Goal: Task Accomplishment & Management: Use online tool/utility

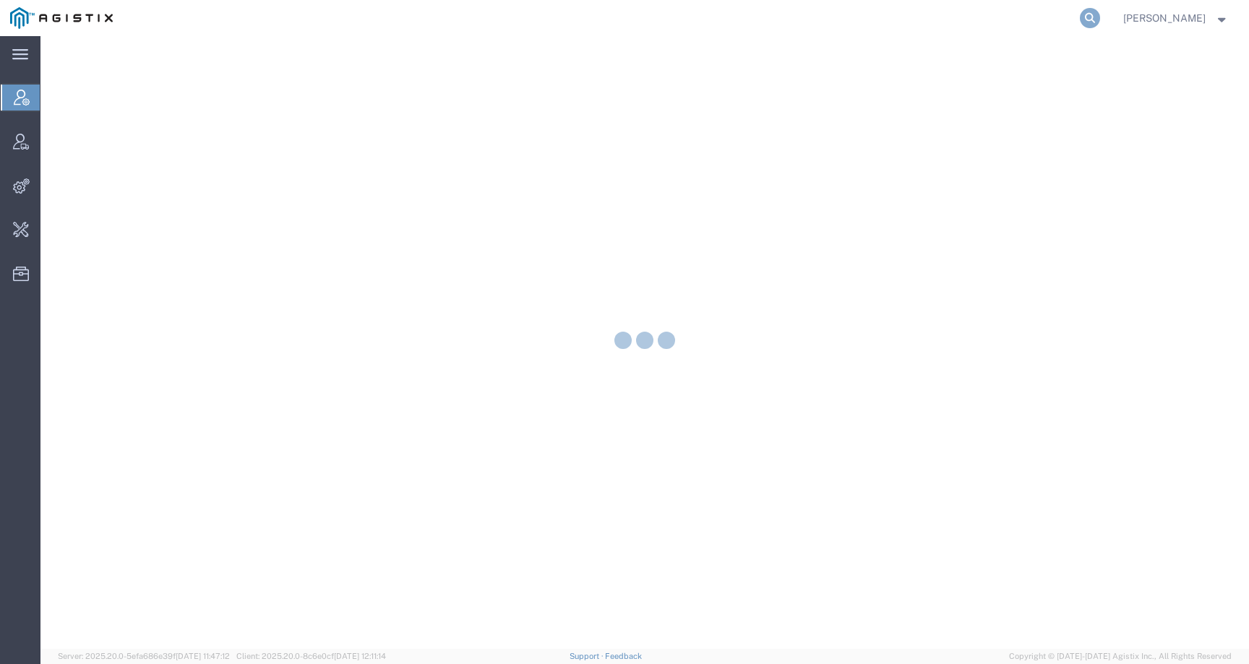
click at [1100, 17] on icon at bounding box center [1090, 18] width 20 height 20
click at [1053, 21] on input "search" at bounding box center [861, 18] width 440 height 35
paste input "57048456"
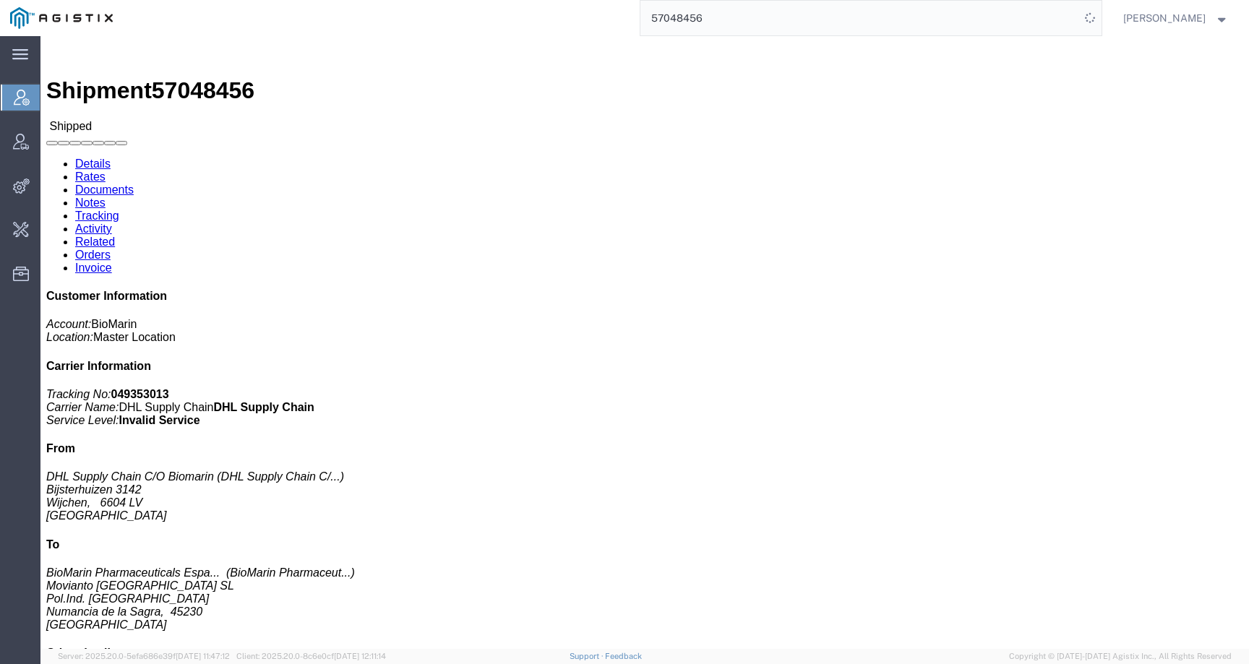
click h3 "KUVAN 120 X 100MG/BTL COMMLSPAIN Medicaments, consisting, mixed"
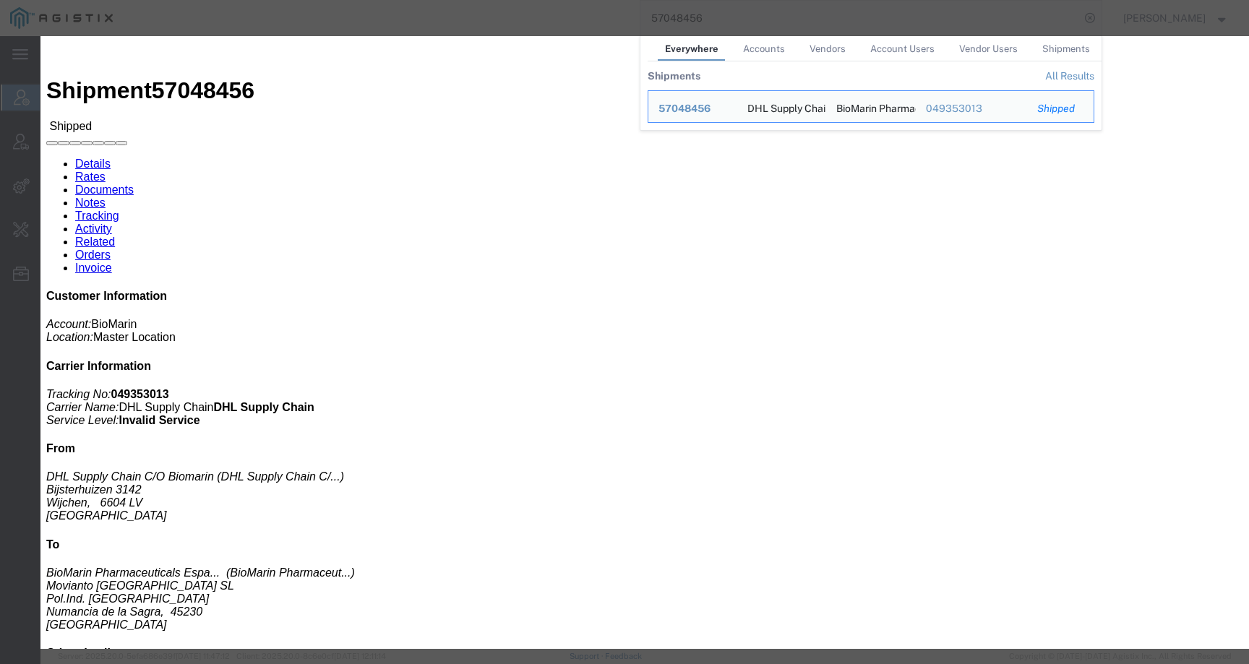
click div
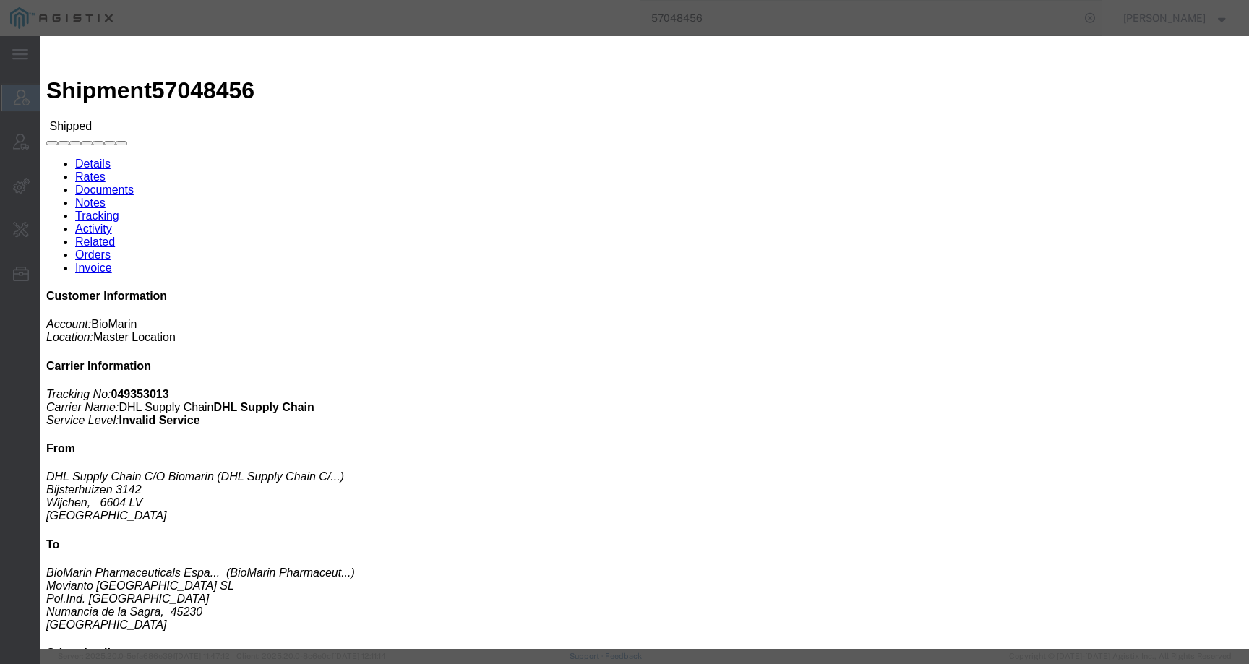
click icon "button"
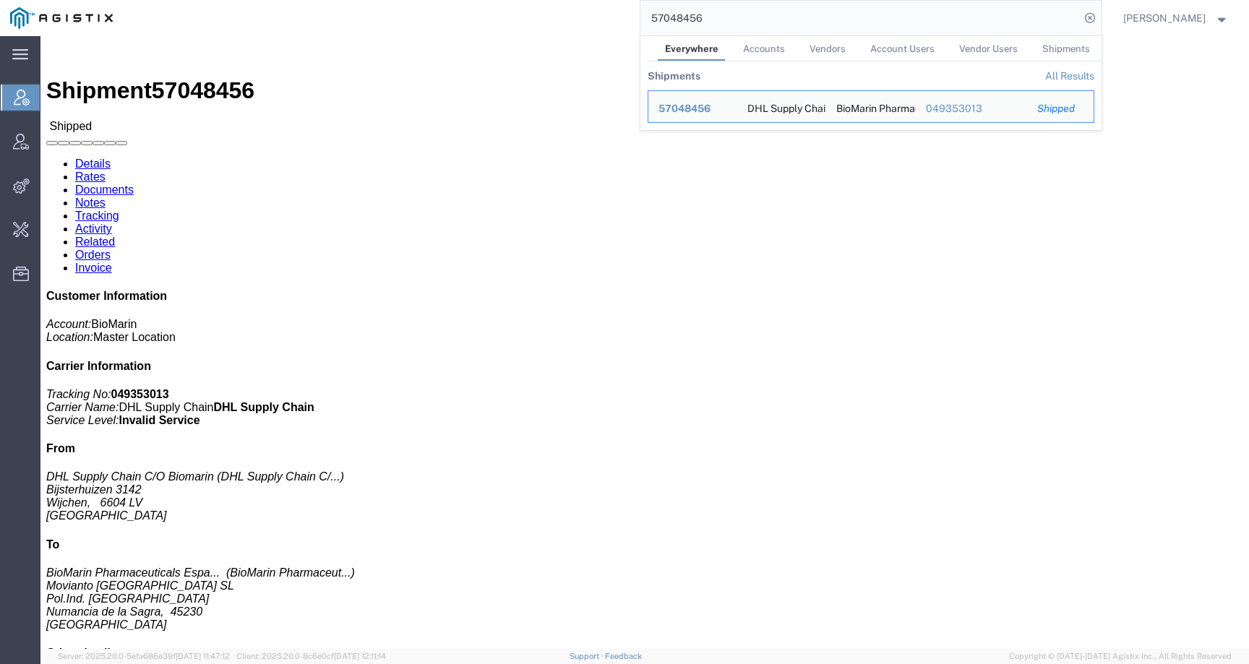
click at [713, 22] on input "57048456" at bounding box center [861, 18] width 440 height 35
drag, startPoint x: 722, startPoint y: 22, endPoint x: 533, endPoint y: 16, distance: 189.5
click at [533, 16] on div "57048456 Everywhere Accounts Vendors Account Users Vendor Users Shipments Shipm…" at bounding box center [612, 18] width 979 height 36
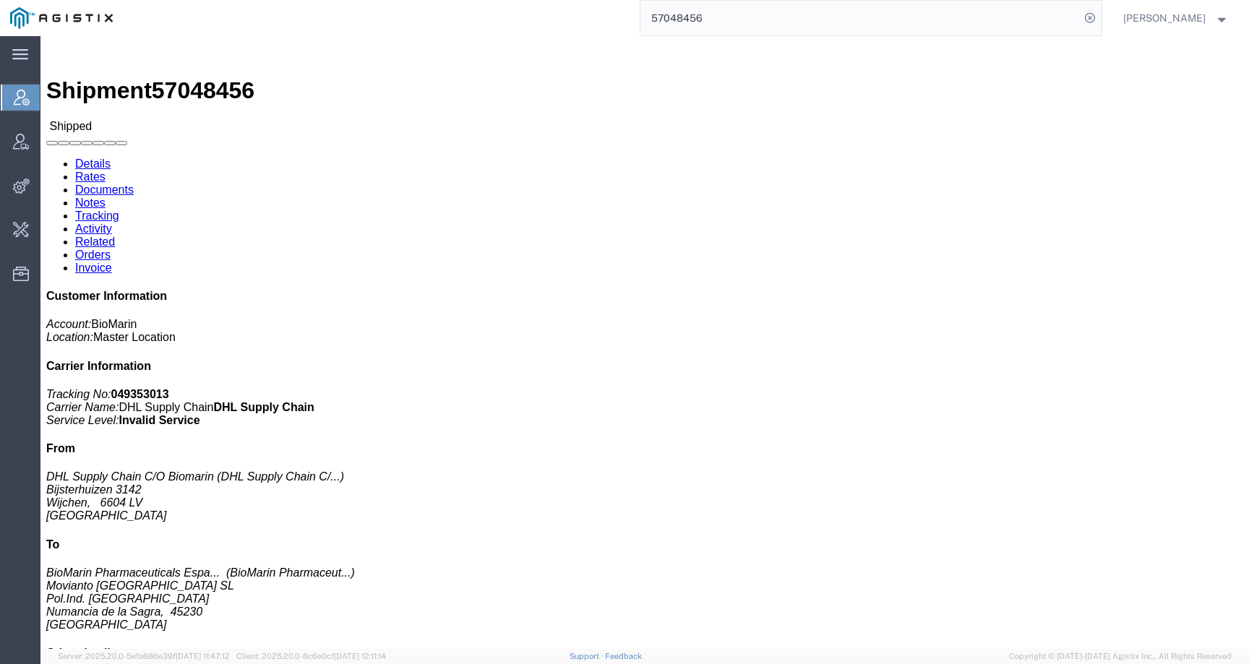
paste input "6940020"
type input "56940020"
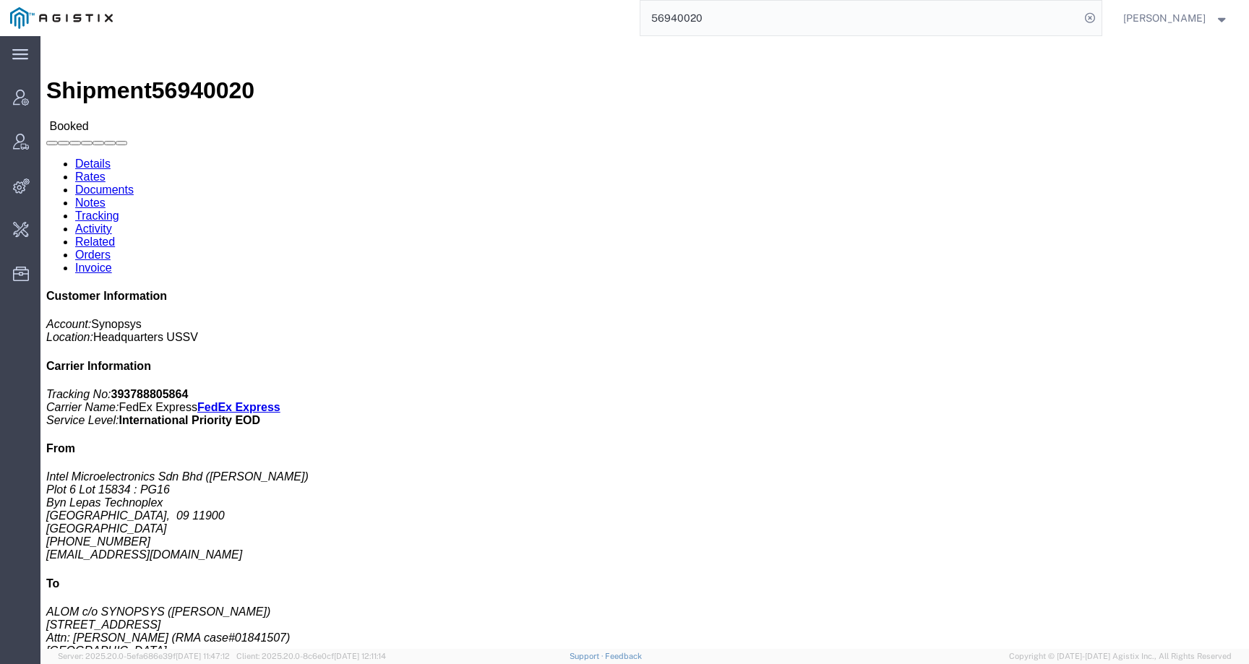
click link "Activity"
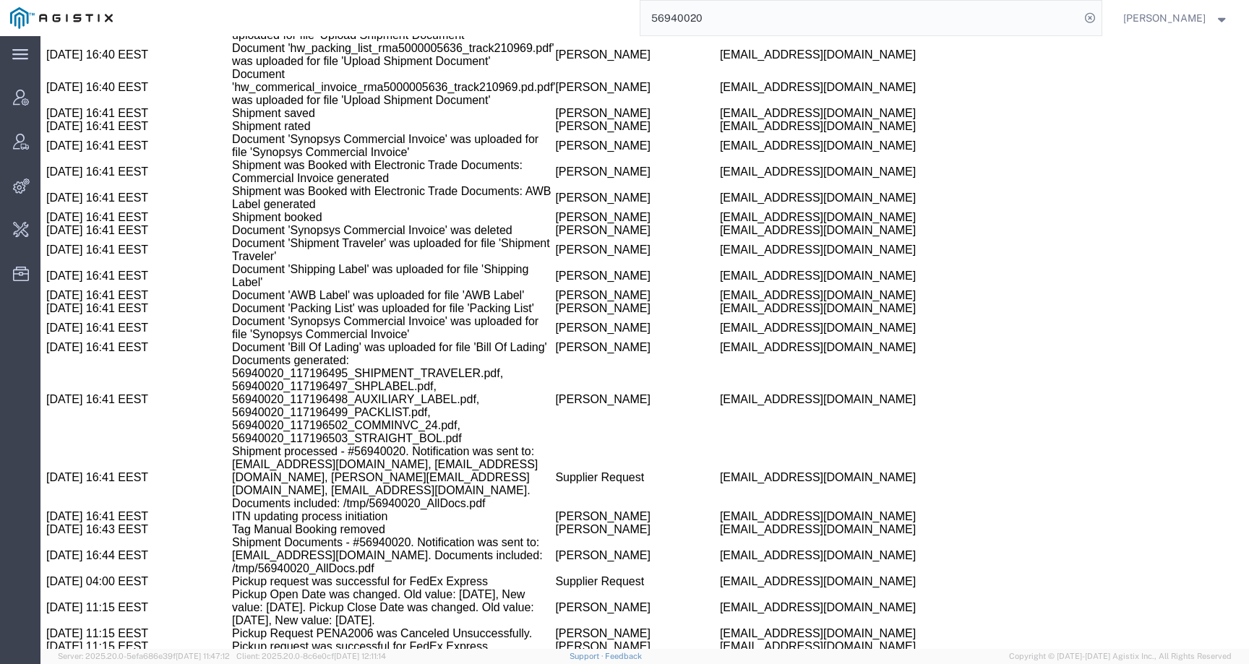
scroll to position [2487, 0]
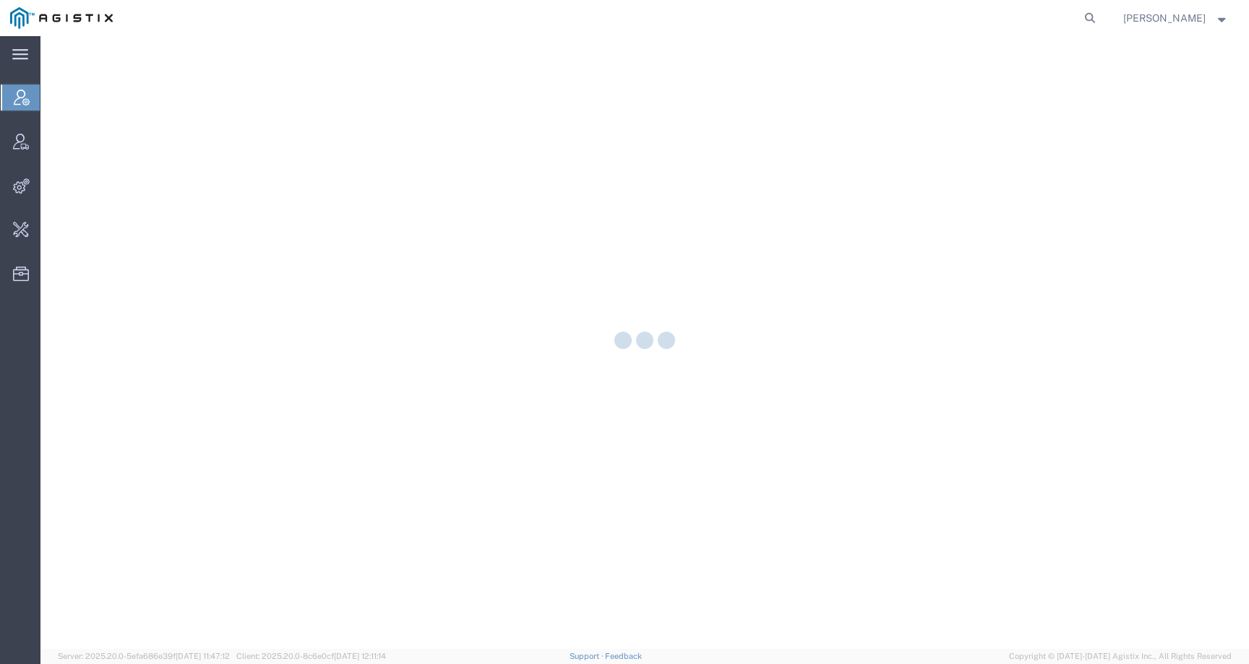
click at [1095, 16] on form at bounding box center [1090, 18] width 23 height 36
click at [1095, 16] on icon at bounding box center [1090, 18] width 20 height 20
click at [1080, 16] on input "search" at bounding box center [861, 18] width 440 height 35
paste input "ILJIN ELECTRIC USA INC"
type input "ILJIN ELECTRIC USA INC"
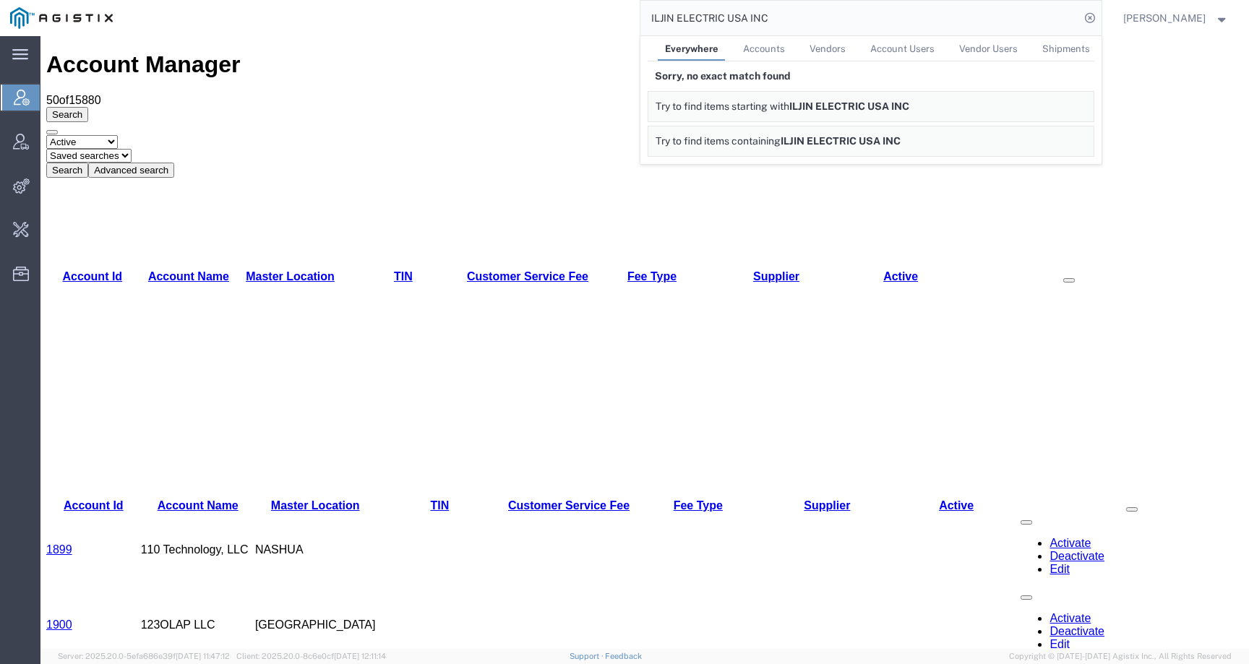
click at [27, 97] on icon at bounding box center [22, 98] width 16 height 16
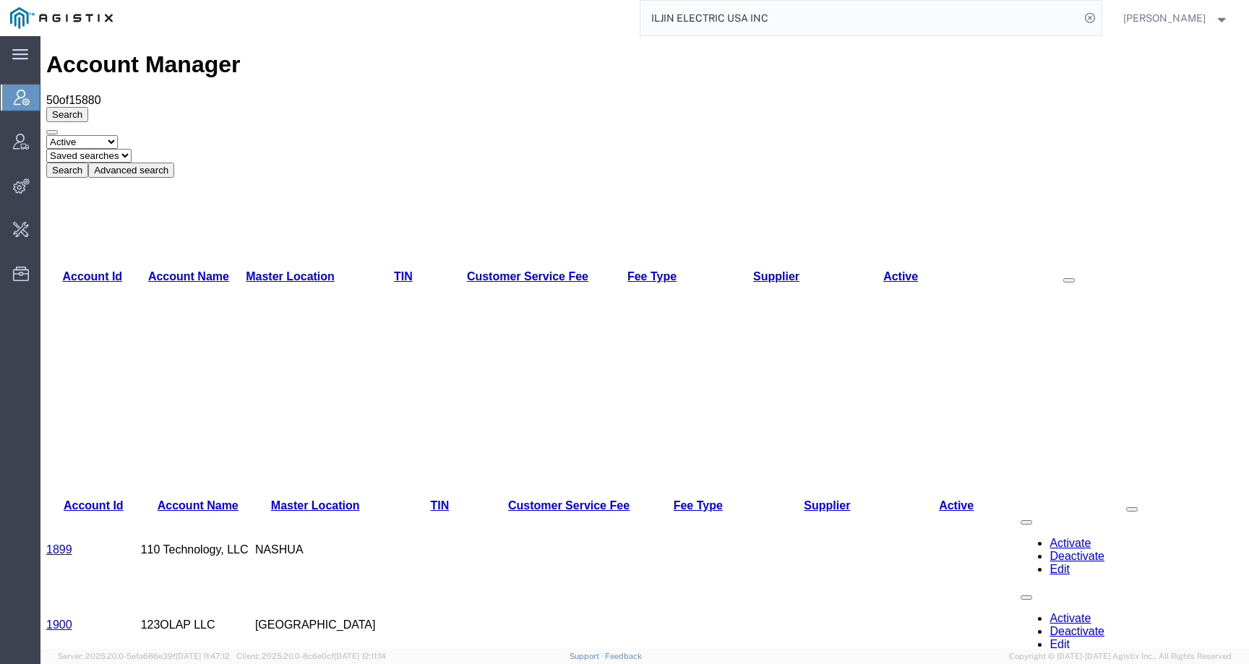
drag, startPoint x: 873, startPoint y: 12, endPoint x: 805, endPoint y: 29, distance: 70.1
click at [805, 29] on input "ILJIN ELECTRIC USA INC" at bounding box center [861, 18] width 440 height 35
click at [174, 163] on button "Advanced search" at bounding box center [131, 170] width 86 height 15
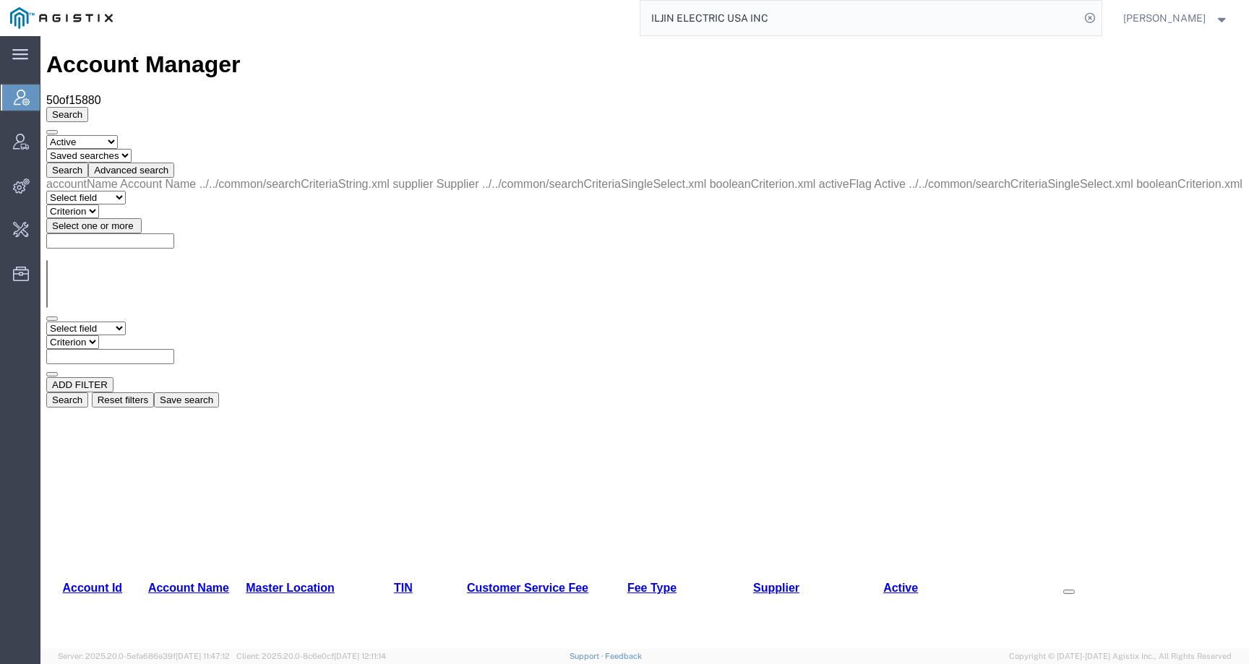
click at [174, 349] on input "text" at bounding box center [110, 356] width 128 height 15
click at [106, 322] on select "Select field Account Name Active Supplier" at bounding box center [86, 329] width 80 height 14
select select "accountName"
click at [46, 322] on select "Select field Account Name Active Supplier" at bounding box center [86, 329] width 80 height 14
click at [124, 322] on select "Select field Account Name Active Supplier" at bounding box center [86, 329] width 80 height 14
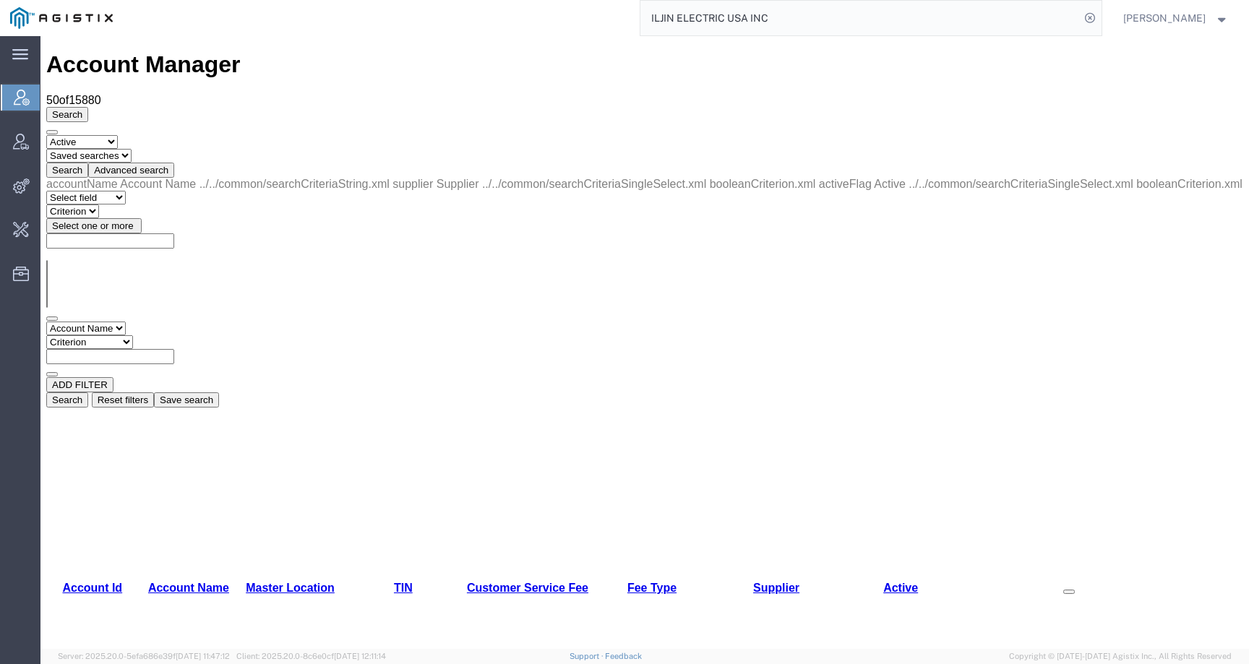
select select "supplier"
click at [46, 322] on select "Select field Account Name Active Supplier" at bounding box center [86, 329] width 80 height 14
click at [15, 100] on icon at bounding box center [22, 98] width 16 height 16
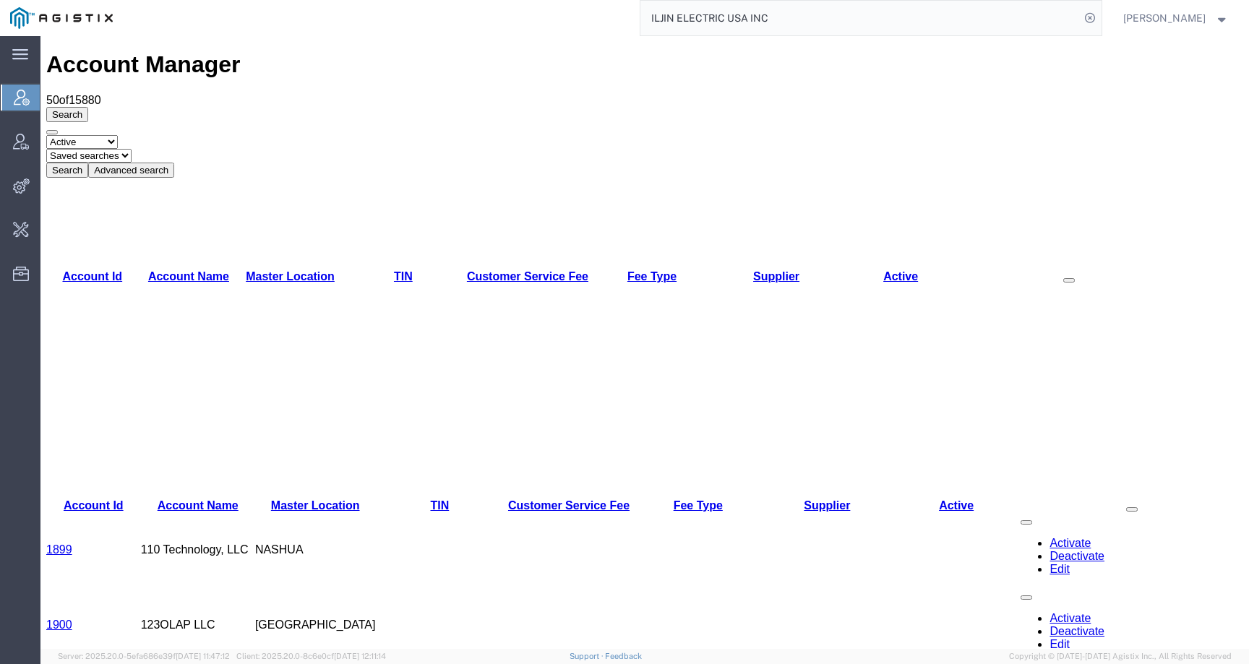
click at [791, 14] on input "ILJIN ELECTRIC USA INC" at bounding box center [861, 18] width 440 height 35
drag, startPoint x: 791, startPoint y: 17, endPoint x: 670, endPoint y: 22, distance: 120.9
click at [670, 22] on input "ILJIN ELECTRIC USA INC" at bounding box center [861, 18] width 440 height 35
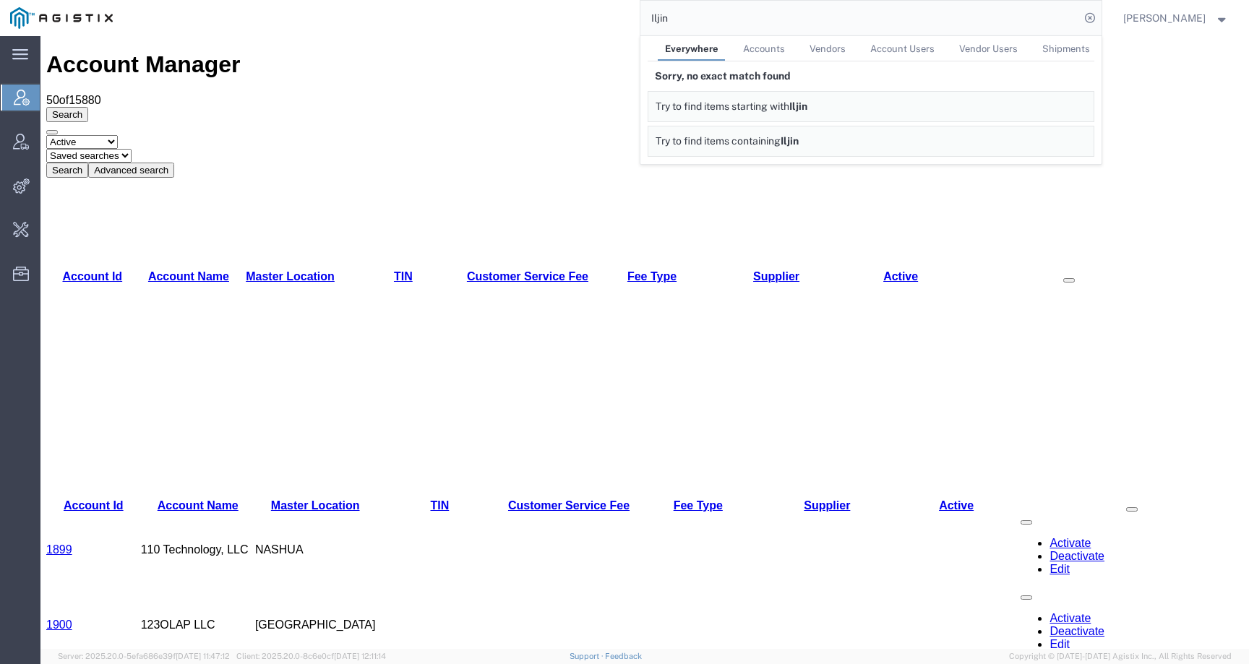
drag, startPoint x: 759, startPoint y: 19, endPoint x: 593, endPoint y: 20, distance: 166.3
click at [593, 20] on div "Iljin Everywhere Accounts Vendors Account Users Vendor Users Shipments Sorry, n…" at bounding box center [612, 18] width 979 height 36
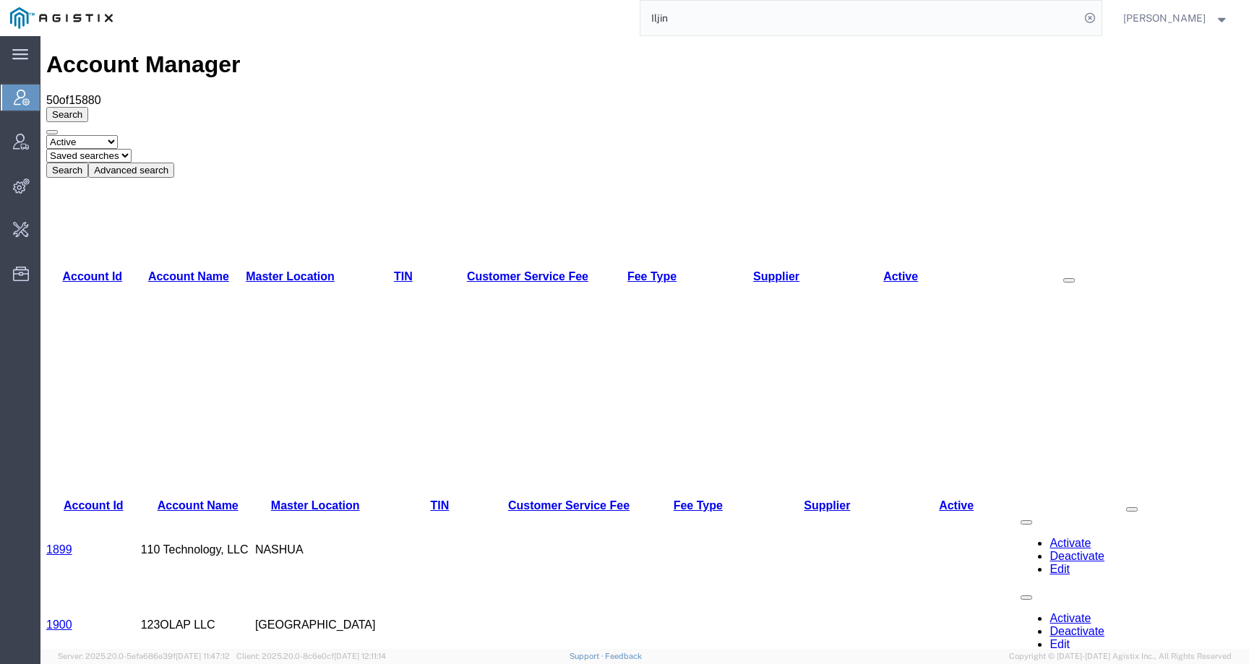
paste input "LJIN ELECTRIC USA"
click at [677, 20] on input "ILJIN ELECTRIC USA" at bounding box center [861, 18] width 440 height 35
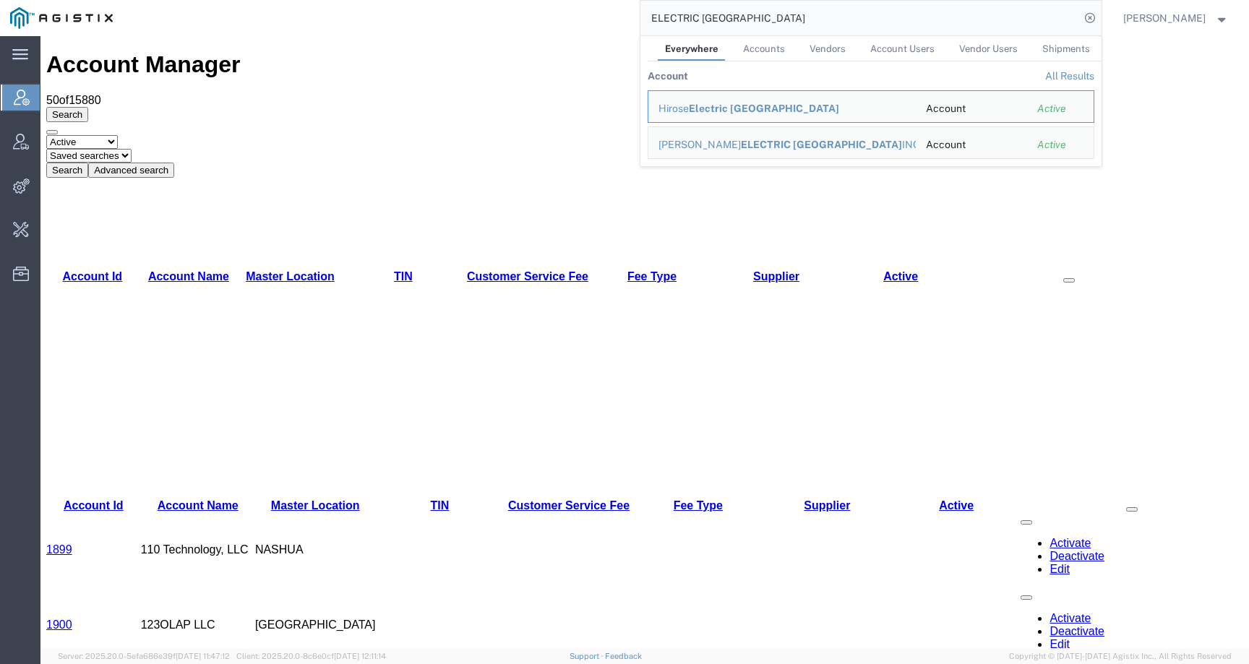
drag, startPoint x: 759, startPoint y: 23, endPoint x: 628, endPoint y: 23, distance: 131.6
click at [628, 23] on div "ELECTRIC USA Everywhere Accounts Vendors Account Users Vendor Users Shipments A…" at bounding box center [612, 18] width 979 height 36
paste input "ILJIN"
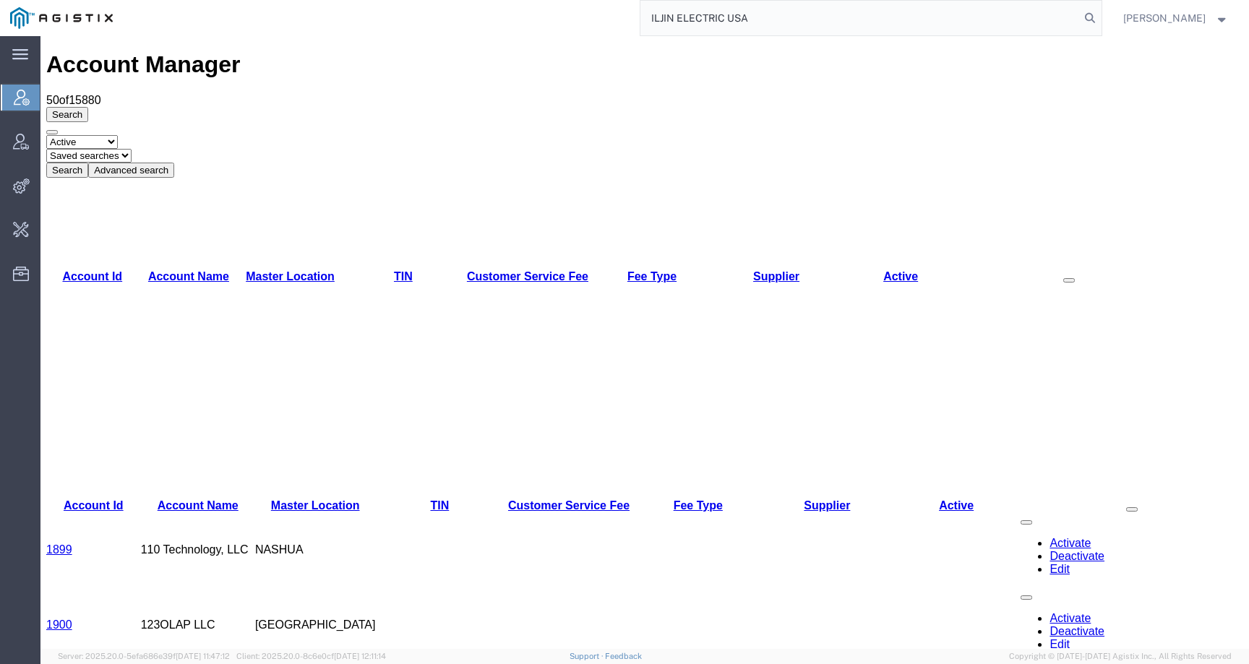
drag, startPoint x: 741, startPoint y: 19, endPoint x: 812, endPoint y: 19, distance: 70.9
click at [812, 19] on input "ILJIN ELECTRIC USA" at bounding box center [861, 18] width 440 height 35
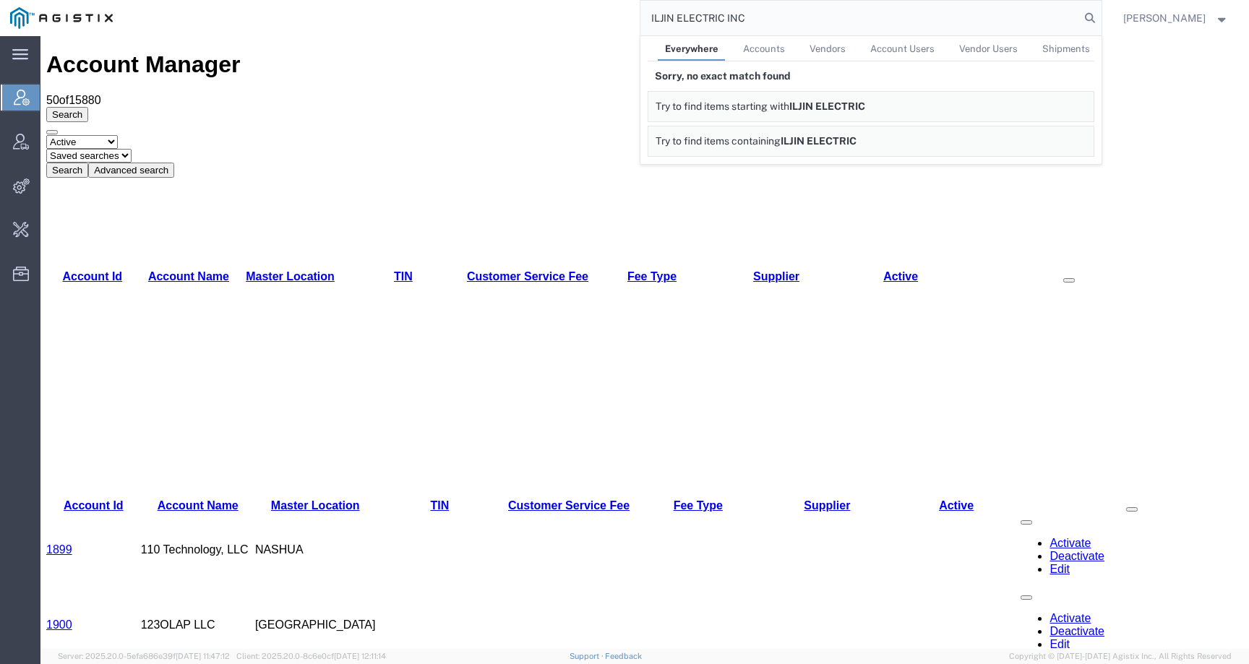
type input "ILJIN ELECTRIC INC"
click at [24, 99] on icon at bounding box center [22, 98] width 16 height 16
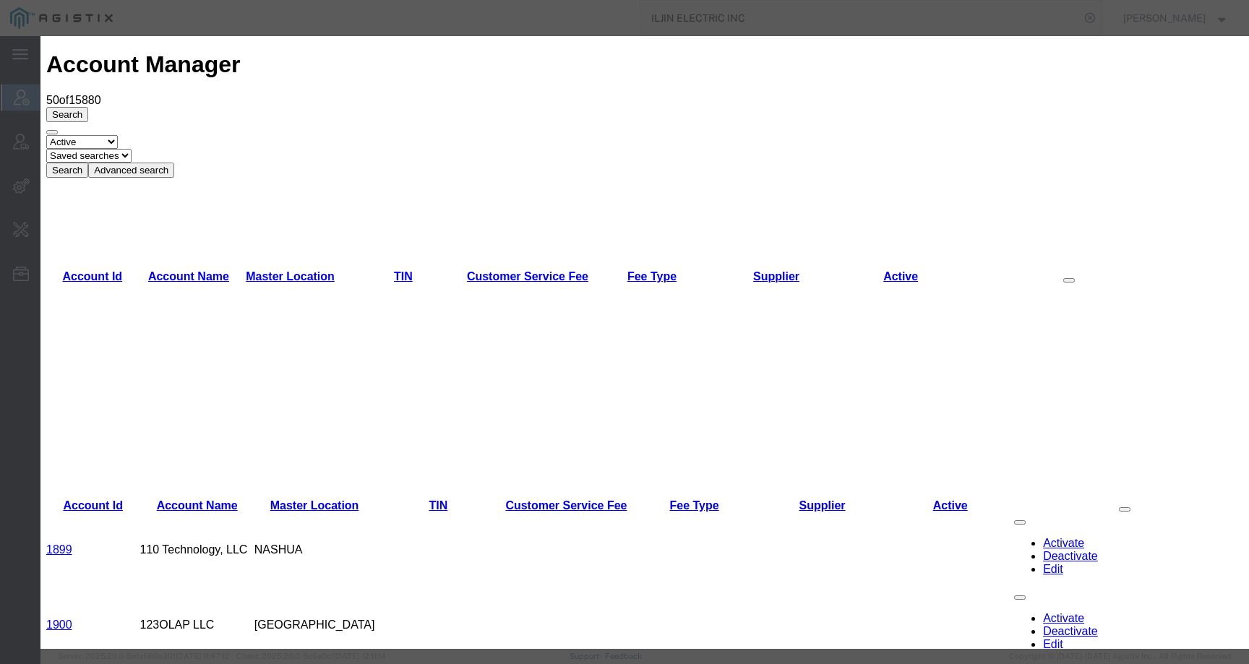
checkbox input "true"
paste input "ILJIN ELECTRIC USA INC"
type input "ILJIN ELECTRIC USA INC"
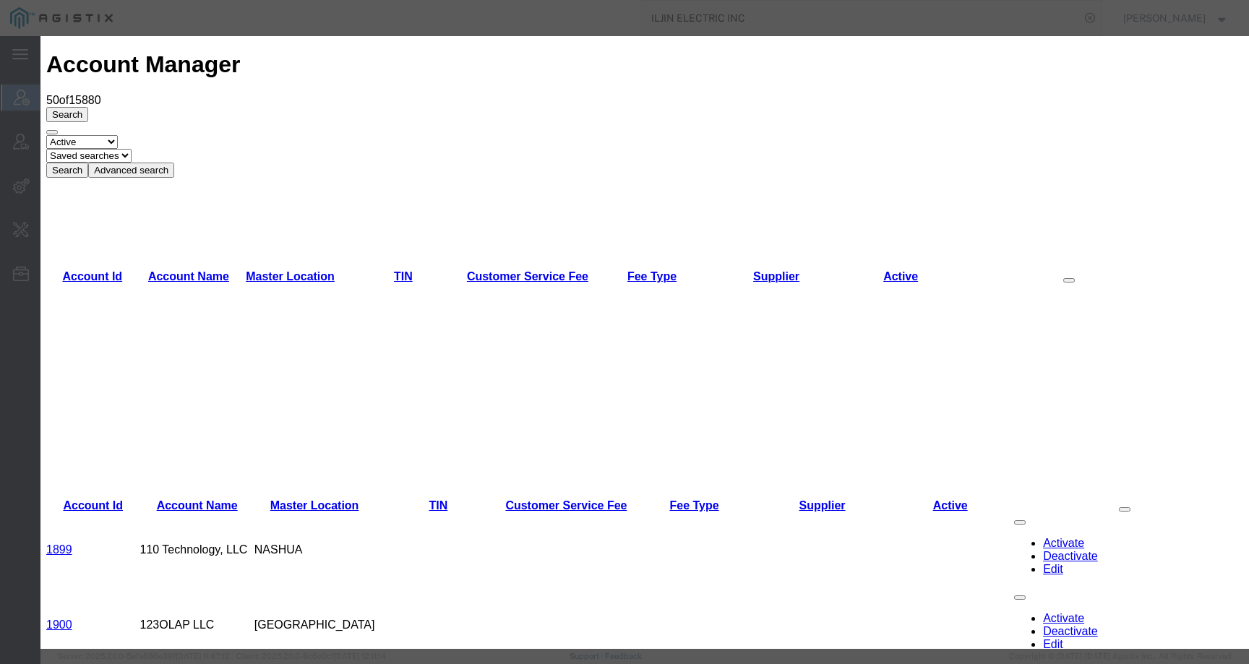
paste input "ILJIN"
type input "ILJIN"
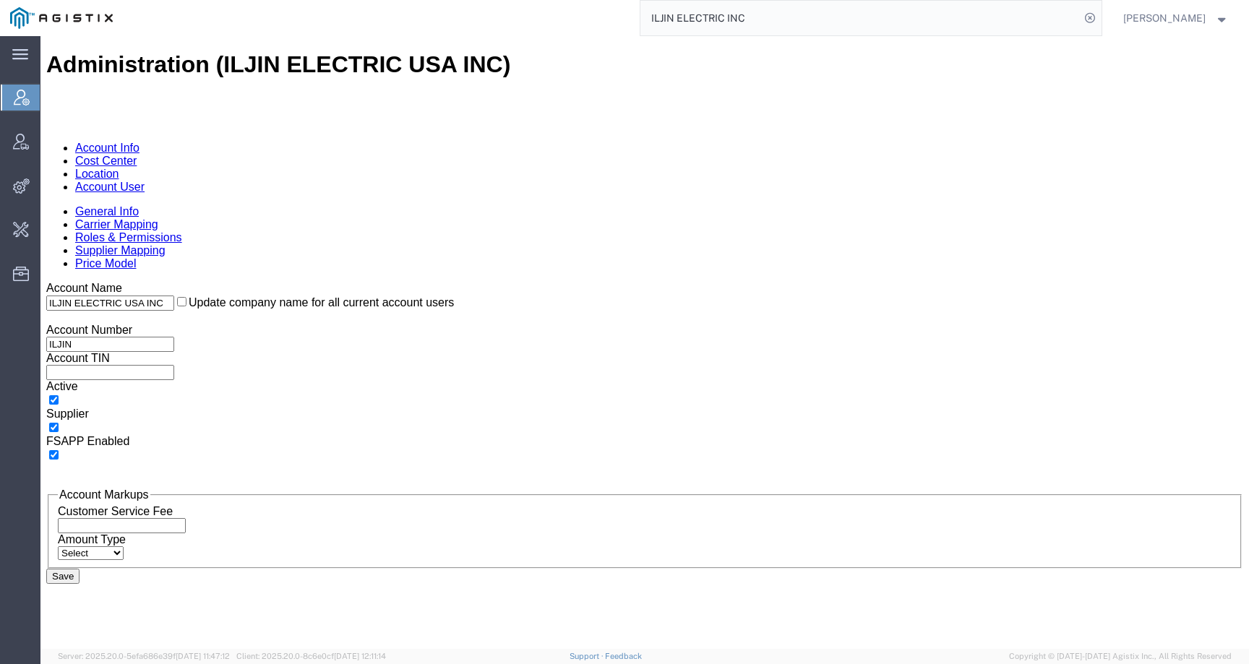
drag, startPoint x: 779, startPoint y: 22, endPoint x: 633, endPoint y: 22, distance: 145.3
click at [633, 22] on div "ILJIN ELECTRIC INC" at bounding box center [612, 18] width 979 height 36
type input "З"
paste input "PG&E"
type input "PG&E"
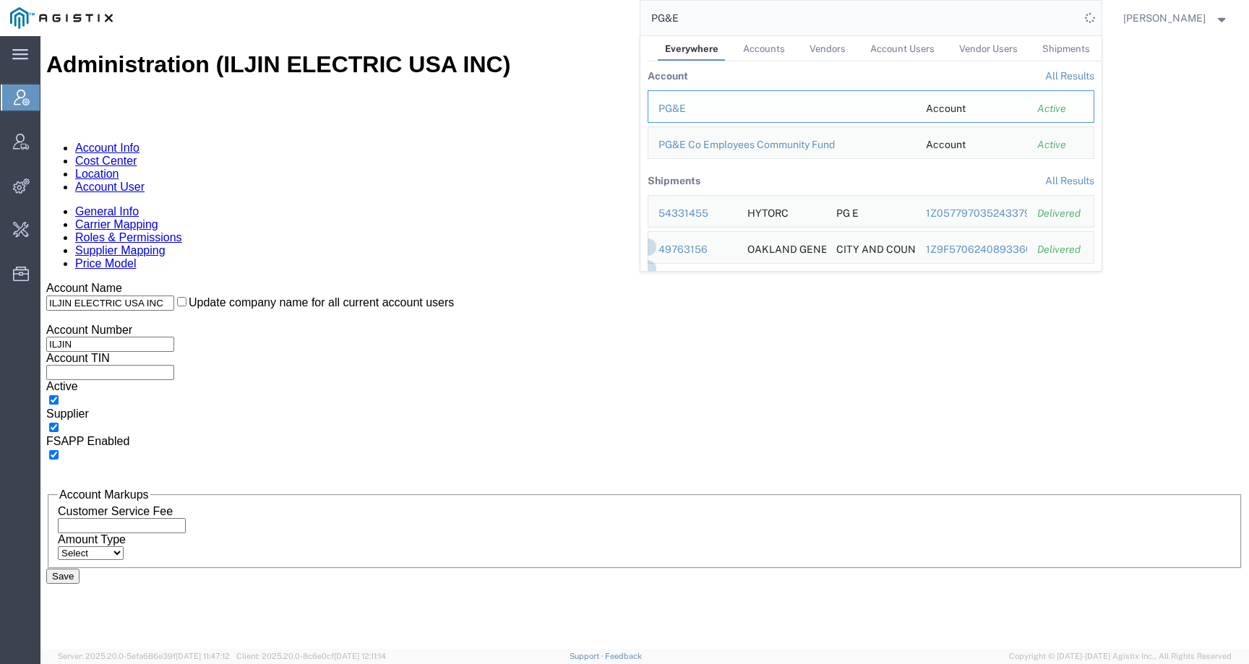
click at [686, 102] on div "PG&E" at bounding box center [782, 108] width 247 height 15
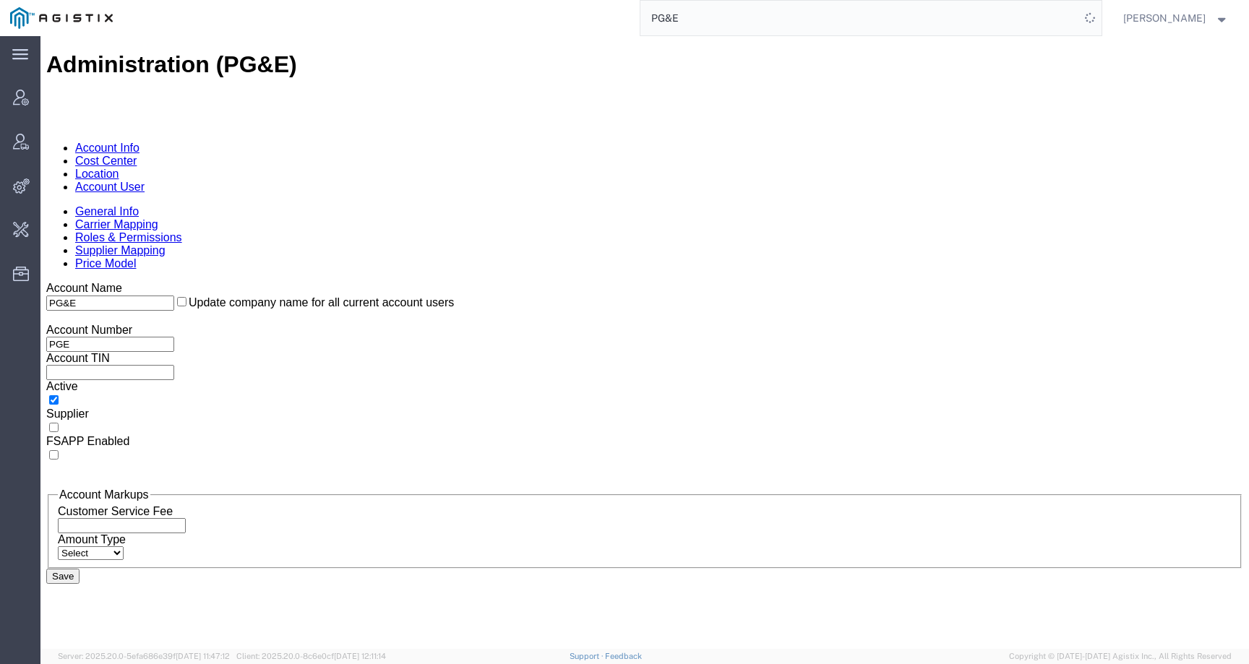
click at [166, 244] on link "Supplier Mapping" at bounding box center [120, 250] width 90 height 12
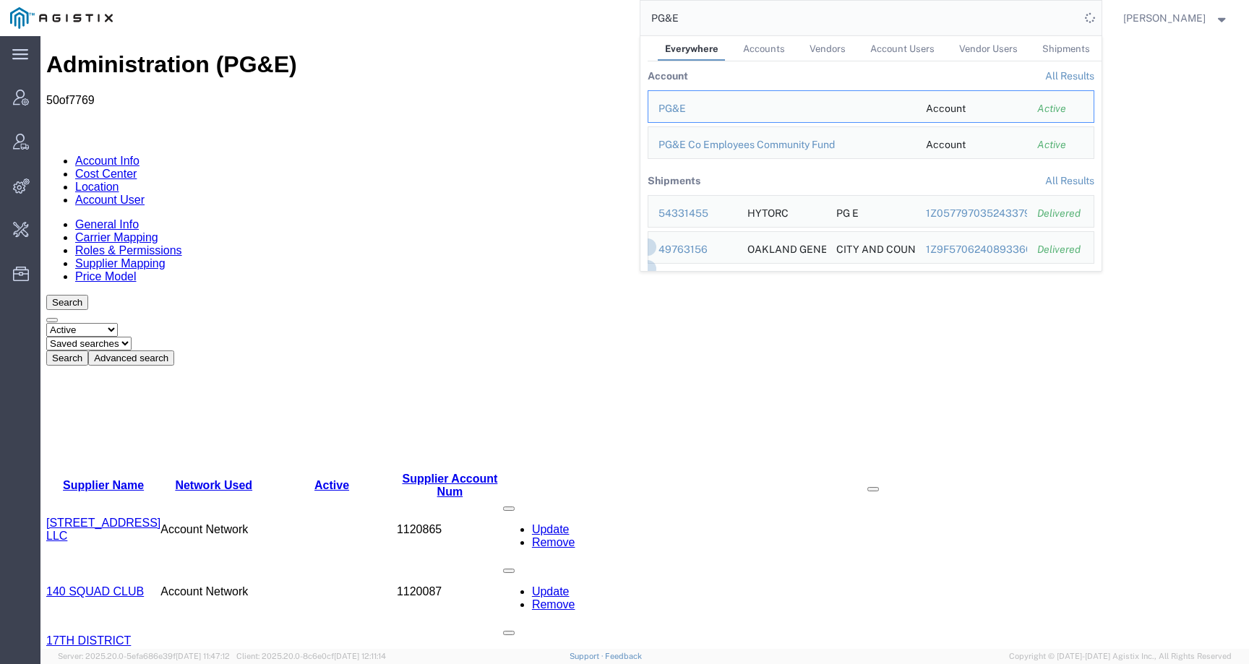
click at [630, 323] on div "Select status Active All Inactive Saved searches Search Advanced search" at bounding box center [644, 344] width 1197 height 43
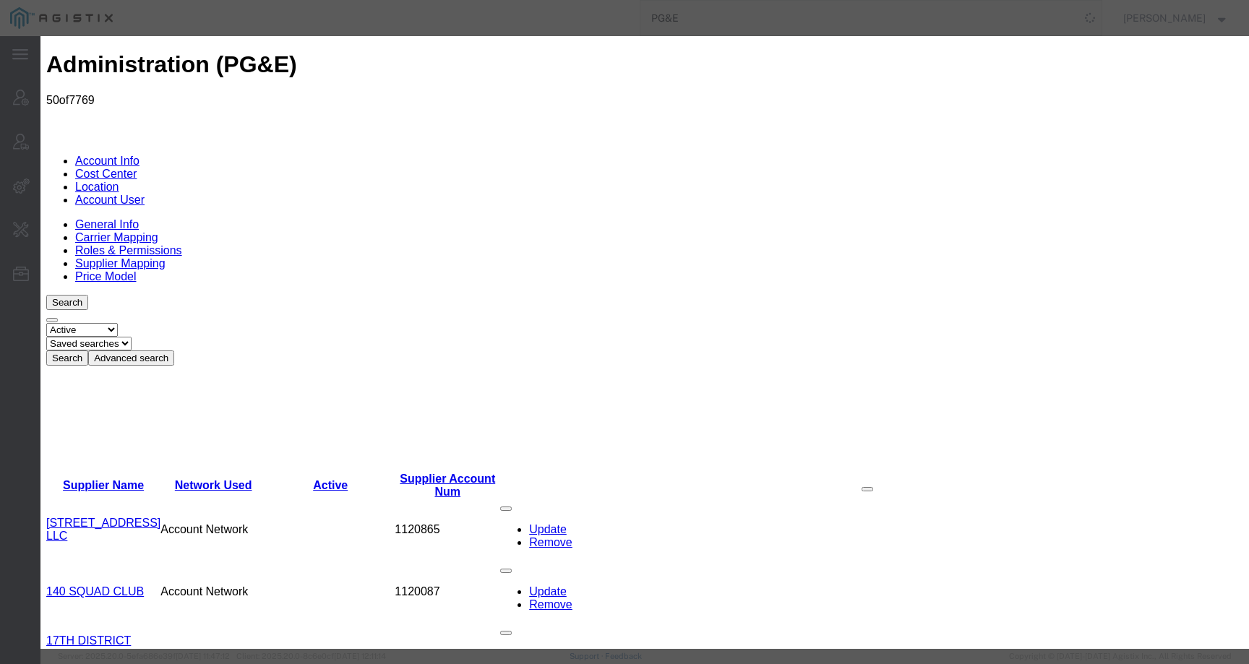
paste input "ILJIN ELECTRIC USA INC"
type input "ILJIN ELECTRIC USA INC"
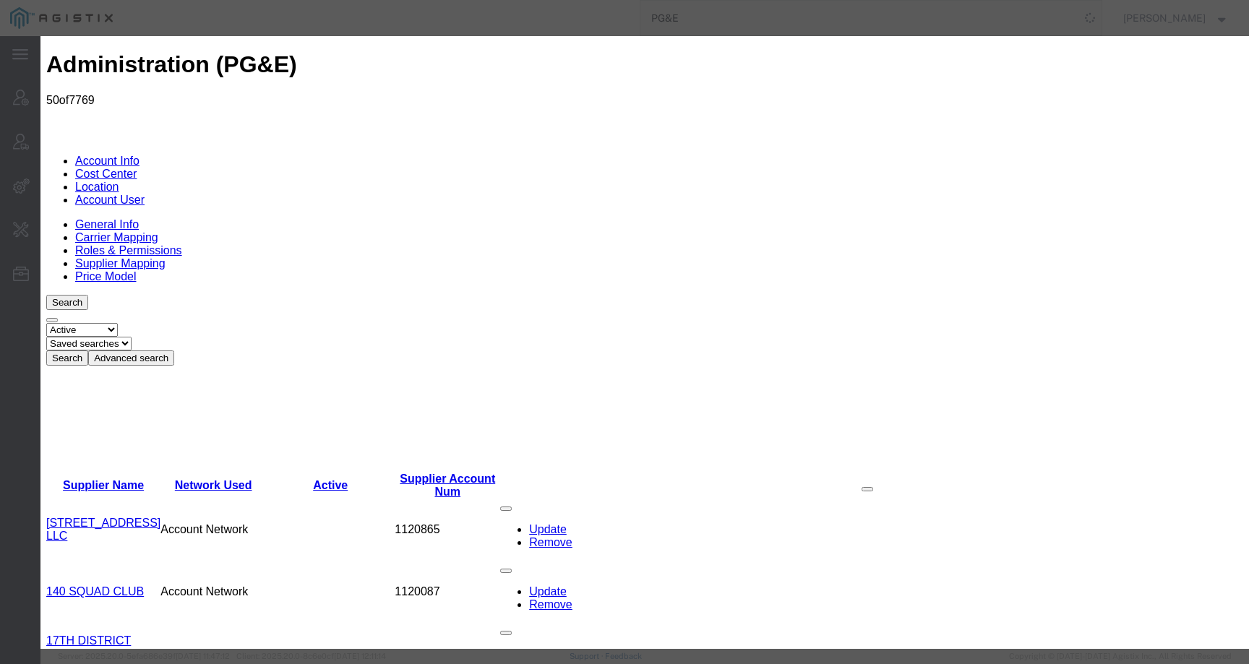
radio input "true"
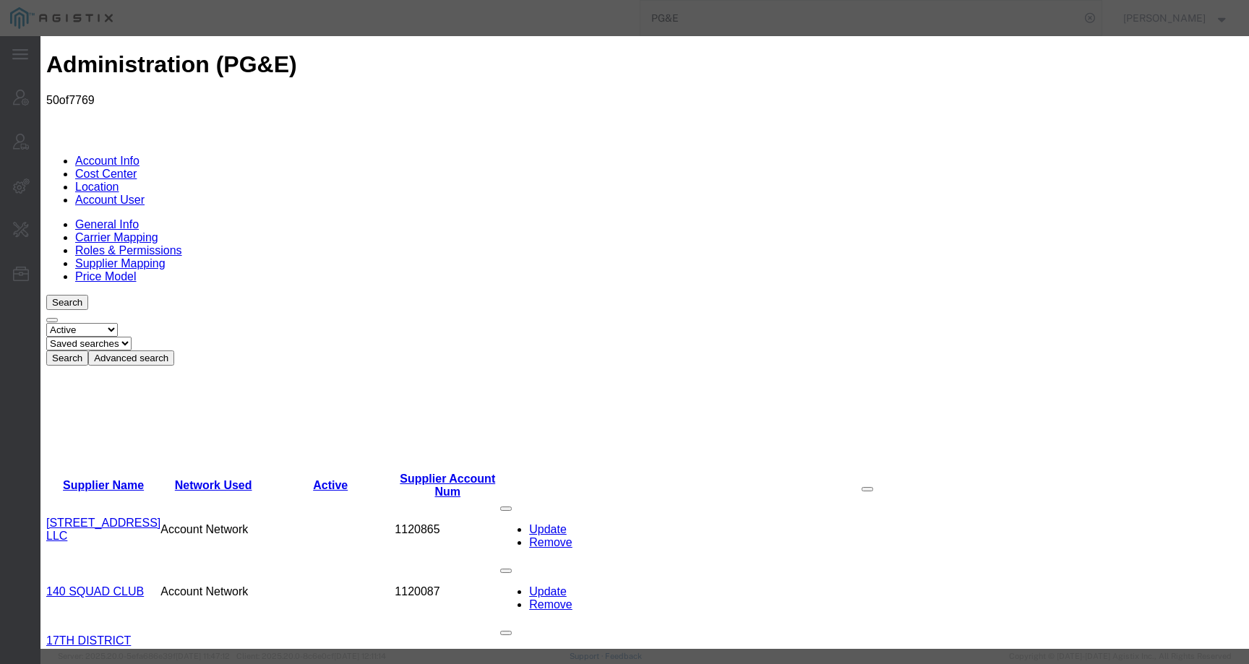
paste input "1154789"
type input "1154789"
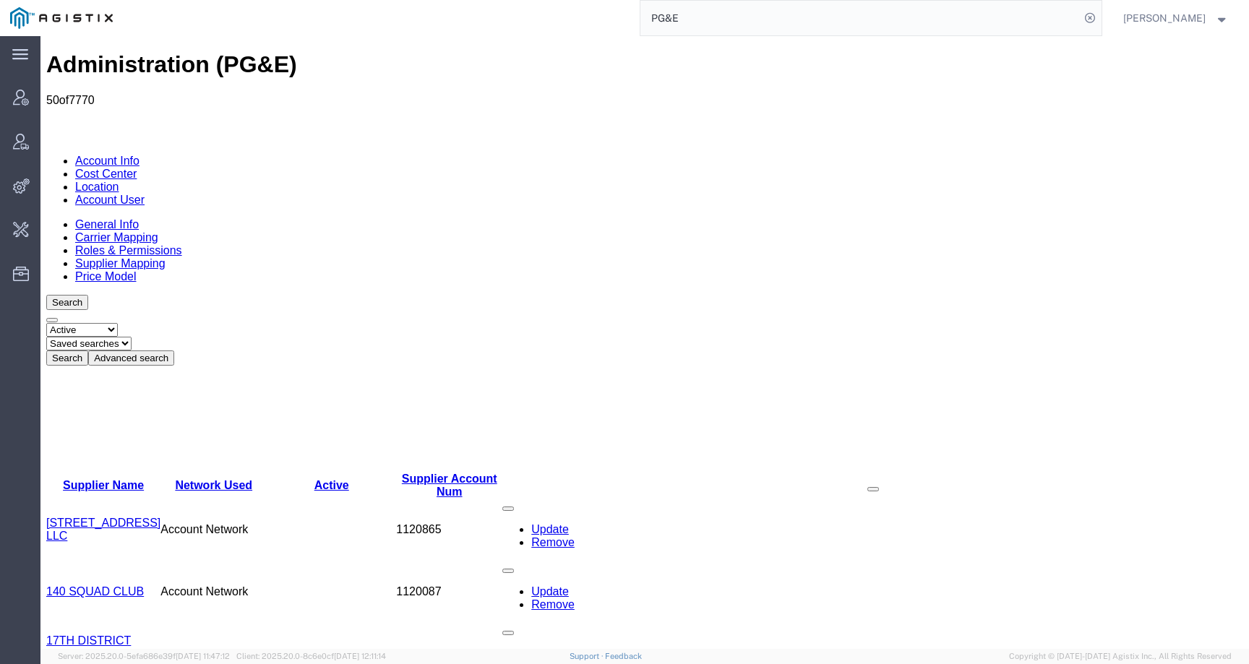
click at [734, 8] on input "PG&E" at bounding box center [861, 18] width 440 height 35
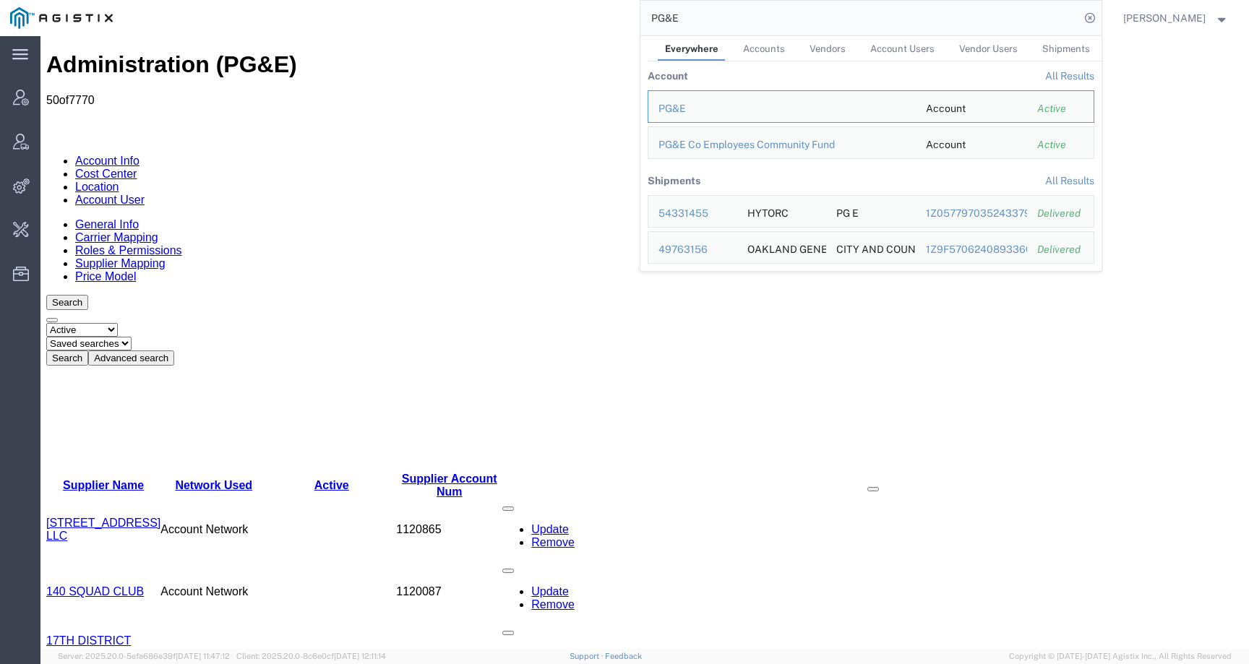
drag, startPoint x: 717, startPoint y: 18, endPoint x: 623, endPoint y: 18, distance: 94.0
click at [623, 18] on div "PG&E Everywhere Accounts Vendors Account Users Vendor Users Shipments Account A…" at bounding box center [612, 18] width 979 height 36
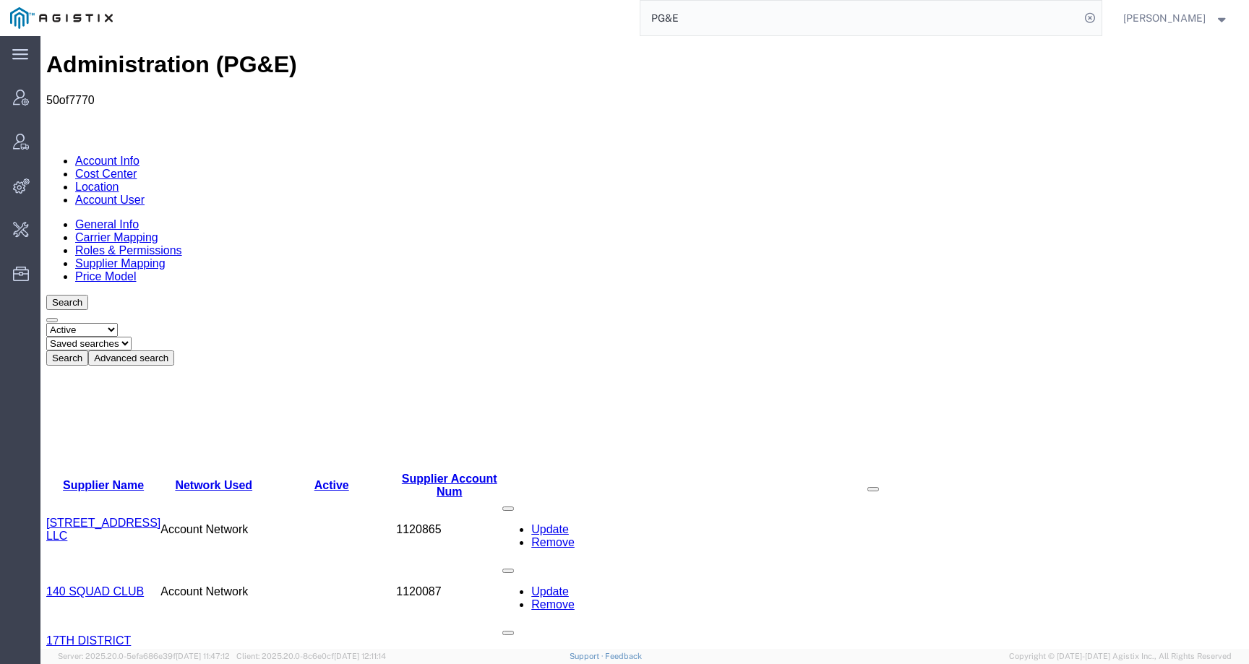
paste input "1154789"
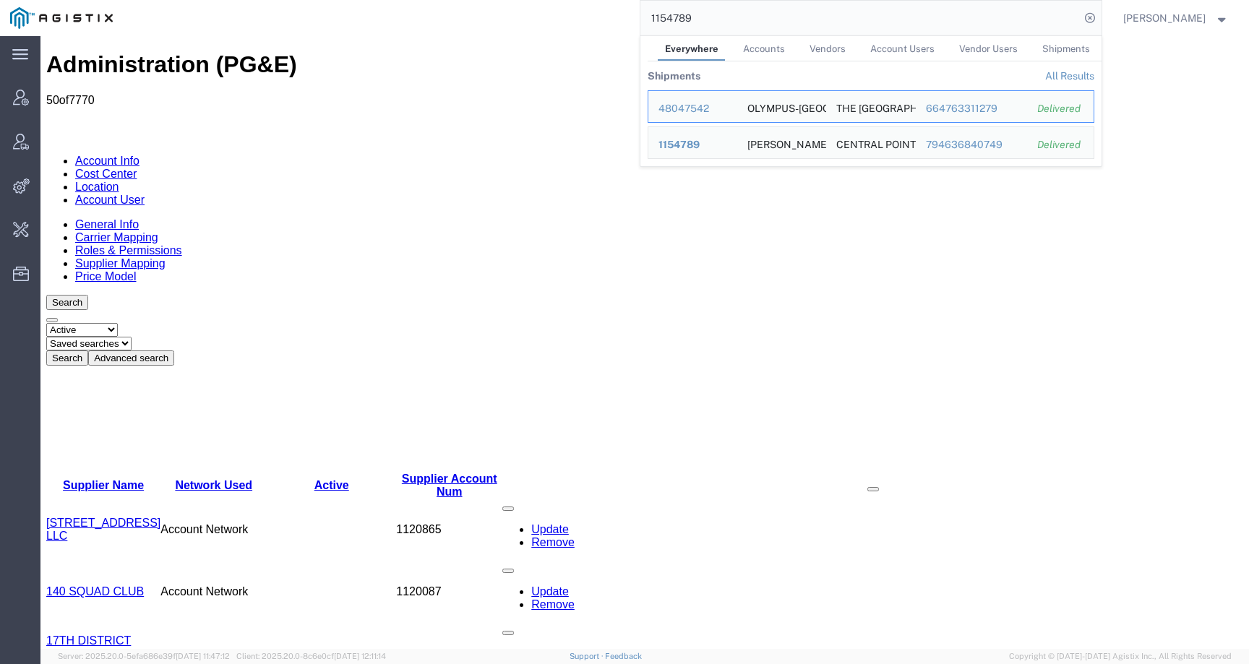
drag, startPoint x: 722, startPoint y: 20, endPoint x: 591, endPoint y: 19, distance: 131.6
click at [591, 19] on div "1154789 Everywhere Accounts Vendors Account Users Vendor Users Shipments Shipme…" at bounding box center [612, 18] width 979 height 36
paste input "ILJIN ELECTRIC USA INC"
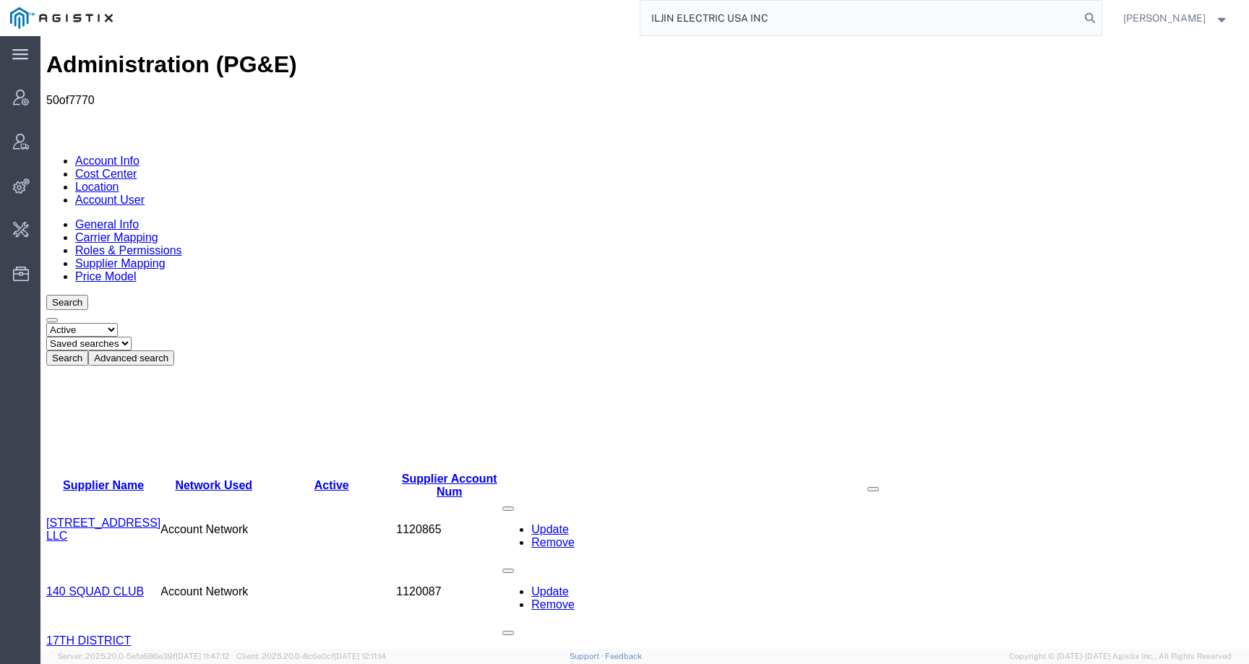
type input "ILJIN ELECTRIC USA INC"
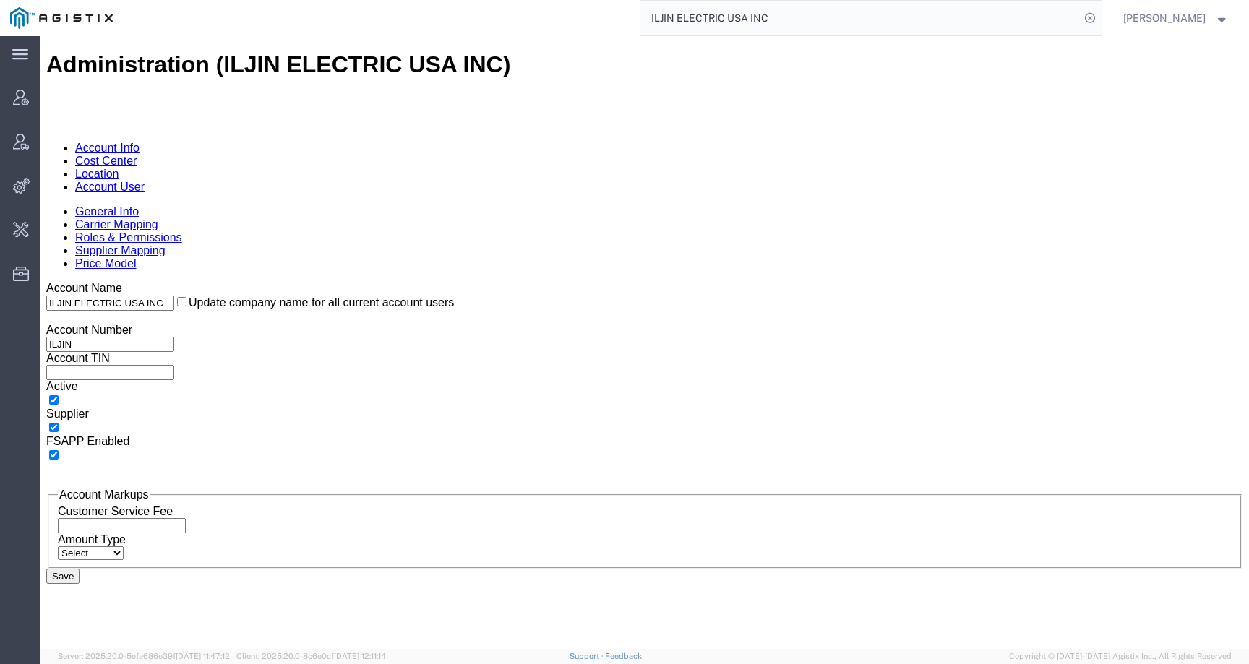
click at [137, 155] on link "Cost Center" at bounding box center [105, 161] width 61 height 12
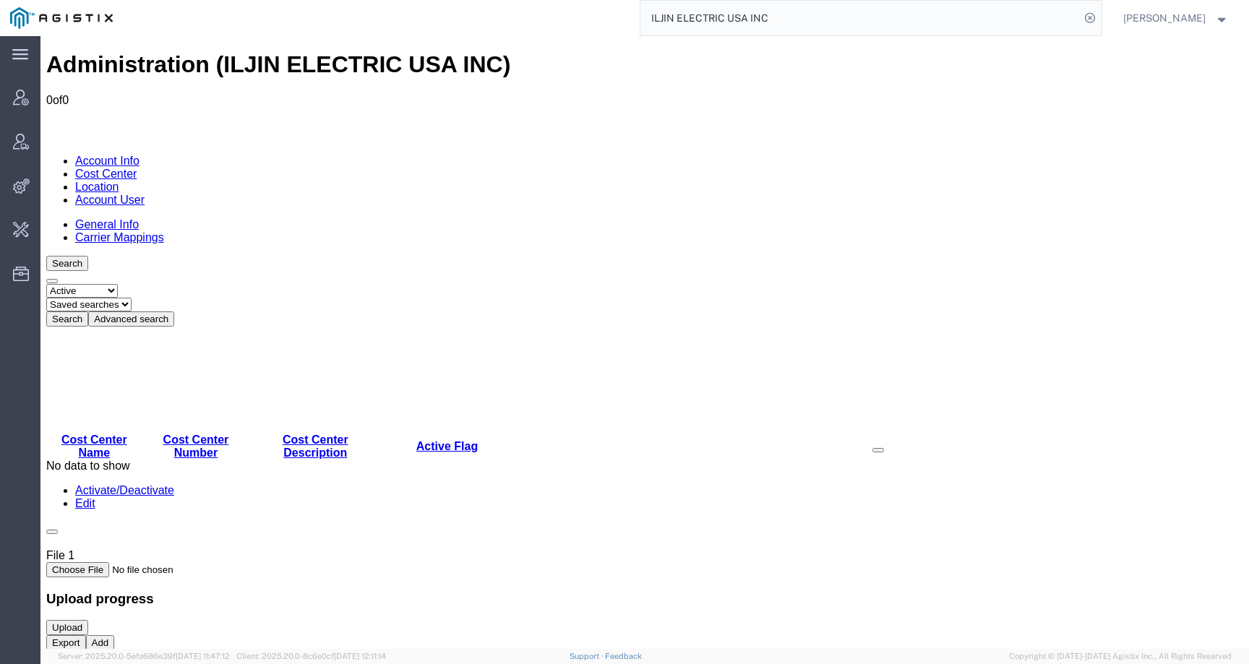
click at [115, 636] on button "Add" at bounding box center [100, 643] width 29 height 15
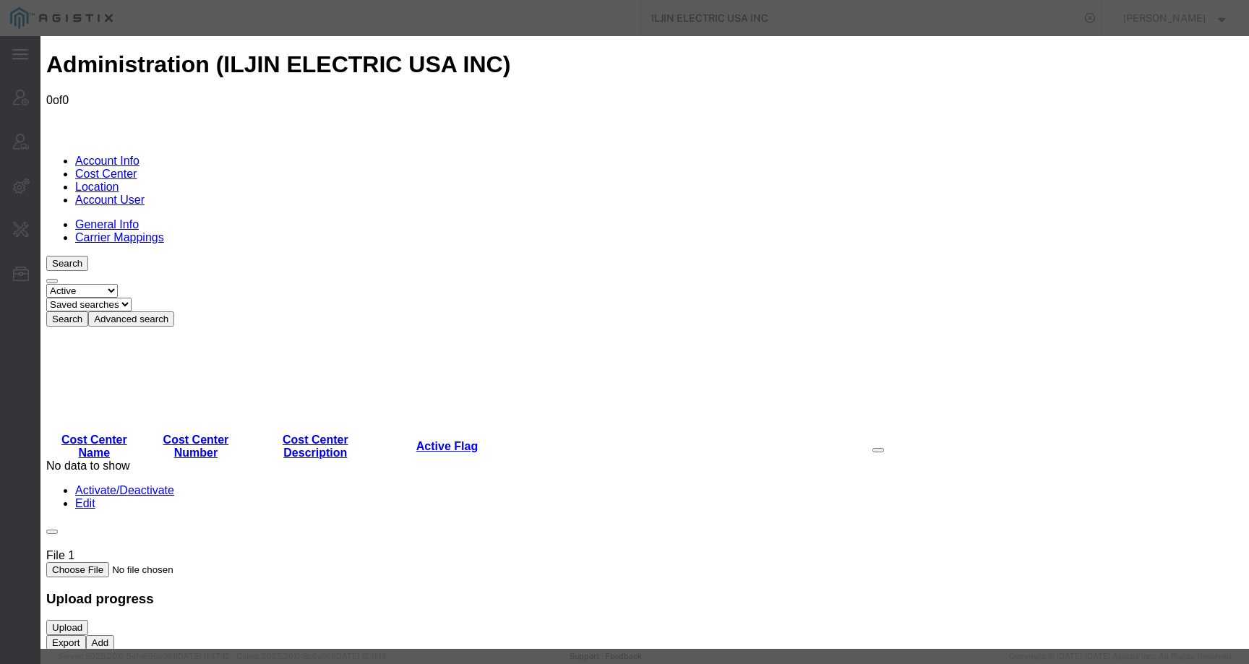
select select "COSTCENTER"
type input "001"
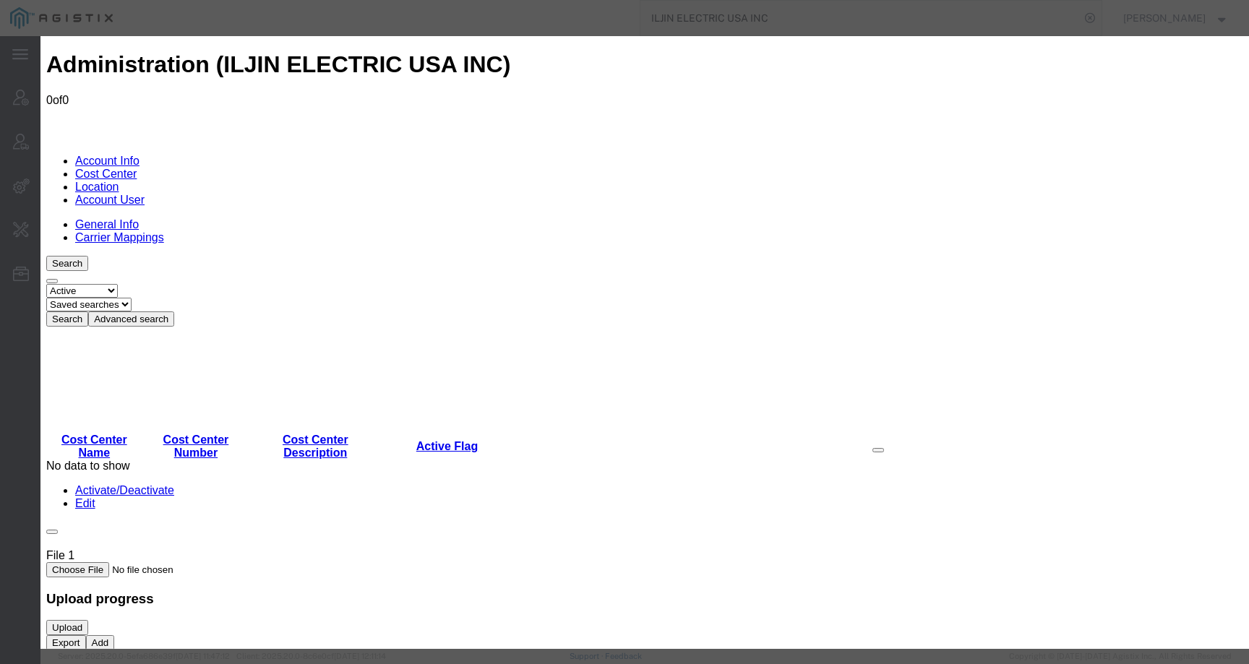
paste input "Transportation"
type input "Transportation"
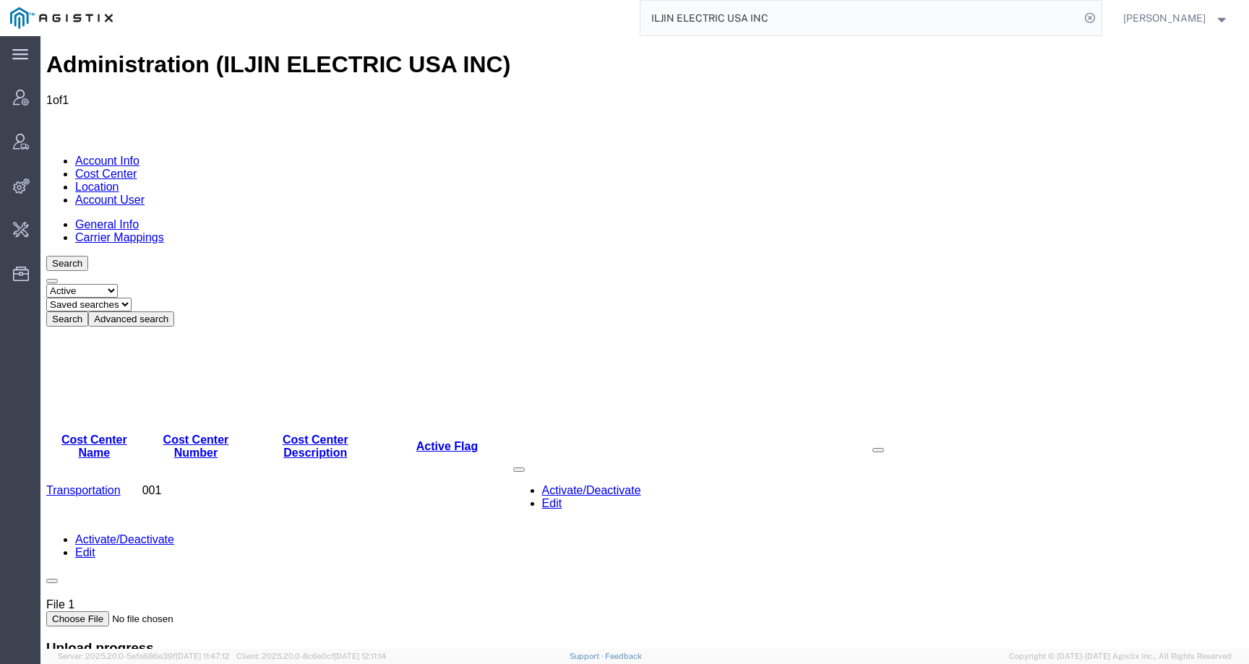
click at [119, 181] on link "Location" at bounding box center [97, 187] width 44 height 12
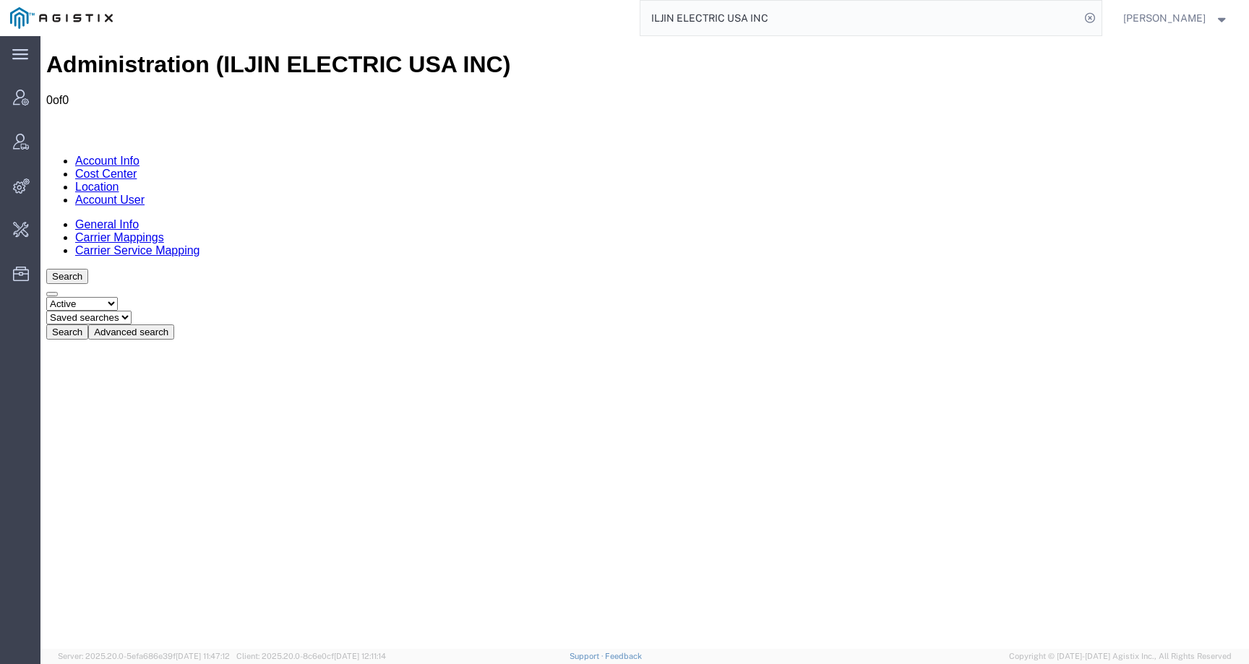
click at [74, 297] on select "Select status Active All Inactive" at bounding box center [82, 304] width 72 height 14
select select "ALL"
click at [46, 297] on select "Select status Active All Inactive" at bounding box center [82, 304] width 72 height 14
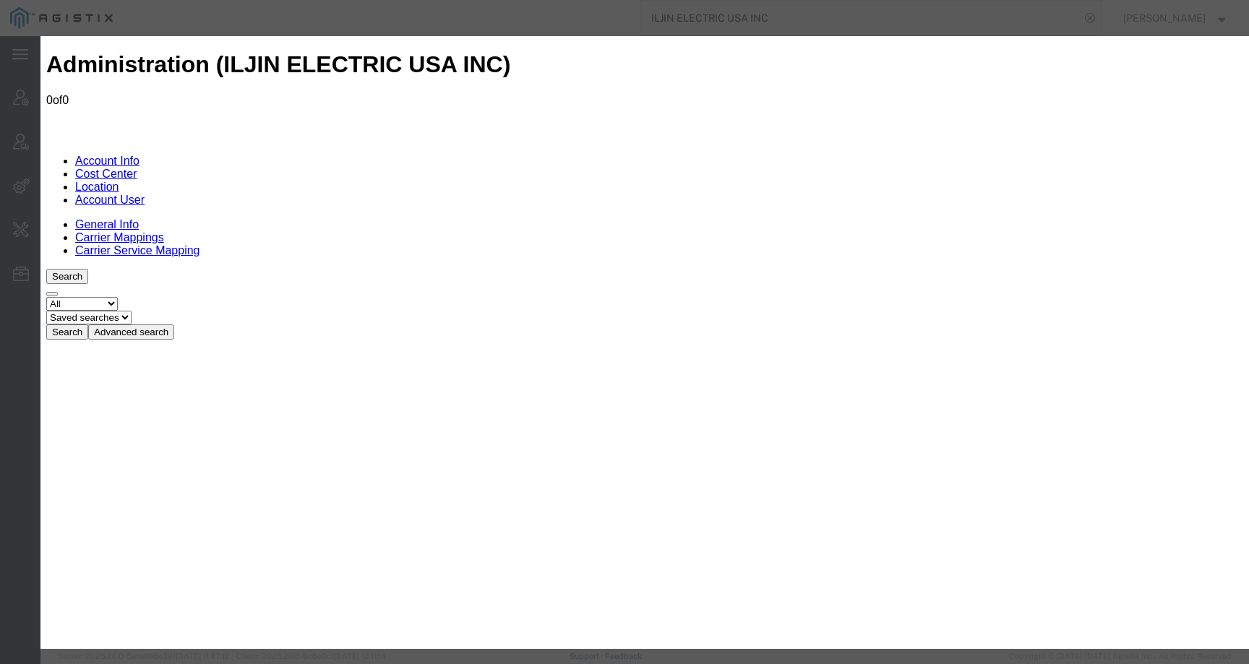
paste input "1154789"
type input "1154789"
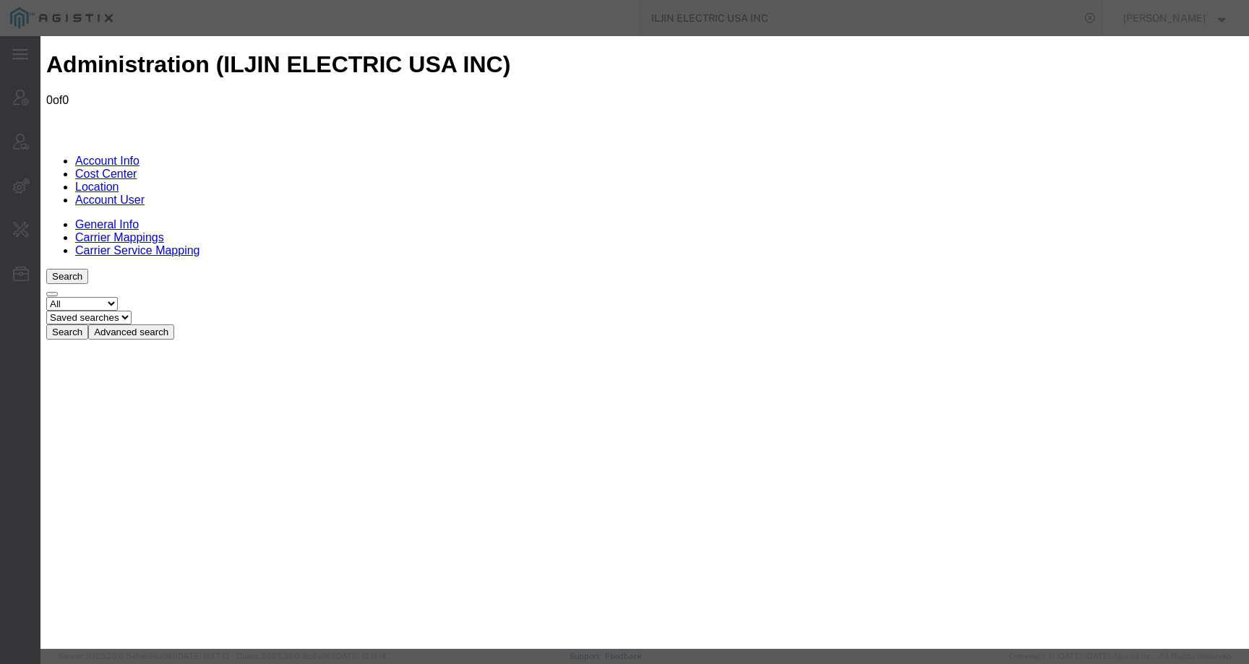
paste input "Houston"
type input "Houston"
checkbox input "true"
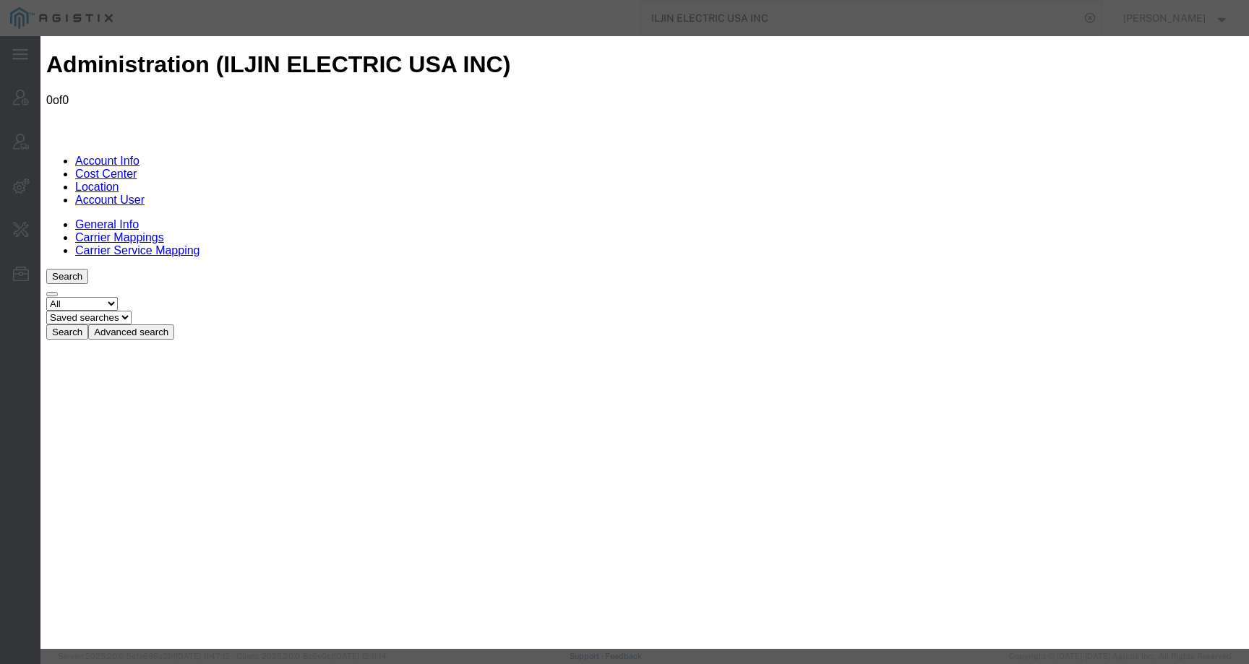
paste input "15915 Katy Fwy, Suite 215"
type input "15915 Katy Fwy, Suite 215"
paste input "Houston"
type input "Houston"
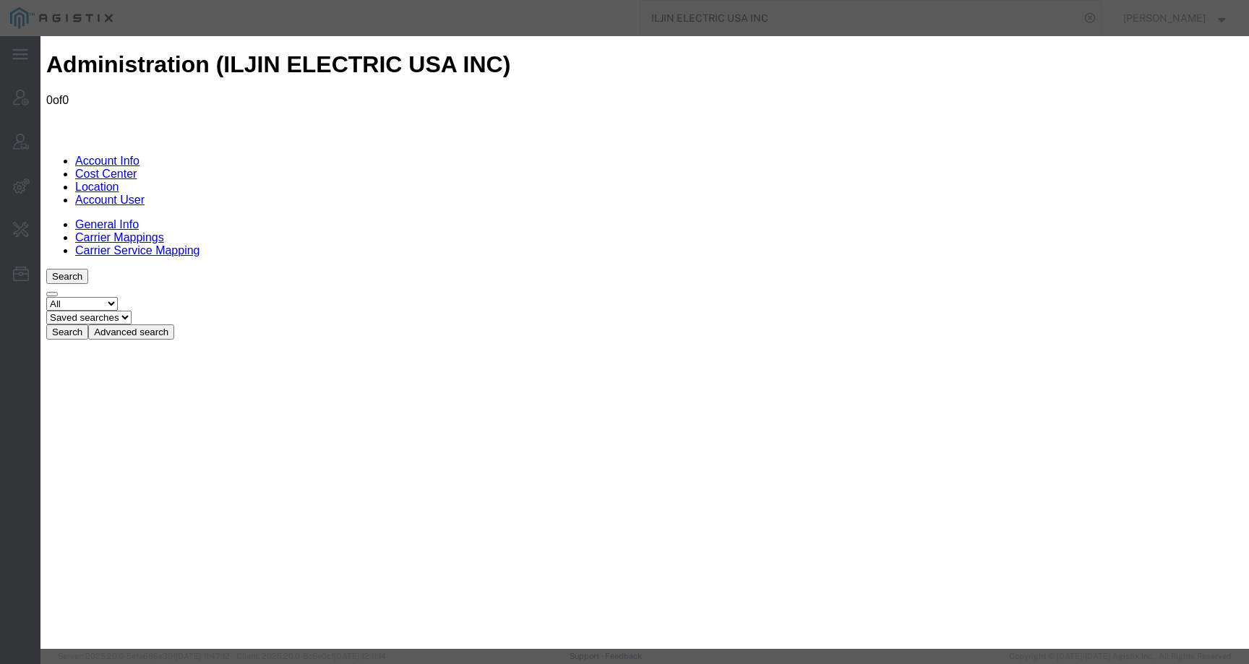
select select "TX"
paste input "77094"
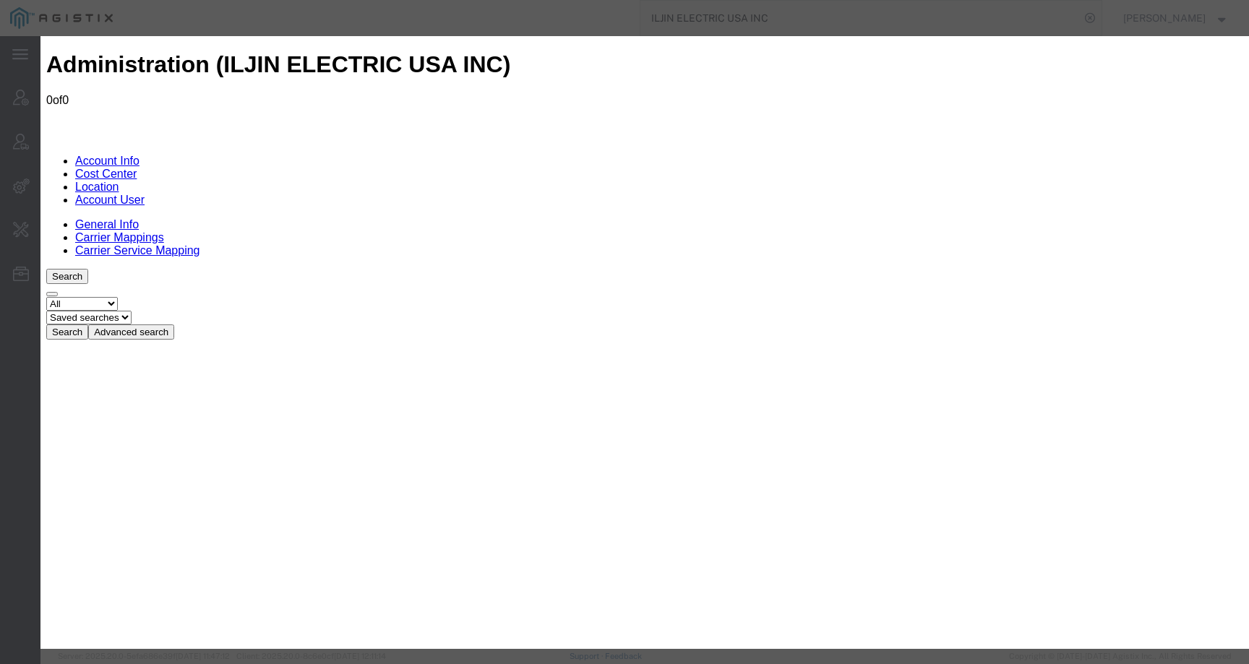
type input "77094"
paste input "joseph.youn@iljin.co.kr"
type input "joseph.youn@iljin.co.kr"
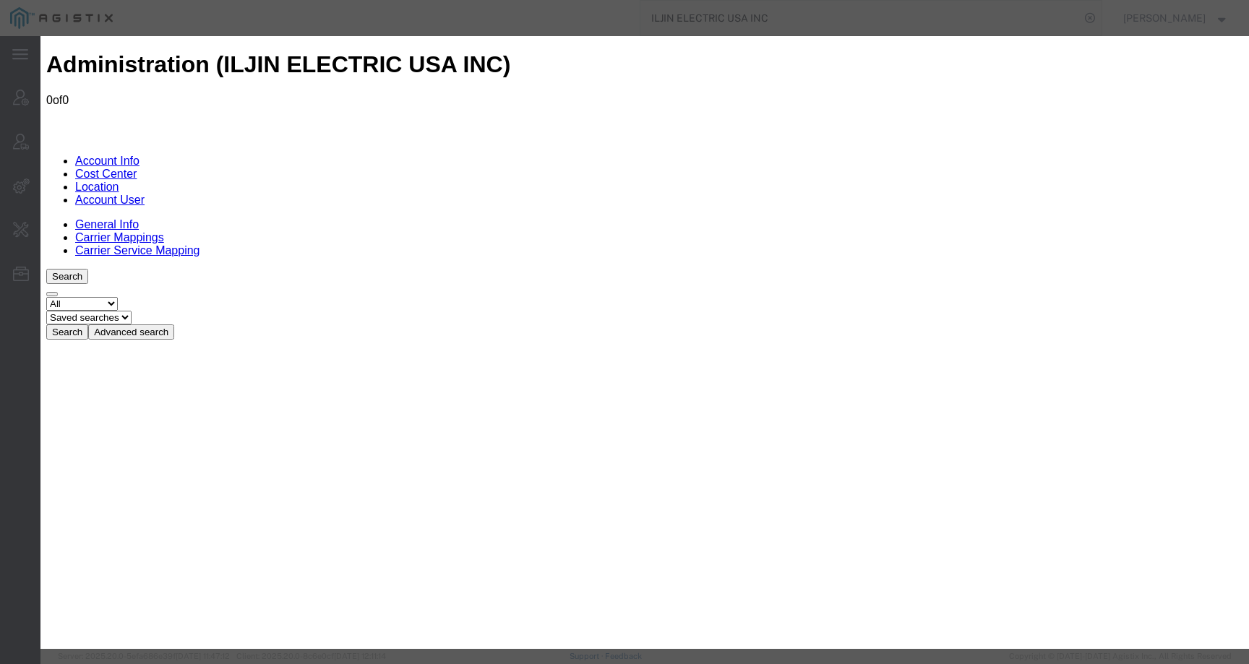
drag, startPoint x: 863, startPoint y: 160, endPoint x: 902, endPoint y: 160, distance: 38.3
type input "15915 Katy Fwy"
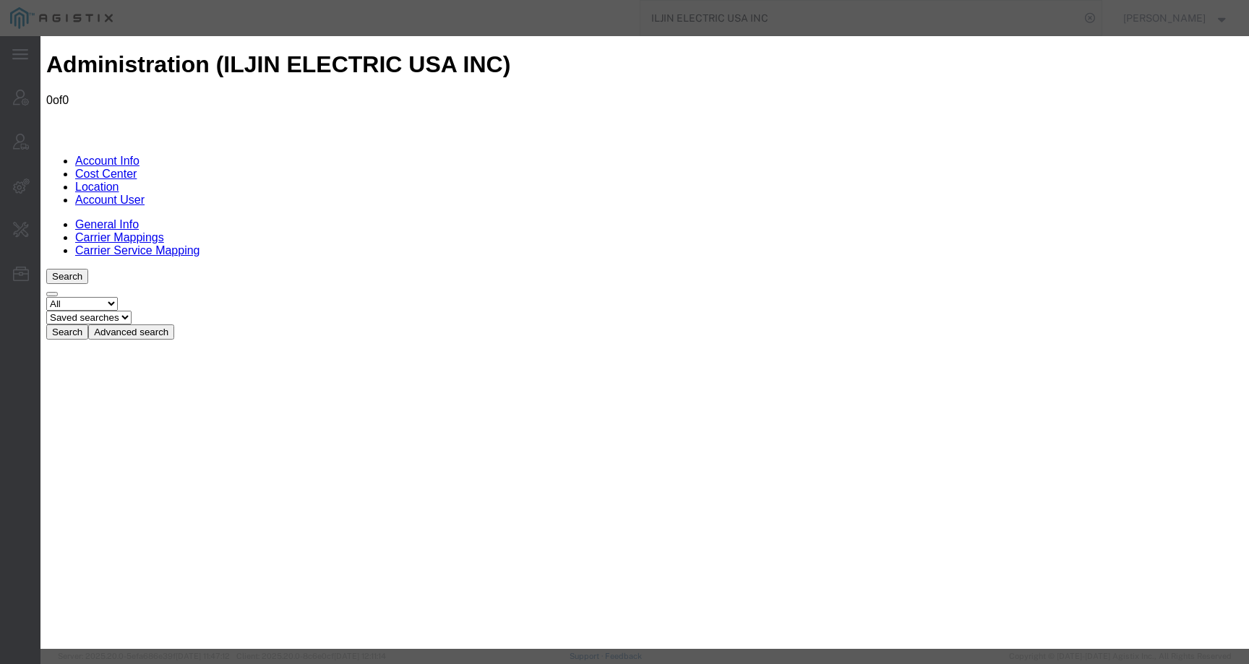
paste input "Suite 215"
type input "Suite 215"
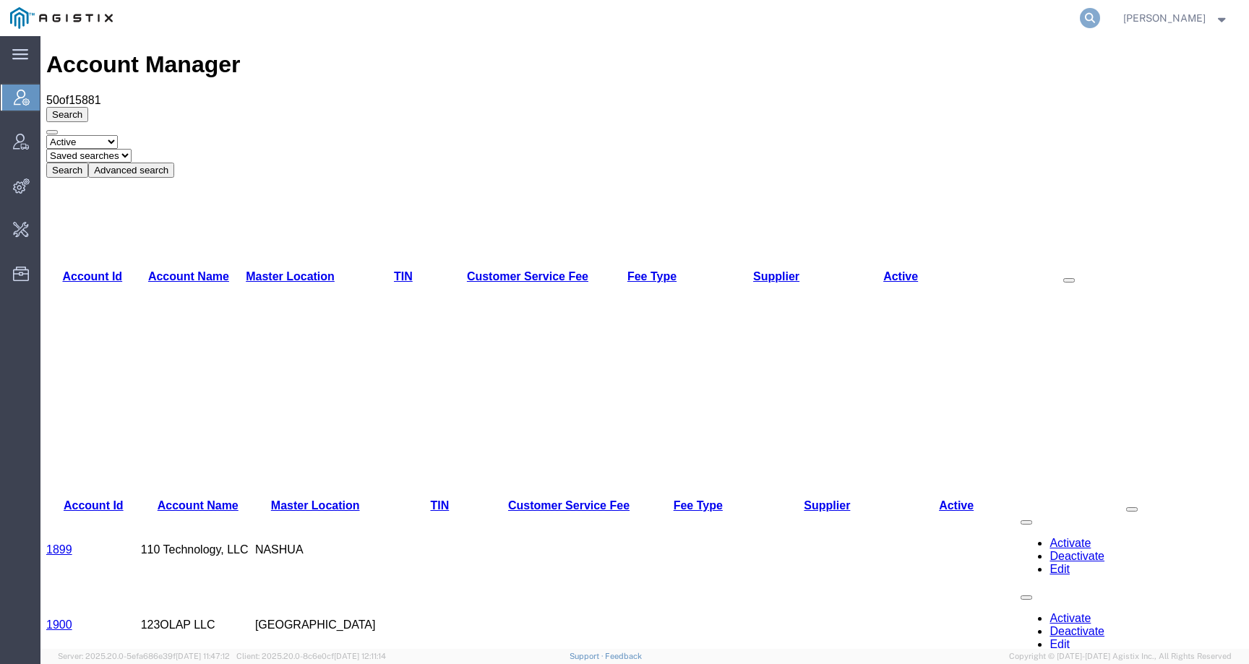
click at [1100, 15] on icon at bounding box center [1090, 18] width 20 height 20
click at [1062, 15] on input "search" at bounding box center [861, 18] width 440 height 35
paste input "57062791"
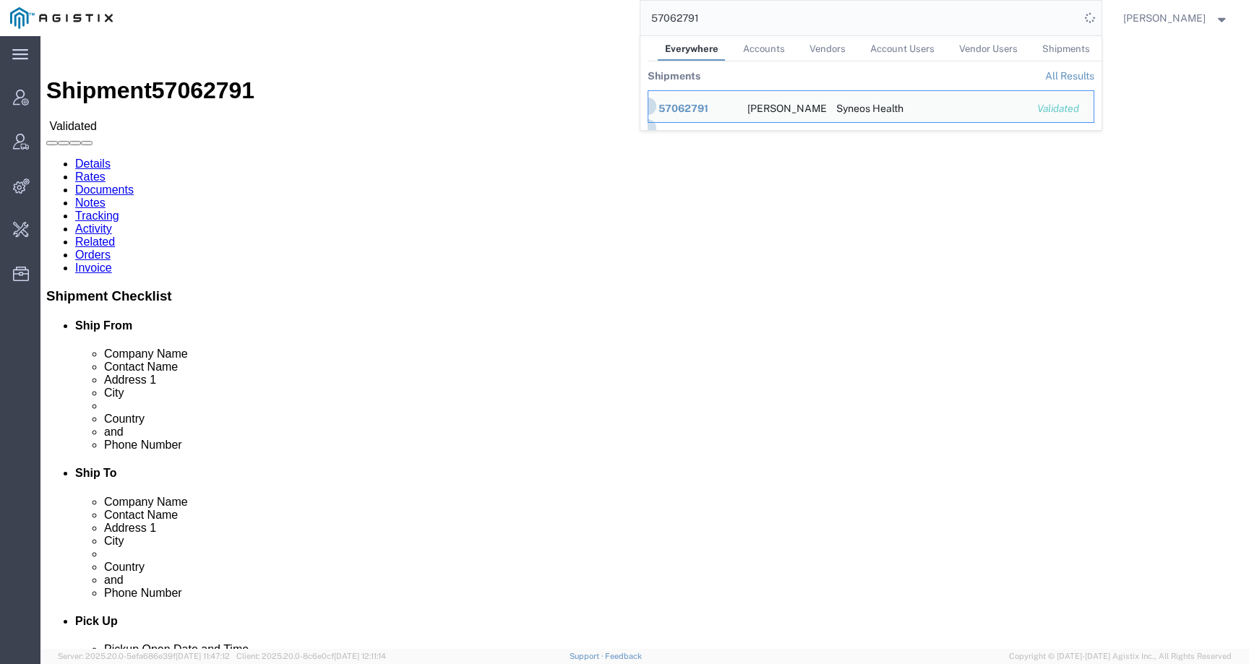
click address "Syneos Health (Frédéric Leroy) 25 boulevard Romain Rolland, 75014 Paris. 25 bou…"
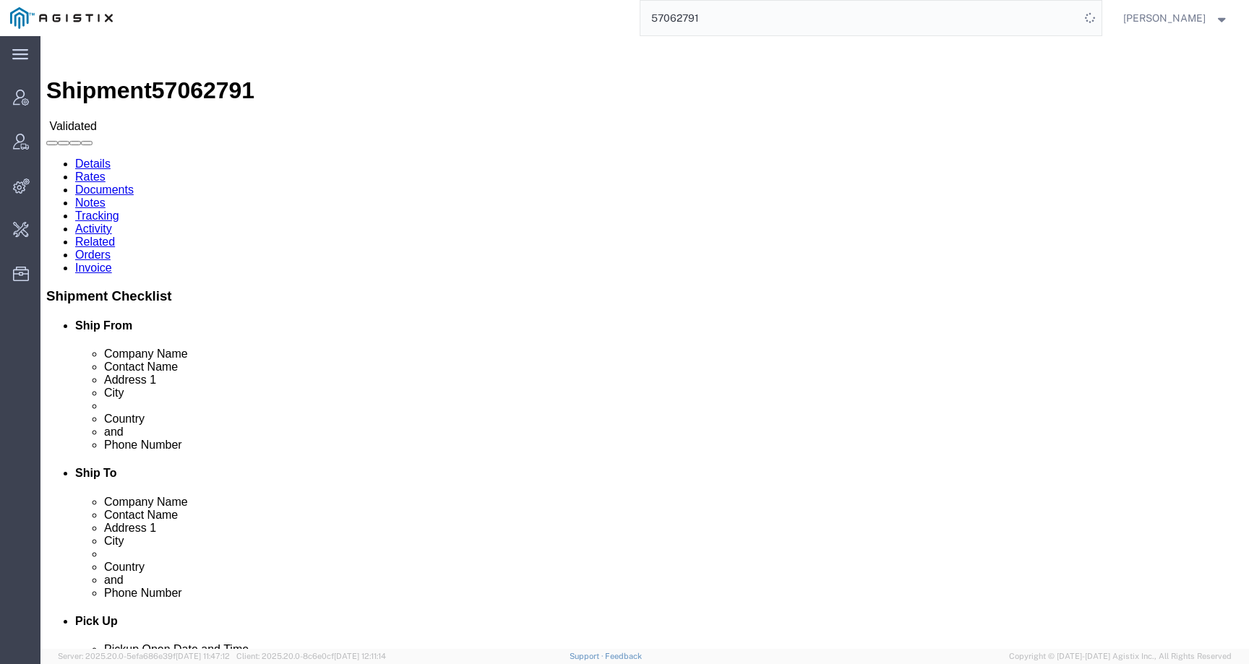
drag, startPoint x: 52, startPoint y: 197, endPoint x: 13, endPoint y: 174, distance: 45.8
click div "Ship From Didier Barbanneau (Didier Barbanneau) 47 Rue Marcel Pagnol La Chapell…"
copy address "47 Rue Marcel Pagnol La Chapelle-sur-Erdre, 52 44240 France"
drag, startPoint x: 284, startPoint y: 209, endPoint x: 241, endPoint y: 175, distance: 55.1
click div "Ship To Syneos Health (Frédéric Leroy) 25 boulevard Romain Rolland, 75014 Paris…"
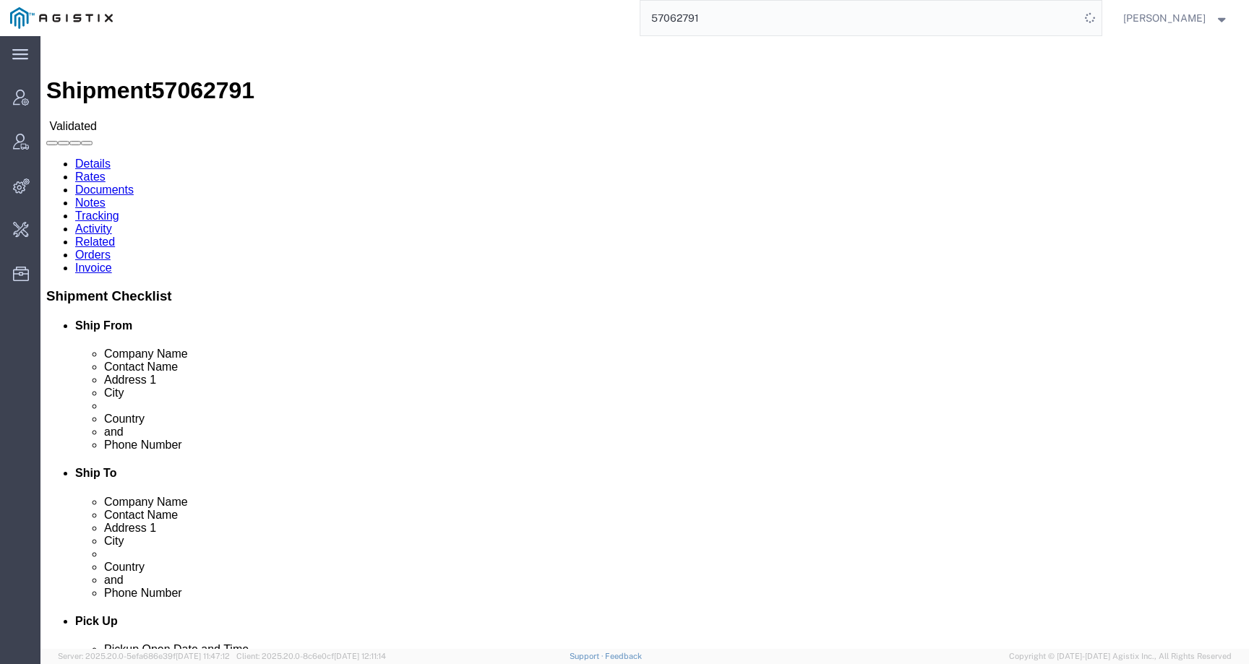
copy address "25 boulevard Romain Rolland, 75014 Paris. 25 boulevard Romain Paris, 75014 Fran…"
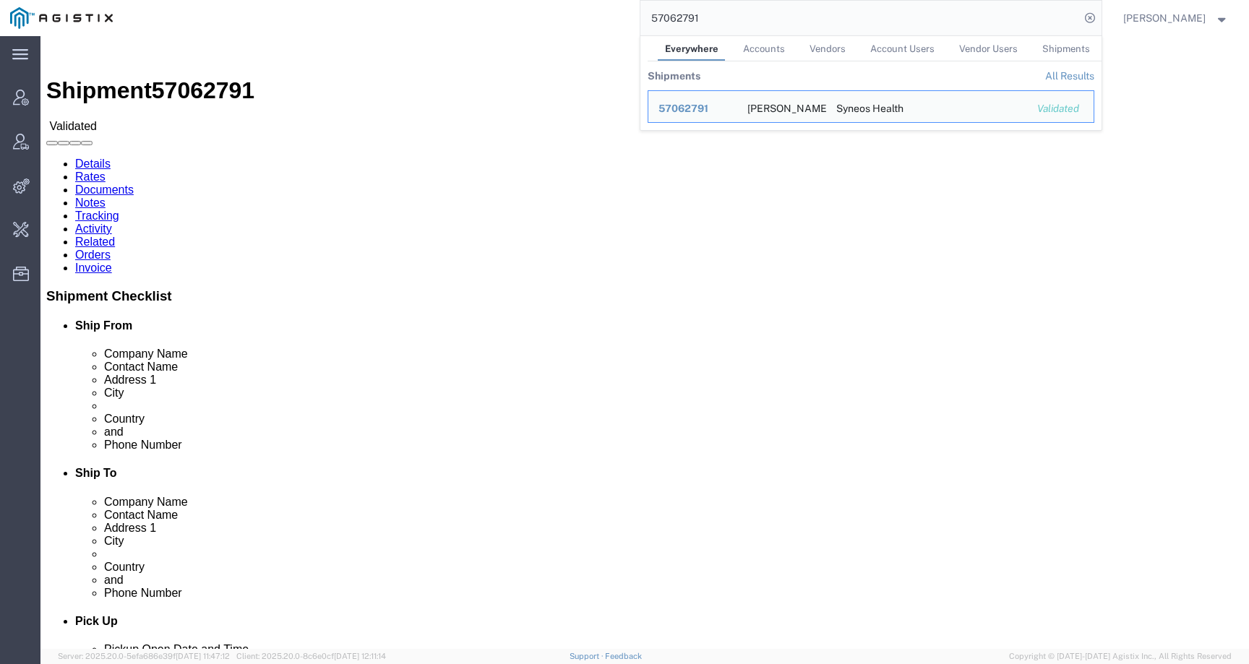
drag, startPoint x: 740, startPoint y: 22, endPoint x: 640, endPoint y: 14, distance: 100.1
click at [640, 14] on div "57062791 Everywhere Accounts Vendors Account Users Vendor Users Shipments Shipm…" at bounding box center [612, 18] width 979 height 36
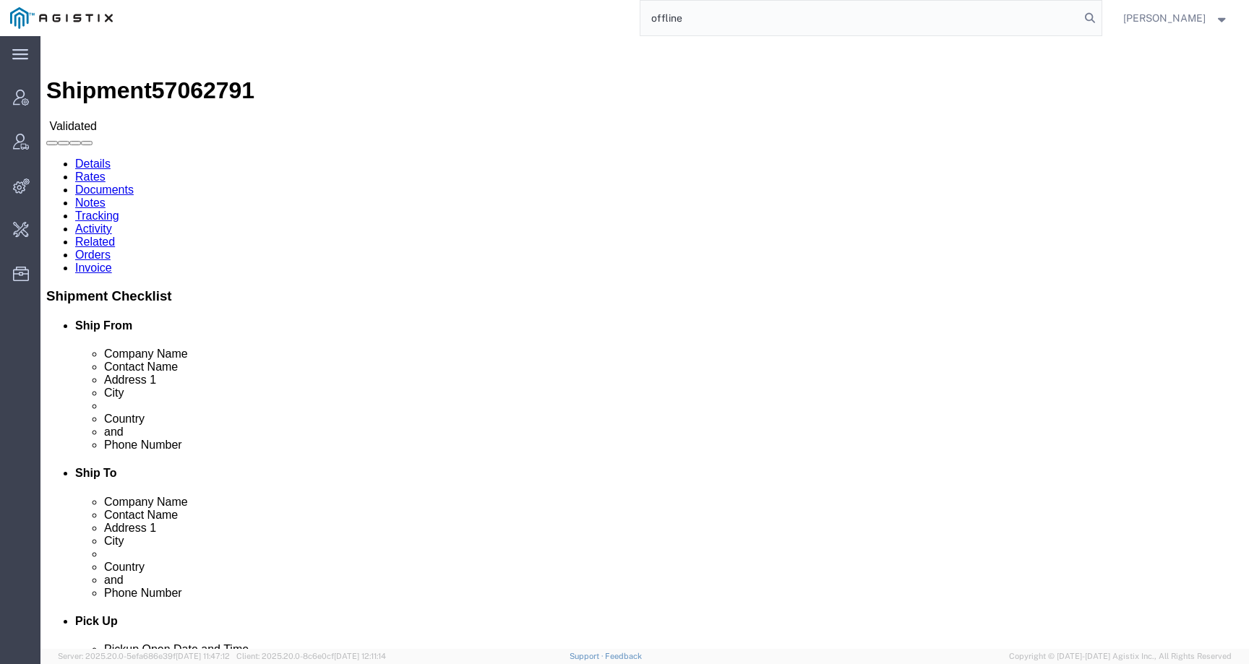
click link "Activity"
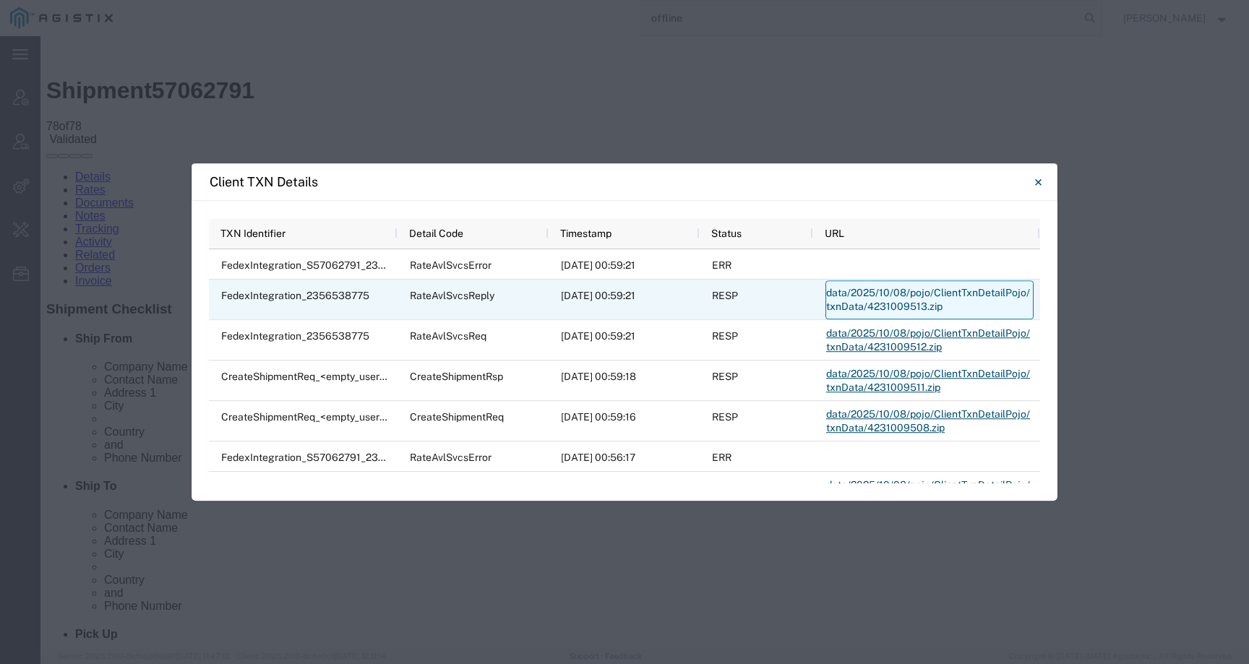
click at [907, 301] on link "data/2025/10/08/pojo/ClientTxnDetailPojo/txnData/4231009513.zip" at bounding box center [930, 300] width 208 height 39
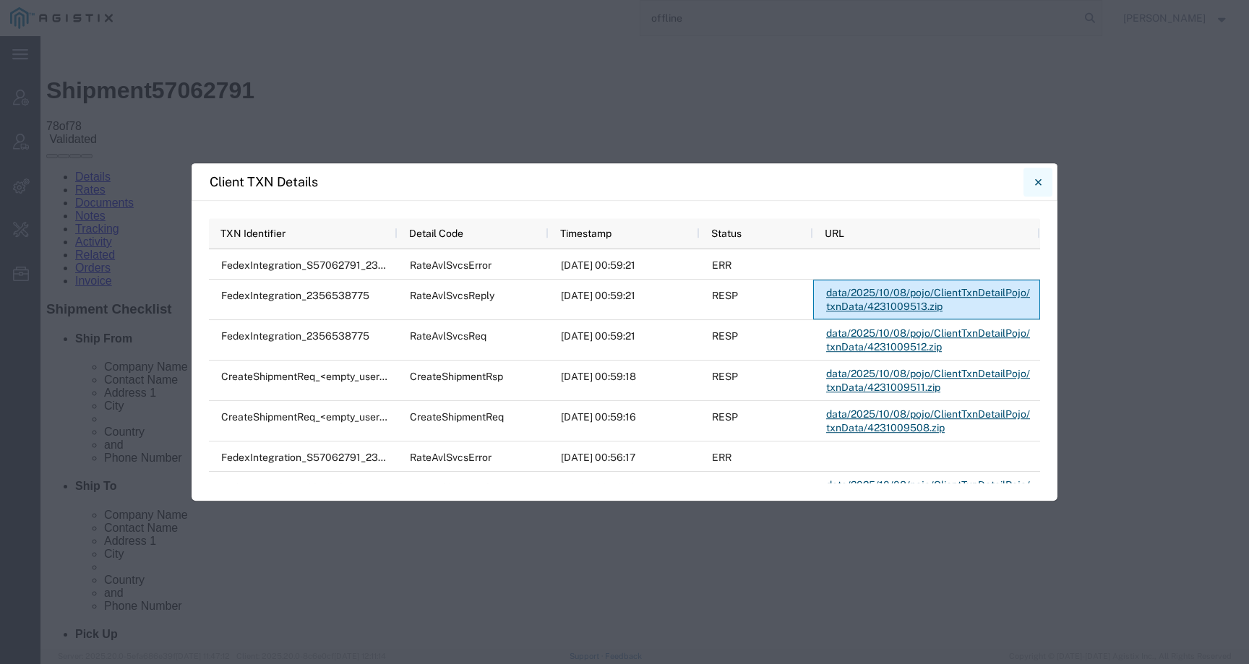
click at [1037, 181] on icon "Close" at bounding box center [1038, 182] width 7 height 7
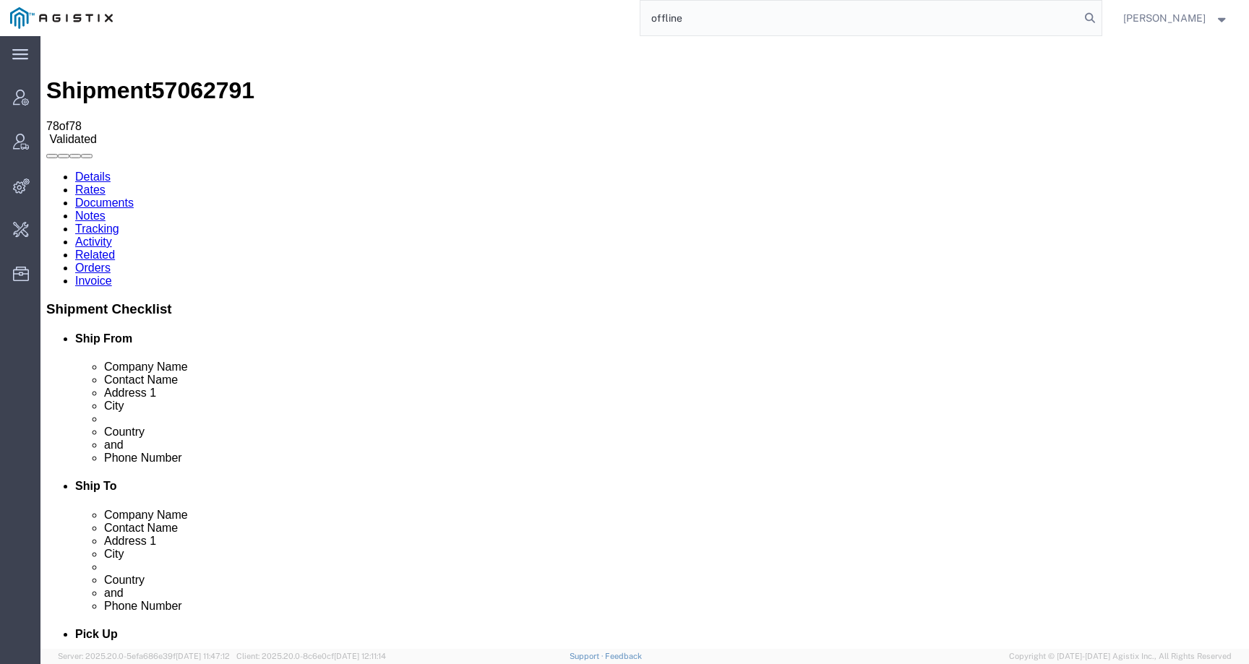
click at [99, 171] on link "Details" at bounding box center [92, 177] width 35 height 12
drag, startPoint x: 53, startPoint y: 195, endPoint x: 14, endPoint y: 171, distance: 45.1
click address "Didier Barbanneau (Didier Barbanneau) 47 Rue Marcel Pagnol La Chapelle-sur-Erdr…"
copy address "47 Rue Marcel Pagnol La Chapelle-sur-Erdre, 52 44240 France"
drag, startPoint x: 276, startPoint y: 213, endPoint x: 243, endPoint y: 171, distance: 53.0
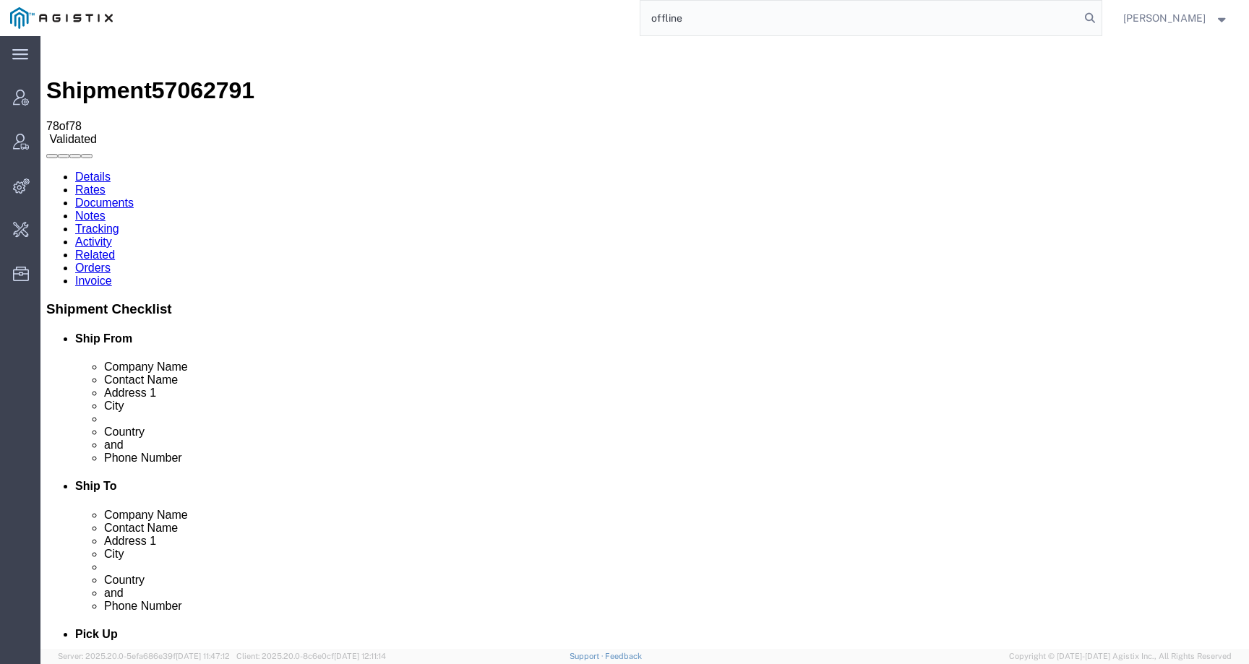
click address "Syneos Health (Frédéric Leroy) 25 boulevard Romain Rolland, 75014 Paris. 25 bou…"
copy address "25 boulevard Romain Rolland, 75014 Paris. 25 boulevard Romain Paris, 75014 Fran…"
click at [737, 14] on input "offline" at bounding box center [861, 18] width 440 height 35
type input "offline@syneos"
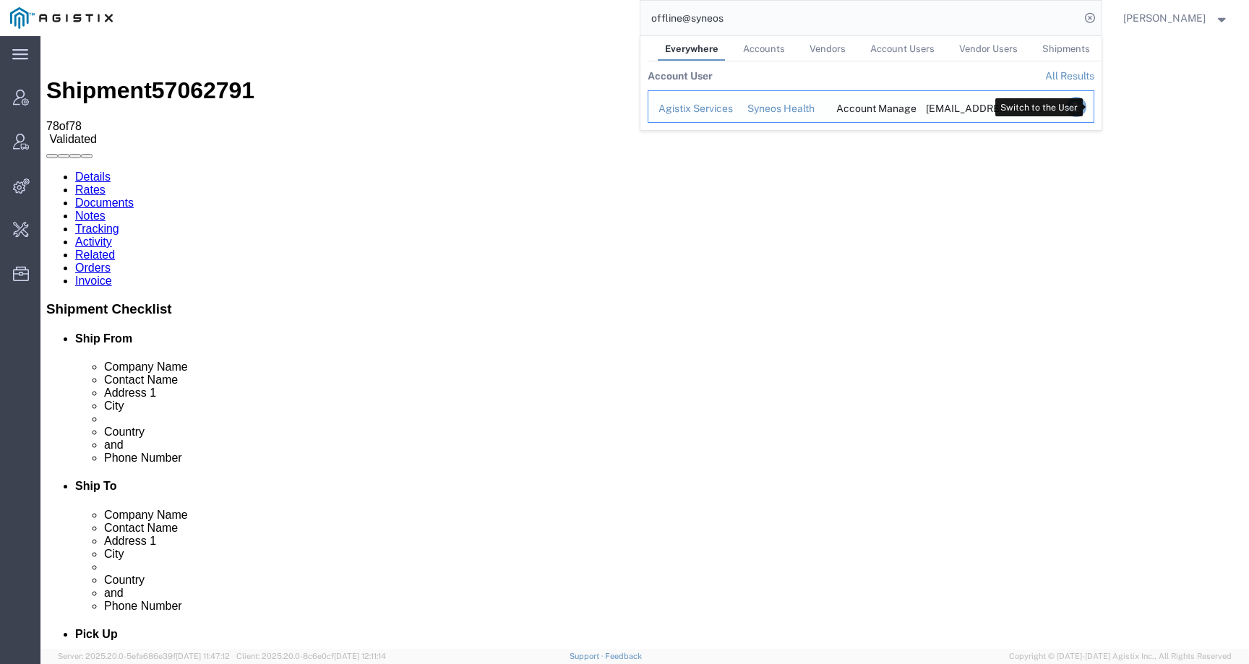
click at [1086, 110] on icon "Search Results" at bounding box center [1076, 107] width 20 height 20
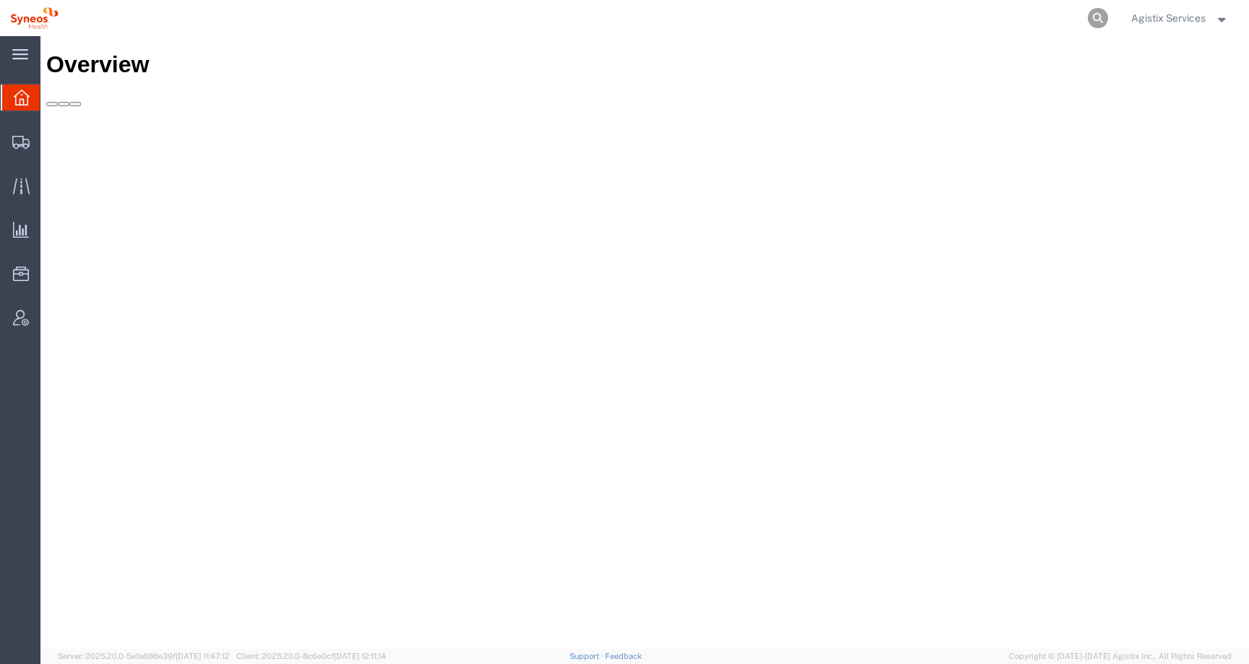
click at [1088, 18] on icon at bounding box center [1098, 18] width 20 height 20
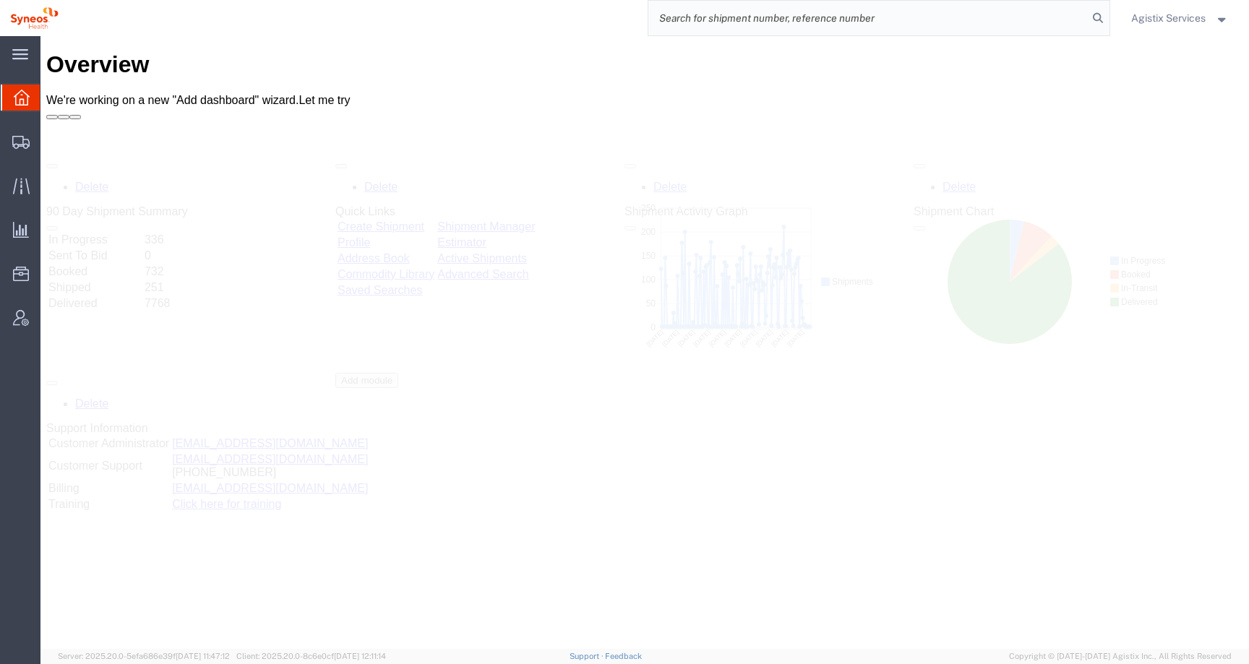
click at [1053, 18] on input "search" at bounding box center [869, 18] width 440 height 35
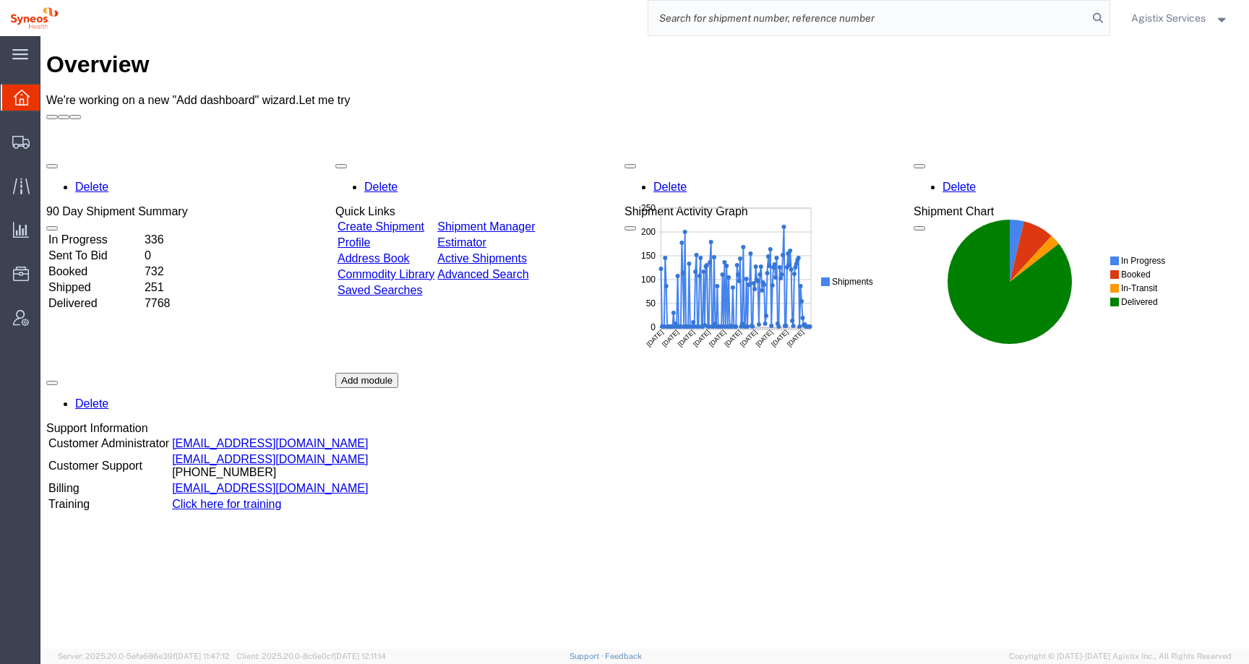
paste input "57062791"
type input "57062791"
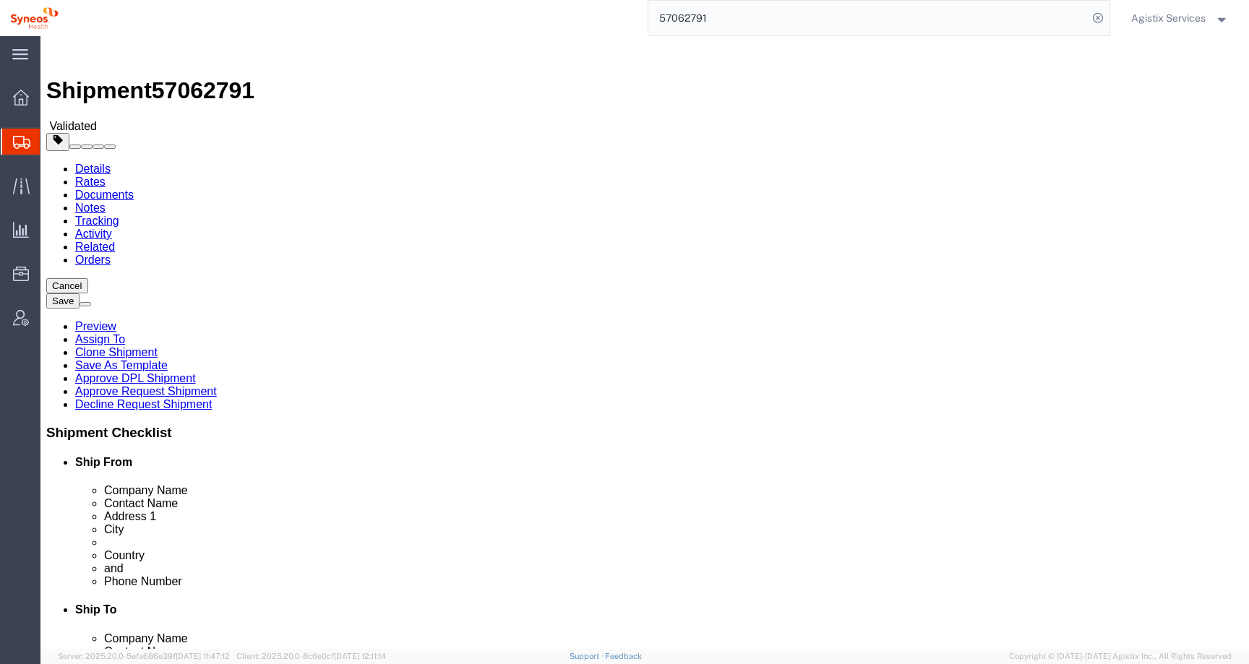
select select
select select "61555"
click link "Clone Shipment"
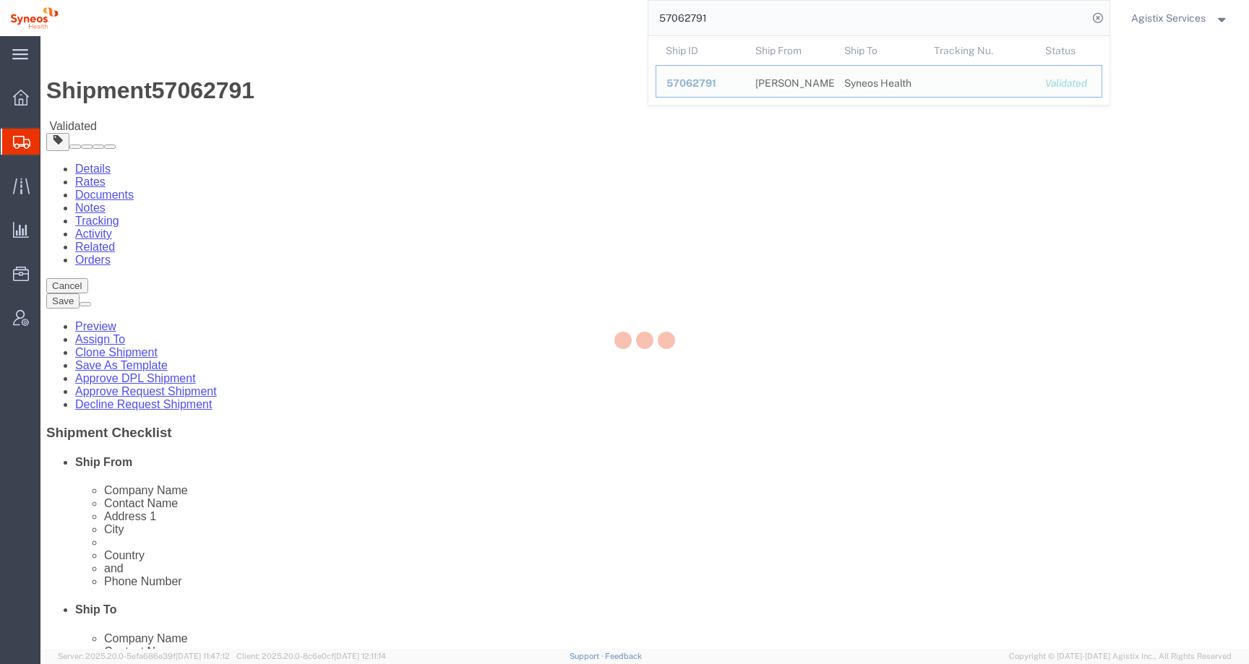
drag, startPoint x: 719, startPoint y: 20, endPoint x: 628, endPoint y: 20, distance: 91.8
click at [628, 20] on div "57062791 Ship ID Ship From Ship To Tracking Nu. Status Ship ID 57062791 Ship Fr…" at bounding box center [590, 18] width 1042 height 36
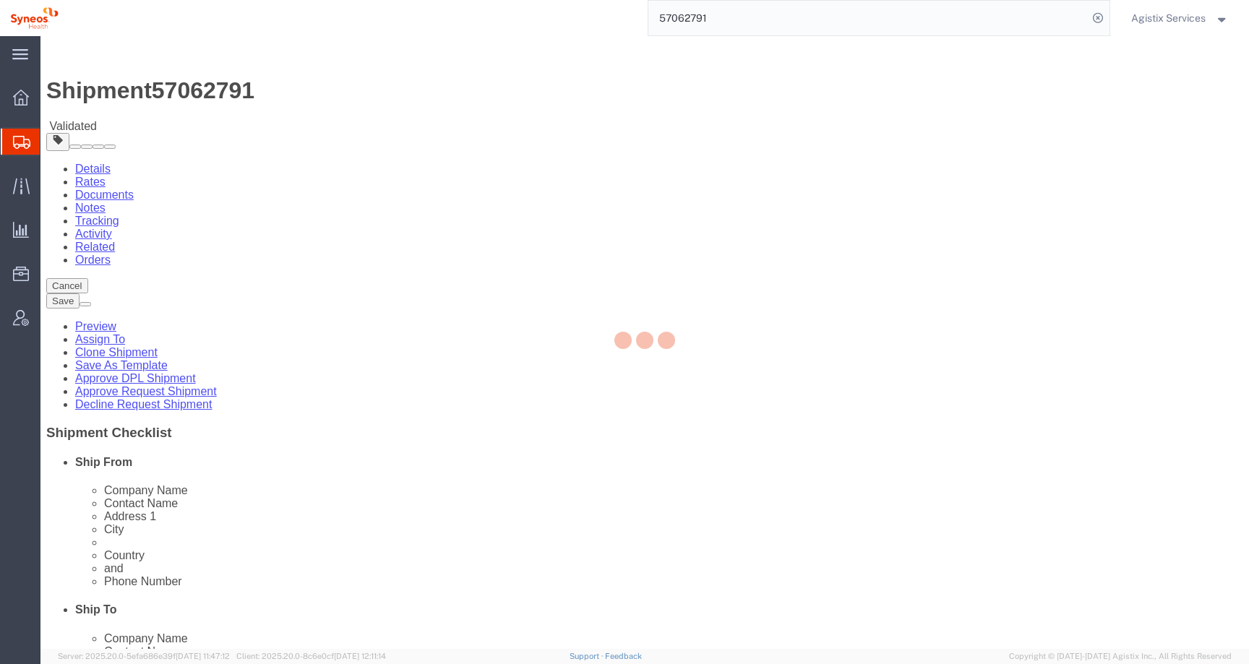
select select "61555"
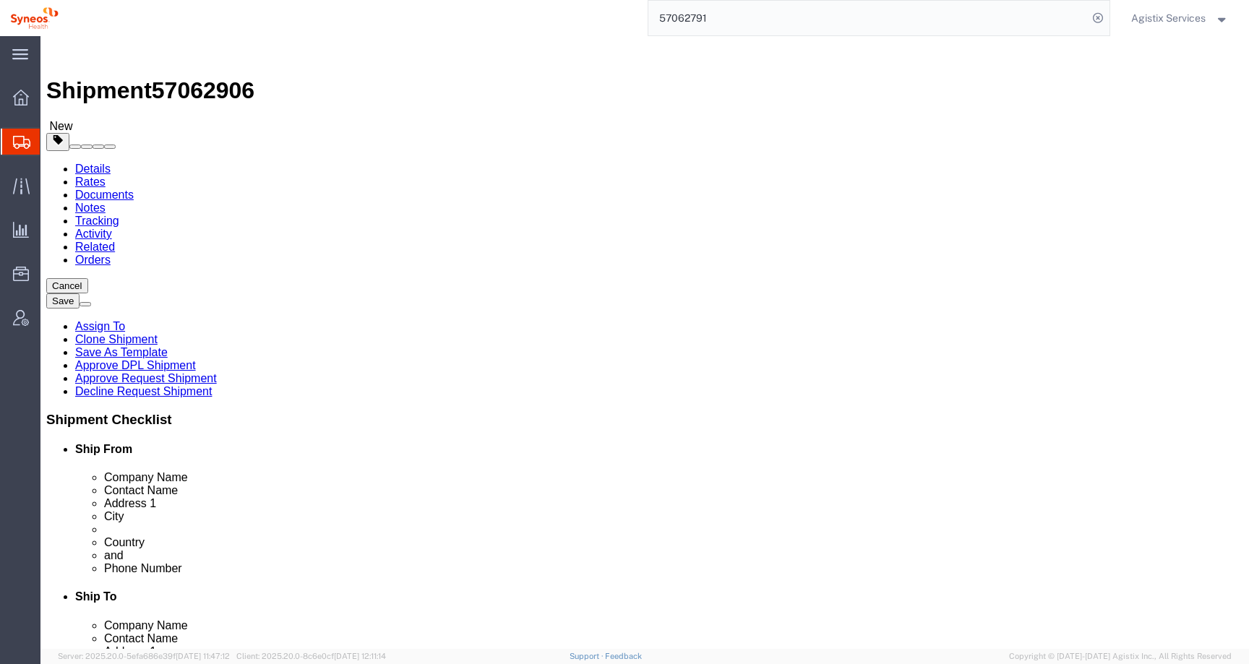
drag, startPoint x: 289, startPoint y: 301, endPoint x: 156, endPoint y: 301, distance: 133.0
click div "Contact Name Didier Barbanneau"
type input "t"
drag, startPoint x: 252, startPoint y: 295, endPoint x: 137, endPoint y: 295, distance: 115.0
click div "Contact Name TEST KATE"
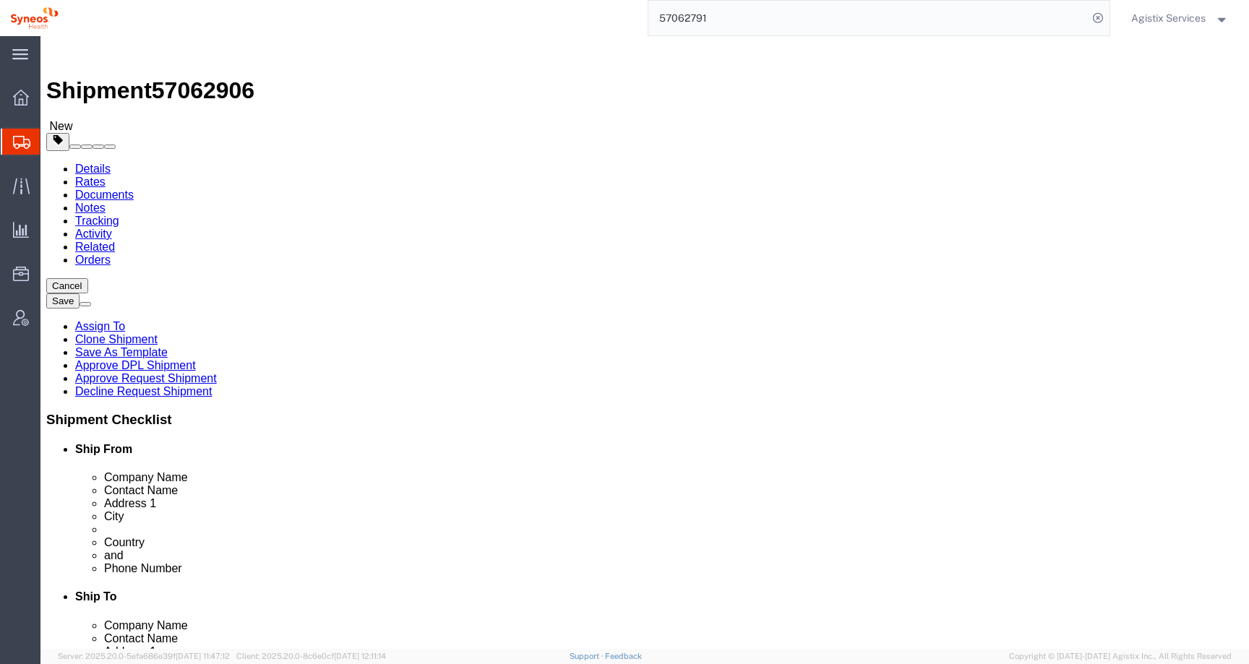
type input "TEST KATE"
drag, startPoint x: 716, startPoint y: 296, endPoint x: 592, endPoint y: 294, distance: 124.4
click div "Contact Name Frédéric Leroy"
paste input "TEST KATE"
type input "TEST KATE"
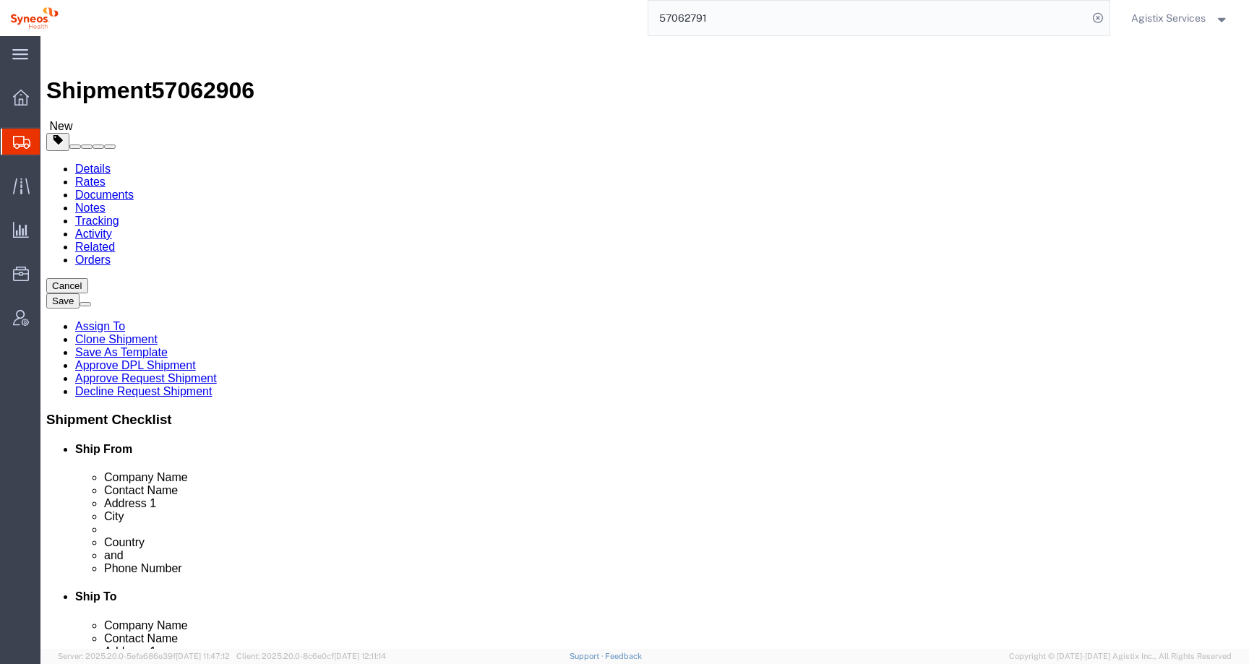
drag, startPoint x: 854, startPoint y: 519, endPoint x: 607, endPoint y: 518, distance: 247.3
click div "Email amandine.volpeilliere@syneoshealth.com"
drag, startPoint x: 740, startPoint y: 495, endPoint x: 606, endPoint y: 493, distance: 134.5
click div "Phone Number 06 11 41 05 37"
click input "text"
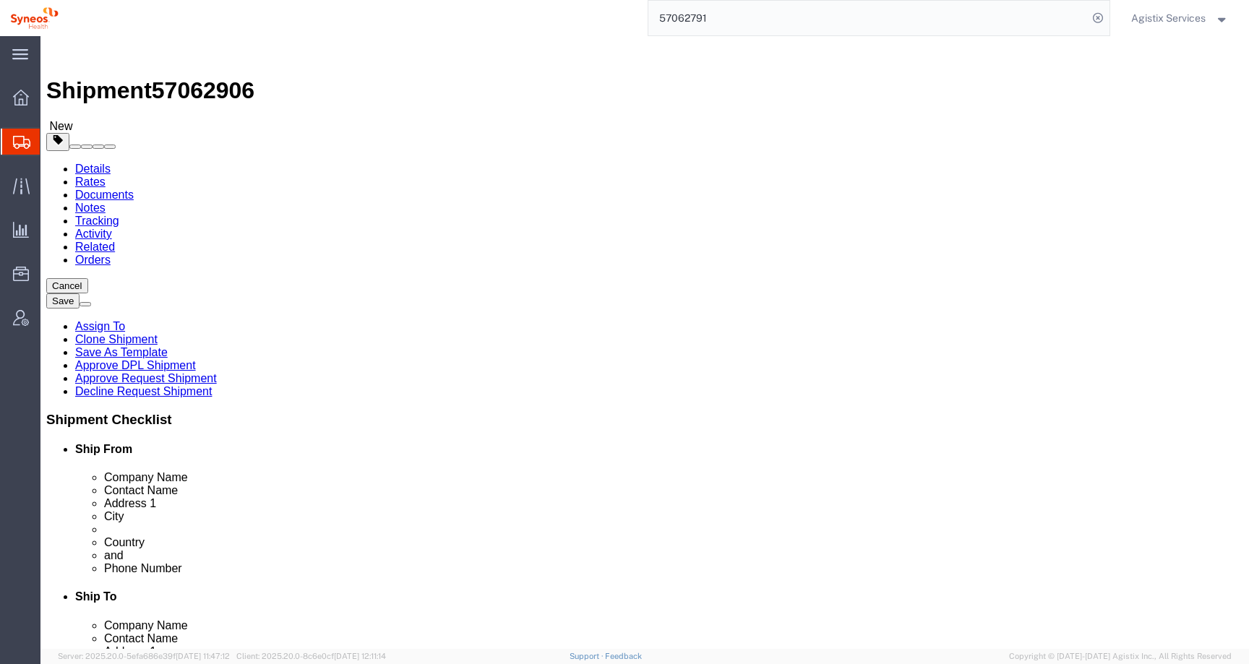
type input "555-5554-5555"
drag, startPoint x: 268, startPoint y: 494, endPoint x: 106, endPoint y: 493, distance: 161.2
click div "Phone Number 0660229533"
click input "text"
type input "555-5554-5555"
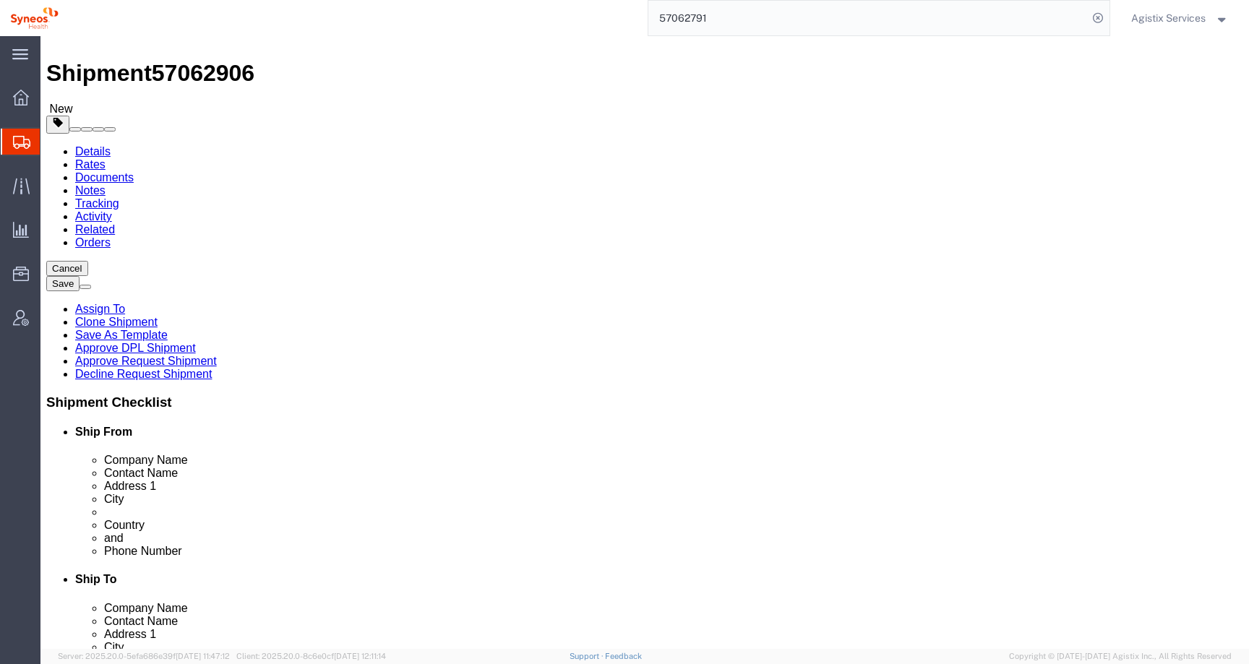
scroll to position [20, 0]
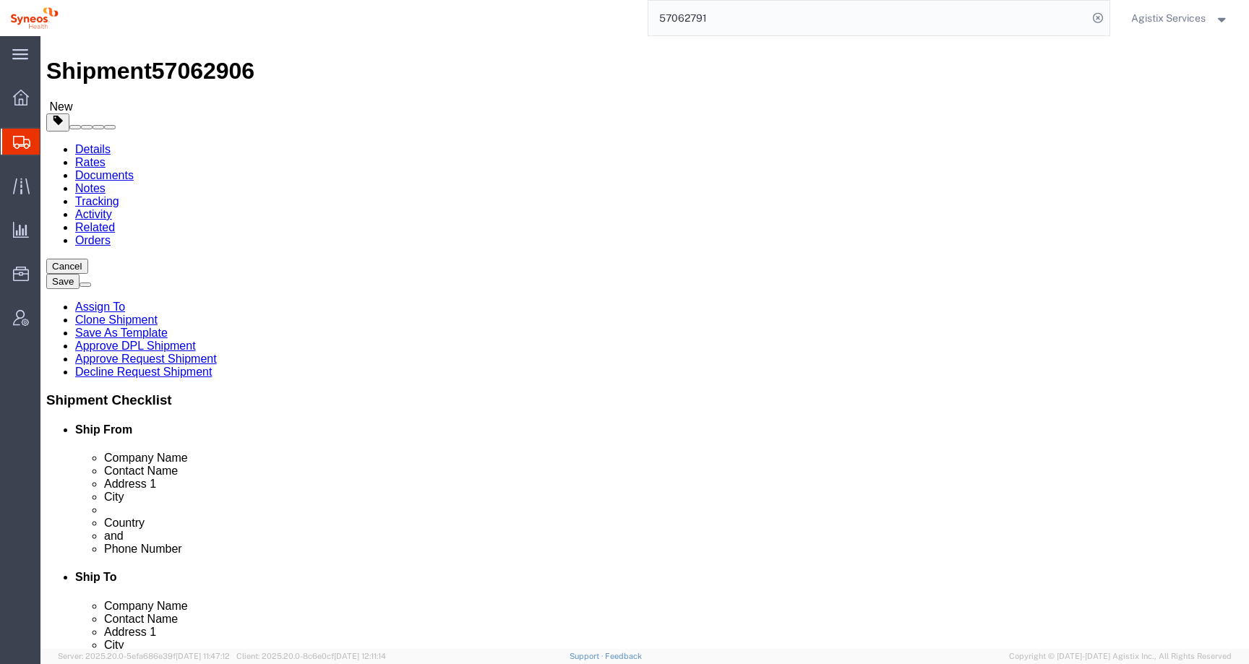
drag, startPoint x: 771, startPoint y: 307, endPoint x: 894, endPoint y: 304, distance: 123.7
click div "25 boulevard Romain Rolland, 75014 Paris."
type input "25 boulevard Romain Rolland"
select select
click button "Rate Shipment"
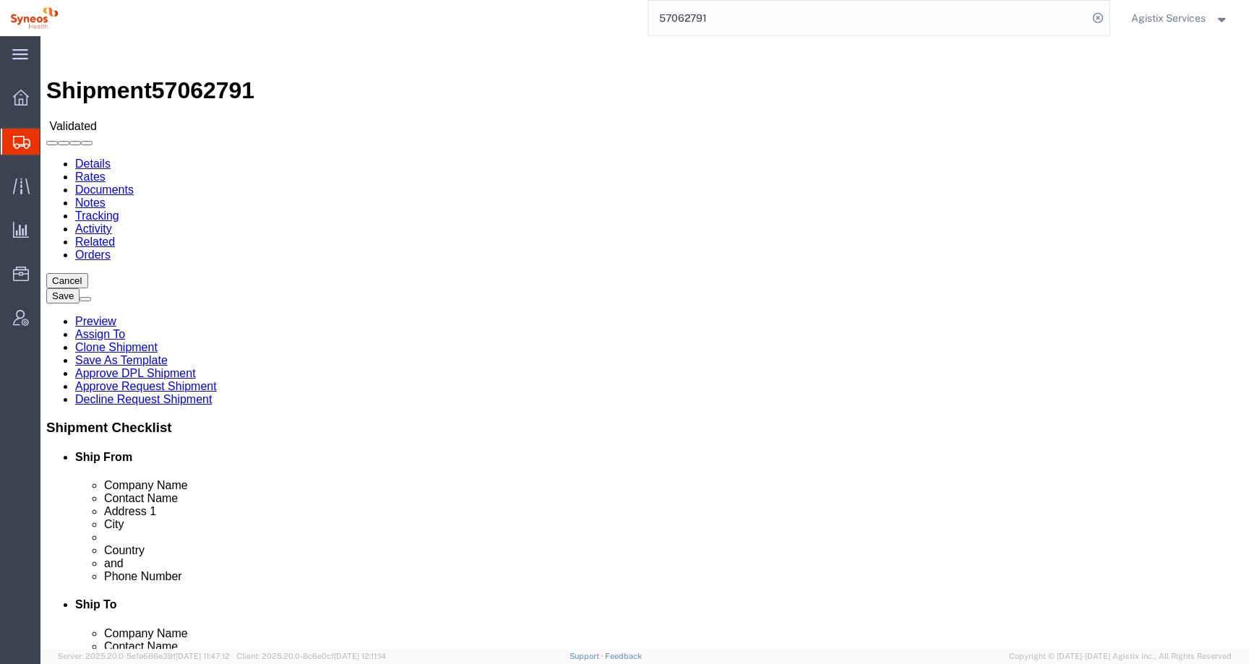
select select "61555"
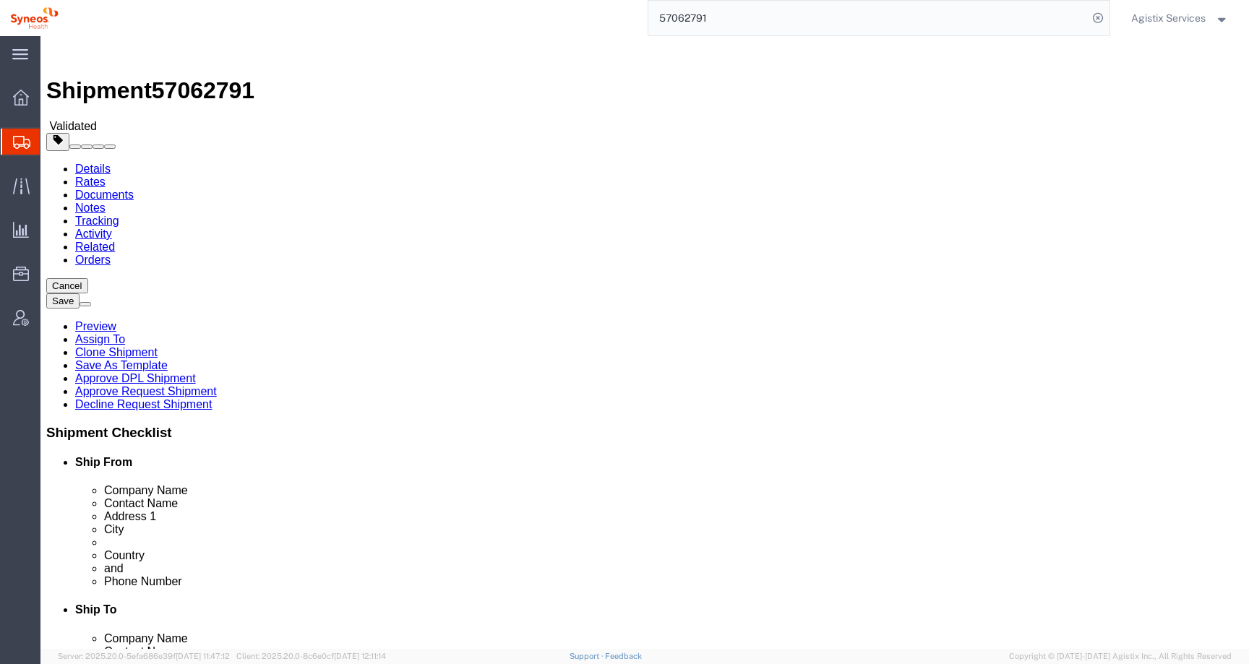
drag, startPoint x: 743, startPoint y: 356, endPoint x: 701, endPoint y: 356, distance: 41.2
click input "[STREET_ADDRESS]"
drag, startPoint x: 846, startPoint y: 330, endPoint x: 634, endPoint y: 326, distance: 211.9
click input "[STREET_ADDRESS][PERSON_NAME]."
click div "Ship To Location"
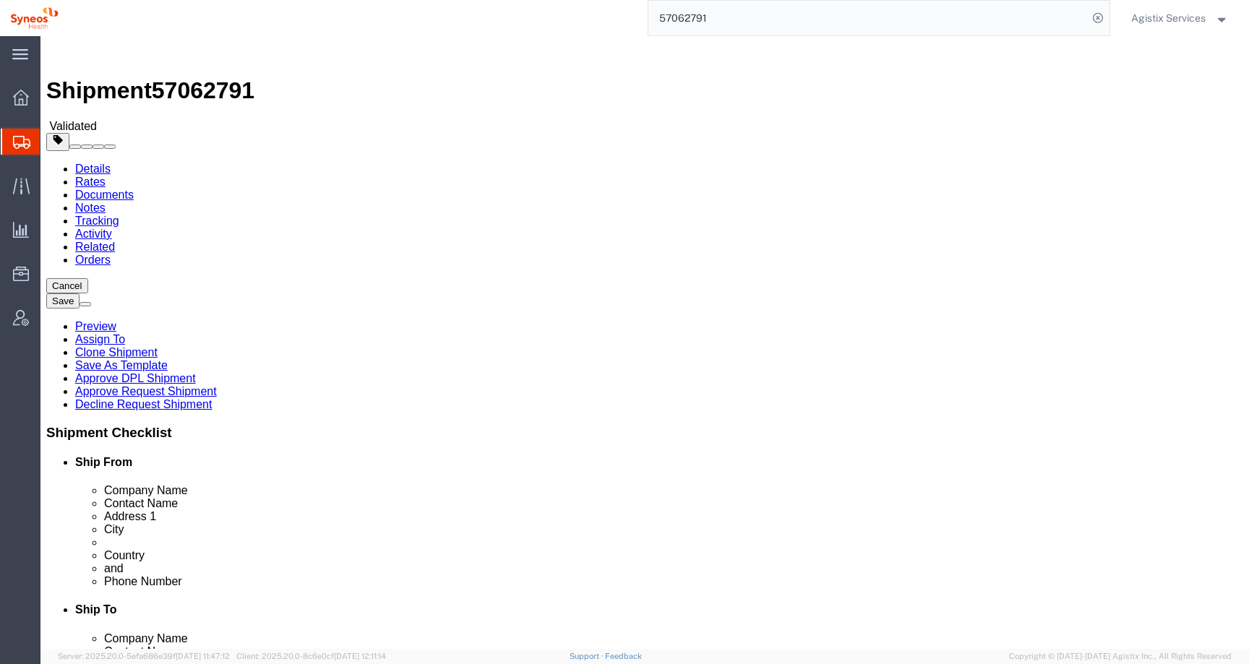
click at [22, 150] on div at bounding box center [21, 142] width 40 height 26
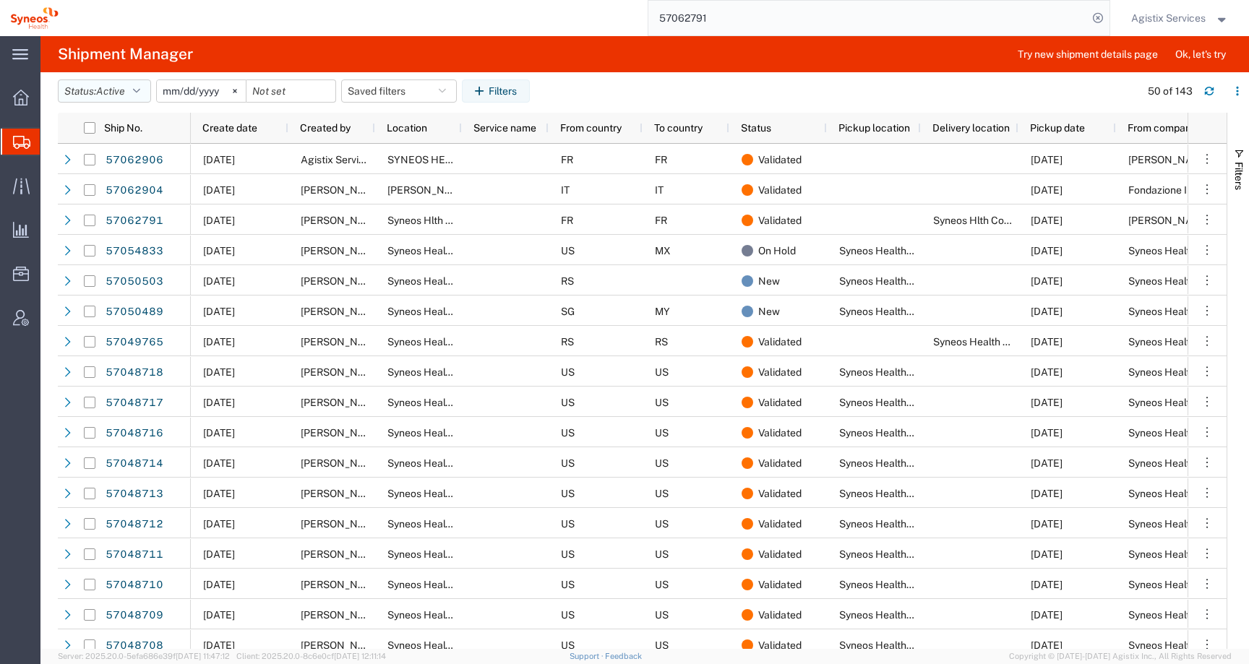
click at [140, 92] on icon "button" at bounding box center [136, 91] width 7 height 10
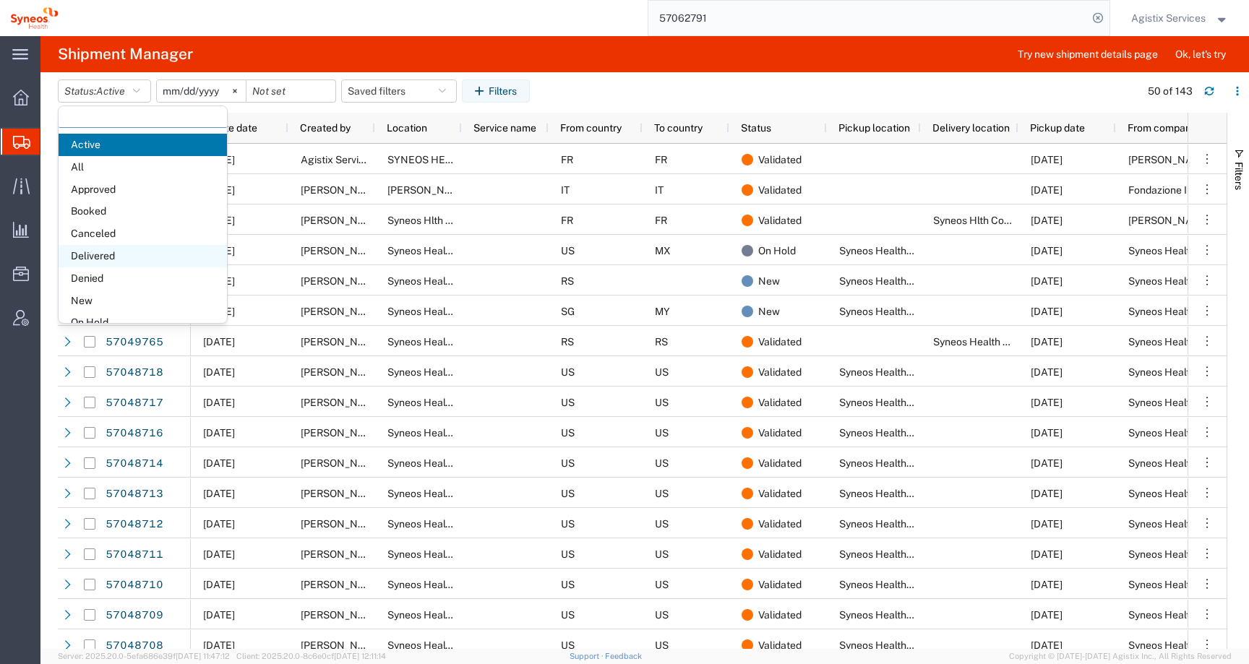
scroll to position [83, 0]
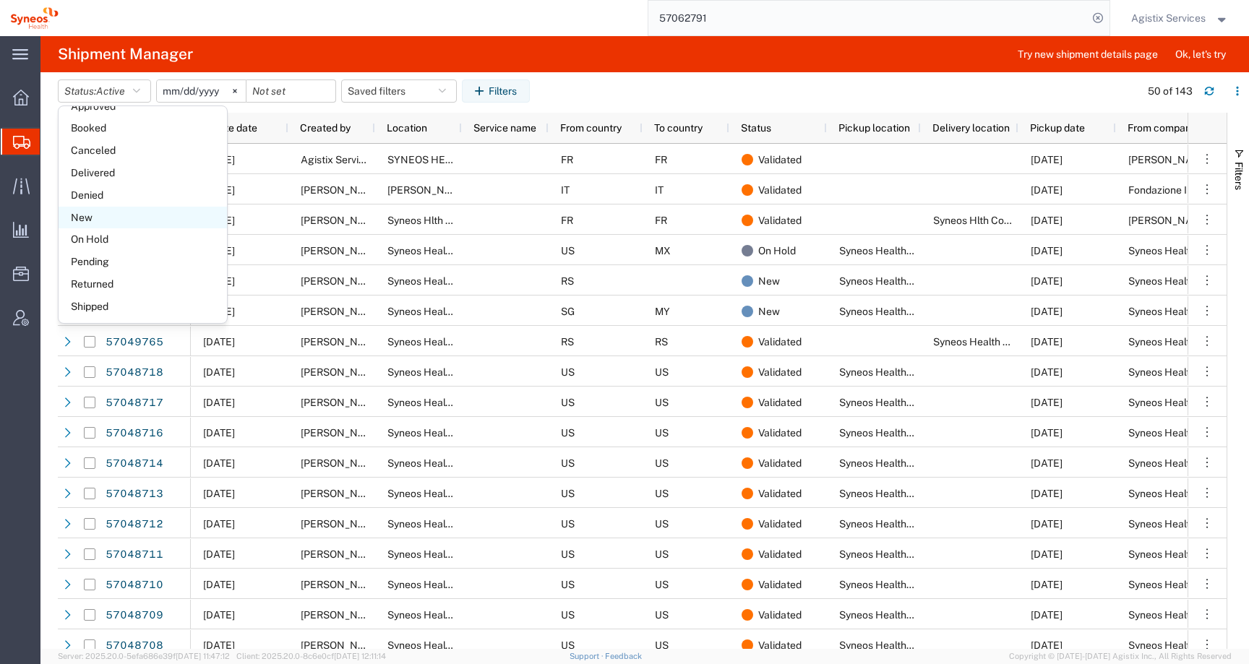
click at [120, 207] on span "New" at bounding box center [143, 218] width 168 height 22
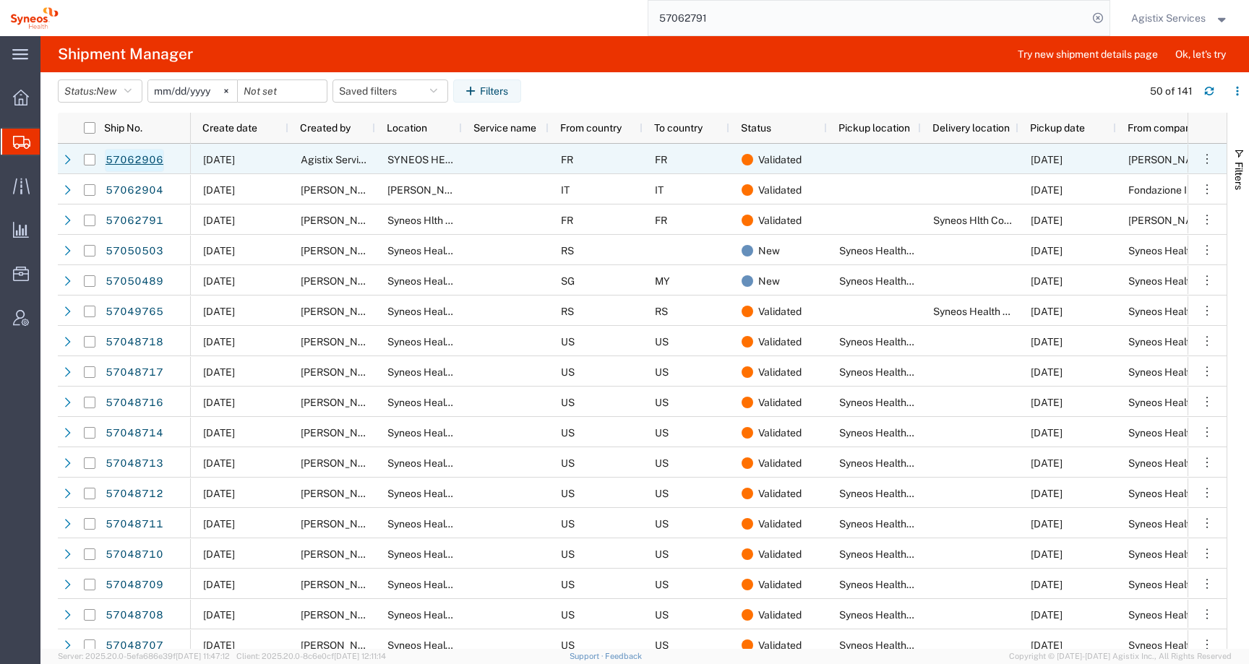
click at [126, 165] on link "57062906" at bounding box center [134, 160] width 59 height 23
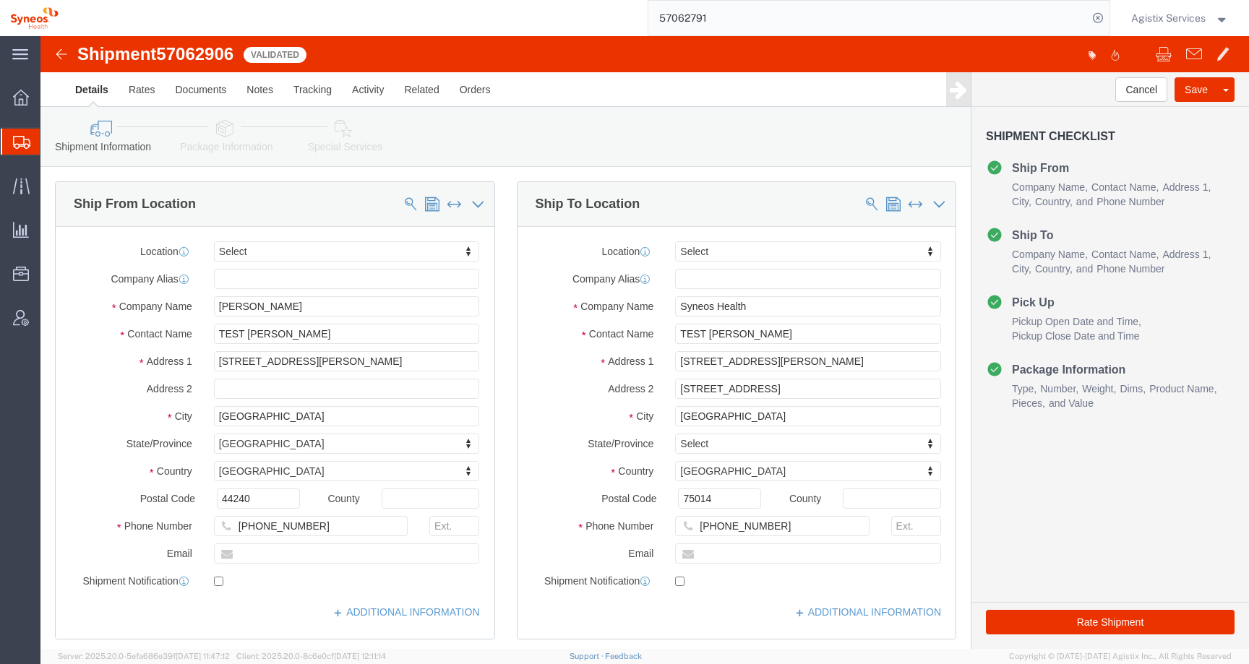
select select
click icon
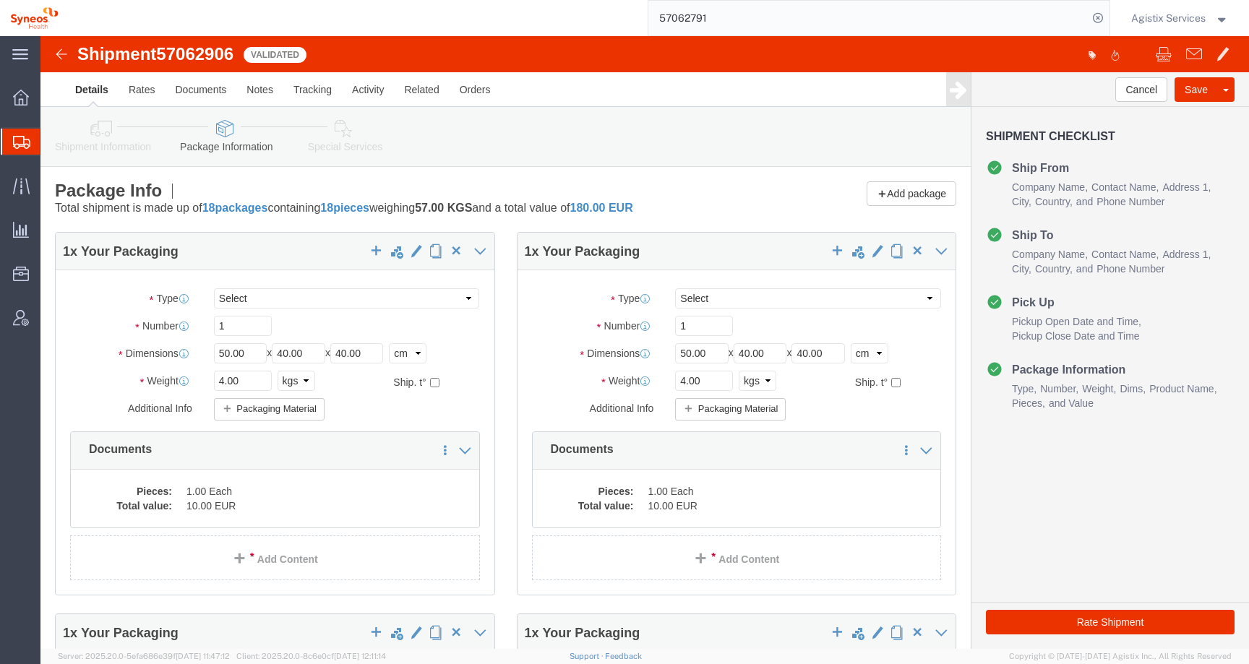
click icon
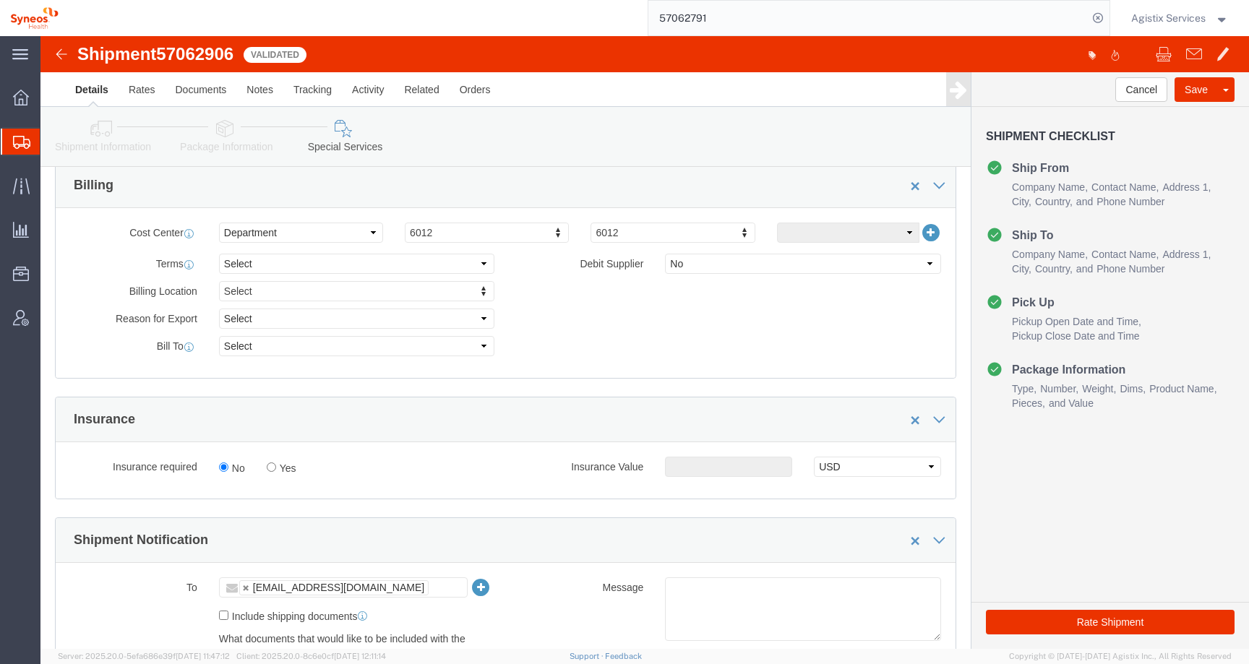
scroll to position [643, 0]
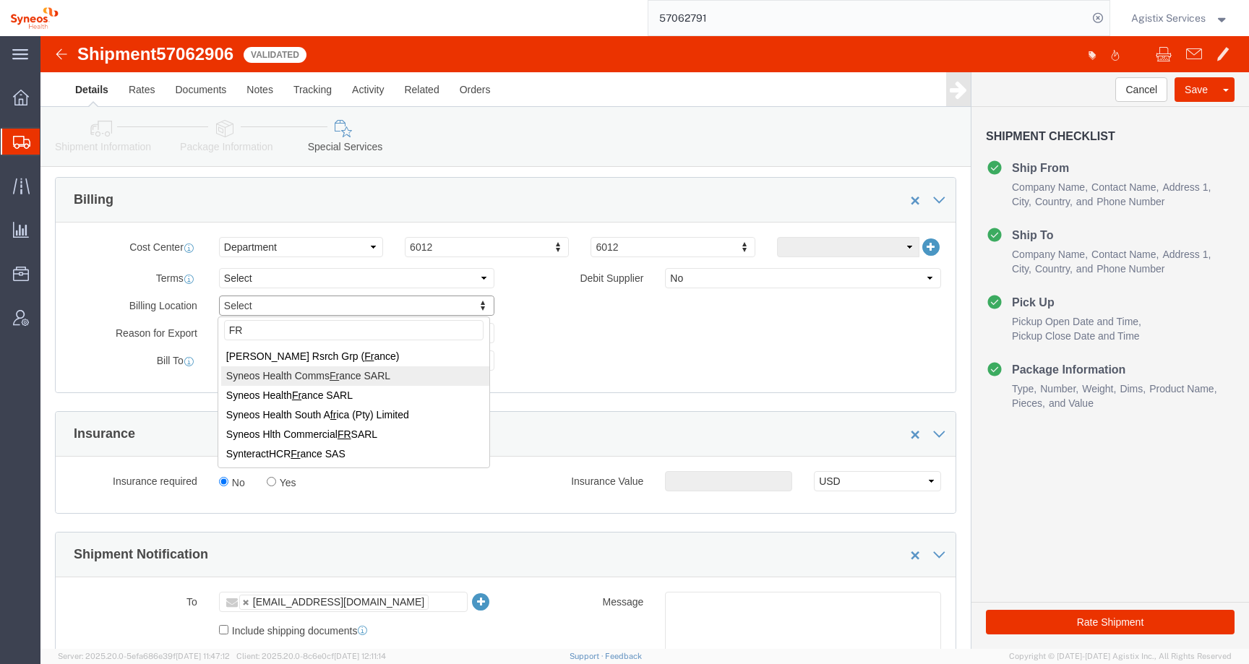
type input "FR"
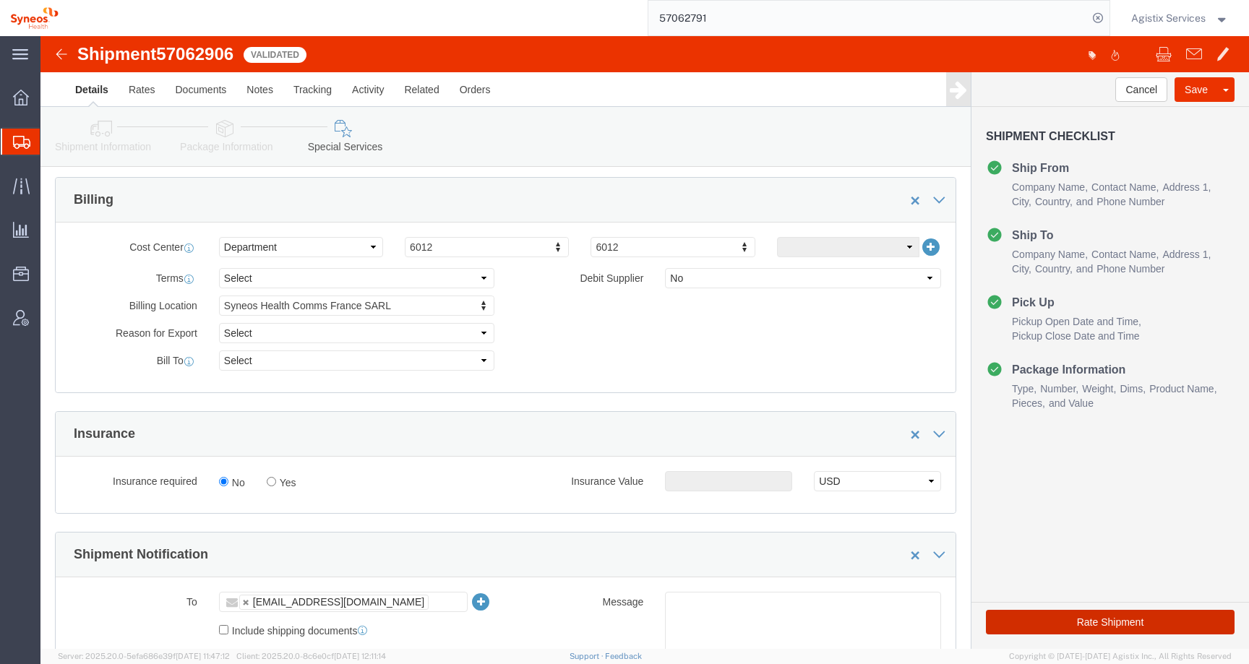
click button "Rate Shipment"
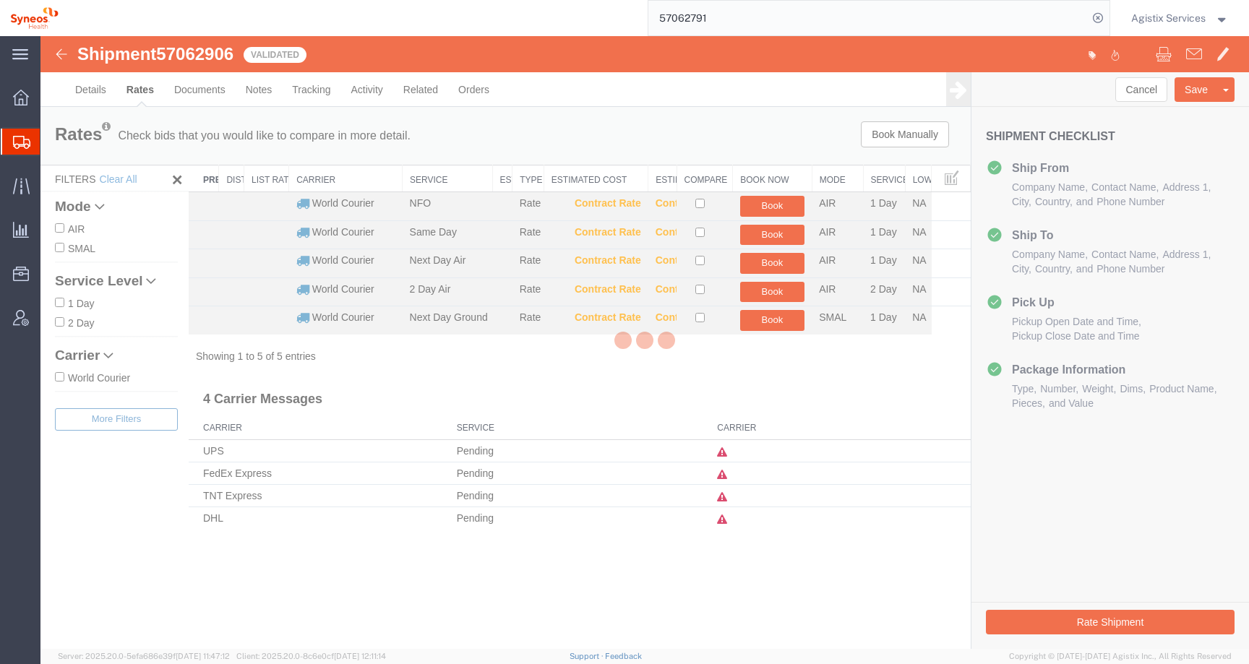
scroll to position [0, 0]
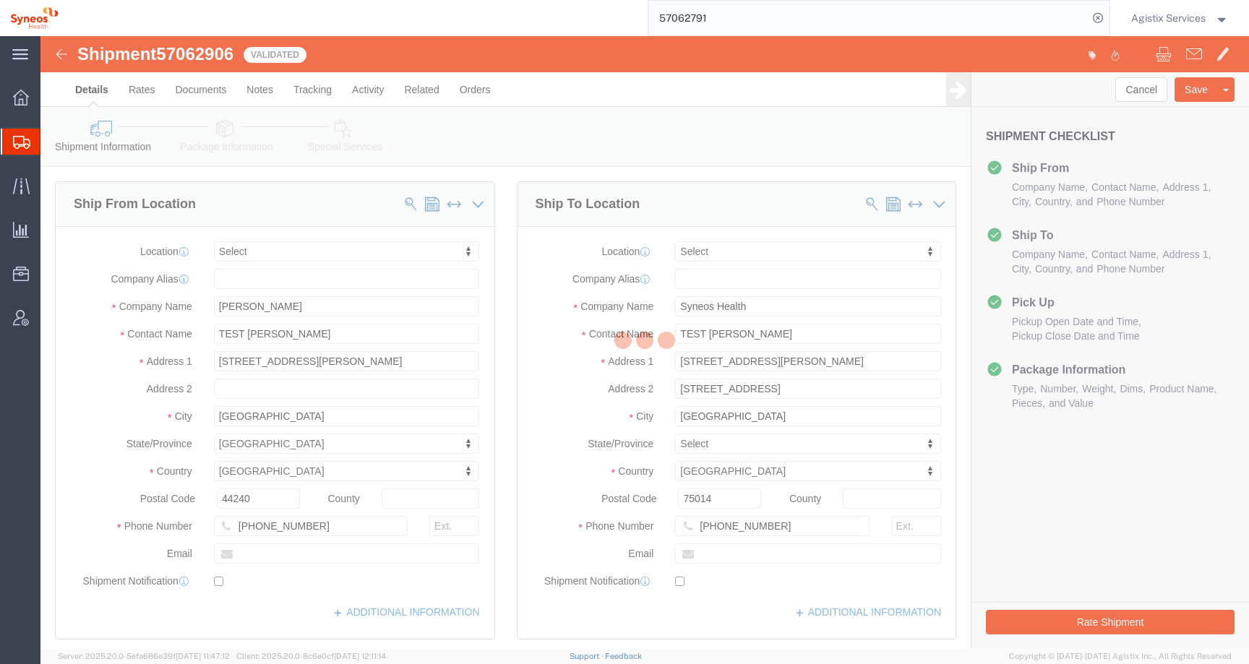
click at [346, 129] on div at bounding box center [644, 342] width 1209 height 613
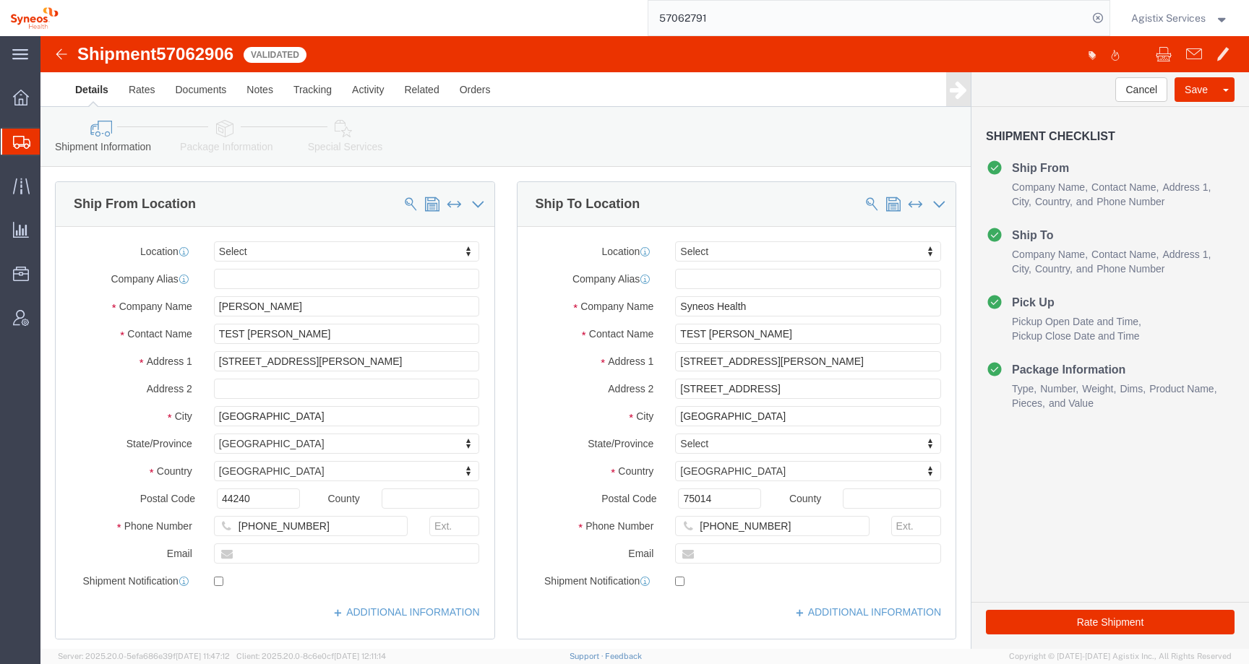
click icon
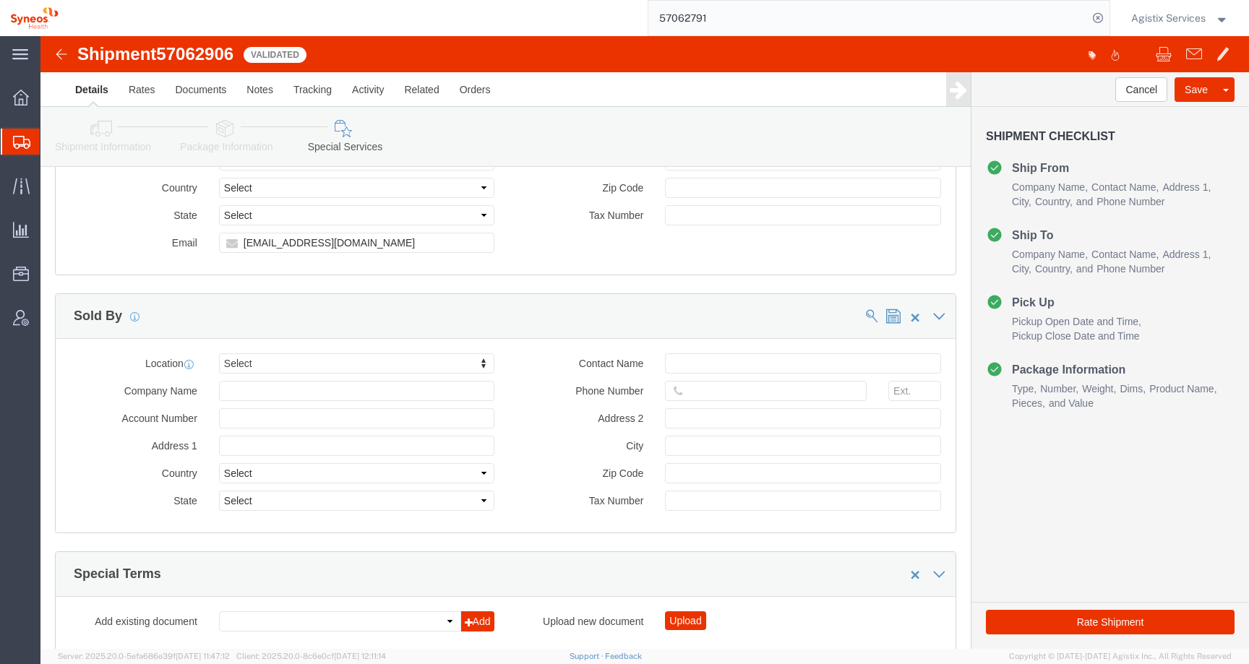
scroll to position [1553, 0]
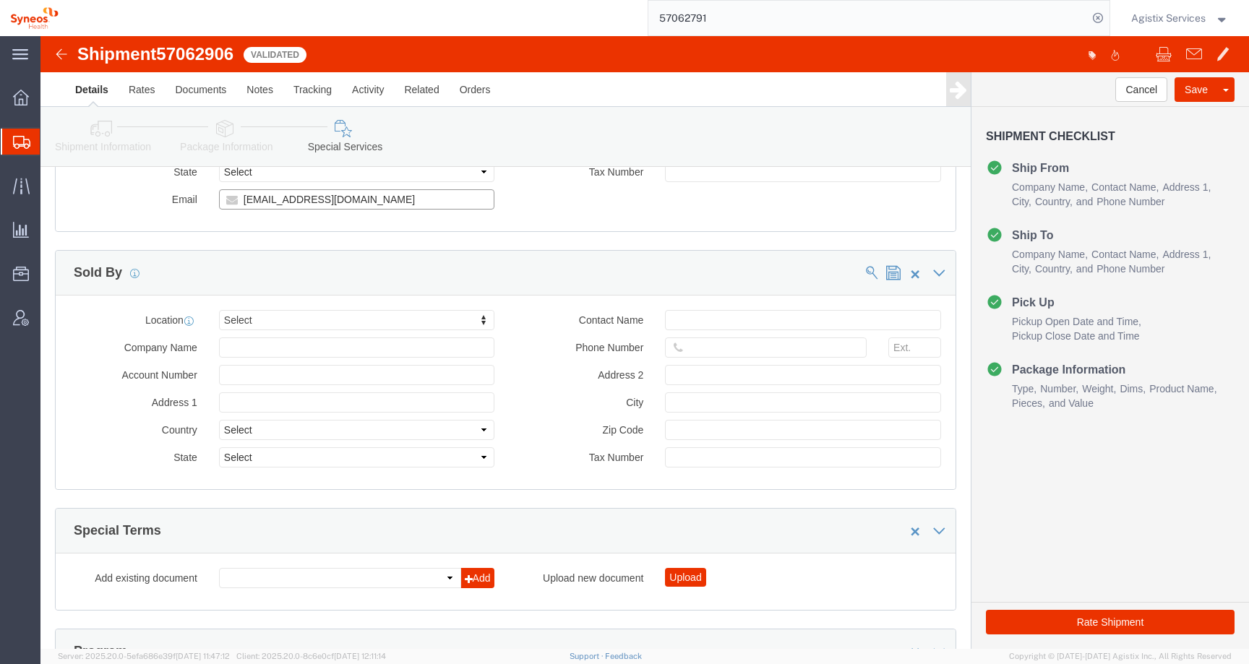
drag, startPoint x: 401, startPoint y: 177, endPoint x: 167, endPoint y: 189, distance: 234.6
click div "amandine.volpeilliere@syneoshealth.com"
drag, startPoint x: 395, startPoint y: 184, endPoint x: 131, endPoint y: 179, distance: 264.7
click div "Email amandine.volpeilliere@syneoshealth.com"
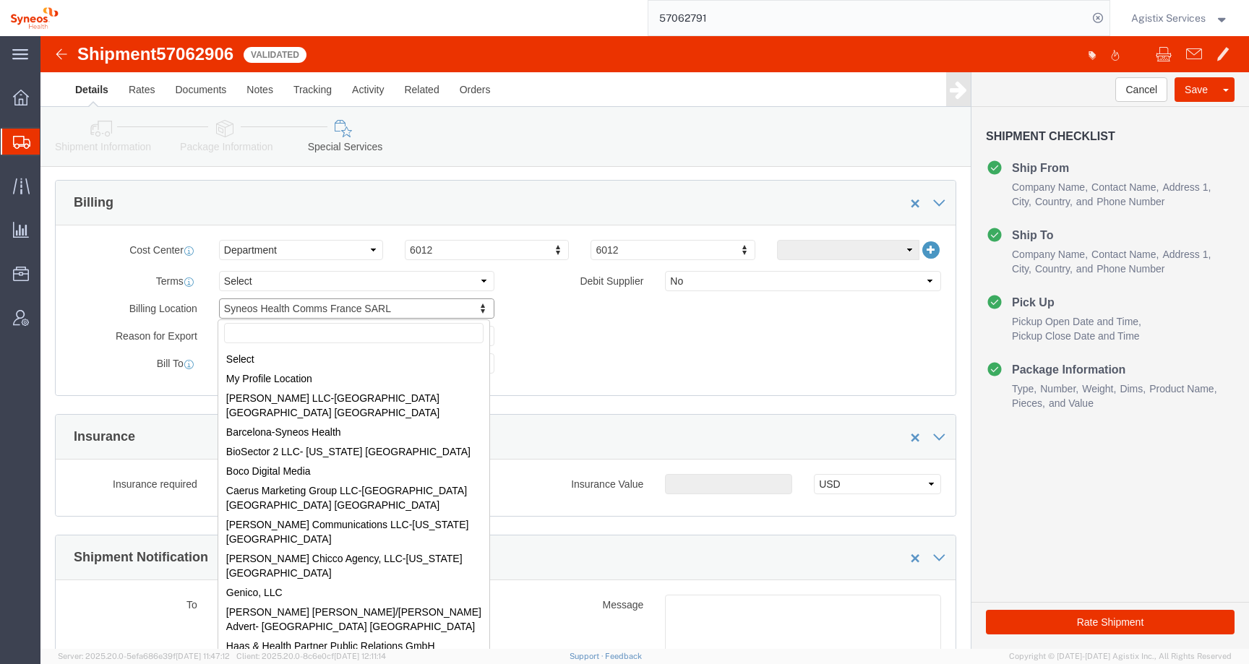
scroll to position [661, 0]
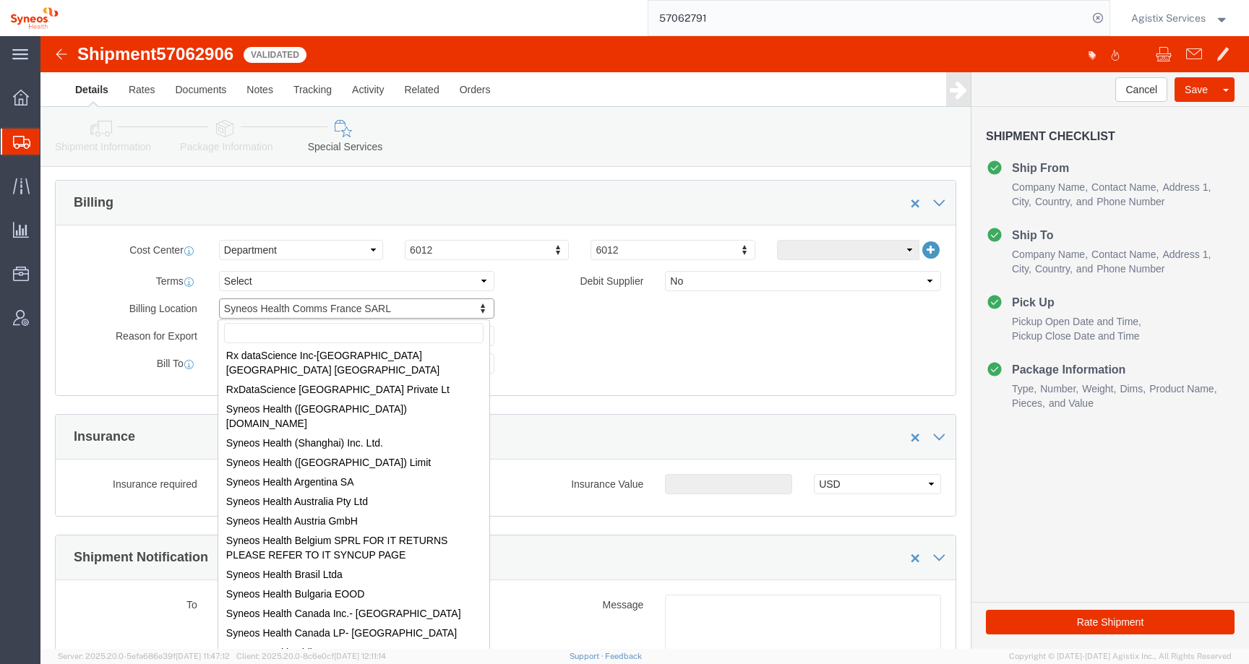
click div
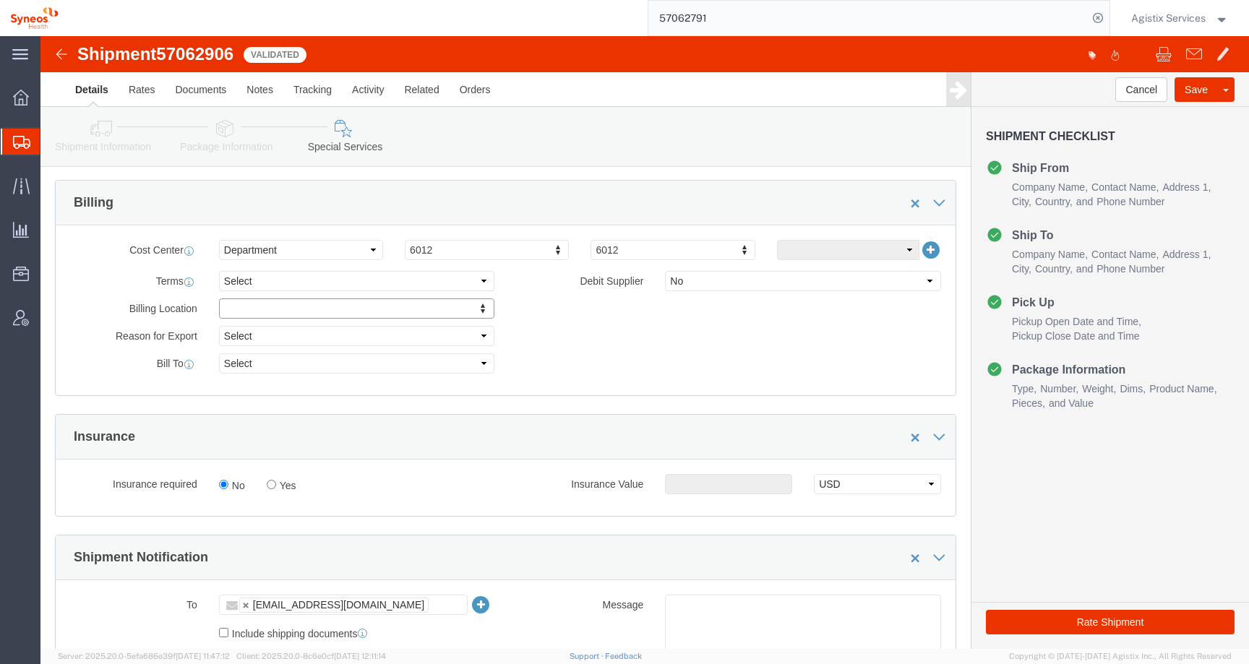
click div "Billing Location Select My Profile Location Addison Whitney LLC-Morrisvile NC U…"
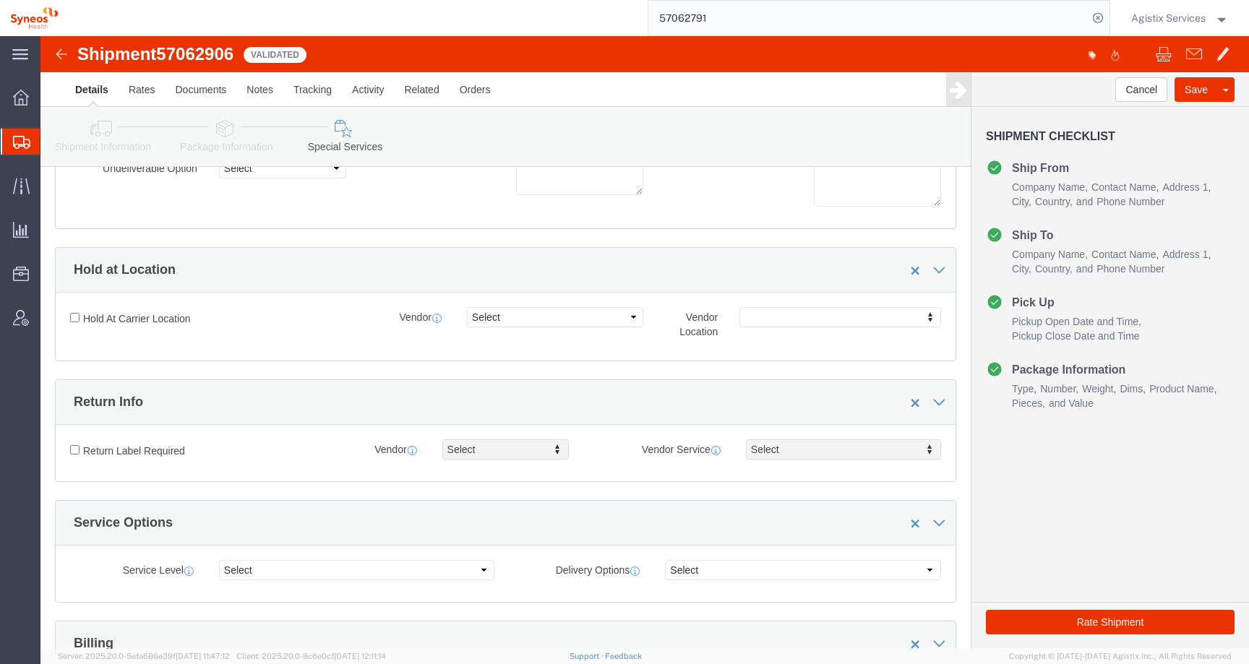
scroll to position [0, 0]
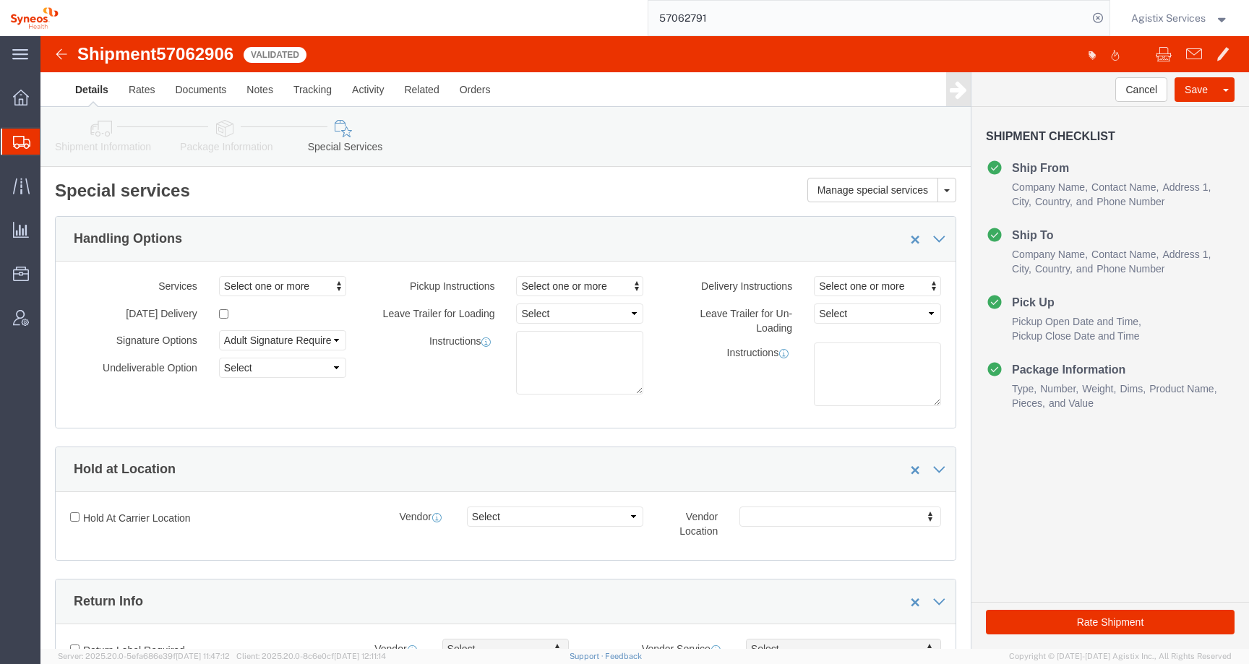
click icon
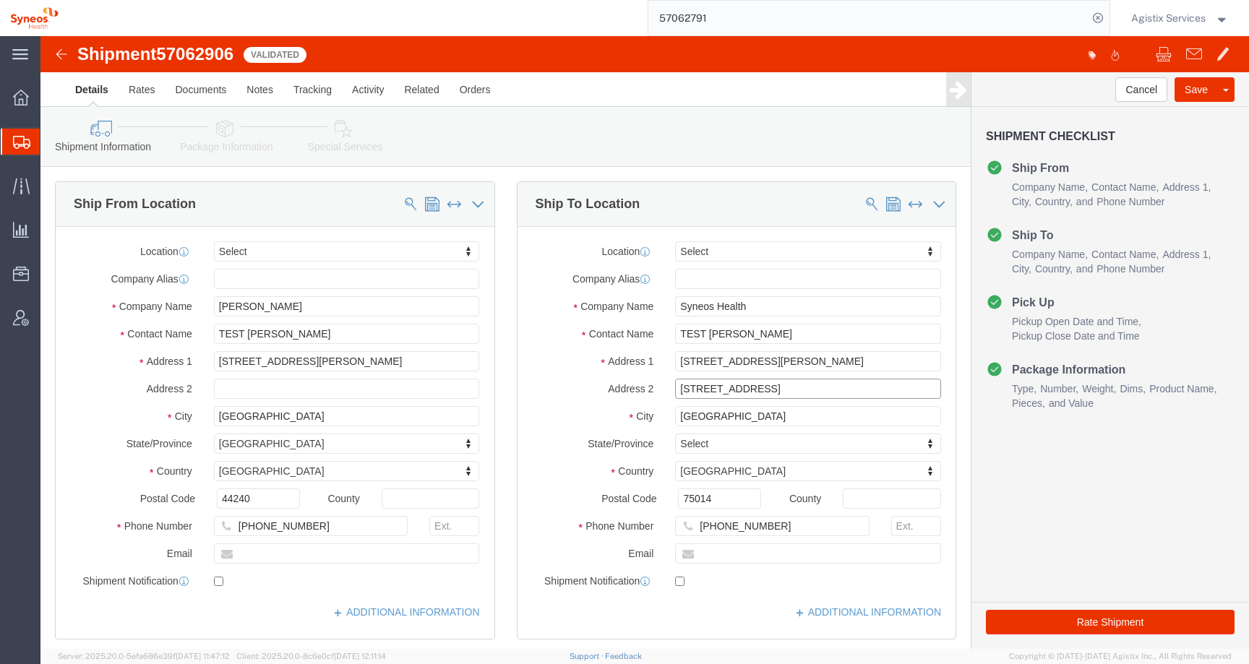
drag, startPoint x: 744, startPoint y: 347, endPoint x: 599, endPoint y: 347, distance: 144.6
click div "Address 2 25 boulevard Romain"
type input "M"
click button "Rate Shipment"
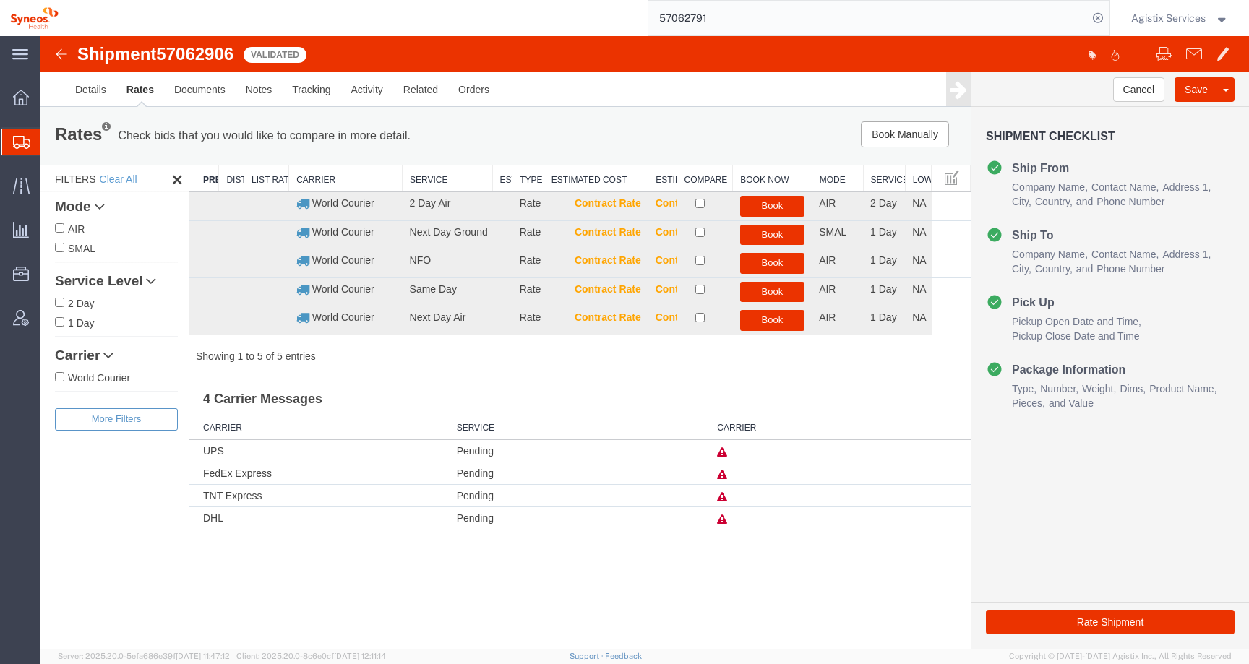
click at [723, 450] on icon at bounding box center [722, 453] width 10 height 10
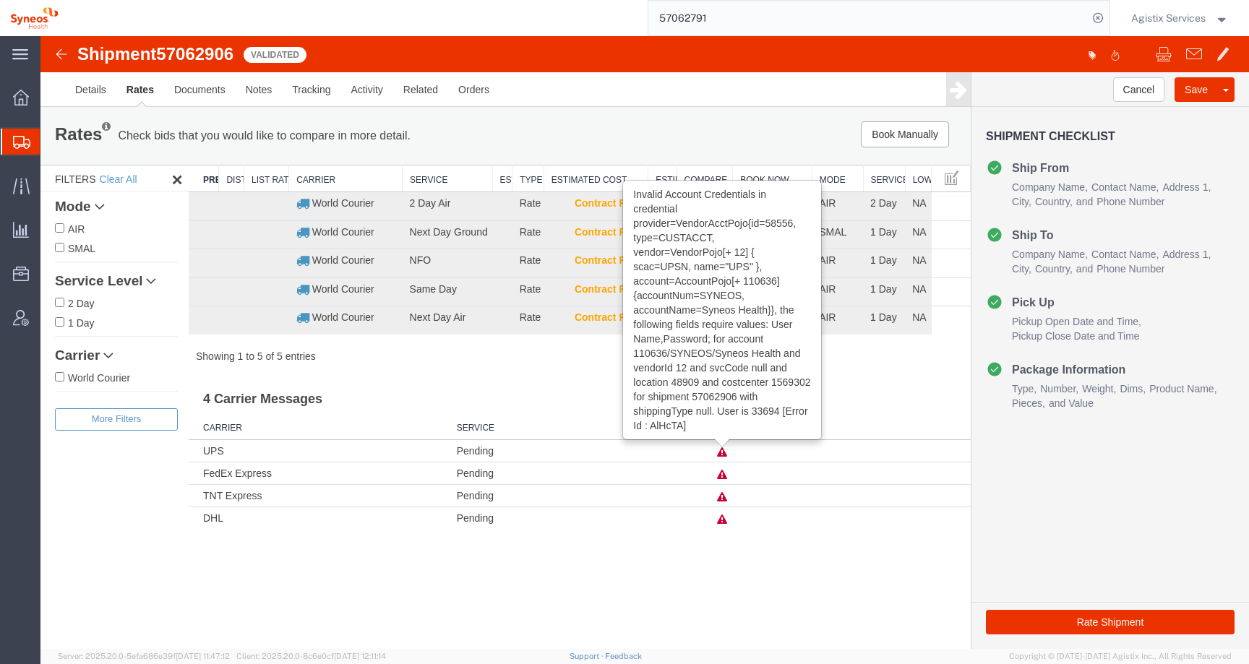
click at [723, 450] on icon at bounding box center [722, 453] width 10 height 10
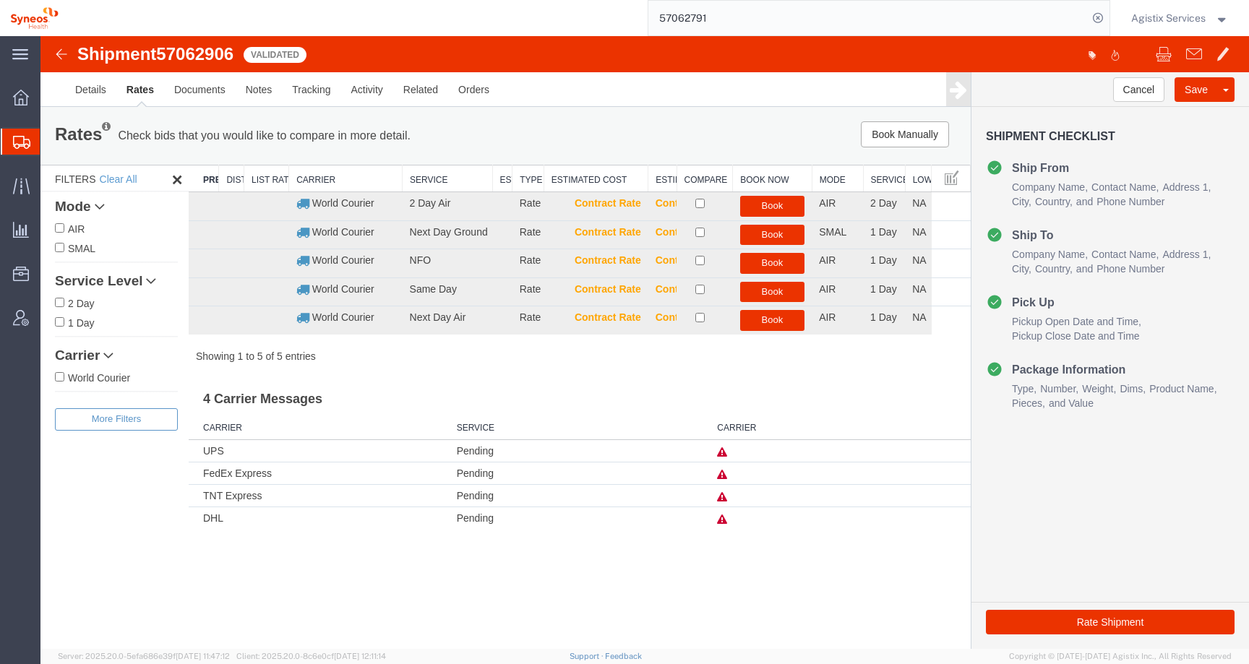
click at [725, 476] on icon at bounding box center [722, 475] width 10 height 10
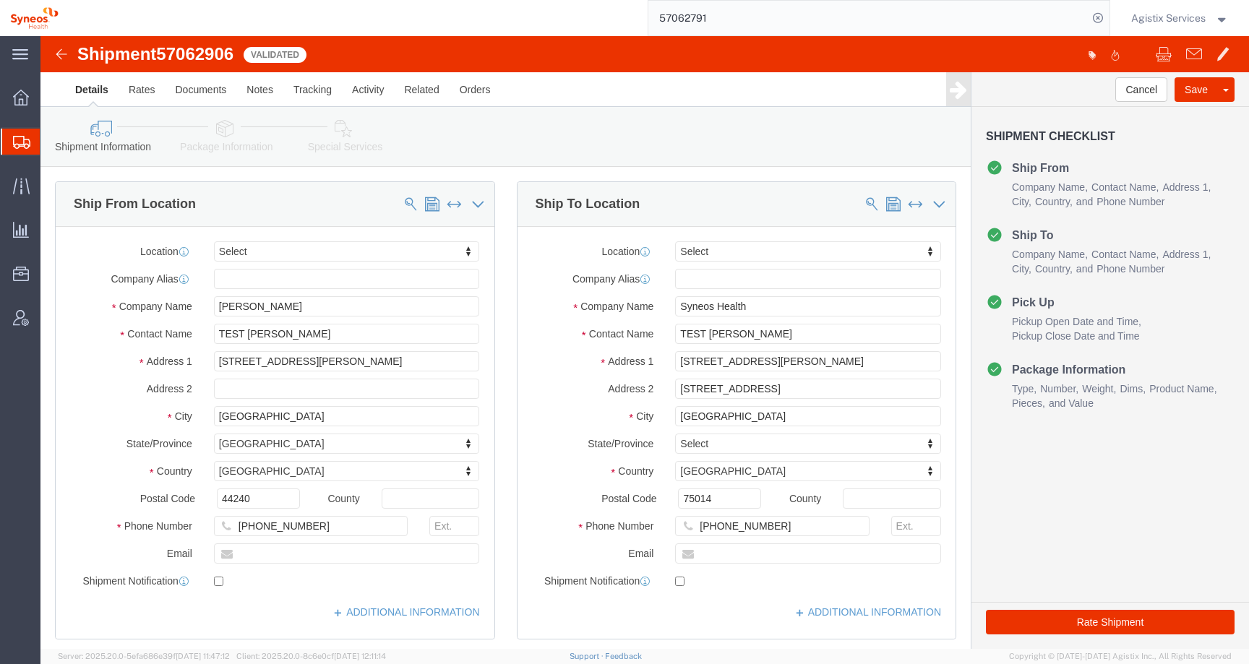
click span "57062906"
copy span "57062906"
drag, startPoint x: 678, startPoint y: 461, endPoint x: 602, endPoint y: 459, distance: 75.9
click div "Postal Code 75014"
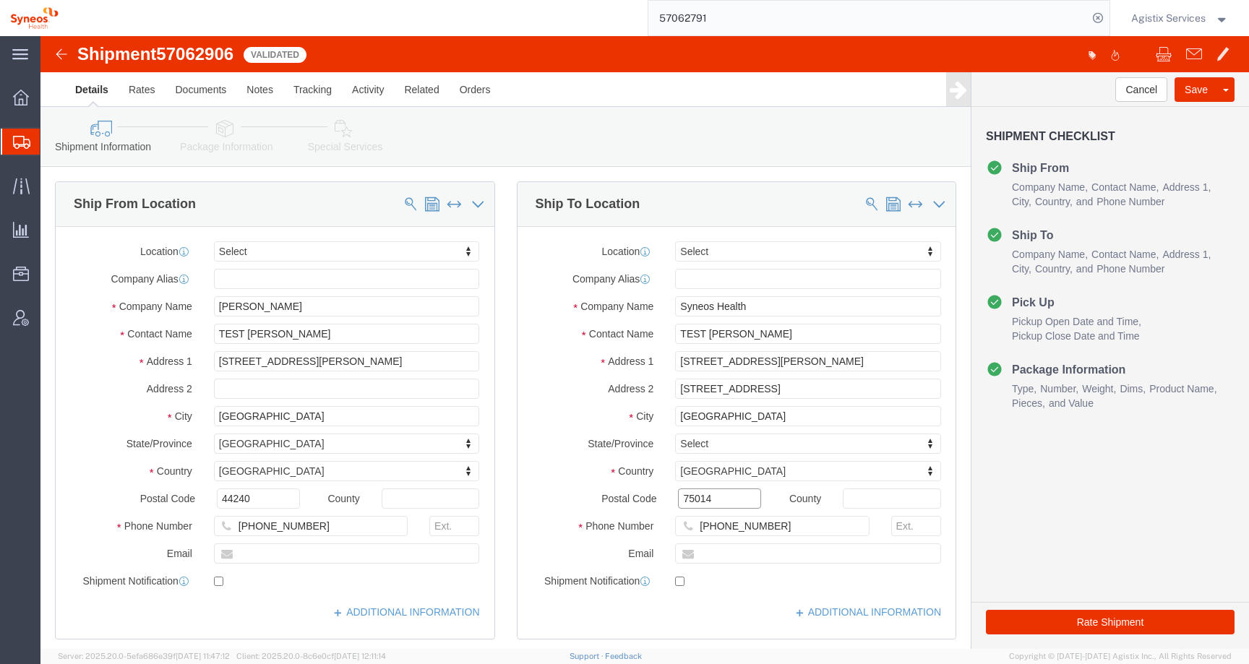
paste input "92120"
type input "92120"
click button "Rate Shipment"
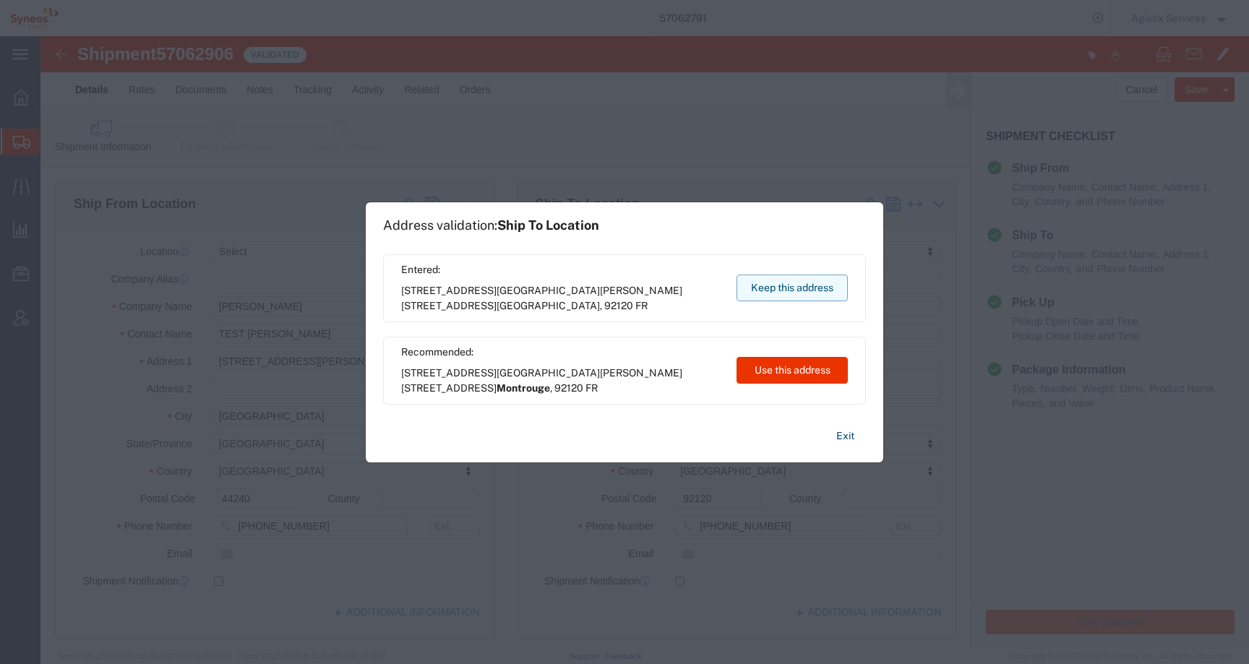
click at [762, 281] on button "Keep this address" at bounding box center [792, 288] width 111 height 27
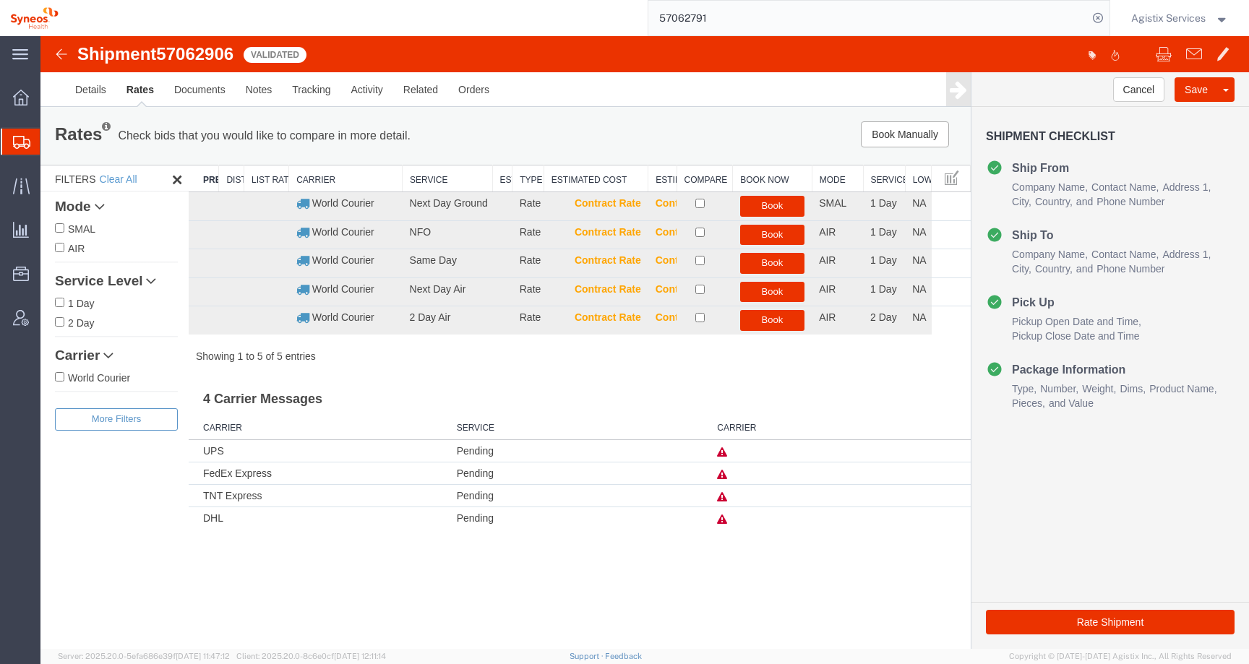
click at [723, 474] on icon at bounding box center [722, 475] width 10 height 10
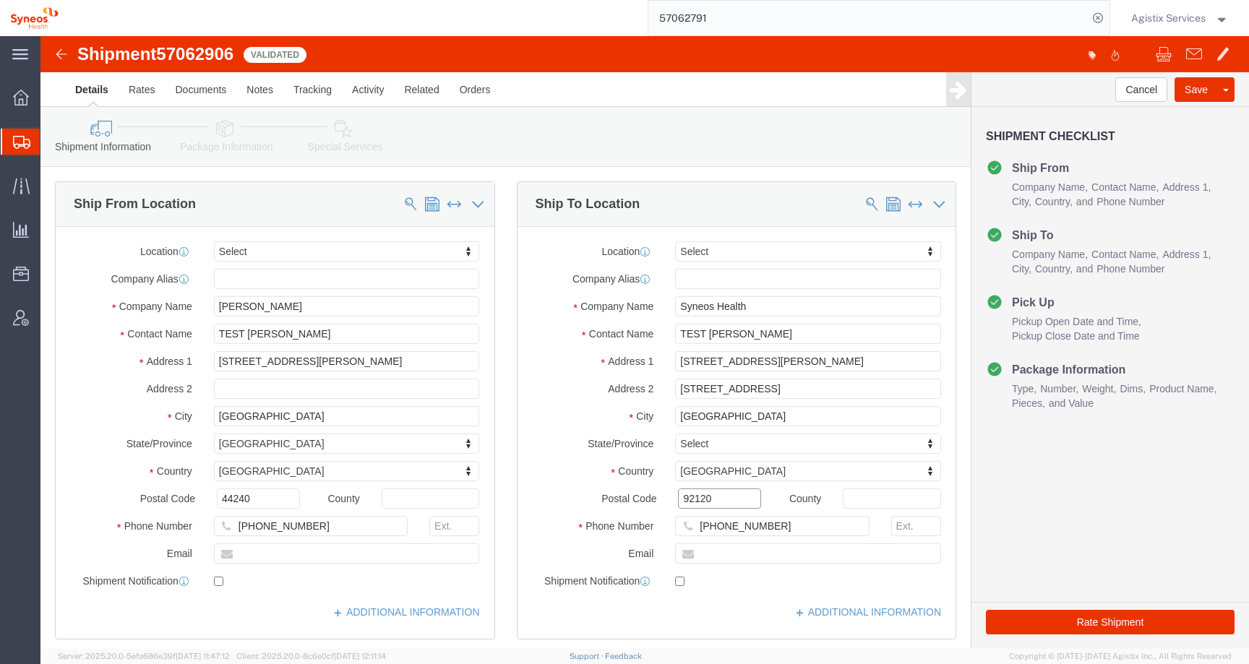
drag, startPoint x: 667, startPoint y: 461, endPoint x: 581, endPoint y: 461, distance: 86.0
click div "Postal Code 92120"
type input "75014"
click at [1143, 16] on span "Agistix Services" at bounding box center [1168, 18] width 74 height 16
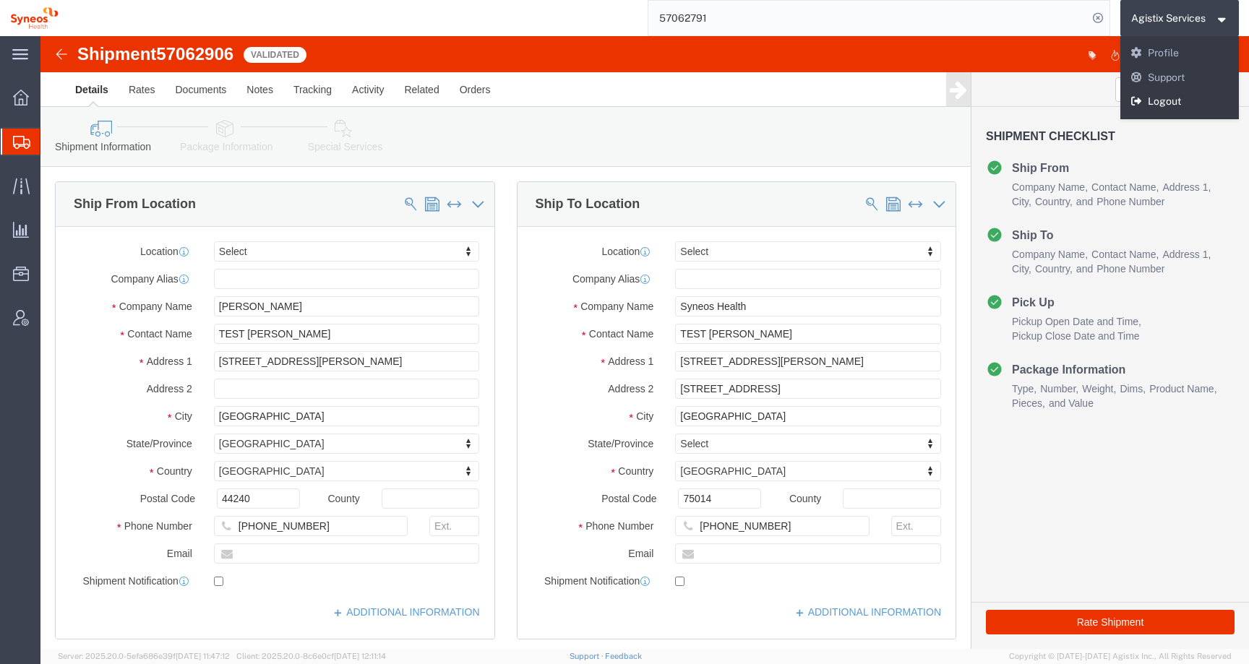
click at [1140, 107] on link "Logout" at bounding box center [1180, 102] width 119 height 25
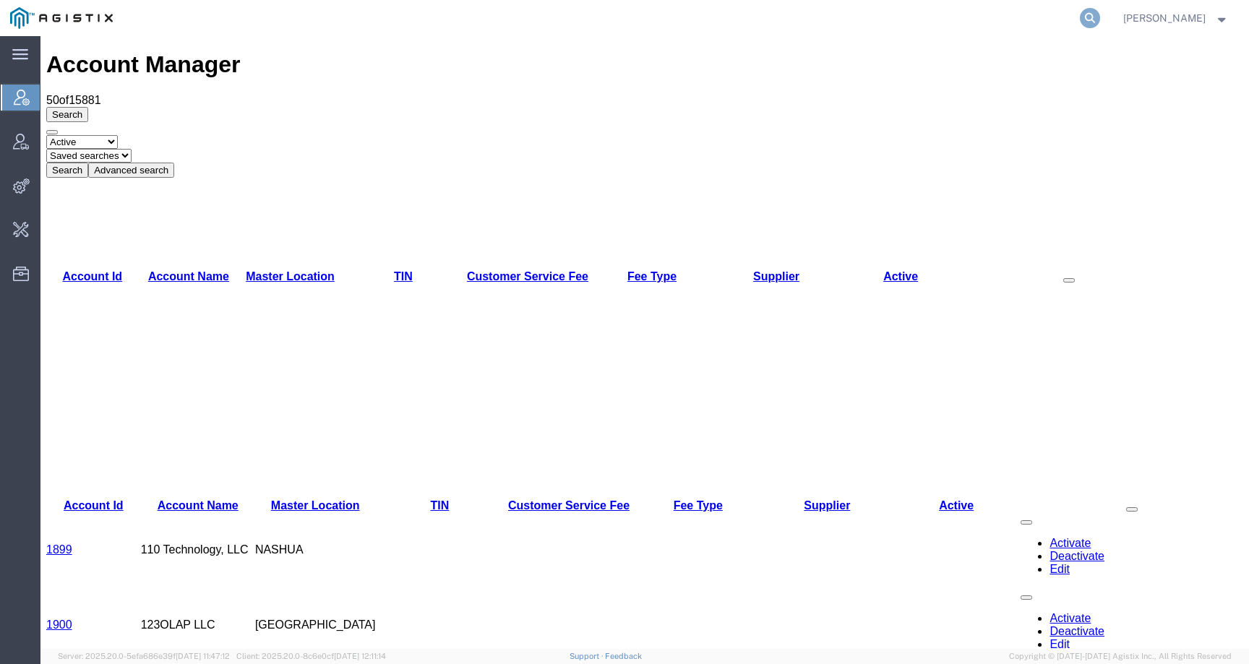
click at [1098, 16] on icon at bounding box center [1090, 18] width 20 height 20
click at [1073, 16] on input "search" at bounding box center [861, 18] width 440 height 35
paste input "Amandine Volpeillière"
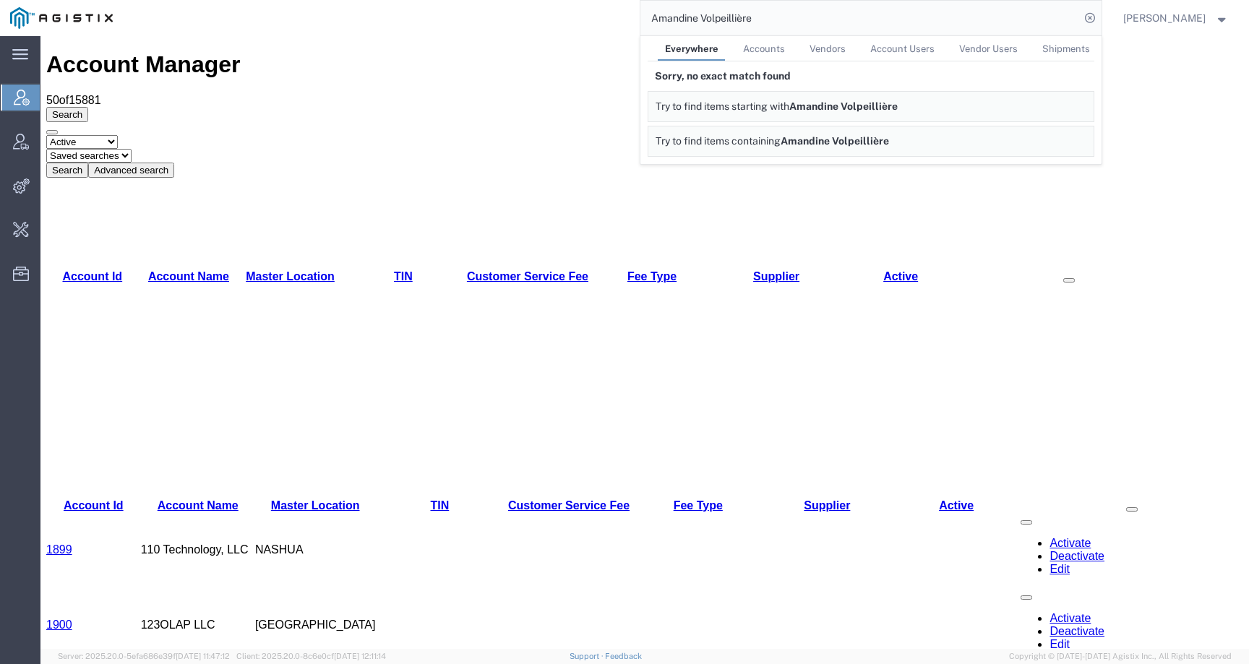
drag, startPoint x: 795, startPoint y: 17, endPoint x: 549, endPoint y: 28, distance: 246.8
click at [549, 28] on div "Amandine Volpeillière Everywhere Accounts Vendors Account Users Vendor Users Sh…" at bounding box center [612, 18] width 979 height 36
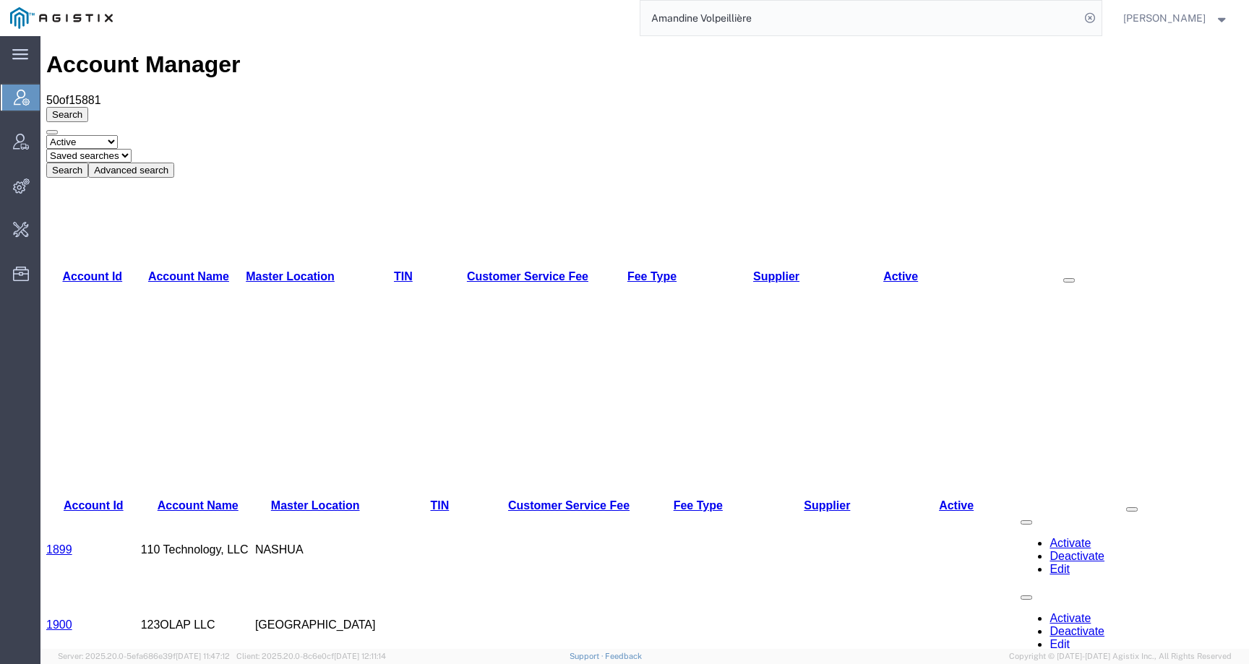
drag, startPoint x: 747, startPoint y: 20, endPoint x: 503, endPoint y: 33, distance: 244.0
click at [503, 33] on div "Amandine Volpeillière" at bounding box center [612, 18] width 979 height 36
drag, startPoint x: 786, startPoint y: 20, endPoint x: 592, endPoint y: 19, distance: 193.8
click at [592, 20] on div "Amandine Volpeillière" at bounding box center [612, 18] width 979 height 36
type input "Syneos"
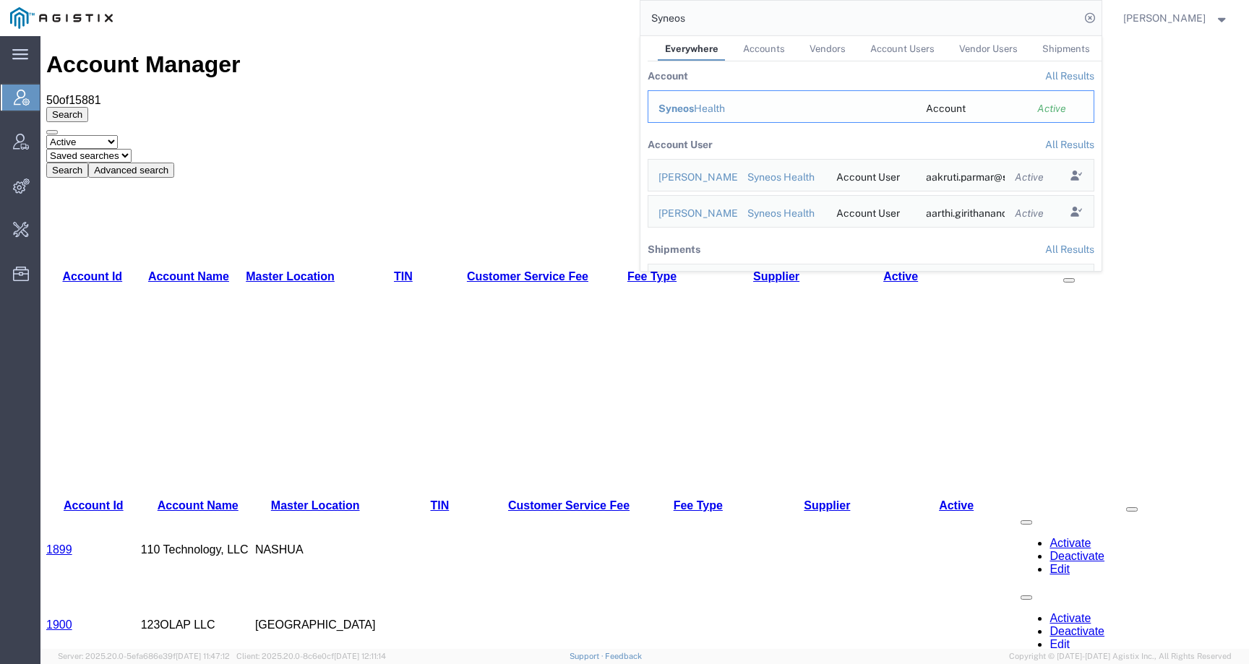
click at [716, 106] on div "Syneos Health" at bounding box center [782, 108] width 247 height 15
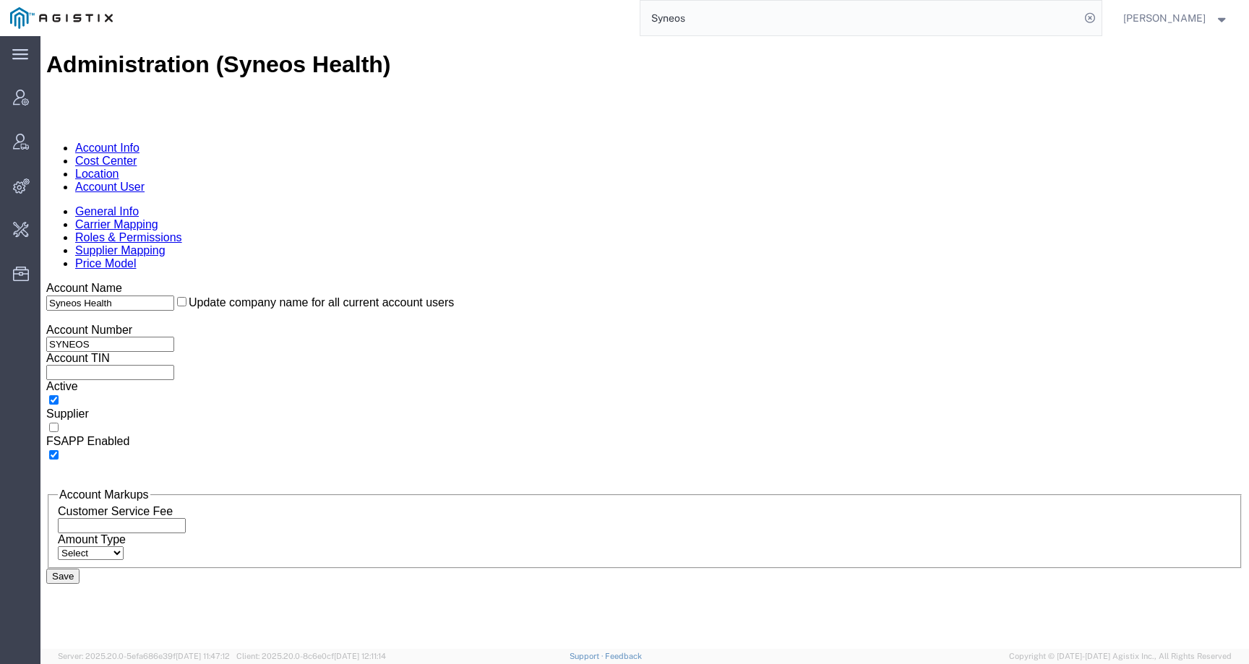
click at [145, 181] on link "Account User" at bounding box center [109, 187] width 69 height 12
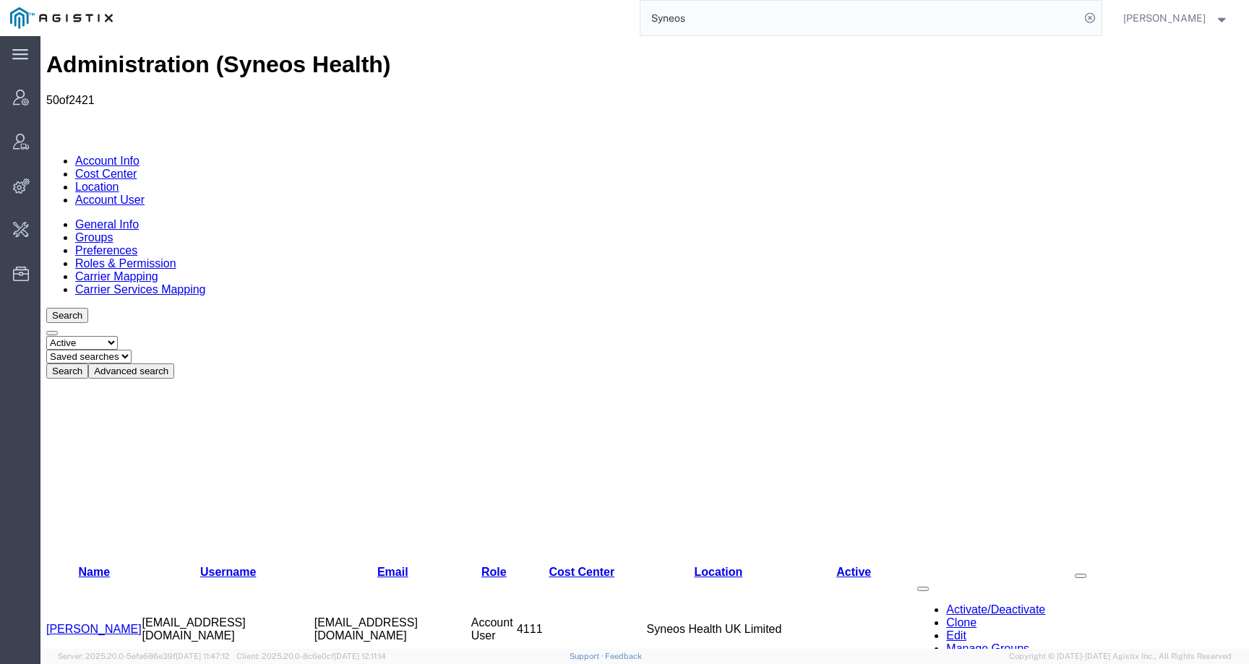
click at [158, 270] on link "Carrier Mapping" at bounding box center [116, 276] width 83 height 12
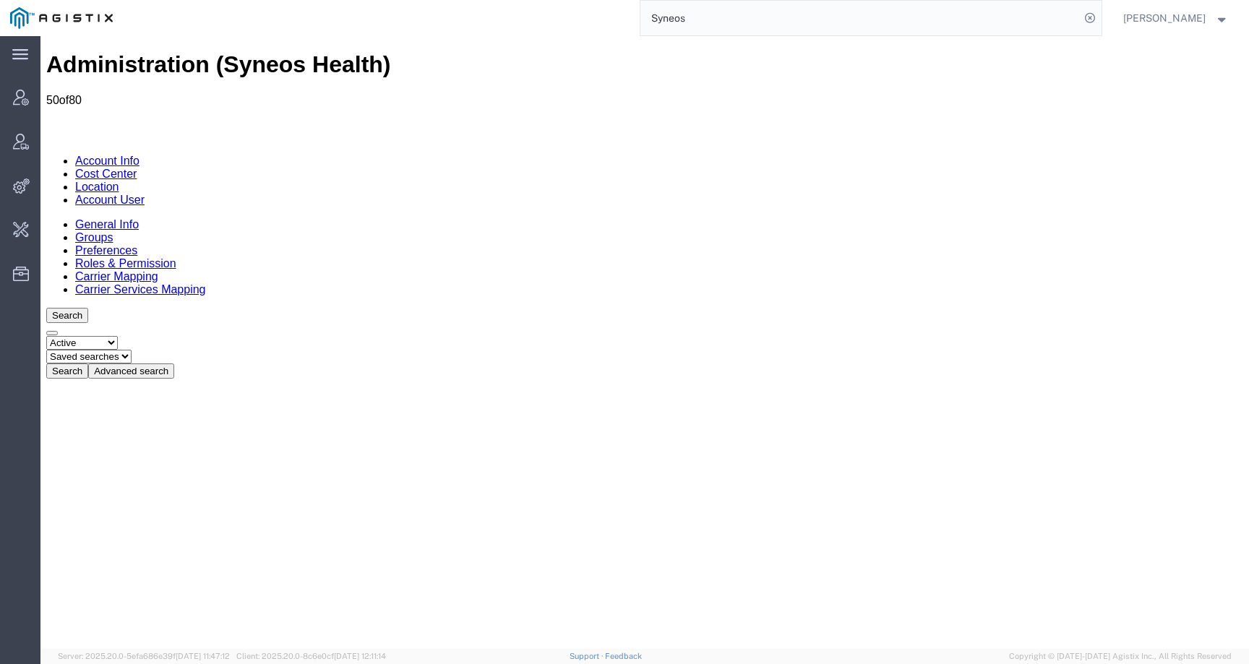
click at [112, 218] on link "General Info" at bounding box center [107, 224] width 64 height 12
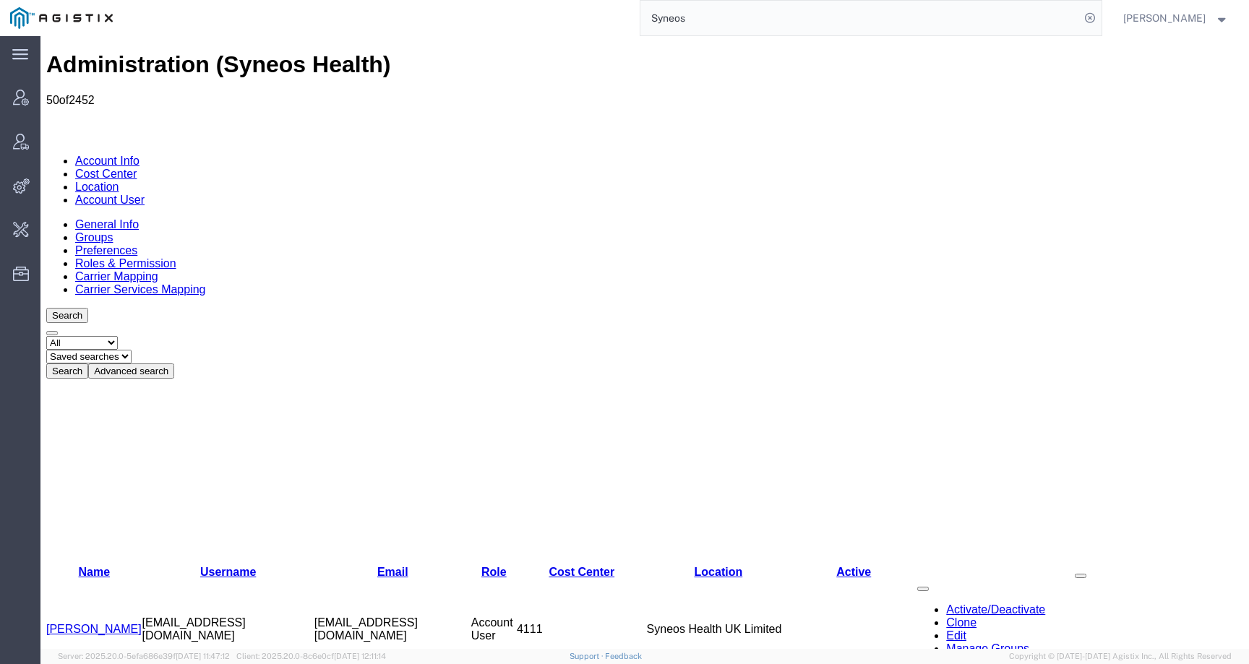
click at [174, 364] on button "Advanced search" at bounding box center [131, 371] width 86 height 15
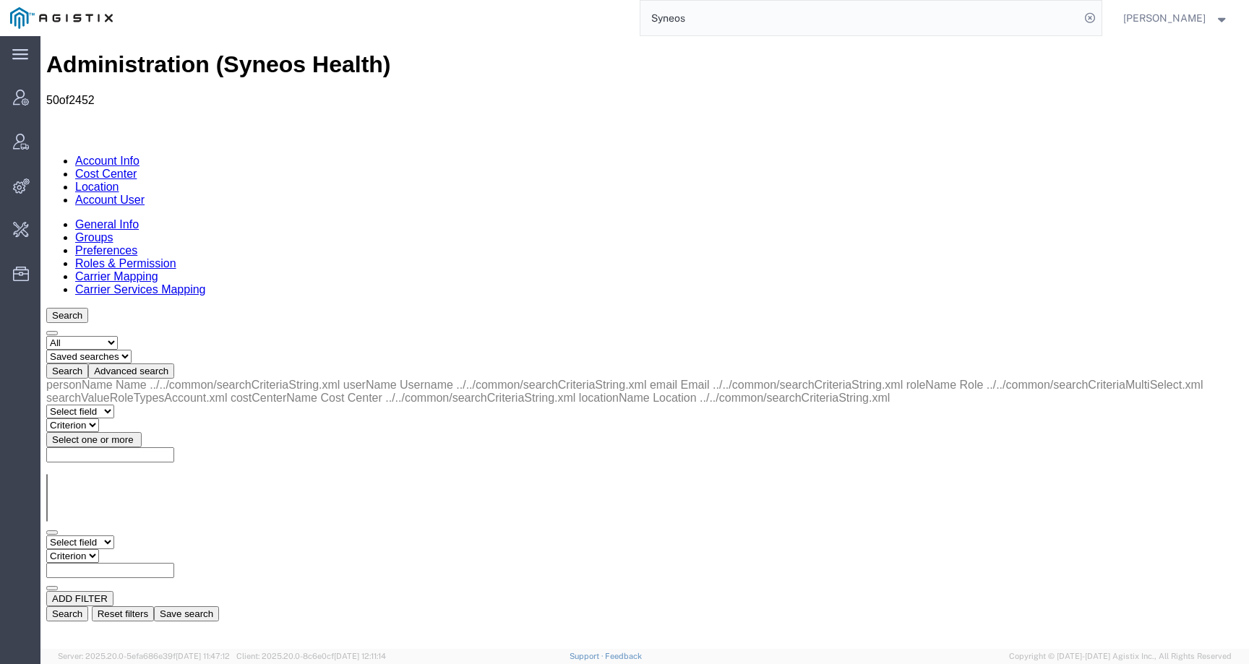
click at [114, 536] on select "Select field Cost Center Email Location Name Role Username" at bounding box center [80, 543] width 68 height 14
select select "email"
click at [46, 536] on select "Select field Cost Center Email Location Name Role Username" at bounding box center [80, 543] width 68 height 14
click at [40, 36] on div at bounding box center [40, 36] width 0 height 0
click at [133, 549] on select "Criterion contains does not contain is is blank is not blank starts with" at bounding box center [89, 556] width 87 height 14
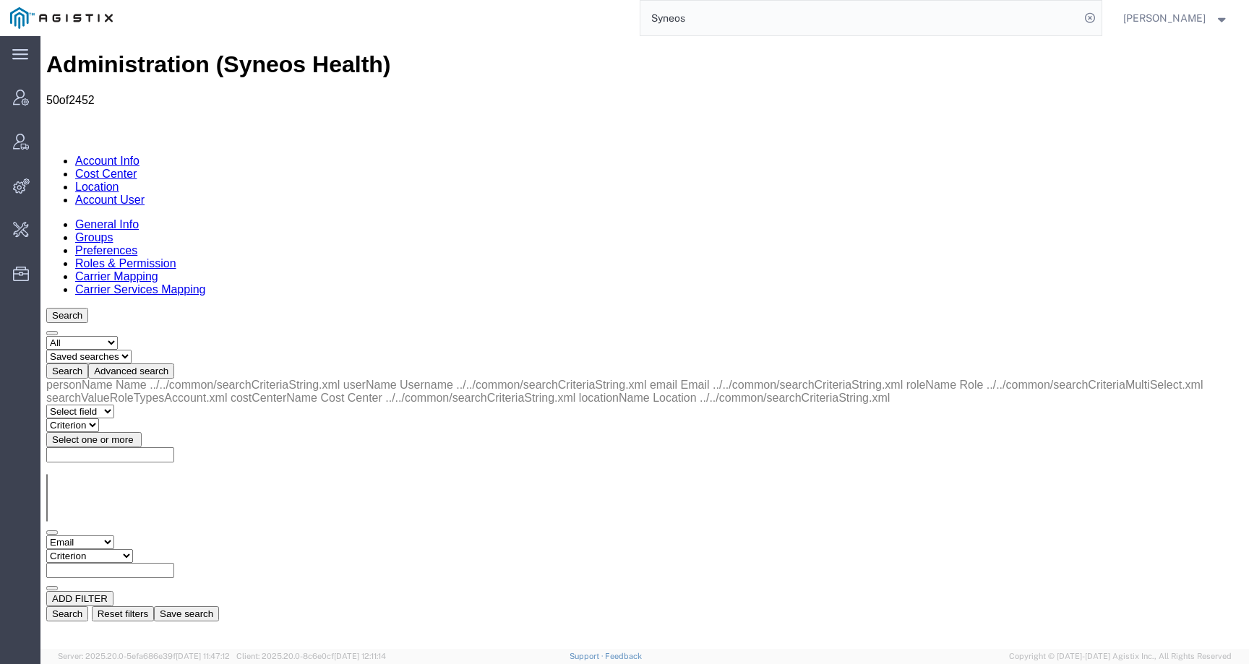
select select "contains"
click at [133, 549] on select "Criterion contains does not contain is is blank is not blank starts with" at bounding box center [89, 556] width 87 height 14
paste input "amandine.volpeilliere@syneoshealth.com"
type input "amandine.volpeilliere@syneoshealth.com"
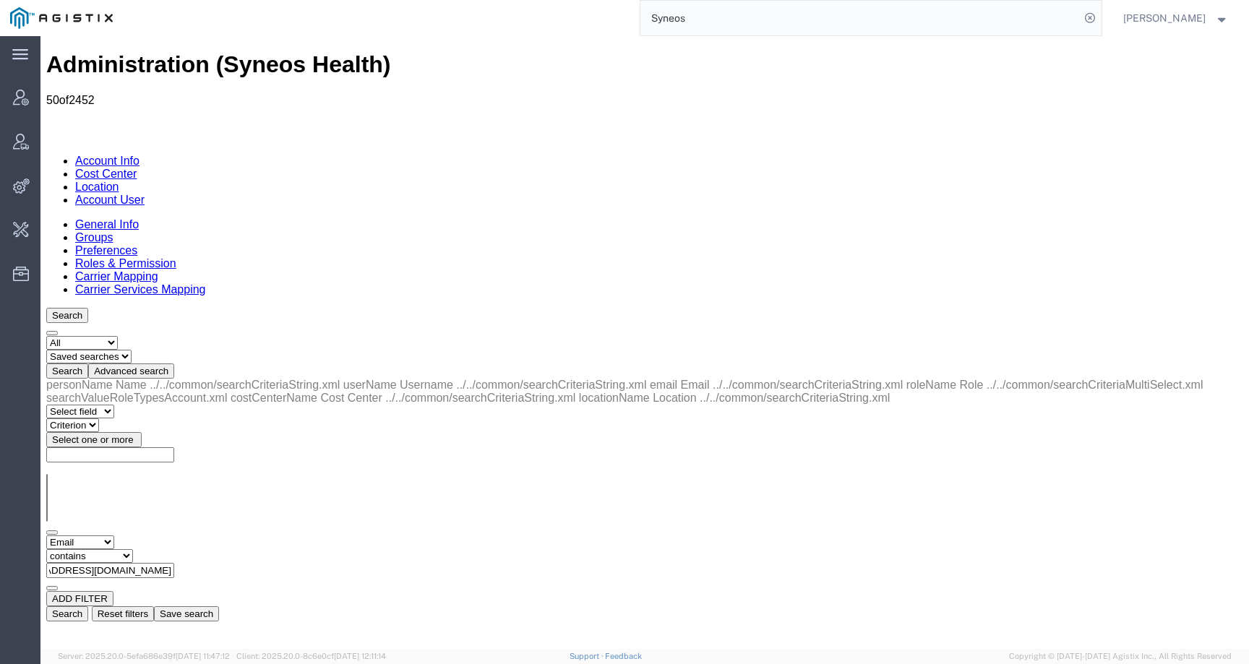
scroll to position [0, 0]
click at [88, 607] on button "Search" at bounding box center [67, 614] width 42 height 15
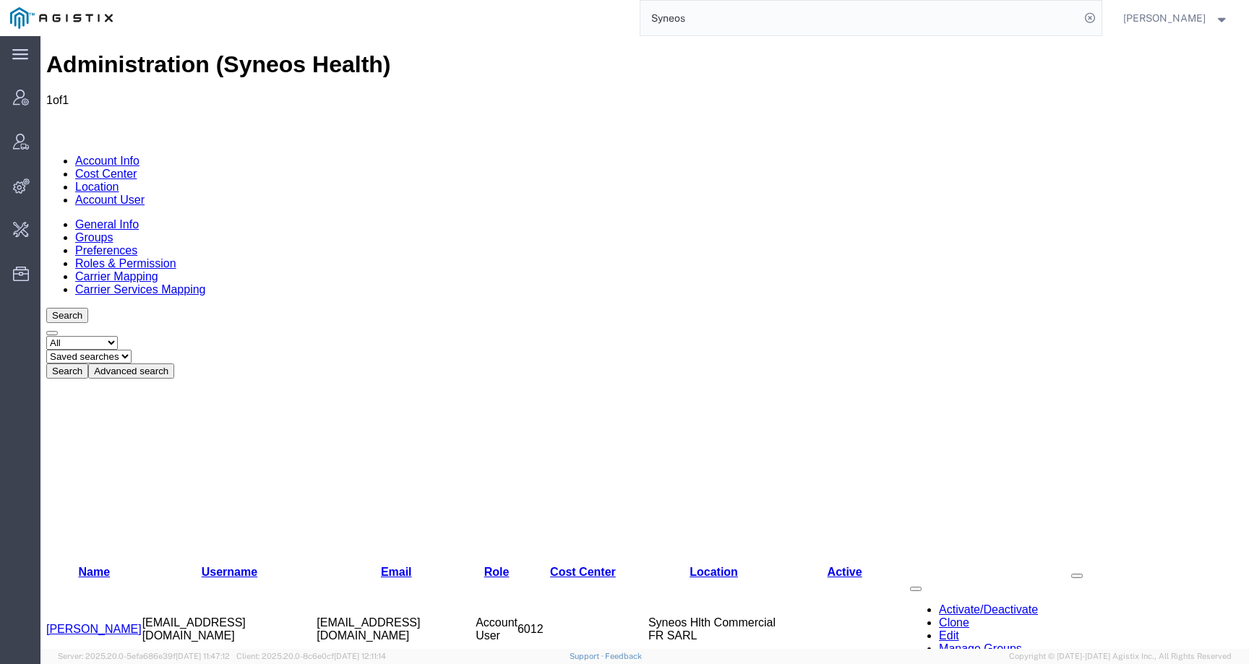
click at [86, 623] on link "[PERSON_NAME]" at bounding box center [93, 629] width 95 height 12
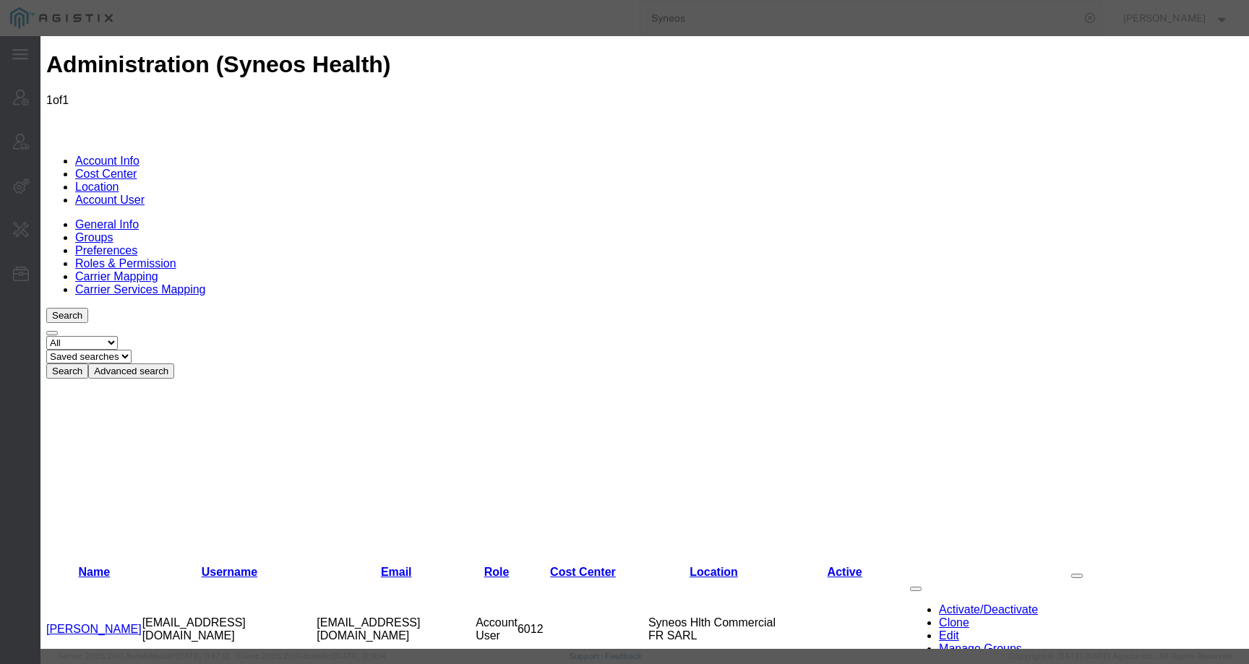
select select "DEPARTMENT"
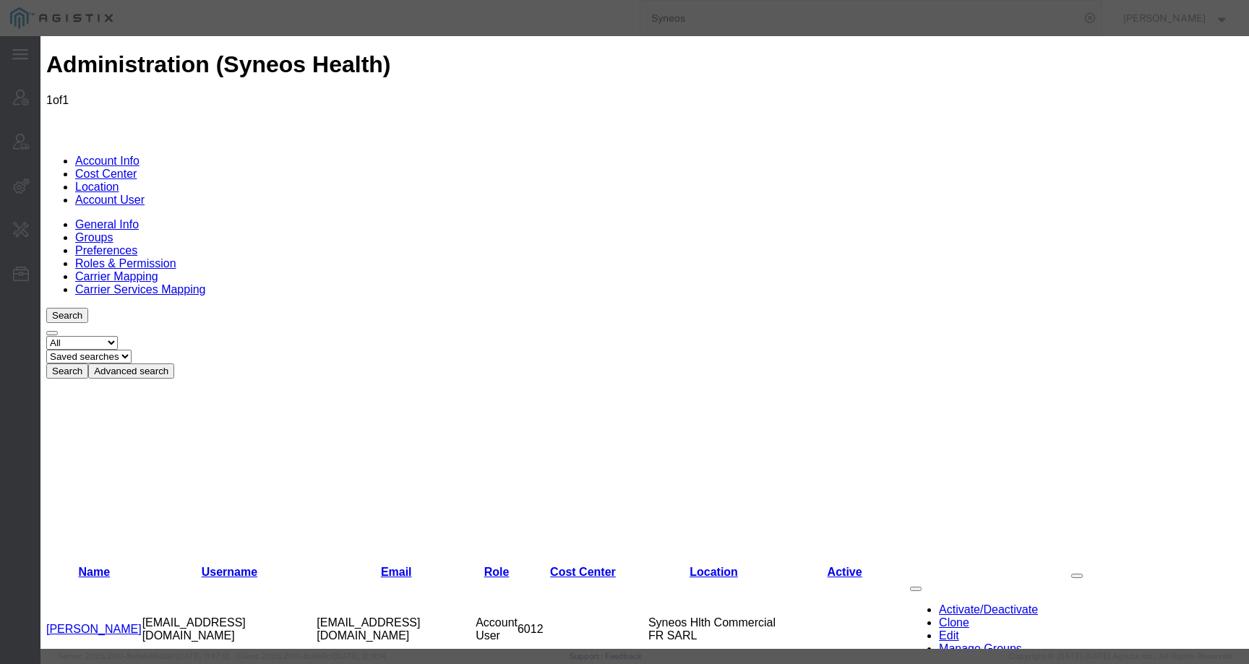
scroll to position [396, 0]
checkbox input "true"
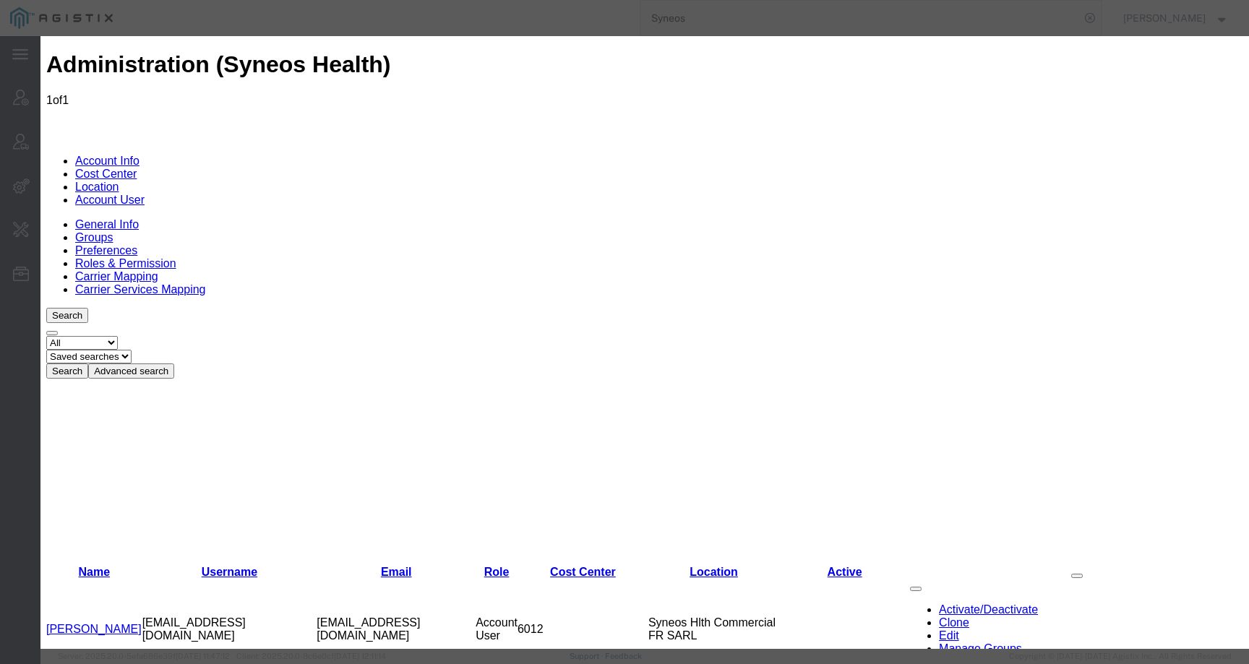
checkbox input "true"
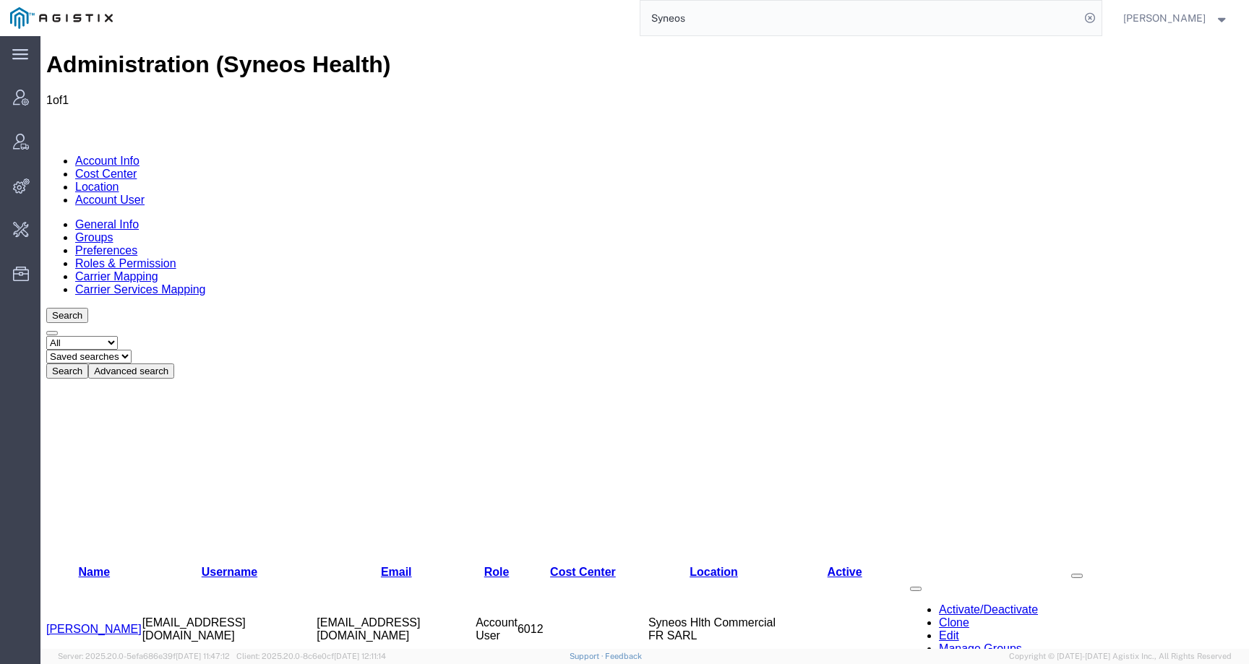
click at [79, 623] on link "[PERSON_NAME]" at bounding box center [93, 629] width 95 height 12
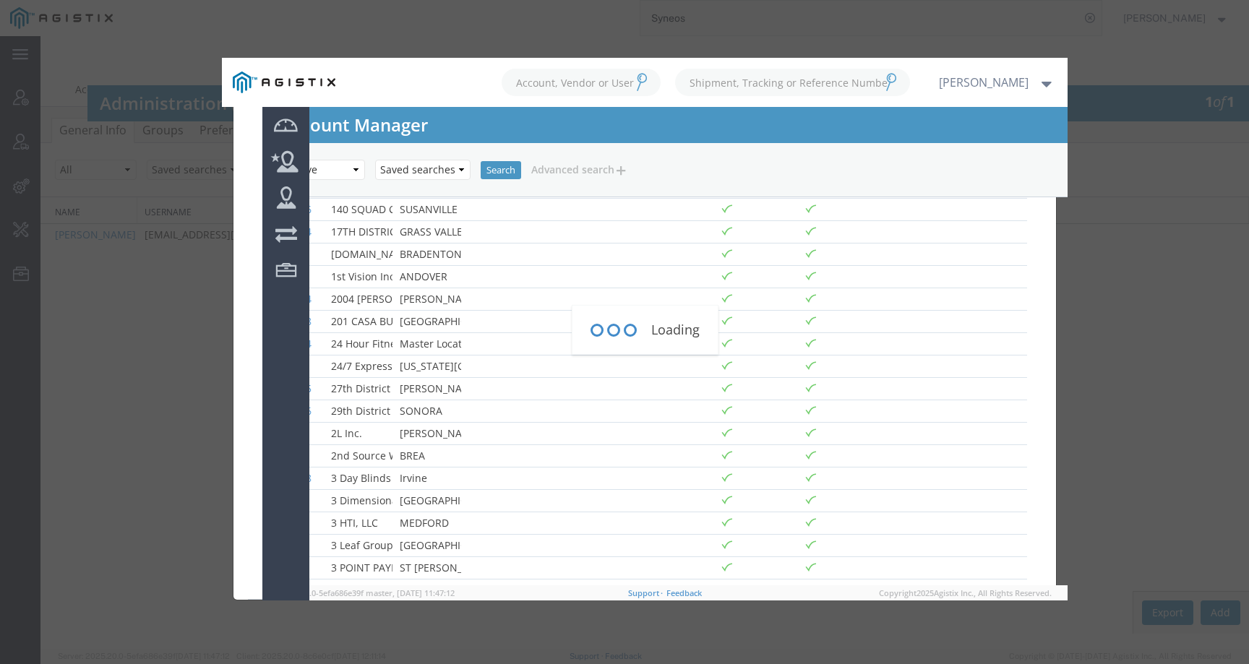
click at [1114, 164] on div at bounding box center [644, 342] width 1209 height 613
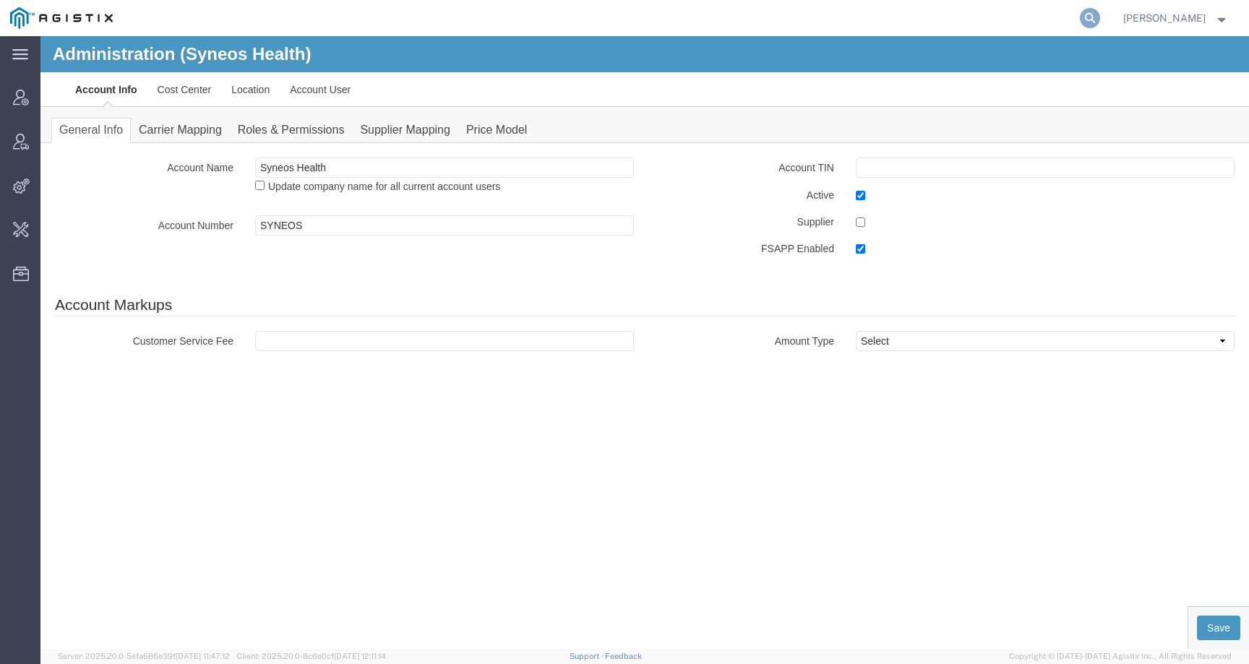
click at [1100, 18] on icon at bounding box center [1090, 18] width 20 height 20
click at [1066, 20] on input "search" at bounding box center [861, 18] width 440 height 35
paste input "57062791"
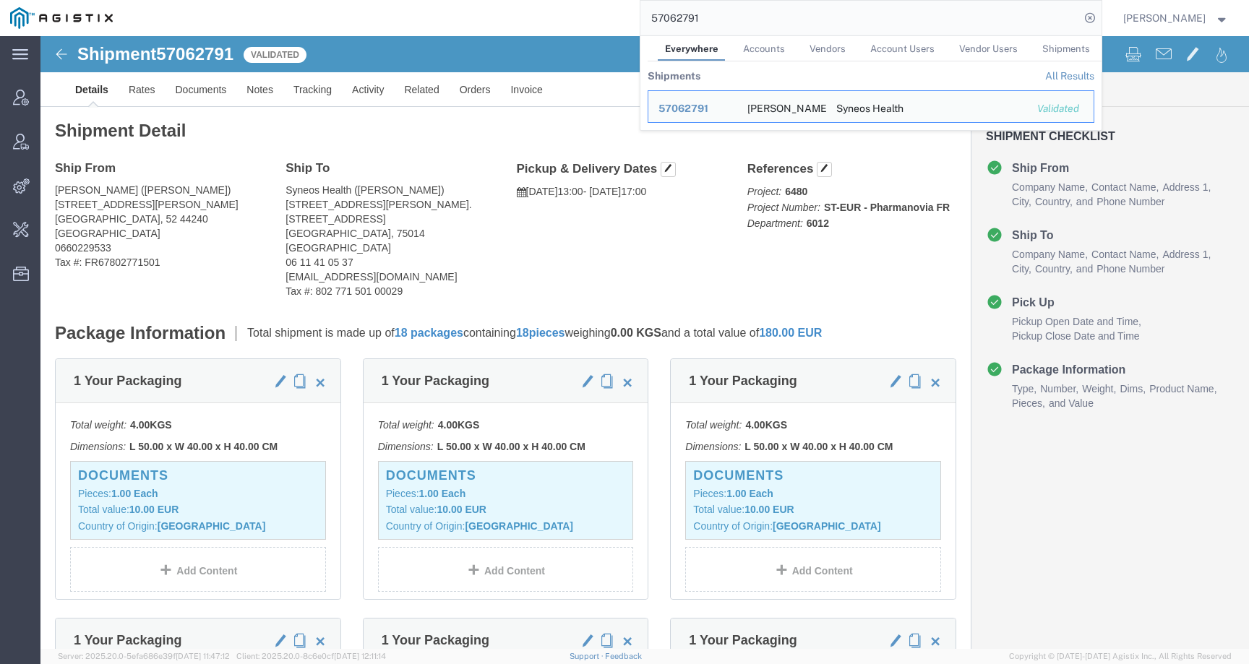
drag, startPoint x: 720, startPoint y: 17, endPoint x: 625, endPoint y: 17, distance: 94.7
click at [625, 17] on div "57062791 Everywhere Accounts Vendors Account Users Vendor Users Shipments Shipm…" at bounding box center [612, 18] width 979 height 36
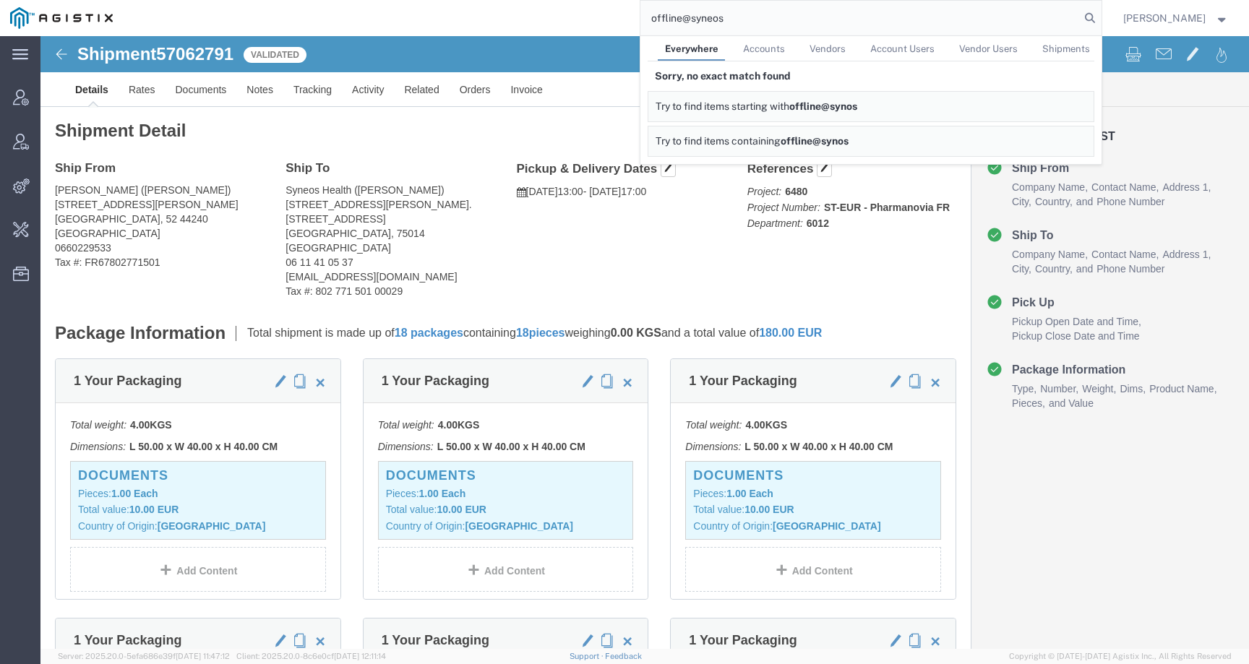
type input "offline@syneos"
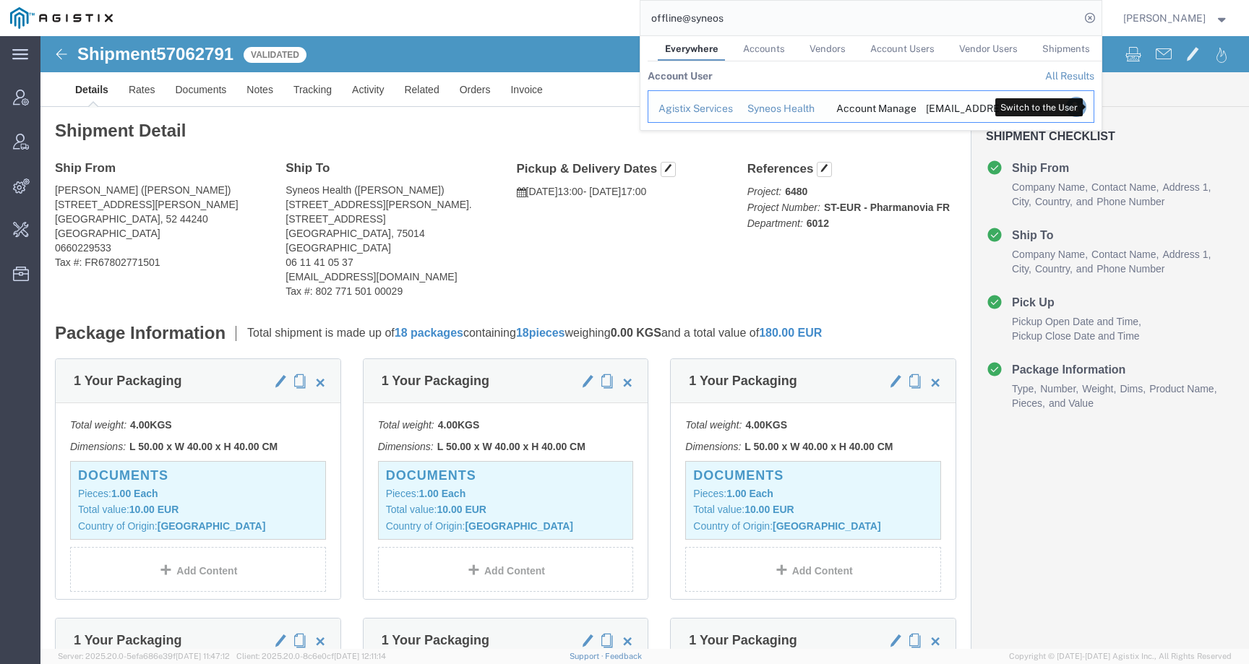
click at [1086, 110] on icon "Search Results" at bounding box center [1076, 107] width 20 height 20
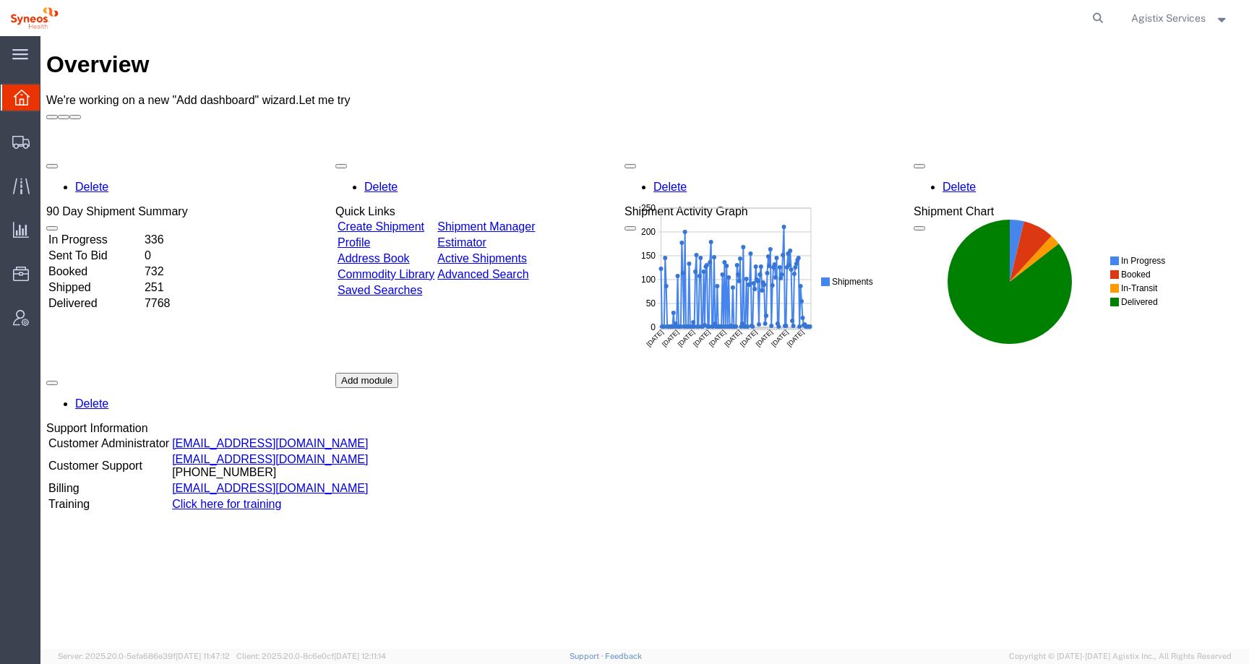
click at [1160, 13] on span "Agistix Services" at bounding box center [1168, 18] width 74 height 16
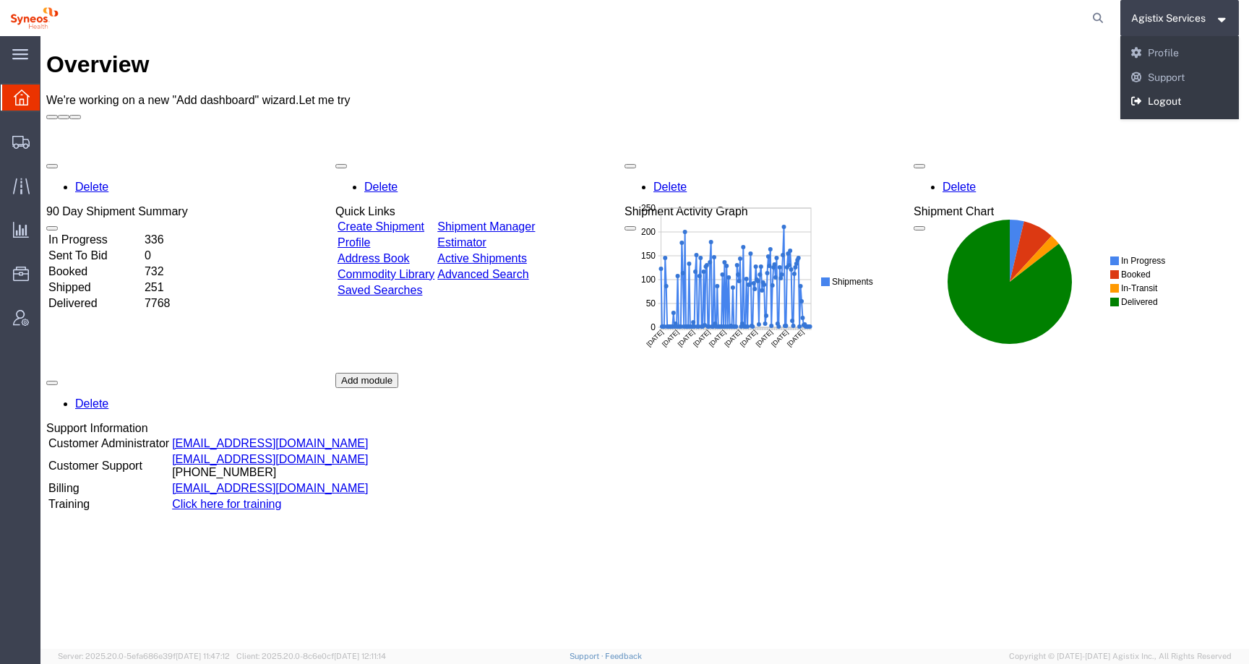
click at [1160, 106] on link "Logout" at bounding box center [1180, 102] width 119 height 25
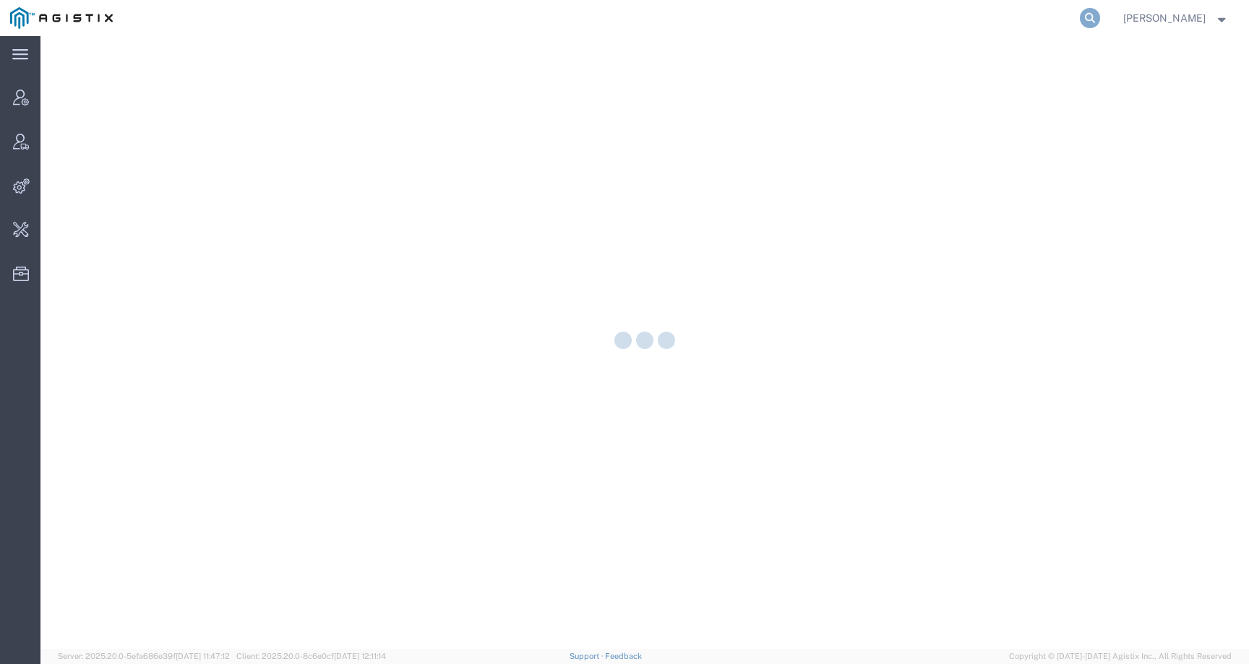
click at [1100, 19] on icon at bounding box center [1090, 18] width 20 height 20
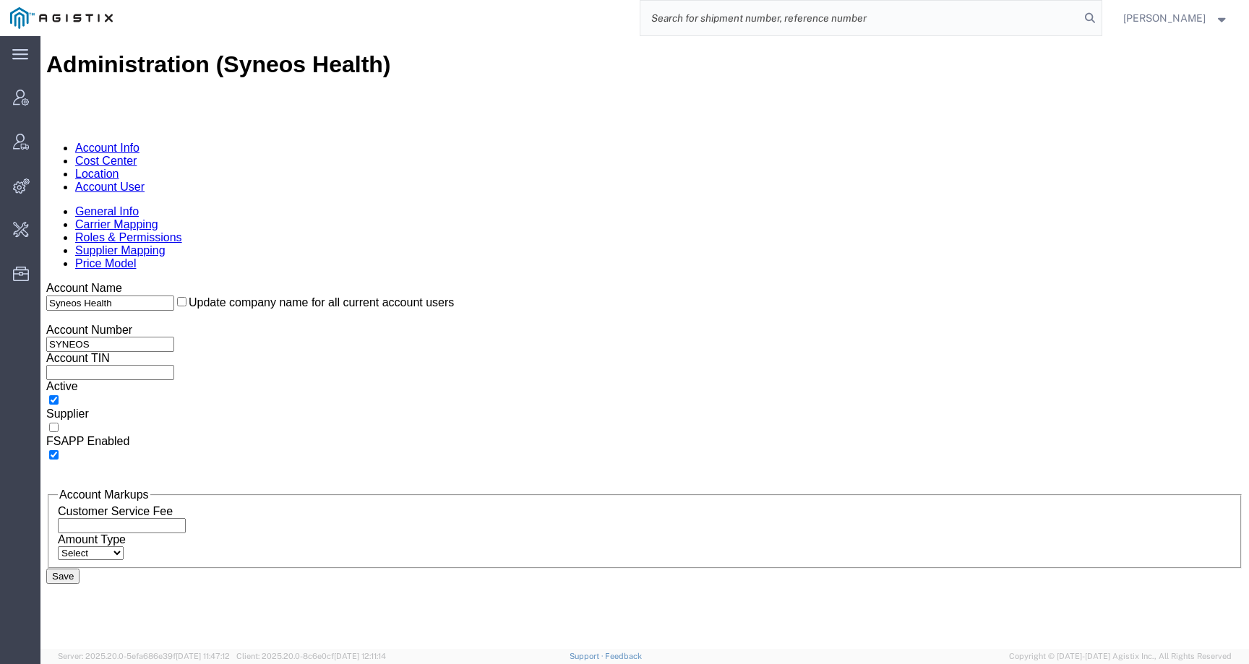
click at [926, 27] on input "search" at bounding box center [861, 18] width 440 height 35
paste input "[EMAIL_ADDRESS][DOMAIN_NAME]"
type input "[EMAIL_ADDRESS][DOMAIN_NAME]"
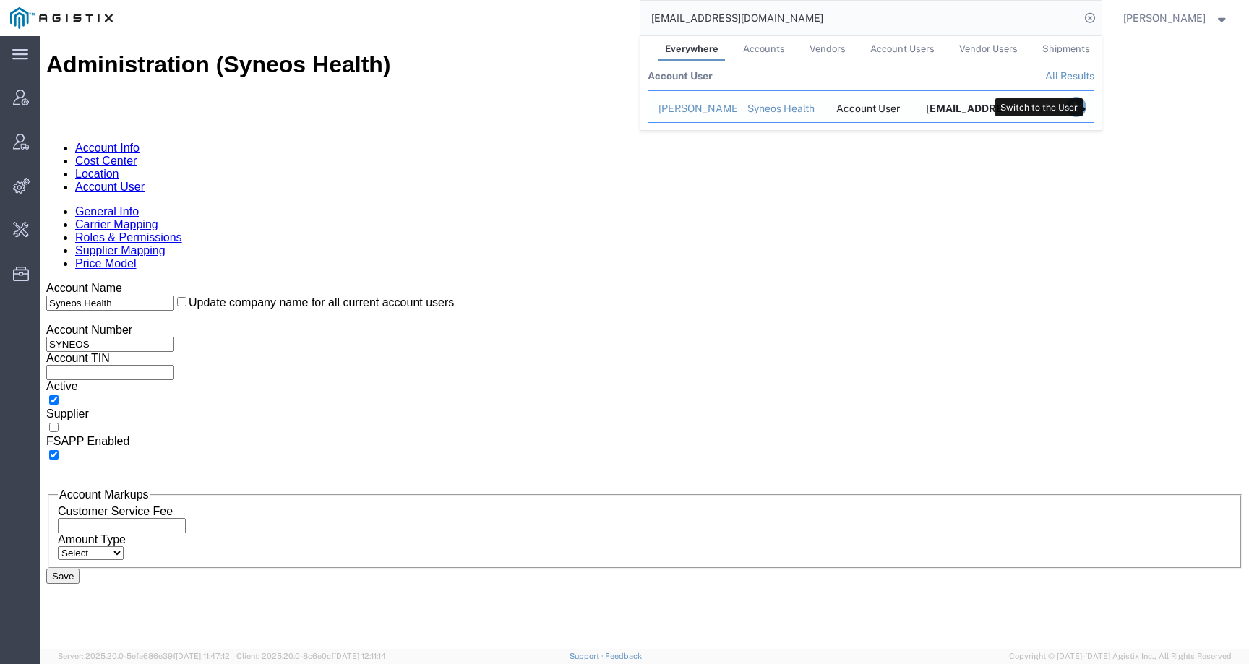
click at [1086, 103] on icon "Search Results" at bounding box center [1076, 107] width 20 height 20
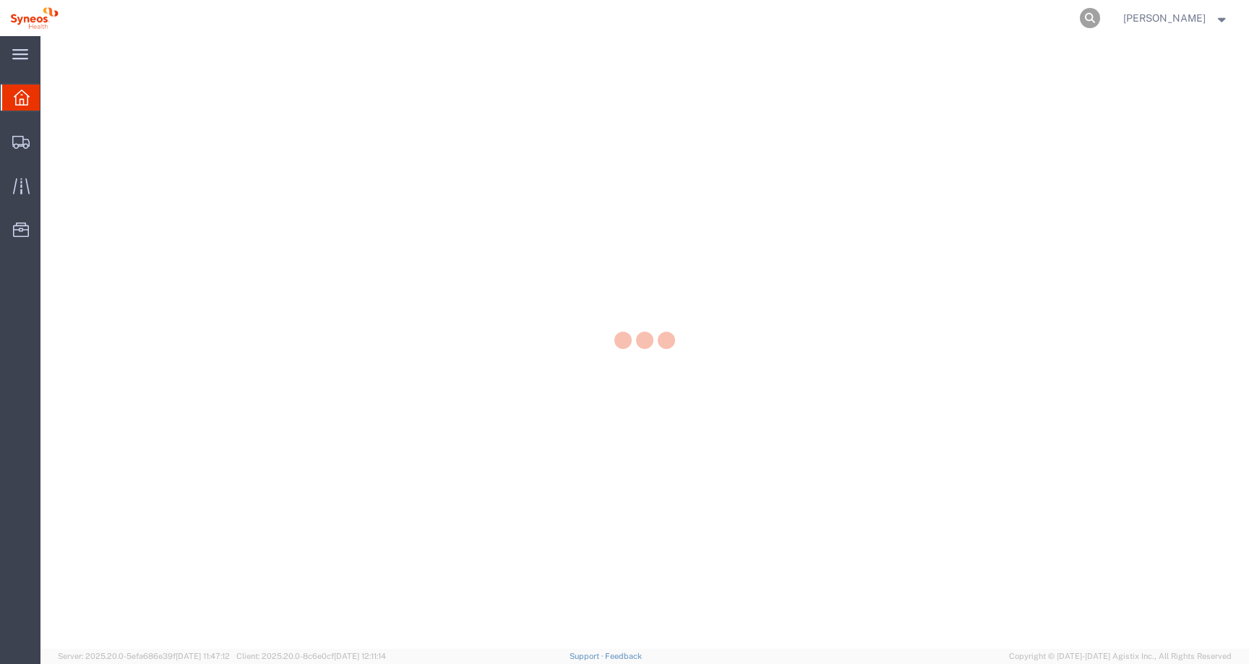
click at [1080, 20] on icon at bounding box center [1090, 18] width 20 height 20
click at [1018, 21] on input "search" at bounding box center [861, 18] width 440 height 35
paste input "57062791"
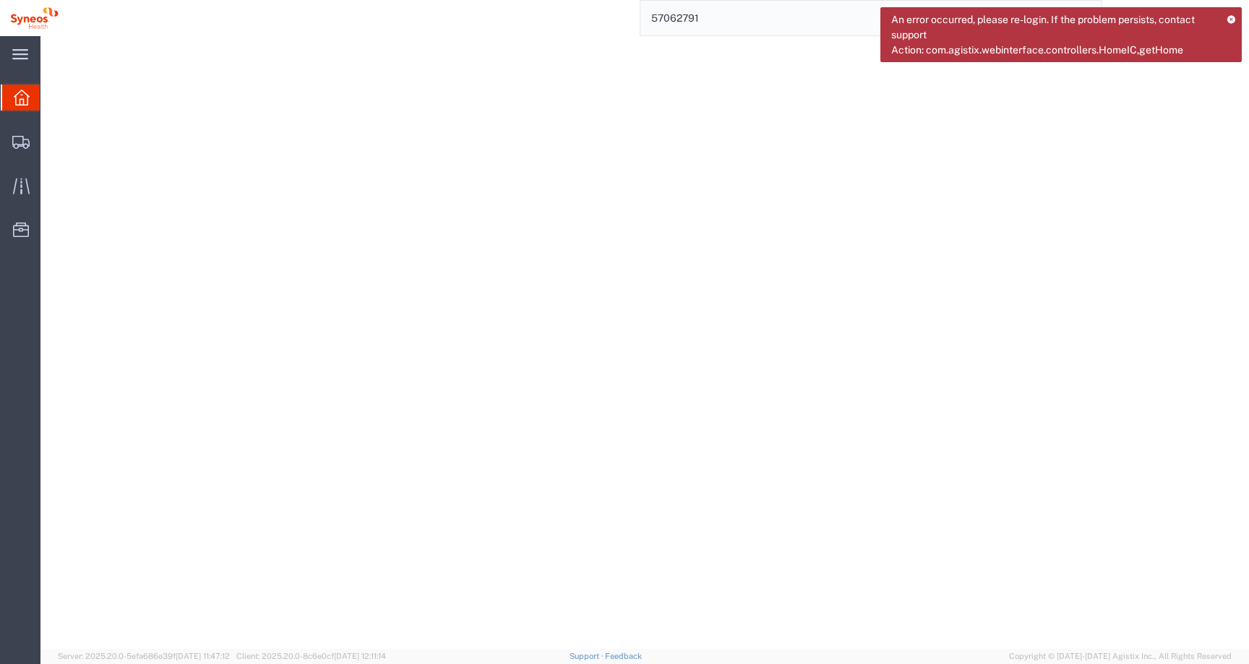
type input "57062791"
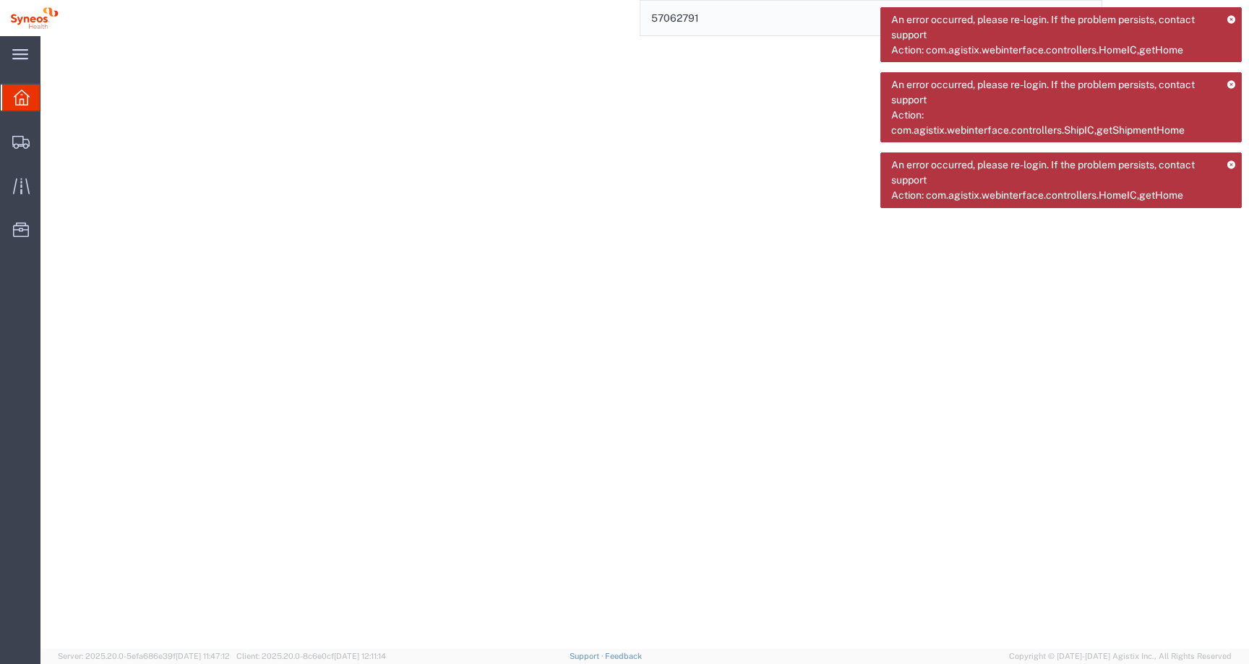
click at [1231, 20] on icon at bounding box center [1231, 19] width 9 height 8
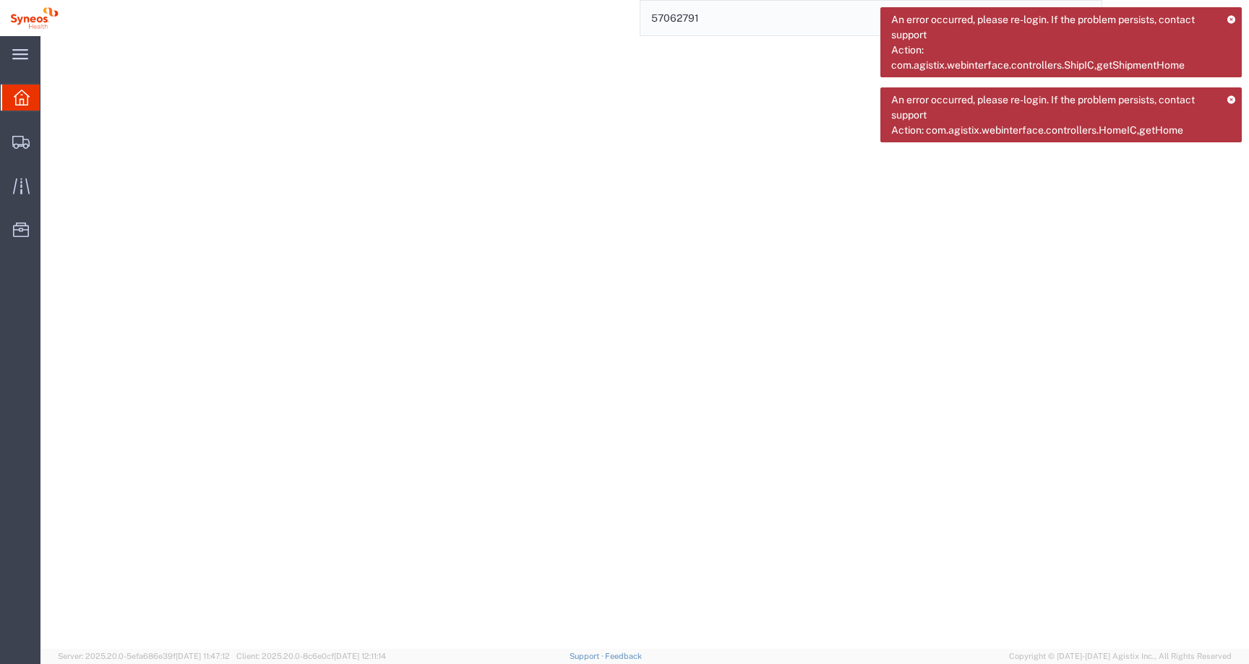
click at [1231, 20] on icon at bounding box center [1231, 19] width 9 height 8
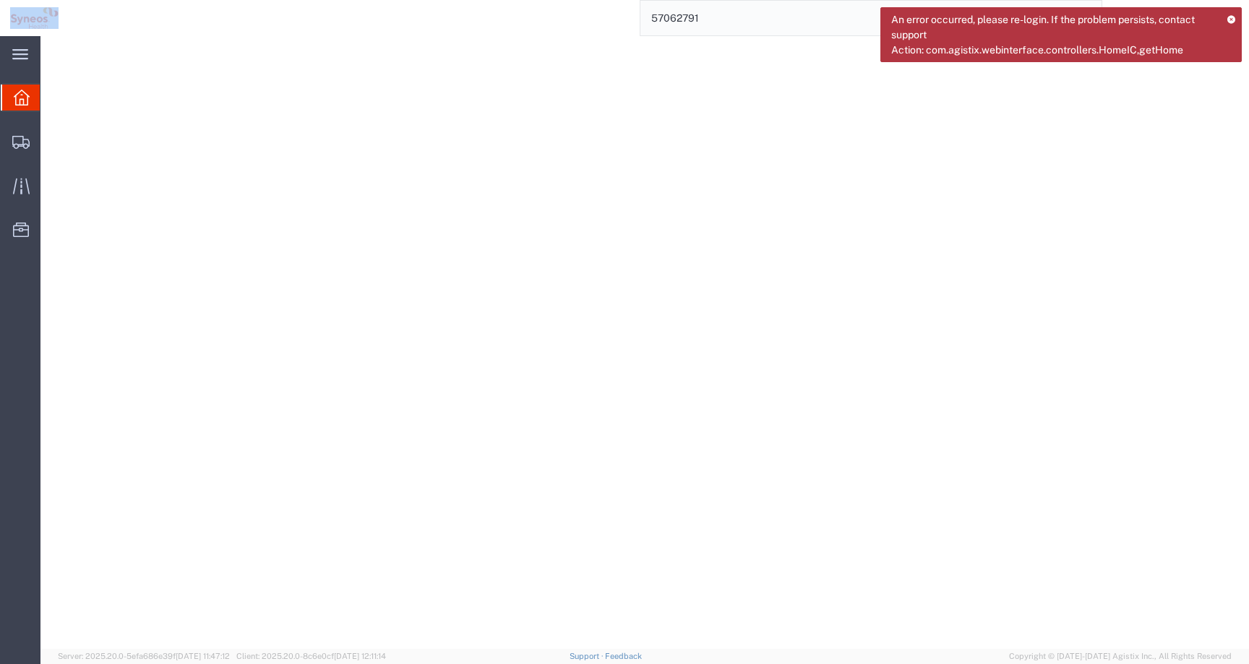
click at [1231, 20] on icon at bounding box center [1231, 19] width 9 height 8
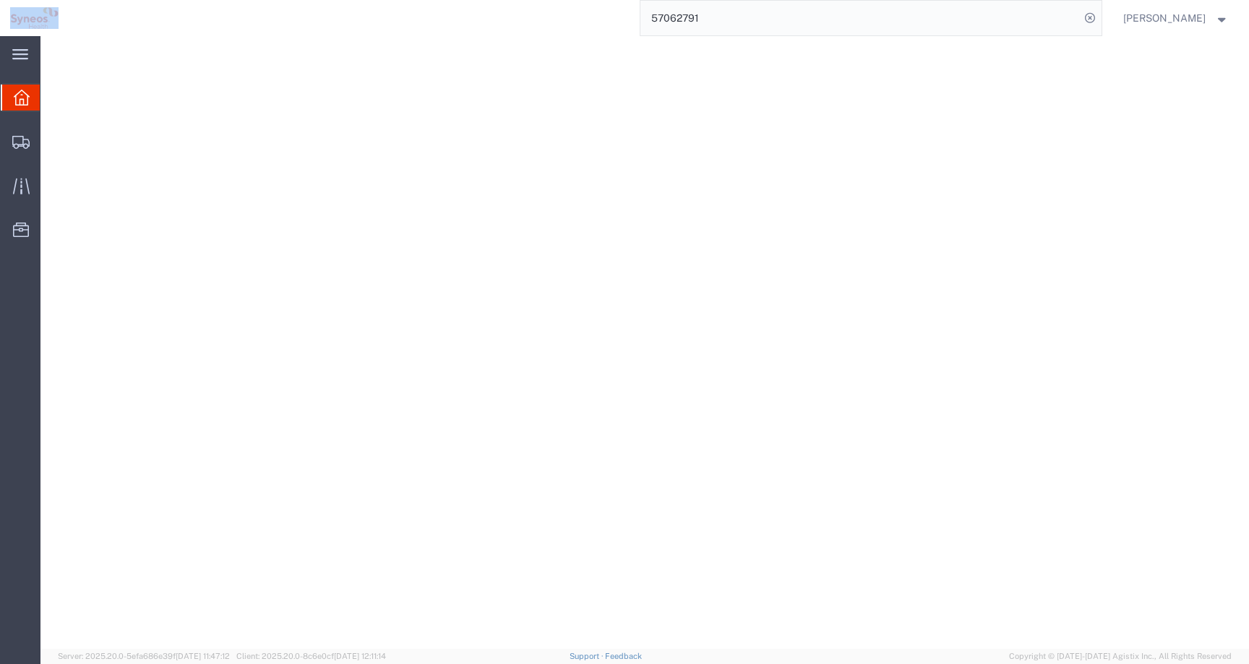
click at [1207, 23] on span "[PERSON_NAME]" at bounding box center [1177, 18] width 106 height 16
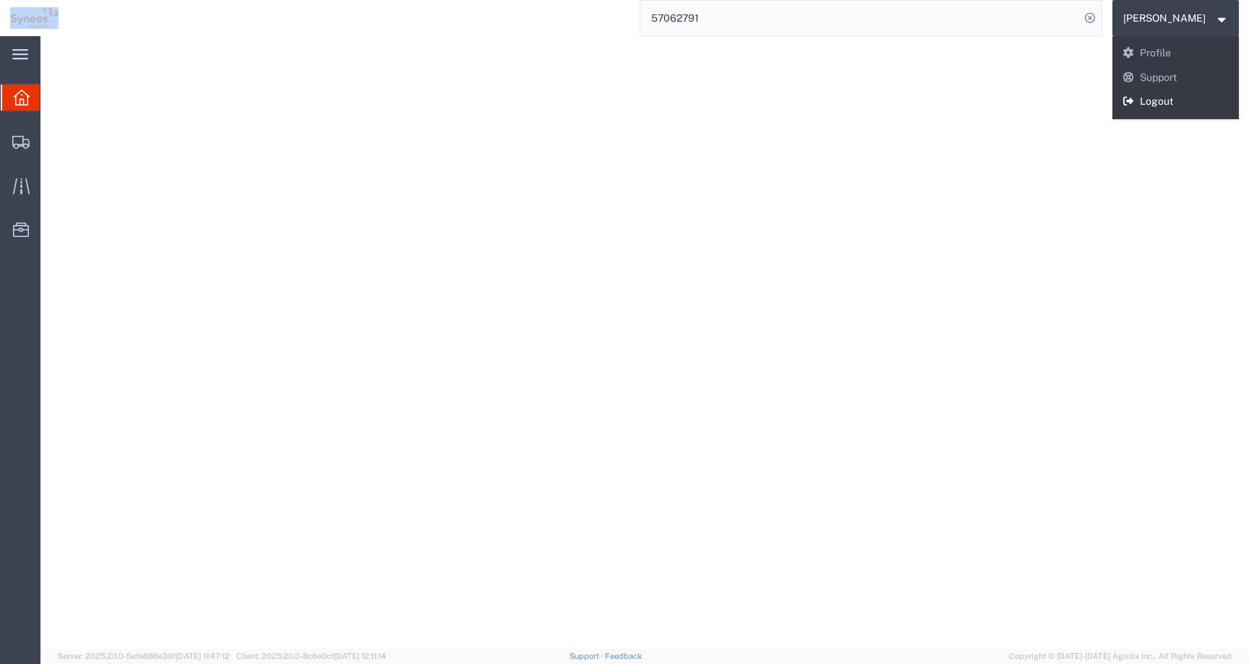
click at [1168, 105] on link "Logout" at bounding box center [1176, 102] width 127 height 25
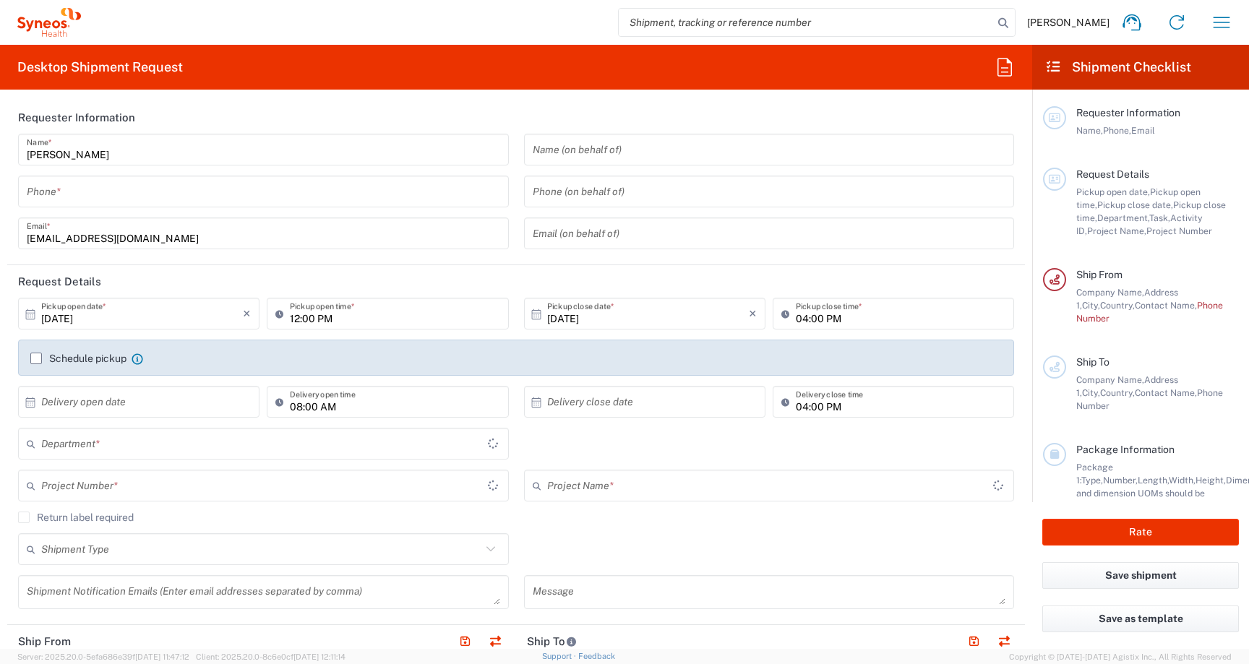
type input "[GEOGRAPHIC_DATA]"
type input "6012"
type input "Syneos Hlth Commercial FR SARL"
click at [840, 33] on input "search" at bounding box center [806, 22] width 375 height 27
paste input "57062791"
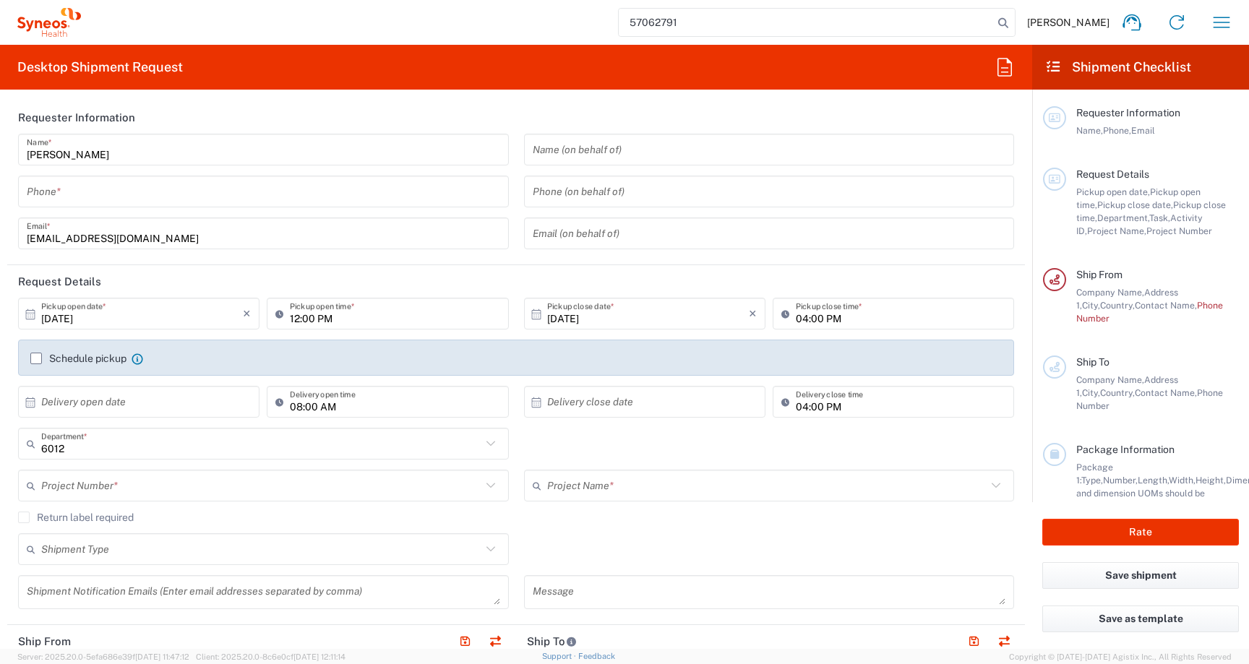
type input "57062791"
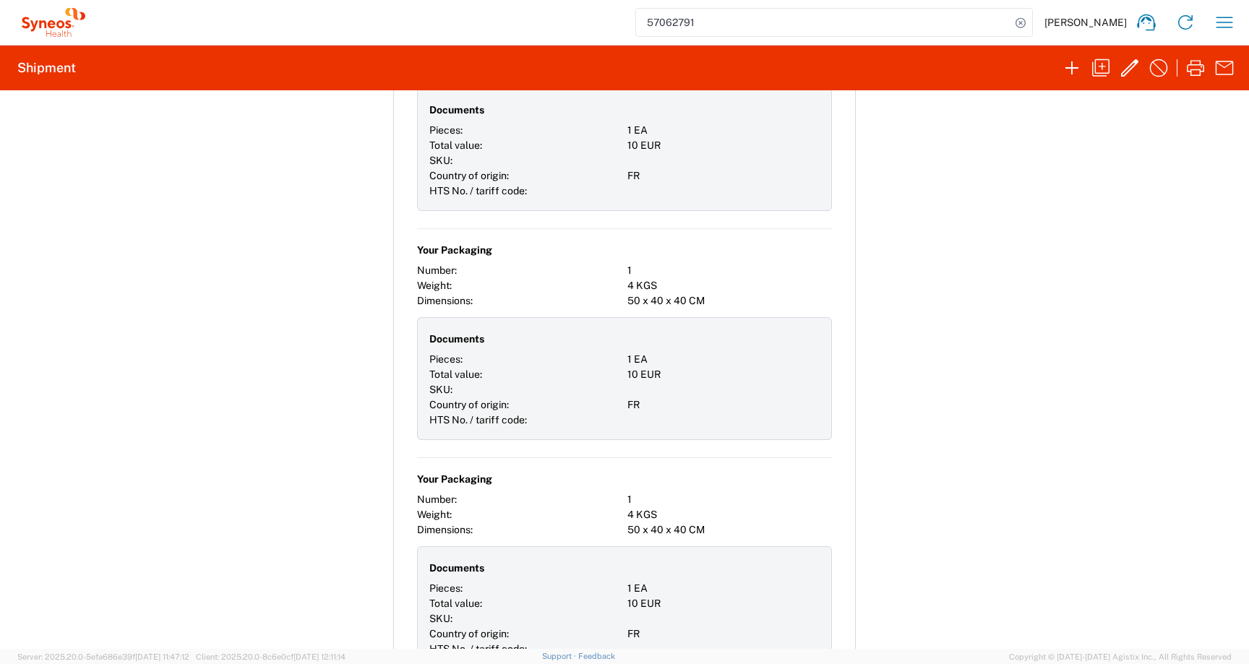
scroll to position [2621, 0]
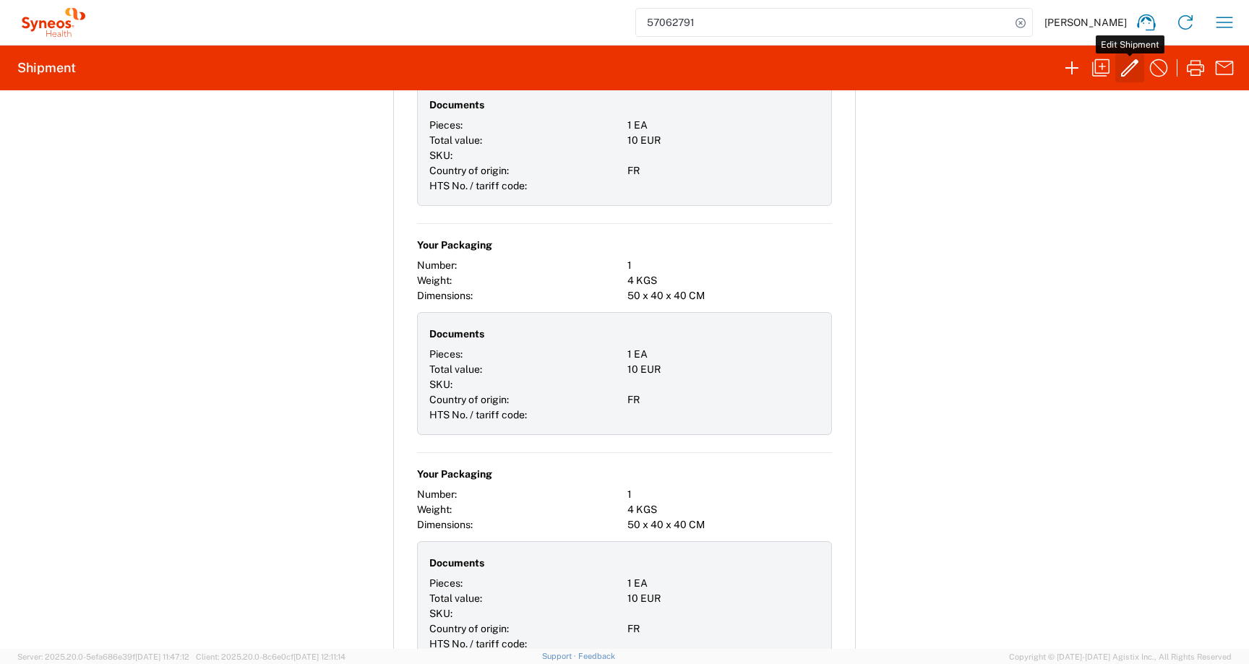
click at [1122, 75] on icon "button" at bounding box center [1129, 67] width 17 height 17
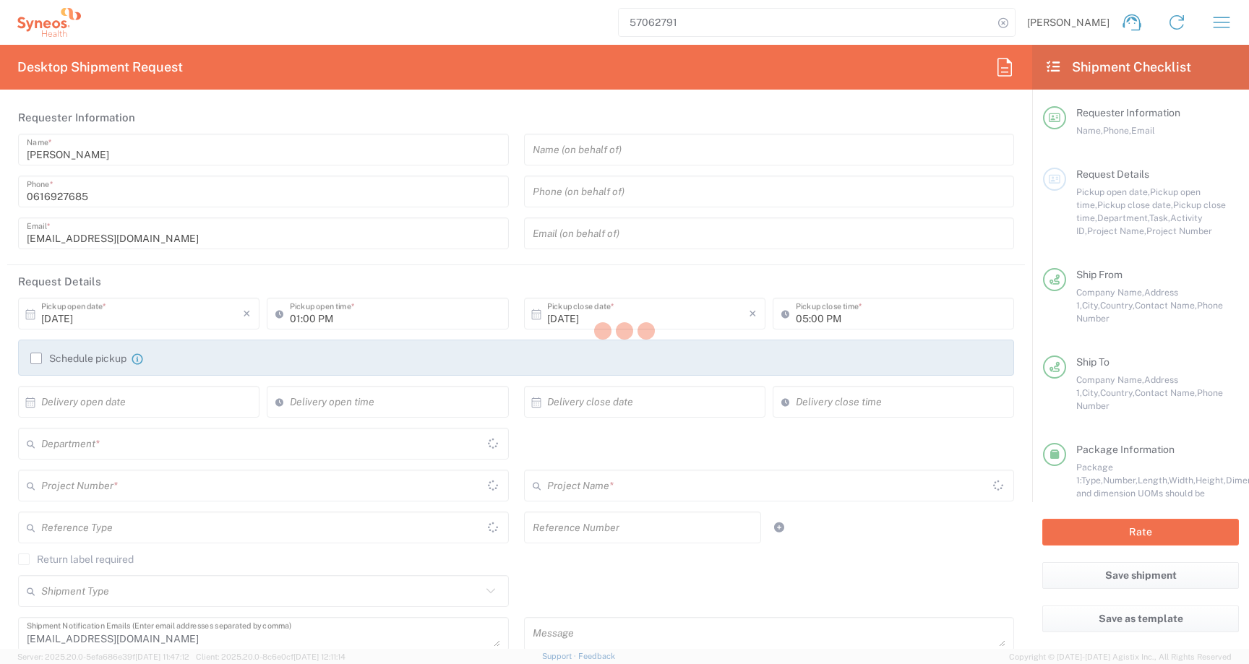
type input "Your Packaging"
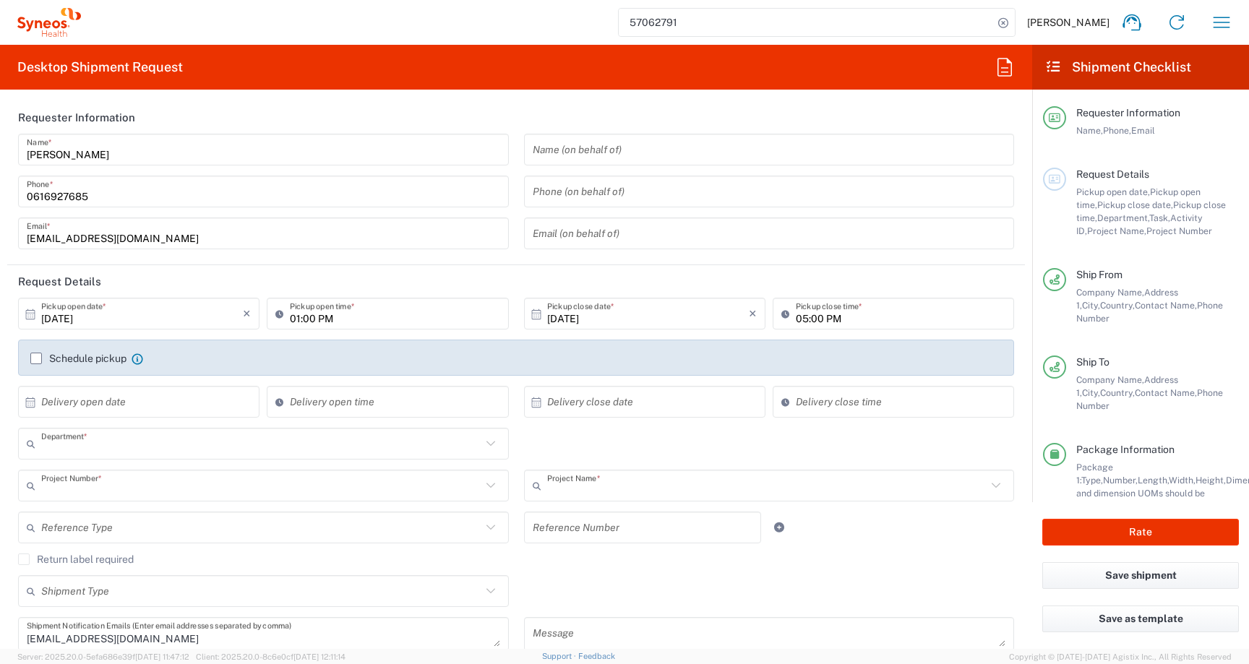
type input "6012"
type input "6480"
type input "ST-EUR - Pharmanovia FR"
type input "[GEOGRAPHIC_DATA]"
type input "Your Packaging"
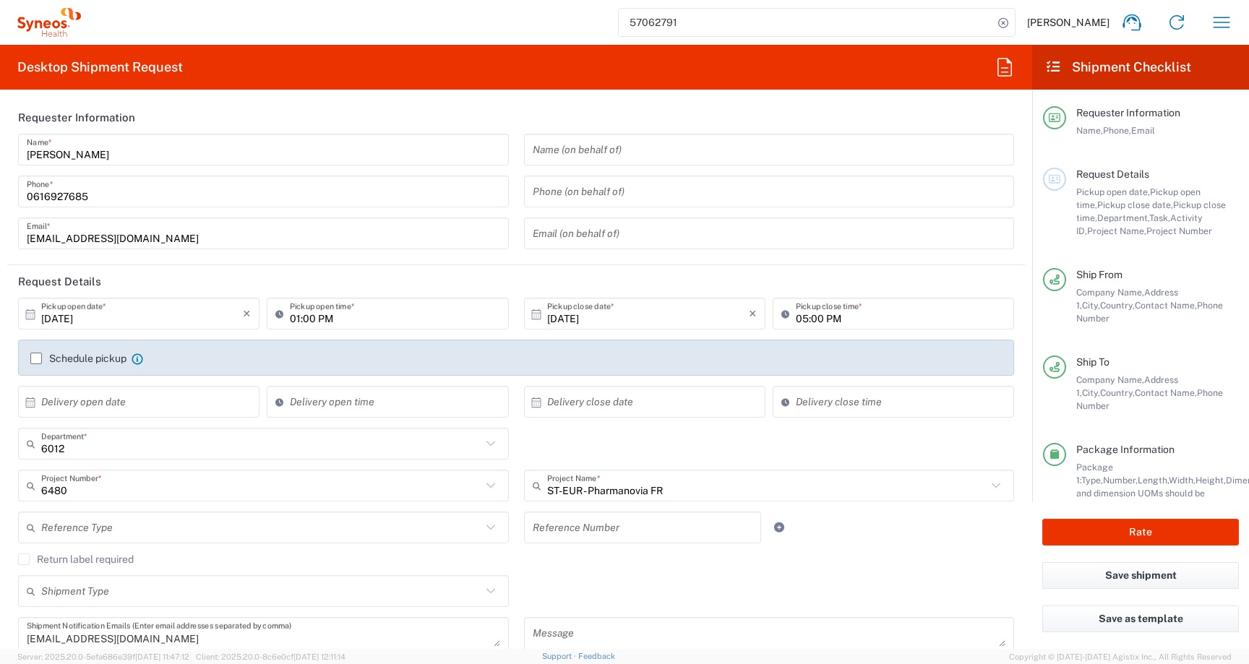
type input "Your Packaging"
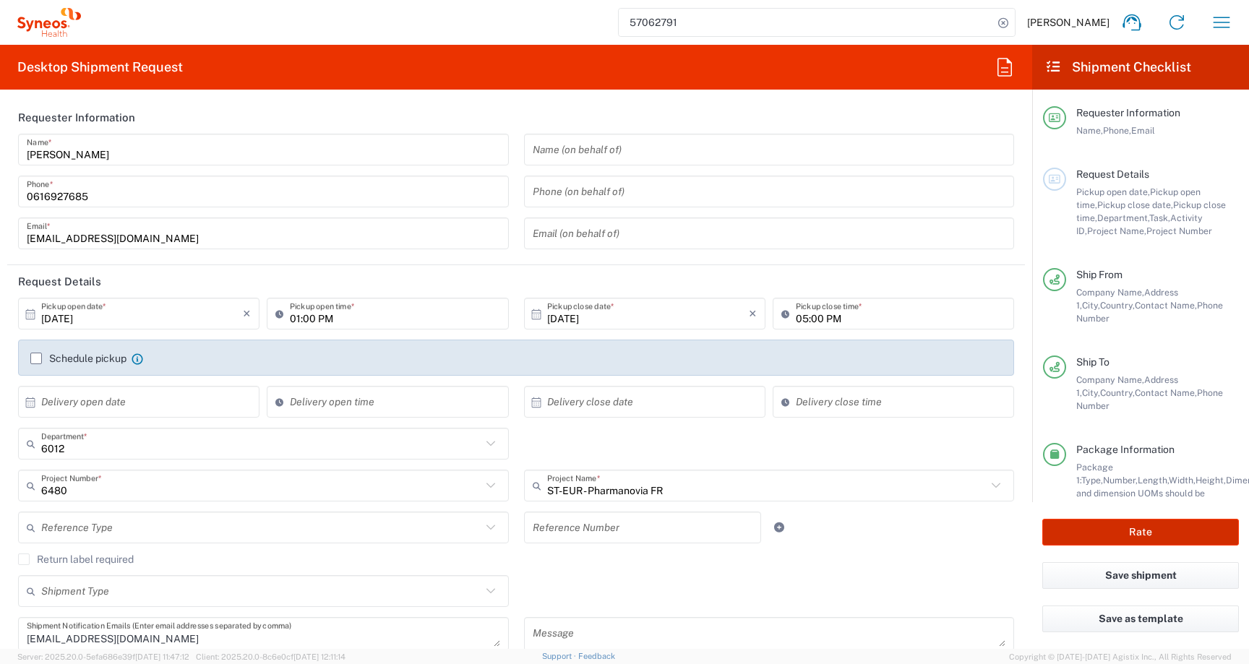
type input "Your Packaging"
click at [1069, 528] on button "Rate" at bounding box center [1141, 532] width 197 height 27
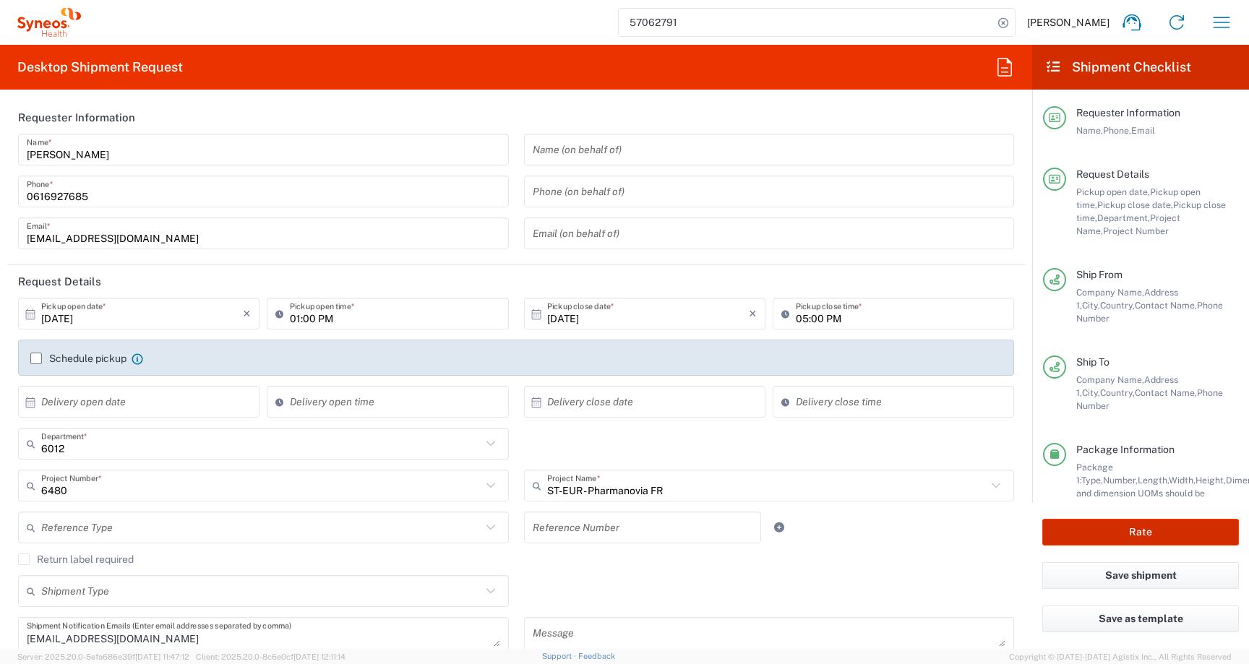
type input "Your Packaging"
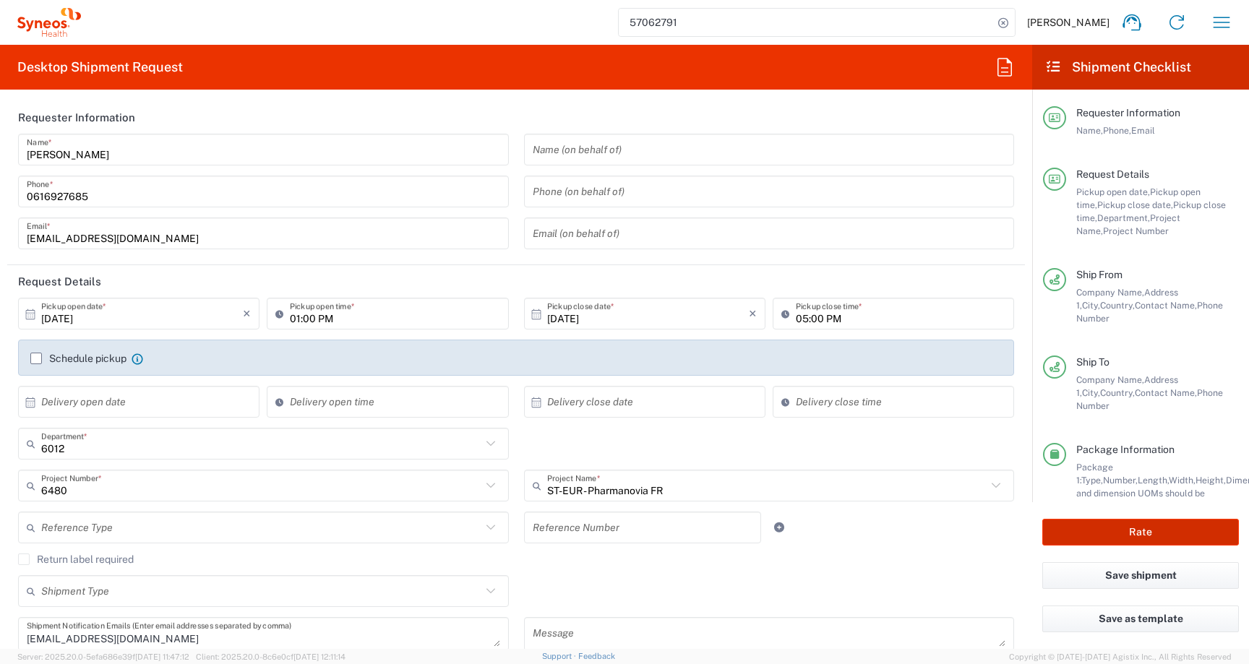
type input "Your Packaging"
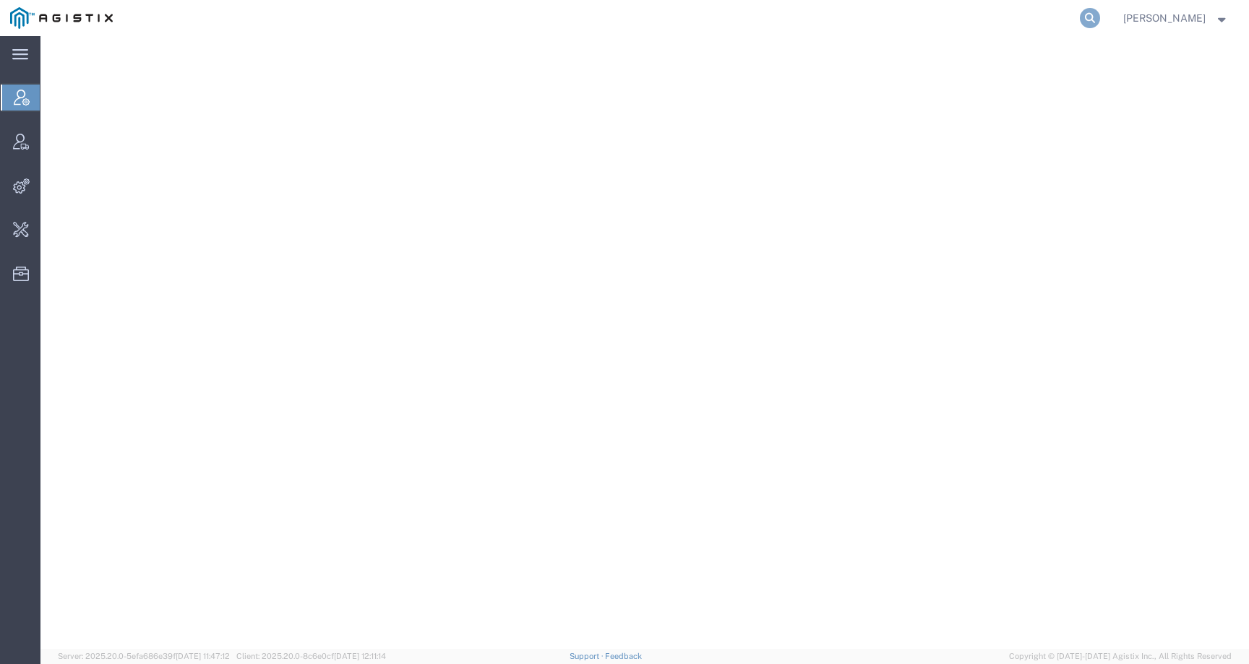
click at [1100, 21] on icon at bounding box center [1090, 18] width 20 height 20
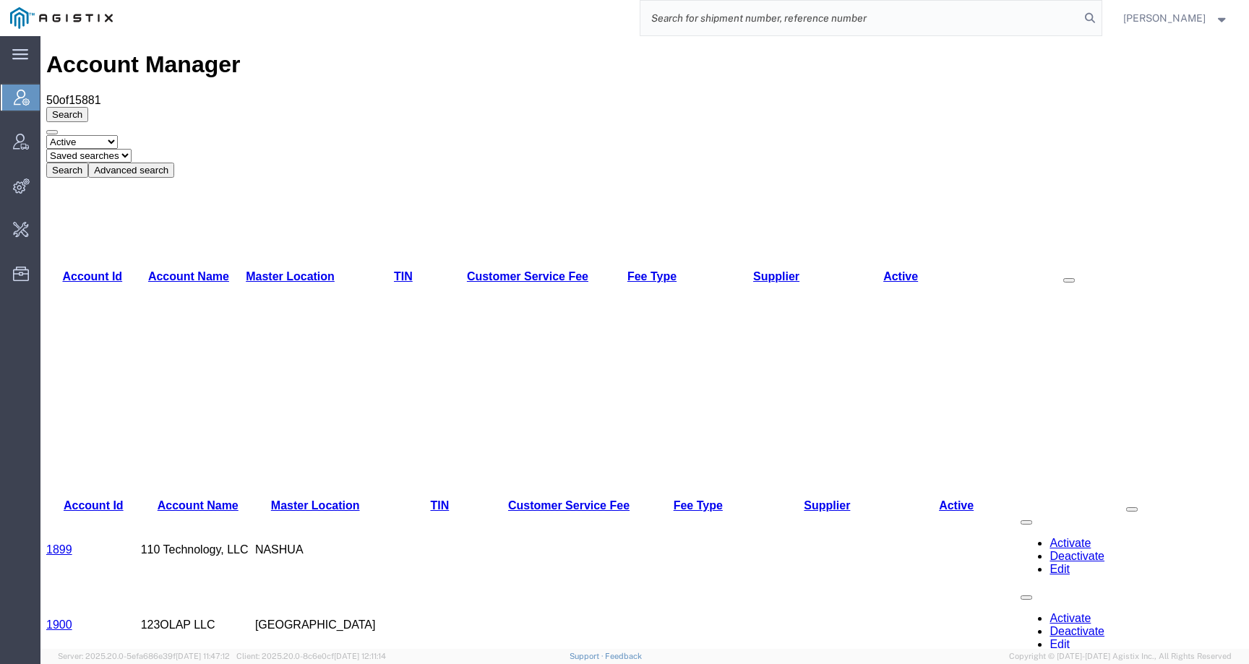
click at [789, 20] on input "search" at bounding box center [861, 18] width 440 height 35
type input "syneos"
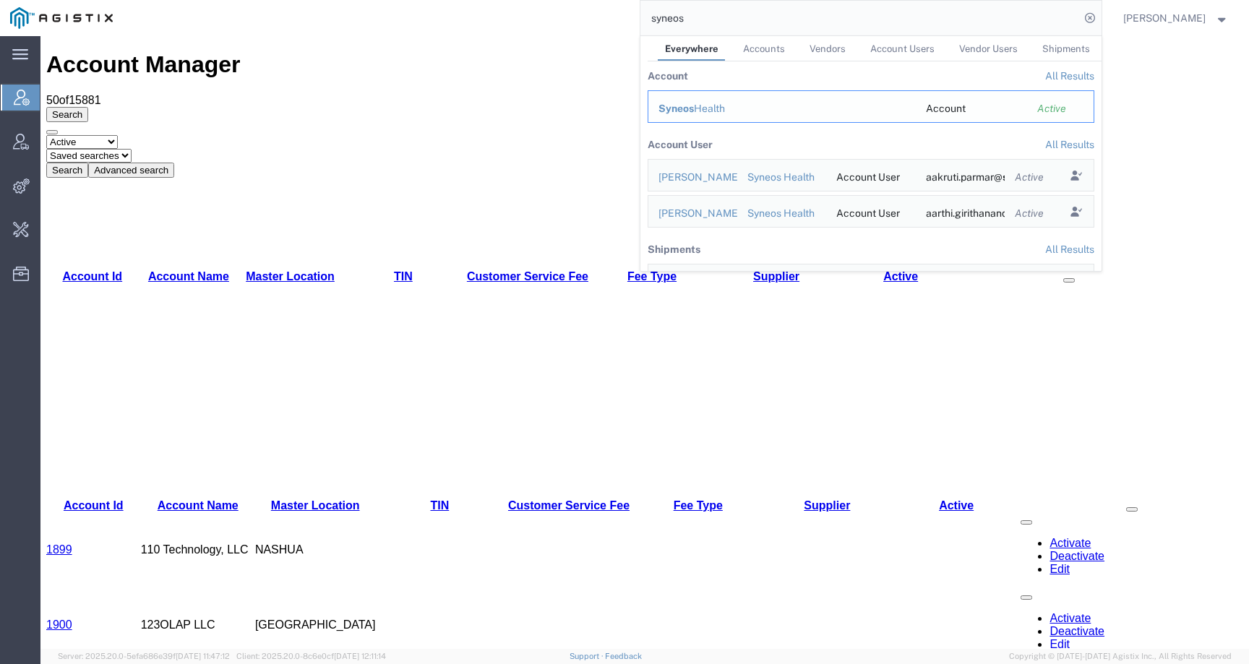
click at [694, 109] on span "Syneos" at bounding box center [676, 109] width 35 height 12
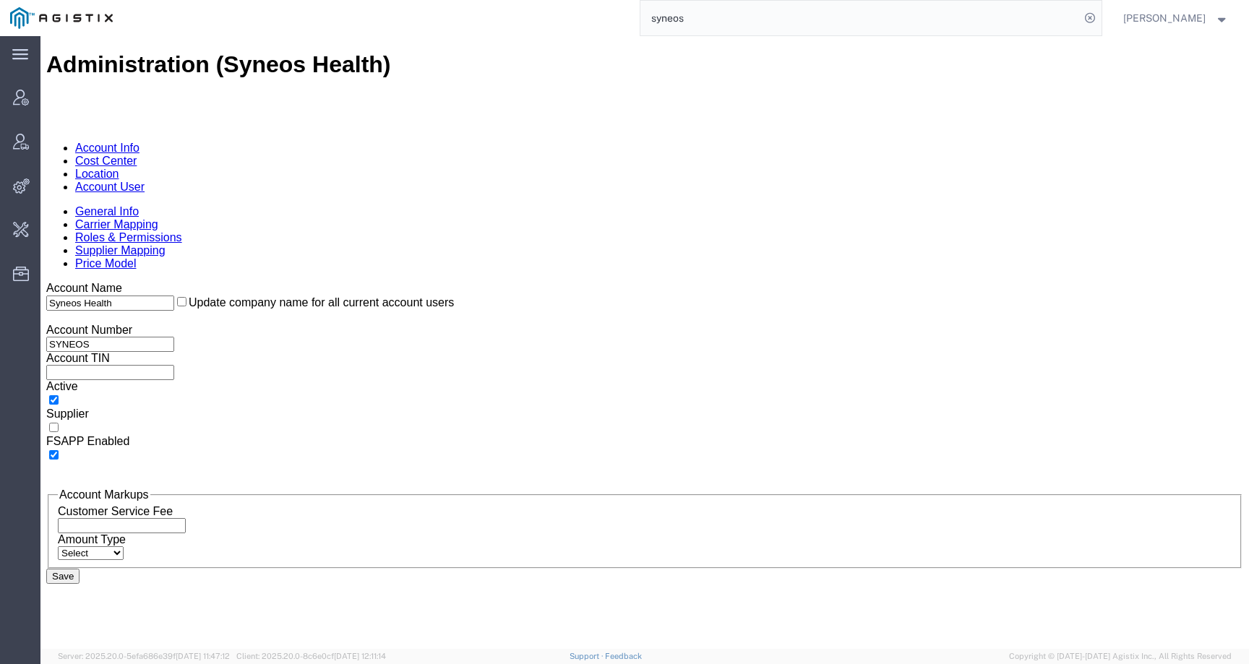
click at [145, 181] on link "Account User" at bounding box center [109, 187] width 69 height 12
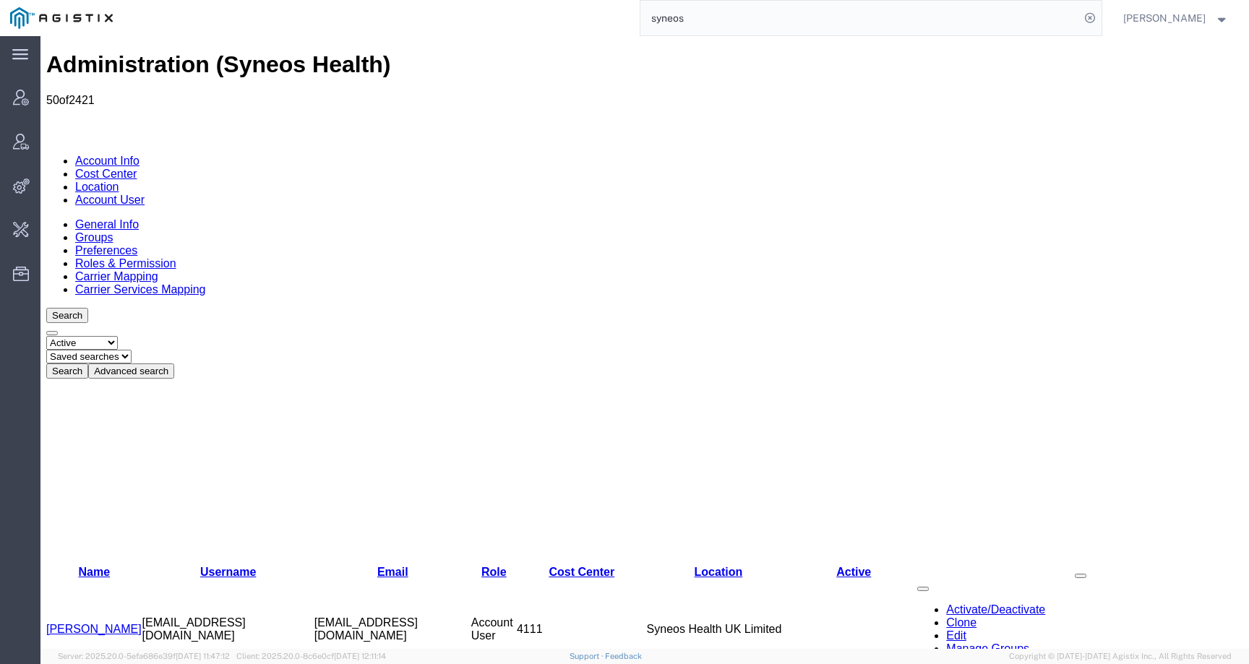
click at [174, 364] on button "Advanced search" at bounding box center [131, 371] width 86 height 15
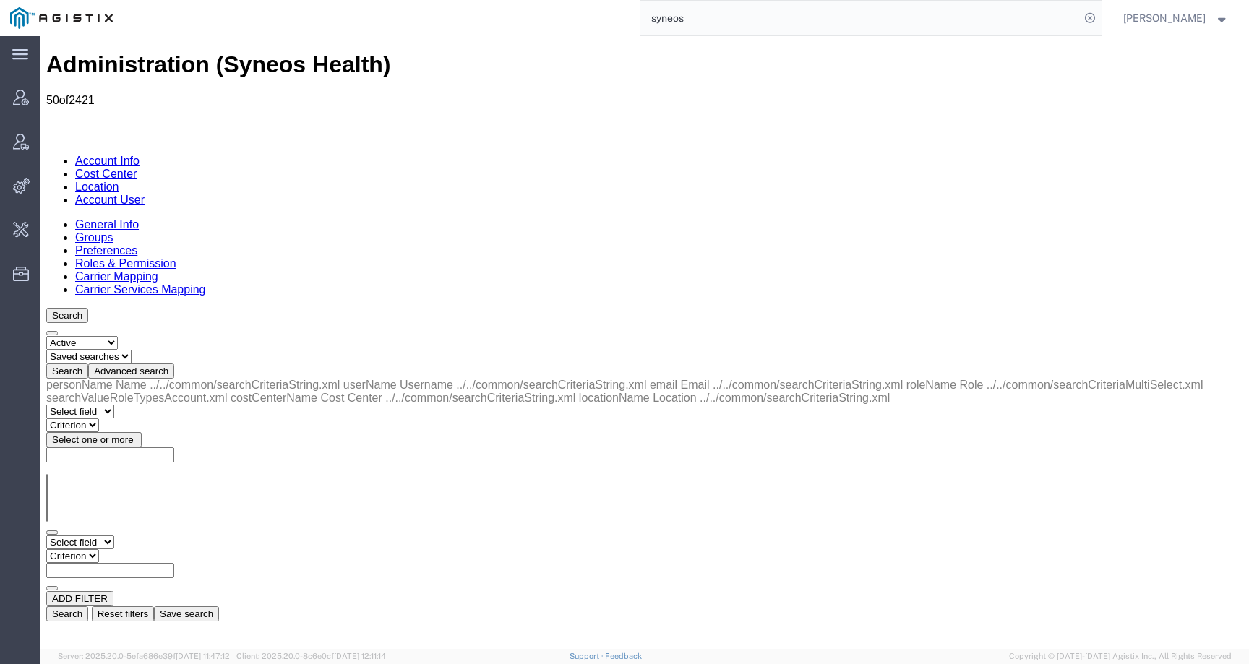
click at [114, 536] on select "Select field Cost Center Email Location Name Role Username" at bounding box center [80, 543] width 68 height 14
select select "email"
click at [46, 536] on select "Select field Cost Center Email Location Name Role Username" at bounding box center [80, 543] width 68 height 14
click at [133, 549] on select "Criterion contains does not contain is is blank is not blank starts with" at bounding box center [89, 556] width 87 height 14
select select "contains"
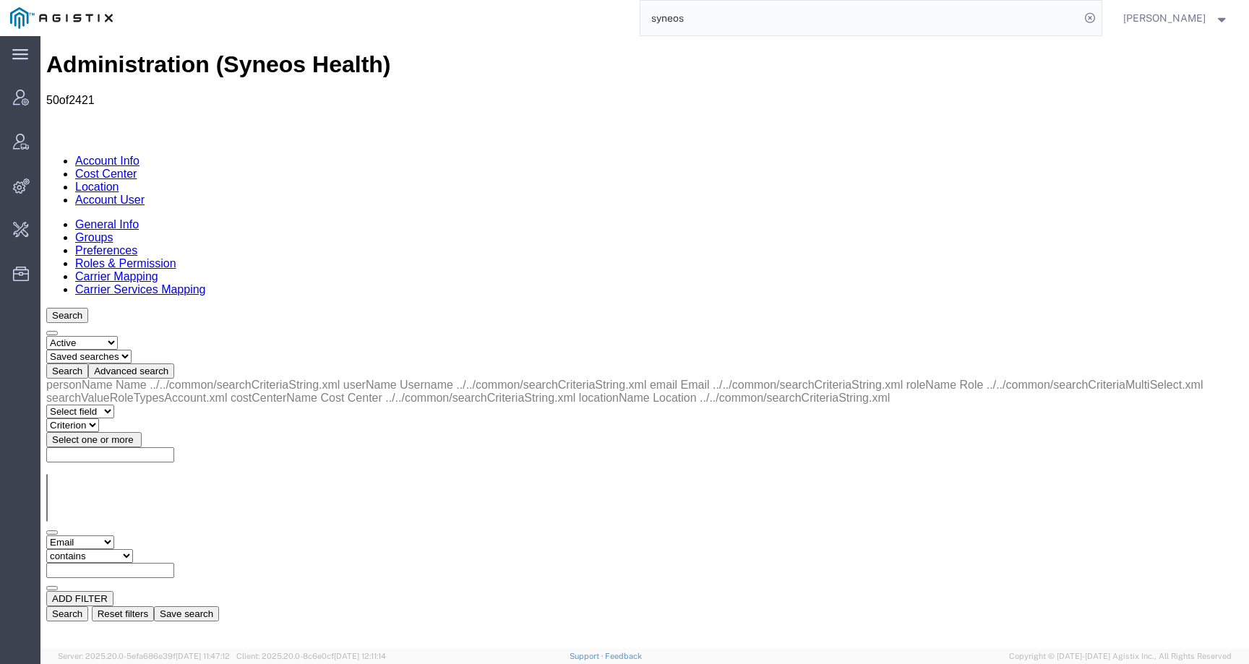
click at [133, 549] on select "Criterion contains does not contain is is blank is not blank starts with" at bounding box center [89, 556] width 87 height 14
click at [344, 536] on div "Select field Cost Center Email Location Name Role Username Criterion contains d…" at bounding box center [644, 564] width 1197 height 56
click at [174, 563] on input "text" at bounding box center [110, 570] width 128 height 15
paste input "[EMAIL_ADDRESS][DOMAIN_NAME]"
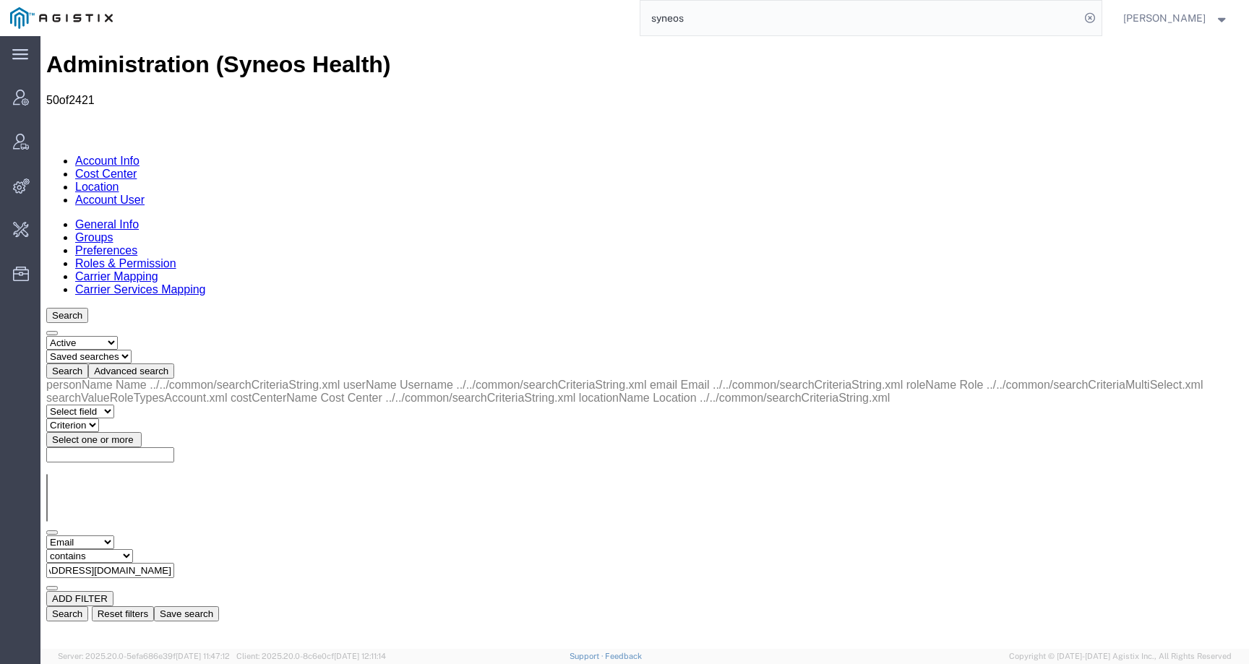
type input "[EMAIL_ADDRESS][DOMAIN_NAME]"
click at [88, 607] on button "Search" at bounding box center [67, 614] width 42 height 15
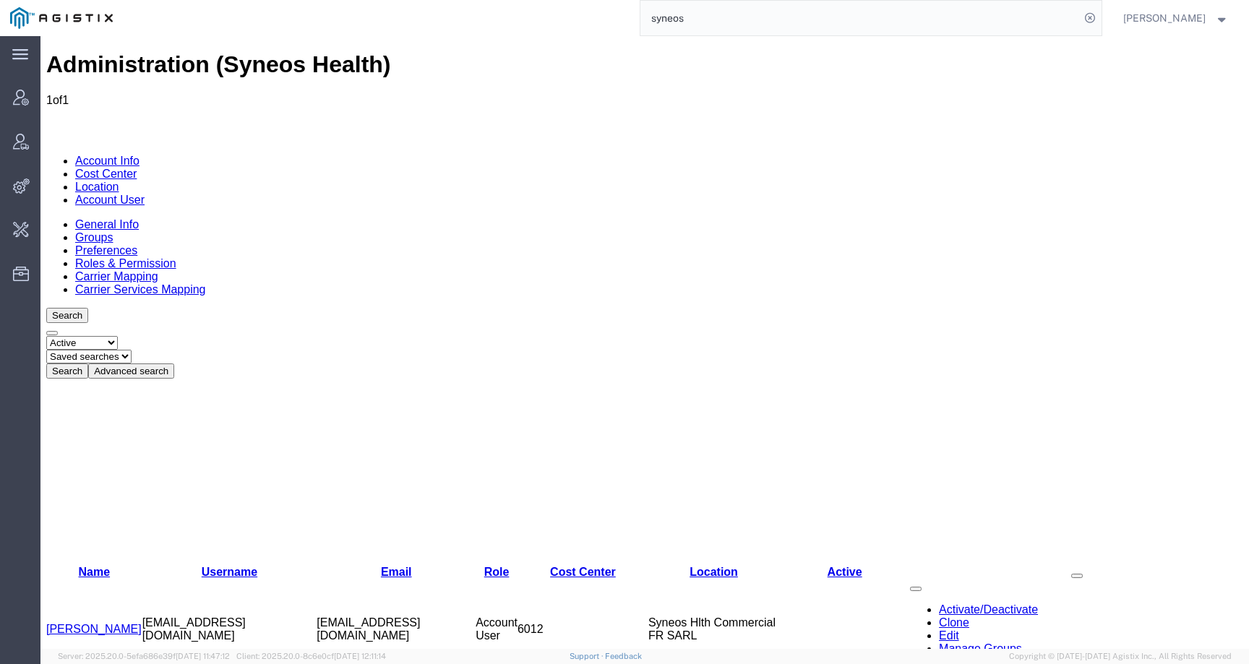
click at [105, 623] on link "[PERSON_NAME]" at bounding box center [93, 629] width 95 height 12
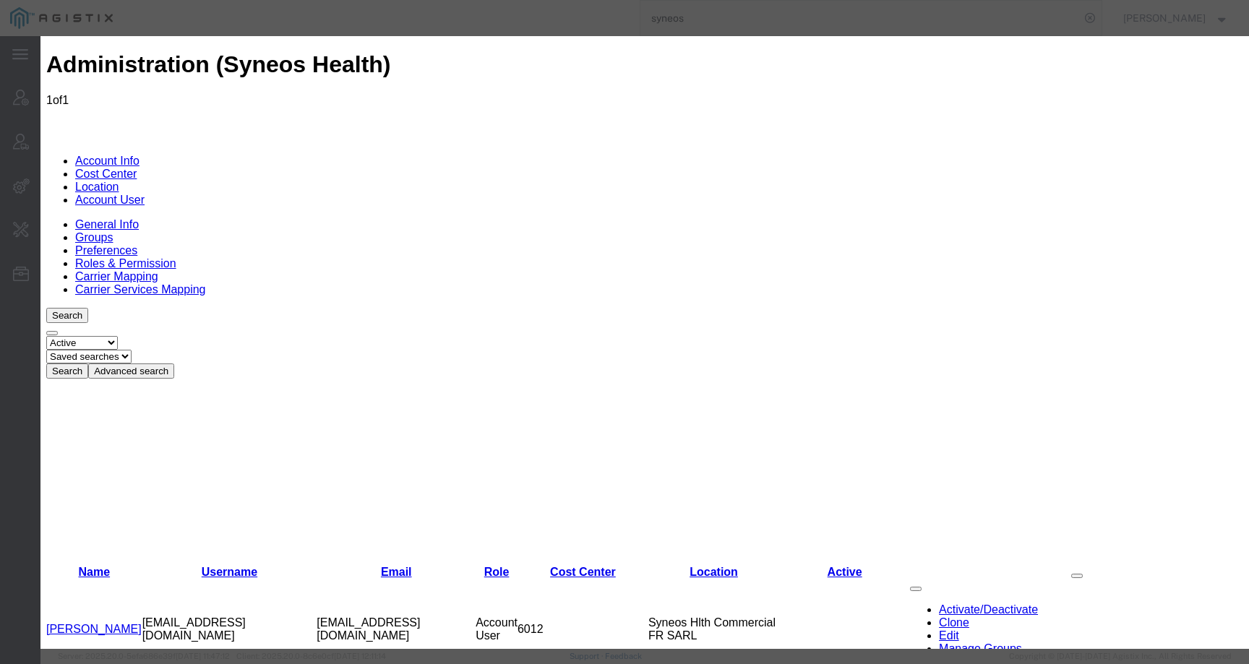
select select "DEPARTMENT"
checkbox input "false"
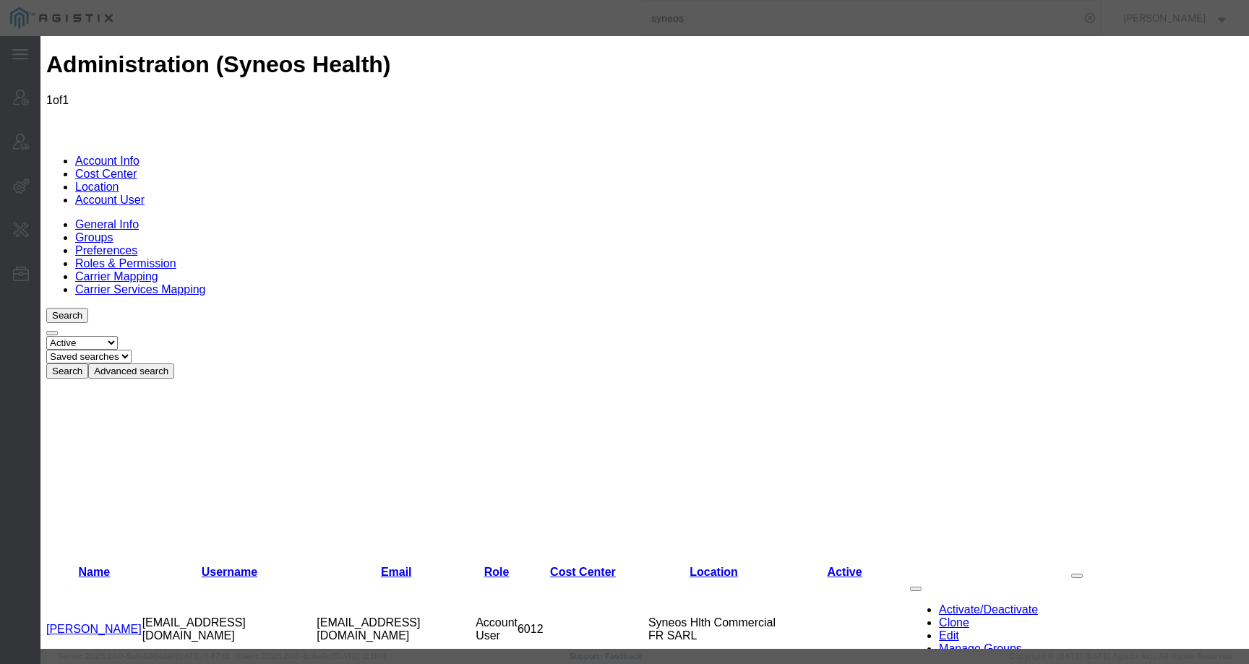
scroll to position [396, 0]
checkbox input "false"
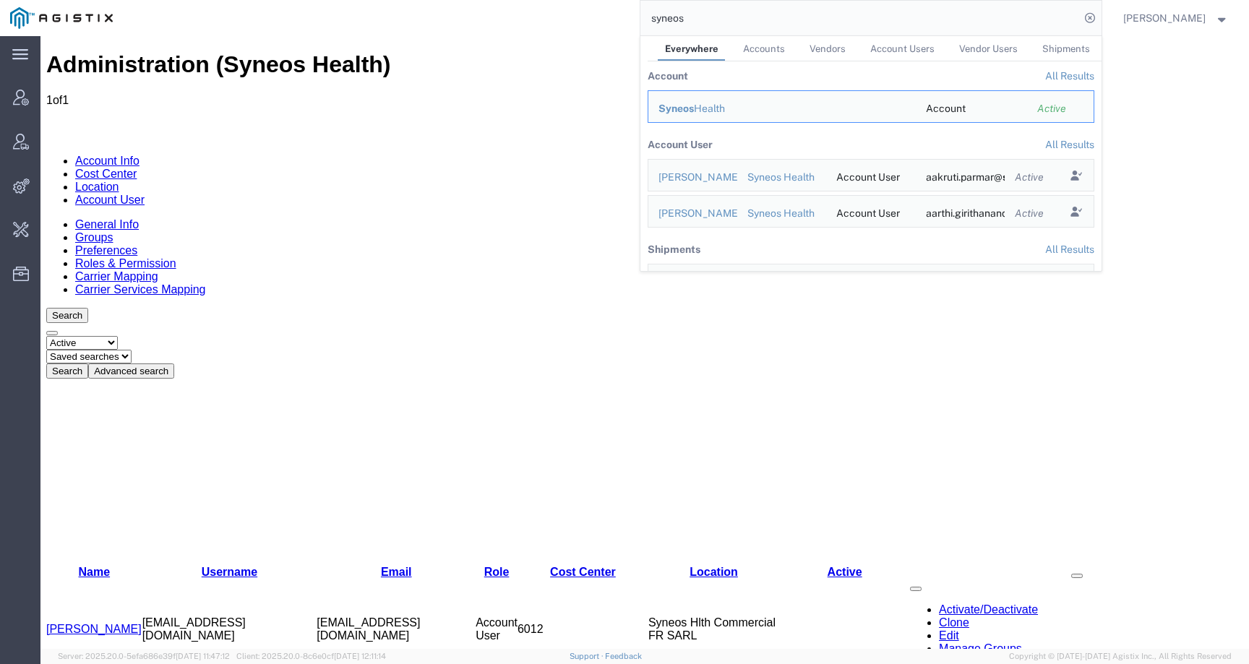
drag, startPoint x: 745, startPoint y: 18, endPoint x: 622, endPoint y: 17, distance: 123.6
click at [621, 17] on div "syneos Everywhere Accounts Vendors Account Users Vendor Users Shipments Account…" at bounding box center [612, 18] width 979 height 36
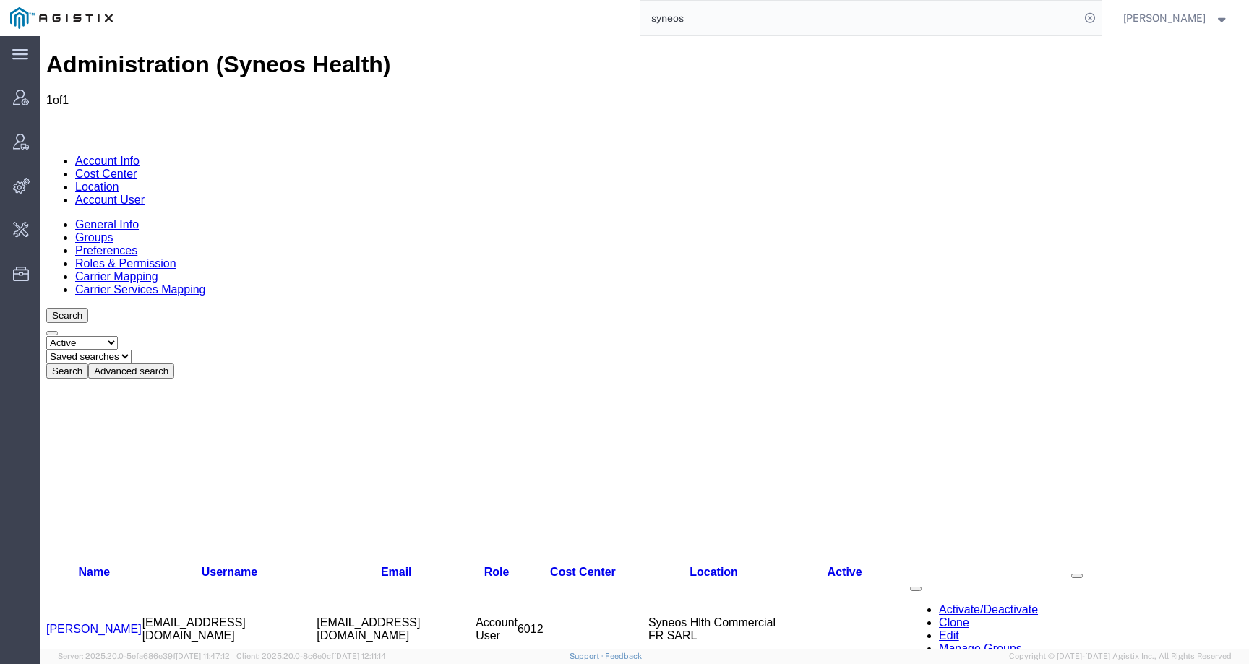
paste input "57062906"
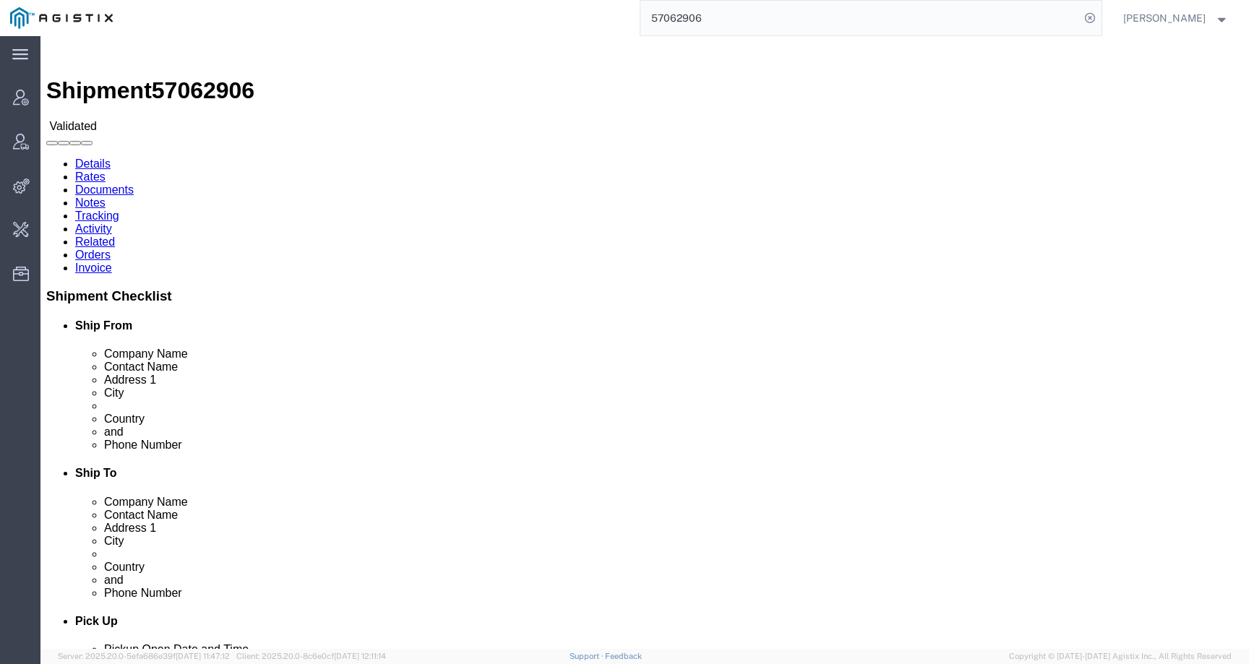
click link "Activity"
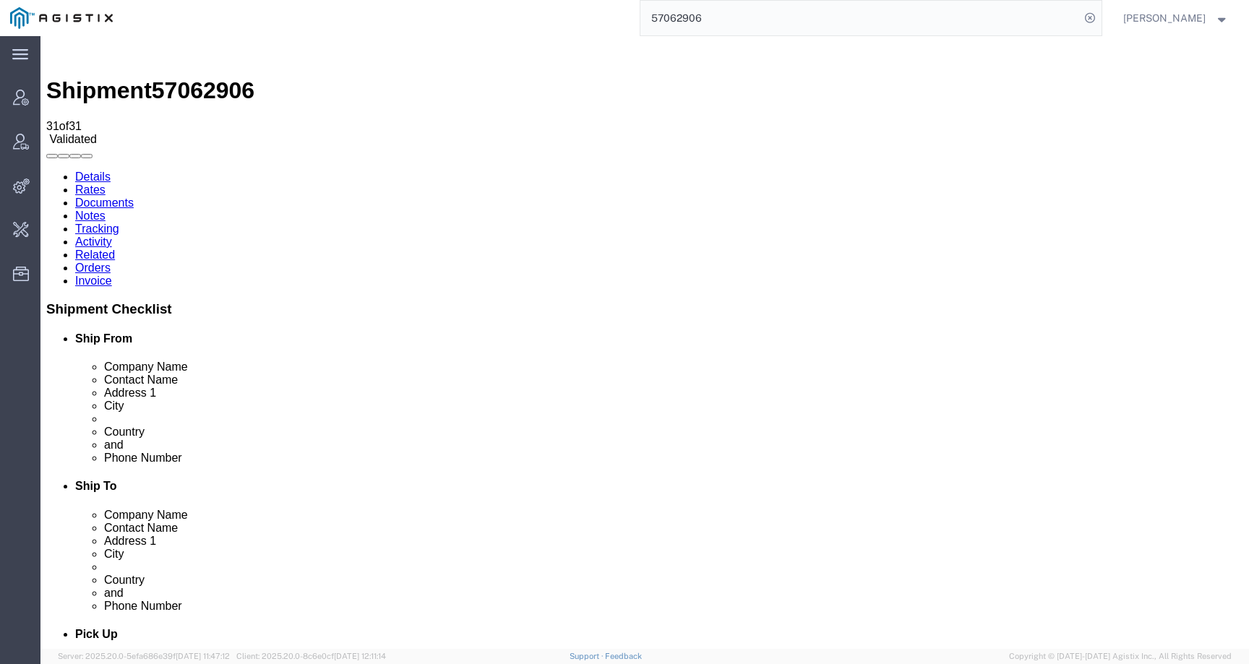
click at [100, 171] on link "Details" at bounding box center [92, 177] width 35 height 12
click link "Activity"
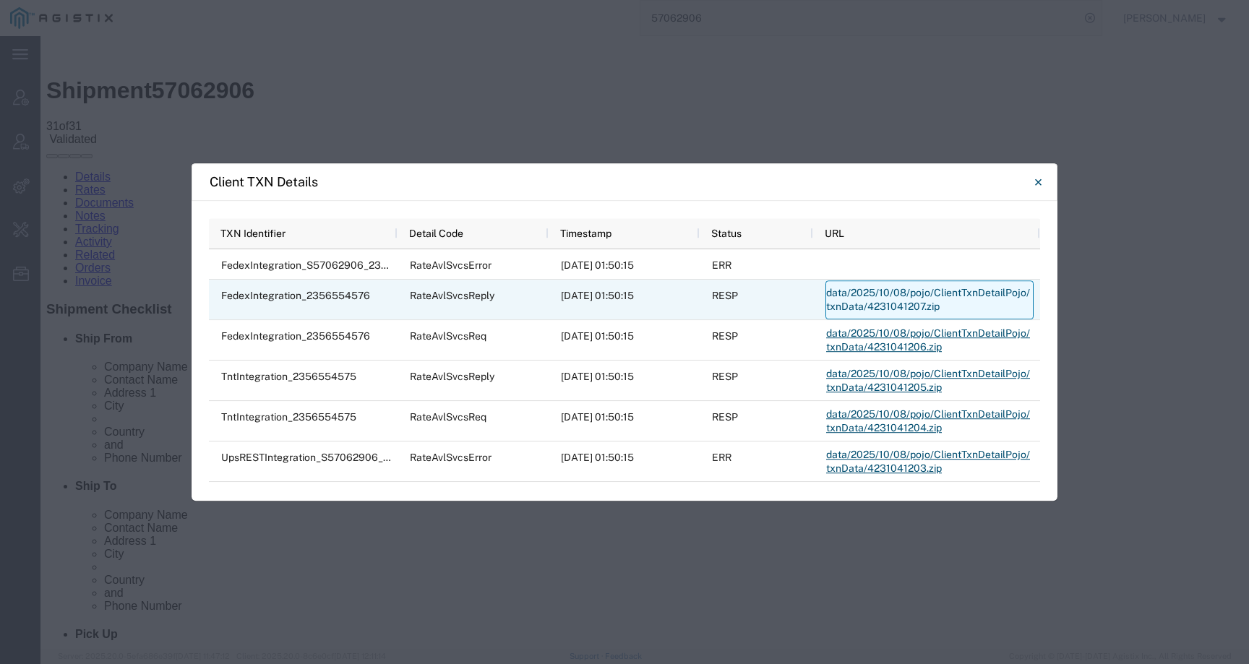
click at [860, 306] on link "data/2025/10/08/pojo/ClientTxnDetailPojo/txnData/4231041207.zip" at bounding box center [930, 300] width 208 height 39
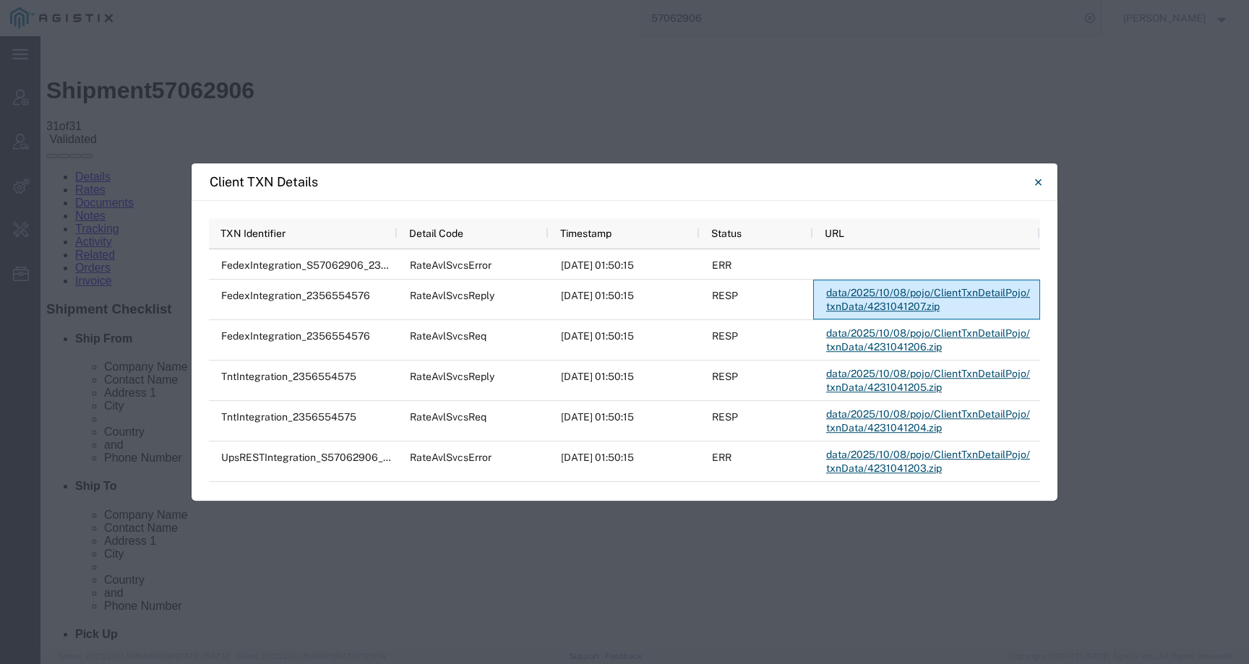
click at [458, 136] on div "Client TXN Details Press SPACE to select this row TXN Identifier Detail Code Ti…" at bounding box center [624, 332] width 1249 height 664
drag, startPoint x: 1035, startPoint y: 183, endPoint x: 51, endPoint y: 116, distance: 986.2
click at [1035, 183] on icon "Close" at bounding box center [1038, 182] width 7 height 17
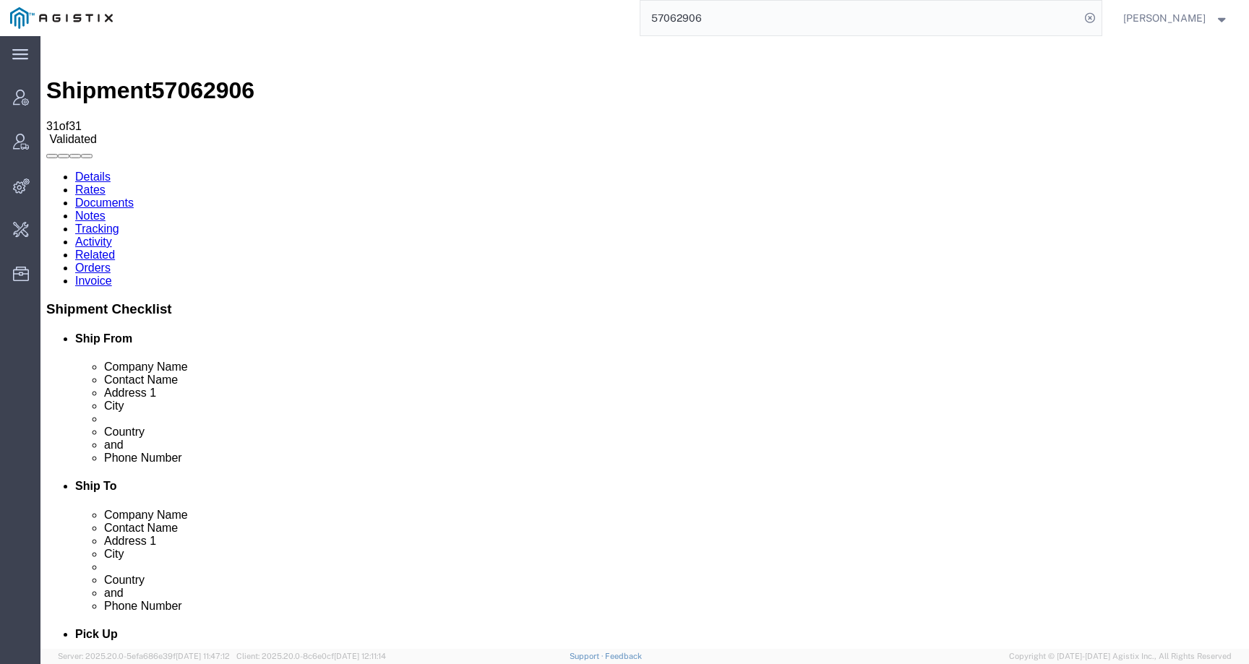
click at [95, 171] on link "Details" at bounding box center [92, 177] width 35 height 12
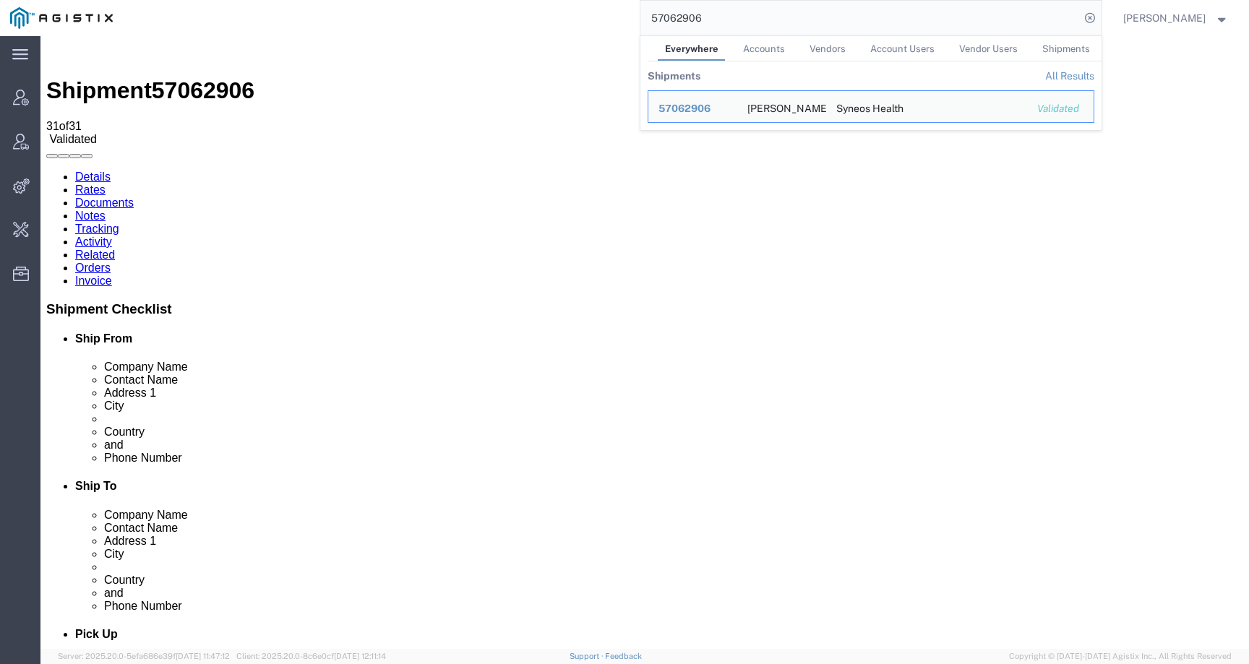
drag, startPoint x: 725, startPoint y: 22, endPoint x: 659, endPoint y: 20, distance: 65.8
click at [659, 20] on input "57062906" at bounding box center [861, 18] width 440 height 35
click at [734, 17] on input "57062906" at bounding box center [861, 18] width 440 height 35
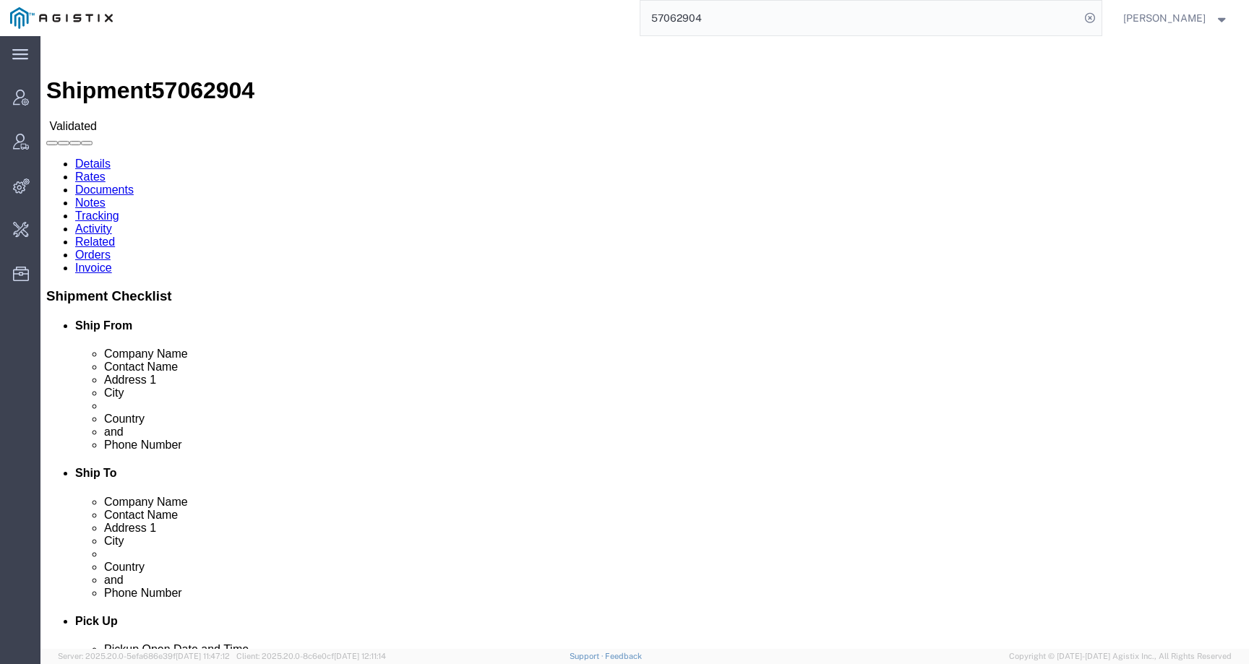
drag, startPoint x: 43, startPoint y: 209, endPoint x: 9, endPoint y: 166, distance: 54.7
click div "Ship From Fondazione IRCCS Policlinico San Matteo (Margherita Barbieri) SC Reum…"
copy address "SC Reumatologia.Pad. 32- 5th floor Viale Golgi 19 Pavia, 09 27100 Italy"
drag, startPoint x: 273, startPoint y: 213, endPoint x: 239, endPoint y: 173, distance: 53.3
click div "Ship To Illingworth research (Federico Borchini) Passeggiata Rosa Parks 5 Cernu…"
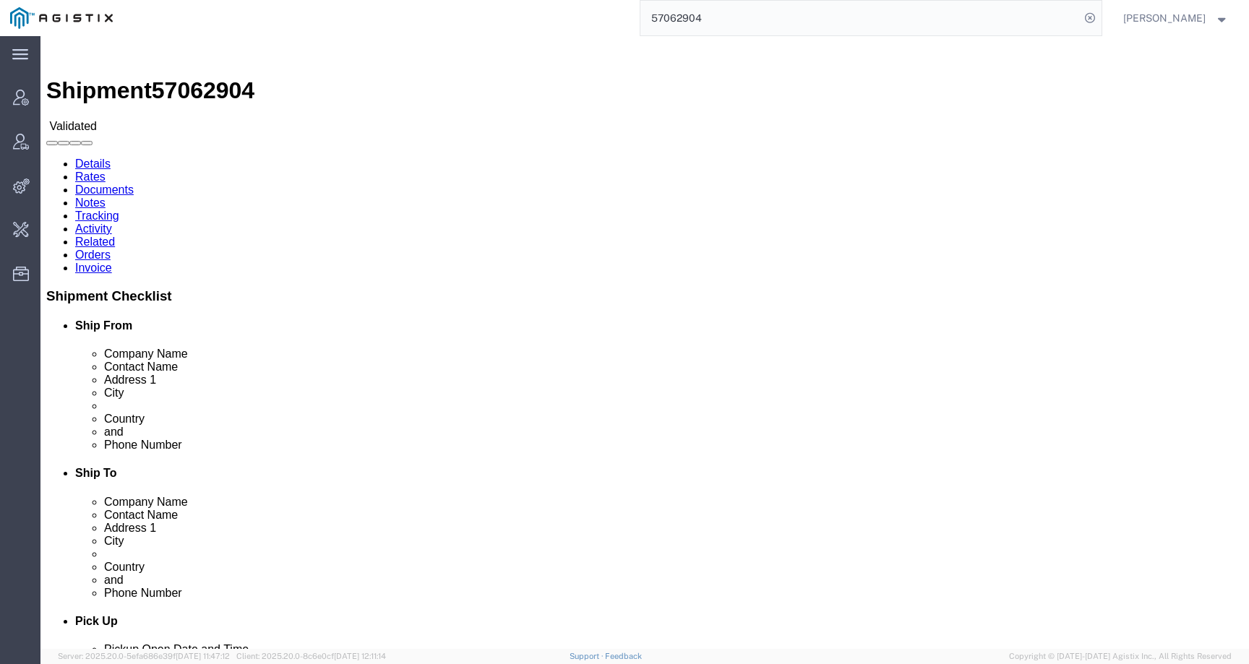
copy address "Passeggiata Rosa Parks 5 Cernusco sul Naviglio milano, 20063 Italy"
drag, startPoint x: 40, startPoint y: 214, endPoint x: 6, endPoint y: 172, distance: 54.0
click div "Ship From Fondazione IRCCS Policlinico San Matteo (Margherita Barbieri) SC Reum…"
copy address "SC Reumatologia.Pad. 32- 5th floor Viale Golgi 19 Pavia, 09 27100 Italy"
click address "Fondazione IRCCS Policlinico San Matteo (Margherita Barbieri) SC Reumatologia.P…"
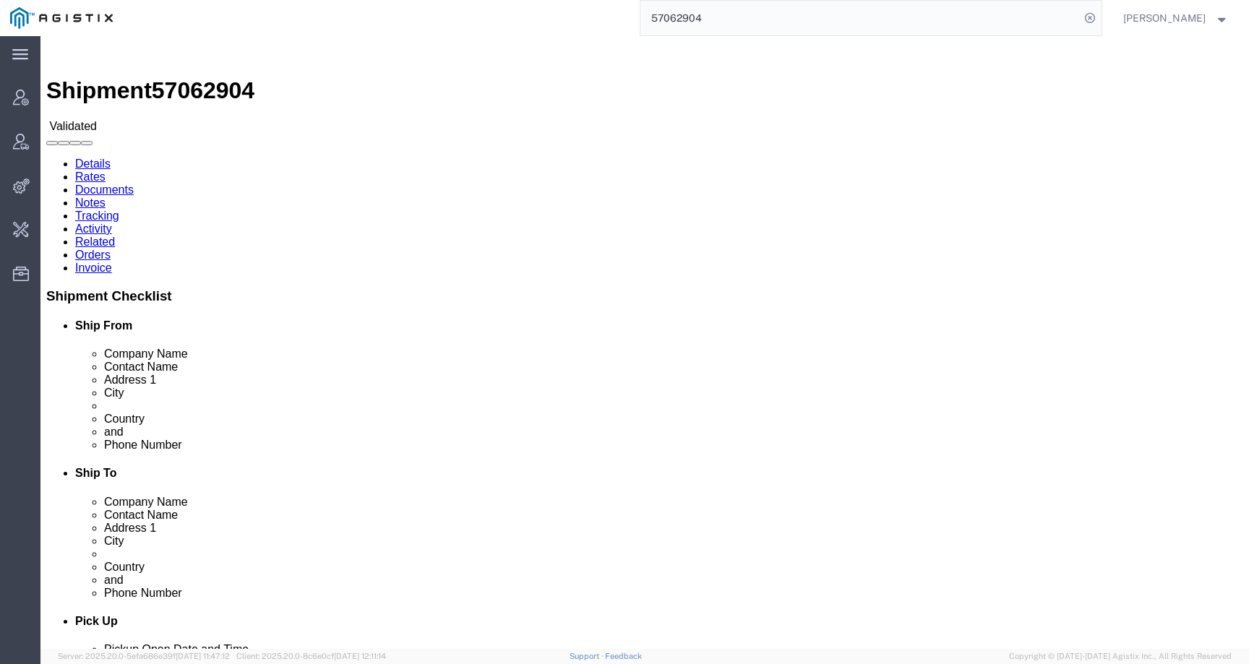
drag, startPoint x: 15, startPoint y: 184, endPoint x: 48, endPoint y: 207, distance: 40.9
click address "Fondazione IRCCS Policlinico San Matteo (Margherita Barbieri) SC Reumatologia.P…"
copy address "Viale Golgi 19 Pavia, 09 27100 Italy"
click at [736, 18] on input "57062904" at bounding box center [861, 18] width 440 height 35
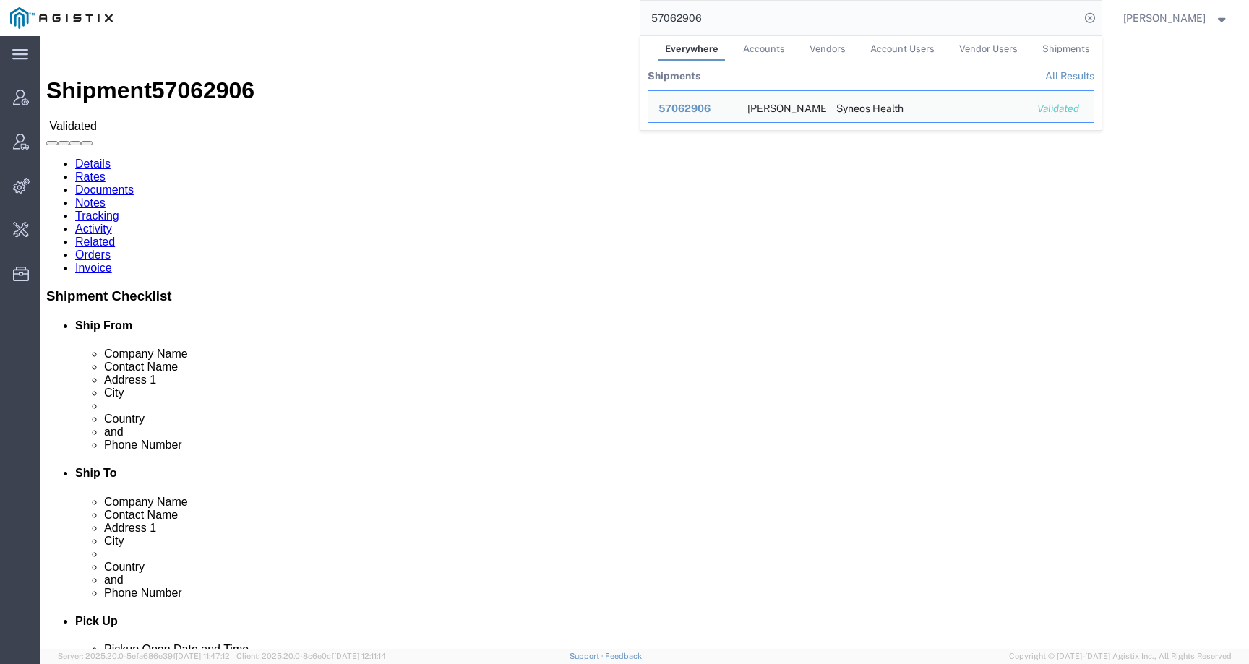
drag, startPoint x: 46, startPoint y: 194, endPoint x: 13, endPoint y: 171, distance: 39.9
click div "Ship From Didier Barbanneau (TEST KATE) 47 Rue Marcel Pagnol La Chapelle-sur-Er…"
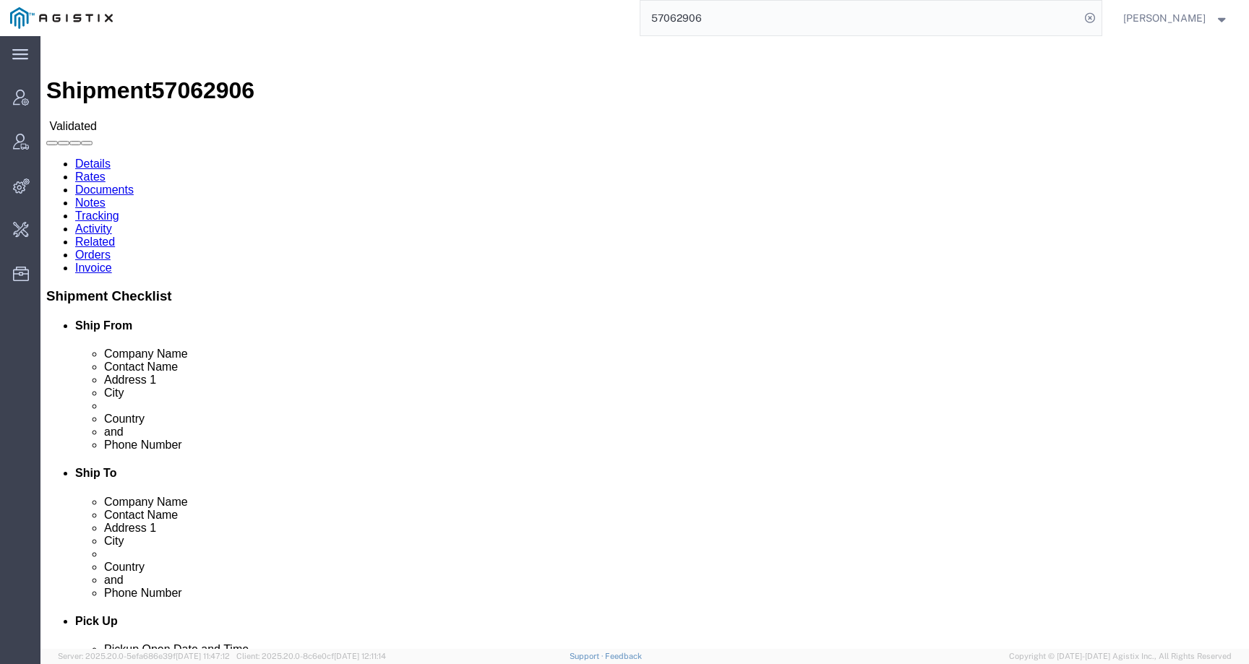
copy address "47 Rue Marcel Pagnol La Chapelle-sur-Erdre, 52 44240 France"
drag, startPoint x: 283, startPoint y: 212, endPoint x: 238, endPoint y: 179, distance: 55.8
click div "Ship To Syneos Health (TEST KATE) 25 boulevard Romain Rolland 25 boulevard Roma…"
copy address "25 boulevard Romain Paris, 92120 France"
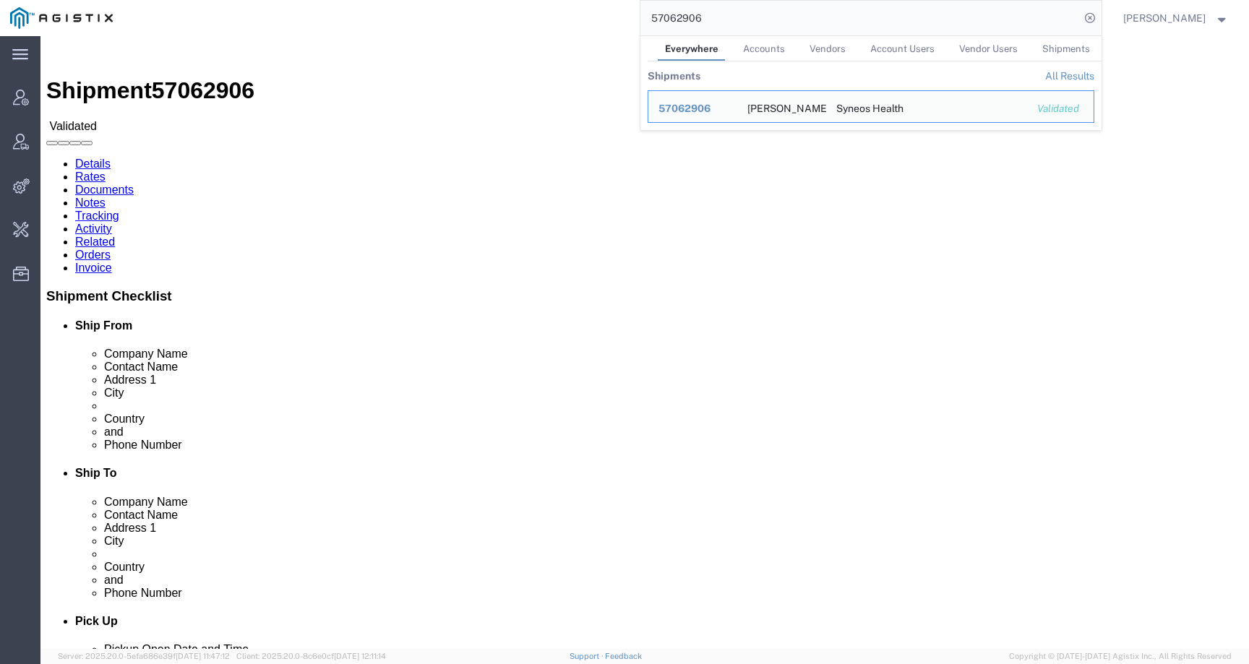
drag, startPoint x: 731, startPoint y: 18, endPoint x: 636, endPoint y: 17, distance: 95.4
click at [636, 17] on div "57062906 Everywhere Accounts Vendors Account Users Vendor Users Shipments Shipm…" at bounding box center [612, 18] width 979 height 36
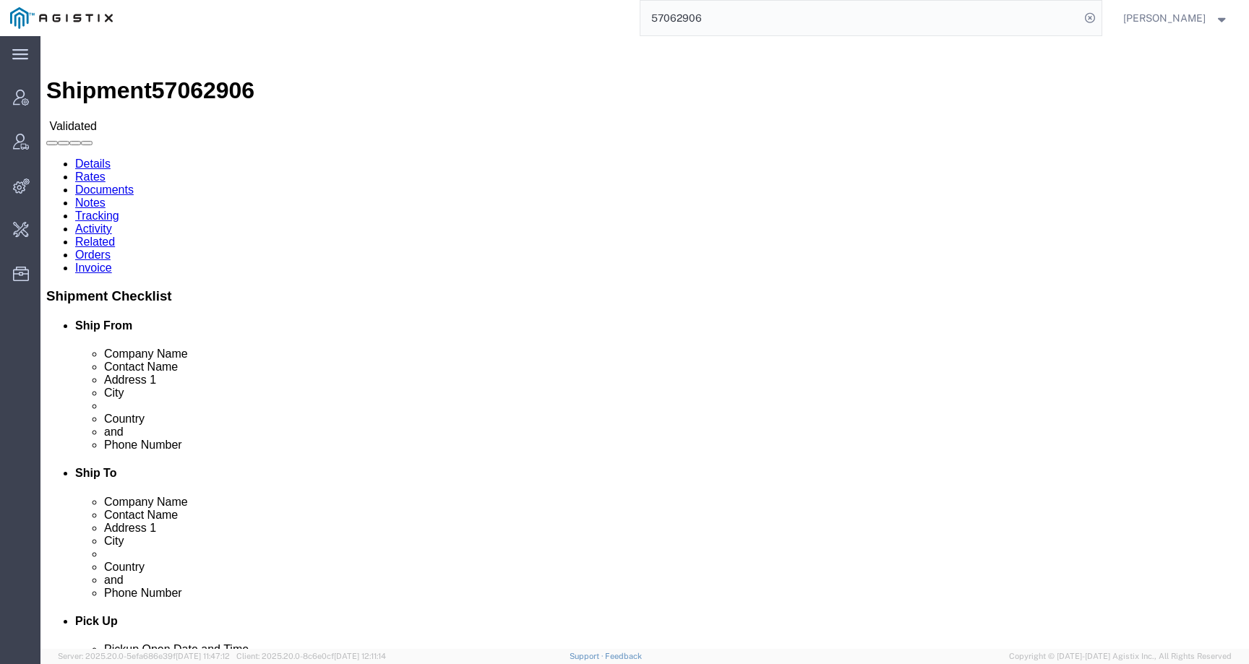
type input "o"
type input "offline@syneos"
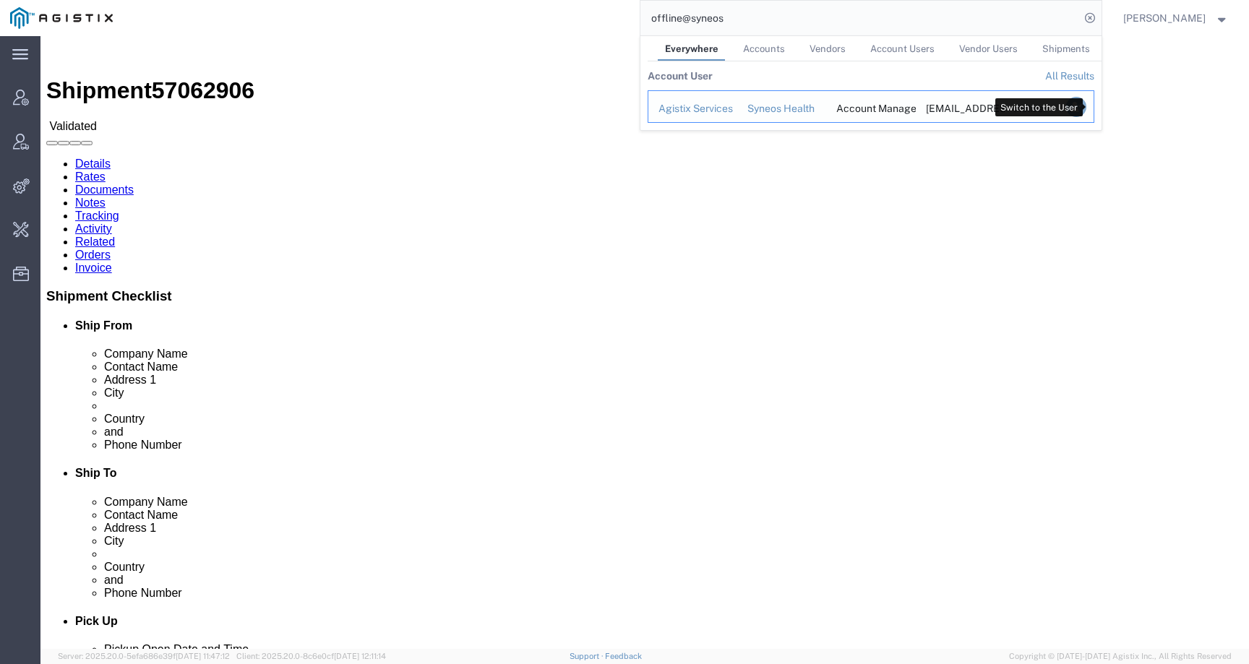
click at [1086, 104] on icon "Search Results" at bounding box center [1076, 107] width 20 height 20
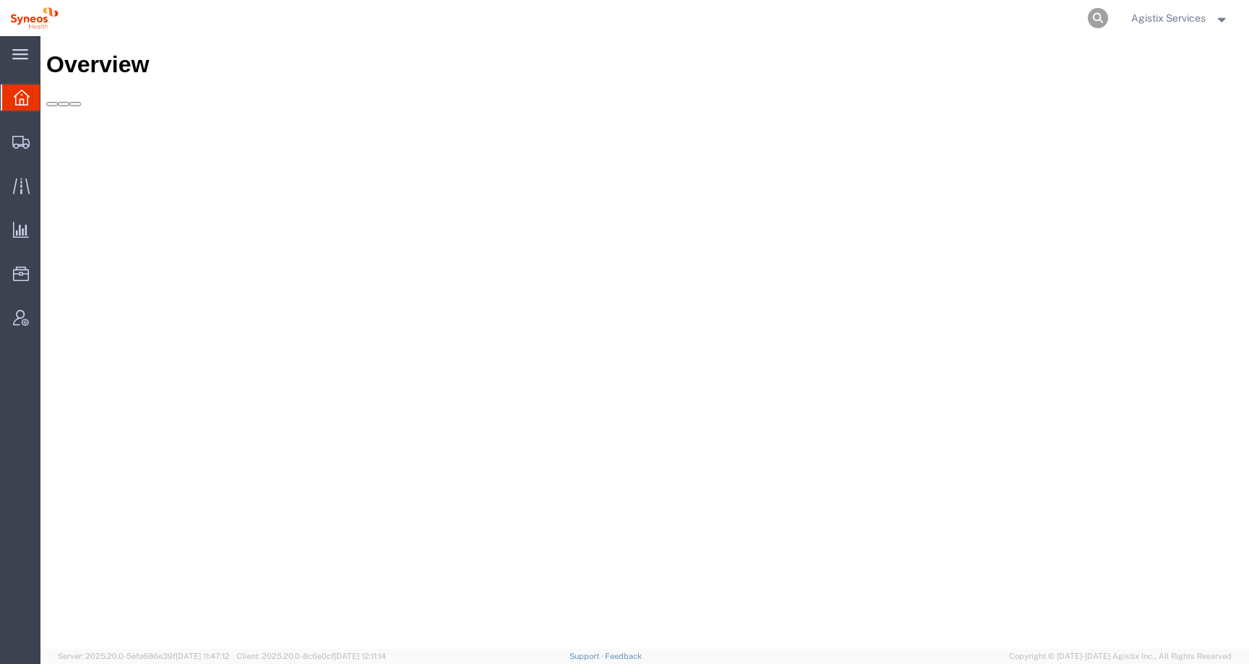
click at [1100, 19] on icon at bounding box center [1098, 18] width 20 height 20
click at [1046, 21] on input "search" at bounding box center [869, 18] width 440 height 35
paste input "57062906"
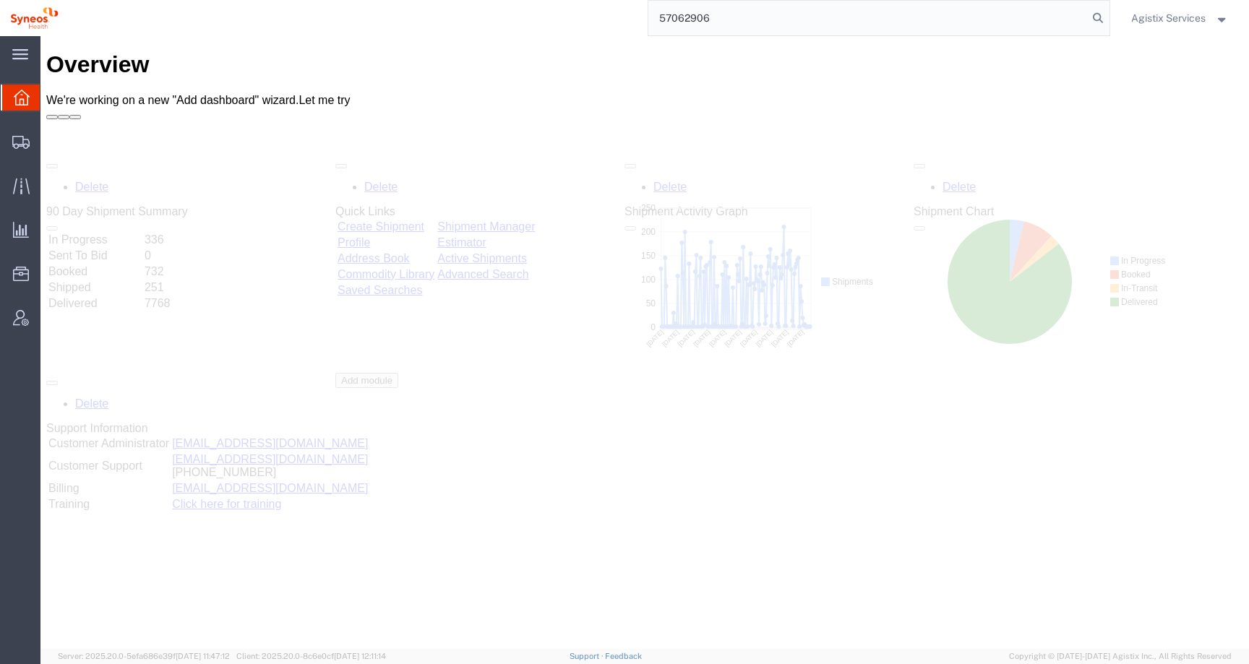
type input "57062906"
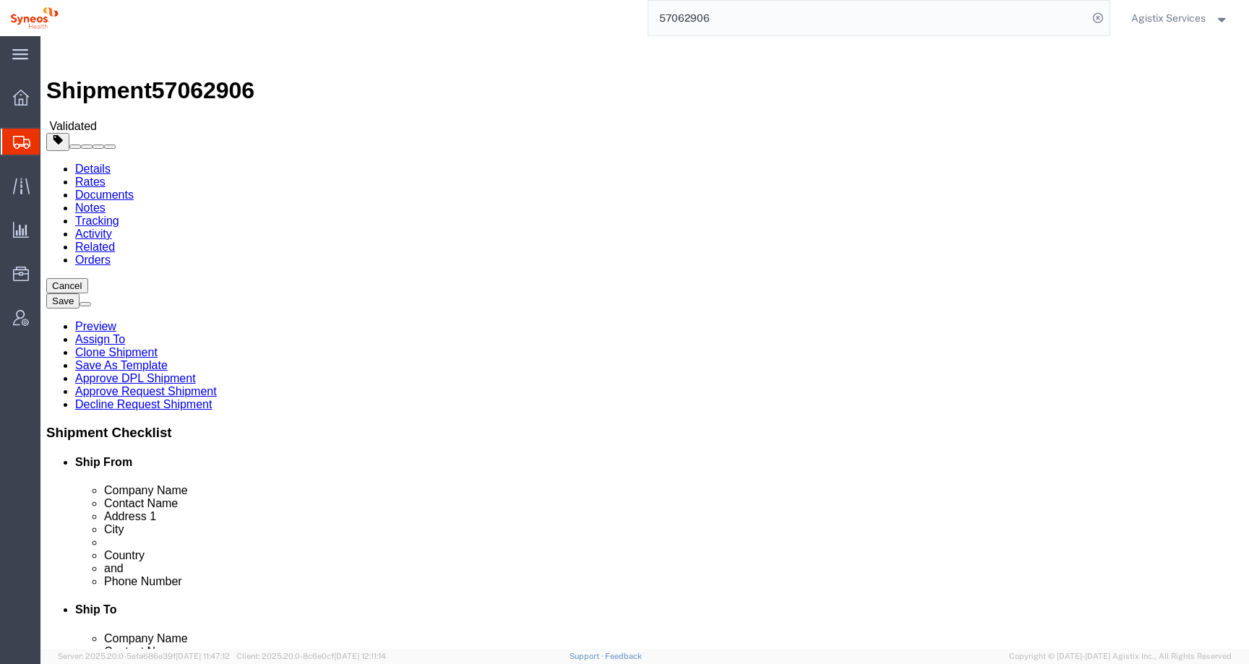
select select
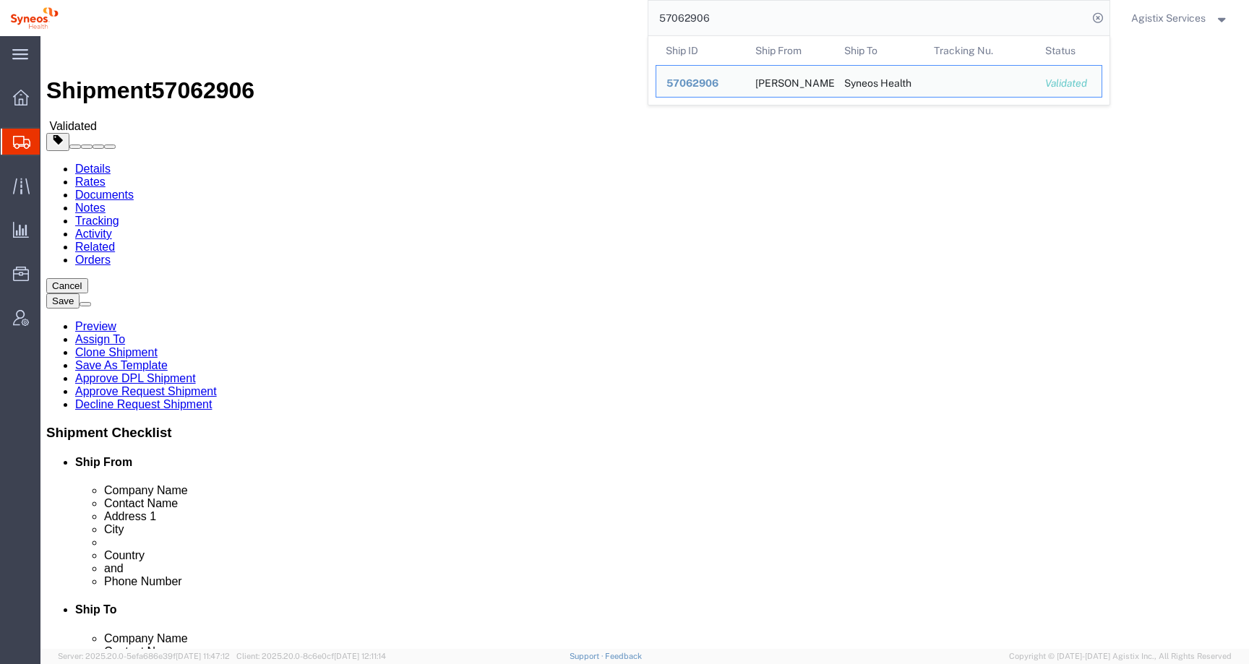
drag, startPoint x: 666, startPoint y: 383, endPoint x: 597, endPoint y: 381, distance: 68.7
click div "City [GEOGRAPHIC_DATA]"
paste input "Montrouge"
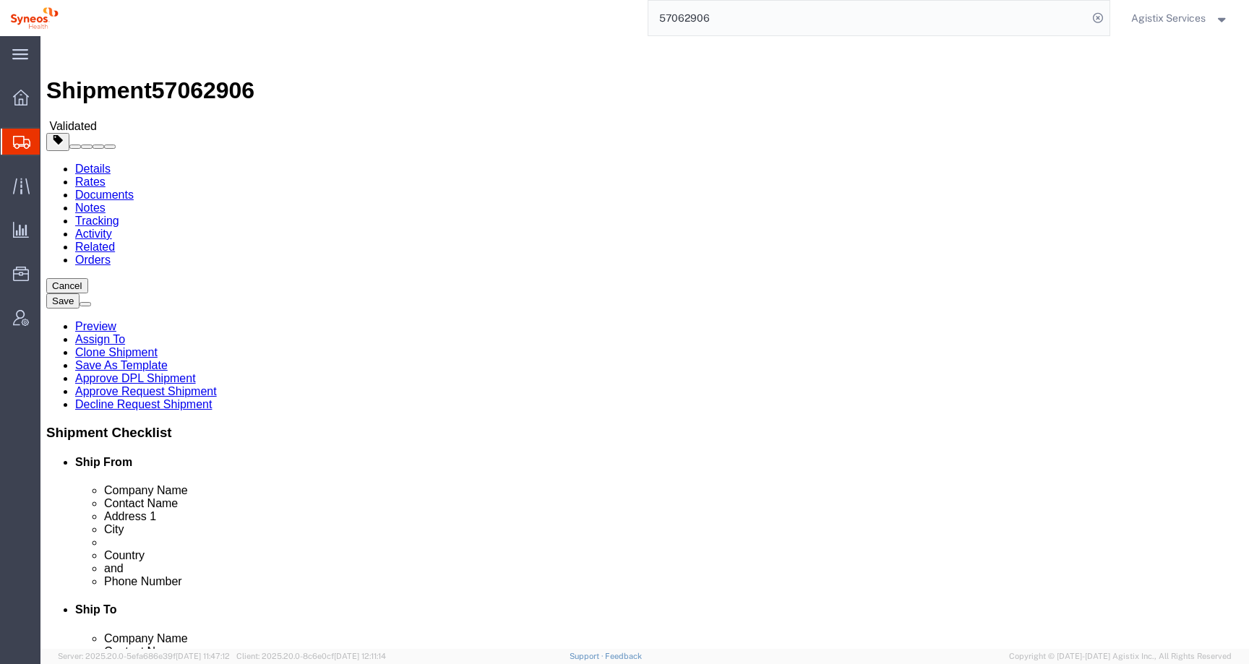
type input "Montrouge"
drag, startPoint x: 667, startPoint y: 465, endPoint x: 621, endPoint y: 465, distance: 45.5
click div "92120"
click button "Rate Shipment"
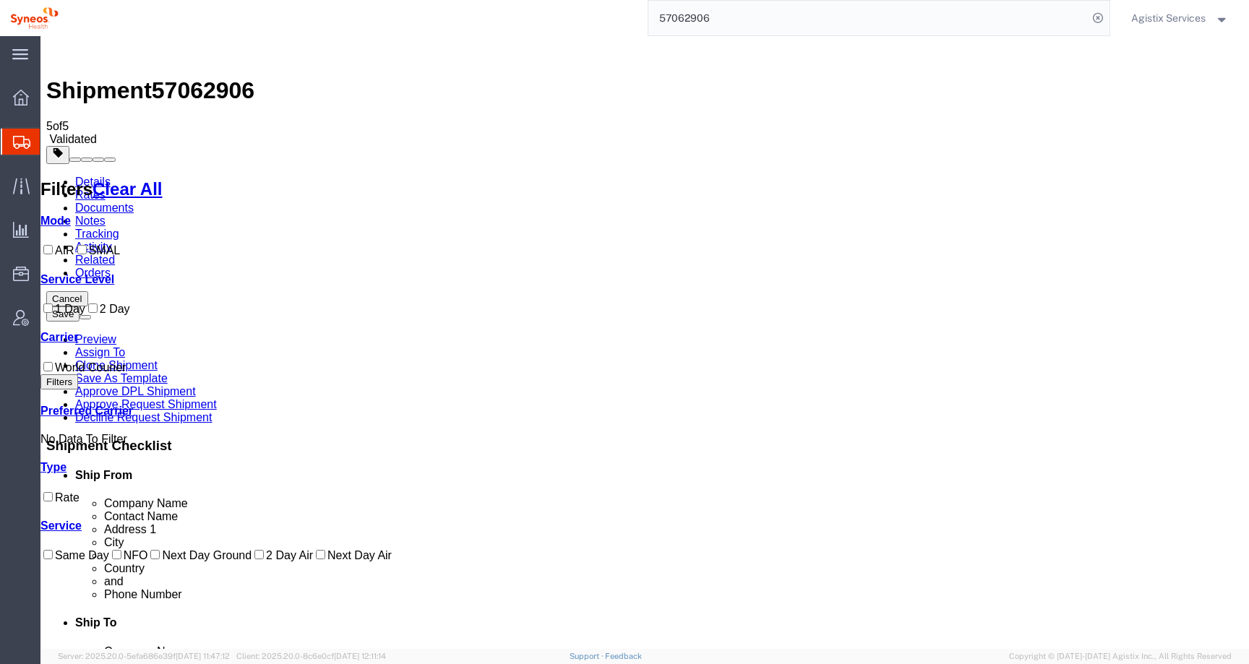
click at [1156, 19] on span "Agistix Services" at bounding box center [1168, 18] width 74 height 16
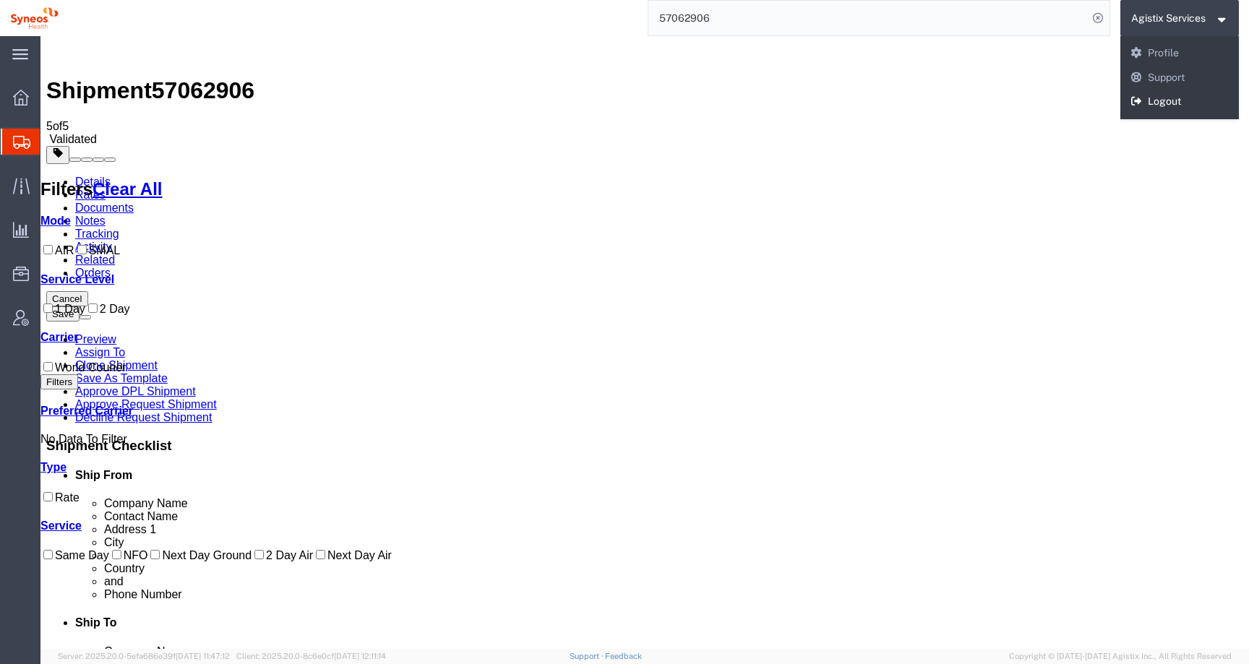
click at [1153, 107] on link "Logout" at bounding box center [1180, 102] width 119 height 25
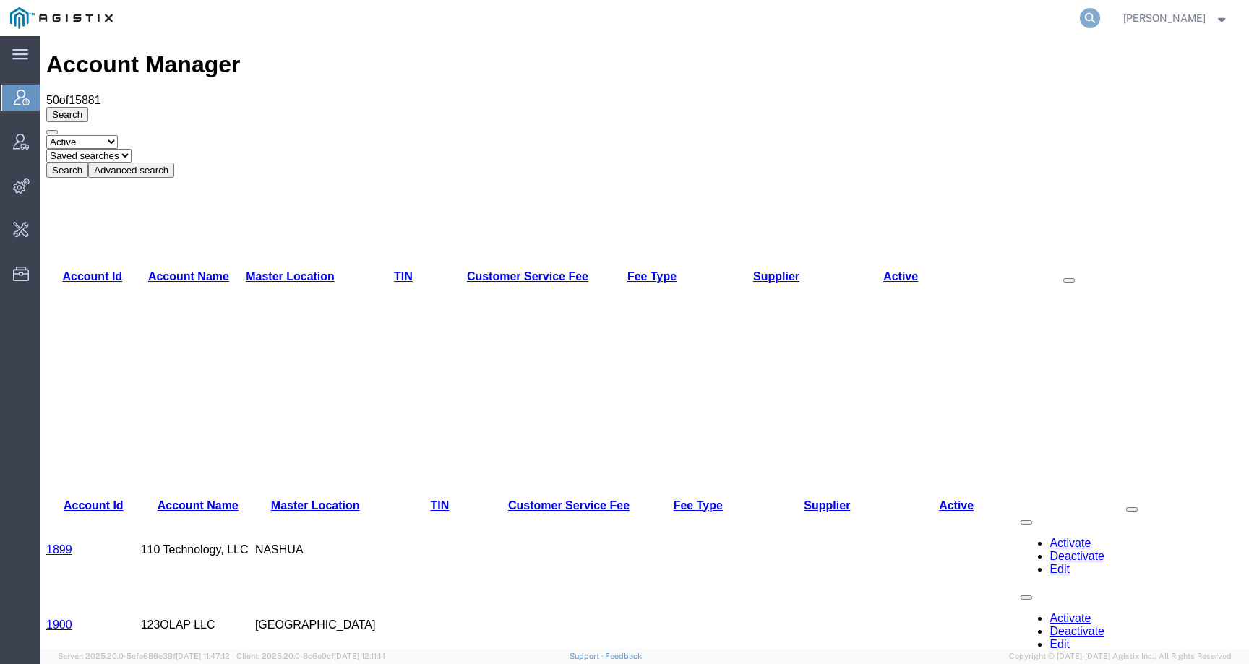
click at [1100, 20] on icon at bounding box center [1090, 18] width 20 height 20
click at [1077, 20] on input "search" at bounding box center [861, 18] width 440 height 35
paste input "57062906"
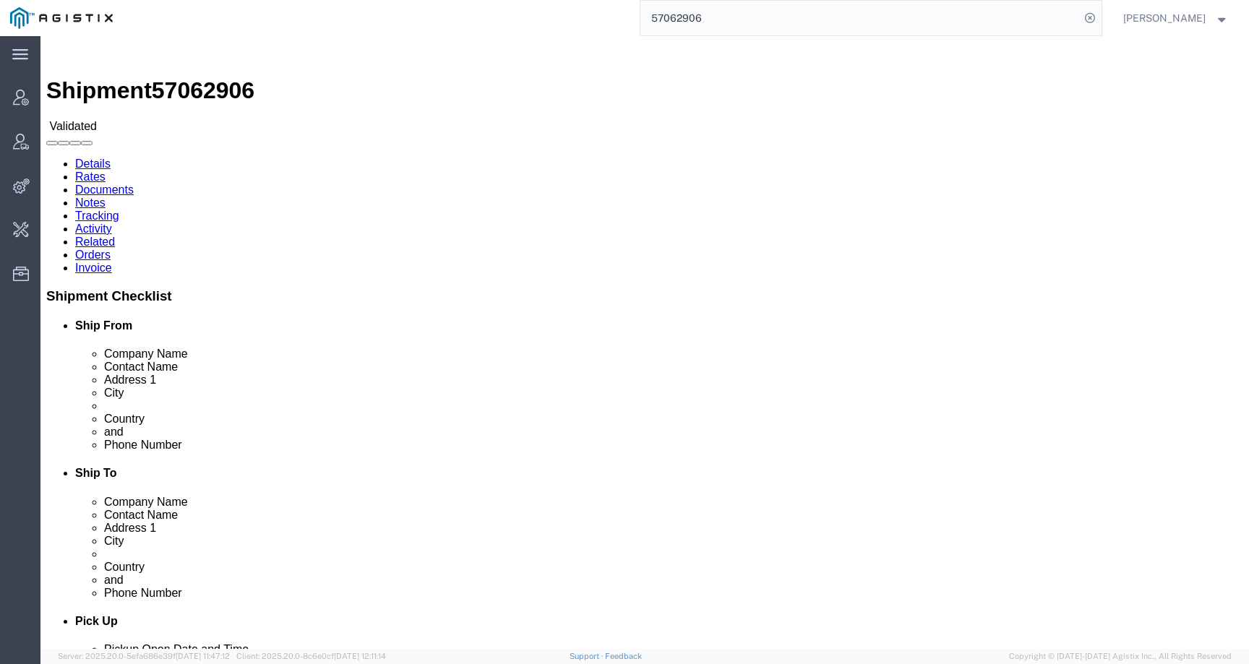
click span "57062906"
click link "Activity"
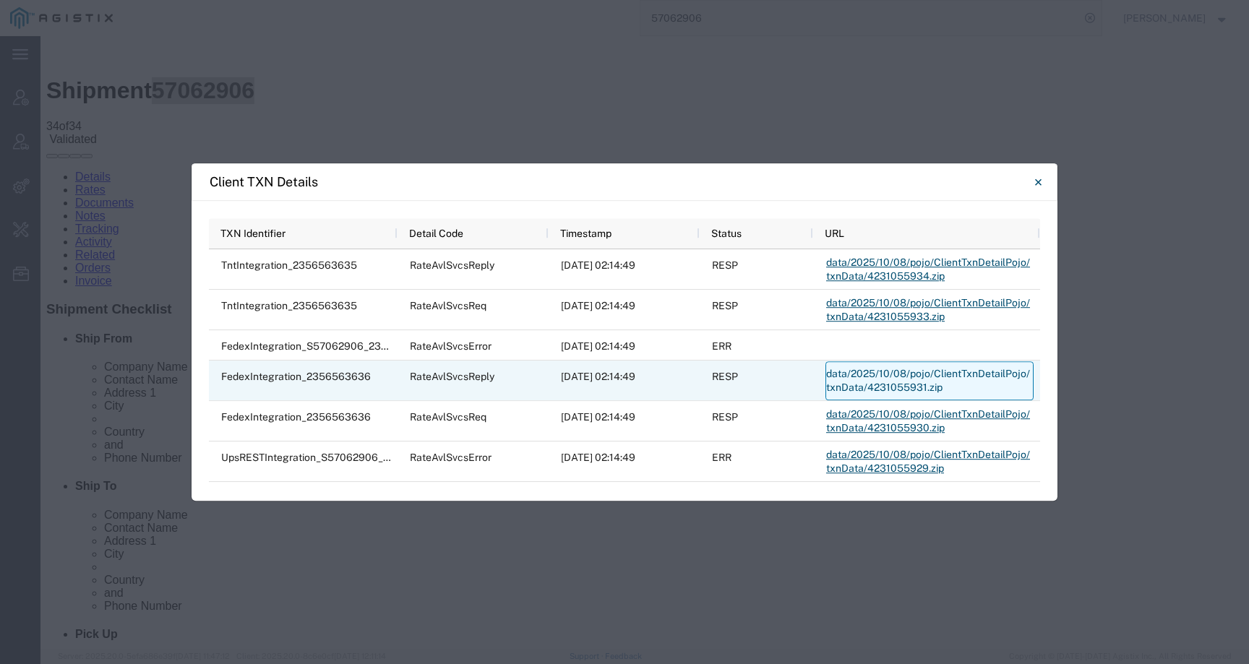
click at [881, 390] on link "data/2025/10/08/pojo/ClientTxnDetailPojo/txnData/4231055931.zip" at bounding box center [930, 380] width 208 height 39
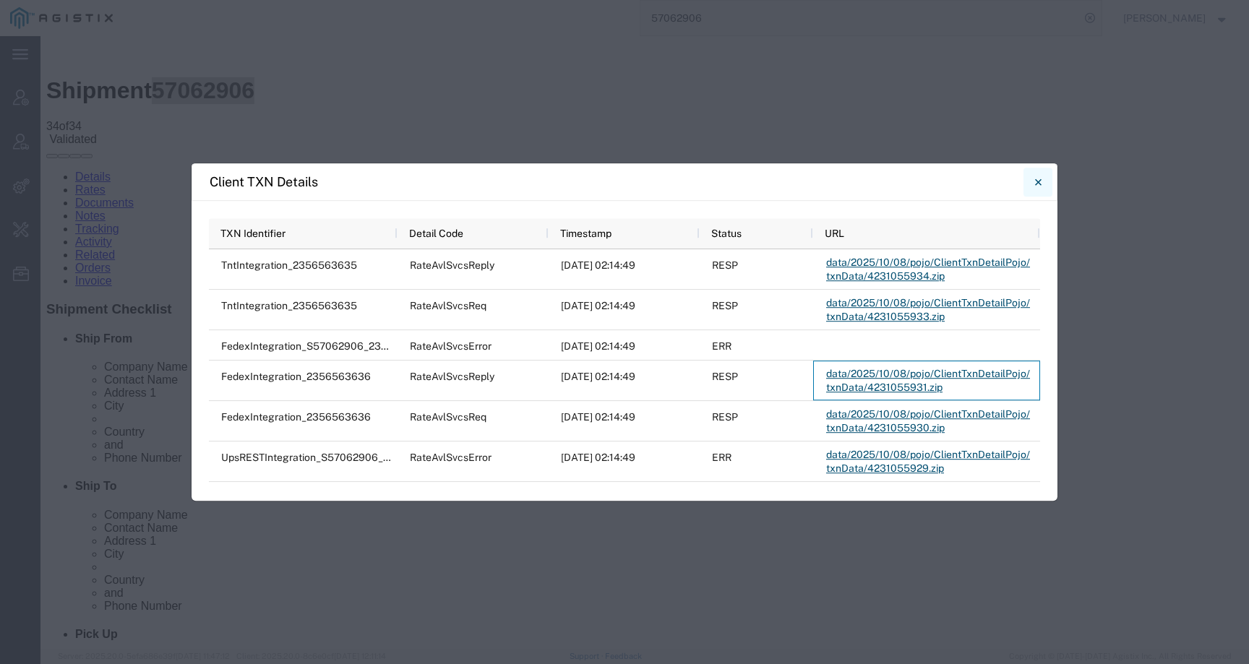
click at [1037, 178] on icon "Close" at bounding box center [1038, 182] width 7 height 17
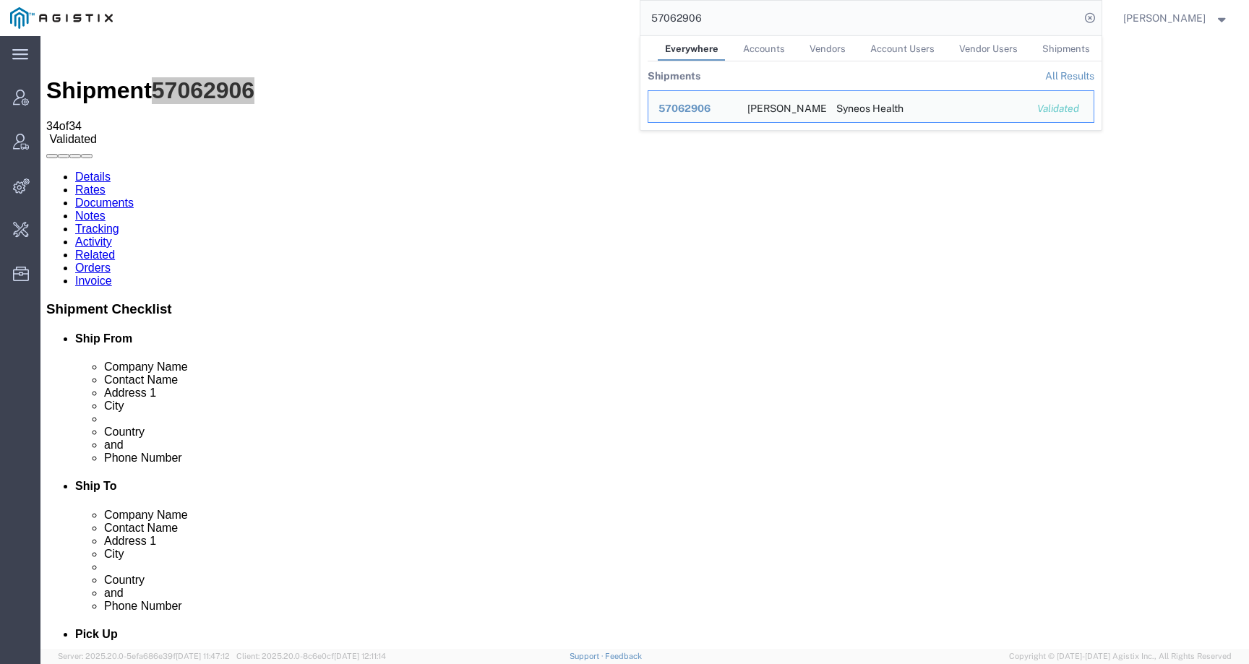
drag, startPoint x: 729, startPoint y: 18, endPoint x: 619, endPoint y: 18, distance: 110.6
click at [619, 18] on div "57062906 Everywhere Accounts Vendors Account Users Vendor Users Shipments Shipm…" at bounding box center [612, 18] width 979 height 36
paste input "791"
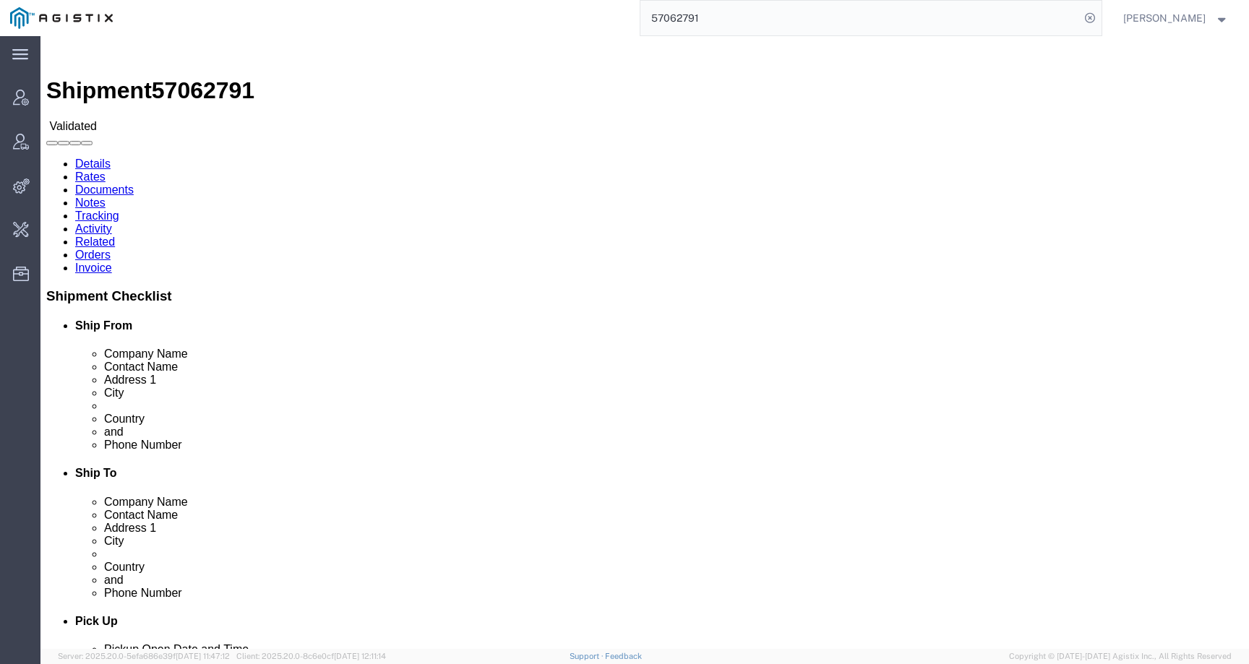
click div
click link "Activity"
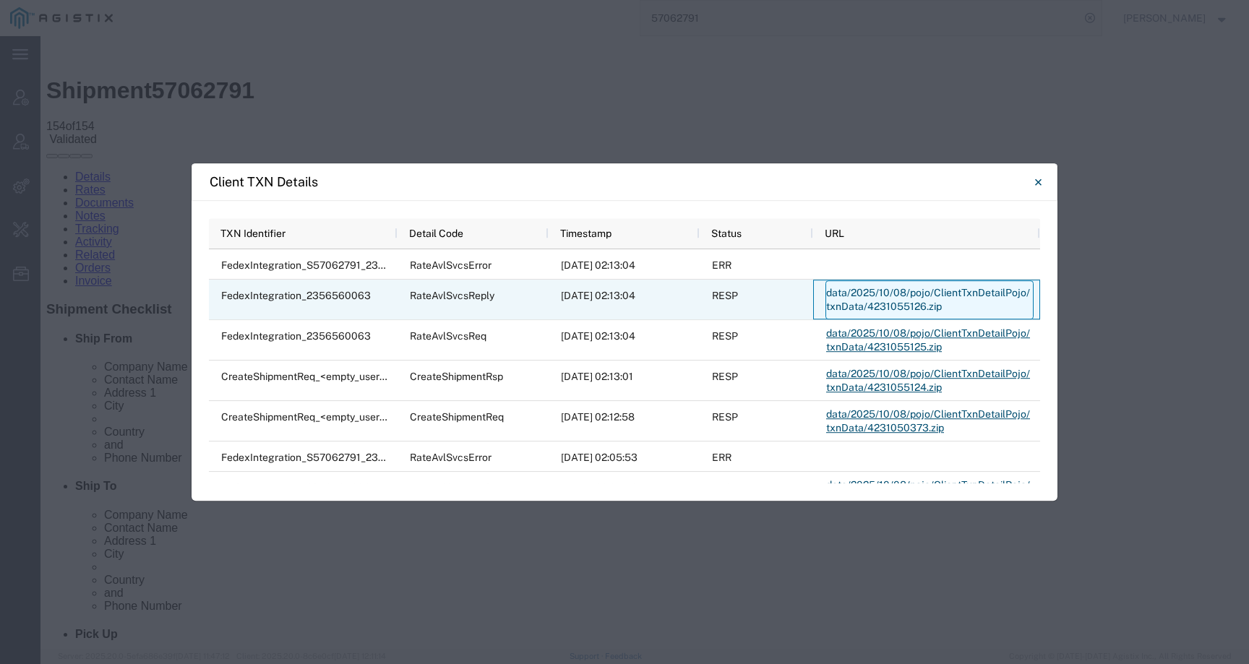
click at [860, 303] on link "data/2025/10/08/pojo/ClientTxnDetailPojo/txnData/4231055126.zip" at bounding box center [930, 300] width 208 height 39
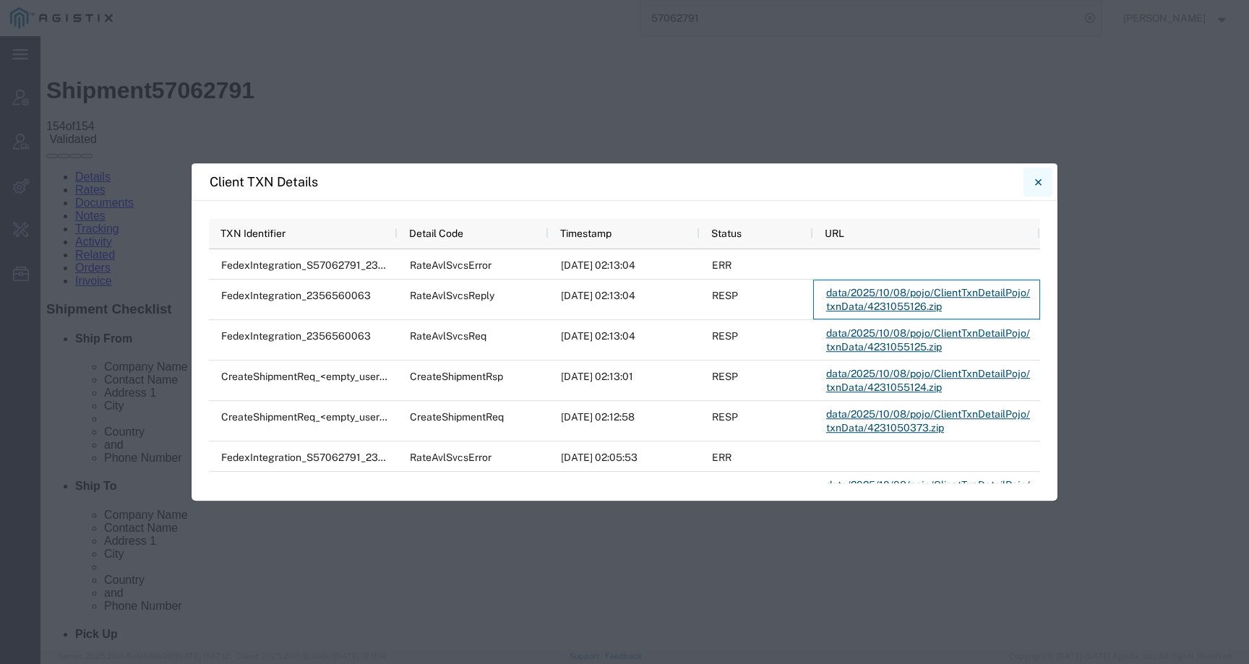
click at [1037, 184] on icon "Close" at bounding box center [1038, 182] width 7 height 17
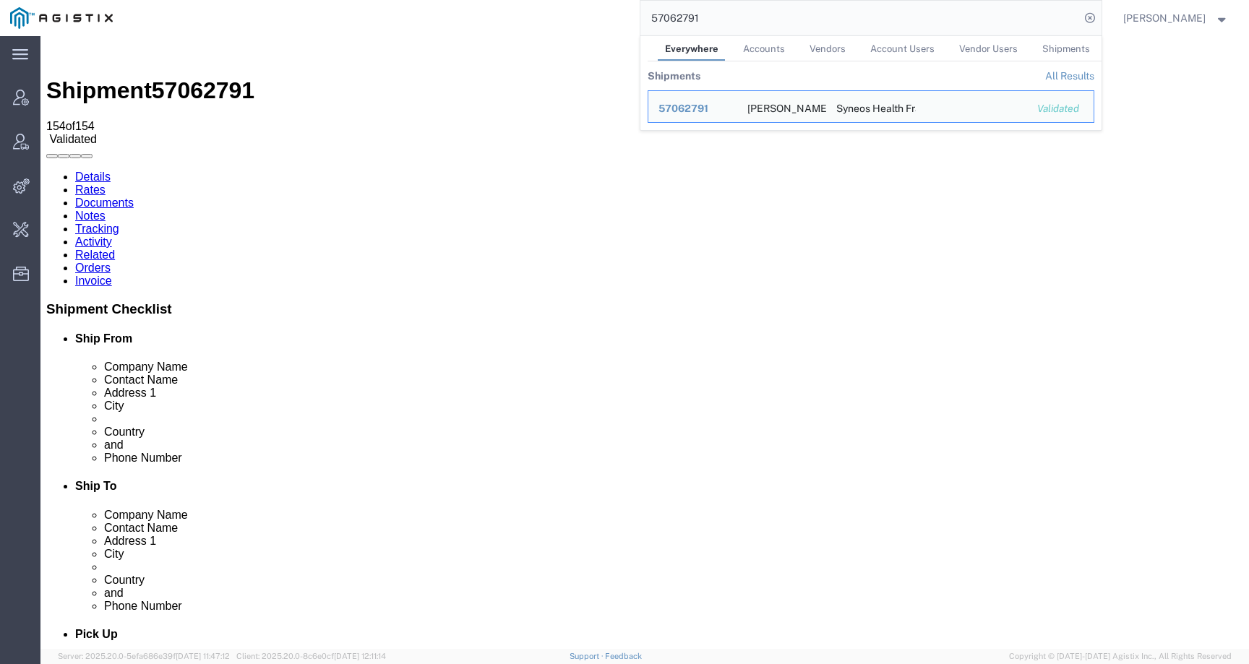
drag, startPoint x: 745, startPoint y: 13, endPoint x: 615, endPoint y: 13, distance: 130.1
click at [615, 13] on div "57062791 Everywhere Accounts Vendors Account Users Vendor Users Shipments Shipm…" at bounding box center [612, 18] width 979 height 36
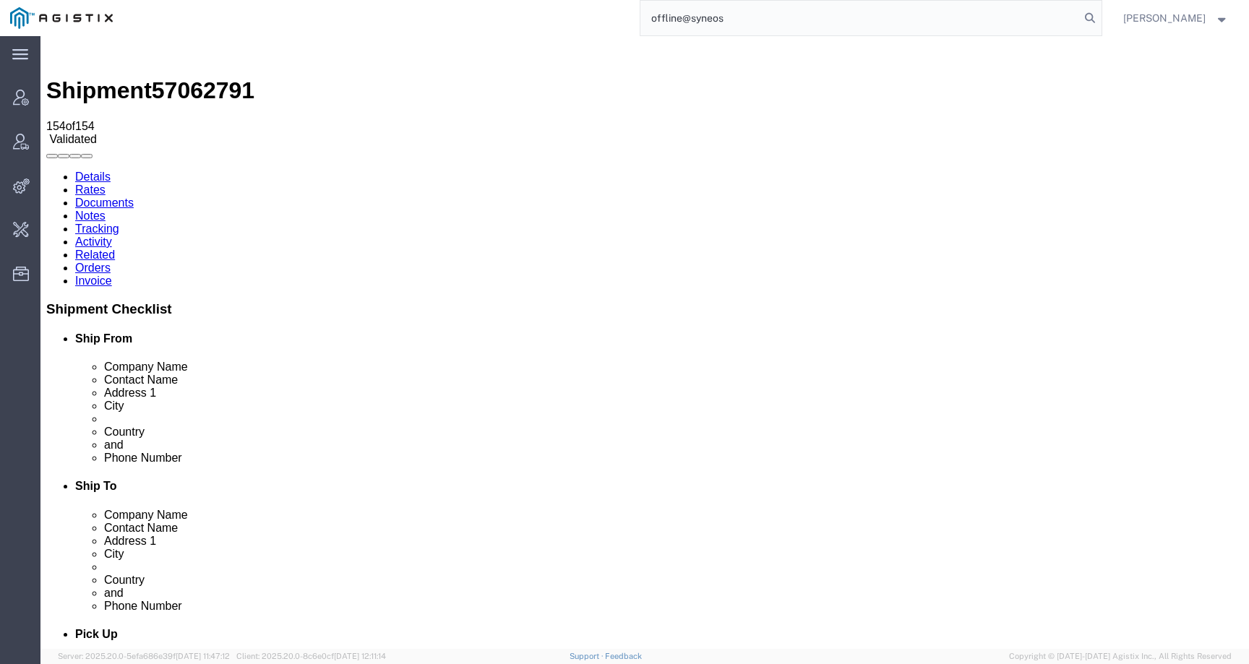
type input "offline@syneos"
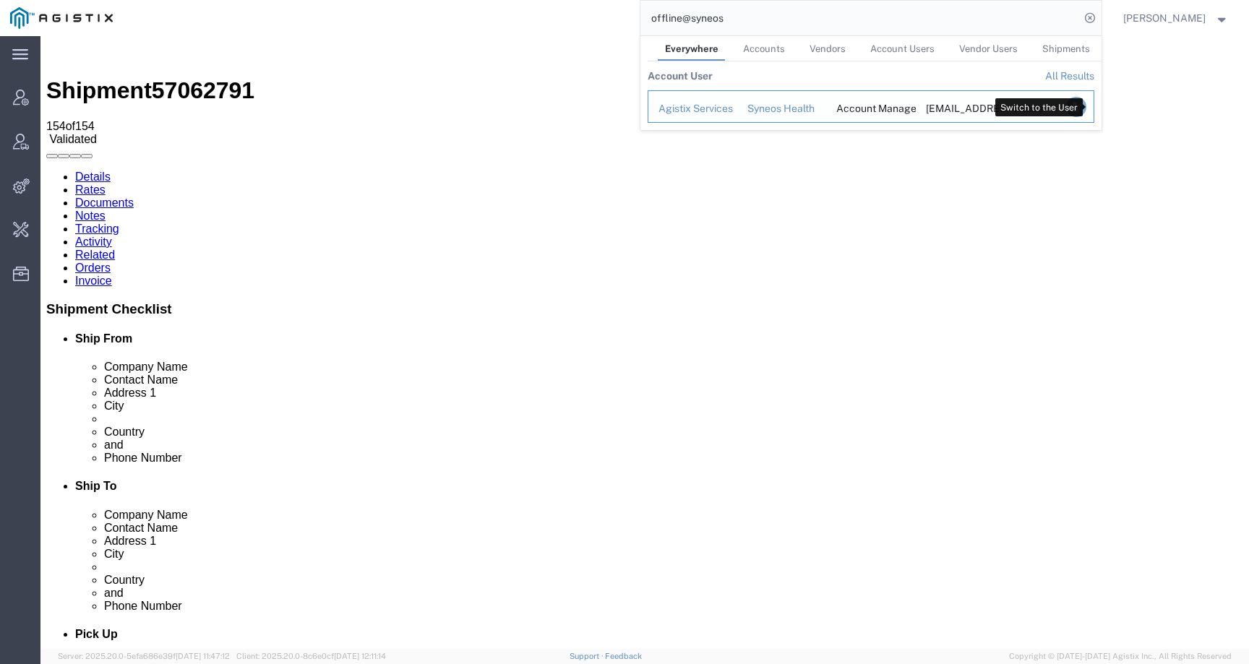
click at [1086, 104] on icon "Search Results" at bounding box center [1076, 107] width 20 height 20
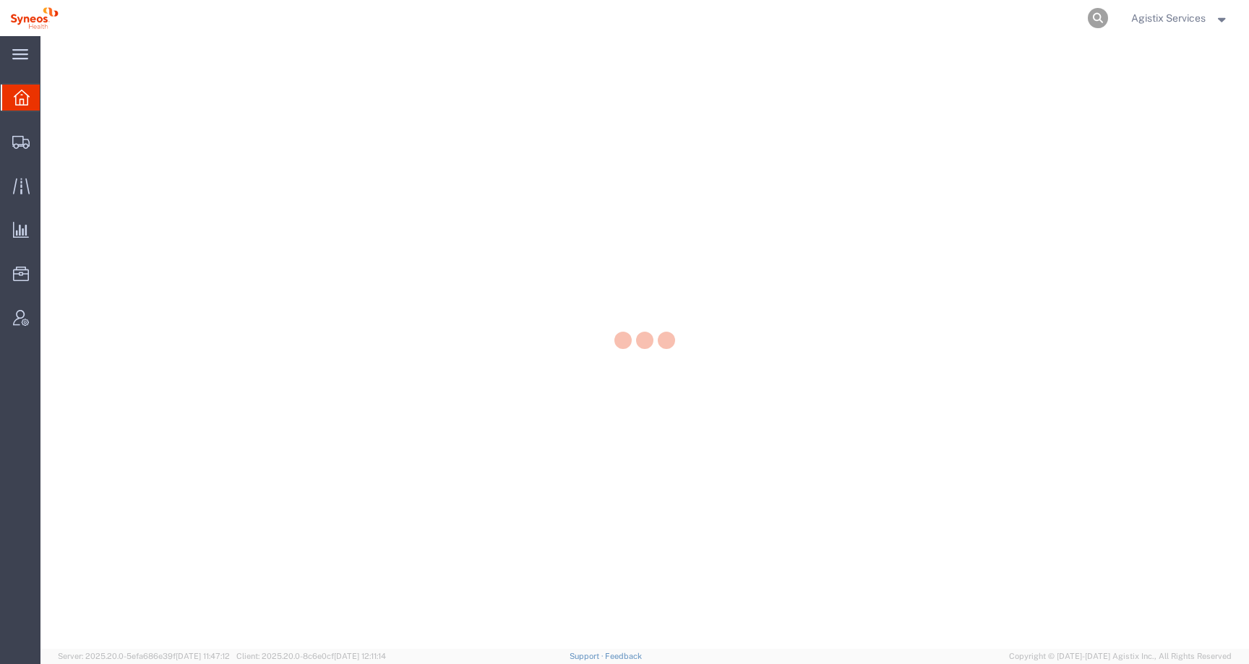
click at [1091, 21] on icon at bounding box center [1098, 18] width 20 height 20
click at [1029, 21] on input "search" at bounding box center [869, 18] width 440 height 35
paste input "57062904"
type input "57062904"
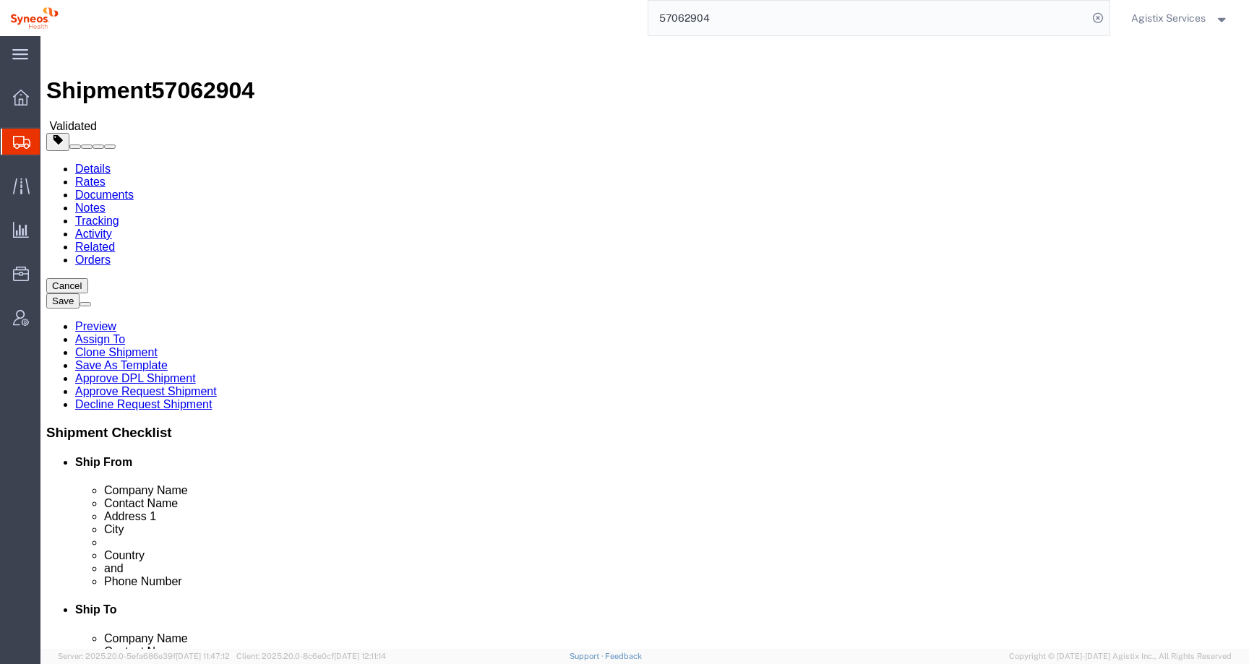
select select
click link "Special Services"
click link "Shipment Information"
click link "Special Services"
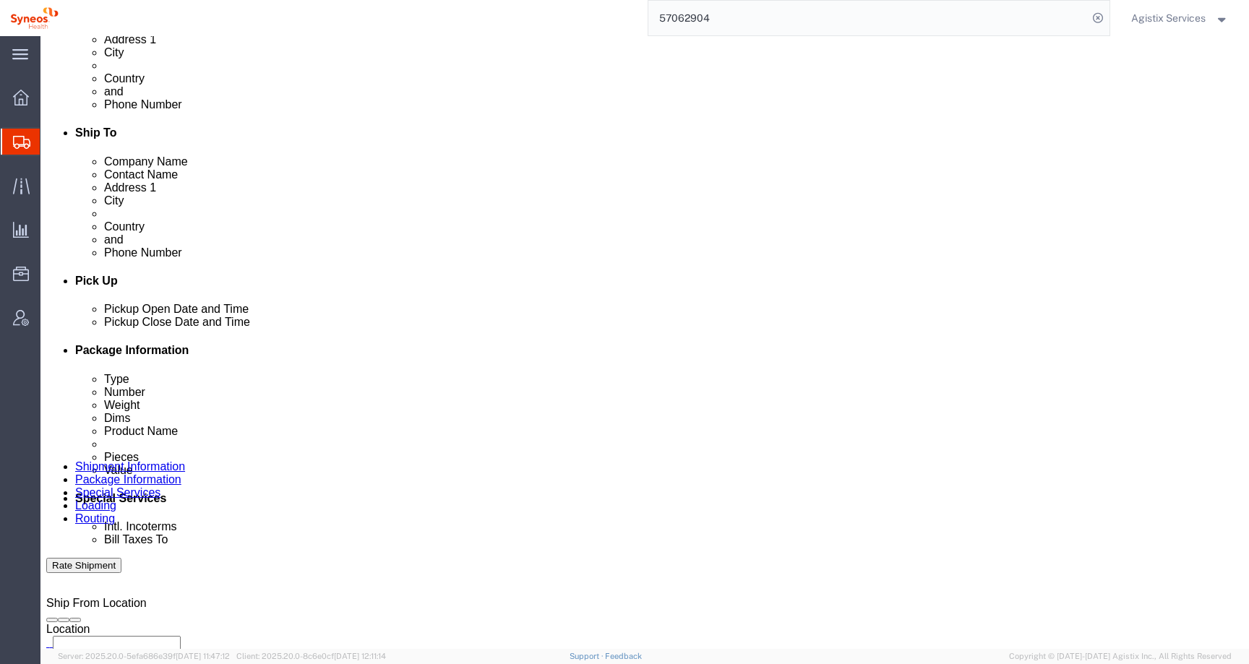
scroll to position [2, 0]
click button "Rate Shipment"
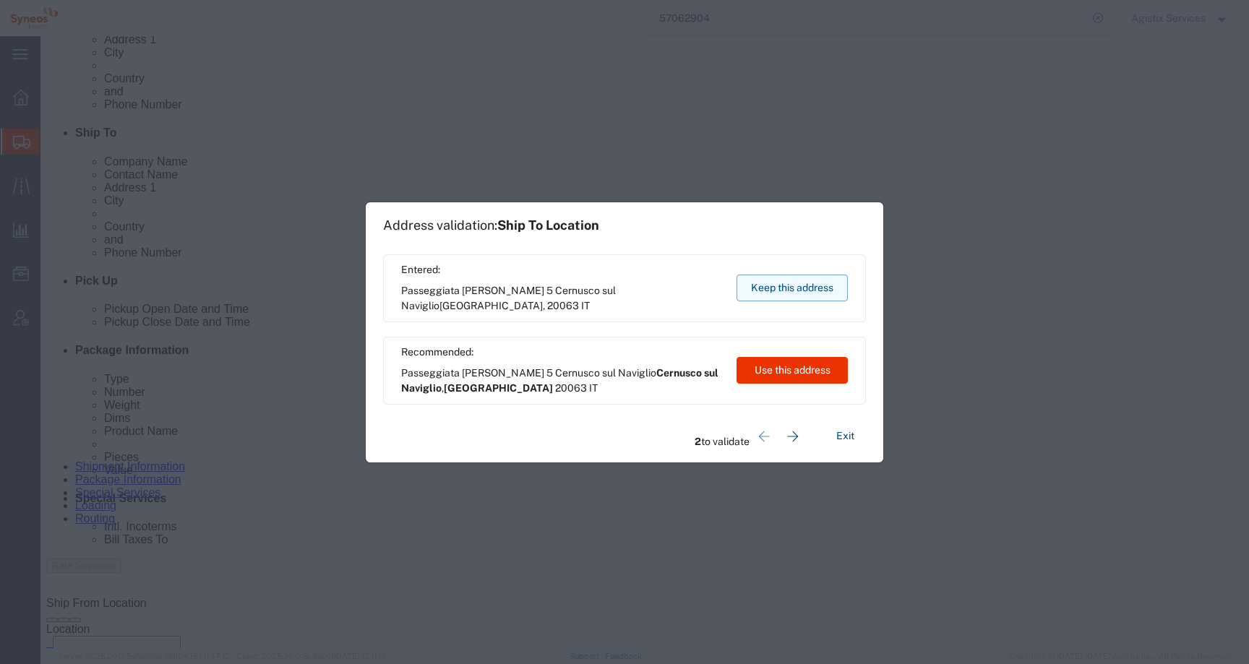
click at [753, 285] on button "Keep this address" at bounding box center [792, 288] width 111 height 27
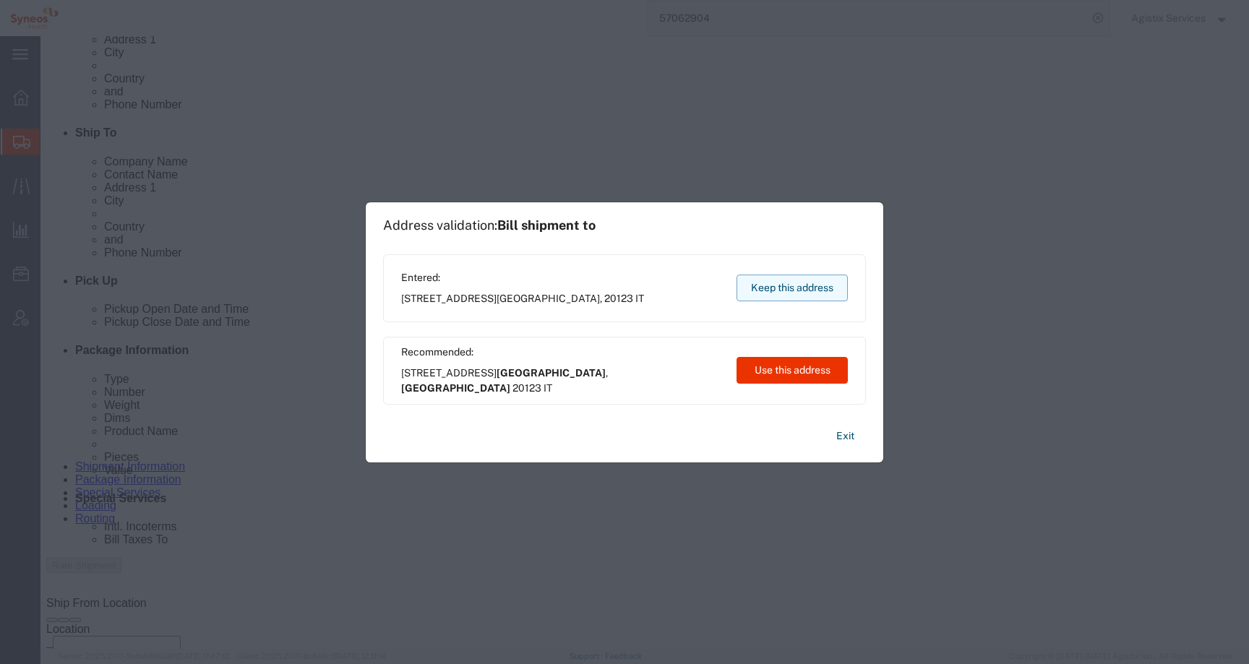
click at [771, 289] on button "Keep this address" at bounding box center [792, 288] width 111 height 27
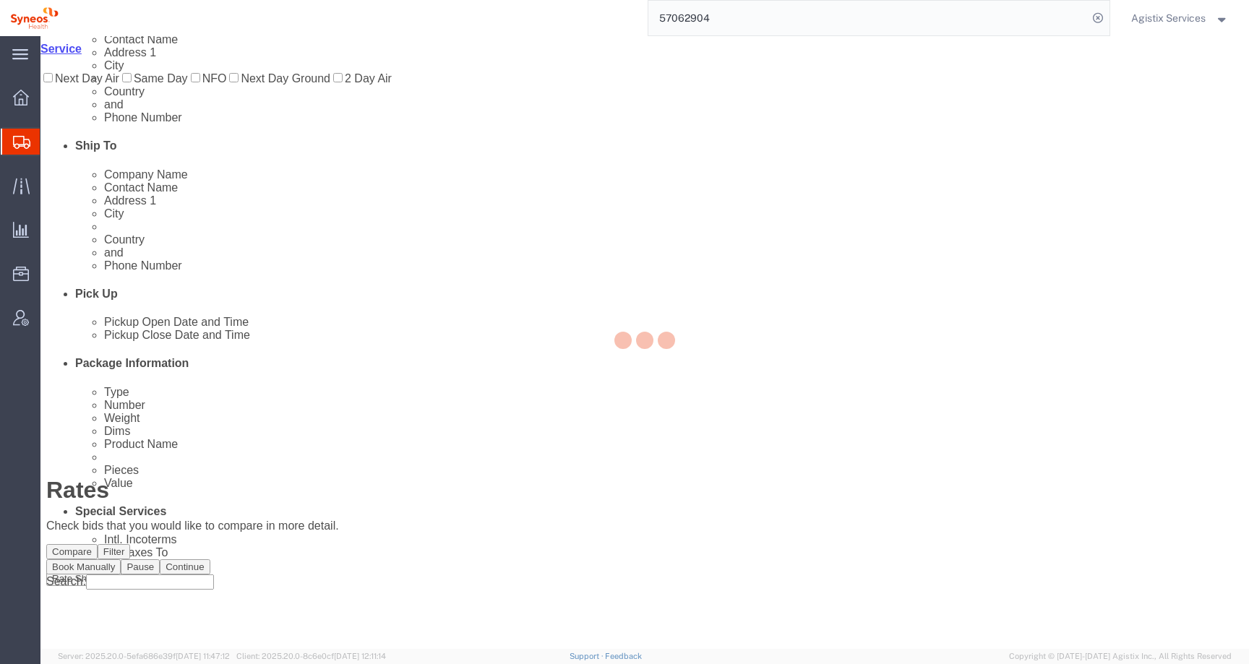
scroll to position [0, 0]
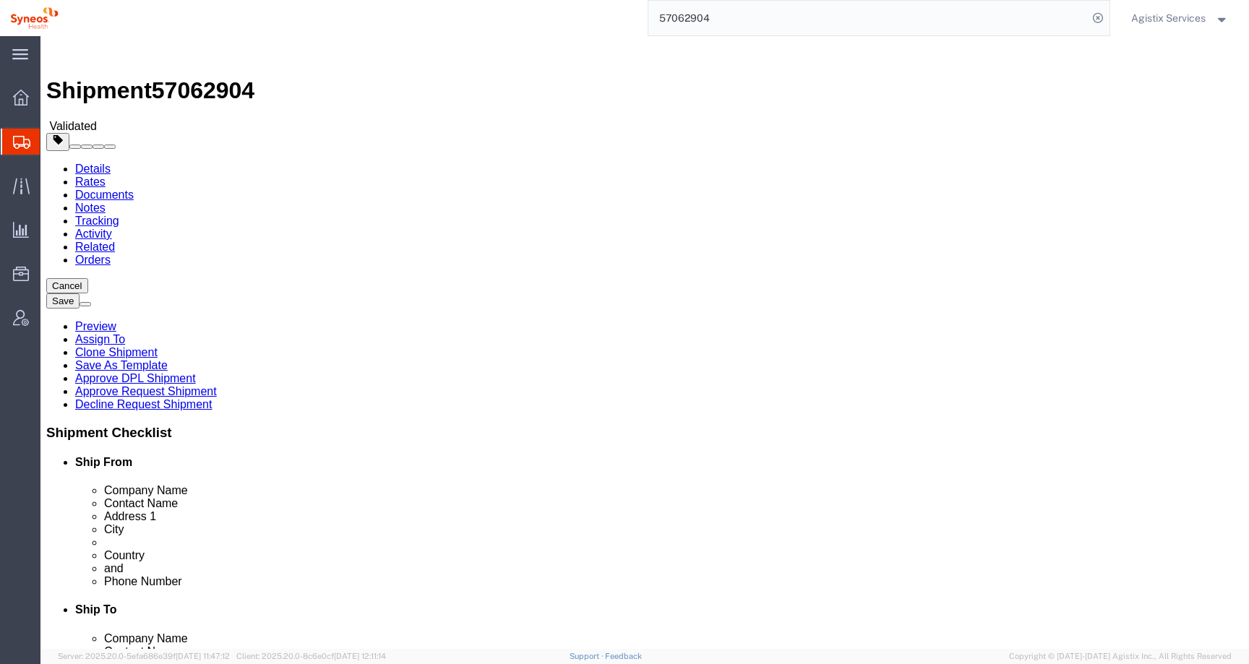
click icon
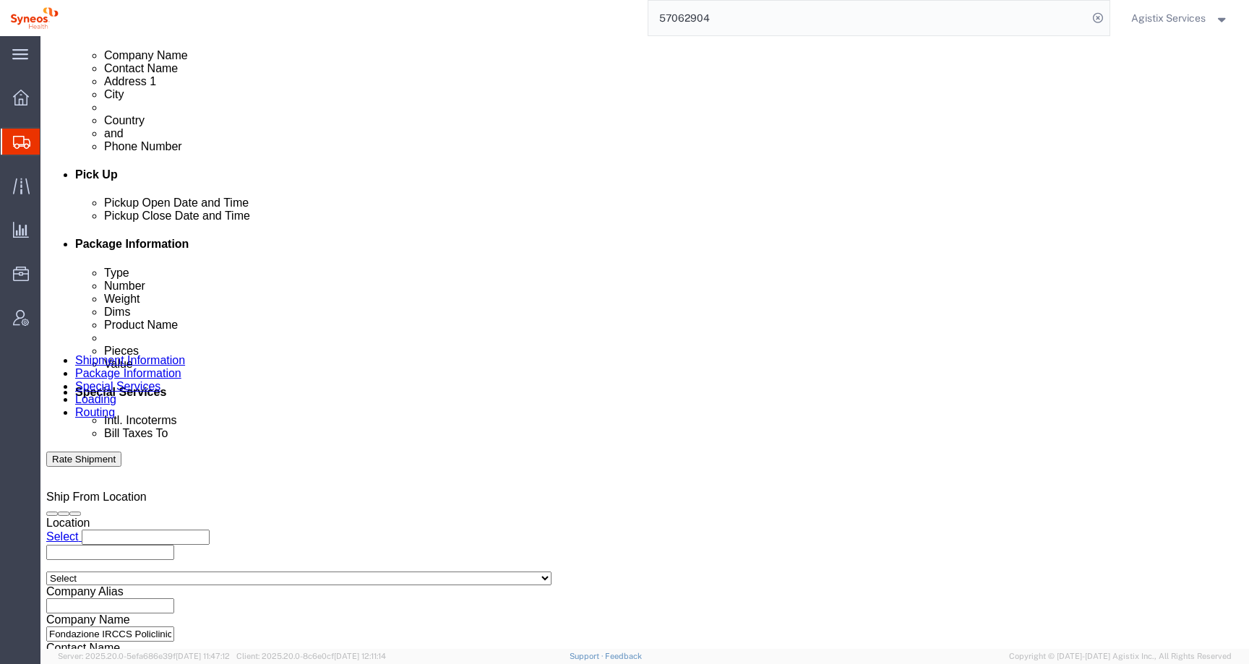
scroll to position [594, 0]
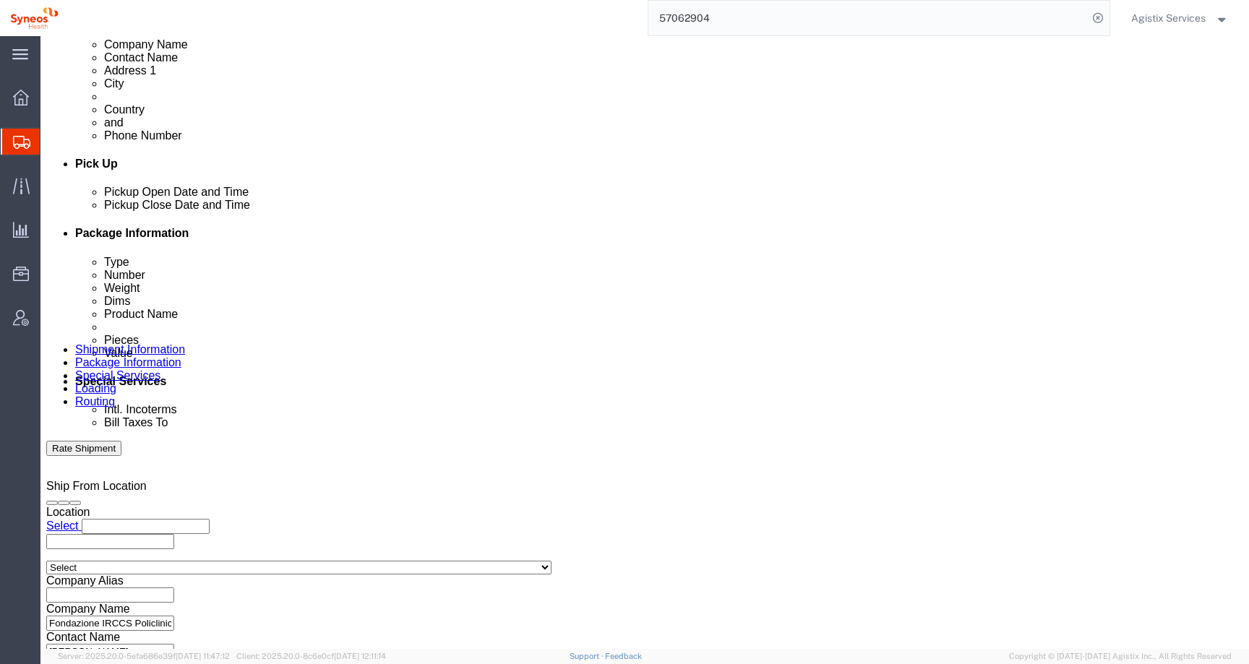
type input "m"
type input "UK"
select select "ENG"
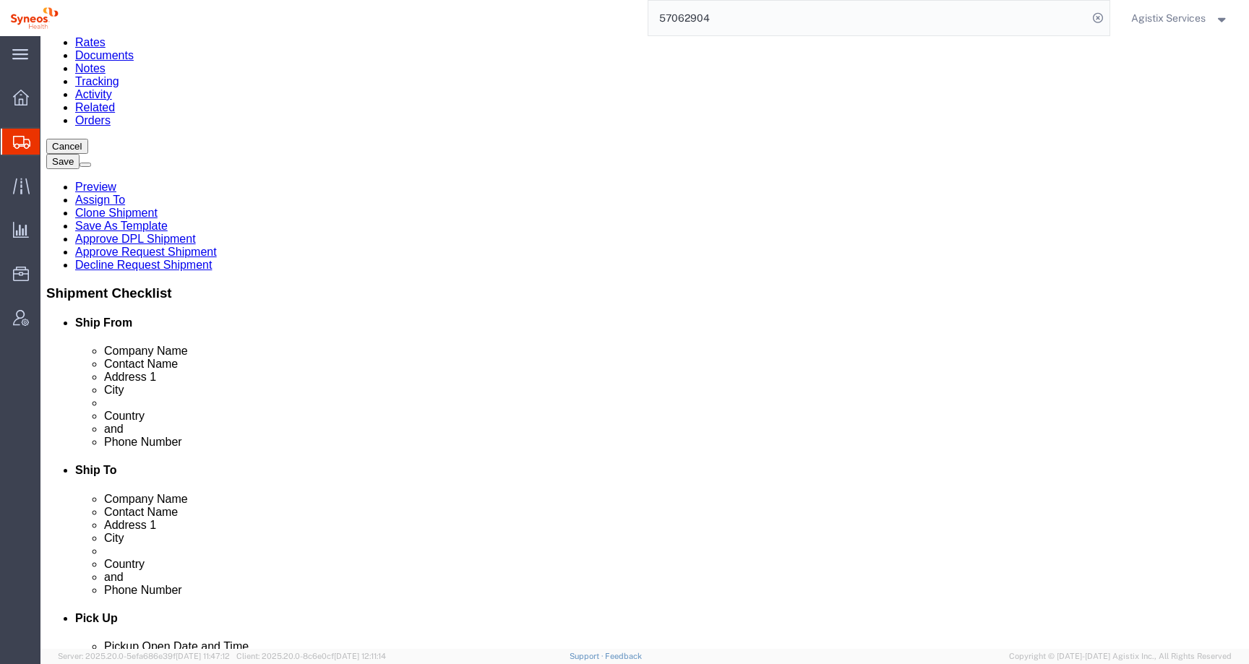
scroll to position [0, 0]
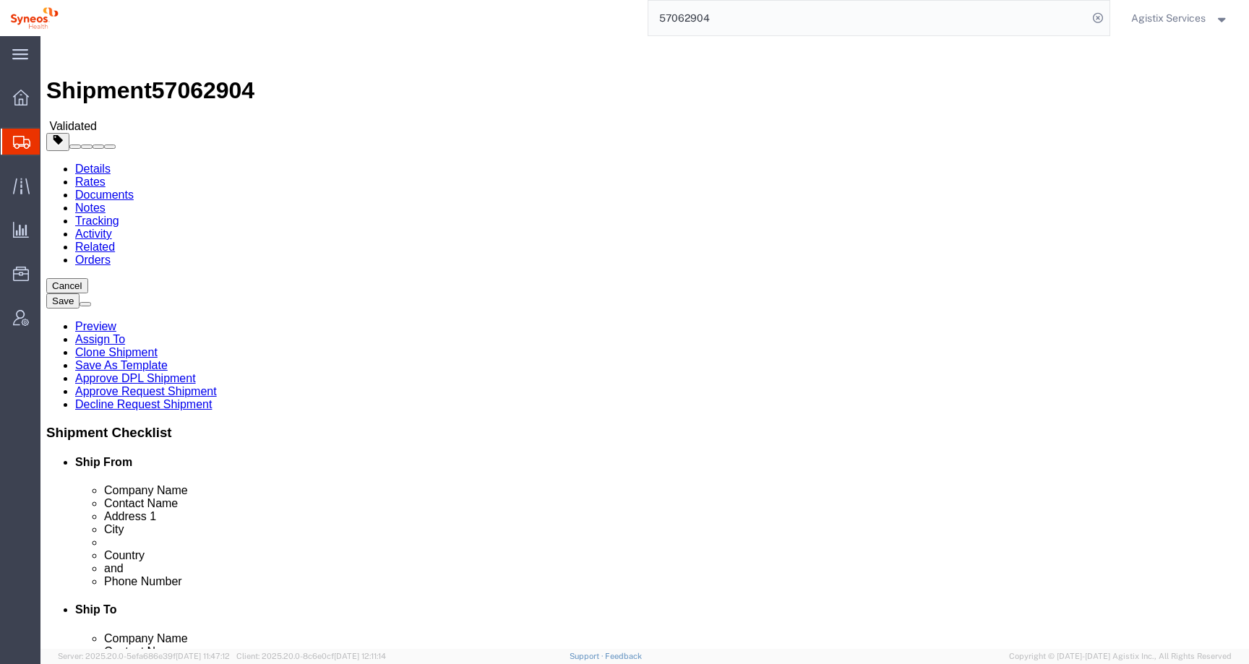
click icon
click link "Clone Shipment"
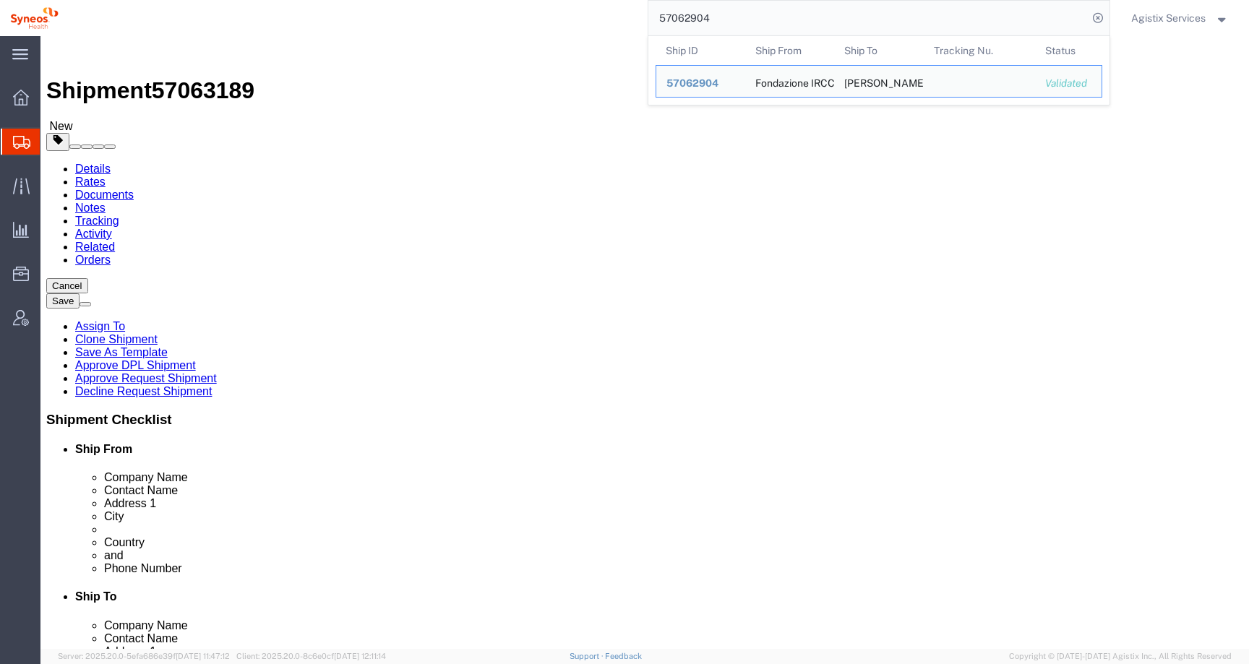
drag, startPoint x: 724, startPoint y: 19, endPoint x: 613, endPoint y: 18, distance: 110.6
click at [613, 18] on div "57062904 Ship ID Ship From Ship To Tracking Nu. Status Ship ID 57062904 Ship Fr…" at bounding box center [590, 18] width 1042 height 36
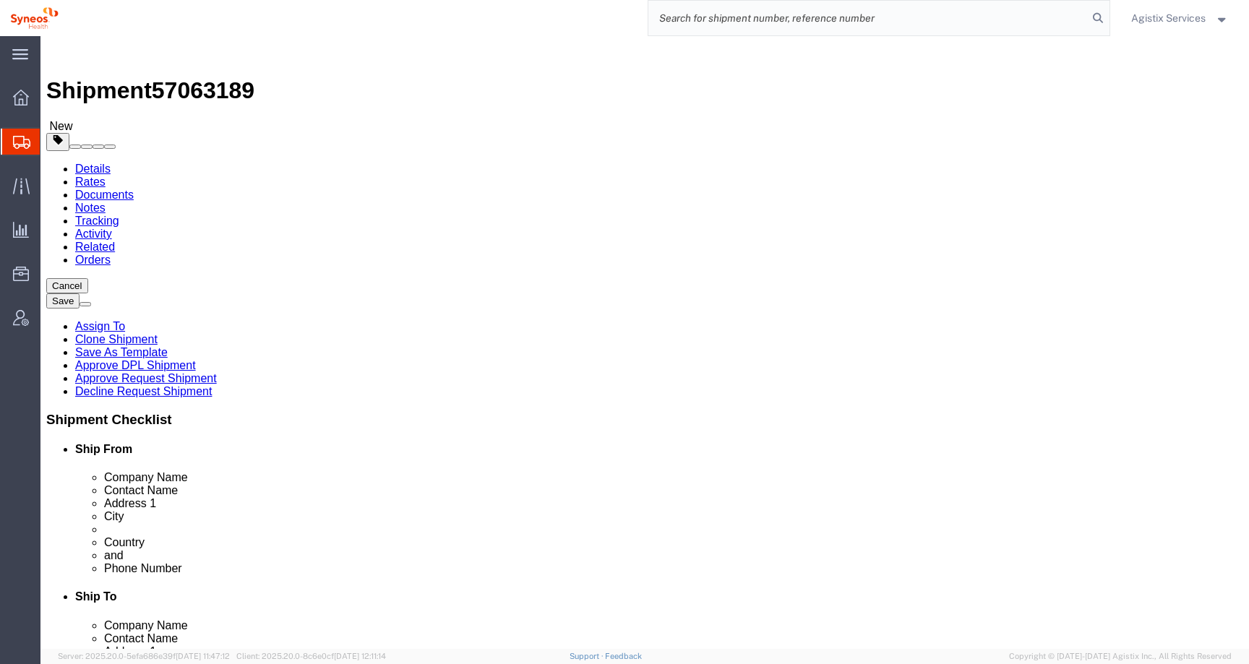
click input "checkbox"
checkbox input "false"
drag, startPoint x: 344, startPoint y: 517, endPoint x: 157, endPoint y: 510, distance: 187.4
click div "Email margheritabarbieri17@gmail.com"
drag, startPoint x: 306, startPoint y: 487, endPoint x: 156, endPoint y: 482, distance: 149.7
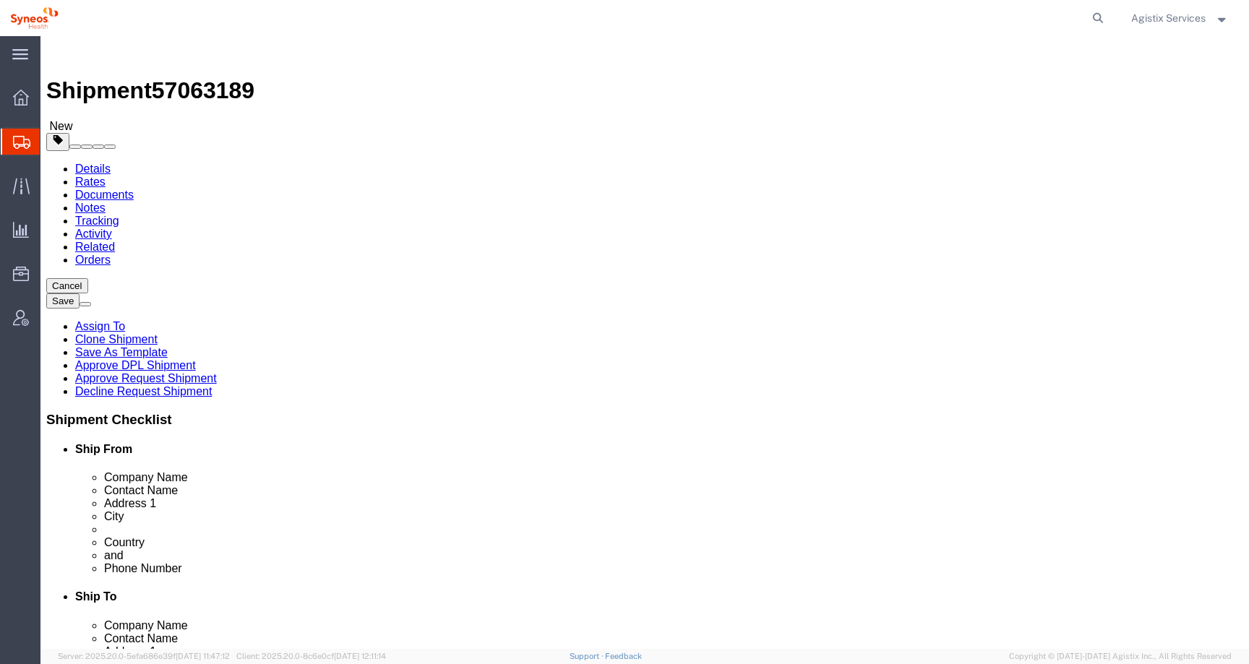
click div "Phone Number +39 3290869091"
drag, startPoint x: 283, startPoint y: 298, endPoint x: 127, endPoint y: 297, distance: 156.9
click div "Contact Name Margherita Barbieri"
type input "[PERSON_NAME] TEST"
drag, startPoint x: 247, startPoint y: 296, endPoint x: 136, endPoint y: 296, distance: 111.3
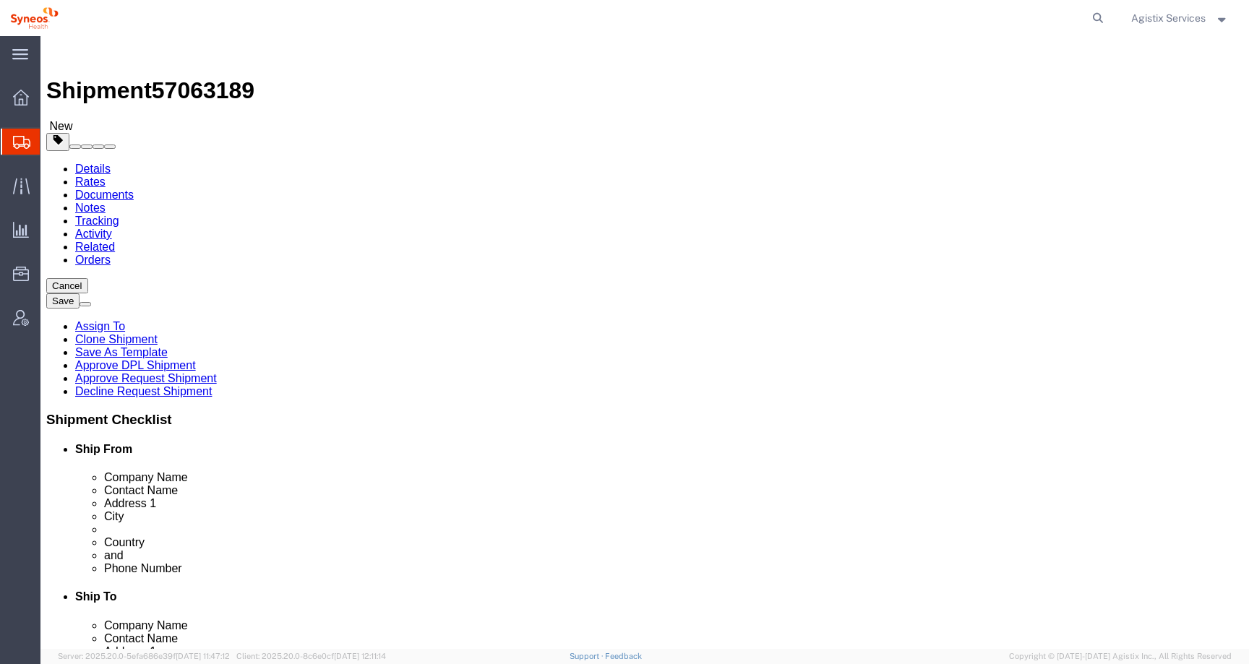
click div "Contact Name KATE TEST"
drag, startPoint x: 733, startPoint y: 294, endPoint x: 571, endPoint y: 282, distance: 162.4
click div "Location Select Select My Profile Location Addison Whitney LLC-Morrisvile NC US…"
paste input "[PERSON_NAME] TEST"
type input "[PERSON_NAME] TEST"
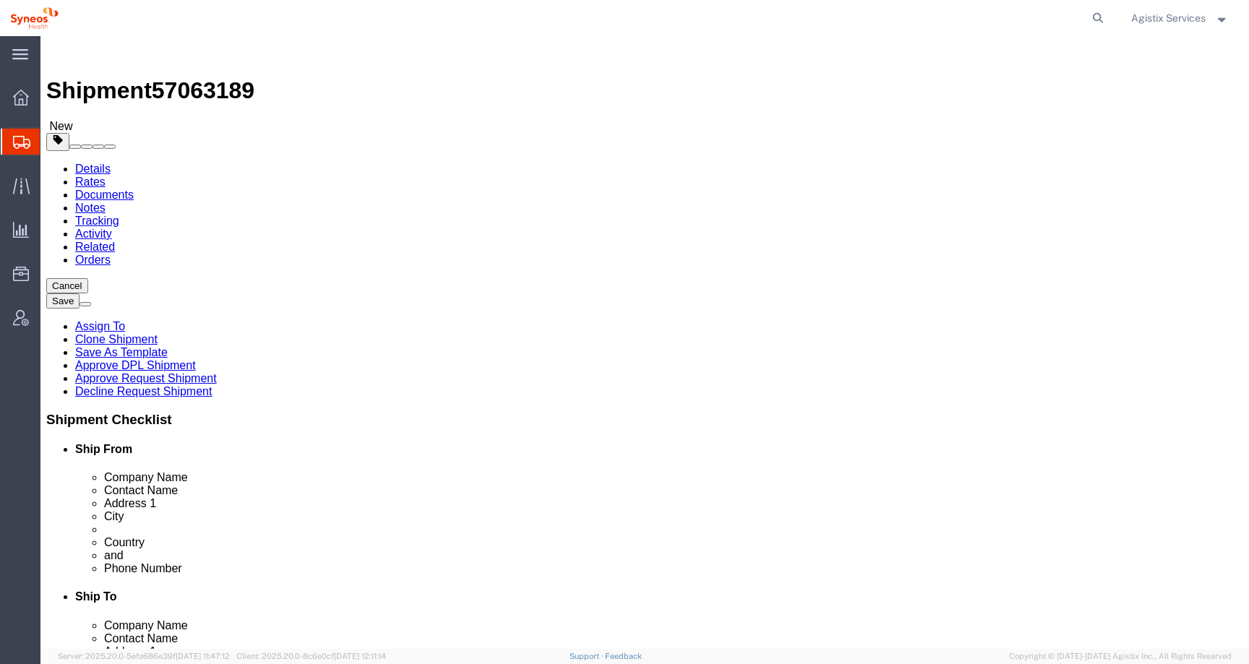
drag, startPoint x: 872, startPoint y: 523, endPoint x: 544, endPoint y: 510, distance: 327.7
click div "Email federico.borchini@illingworthresearch.com"
drag, startPoint x: 741, startPoint y: 495, endPoint x: 581, endPoint y: 489, distance: 159.9
click div "Phone Number 393452418981"
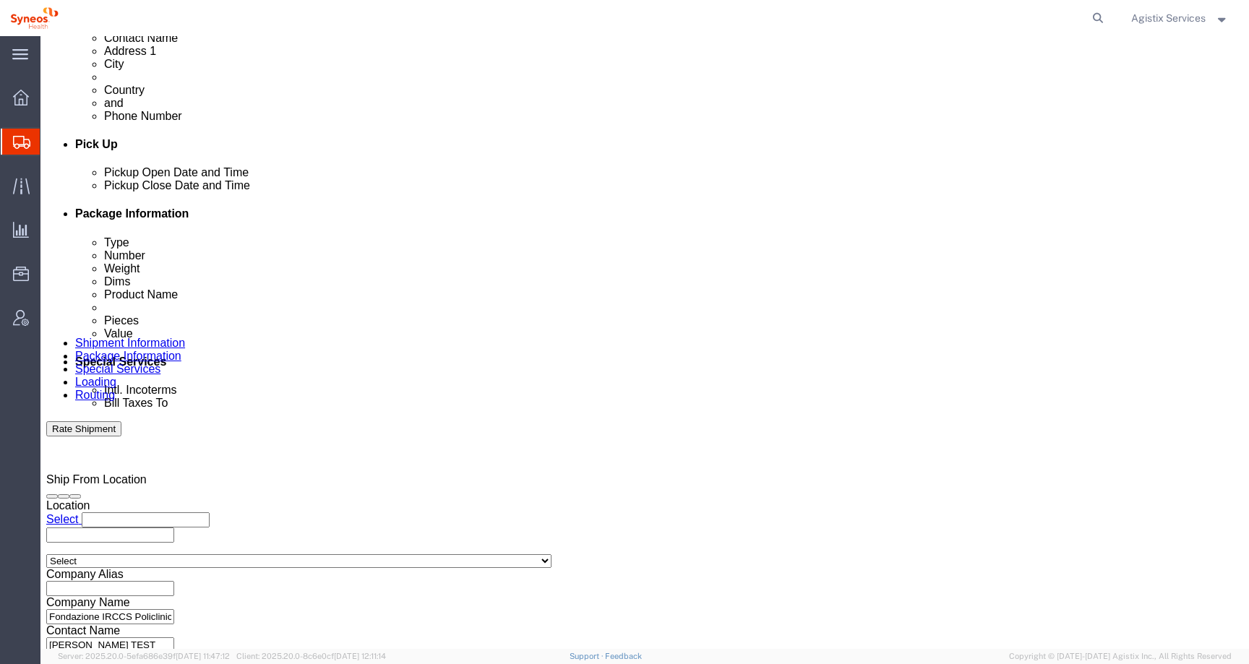
scroll to position [886, 0]
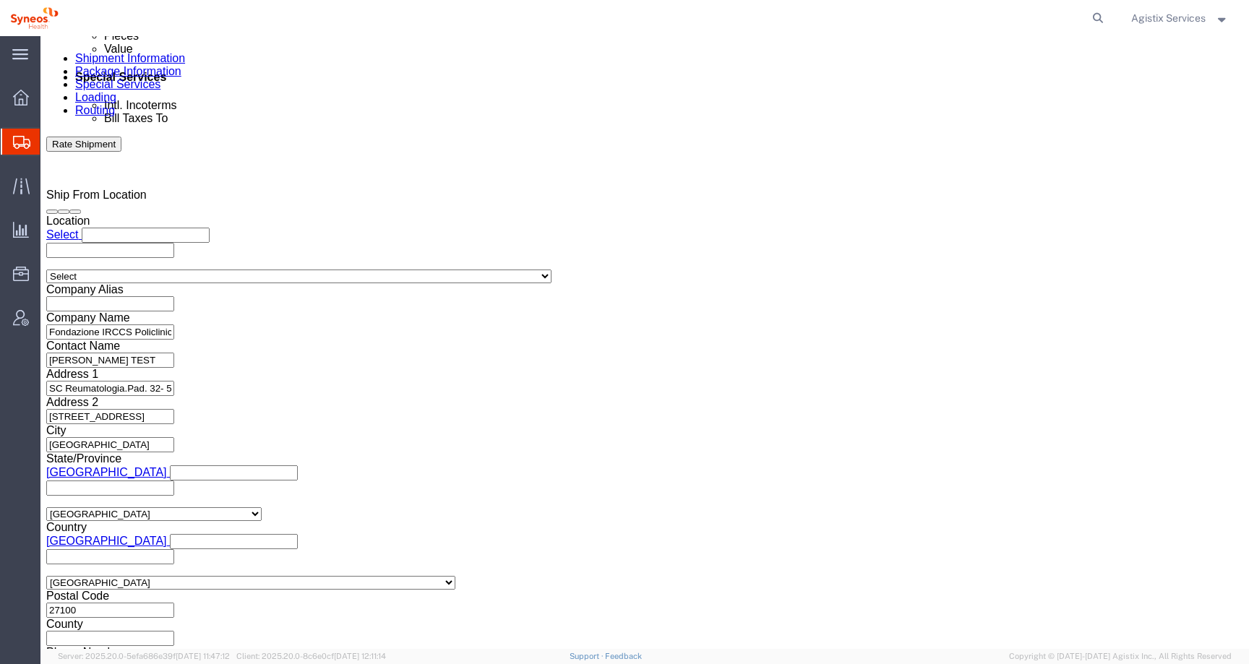
click icon
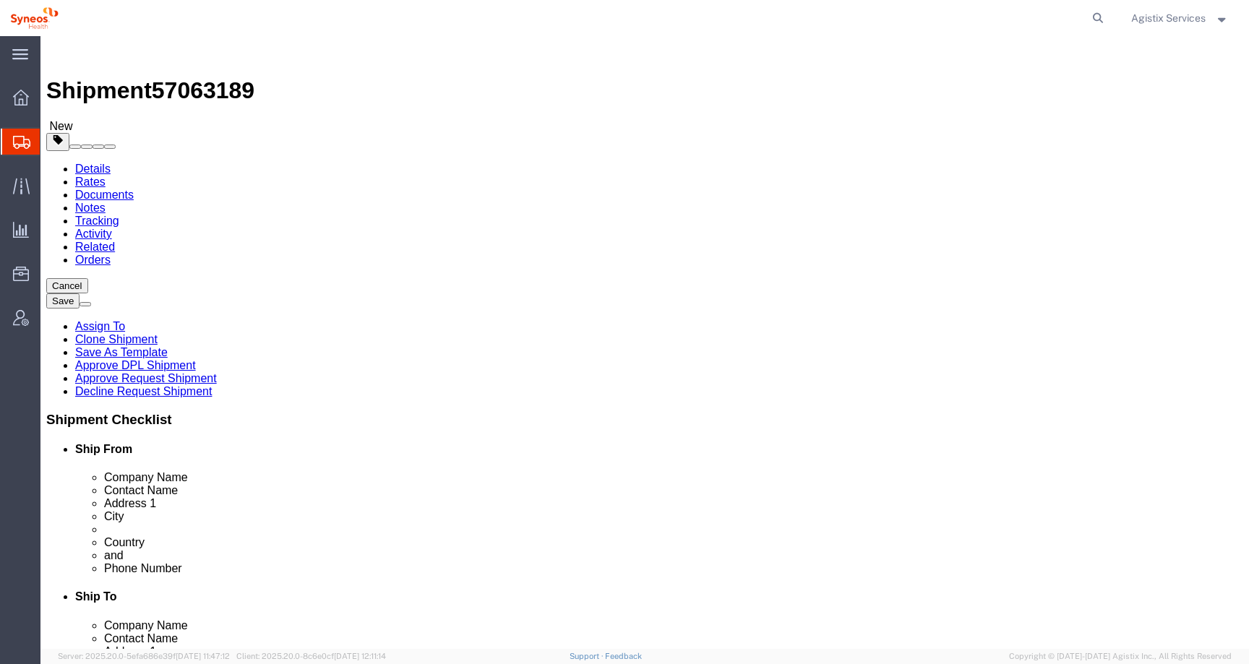
click link "Special Services"
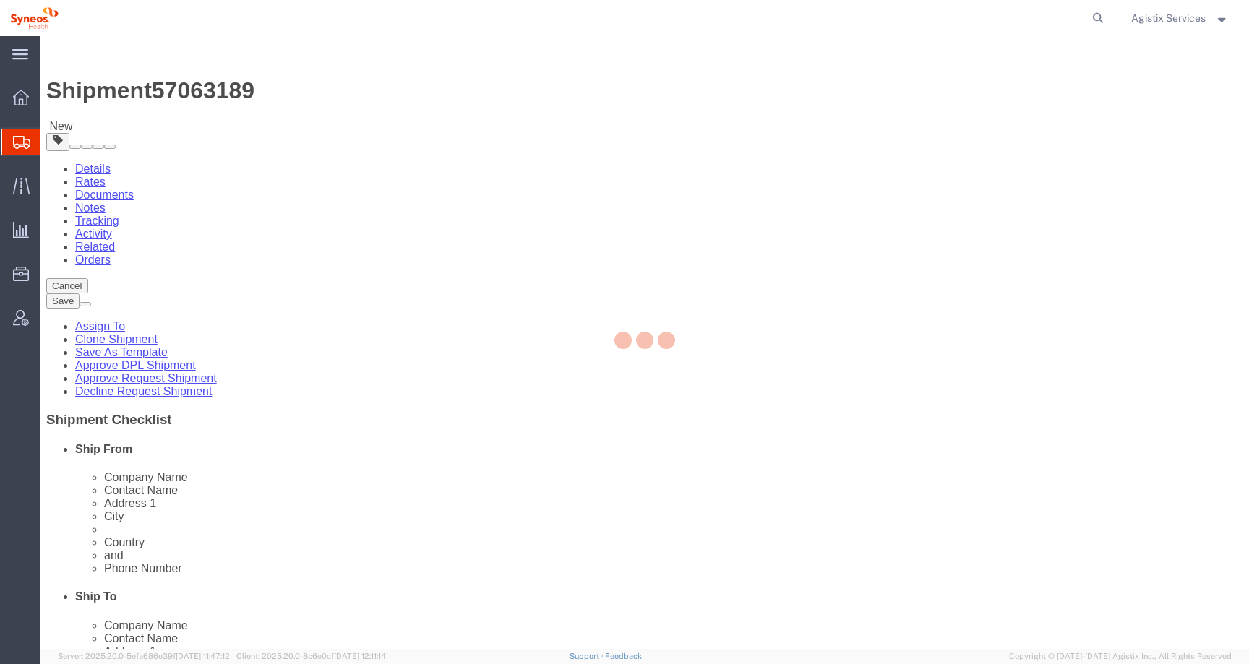
select select
select select "DEPARTMENT"
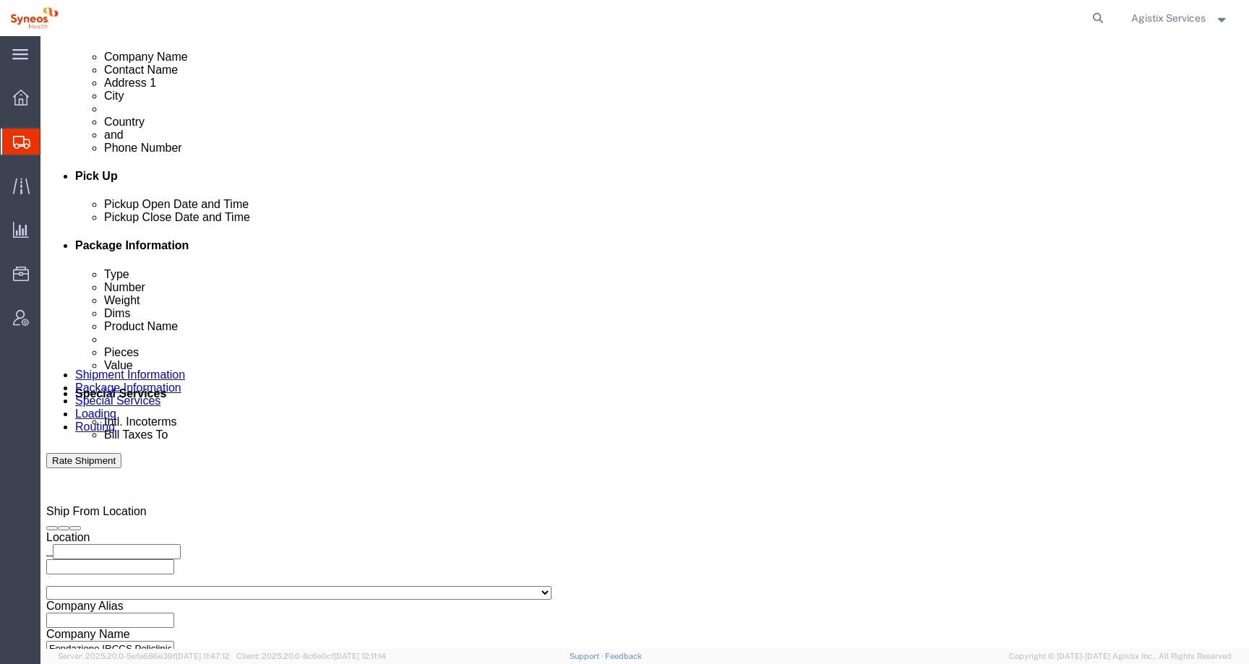
scroll to position [761, 0]
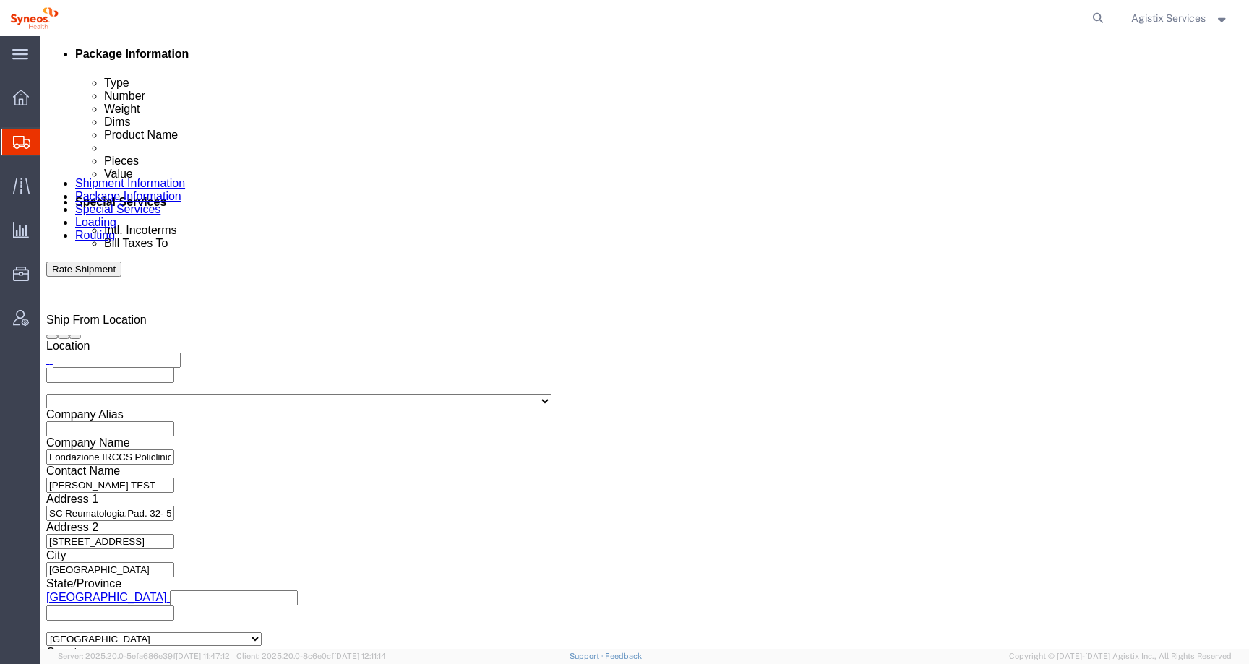
drag, startPoint x: 302, startPoint y: 458, endPoint x: 147, endPoint y: 458, distance: 154.7
click div "Phone Number 01276713000"
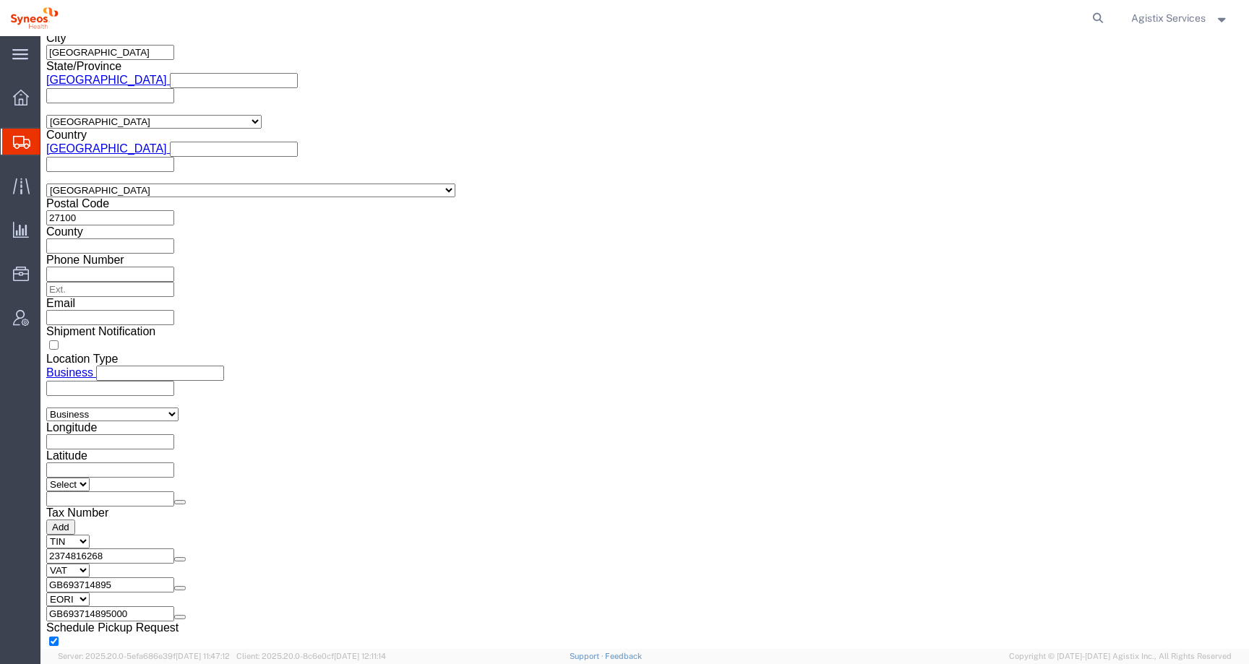
scroll to position [1246, 0]
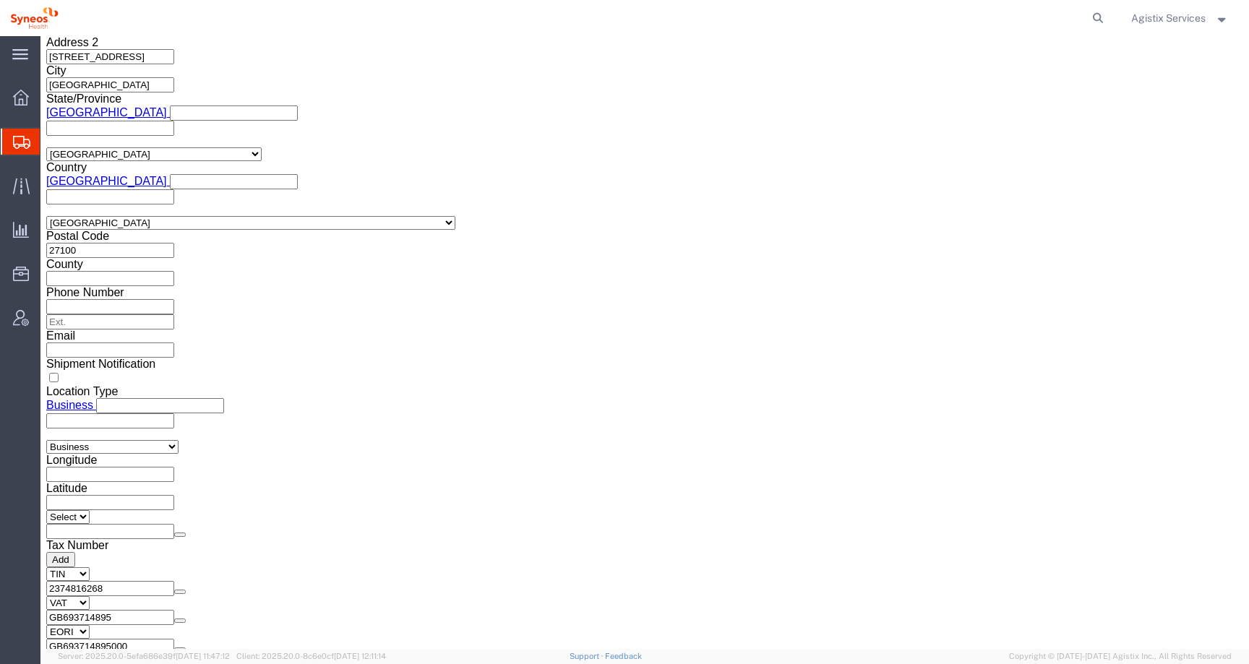
click input "text"
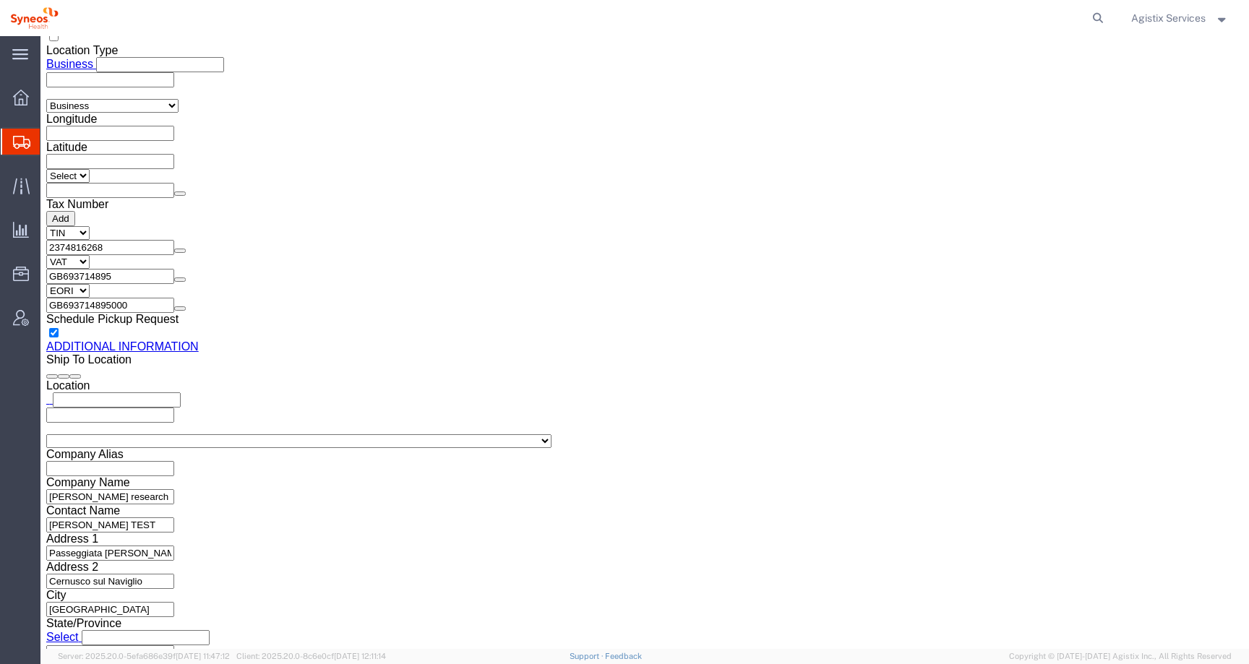
scroll to position [1610, 0]
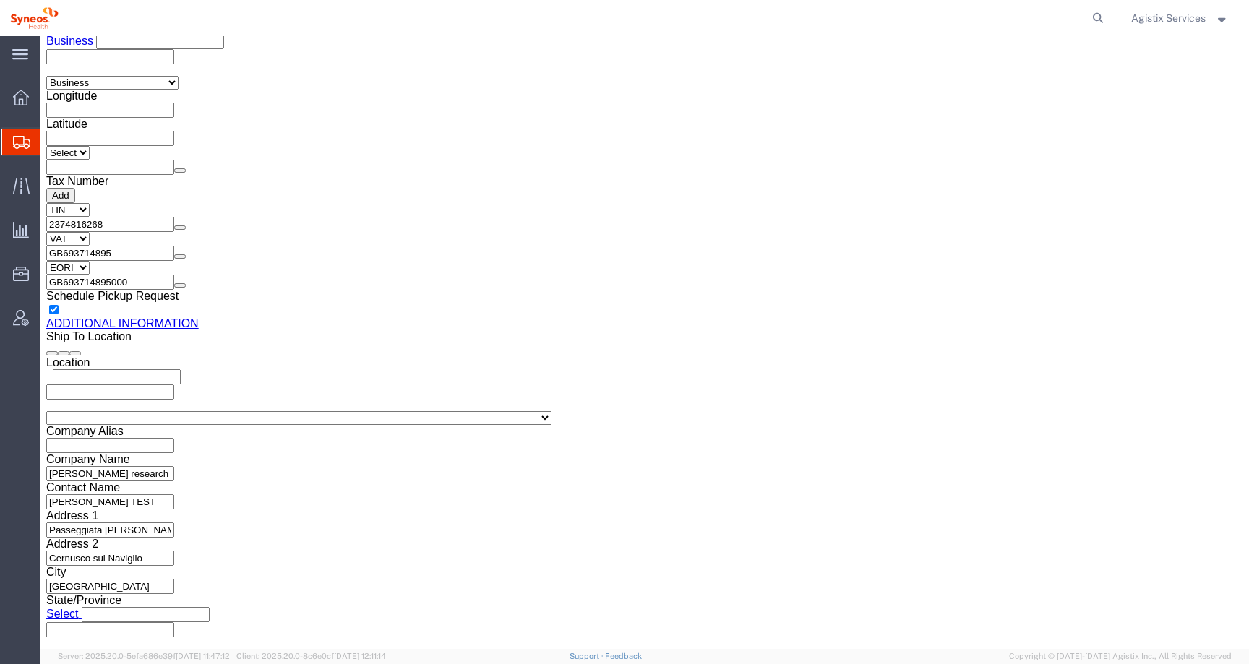
drag, startPoint x: 688, startPoint y: 192, endPoint x: 577, endPoint y: 180, distance: 111.3
type input "Enter Email Address"
drag, startPoint x: 688, startPoint y: 187, endPoint x: 571, endPoint y: 187, distance: 117.1
click div "Contact Name Kelly Mon"
drag, startPoint x: 732, startPoint y: 222, endPoint x: 622, endPoint y: 221, distance: 109.2
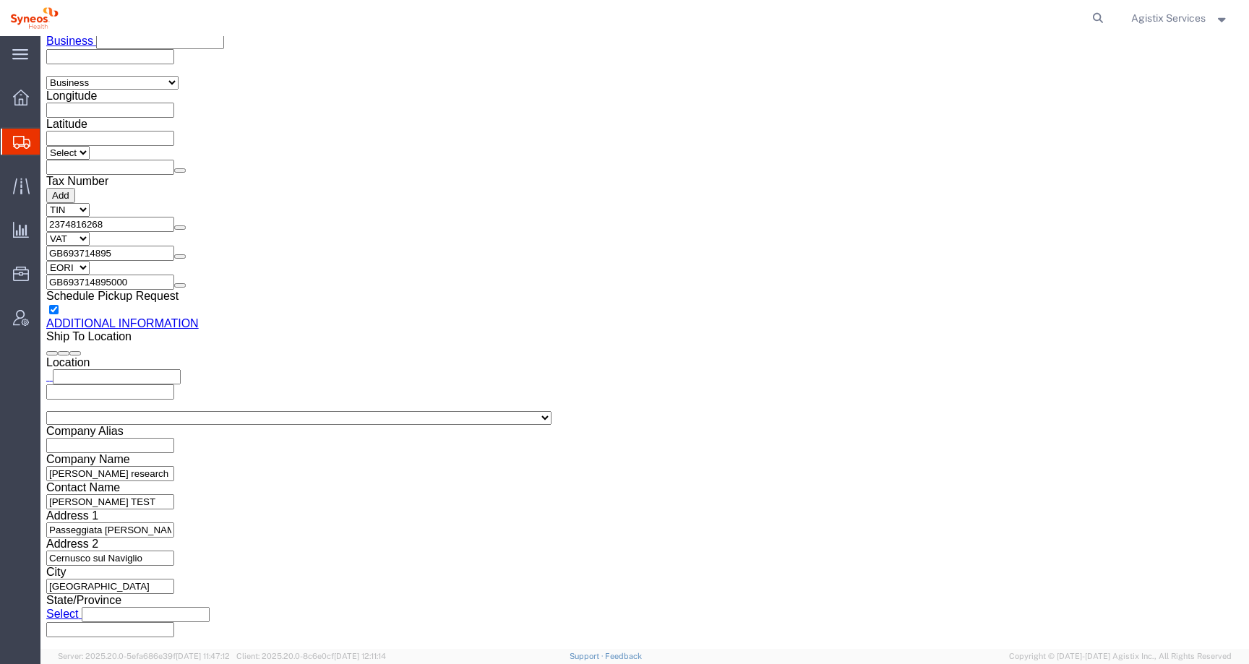
click input "text"
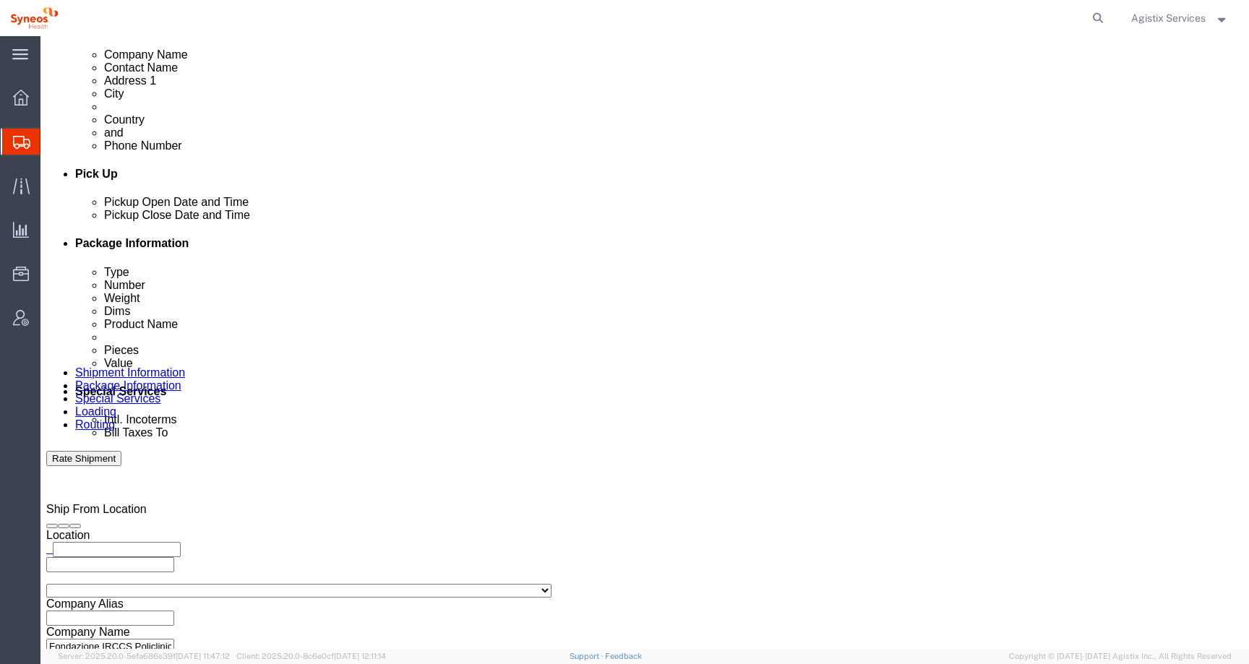
scroll to position [116, 0]
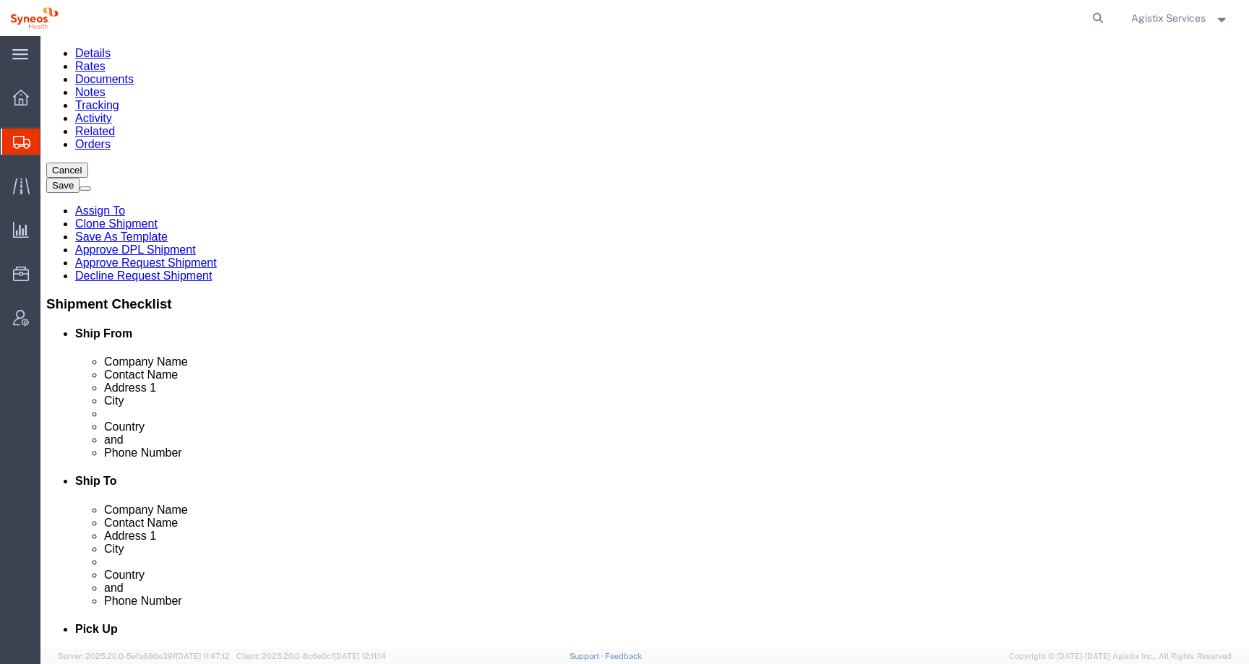
click icon
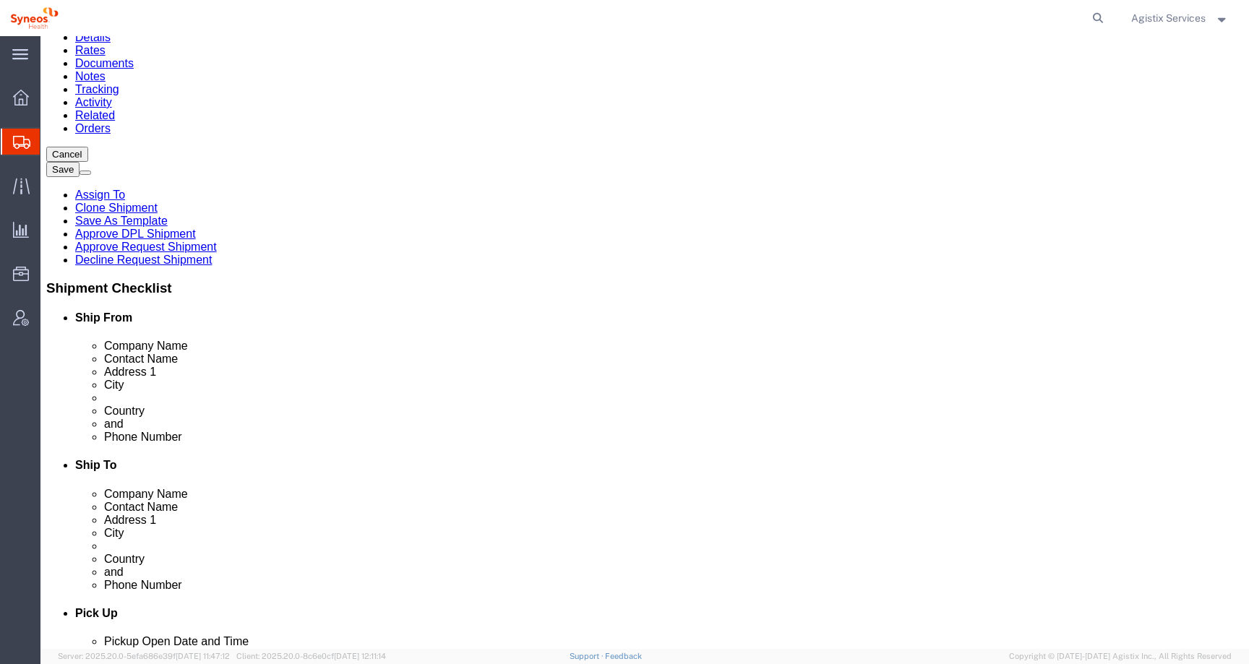
scroll to position [129, 0]
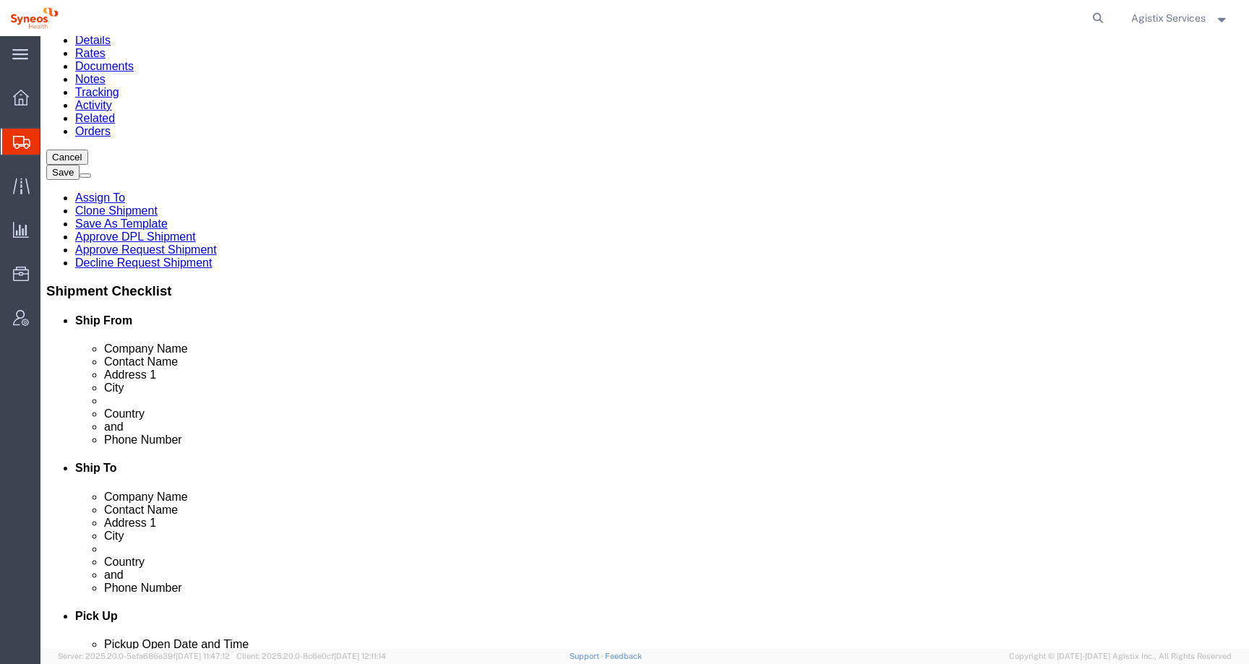
click input "text"
type input "555-5554-5555"
click input "text"
type input "555-5554-5555"
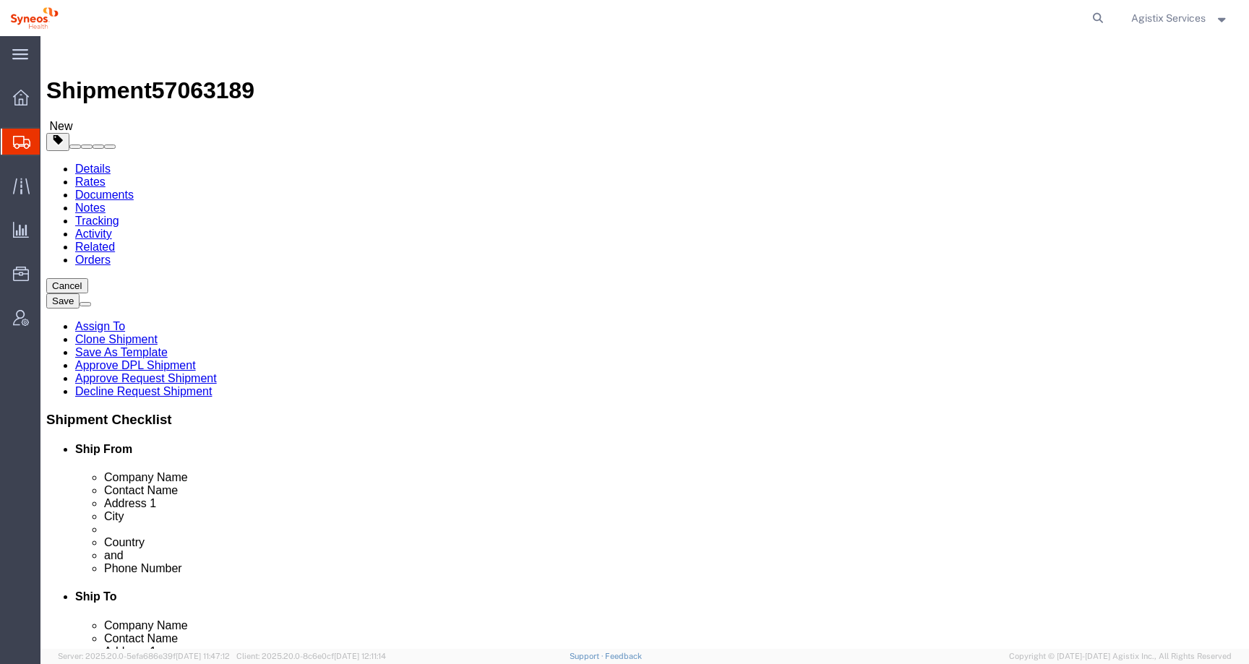
click input "SC Reumatologia.Pad. 32- 5th floor"
drag, startPoint x: 260, startPoint y: 351, endPoint x: 144, endPoint y: 347, distance: 116.5
click div "Address 2 Viale Golgi 19"
drag, startPoint x: 226, startPoint y: 388, endPoint x: 174, endPoint y: 383, distance: 53.0
click input "Pavia"
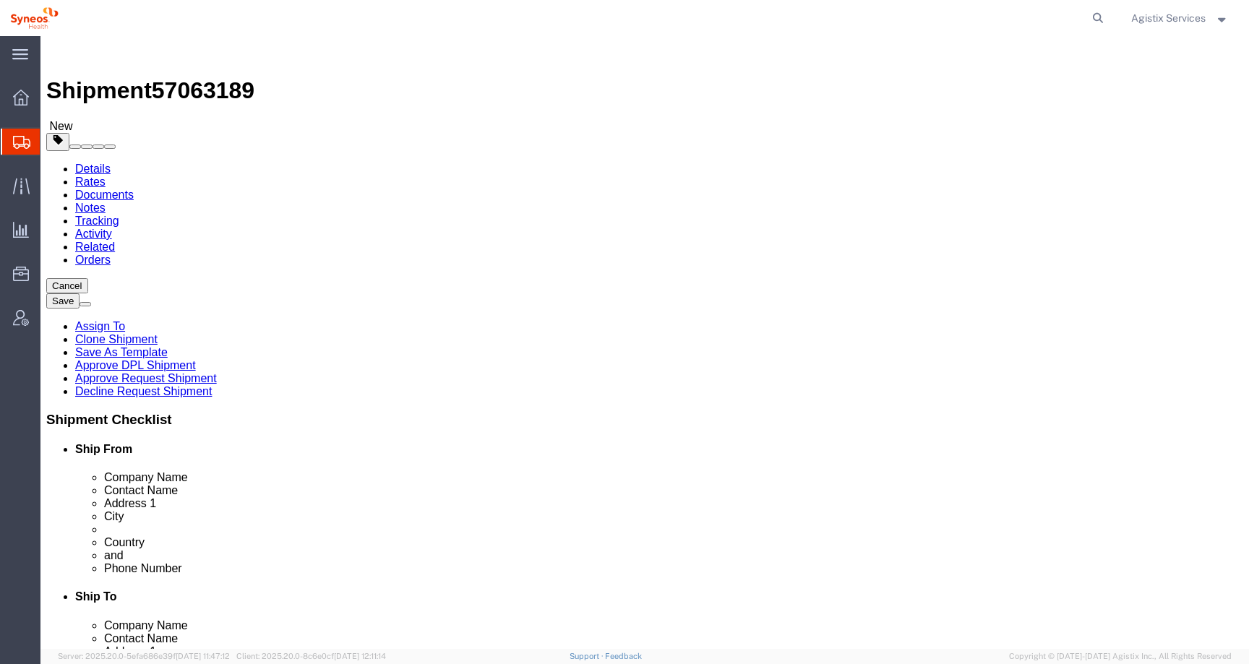
drag, startPoint x: 769, startPoint y: 326, endPoint x: 612, endPoint y: 317, distance: 157.1
click div "Address 1 Passeggiata Rosa Parks 5"
click link "Package Information"
click link "Special Services"
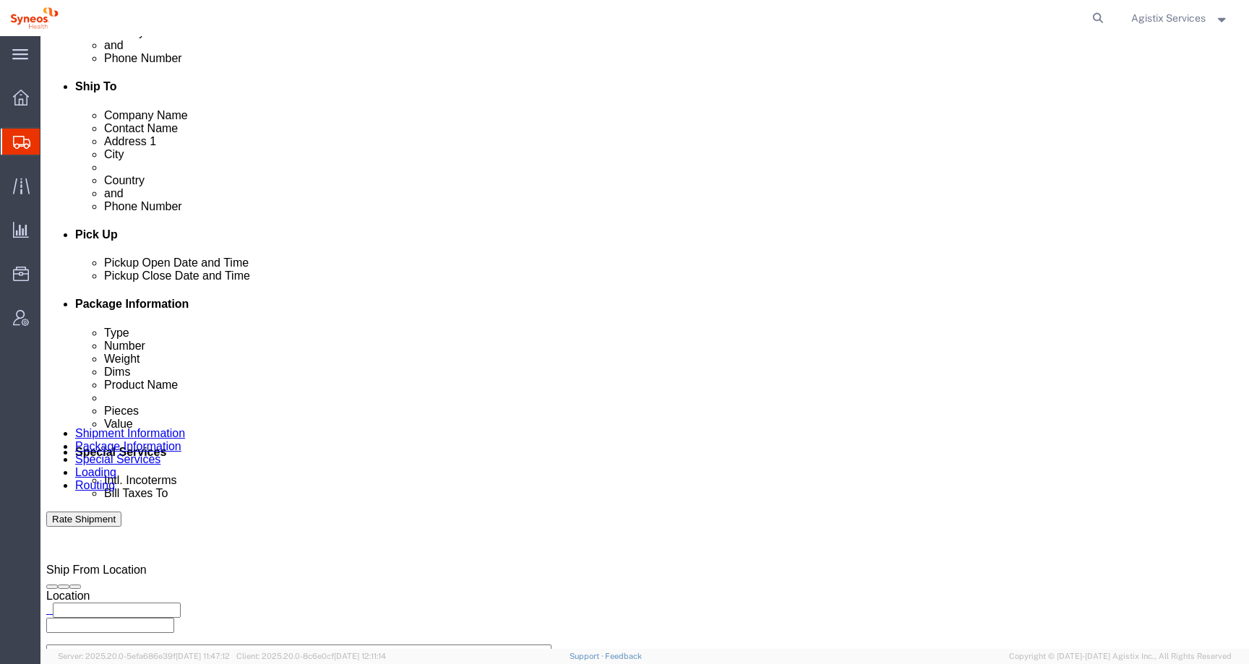
scroll to position [613, 0]
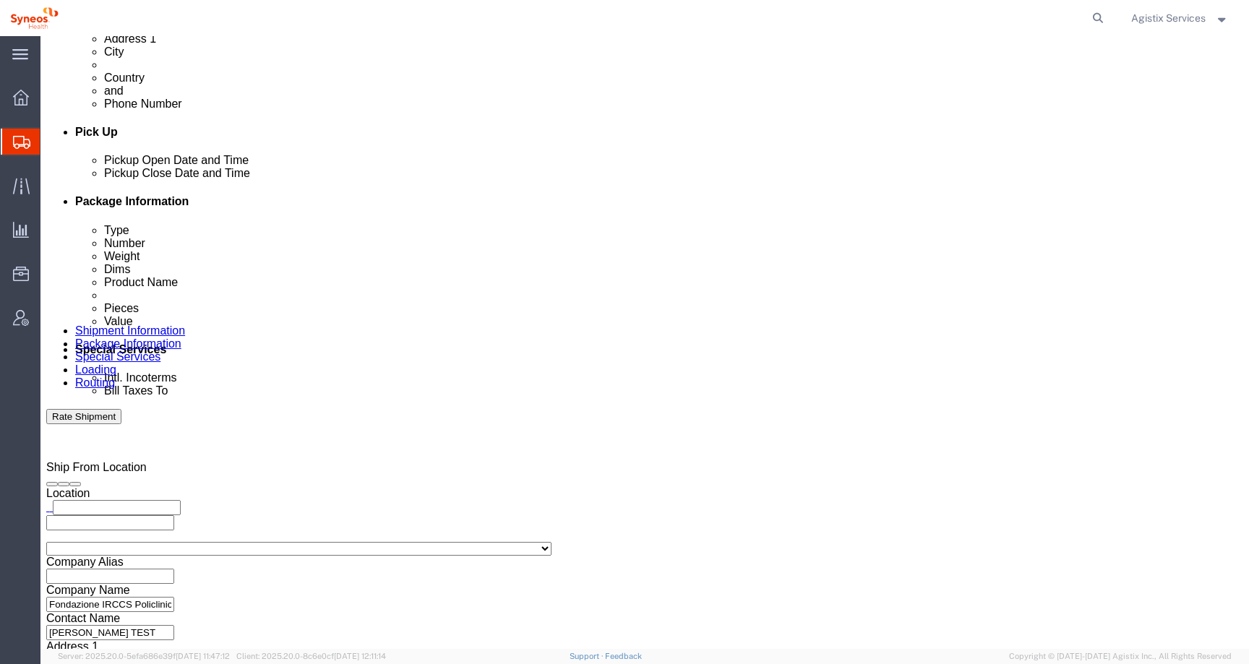
type input "Ita"
select "48940"
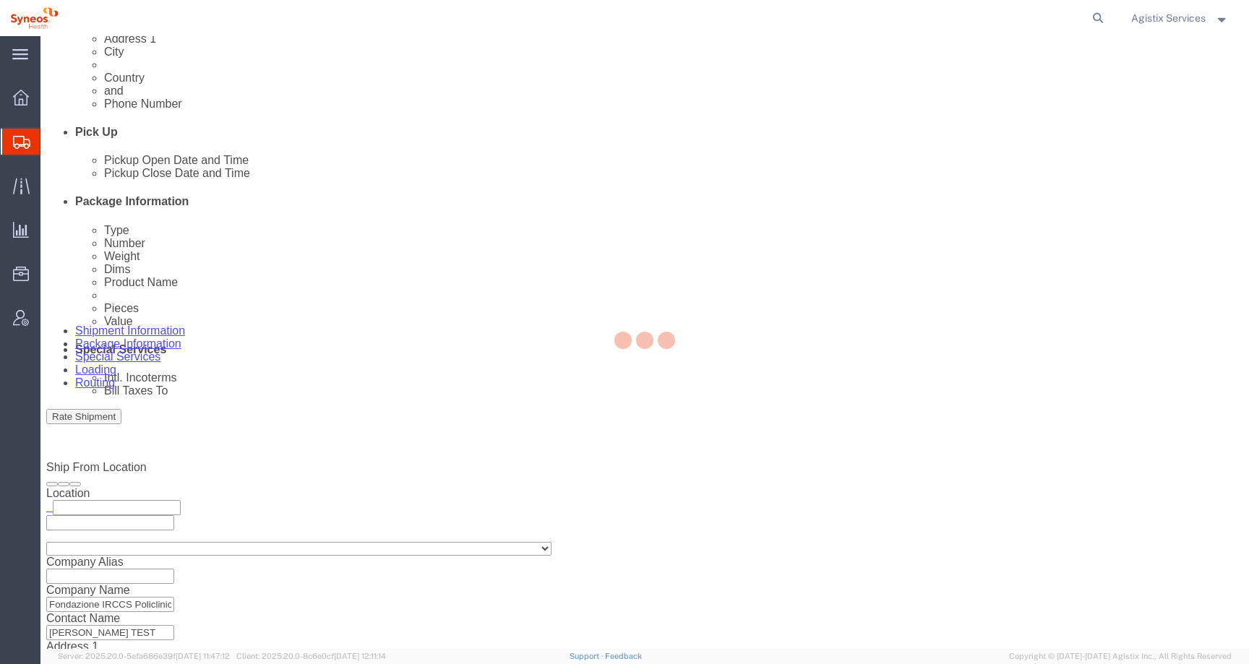
type input "Syneos Health [GEOGRAPHIC_DATA] SRL"
type input "Via Maurizio Gonzaga 7"
select select "IT"
select select
type input "Milan"
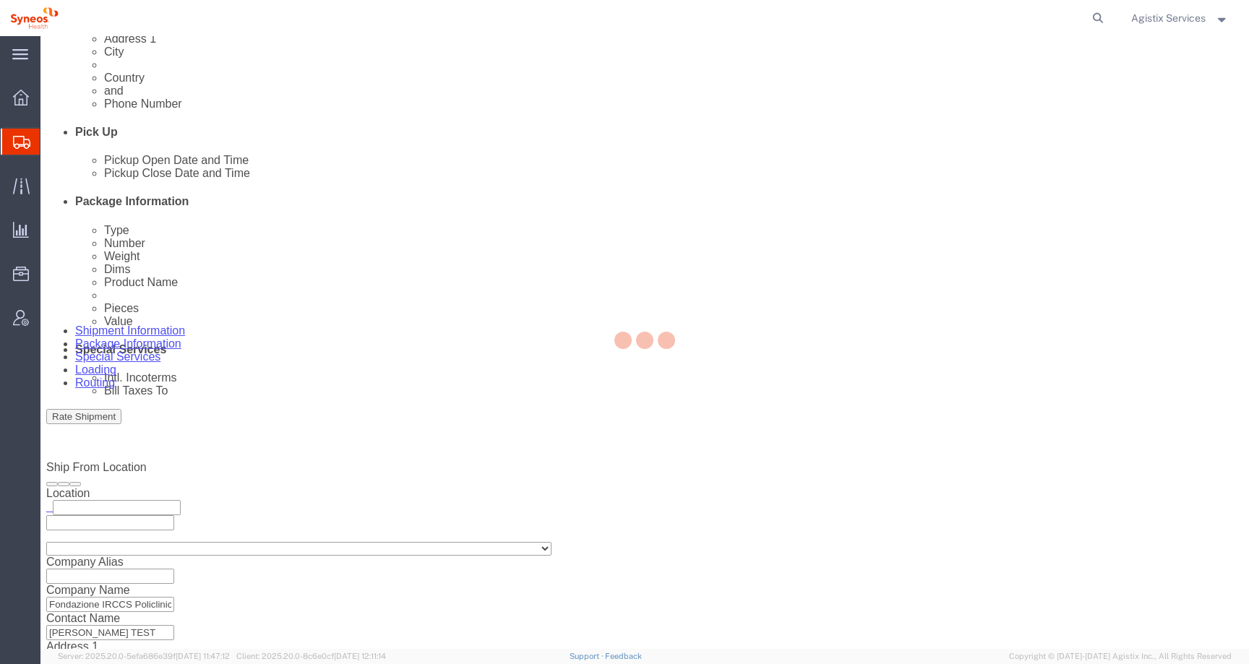
type input "20123"
type input "IT12110530156"
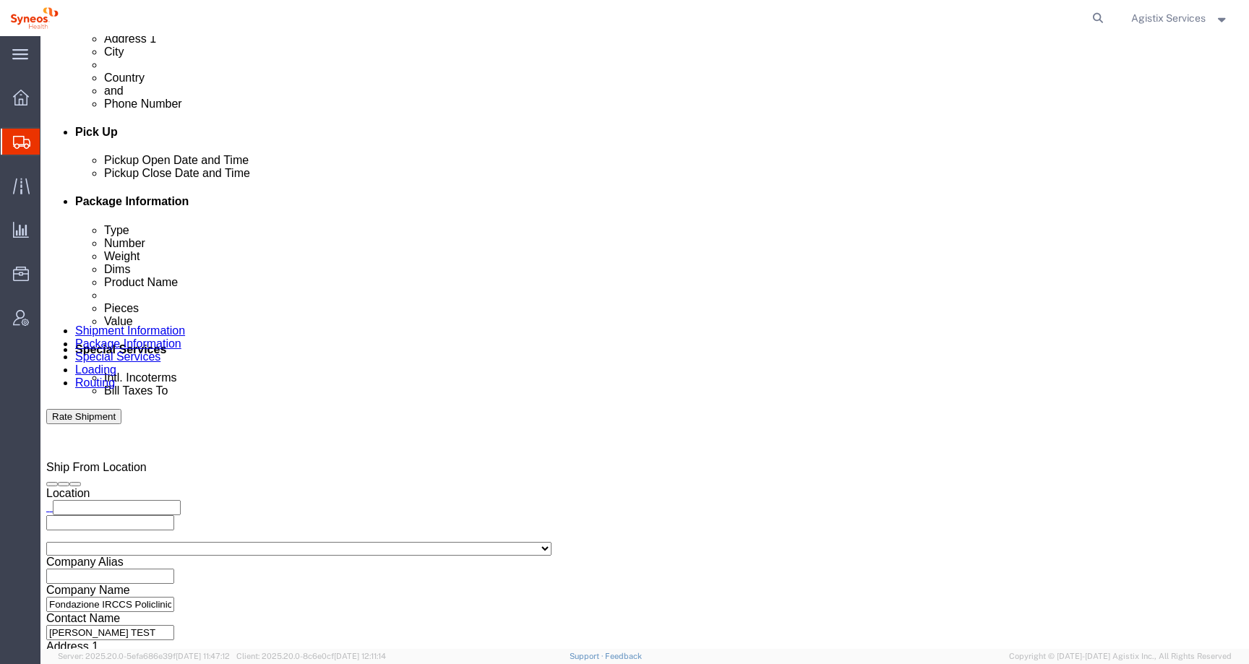
click button "Rate Shipment"
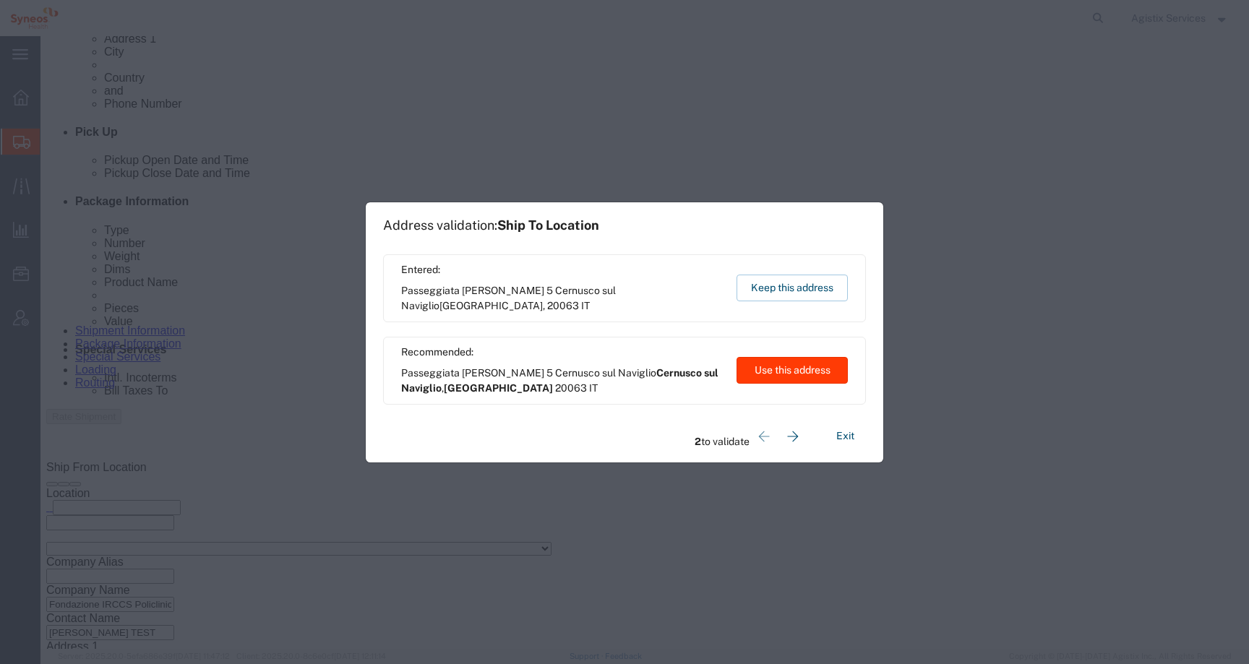
click at [776, 376] on button "Use this address" at bounding box center [792, 370] width 111 height 27
select select "09"
type input "Milano"
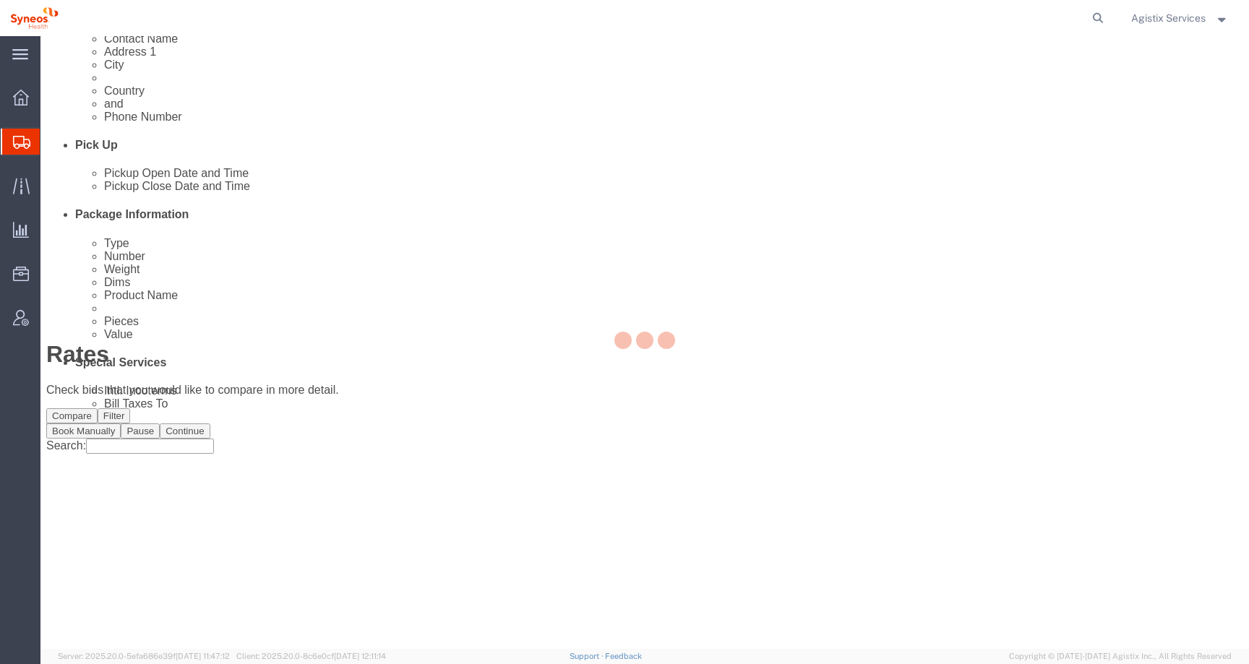
scroll to position [0, 0]
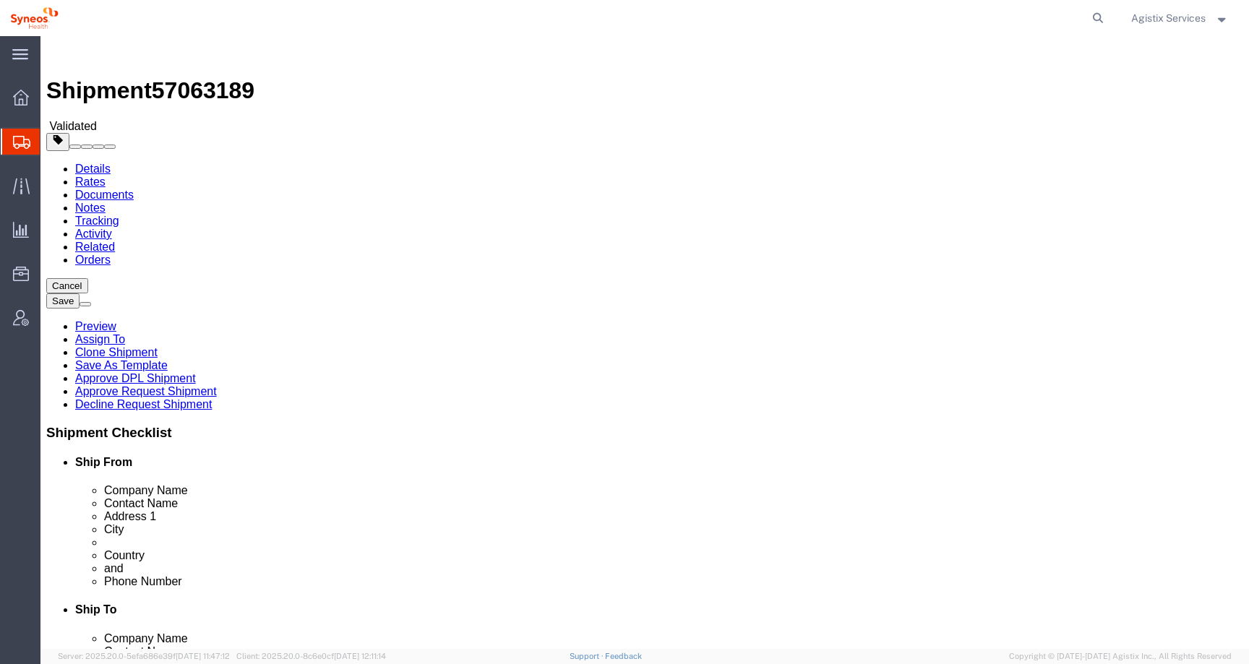
click icon
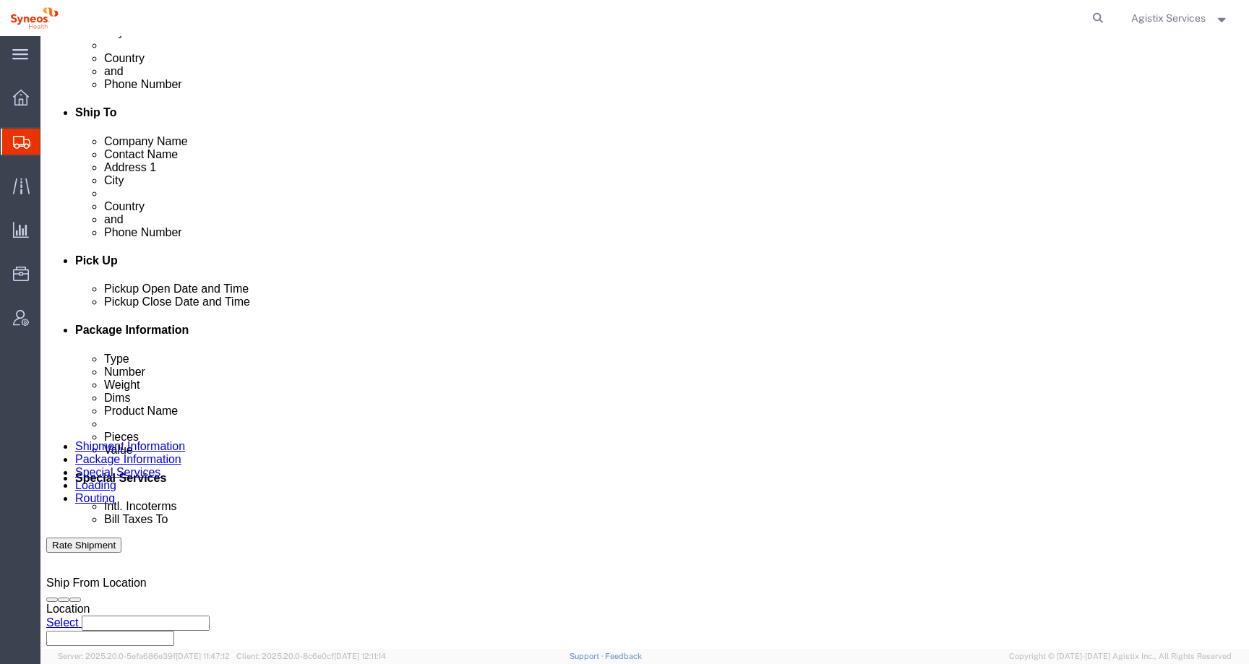
scroll to position [497, 0]
click icon
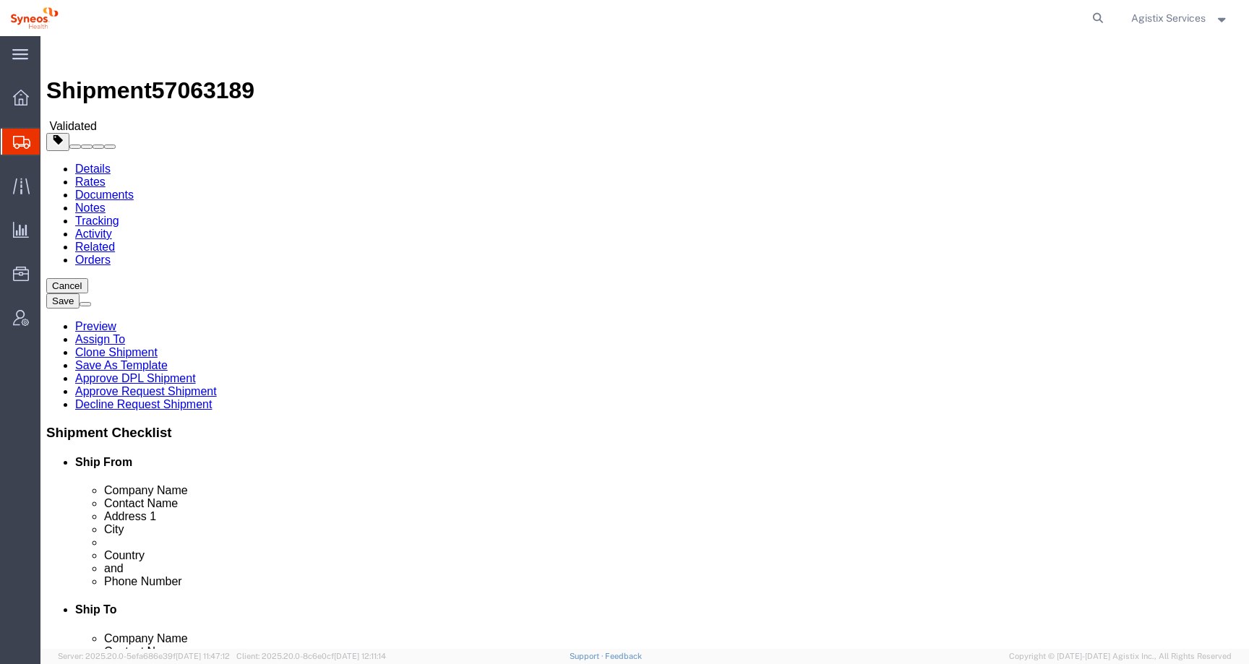
click button "Rate Shipment"
click span "57063189"
copy span "57063189"
click at [1146, 12] on span "Agistix Services" at bounding box center [1168, 18] width 74 height 16
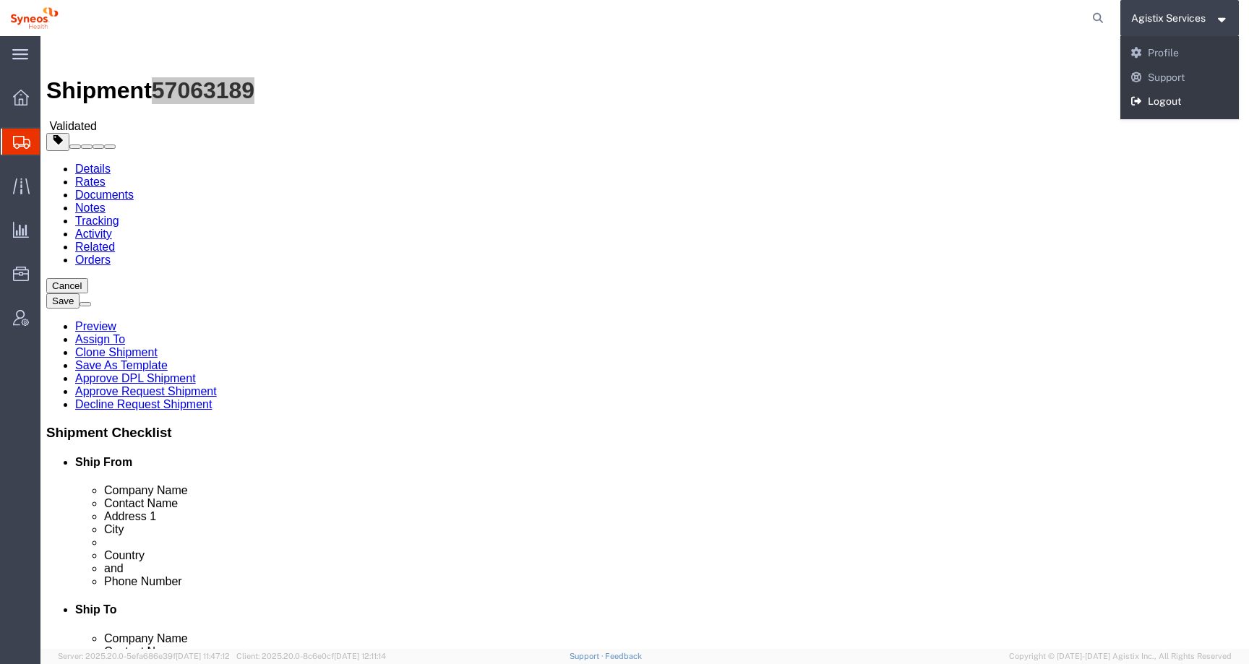
click at [1145, 103] on link "Logout" at bounding box center [1180, 102] width 119 height 25
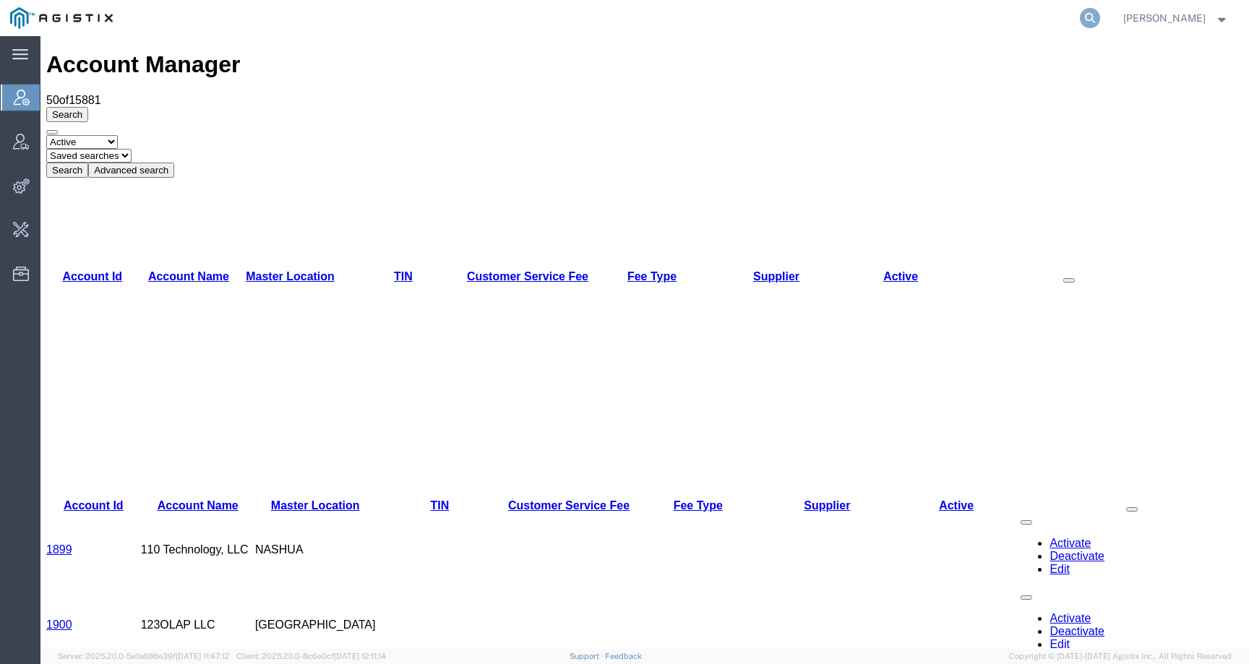
click at [1100, 12] on icon at bounding box center [1090, 18] width 20 height 20
click at [1076, 12] on input "search" at bounding box center [861, 18] width 440 height 35
paste input "57062904"
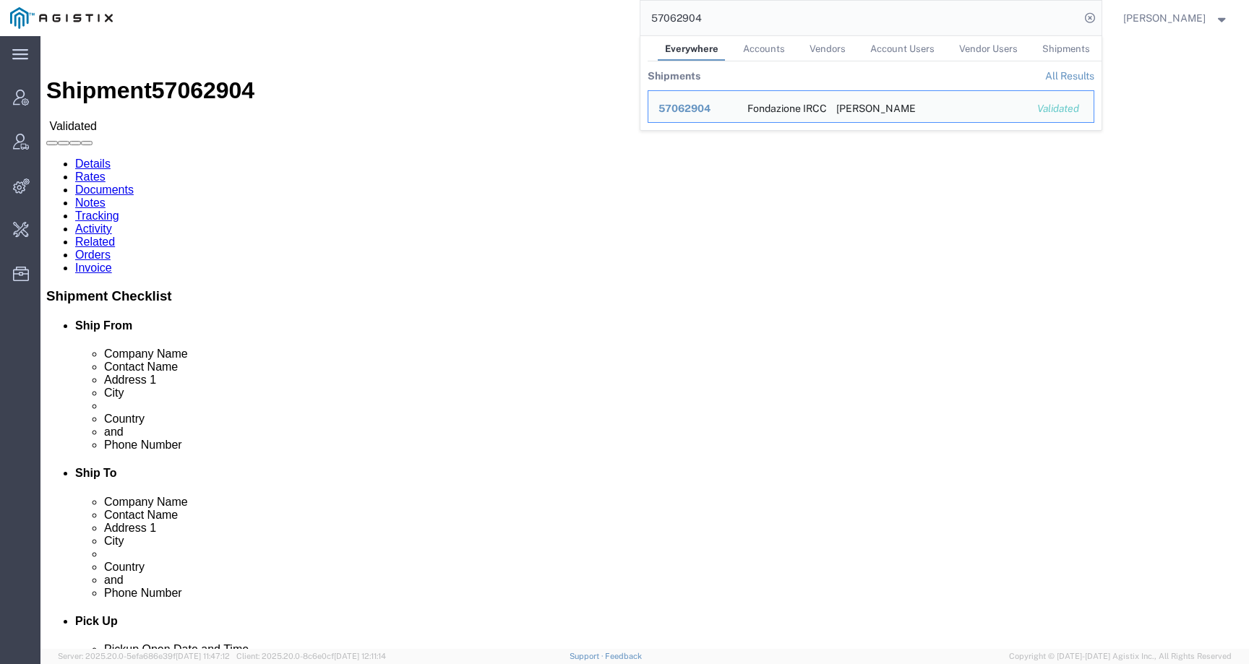
click address "[PERSON_NAME] research ([PERSON_NAME]) Passeggiata [PERSON_NAME] 5 [GEOGRAPHIC_…"
copy address "[GEOGRAPHIC_DATA]"
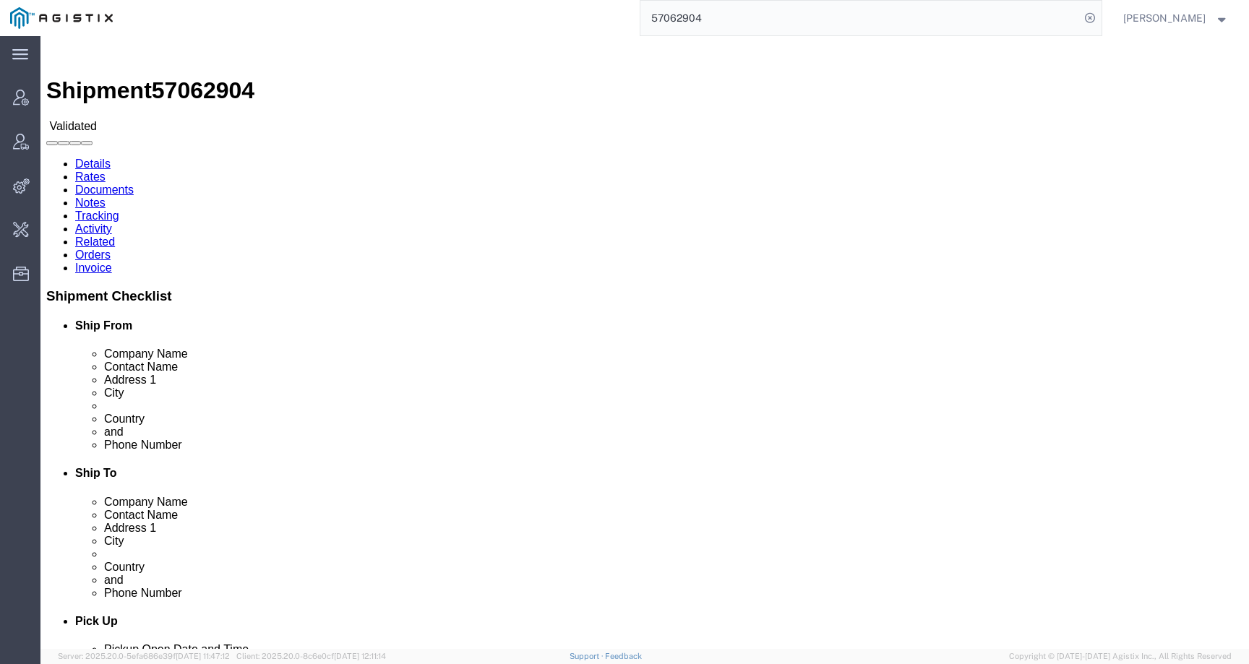
click address "[PERSON_NAME] research ([PERSON_NAME]) Passeggiata [PERSON_NAME] 5 [GEOGRAPHIC_…"
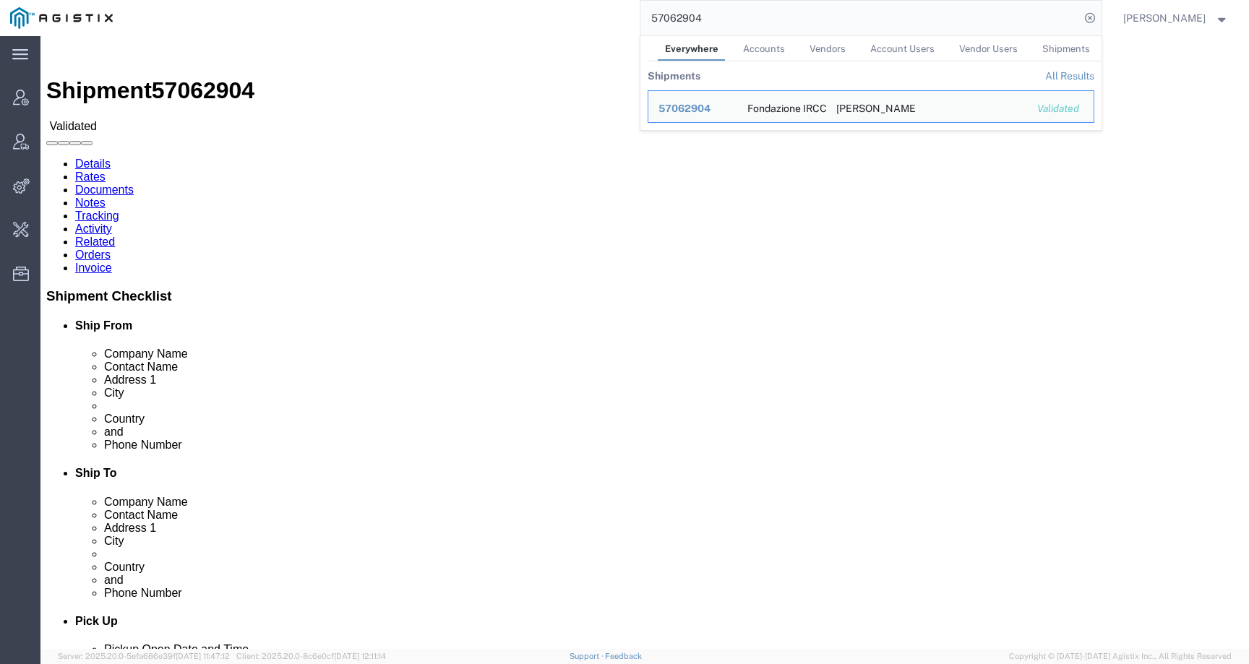
drag, startPoint x: 741, startPoint y: 17, endPoint x: 591, endPoint y: 15, distance: 149.7
click at [591, 15] on div "57062904 Everywhere Accounts Vendors Account Users Vendor Users Shipments Shipm…" at bounding box center [612, 18] width 979 height 36
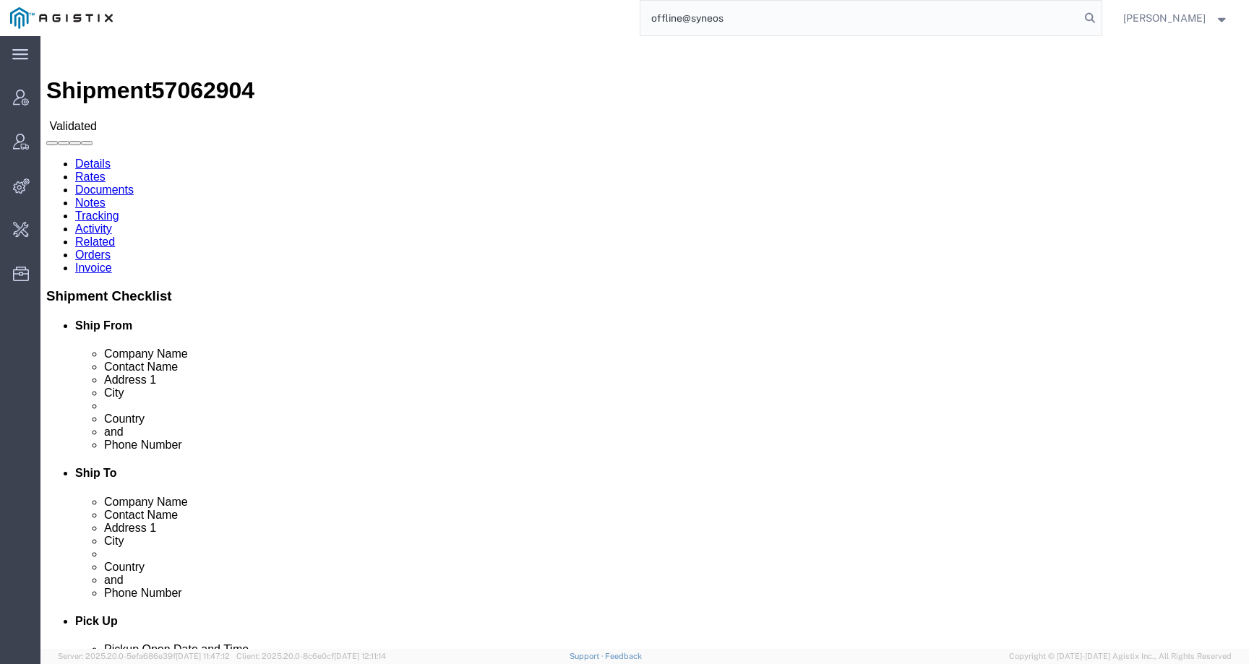
type input "offline@syneos"
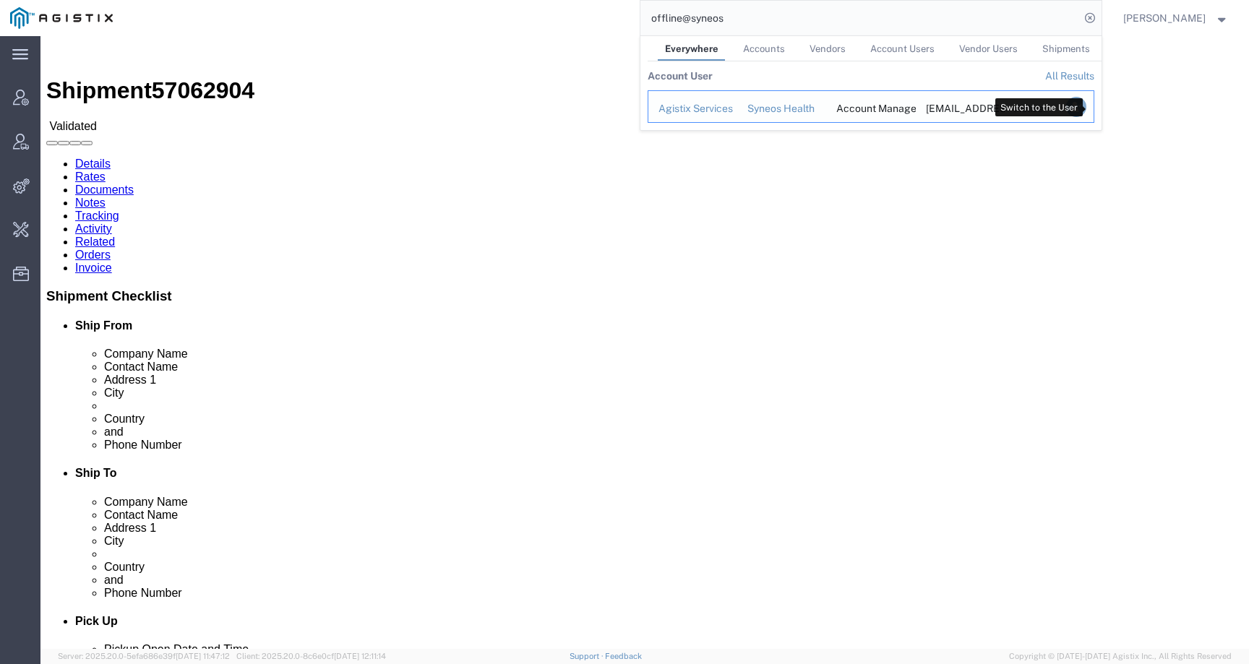
click at [1086, 103] on icon "Search Results" at bounding box center [1076, 107] width 20 height 20
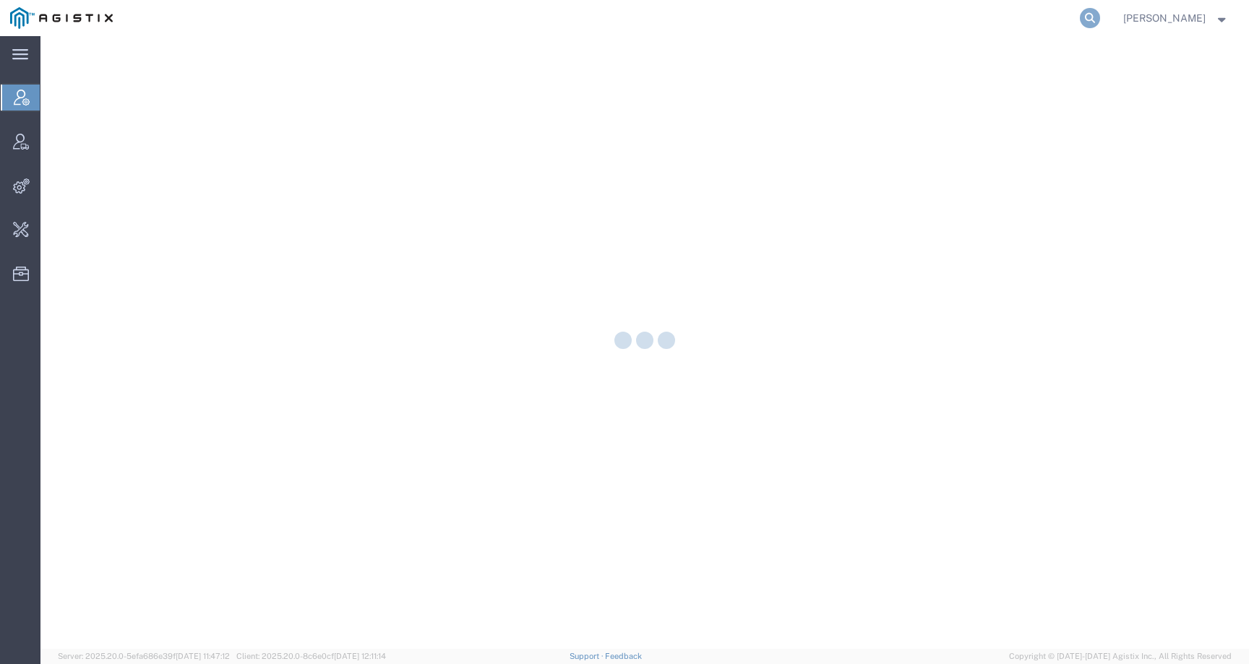
click at [1100, 16] on icon at bounding box center [1090, 18] width 20 height 20
click at [1055, 16] on input "search" at bounding box center [861, 18] width 440 height 35
paste input "57063189"
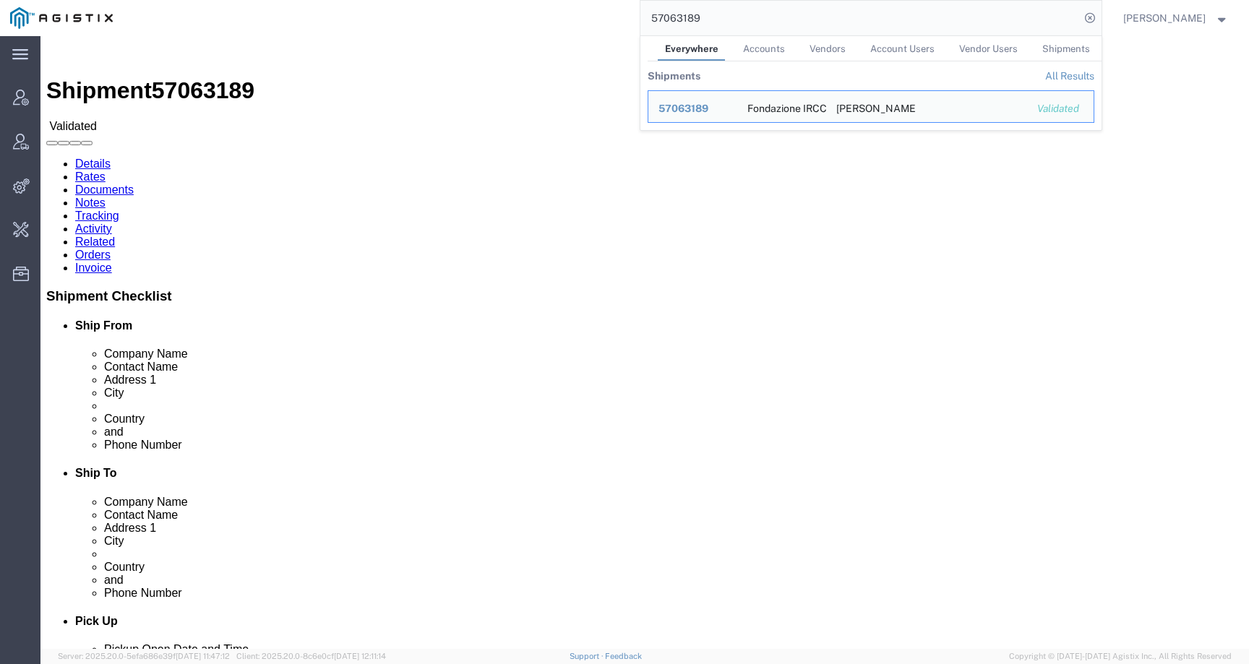
click div "Ship From Fondazione IRCCS Policlinico [GEOGRAPHIC_DATA] ([PERSON_NAME] TEST) S…"
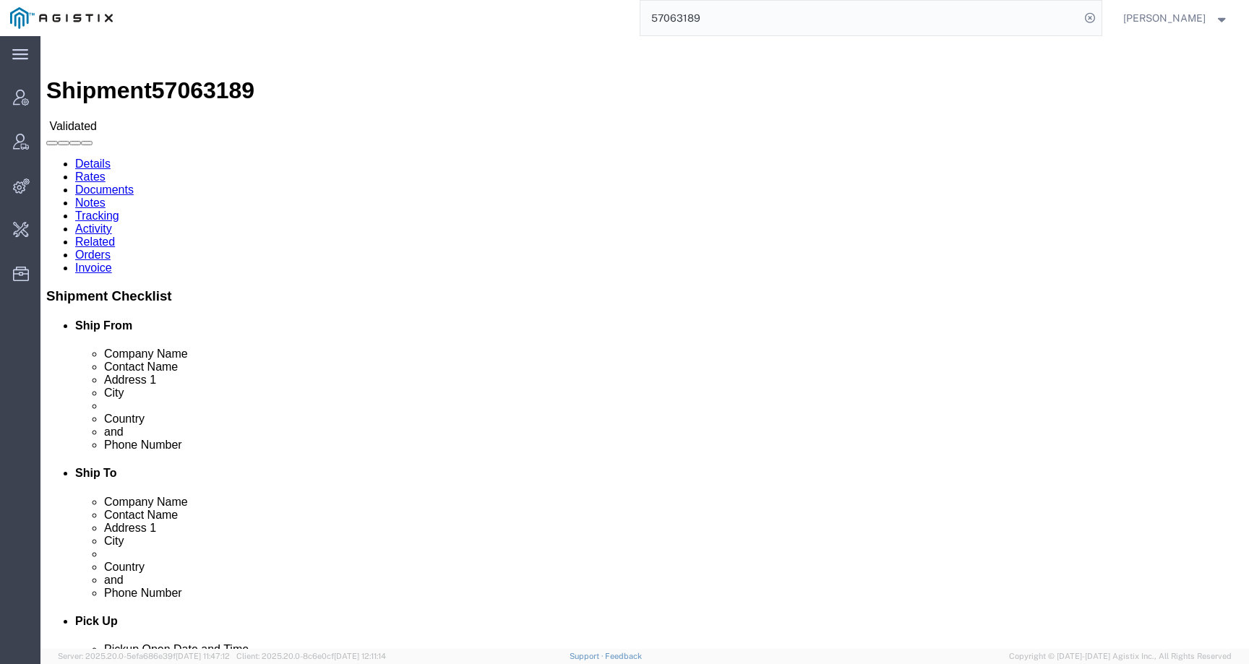
drag, startPoint x: 244, startPoint y: 196, endPoint x: 340, endPoint y: 197, distance: 95.4
click address "[PERSON_NAME] research ([PERSON_NAME] TEST) Passeggiata [PERSON_NAME] 5 [GEOGRA…"
copy address "Cernusco sul Naviglio"
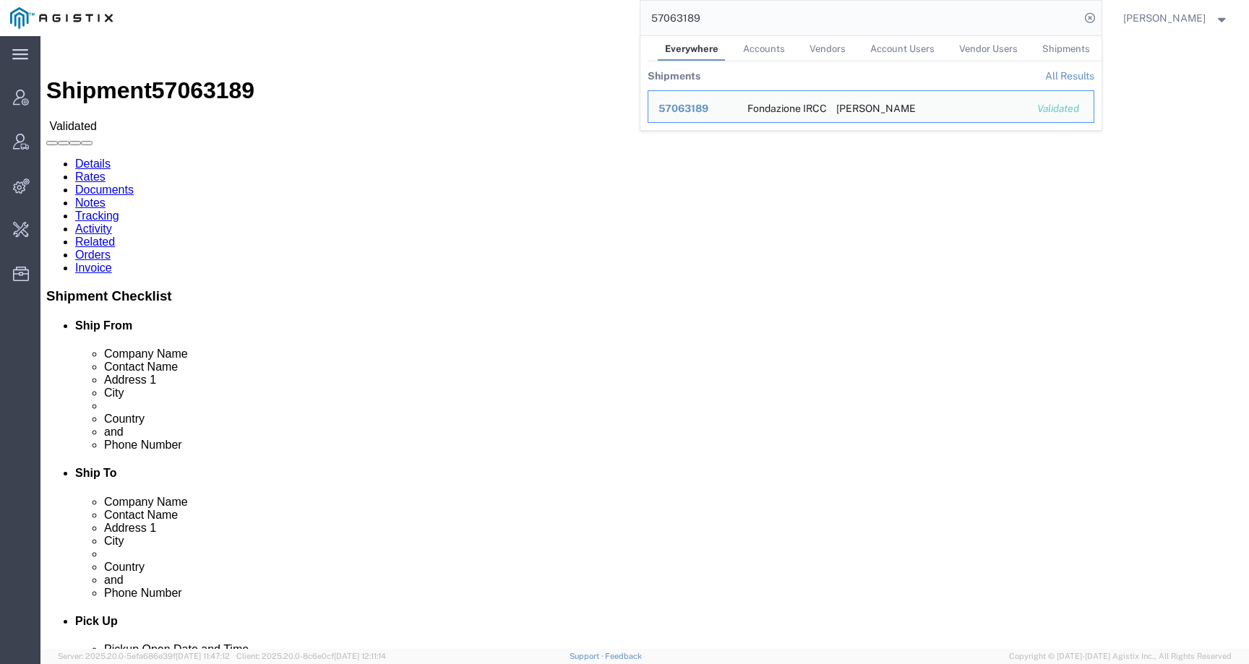
drag, startPoint x: 714, startPoint y: 17, endPoint x: 603, endPoint y: 17, distance: 110.6
click at [603, 17] on div "57063189 Everywhere Accounts Vendors Account Users Vendor Users Shipments Shipm…" at bounding box center [612, 18] width 979 height 36
paste input "2810"
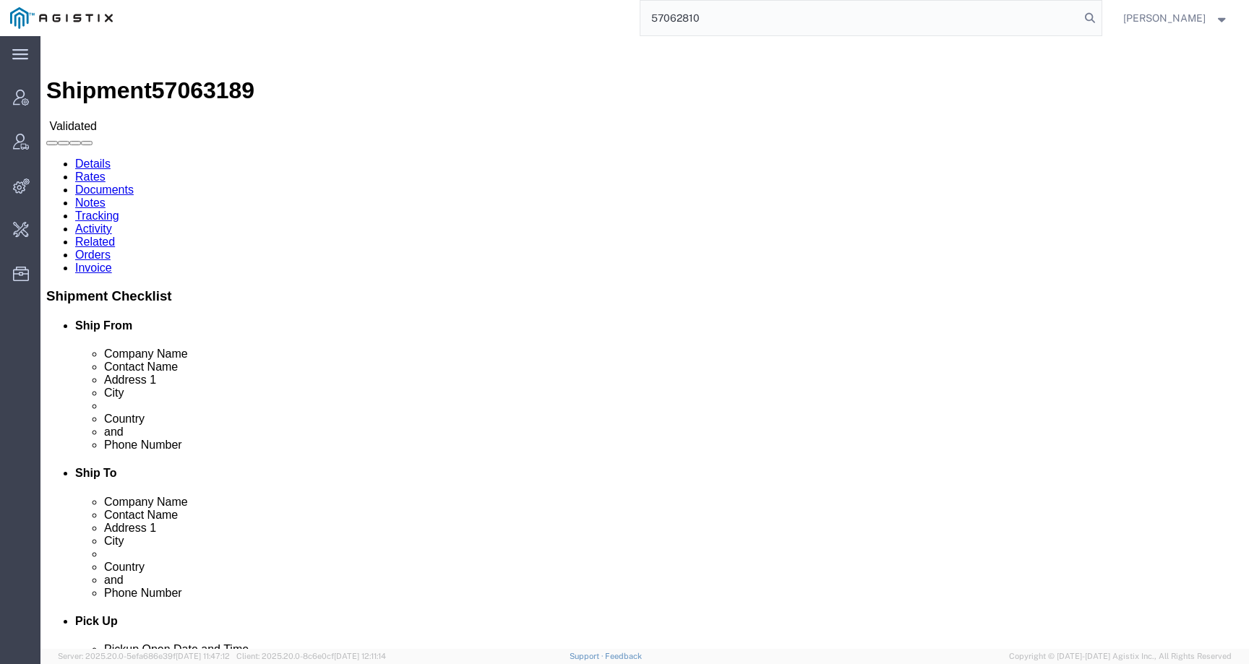
type input "57062810"
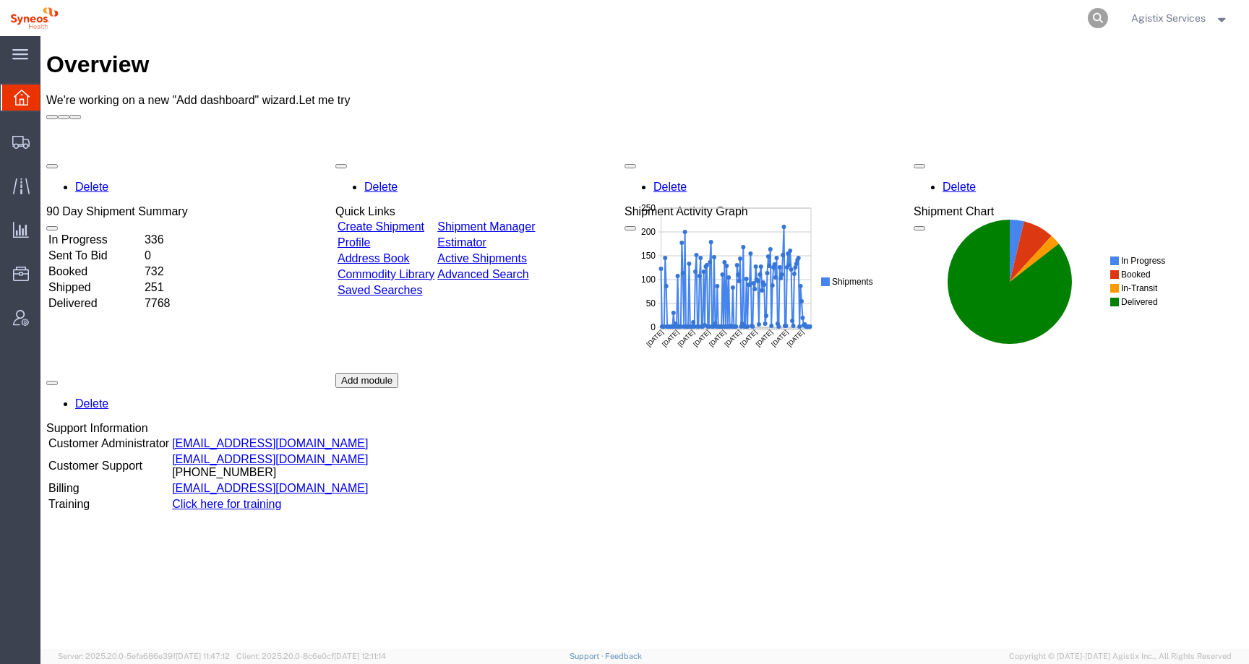
click at [1090, 16] on icon at bounding box center [1098, 18] width 20 height 20
click at [1051, 16] on input "search" at bounding box center [869, 18] width 440 height 35
paste input "57063189"
type input "57063189"
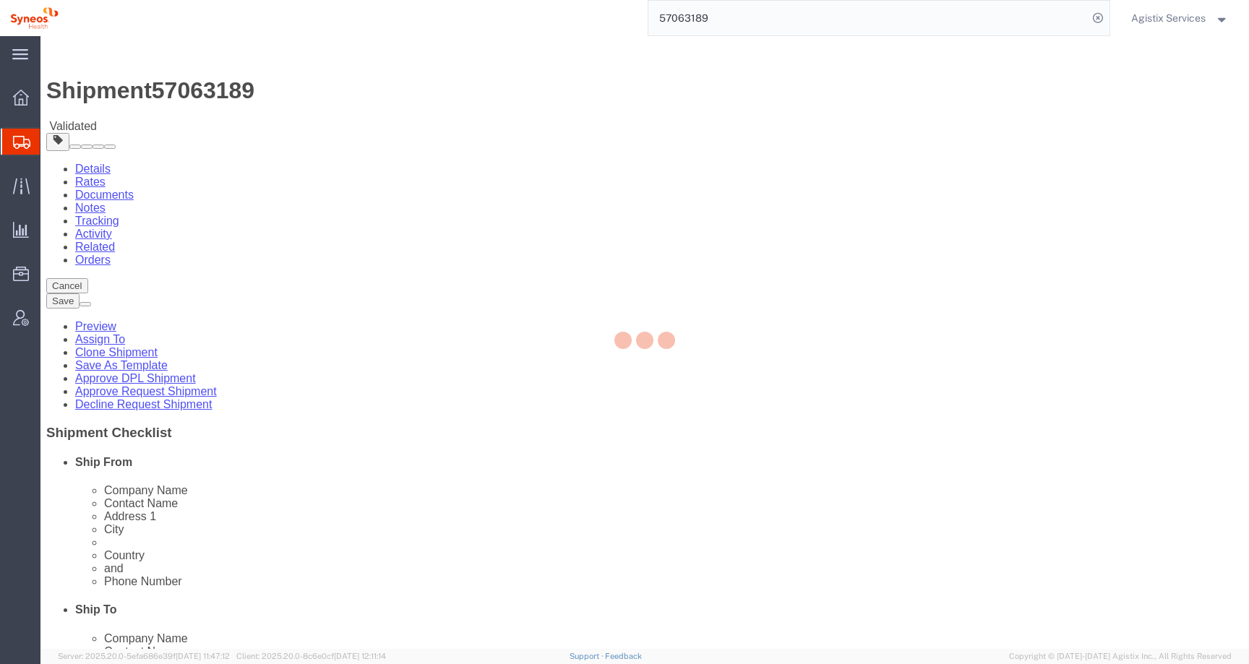
select select
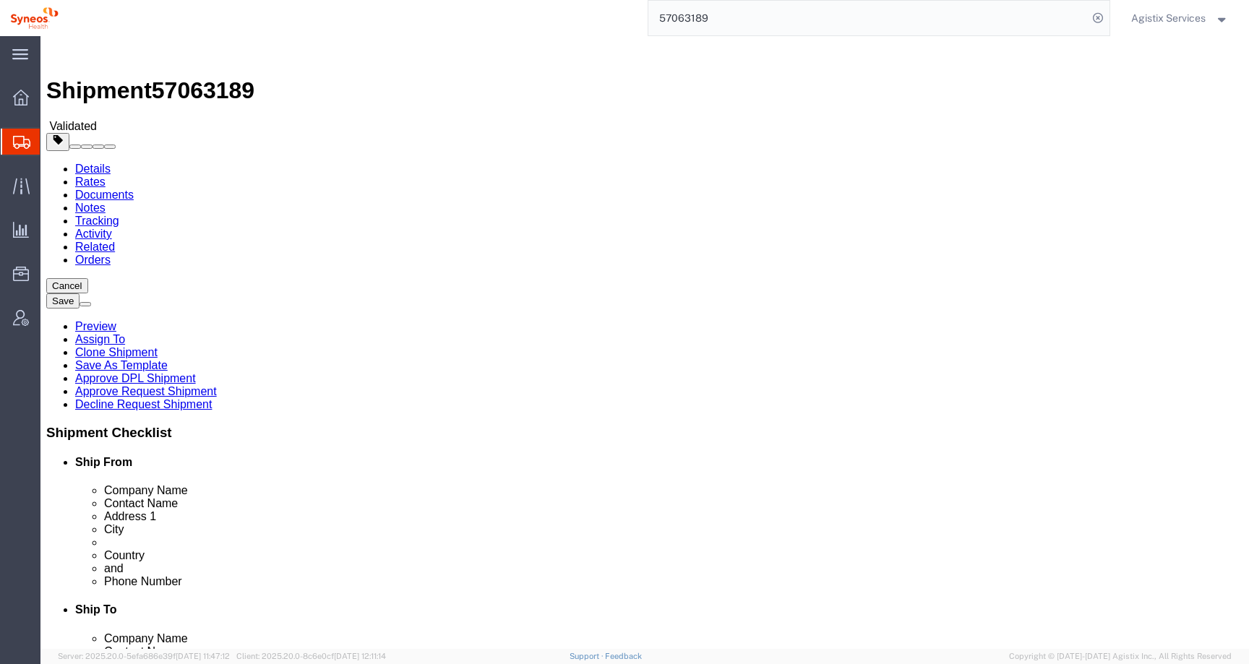
click button "Rate Shipment"
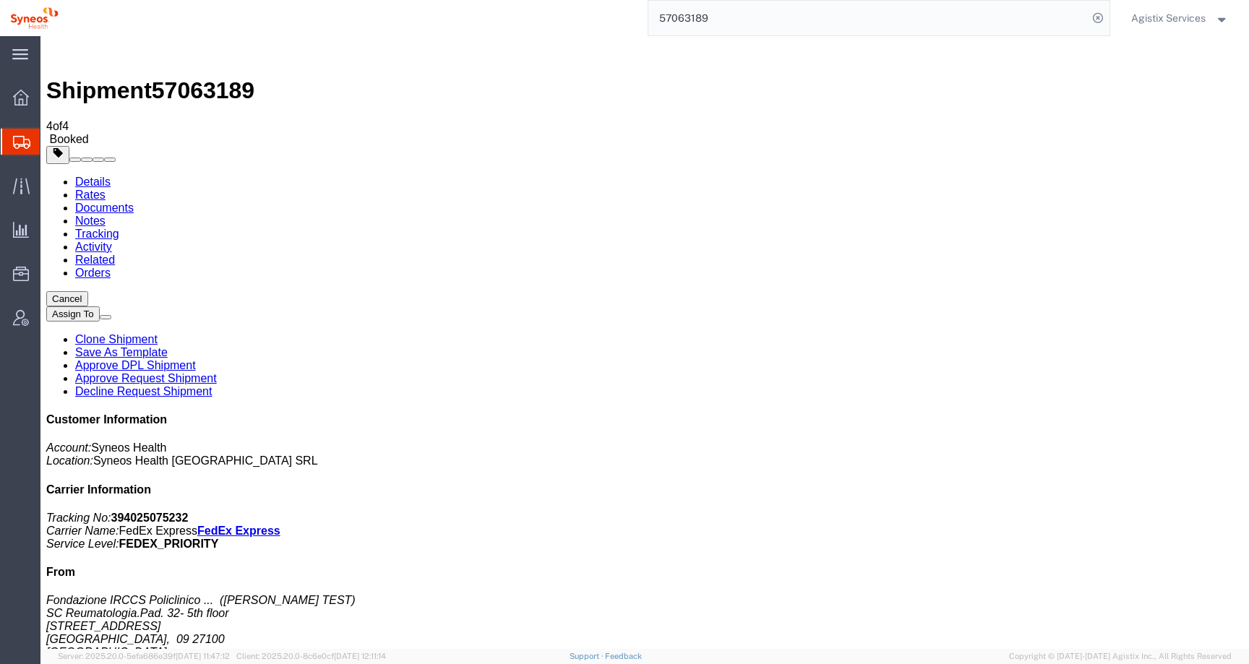
click at [88, 291] on button "Cancel" at bounding box center [67, 298] width 42 height 15
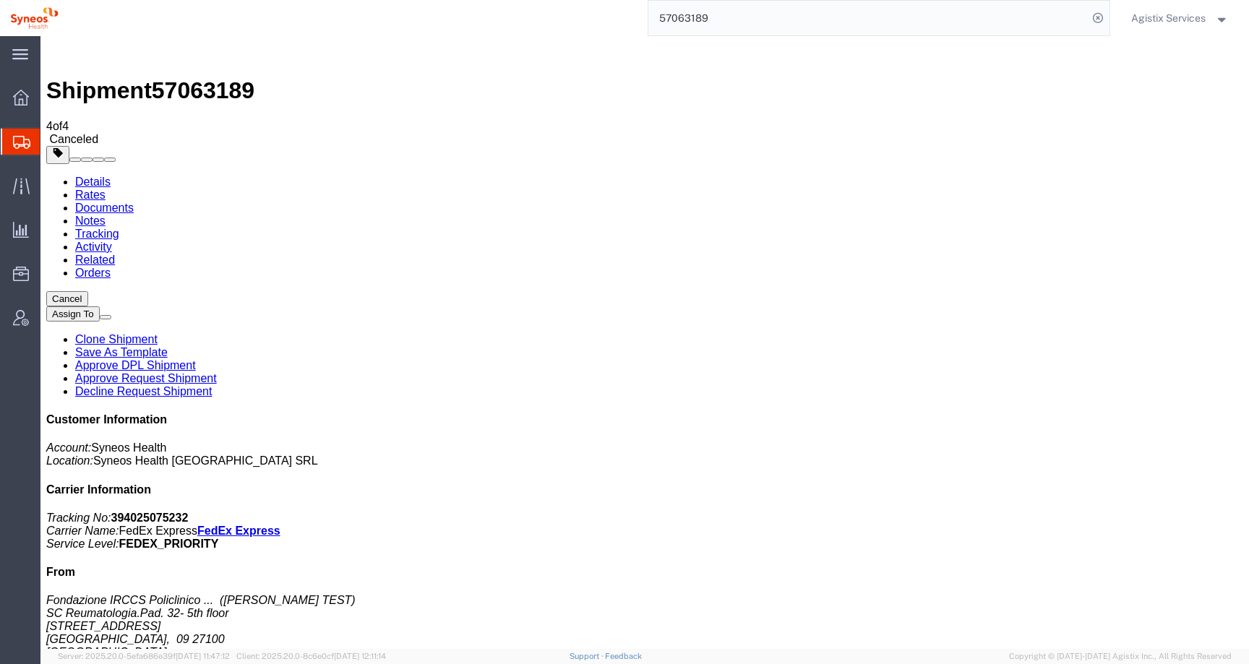
click at [1150, 20] on span "Agistix Services" at bounding box center [1168, 18] width 74 height 16
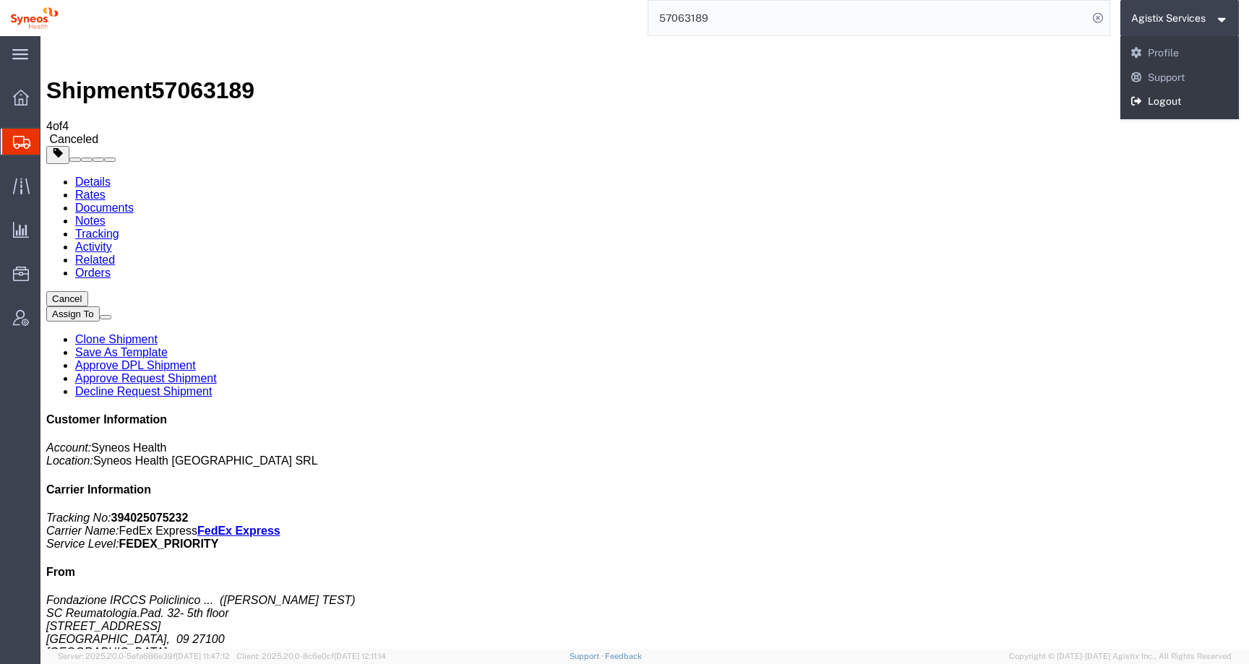
click at [1151, 105] on link "Logout" at bounding box center [1180, 102] width 119 height 25
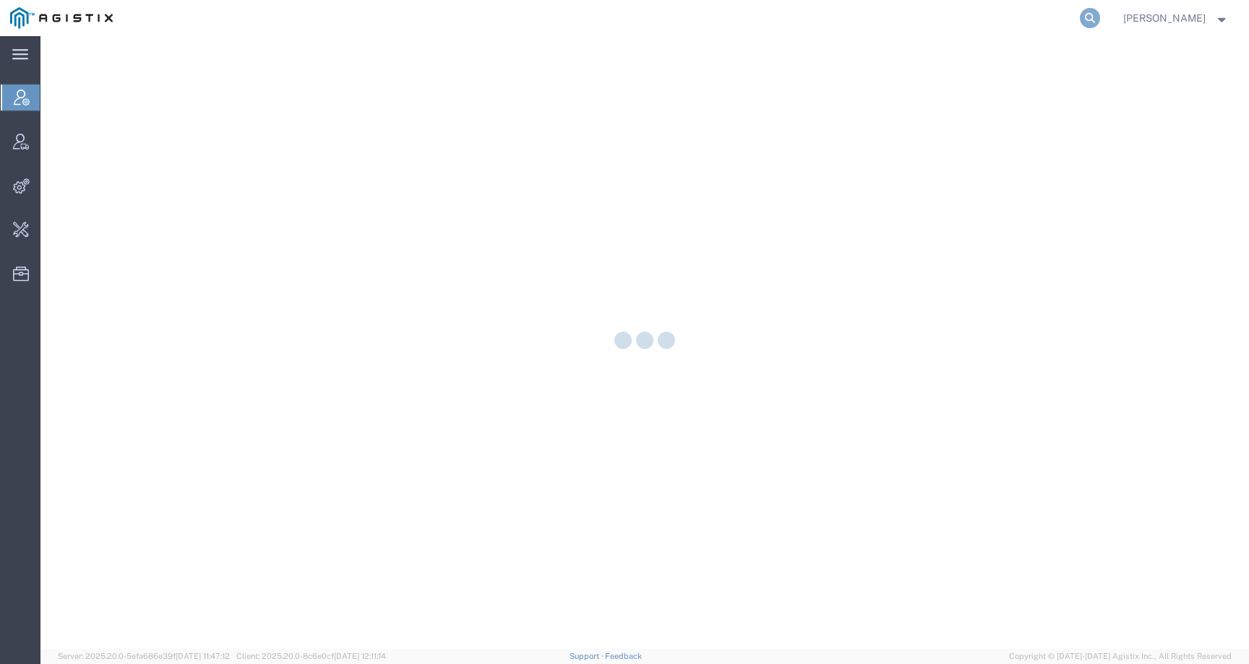
click at [1100, 18] on icon at bounding box center [1090, 18] width 20 height 20
click at [1054, 24] on input "search" at bounding box center [861, 18] width 440 height 35
paste input "57062810"
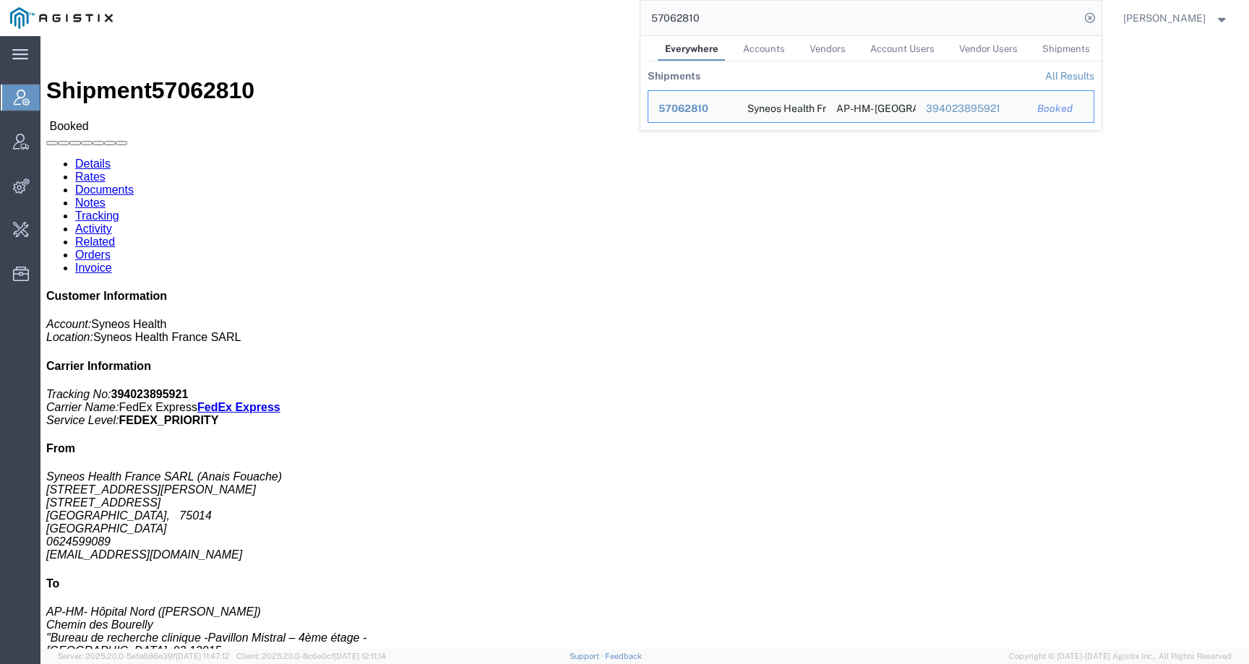
click link "Activity"
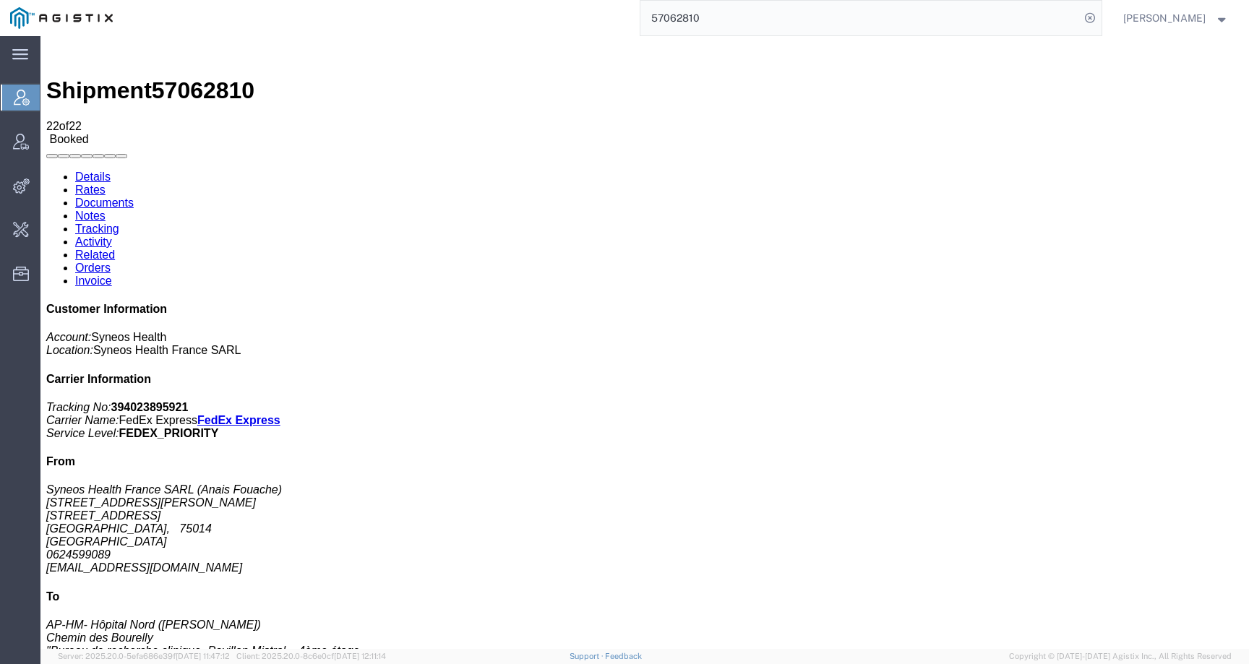
drag, startPoint x: 98, startPoint y: 97, endPoint x: 309, endPoint y: 46, distance: 216.4
click at [98, 171] on link "Details" at bounding box center [92, 177] width 35 height 12
click span "57062810"
copy span "57062810"
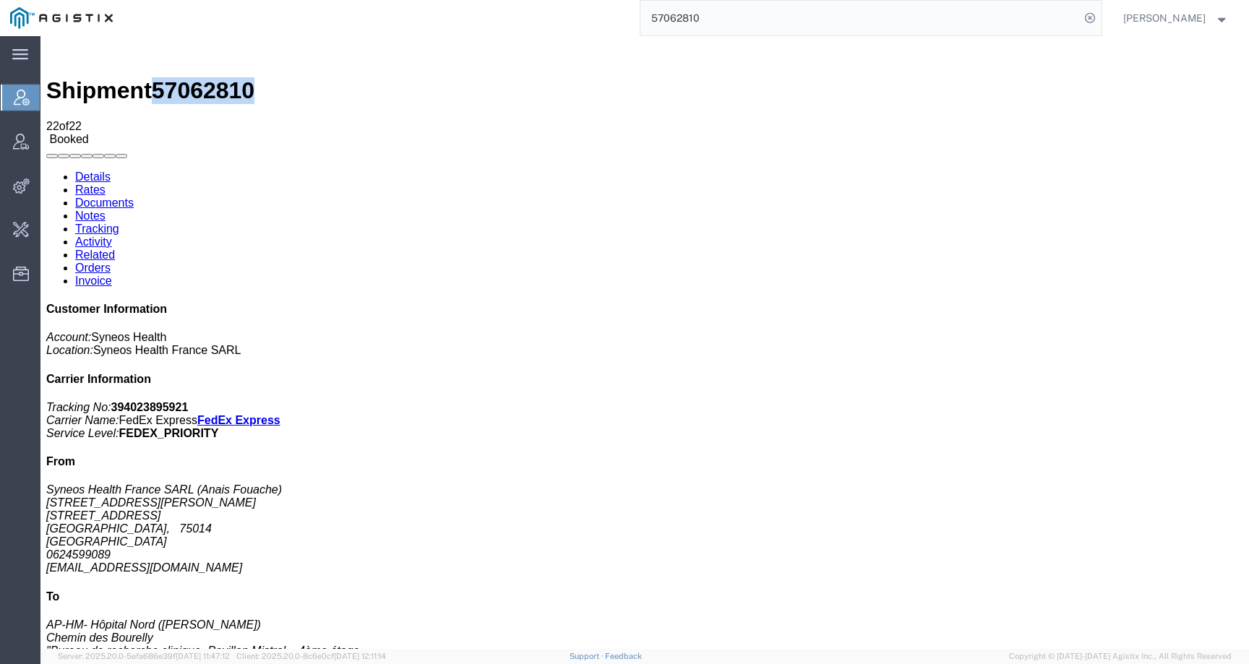
click link "Activity"
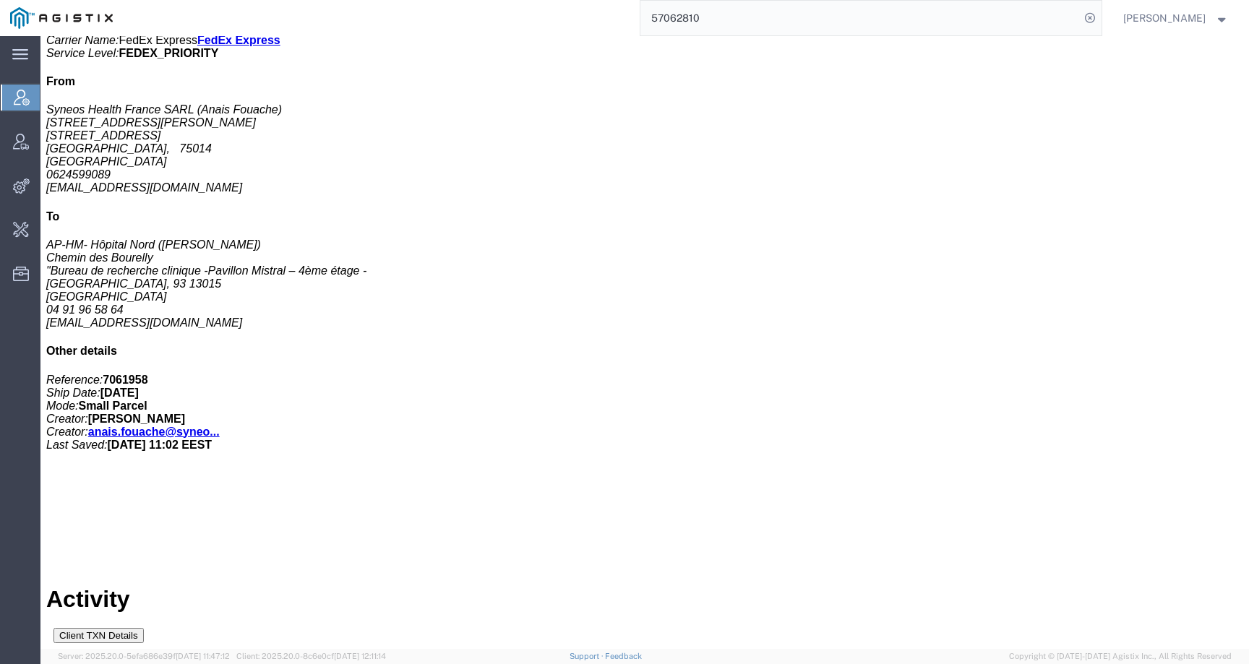
drag, startPoint x: 547, startPoint y: 572, endPoint x: 732, endPoint y: 572, distance: 185.1
drag, startPoint x: 720, startPoint y: 572, endPoint x: 555, endPoint y: 574, distance: 164.9
copy td "anais.fouache@syneoshealth.com"
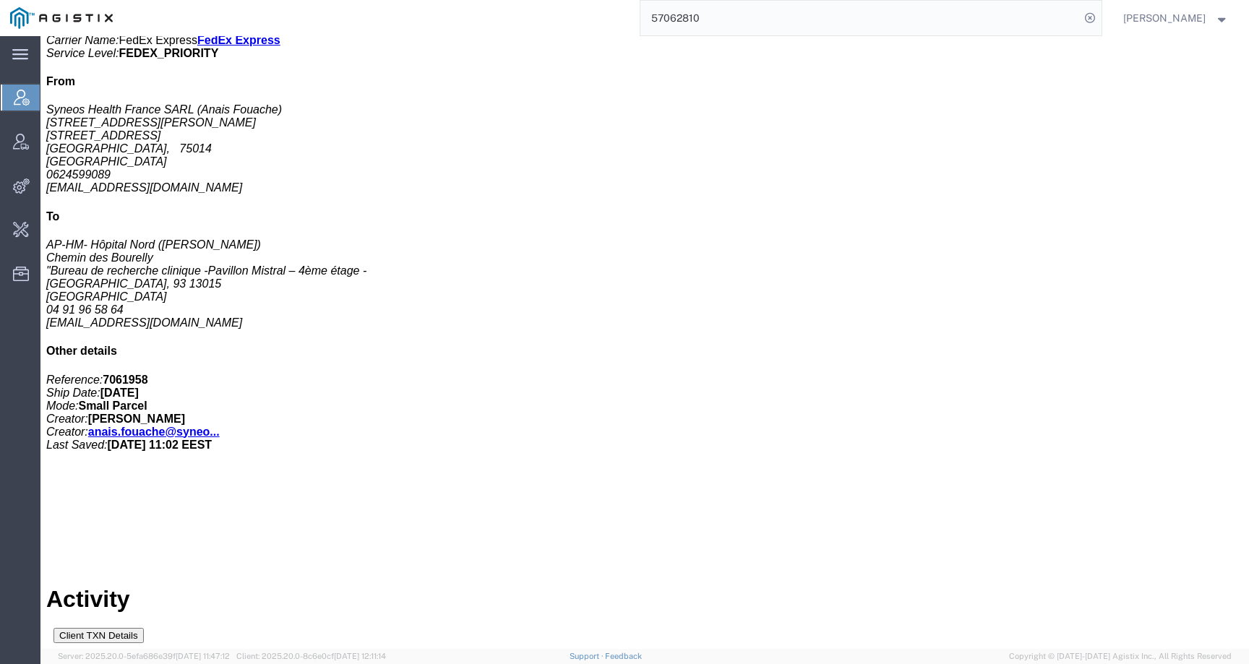
copy td "Anais"
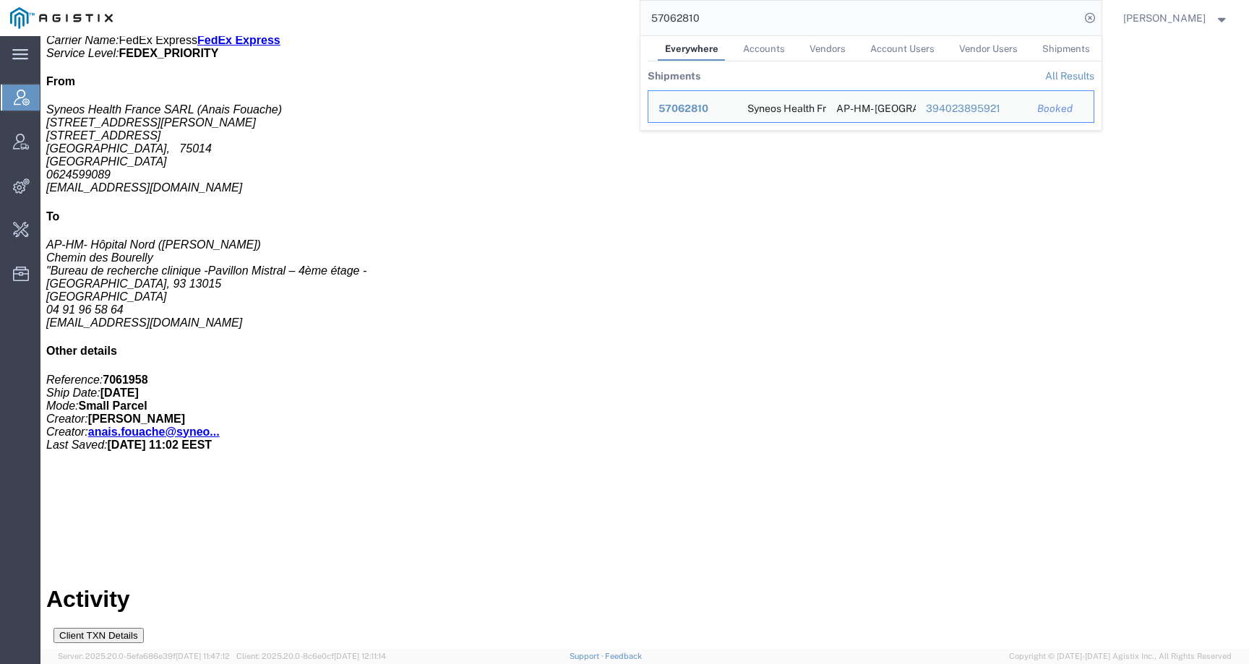
drag, startPoint x: 722, startPoint y: 21, endPoint x: 613, endPoint y: 20, distance: 108.5
click at [613, 20] on div "57062810 Everywhere Accounts Vendors Account Users Vendor Users Shipments Shipm…" at bounding box center [612, 18] width 979 height 36
paste input "51364"
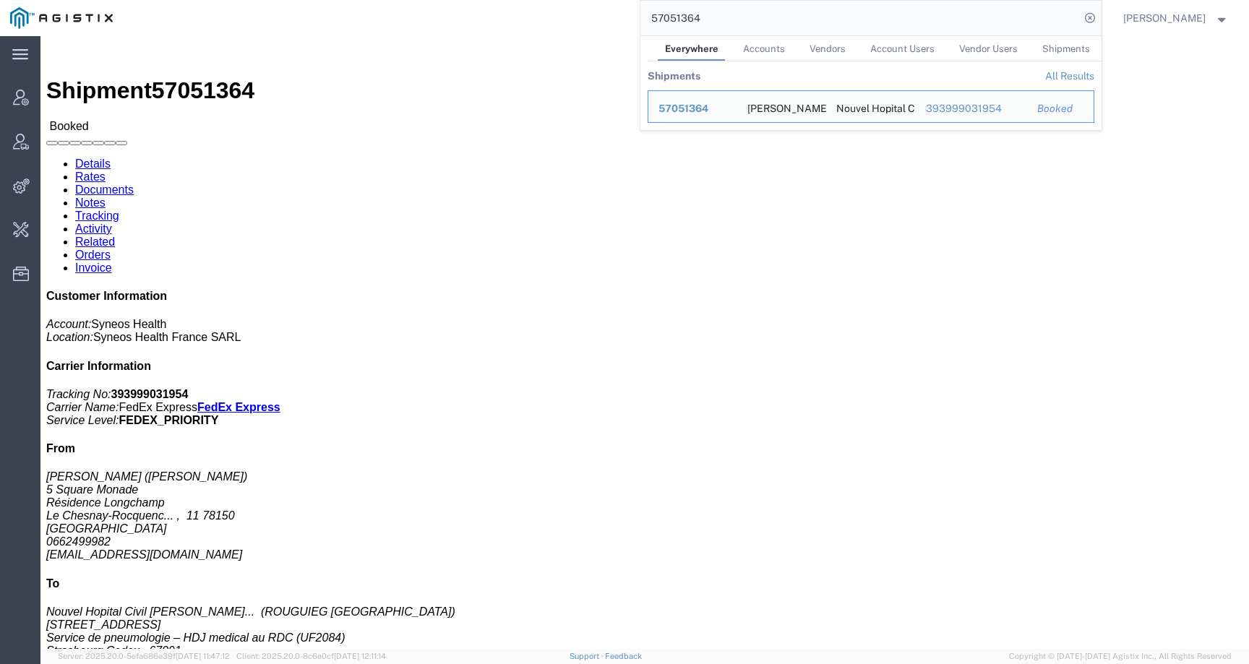
drag, startPoint x: 719, startPoint y: 20, endPoint x: 656, endPoint y: 20, distance: 63.6
click at [656, 20] on input "57051364" at bounding box center [861, 18] width 440 height 35
paste input "62896"
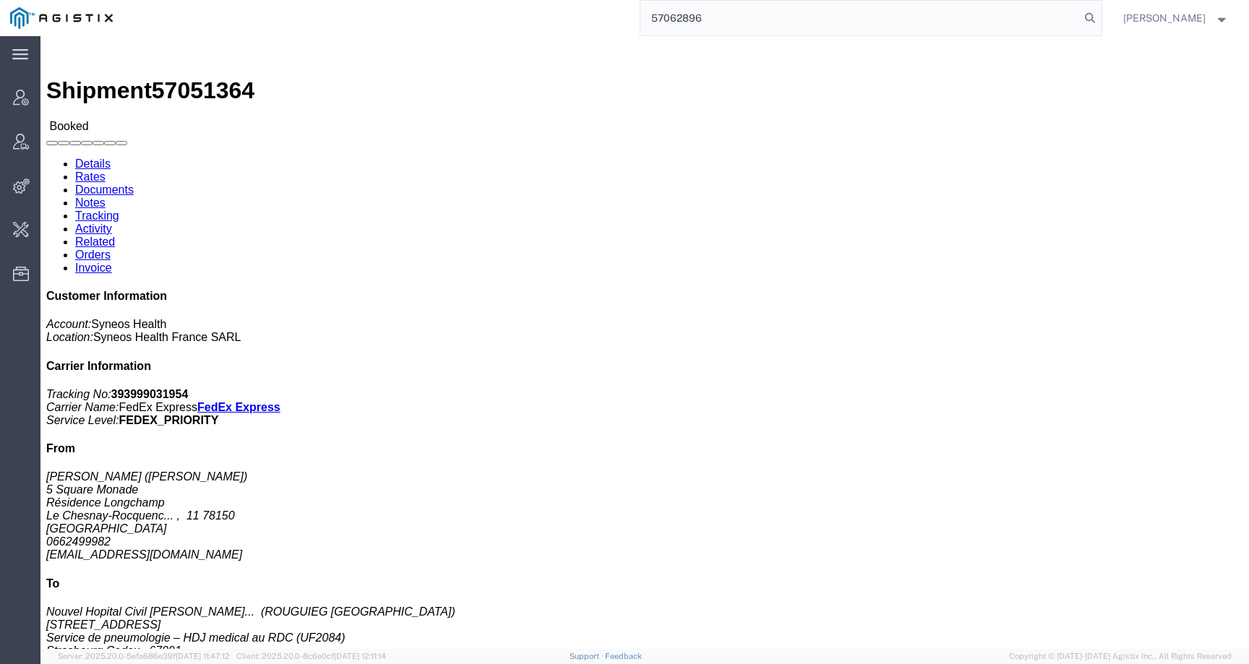
type input "57062896"
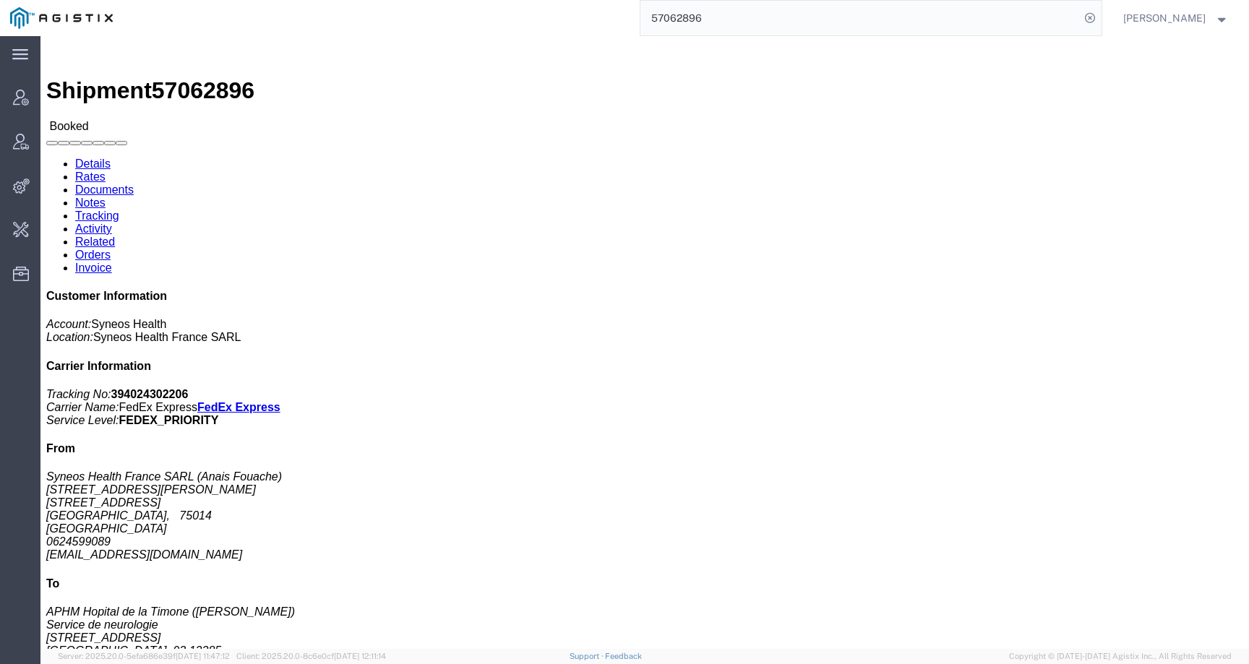
click link "Activity"
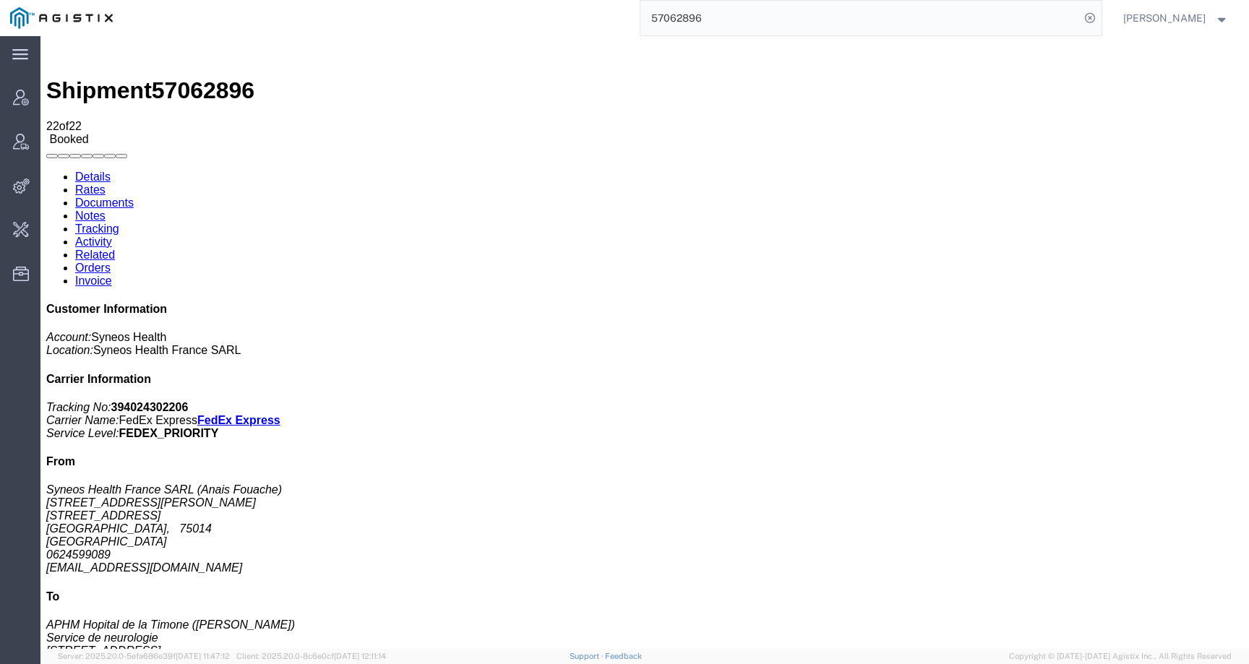
click at [89, 171] on link "Details" at bounding box center [92, 177] width 35 height 12
click link "Activity"
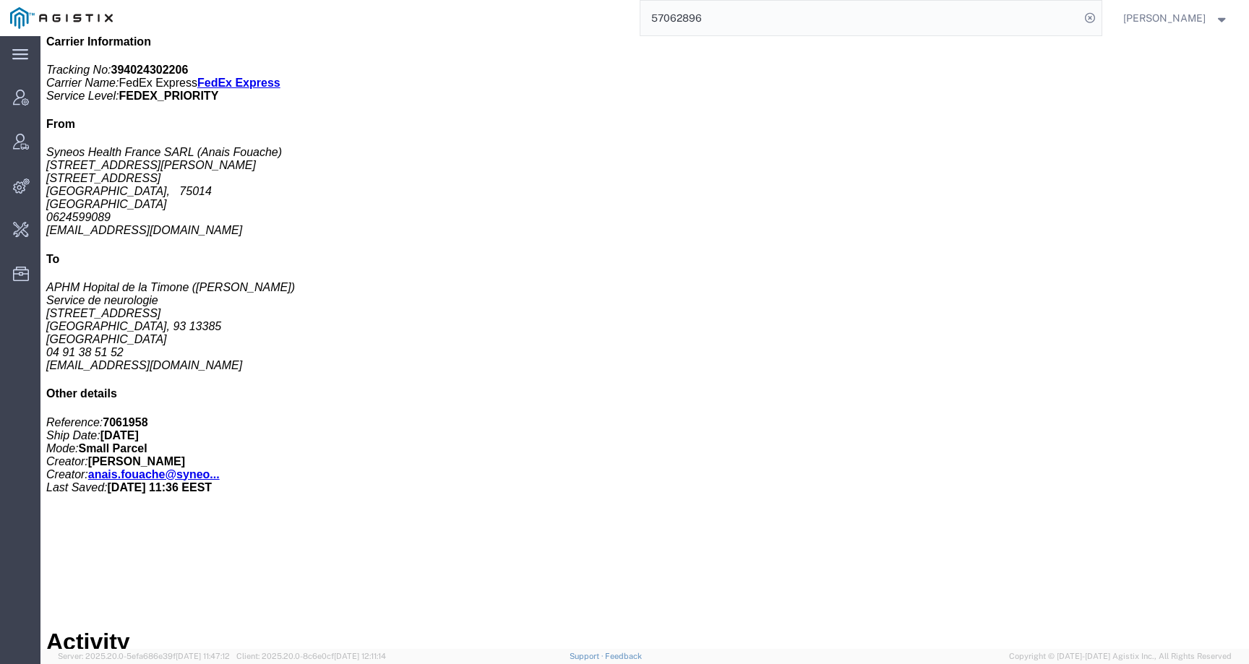
scroll to position [380, 0]
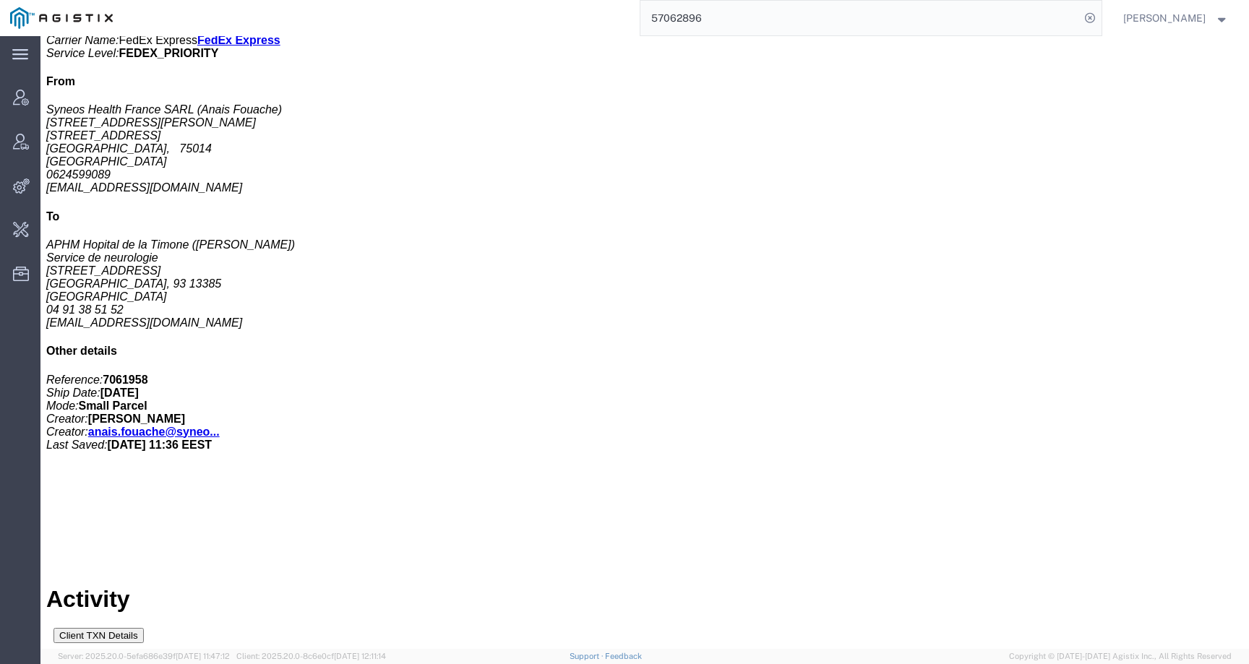
drag, startPoint x: 546, startPoint y: 594, endPoint x: 767, endPoint y: 594, distance: 221.2
copy tr "Anais Fouache anais.fouache@syneoshealth.com"
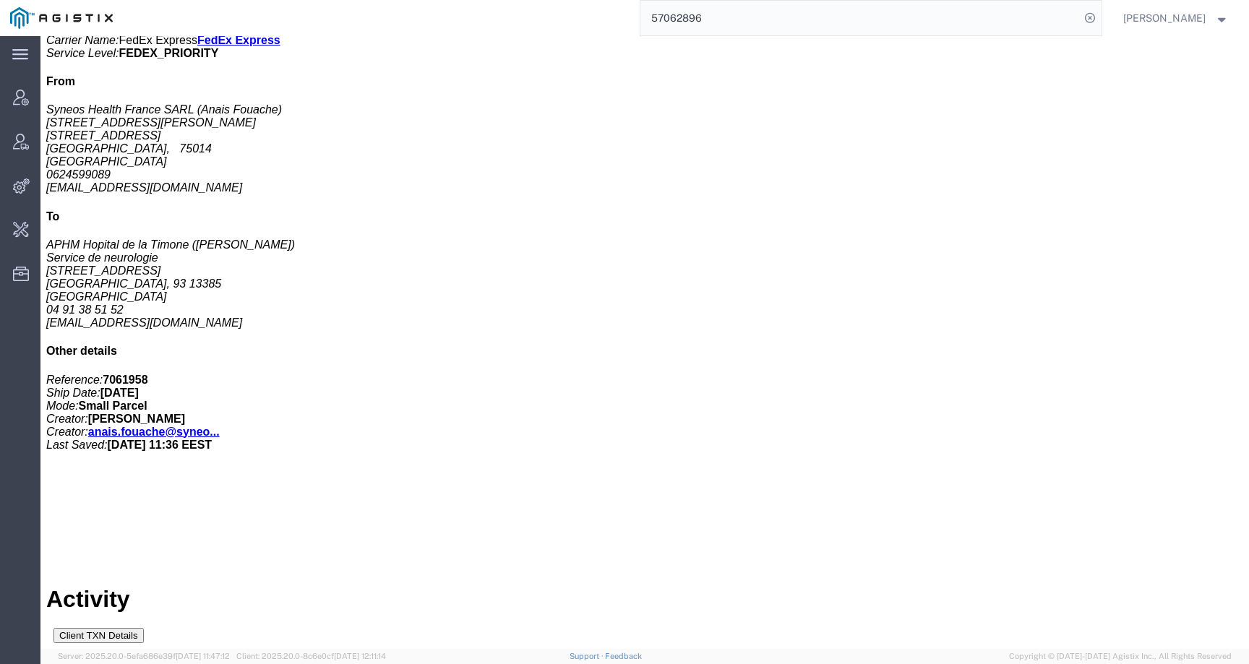
copy td "Anais"
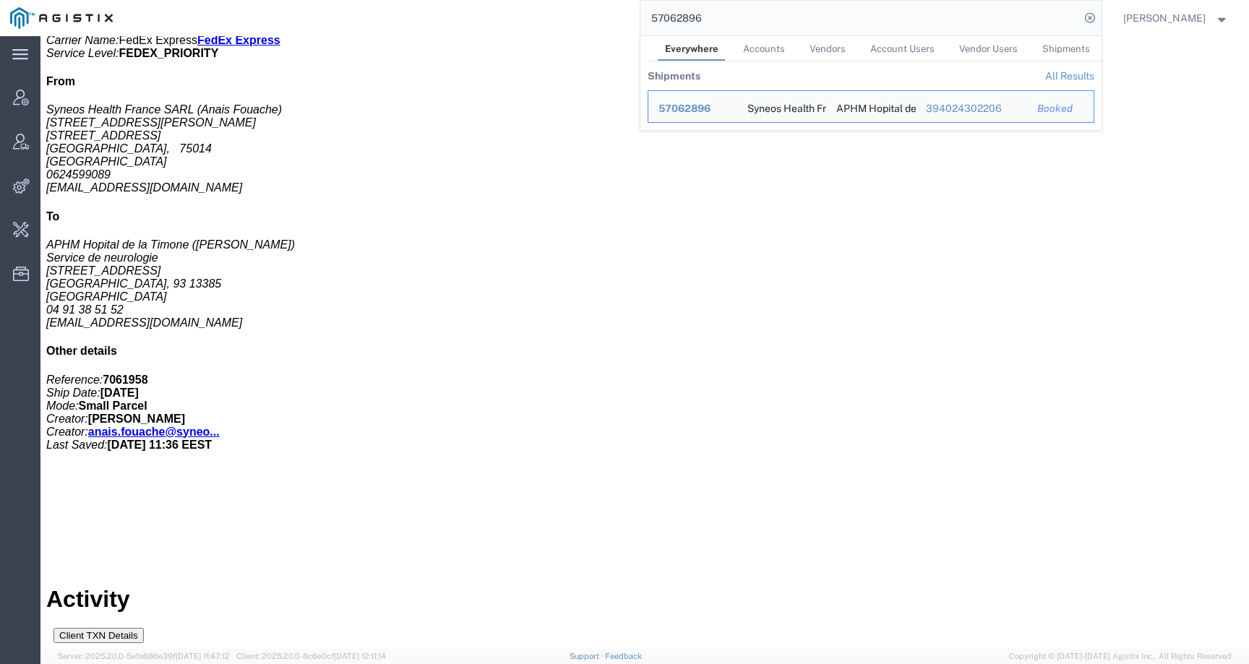
drag, startPoint x: 729, startPoint y: 17, endPoint x: 609, endPoint y: 17, distance: 119.3
click at [609, 17] on div "57062896 Everywhere Accounts Vendors Account Users Vendor Users Shipments Shipm…" at bounding box center [612, 18] width 979 height 36
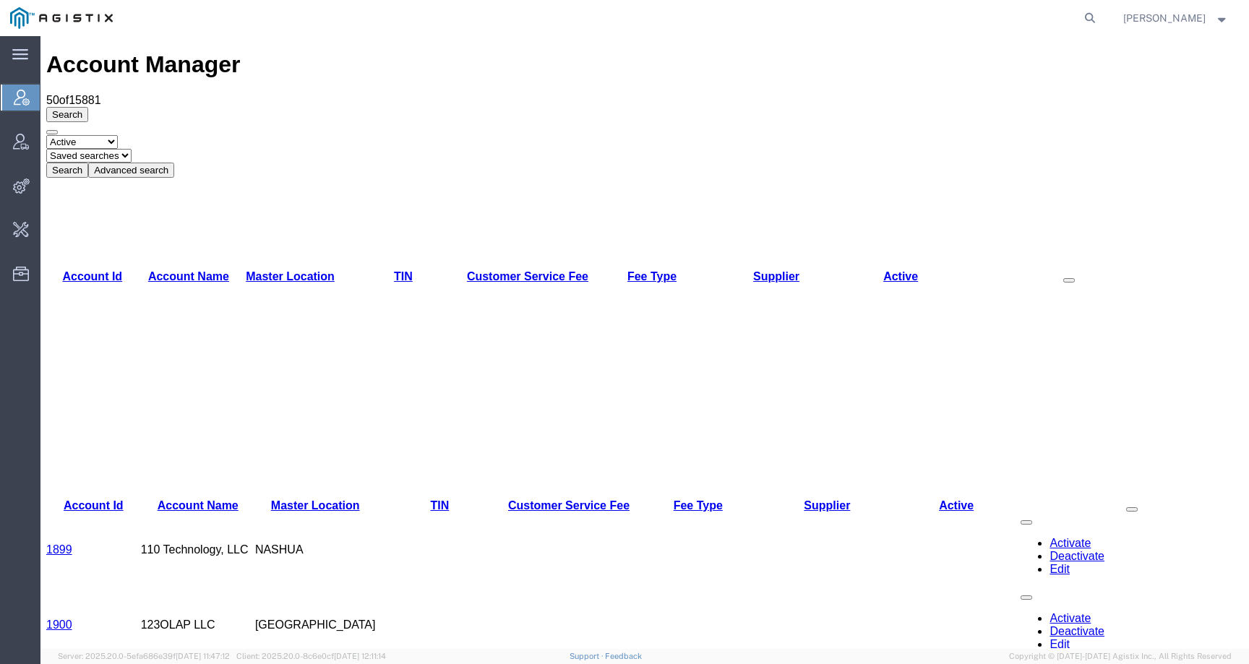
click at [1095, 23] on form at bounding box center [1090, 18] width 23 height 36
click at [1098, 23] on icon at bounding box center [1090, 18] width 20 height 20
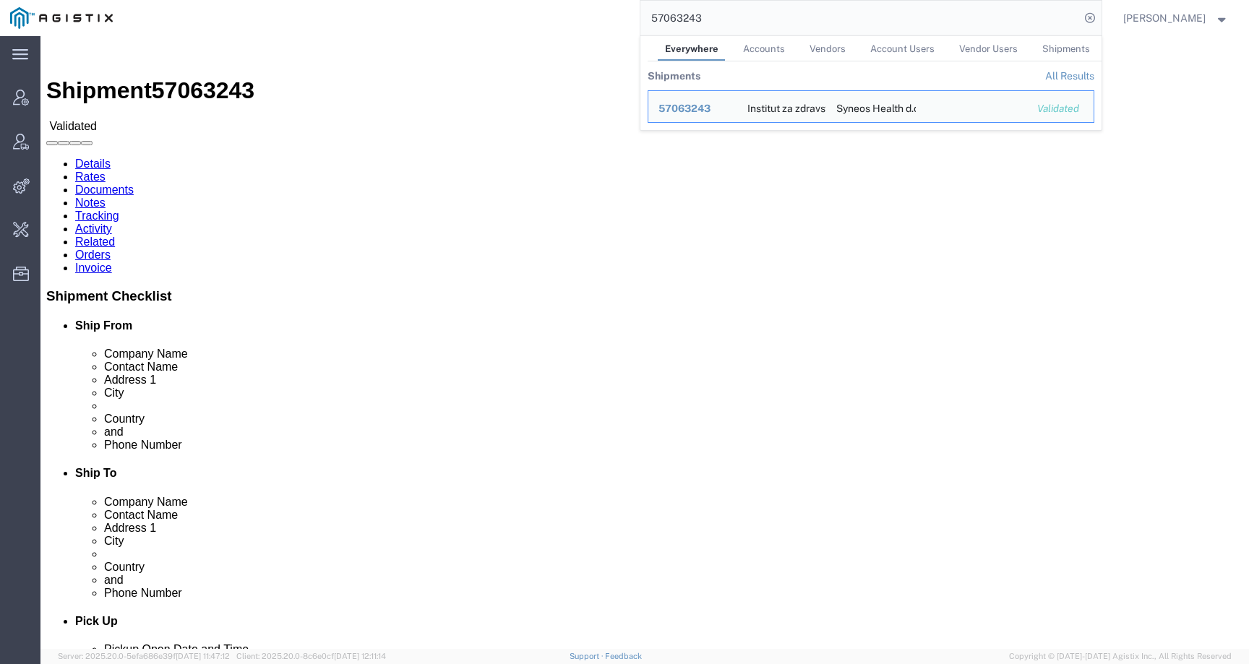
click address "Syneos Health d.o.o. [GEOGRAPHIC_DATA] ([PERSON_NAME]) [STREET_ADDRESS] 0626015…"
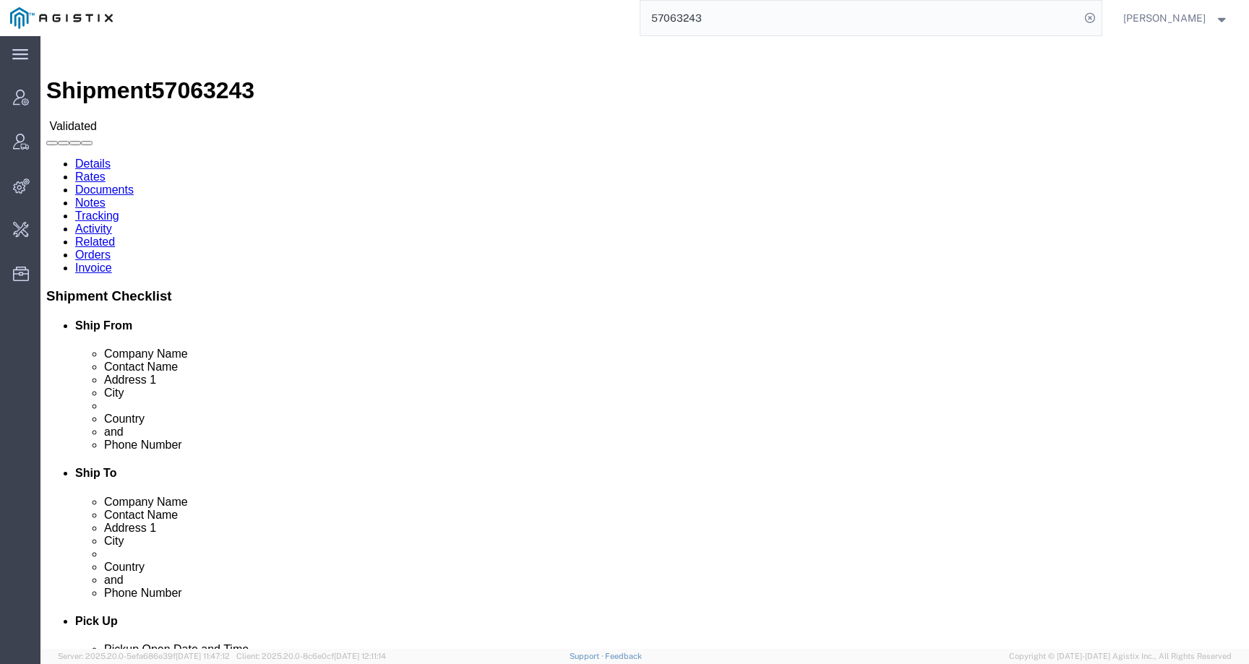
drag, startPoint x: 46, startPoint y: 195, endPoint x: 15, endPoint y: 167, distance: 41.4
click address "Institut za zdravstvenu zastitu majke i deteta Srbije [PERSON_NAME] ([PERSON_NA…"
copy address "Radoja [STREET_ADDRESS]"
drag, startPoint x: 277, startPoint y: 196, endPoint x: 244, endPoint y: 171, distance: 41.2
click address "Syneos Health d.o.o. [GEOGRAPHIC_DATA] ([PERSON_NAME]) [STREET_ADDRESS] 0626015…"
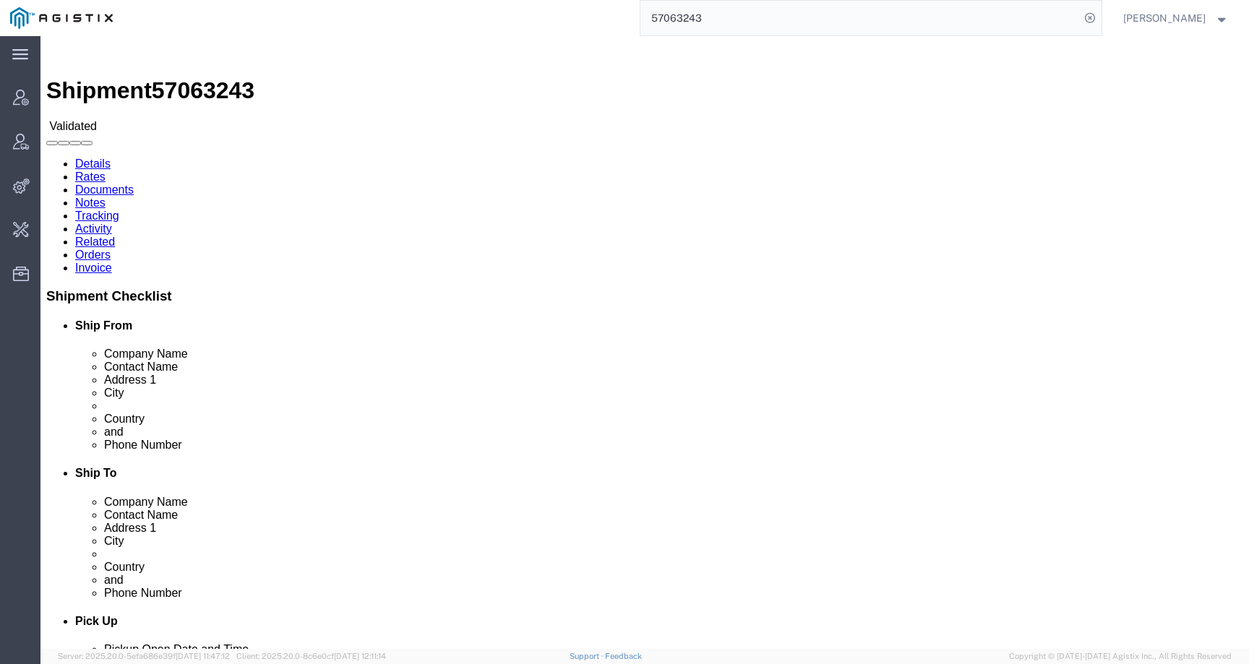
copy address "[STREET_ADDRESS]"
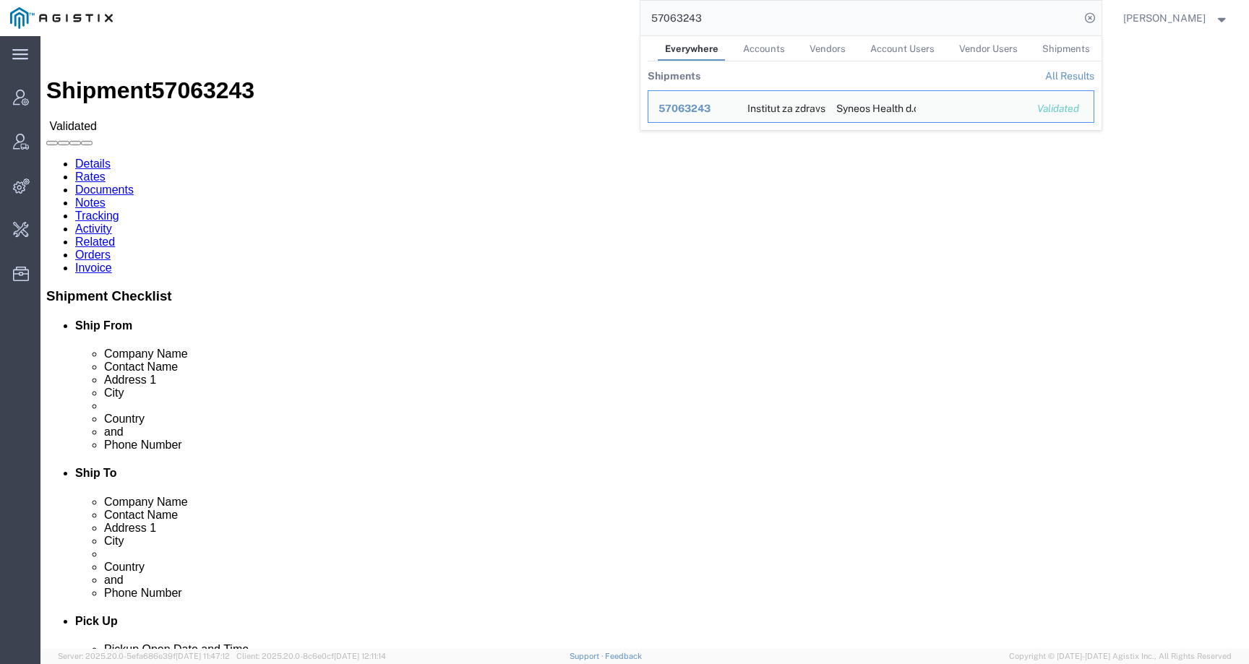
drag, startPoint x: 727, startPoint y: 21, endPoint x: 581, endPoint y: 21, distance: 145.3
click at [581, 21] on div "57063243 Everywhere Accounts Vendors Account Users Vendor Users Shipments Shipm…" at bounding box center [612, 18] width 979 height 36
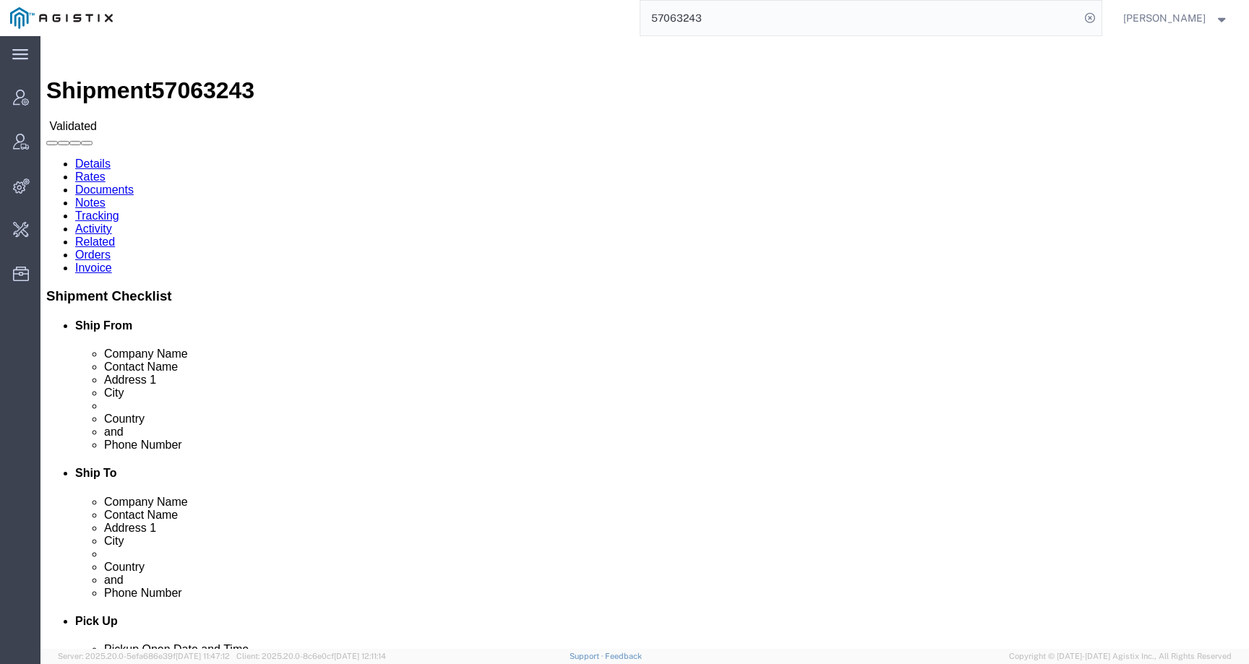
type input "f"
type input "offline@syneos"
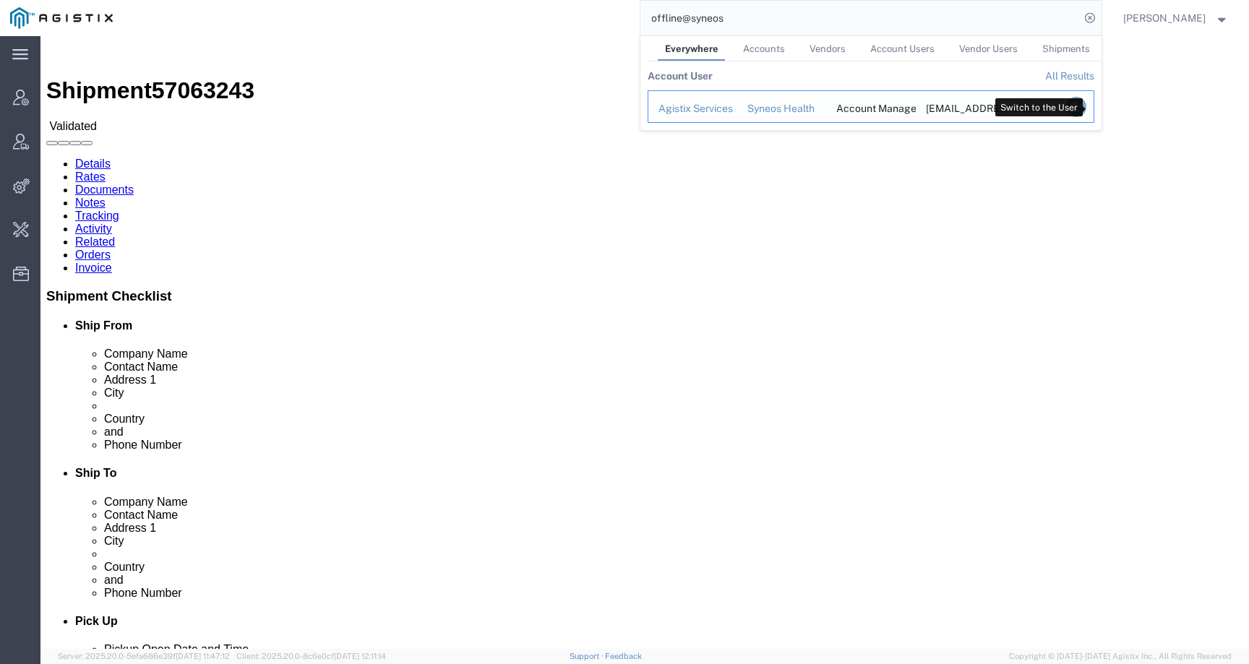
click at [1086, 109] on icon "Search Results" at bounding box center [1076, 107] width 20 height 20
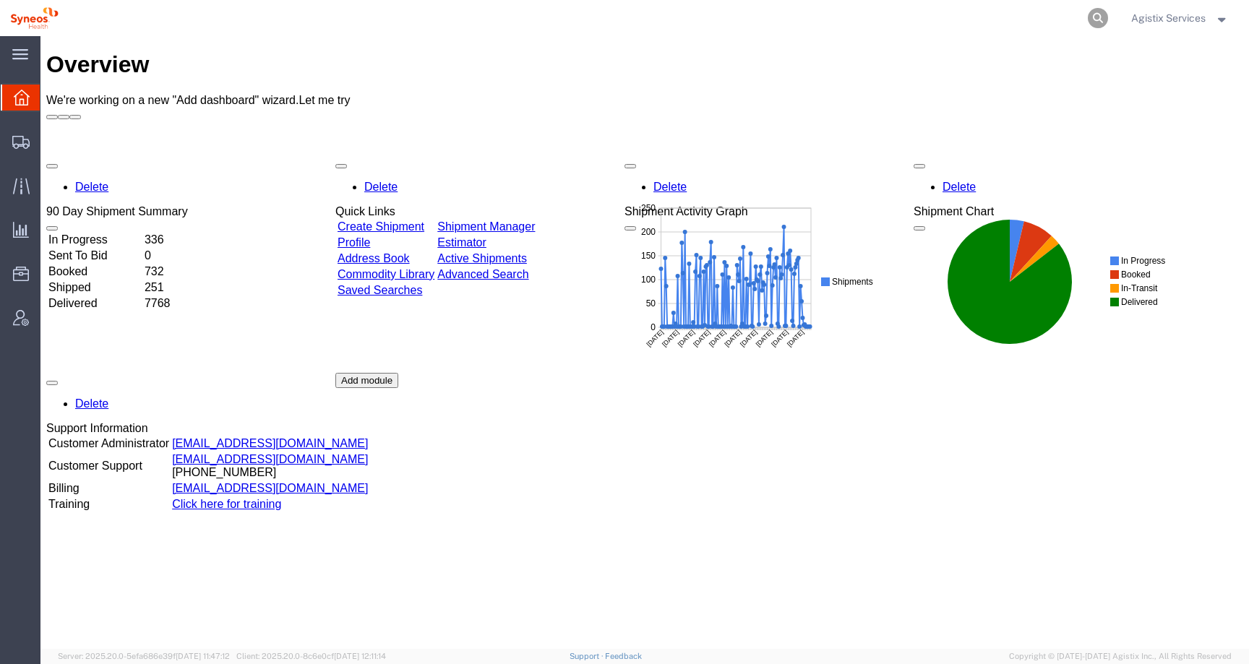
click at [1100, 17] on icon at bounding box center [1098, 18] width 20 height 20
type input "57063243"
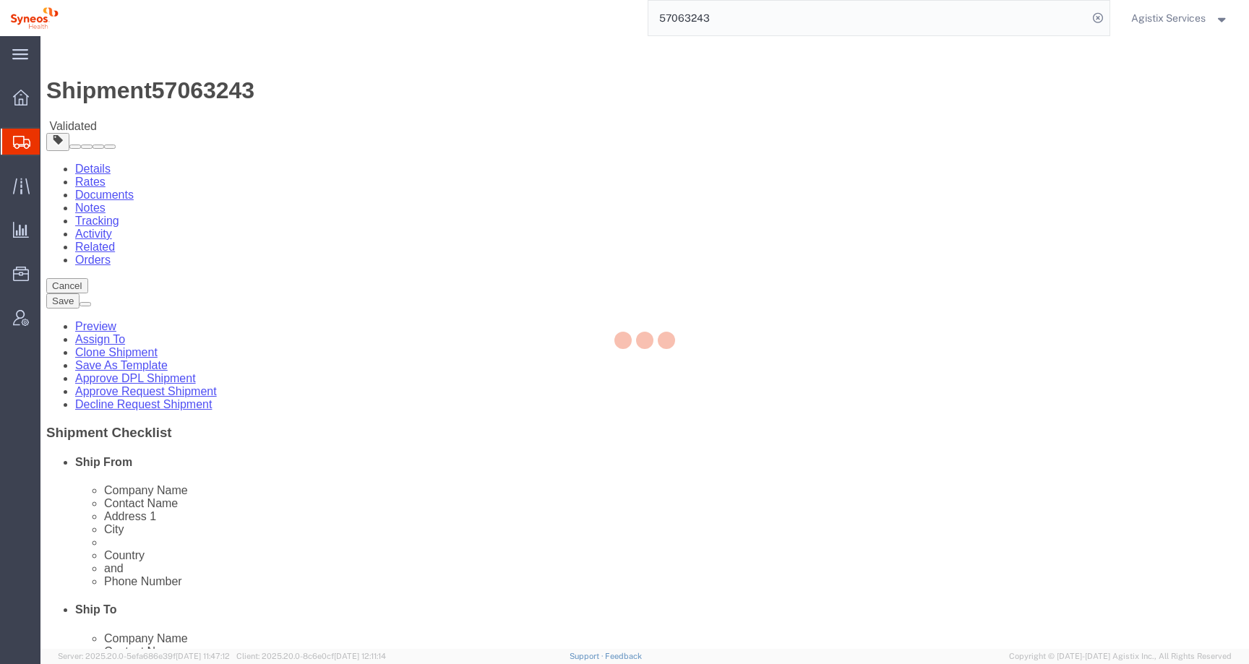
select select
select select "63774"
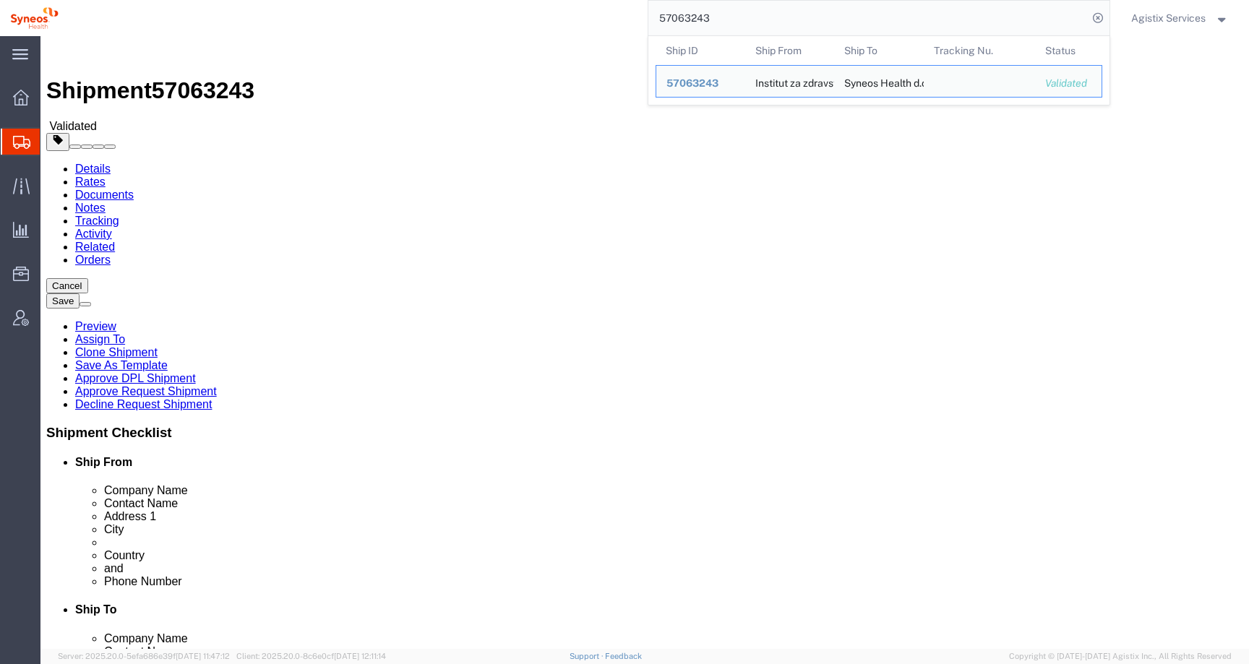
click div "Shipment Information Package Information Special Services Loading Routing"
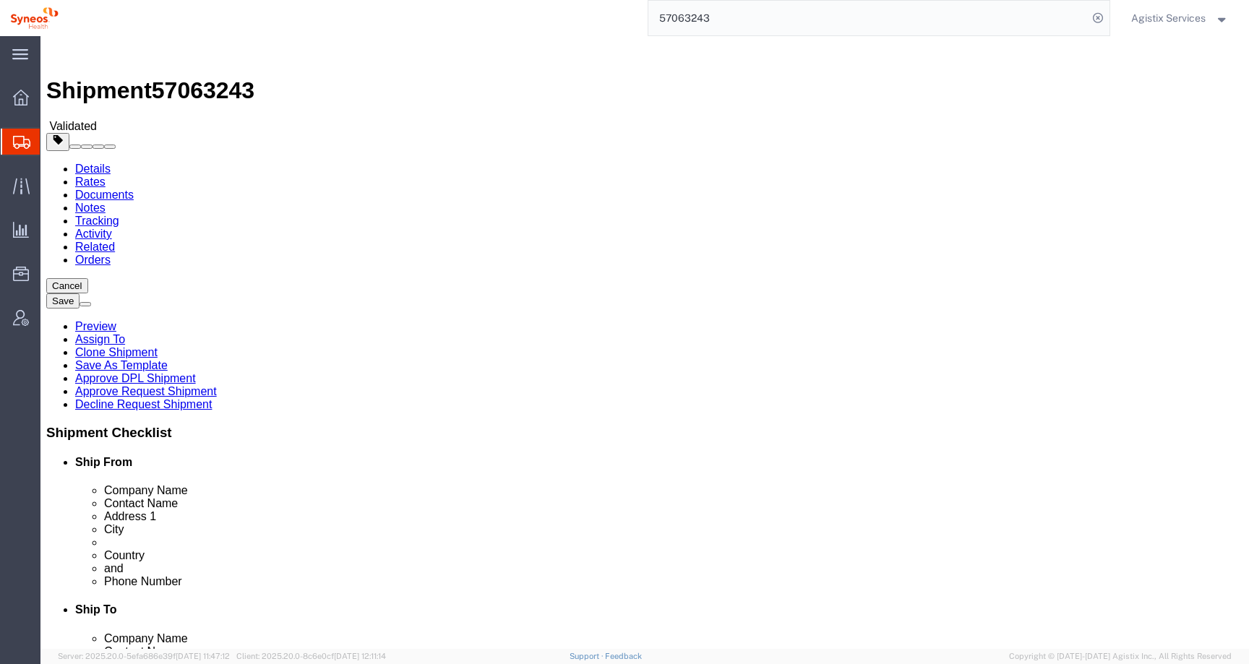
click link "Clone Shipment"
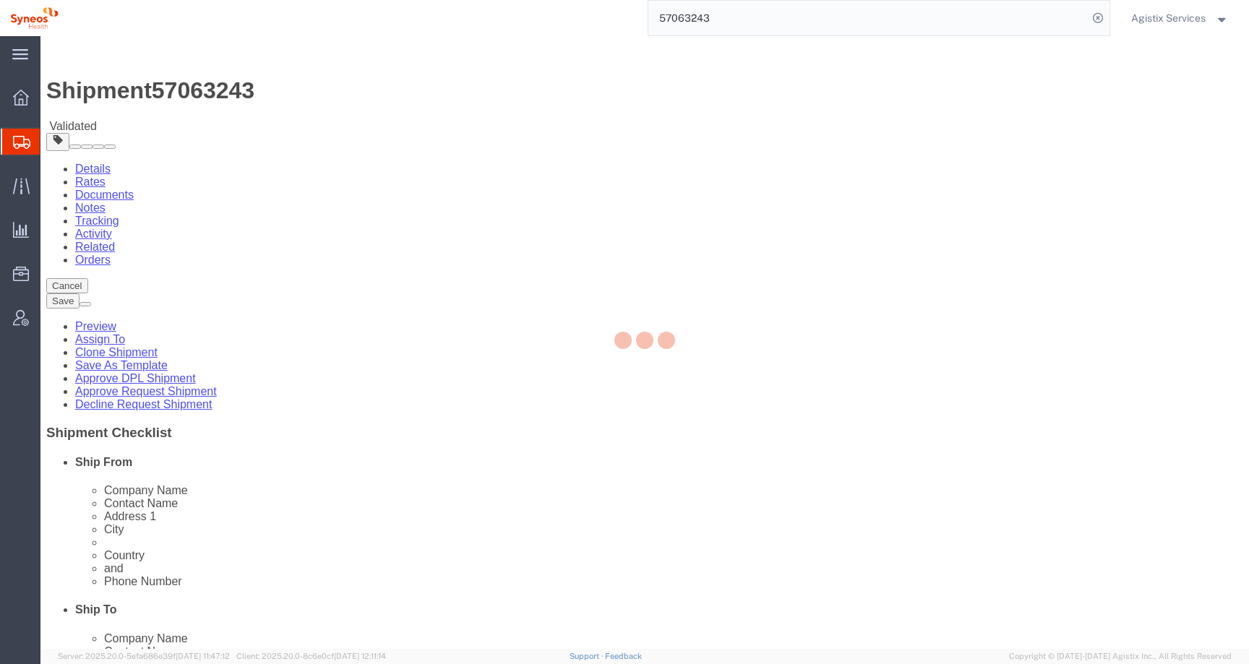
select select "63774"
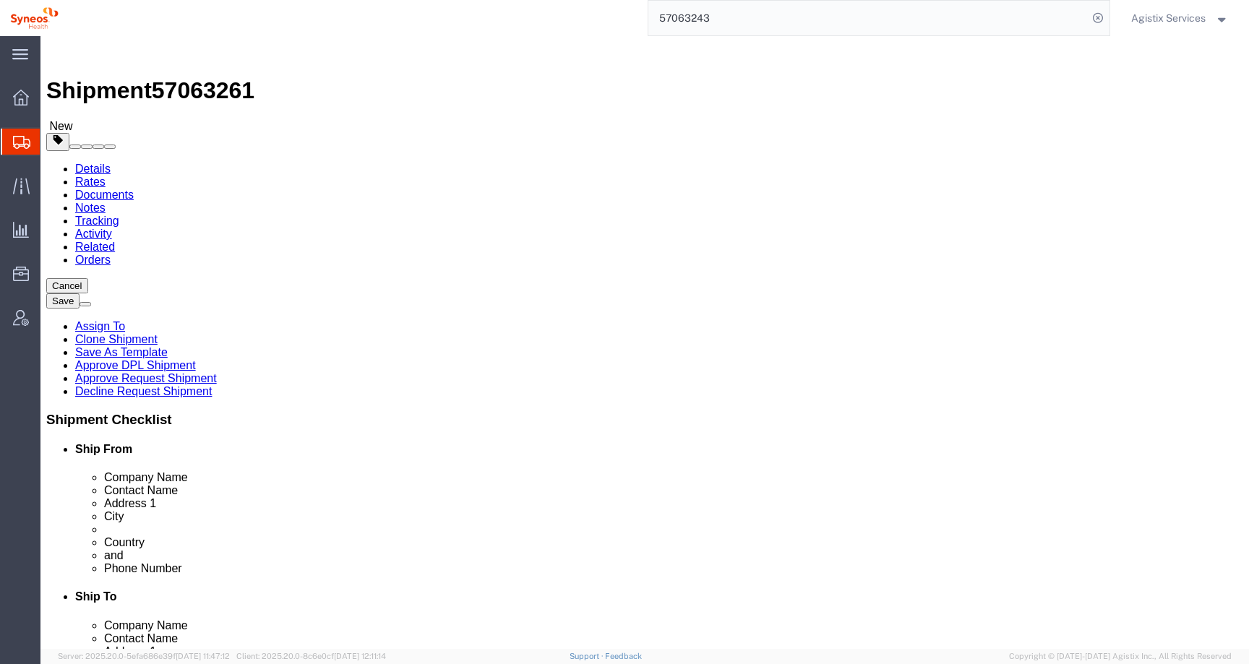
drag, startPoint x: 816, startPoint y: 518, endPoint x: 589, endPoint y: 516, distance: 227.0
click div "Email [PERSON_NAME][EMAIL_ADDRESS][DOMAIN_NAME]"
drag, startPoint x: 281, startPoint y: 291, endPoint x: 97, endPoint y: 291, distance: 183.6
click div "Contact Name [PERSON_NAME]"
drag, startPoint x: 286, startPoint y: 292, endPoint x: 153, endPoint y: 295, distance: 133.1
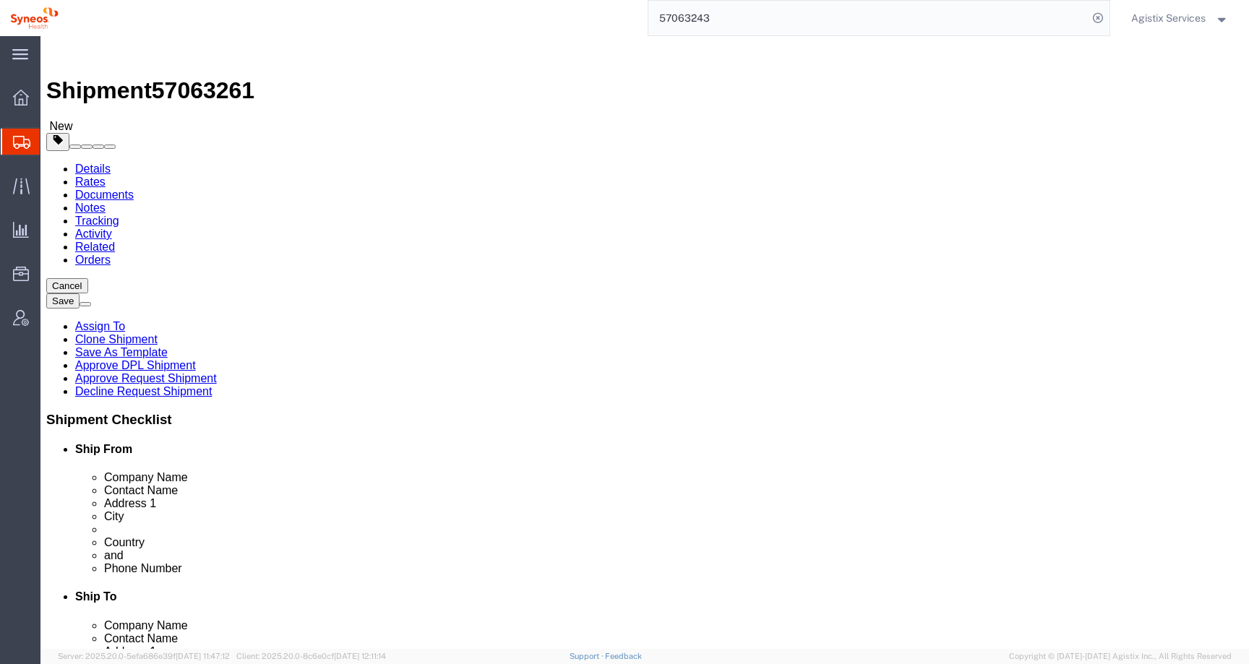
click div "Contact Name [PERSON_NAME]"
type input "[PERSON_NAME] TEST"
drag, startPoint x: 724, startPoint y: 296, endPoint x: 516, endPoint y: 296, distance: 207.5
click div "Contact Name [PERSON_NAME]"
type input "[PERSON_NAME] TEST"
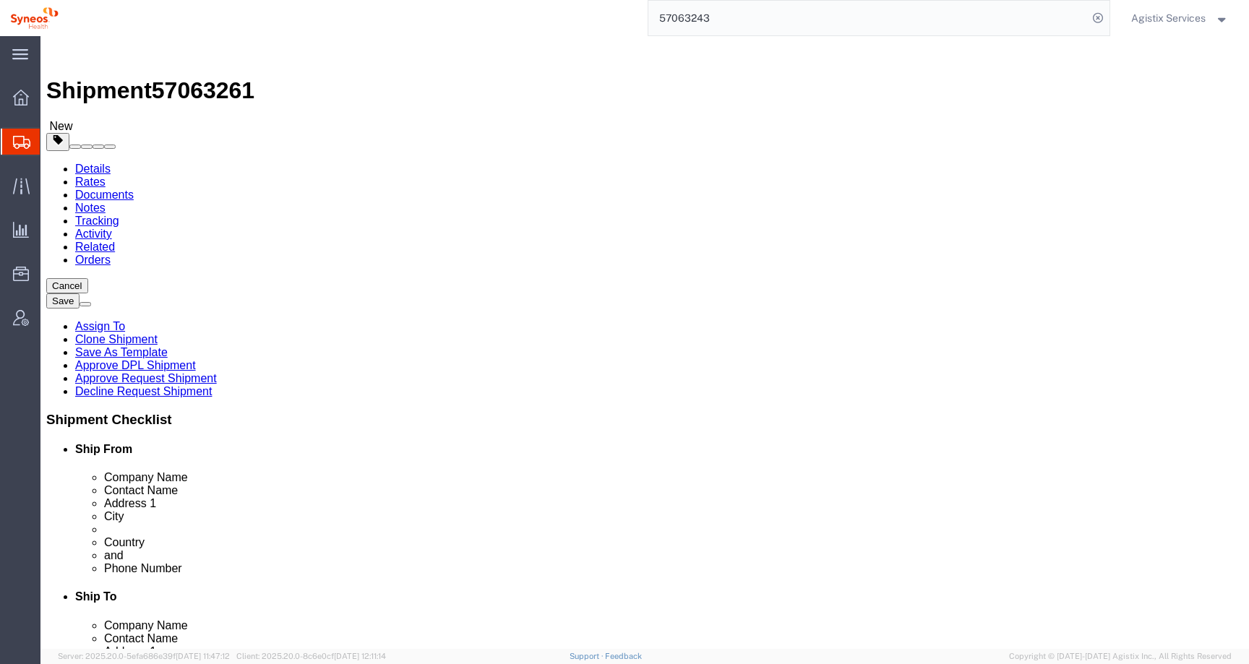
drag, startPoint x: 301, startPoint y: 496, endPoint x: 57, endPoint y: 492, distance: 244.4
click div "Phone Number 0641553322"
type input "[PHONE_NUMBER]"
drag, startPoint x: 732, startPoint y: 492, endPoint x: 540, endPoint y: 492, distance: 192.3
click div "Phone Number [PHONE_NUMBER]"
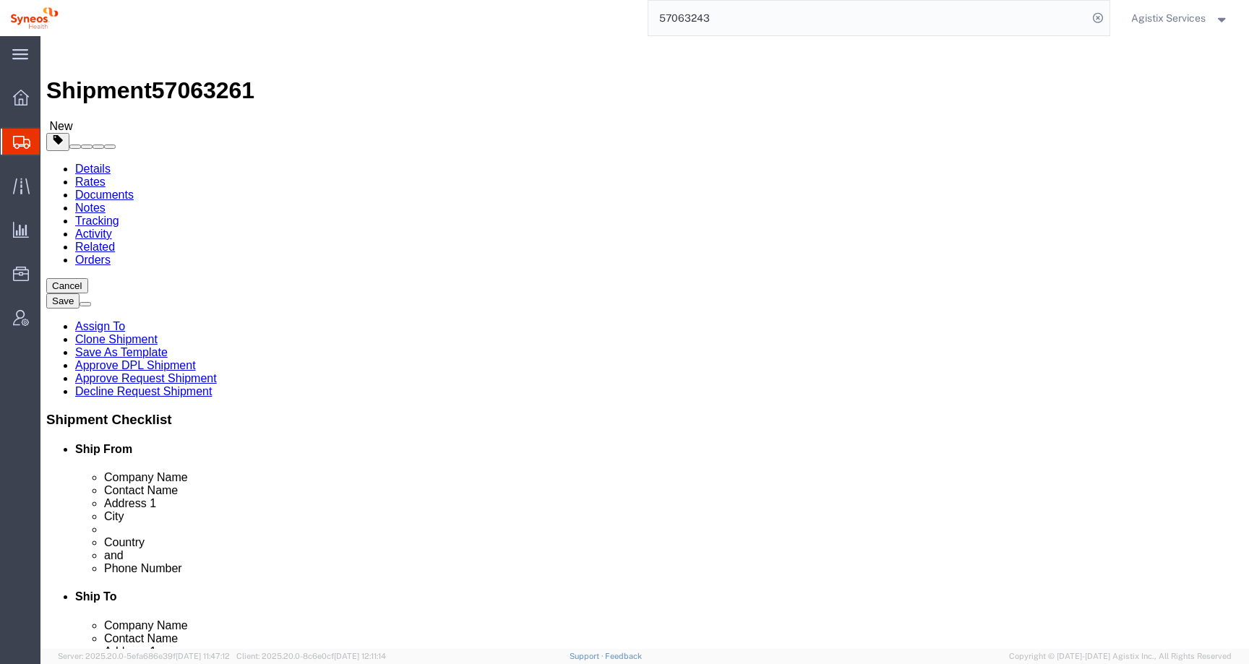
type input "[PHONE_NUMBER]"
click link "Package Information"
click link "Special Services"
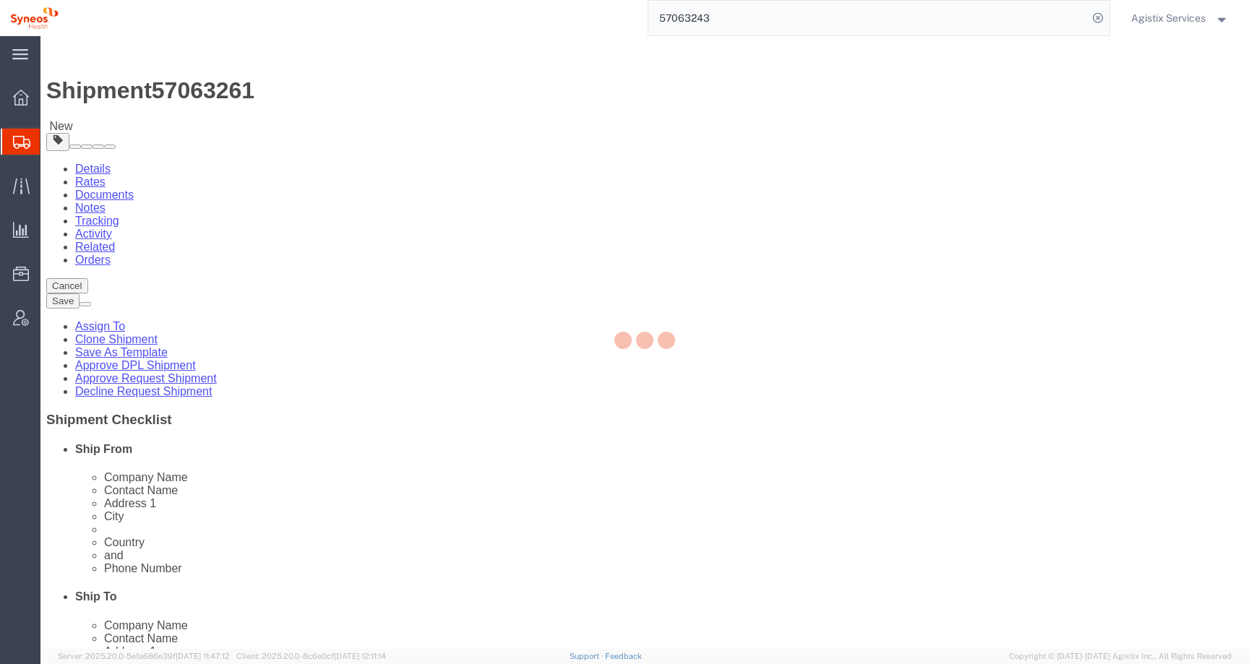
select select
select select "DEPARTMENT"
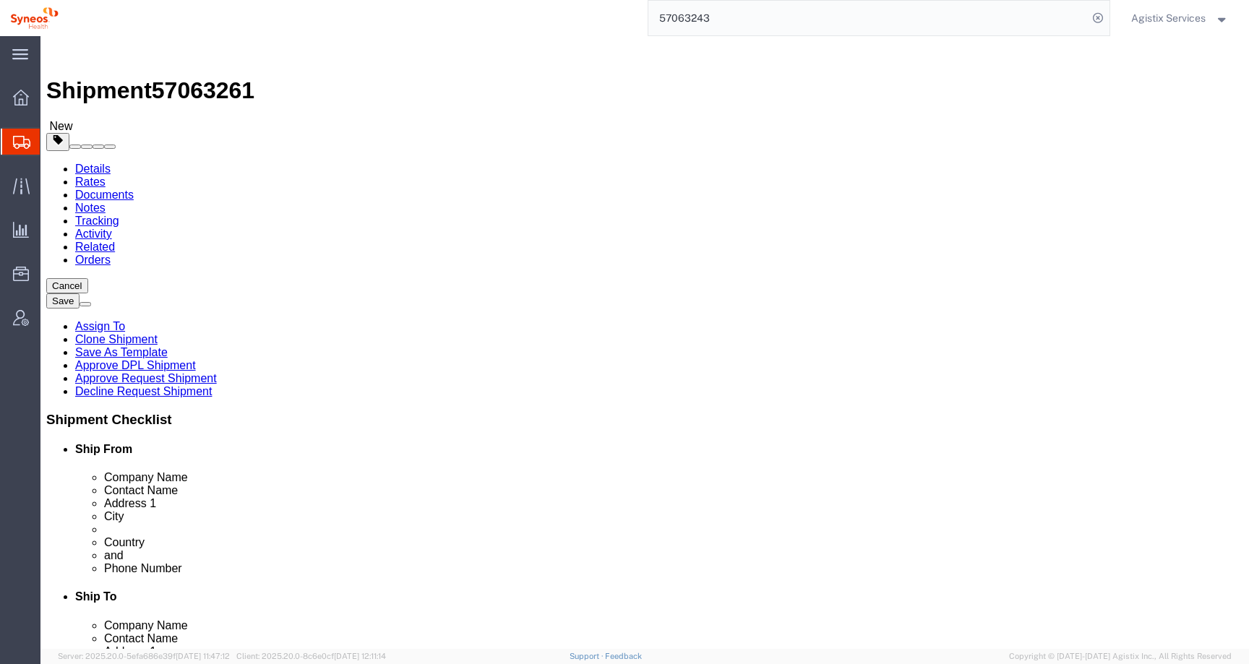
click link "Shipment Information"
drag, startPoint x: 210, startPoint y: 467, endPoint x: 157, endPoint y: 467, distance: 52.8
click div "Postal Code 11070"
drag, startPoint x: 679, startPoint y: 463, endPoint x: 565, endPoint y: 463, distance: 113.5
click div "Postal Code 11060"
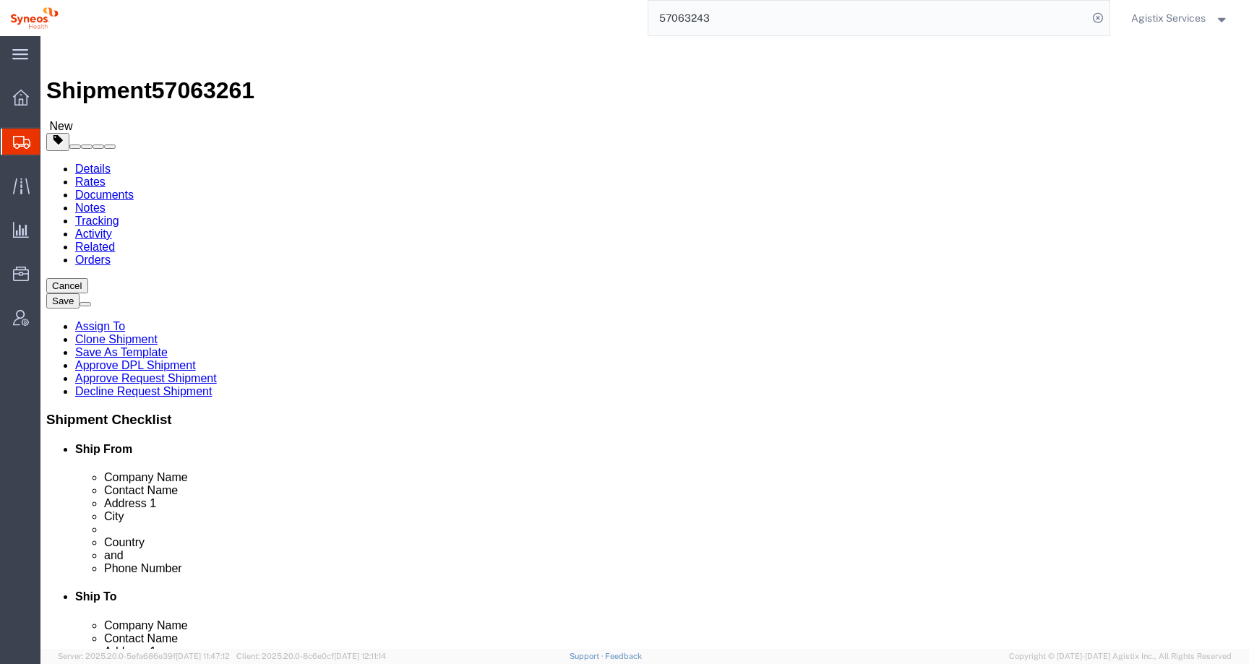
drag, startPoint x: 269, startPoint y: 324, endPoint x: 139, endPoint y: 324, distance: 130.1
click div "Address 1 Radoja Dakica 6-8"
drag, startPoint x: 222, startPoint y: 459, endPoint x: 109, endPoint y: 462, distance: 112.8
click div "Postal Code 11070"
select select
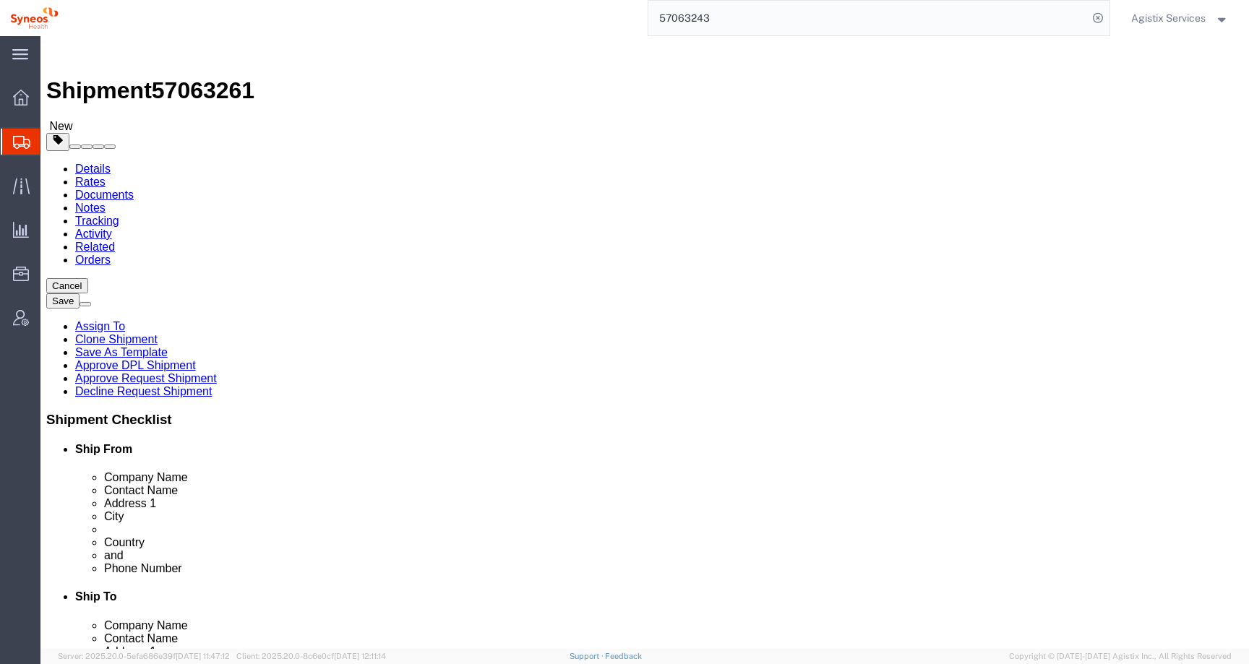
click button "Rate Shipment"
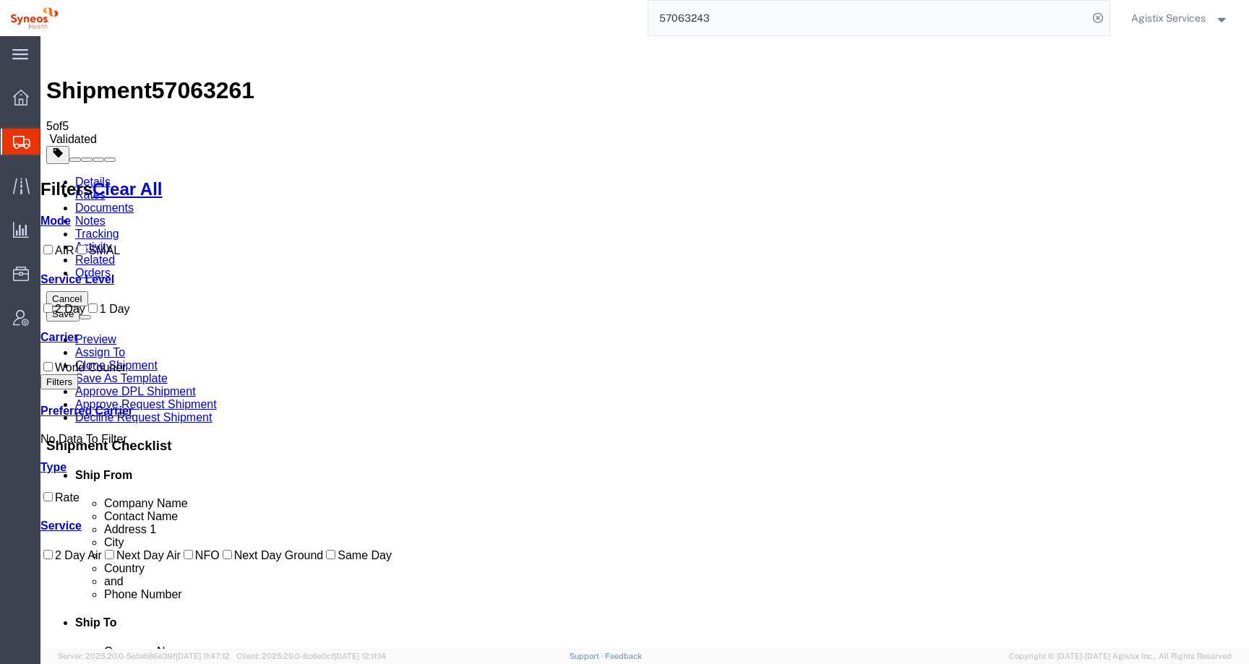
click at [93, 176] on link "Details" at bounding box center [92, 182] width 35 height 12
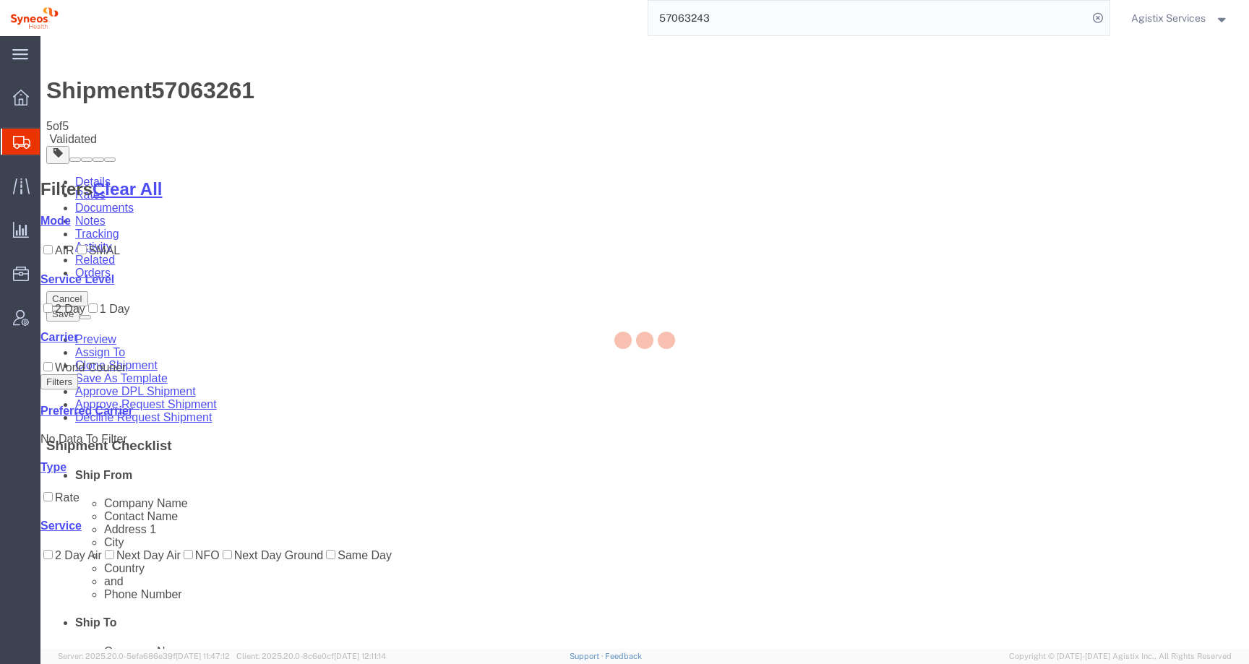
select select "63774"
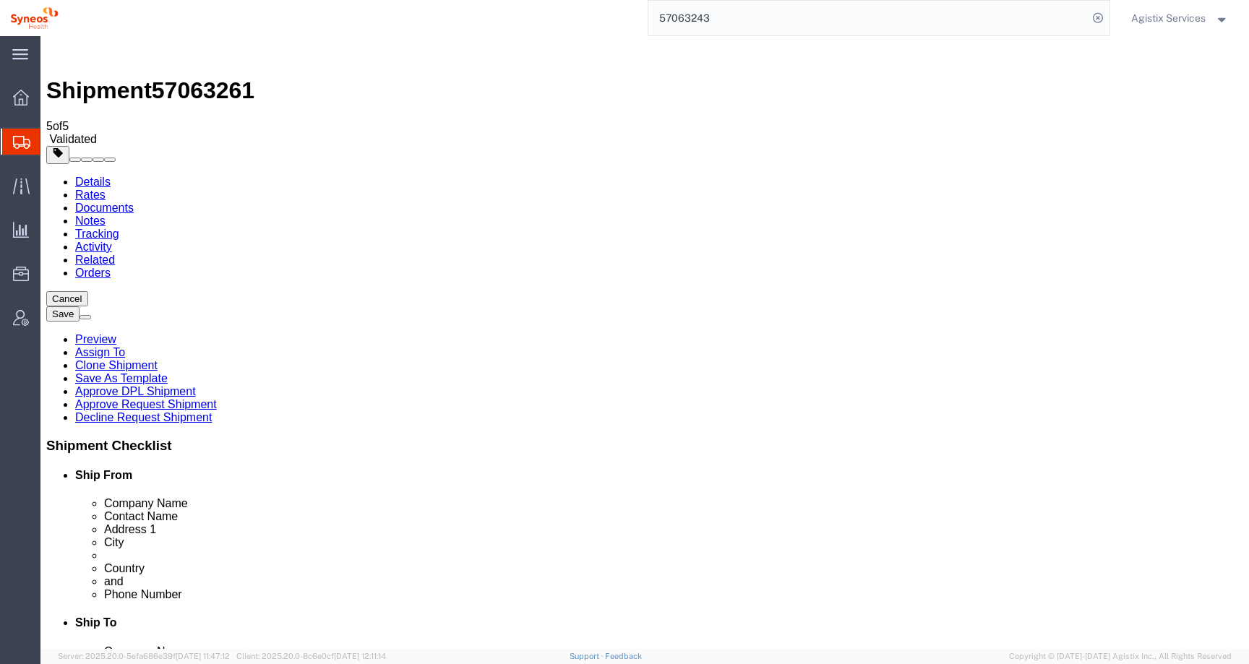
drag, startPoint x: 277, startPoint y: 322, endPoint x: 173, endPoint y: 321, distance: 104.1
click input "Radoja Dakica 6-8"
drag, startPoint x: 225, startPoint y: 388, endPoint x: 168, endPoint y: 382, distance: 57.4
click div "Beograd"
click input "text"
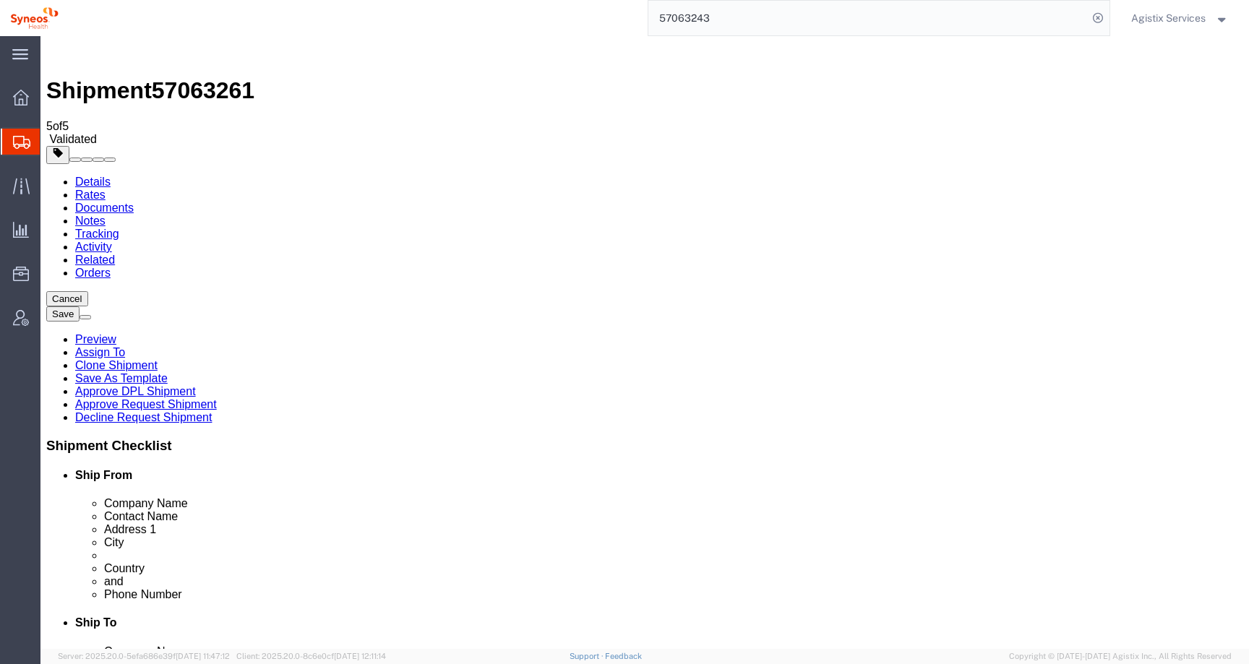
paste input "11273"
drag, startPoint x: 209, startPoint y: 464, endPoint x: 155, endPoint y: 462, distance: 54.3
click div "Postal Code 11273"
type input "11070"
click icon
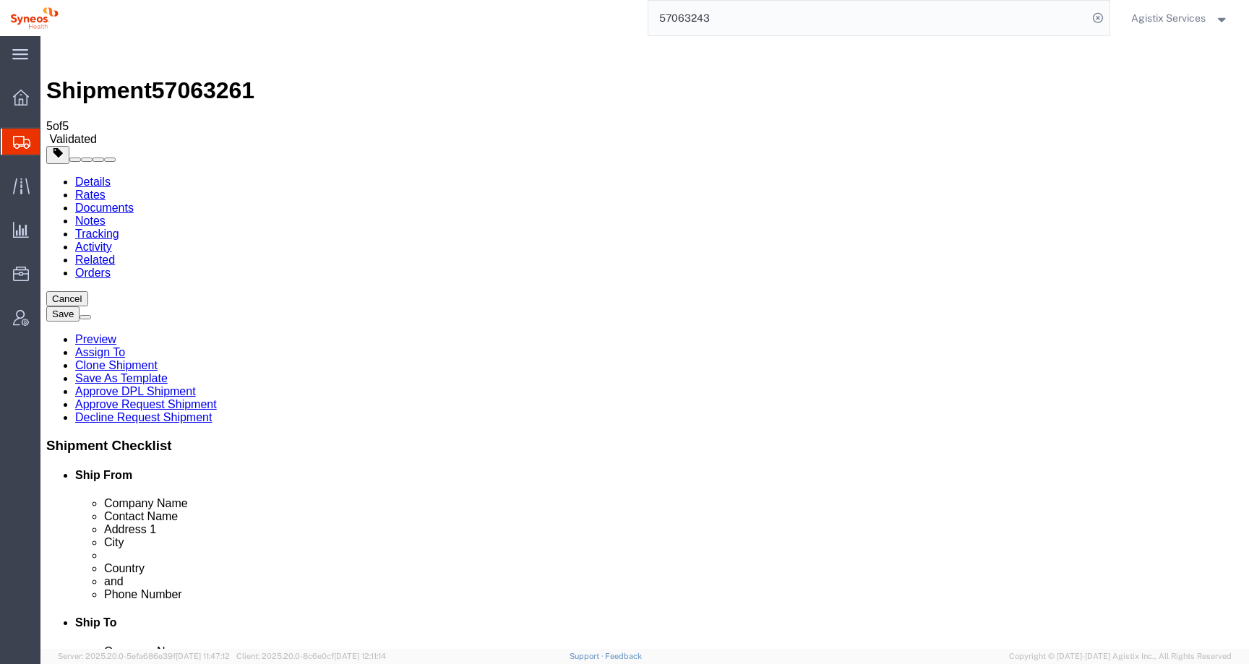
click select "Select Bale(s) Basket(s) Bolt(s) Bottle(s) Buckets Bulk Bundle(s) Can(s) Cardbo…"
select select "YRPK"
click select "Select Bale(s) Basket(s) Bolt(s) Bottle(s) Buckets Bulk Bundle(s) Can(s) Cardbo…"
click button "Rate Shipment"
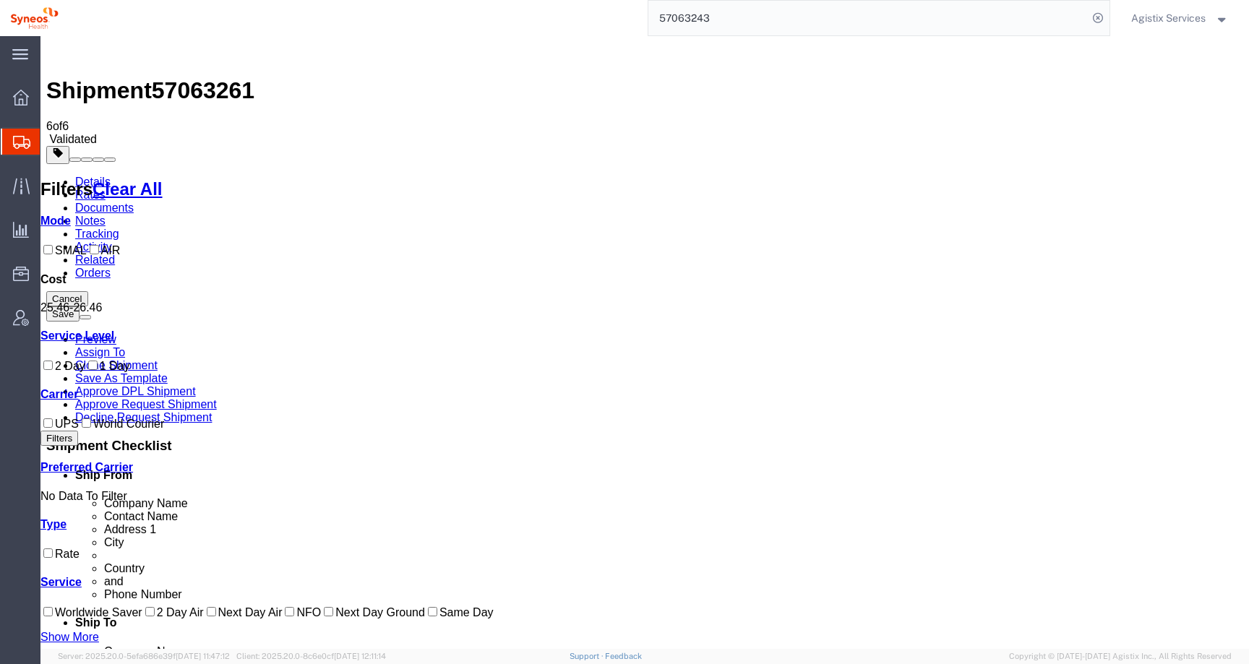
drag, startPoint x: 99, startPoint y: 97, endPoint x: 265, endPoint y: 63, distance: 169.0
click at [99, 176] on link "Details" at bounding box center [92, 182] width 35 height 12
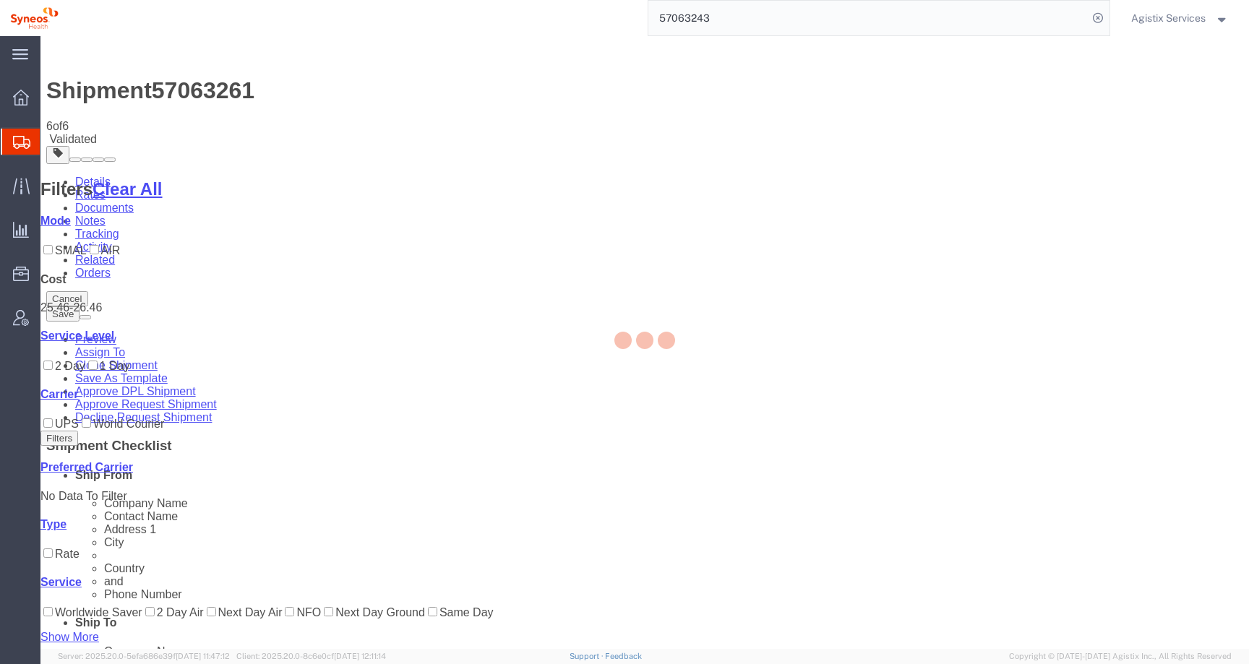
select select "63774"
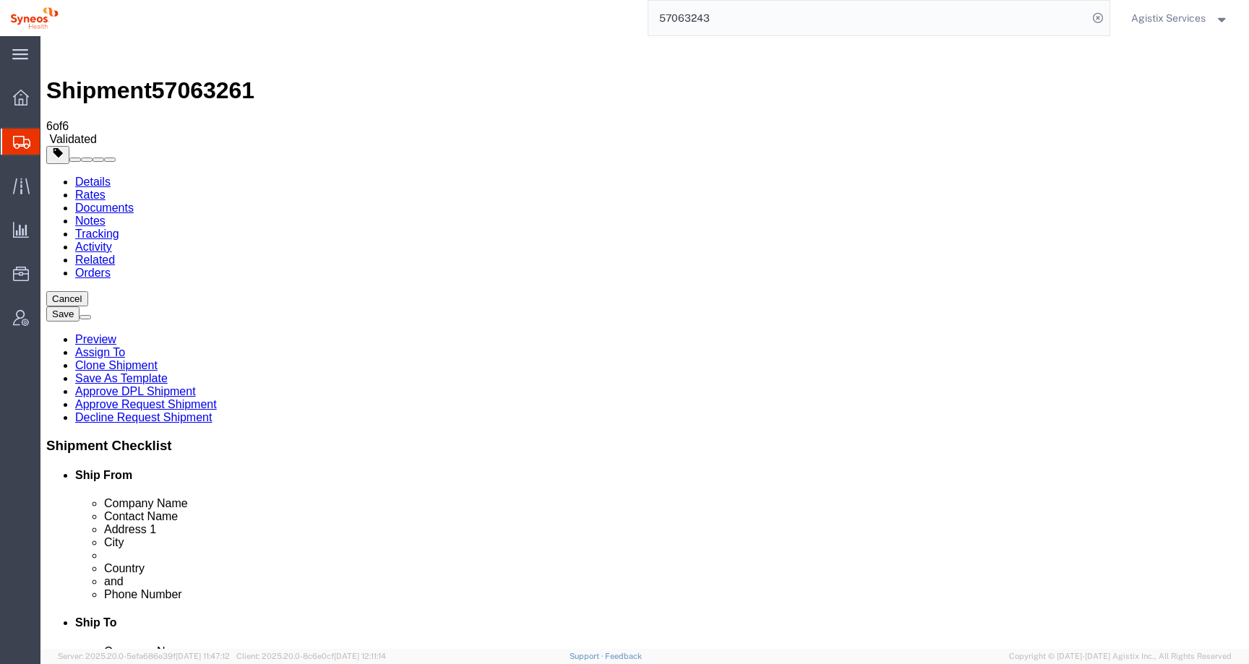
click button "Rate Shipment"
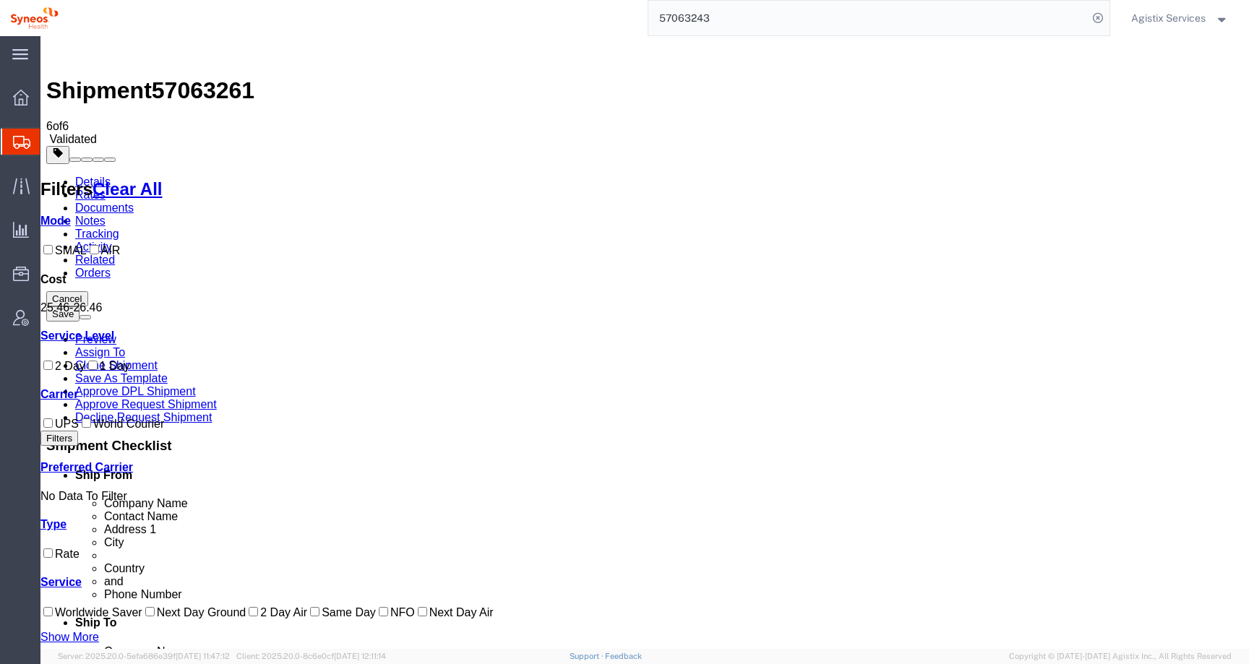
click at [89, 176] on link "Details" at bounding box center [92, 182] width 35 height 12
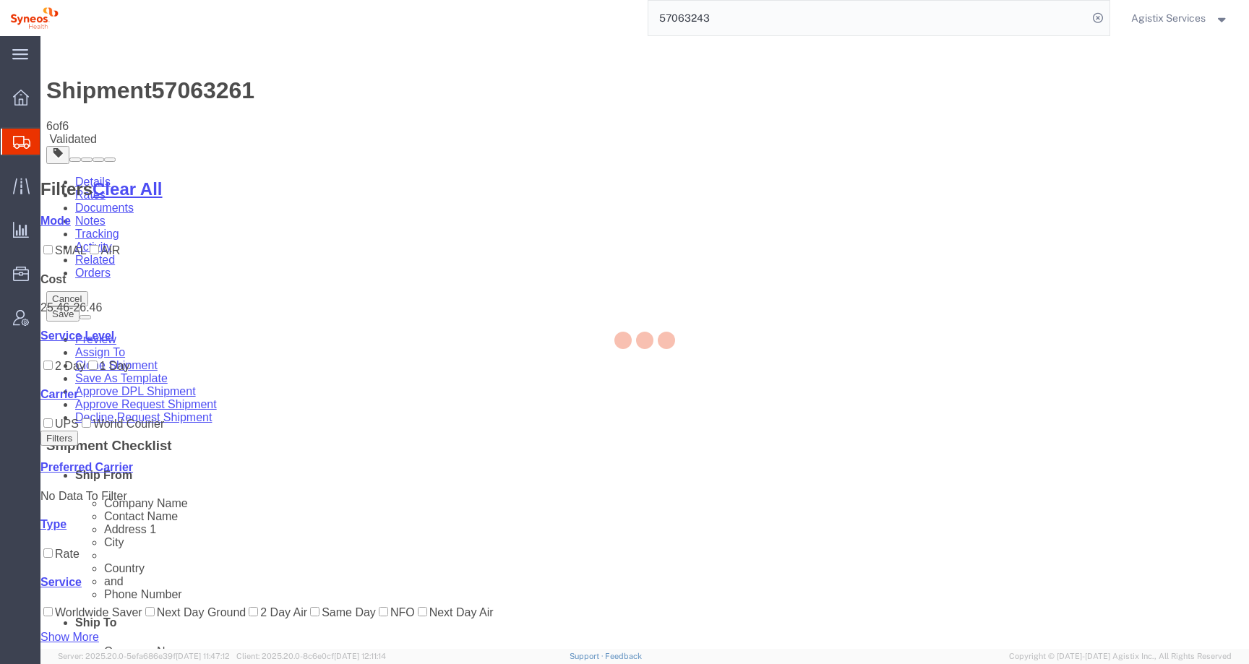
select select "63774"
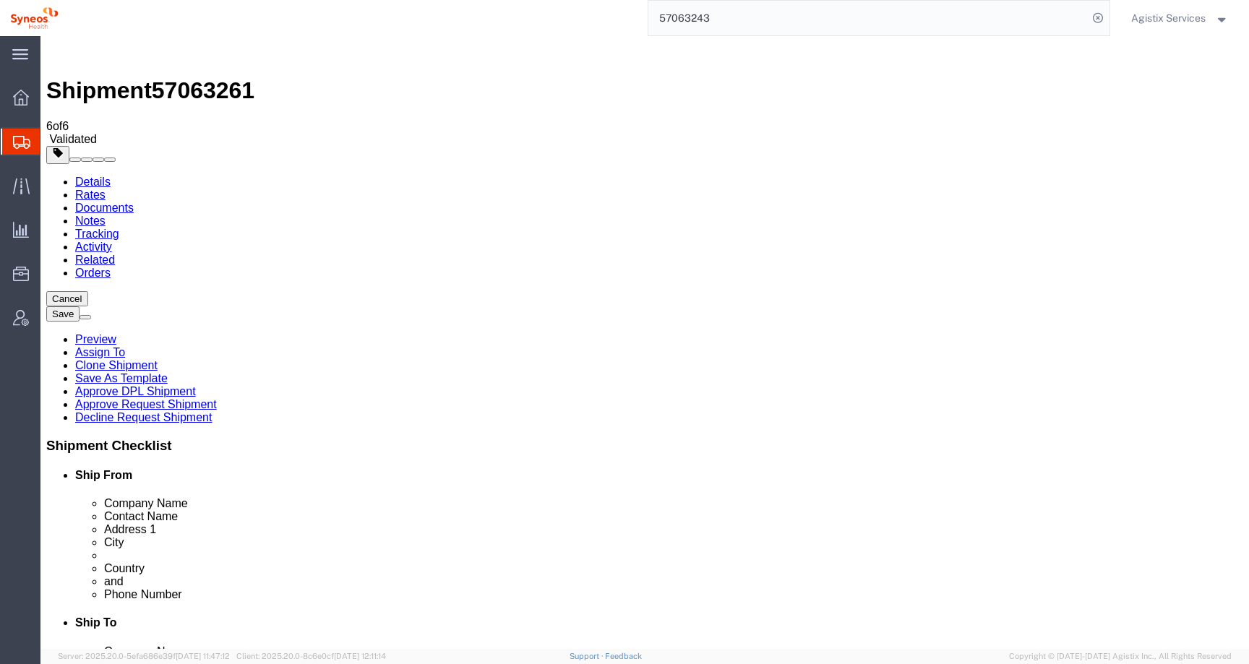
click icon
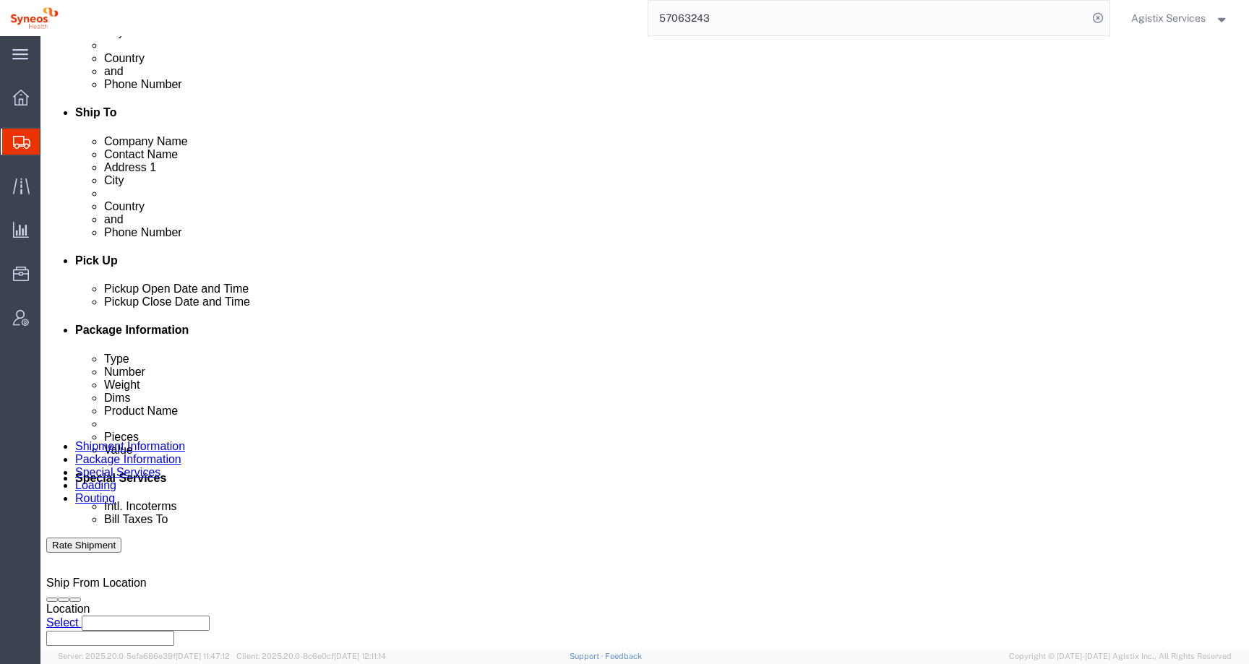
scroll to position [520, 0]
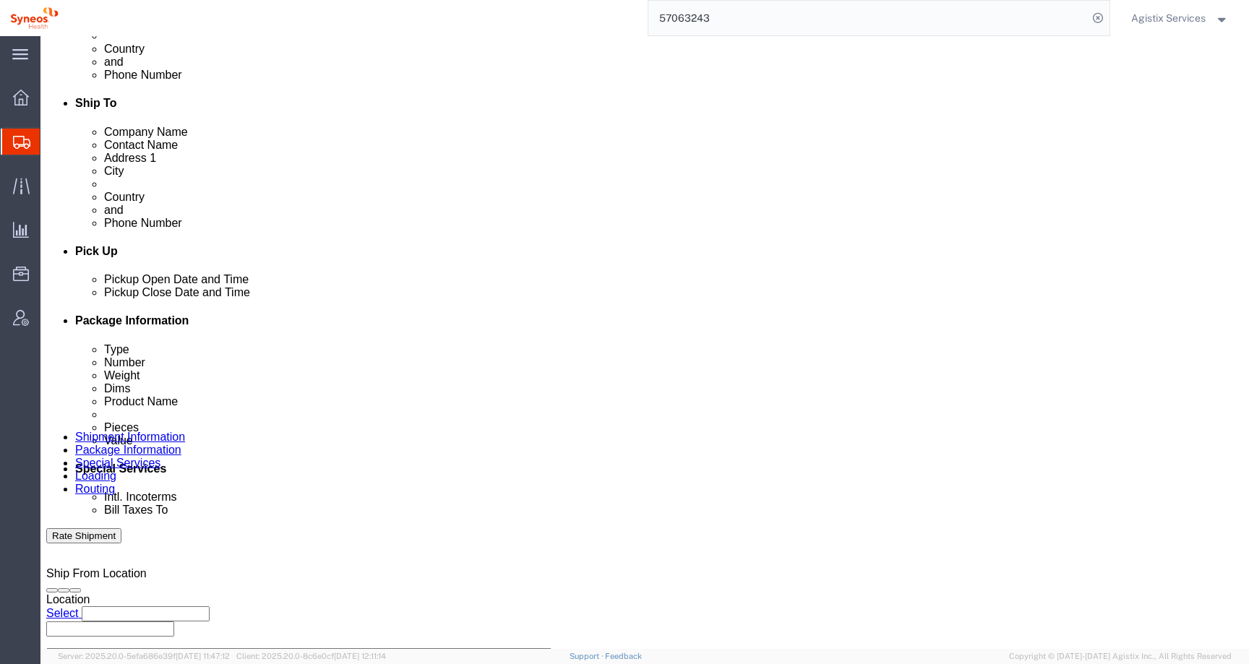
type input "ser"
select "63774"
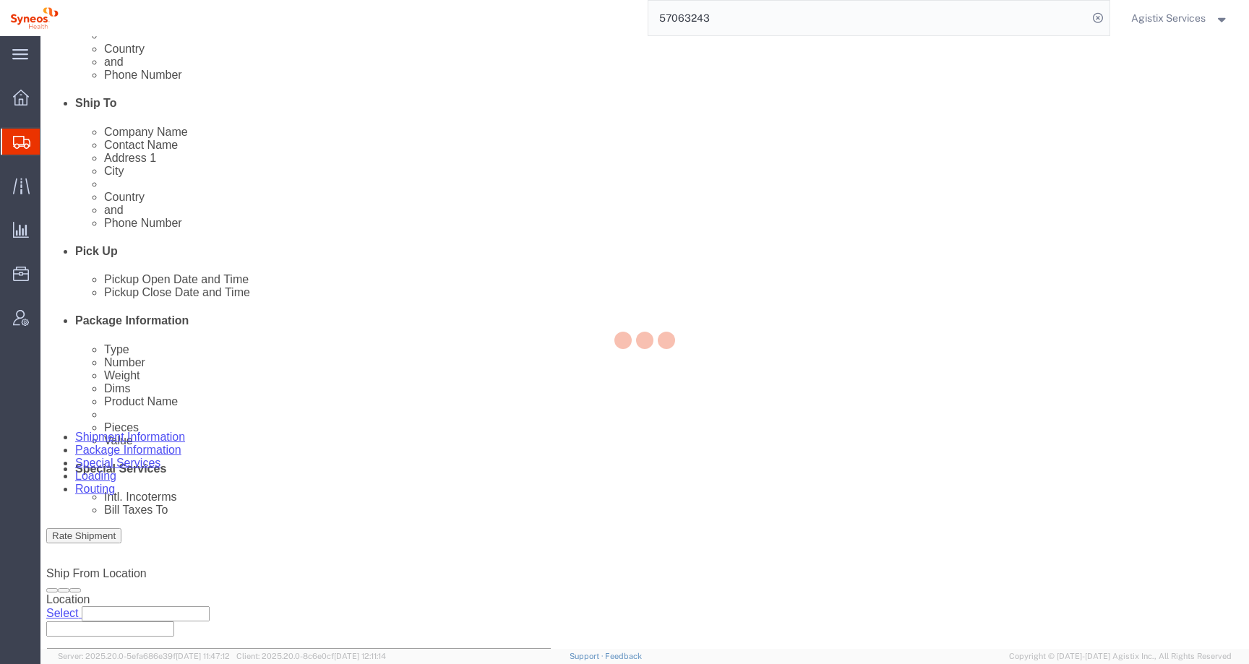
type input "109932826"
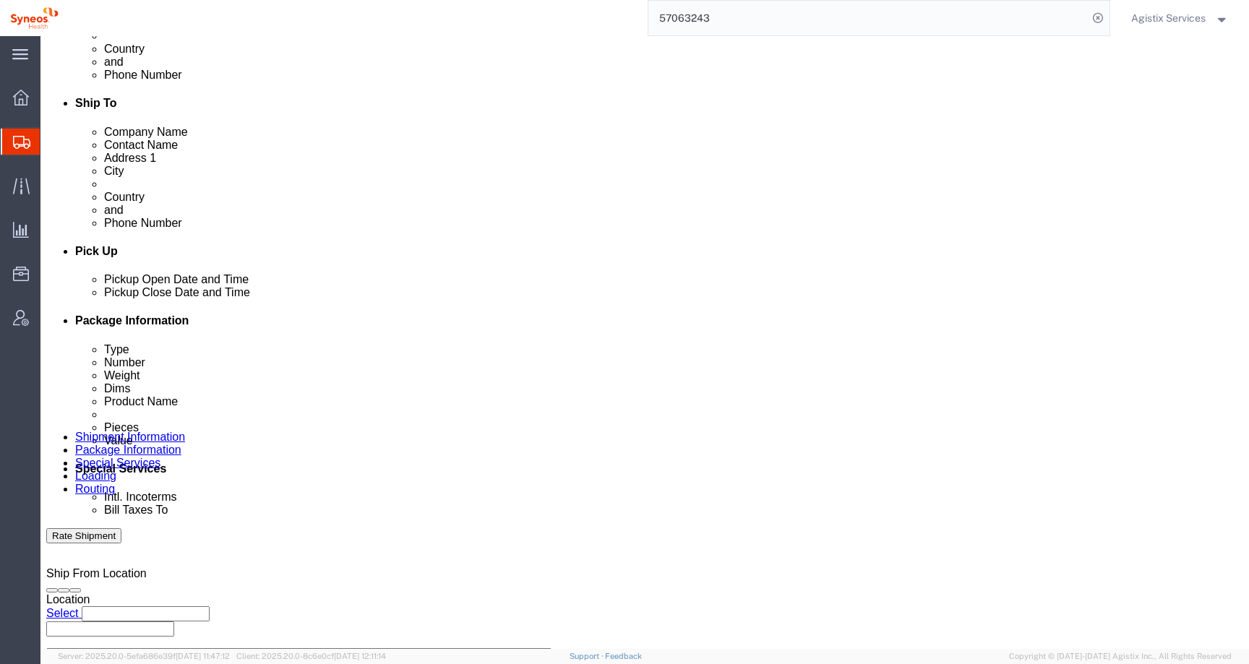
click button "Rate Shipment"
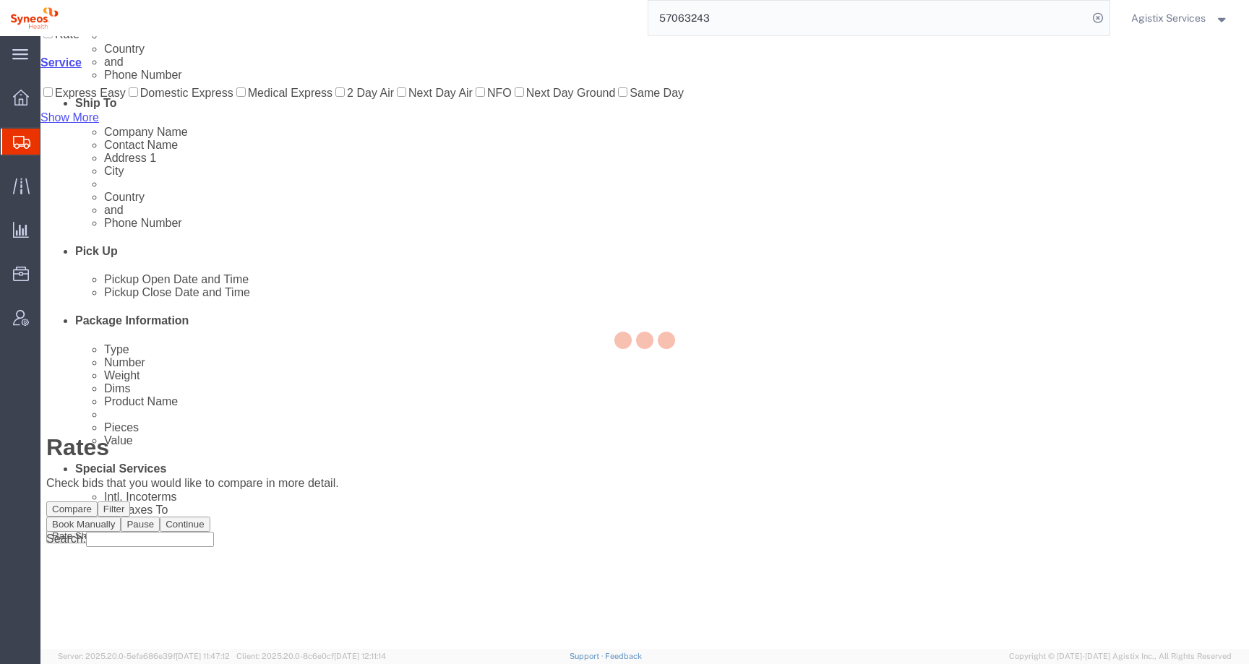
scroll to position [0, 0]
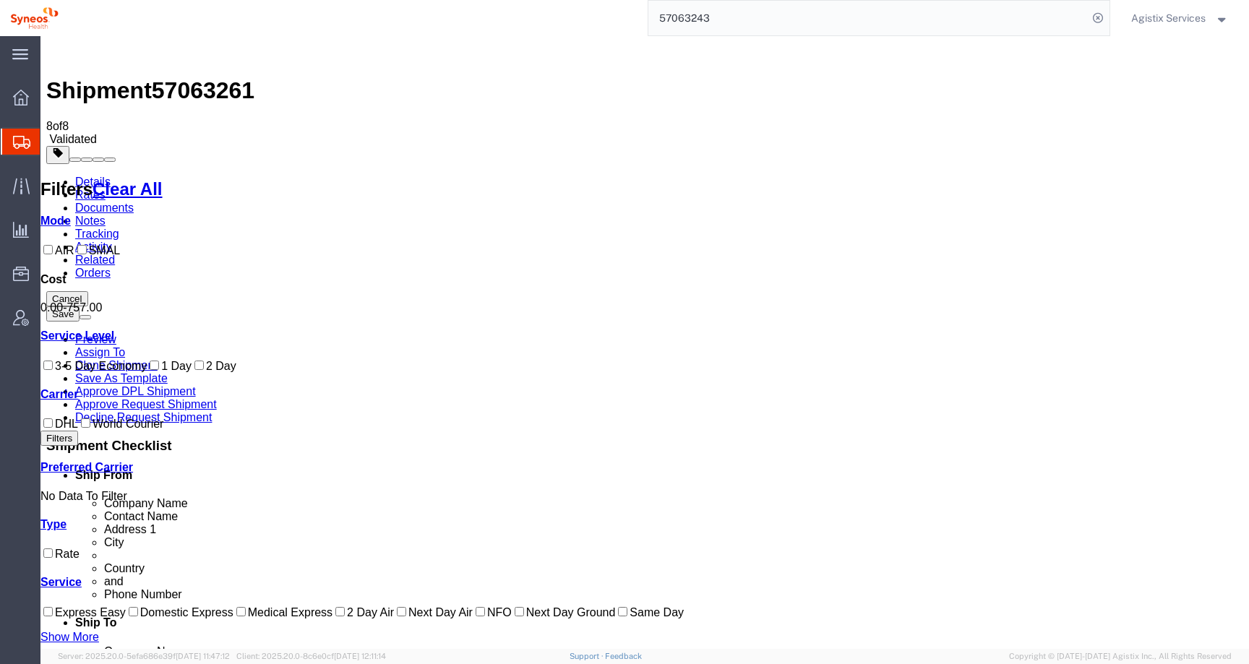
click at [89, 176] on link "Details" at bounding box center [92, 182] width 35 height 12
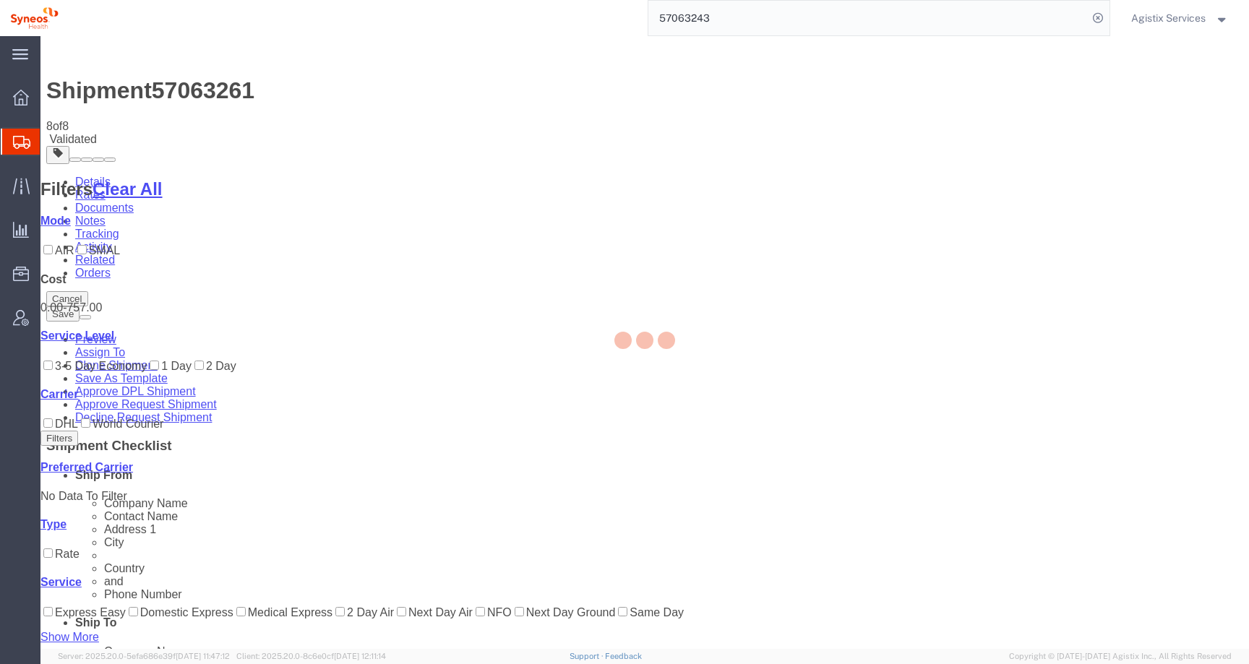
select select "63774"
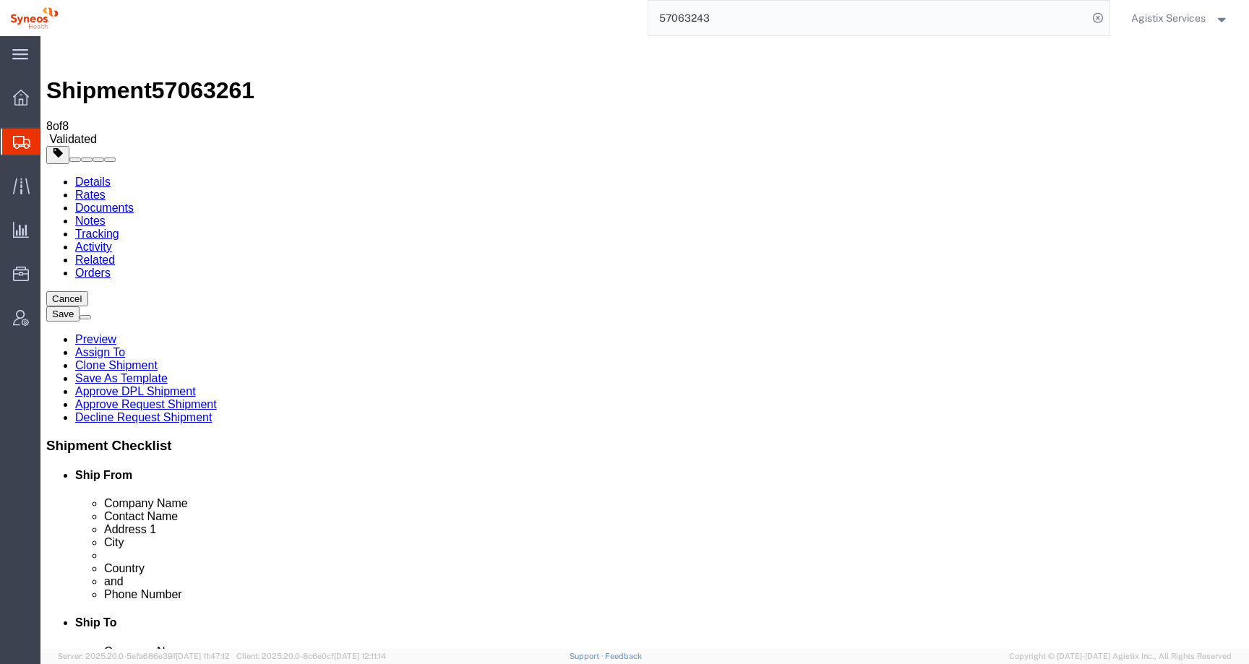
click icon
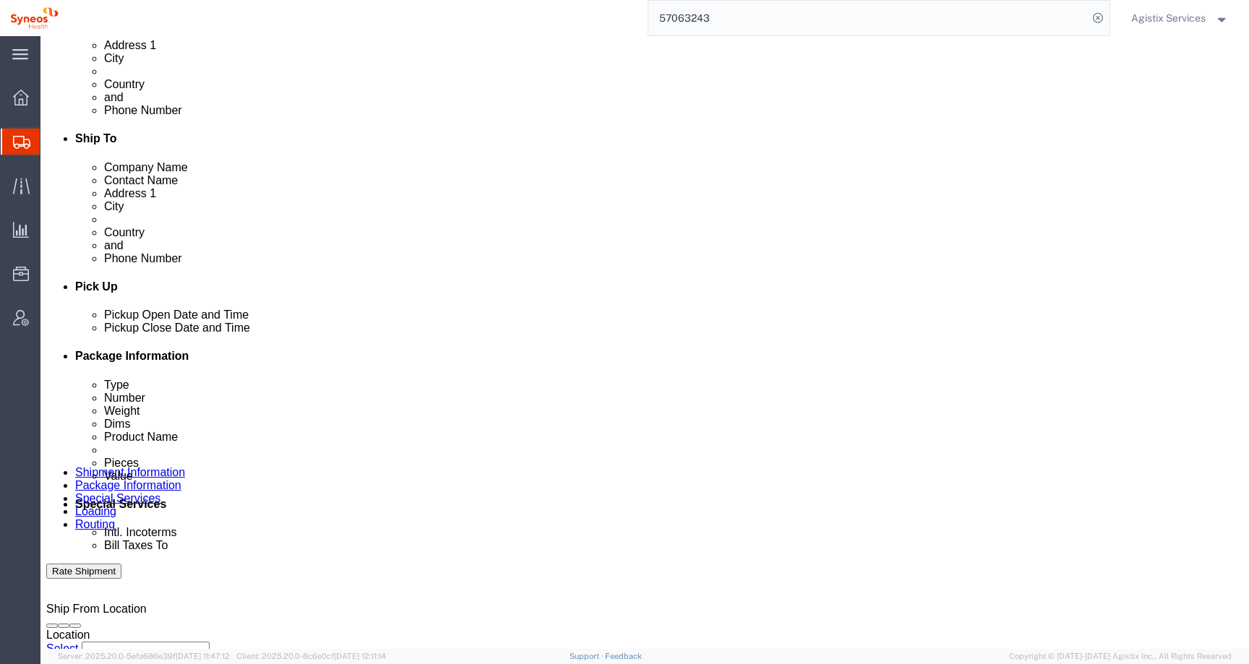
scroll to position [851, 0]
drag, startPoint x: 505, startPoint y: 450, endPoint x: 463, endPoint y: 445, distance: 42.3
click input "text"
select
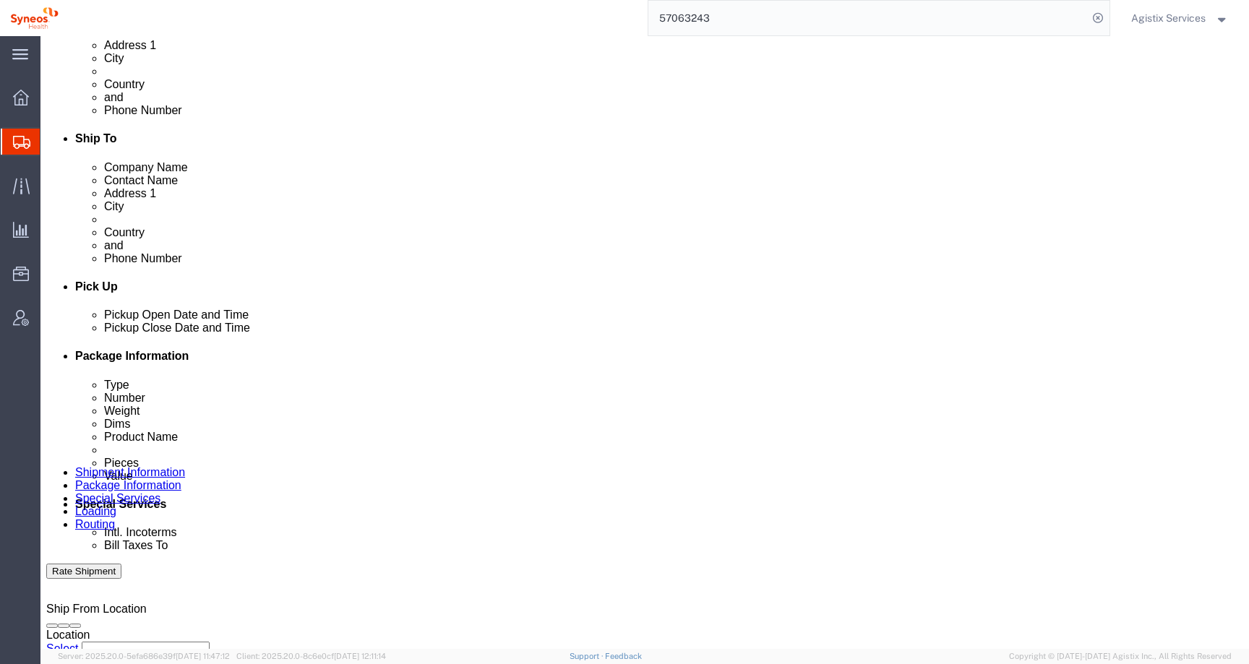
click button "Rate Shipment"
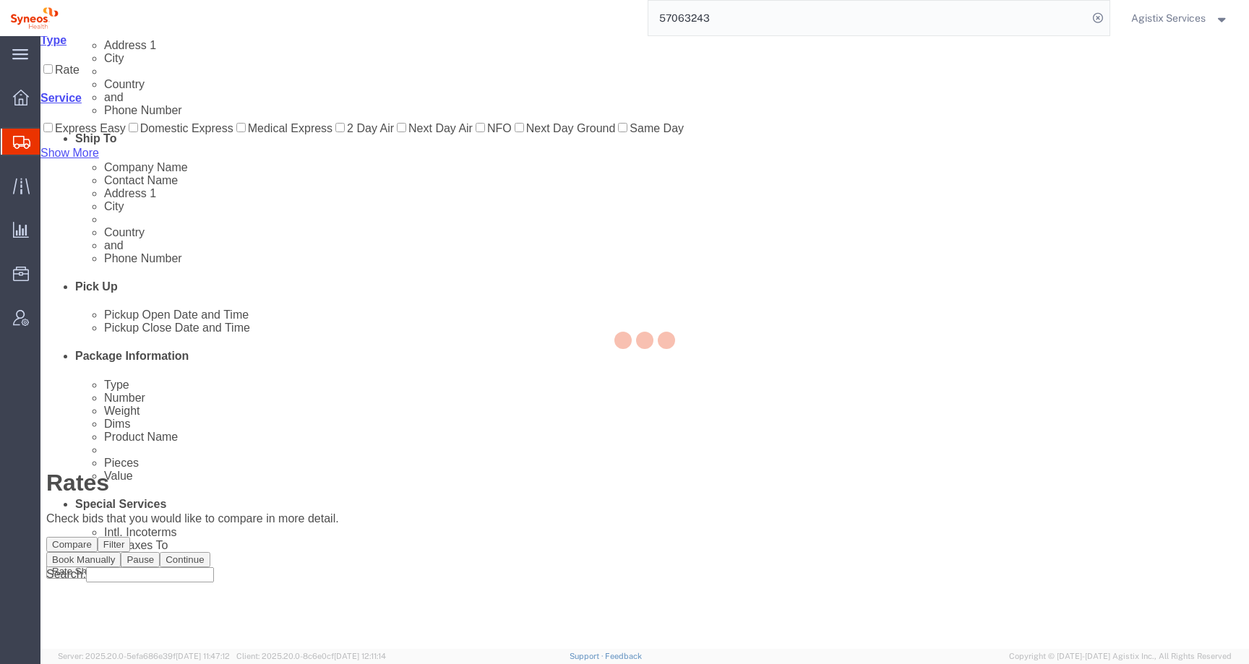
scroll to position [0, 0]
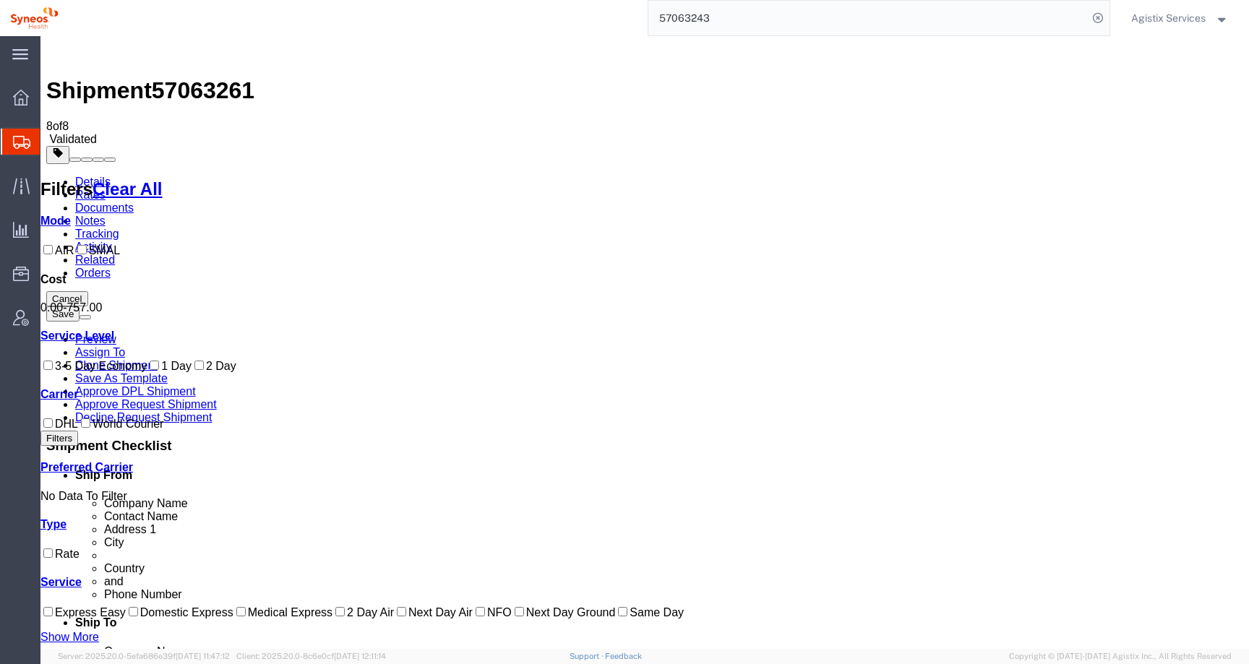
click at [86, 176] on link "Details" at bounding box center [92, 182] width 35 height 12
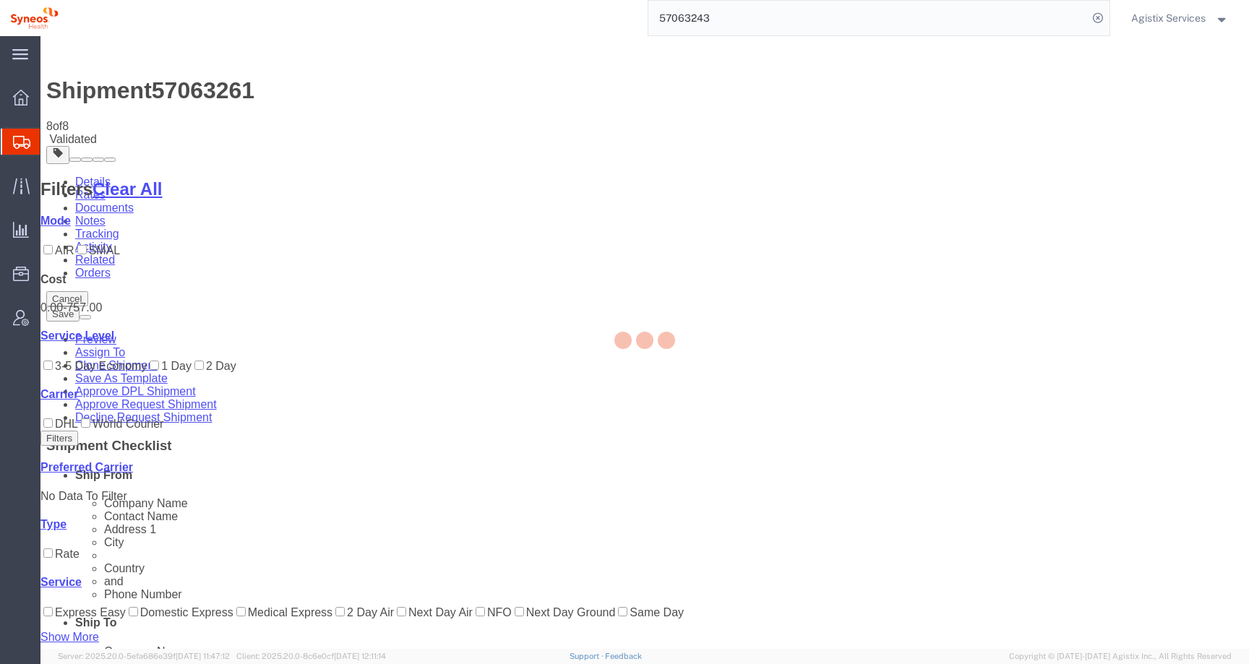
select select "63774"
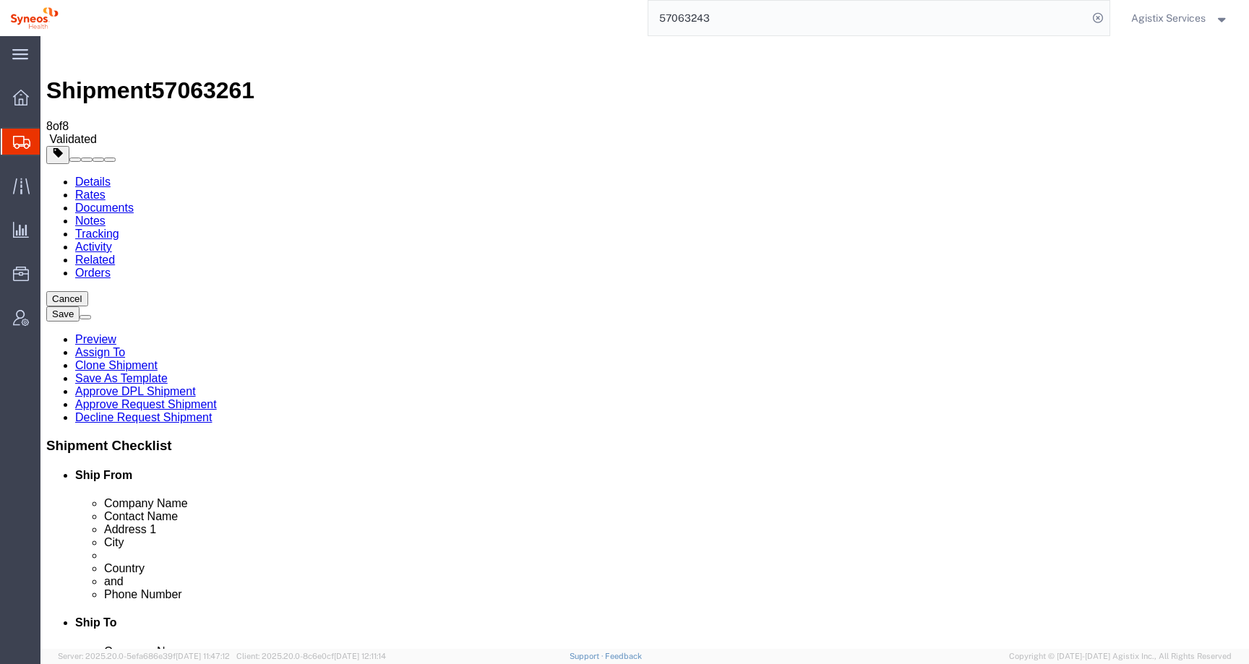
click link "Package Information"
click icon
drag, startPoint x: 274, startPoint y: 325, endPoint x: 171, endPoint y: 323, distance: 102.7
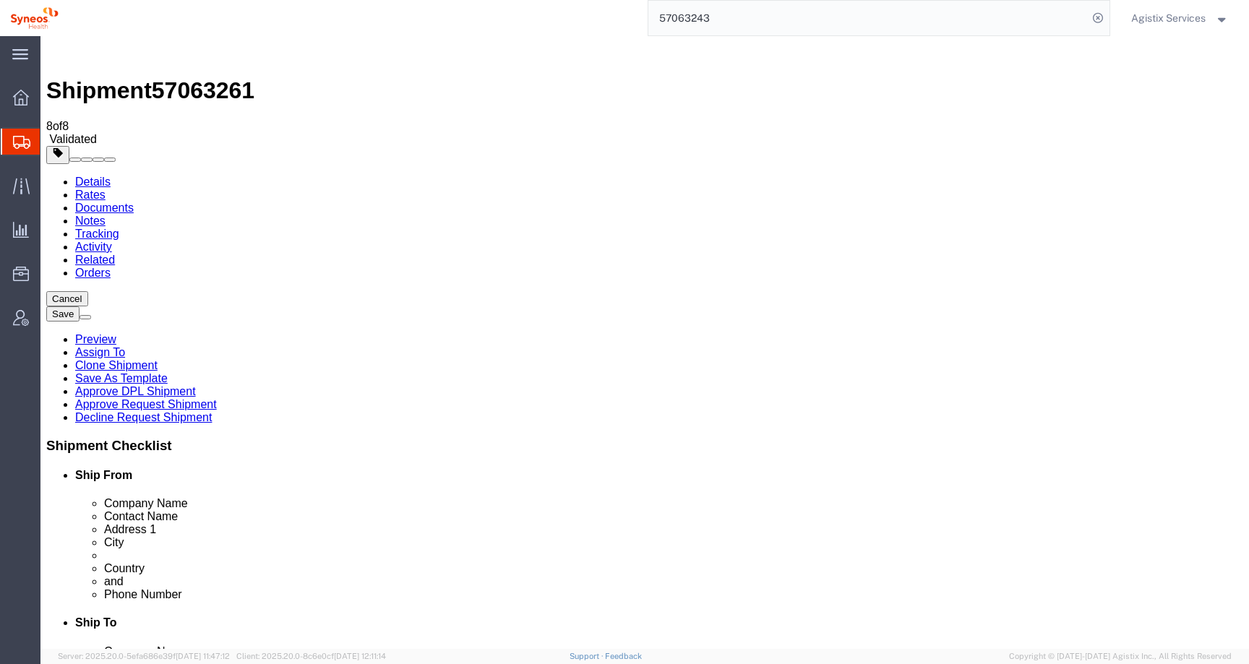
click input "Radoja Dakica 6-8"
drag, startPoint x: 726, startPoint y: 326, endPoint x: 617, endPoint y: 325, distance: 109.2
click div "Address 1 Starine Novaka 23"
drag, startPoint x: 671, startPoint y: 454, endPoint x: 695, endPoint y: 465, distance: 26.2
click input "11060"
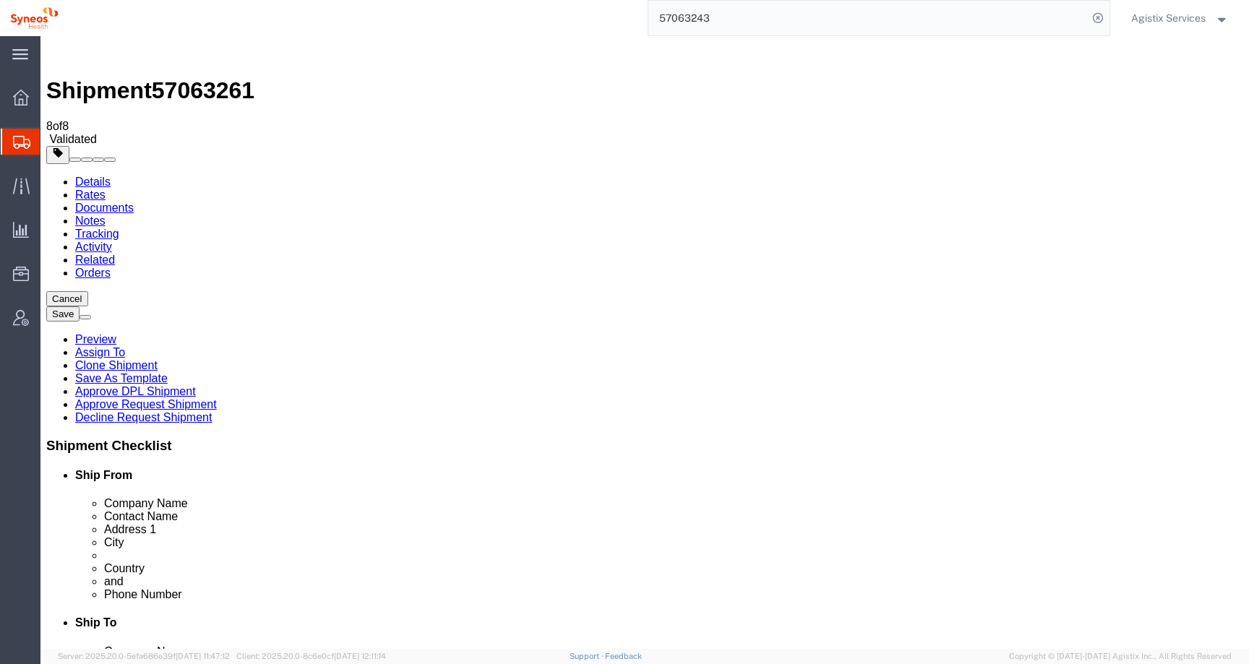
select select
click button "Rate Shipment"
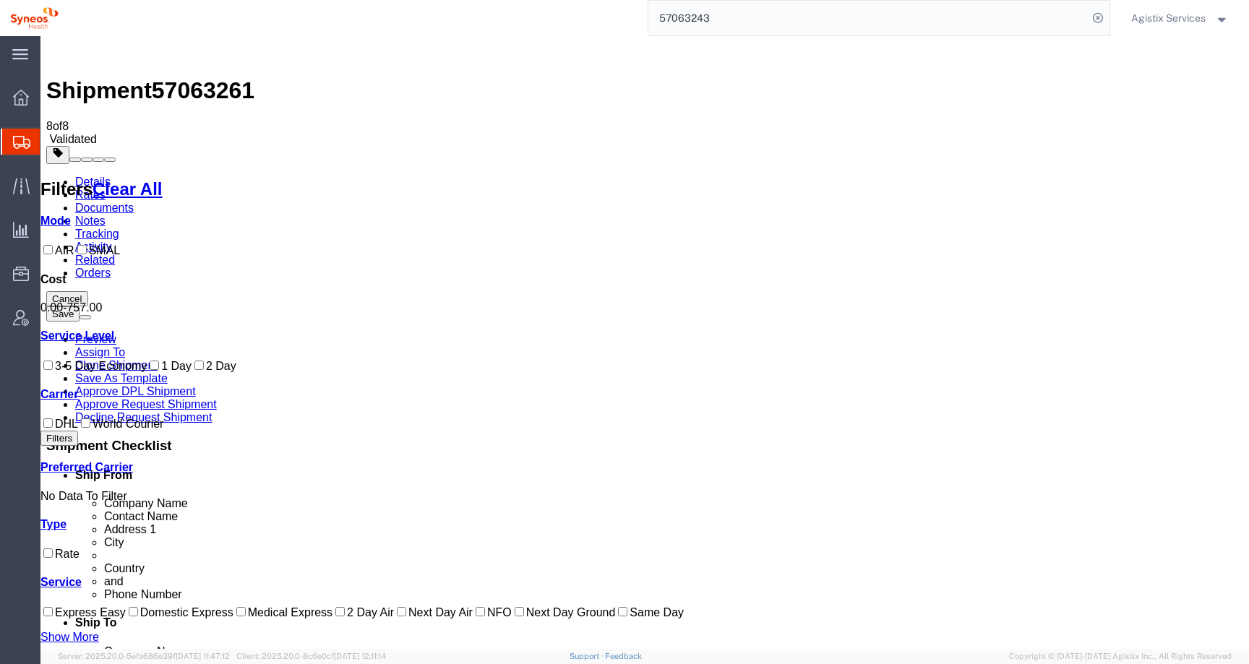
click at [100, 176] on link "Details" at bounding box center [92, 182] width 35 height 12
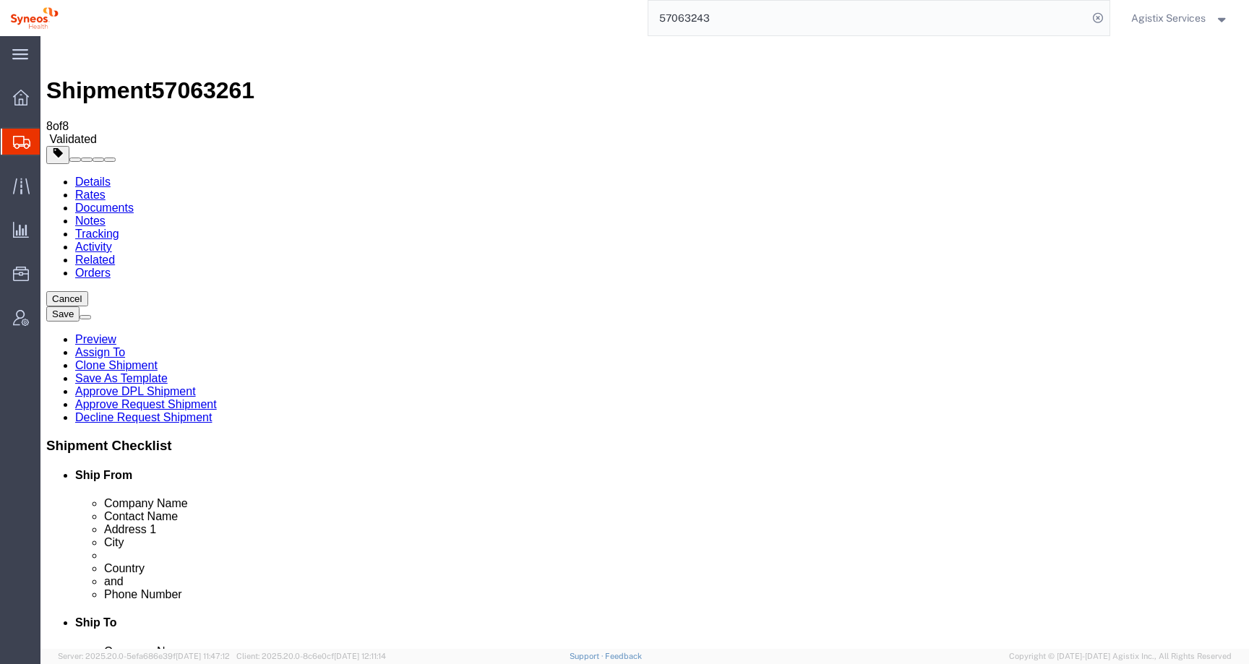
click input "Postal Code"
type input "11400"
click button "Rate Shipment"
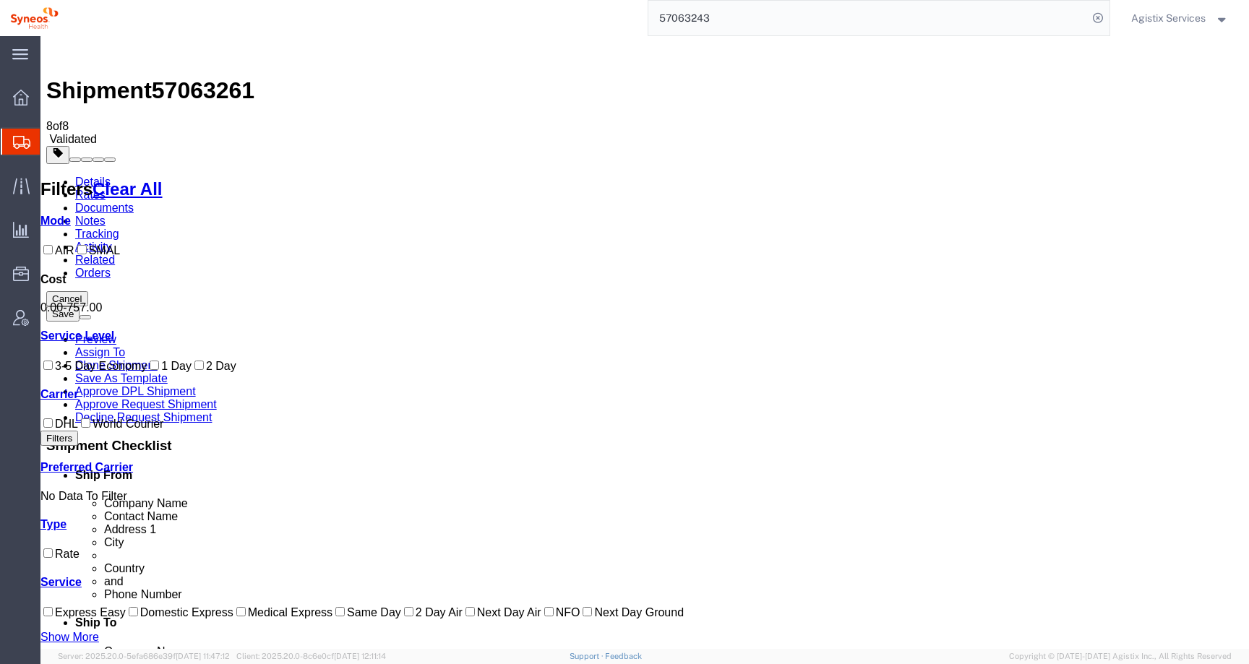
click at [96, 176] on link "Details" at bounding box center [92, 182] width 35 height 12
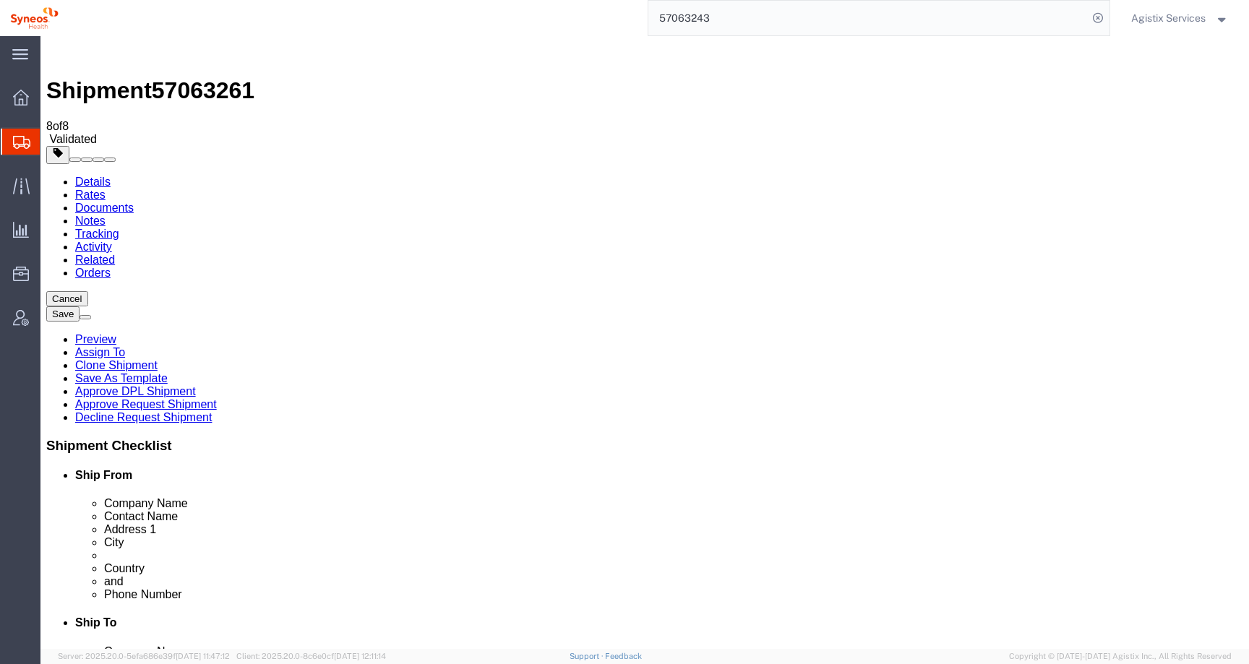
drag, startPoint x: 669, startPoint y: 460, endPoint x: 602, endPoint y: 458, distance: 68.0
click div "Postal Code 11400"
type input "11120"
click button "Rate Shipment"
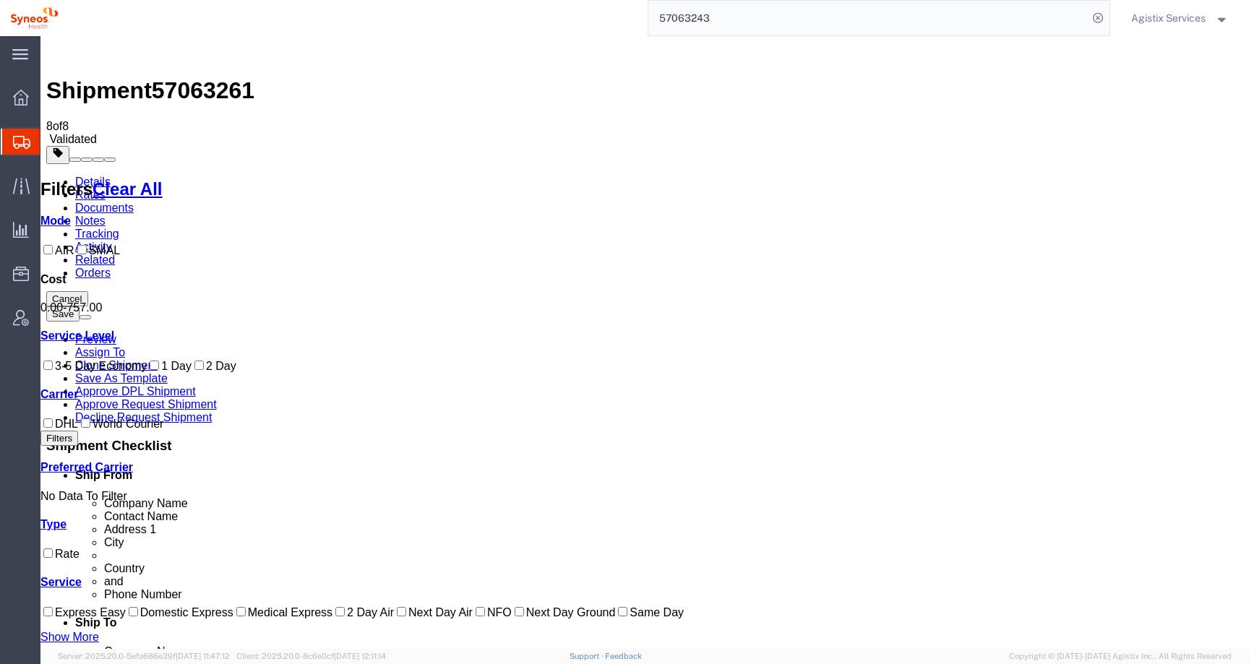
click at [83, 176] on link "Details" at bounding box center [92, 182] width 35 height 12
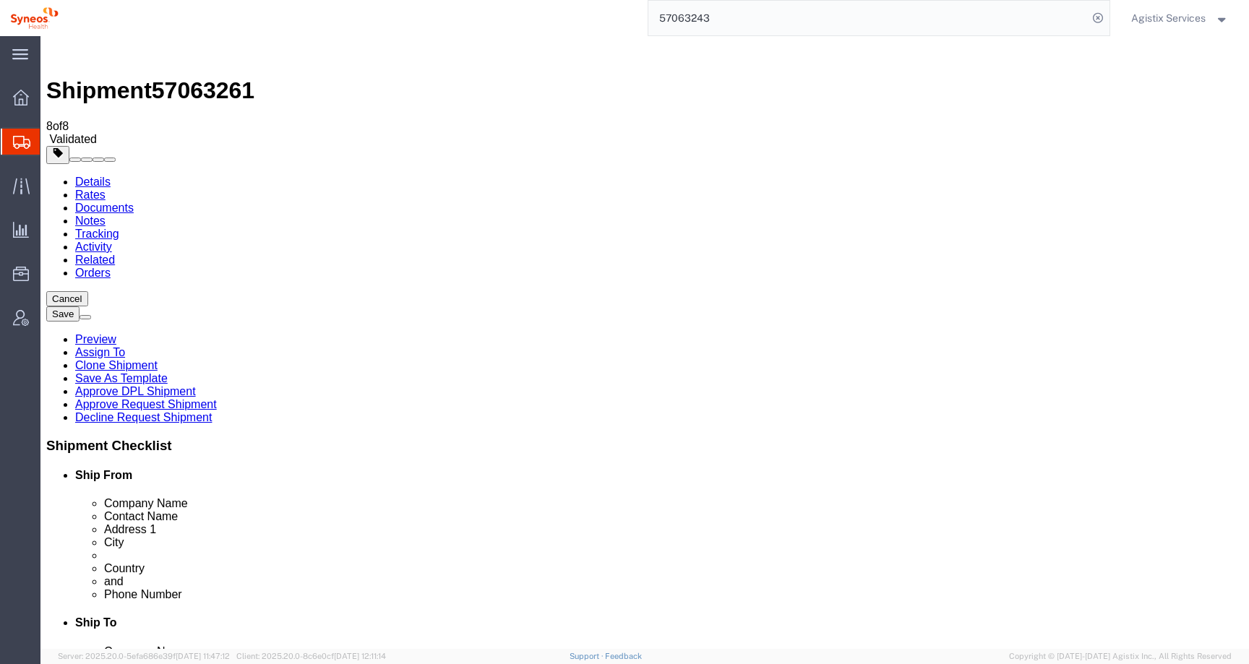
click at [726, 17] on input "57063243" at bounding box center [869, 18] width 440 height 35
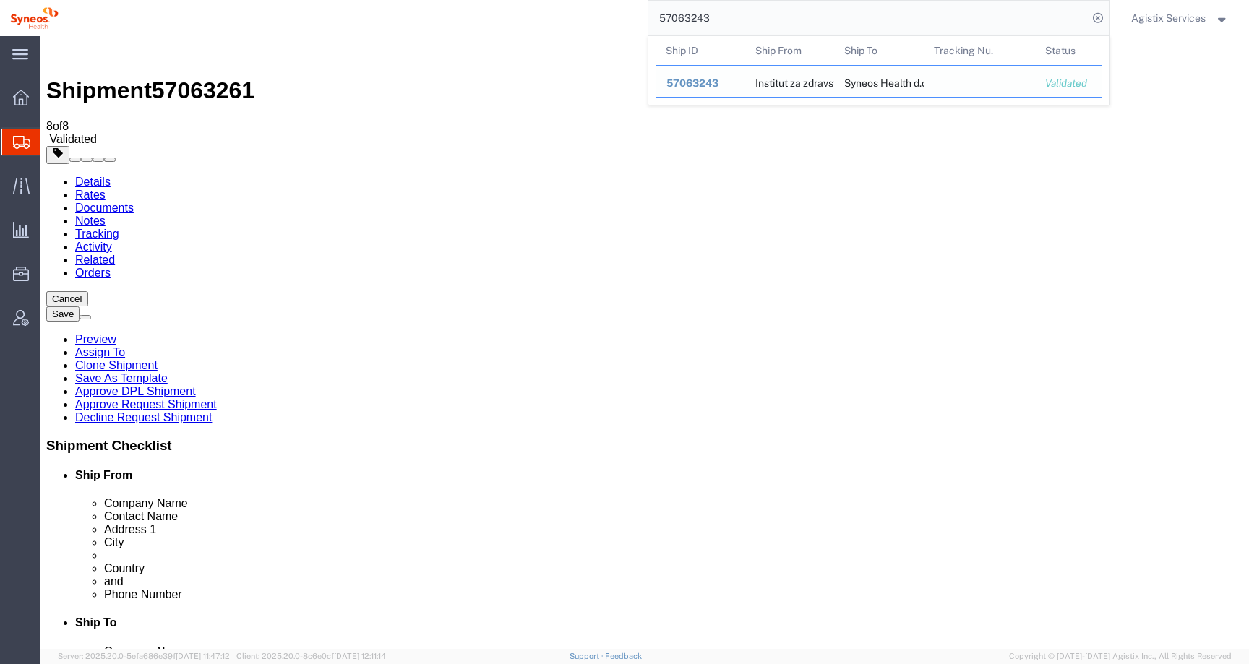
click at [684, 85] on span "57063243" at bounding box center [693, 83] width 52 height 12
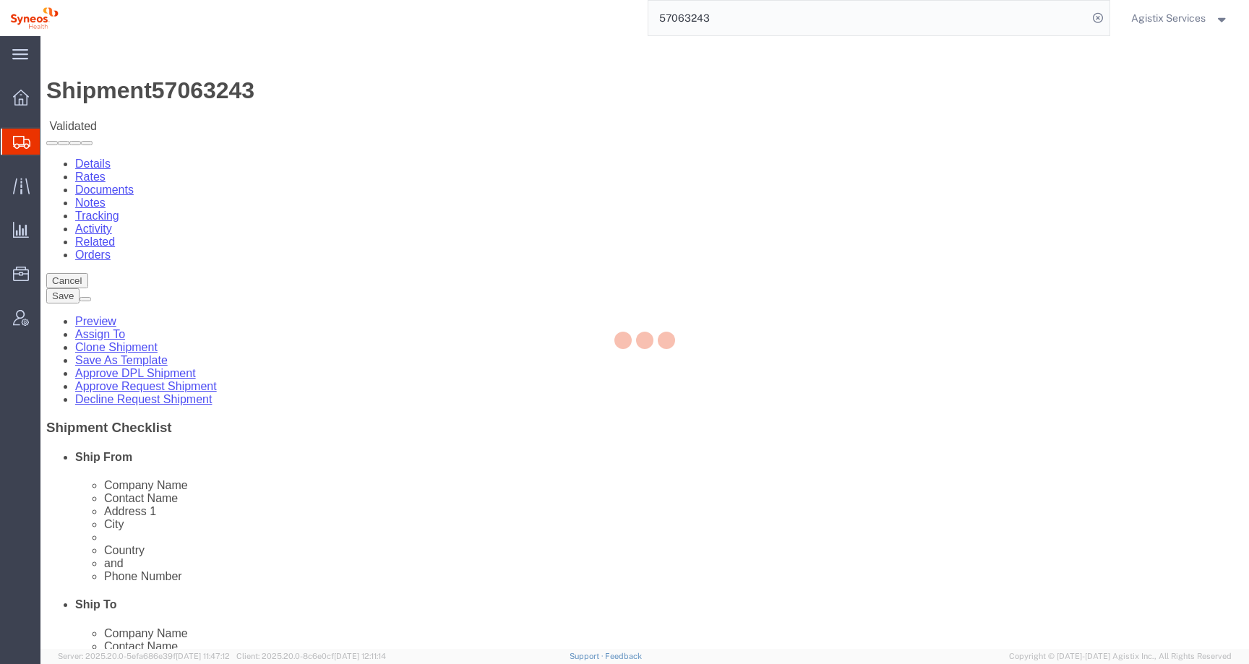
select select "63774"
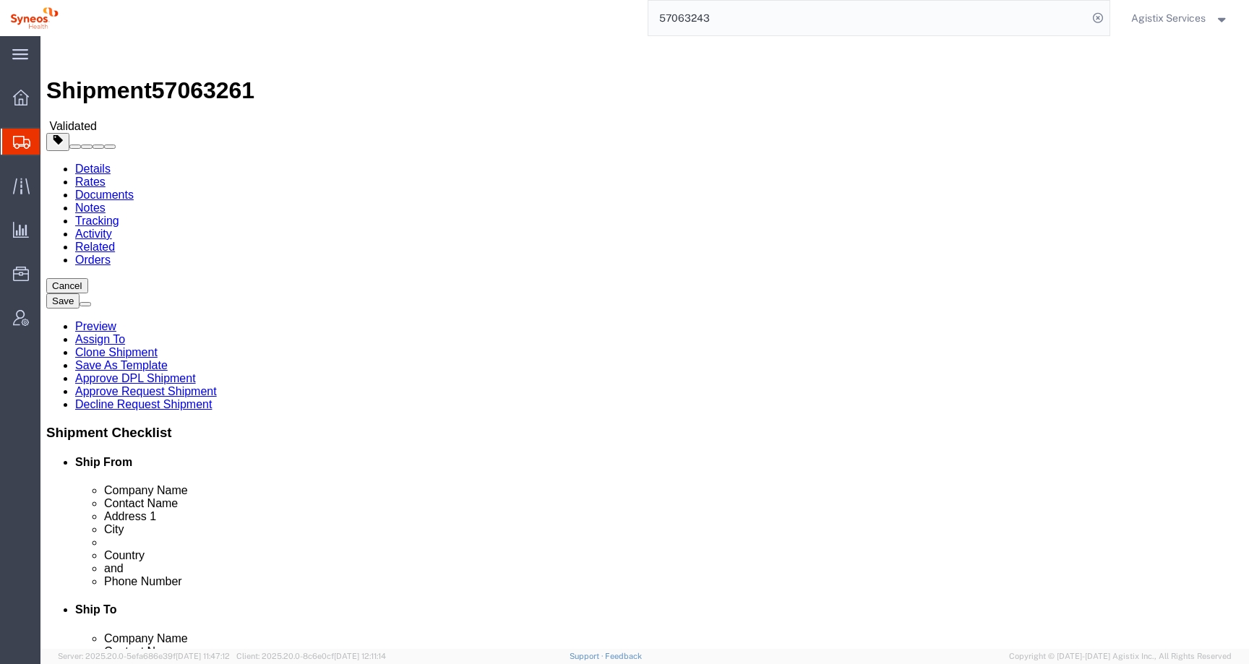
click input "11120"
click icon
click select "Select Bale(s) Basket(s) Bolt(s) Bottle(s) Buckets Bulk Bundle(s) Can(s) Cardbo…"
select select "ENV"
click select "Select Bale(s) Basket(s) Bolt(s) Bottle(s) Buckets Bulk Bundle(s) Can(s) Cardbo…"
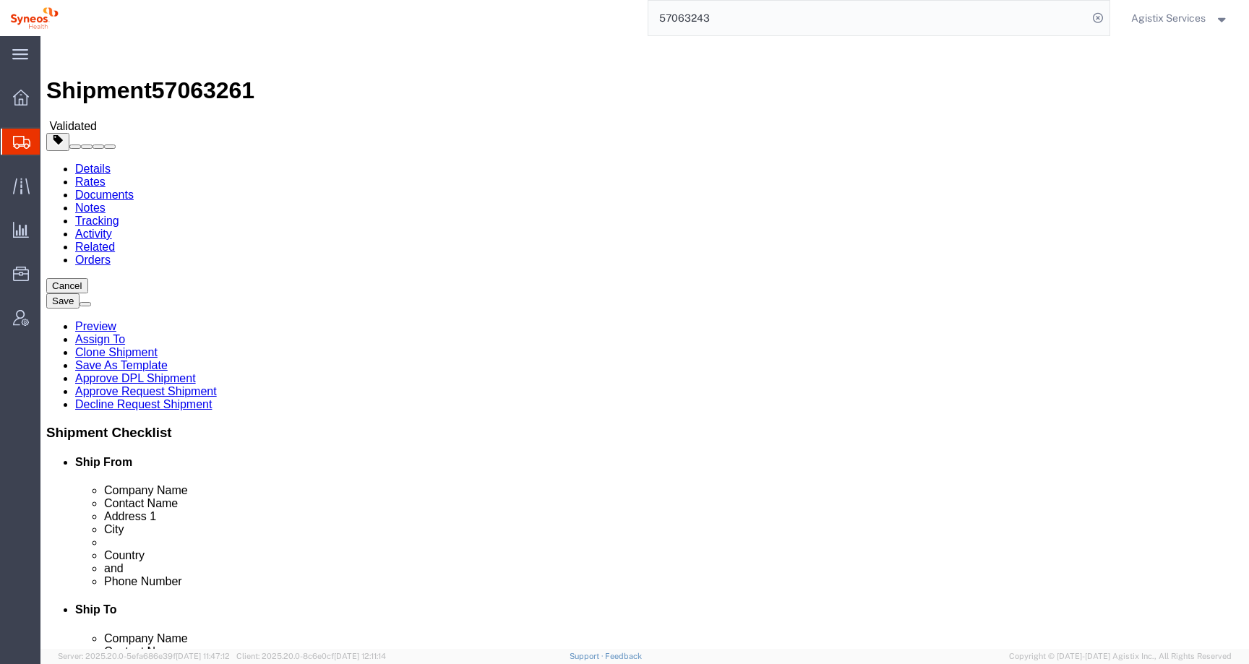
click icon
click div
click button "Rate Shipment"
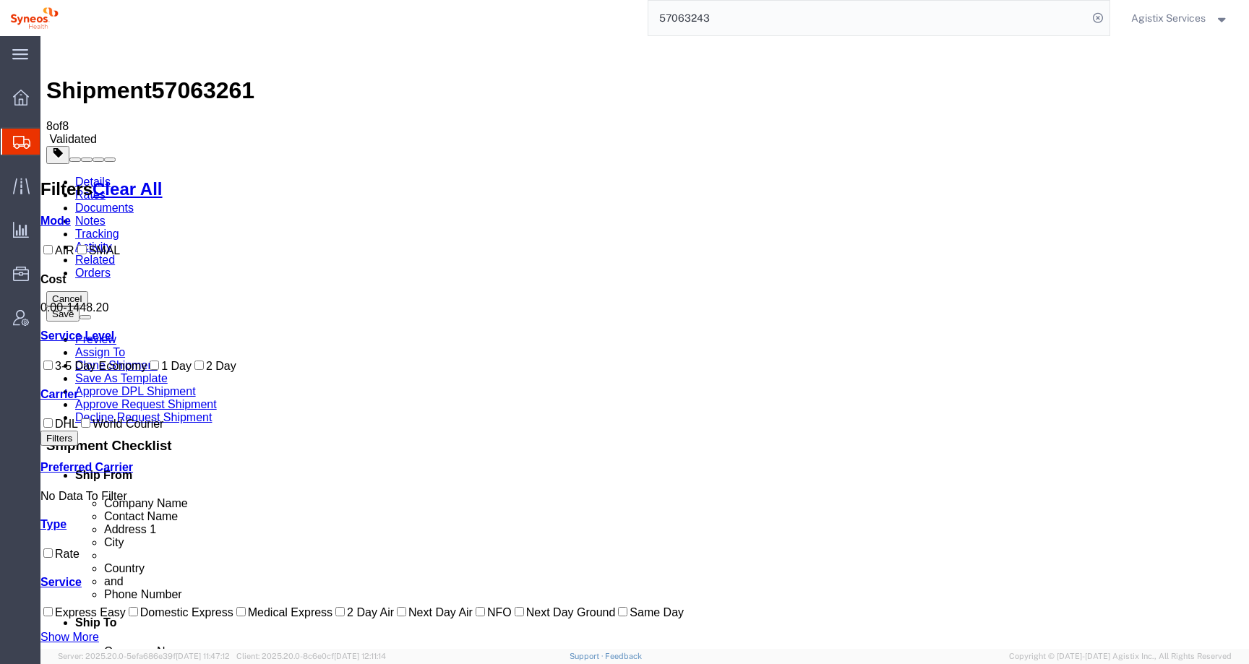
click at [756, 20] on input "57063243" at bounding box center [869, 18] width 440 height 35
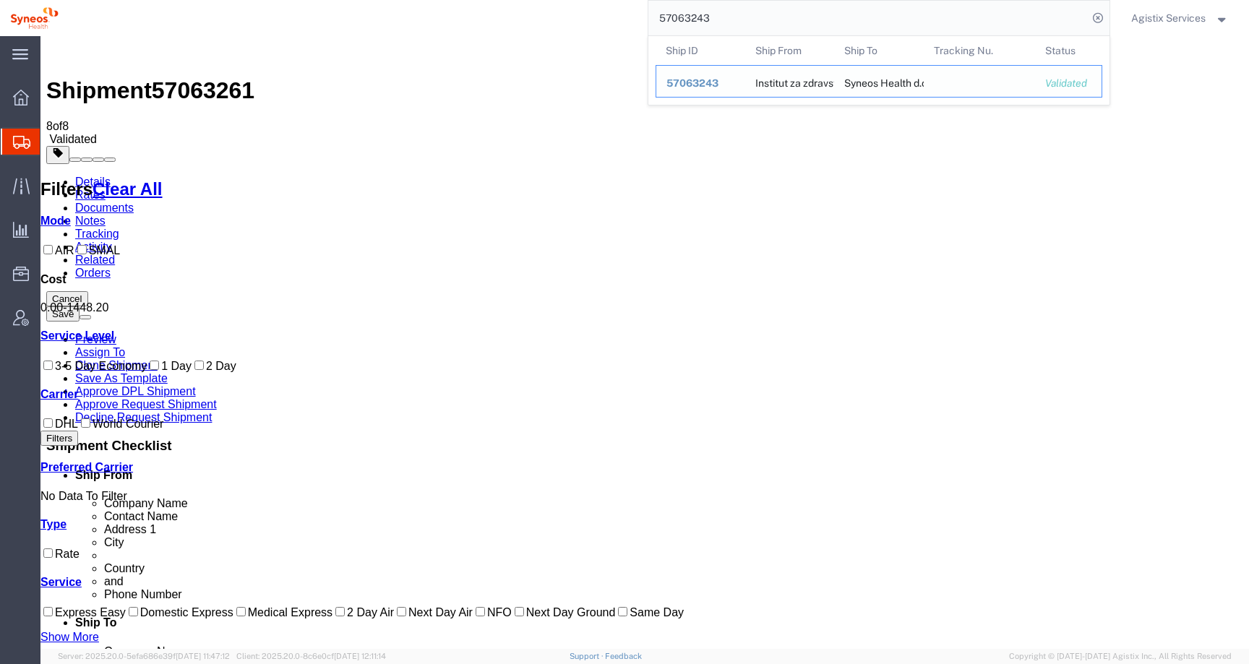
click at [670, 84] on span "57063243" at bounding box center [693, 83] width 52 height 12
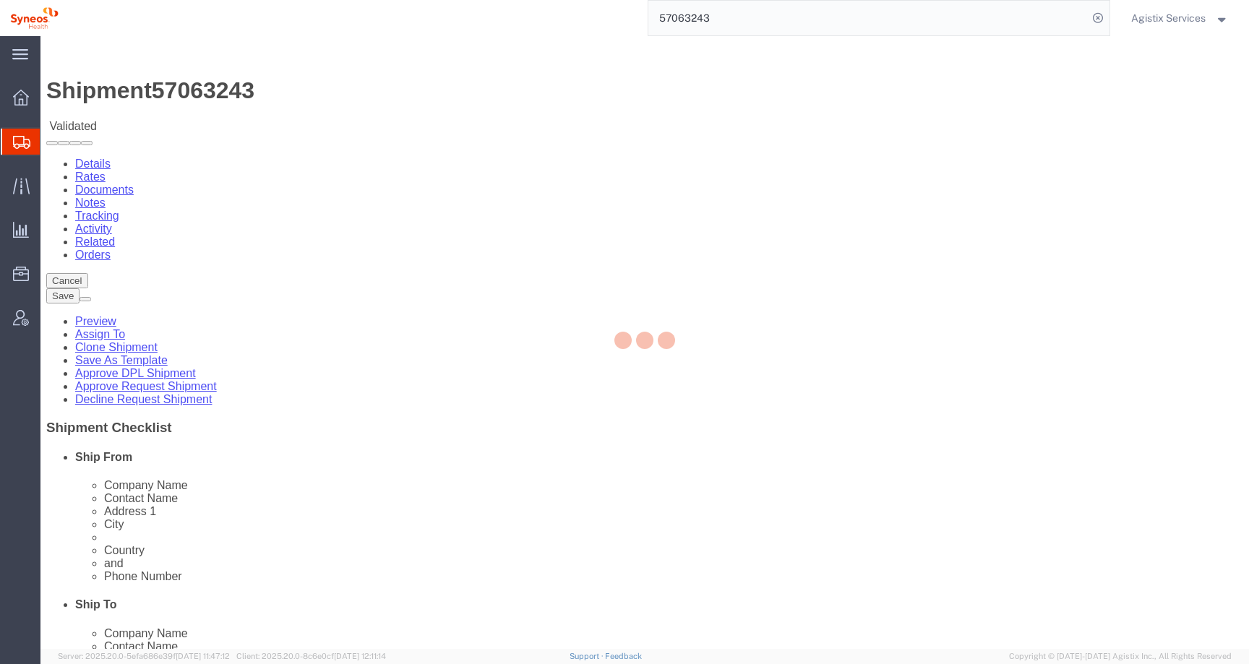
select select "63774"
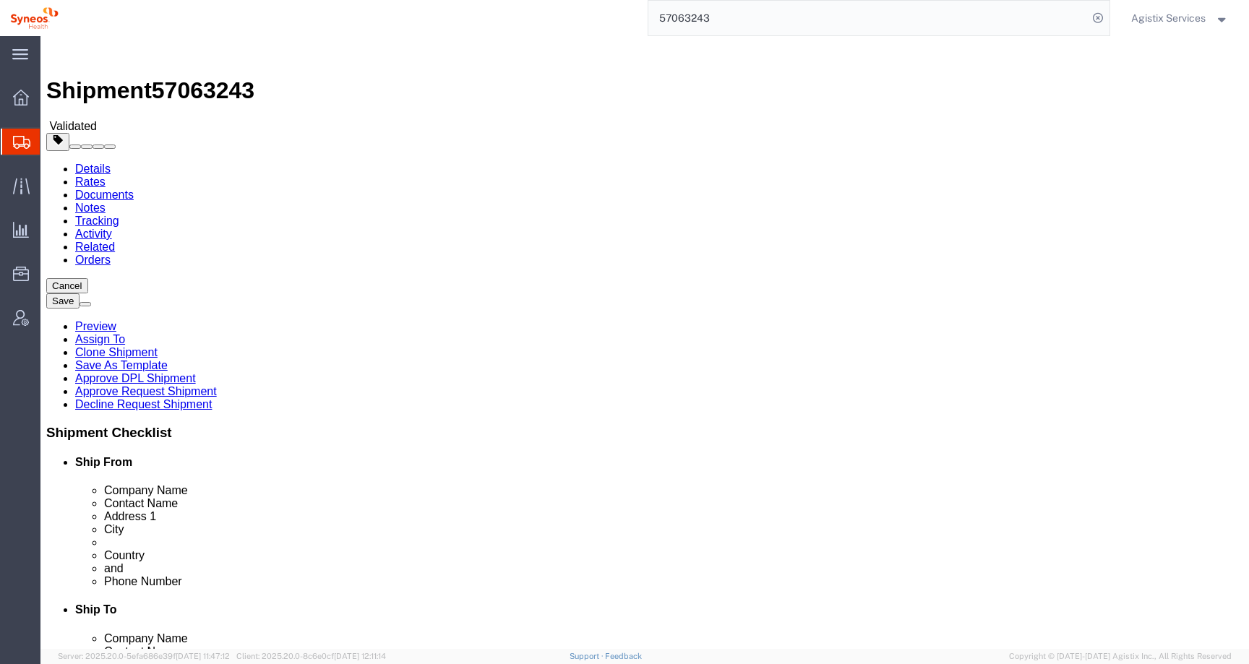
click icon
click link "Shipment Information"
click icon
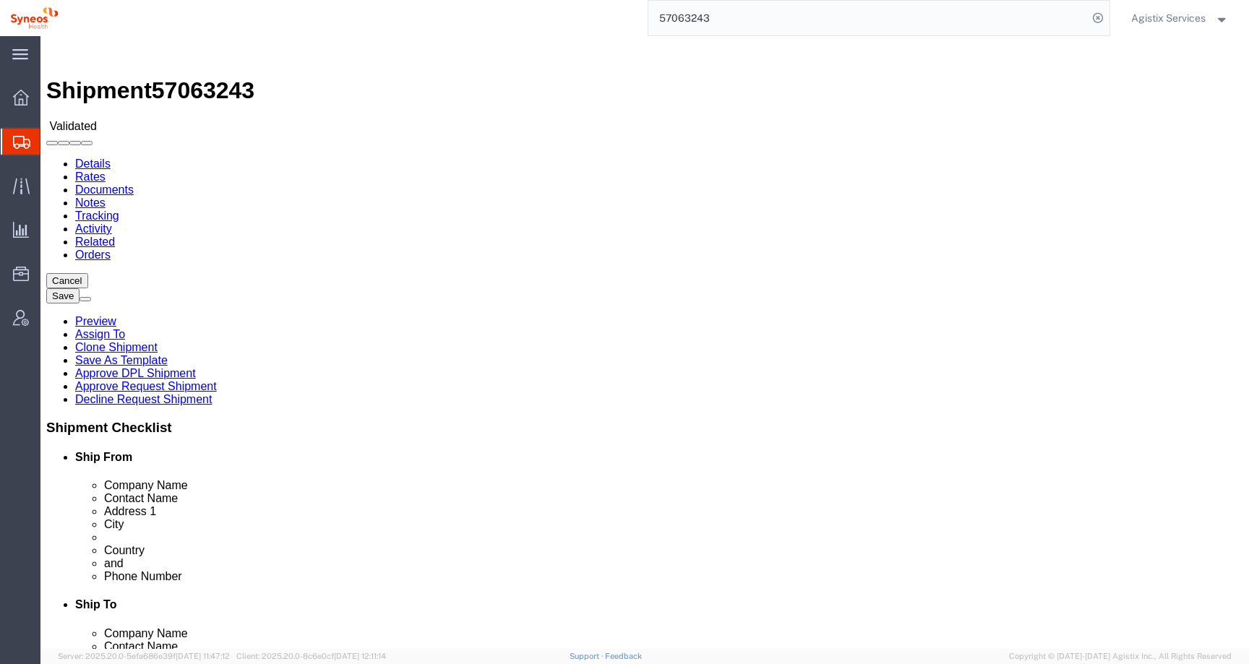
select select "63774"
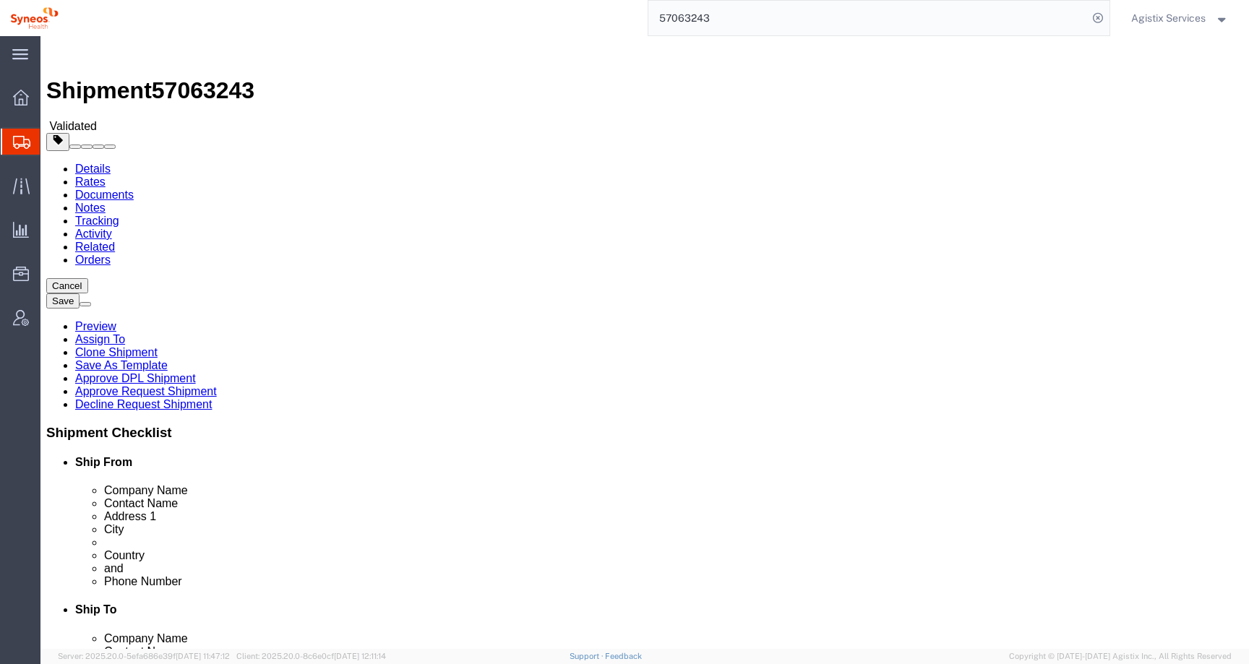
click at [17, 140] on icon at bounding box center [21, 142] width 17 height 13
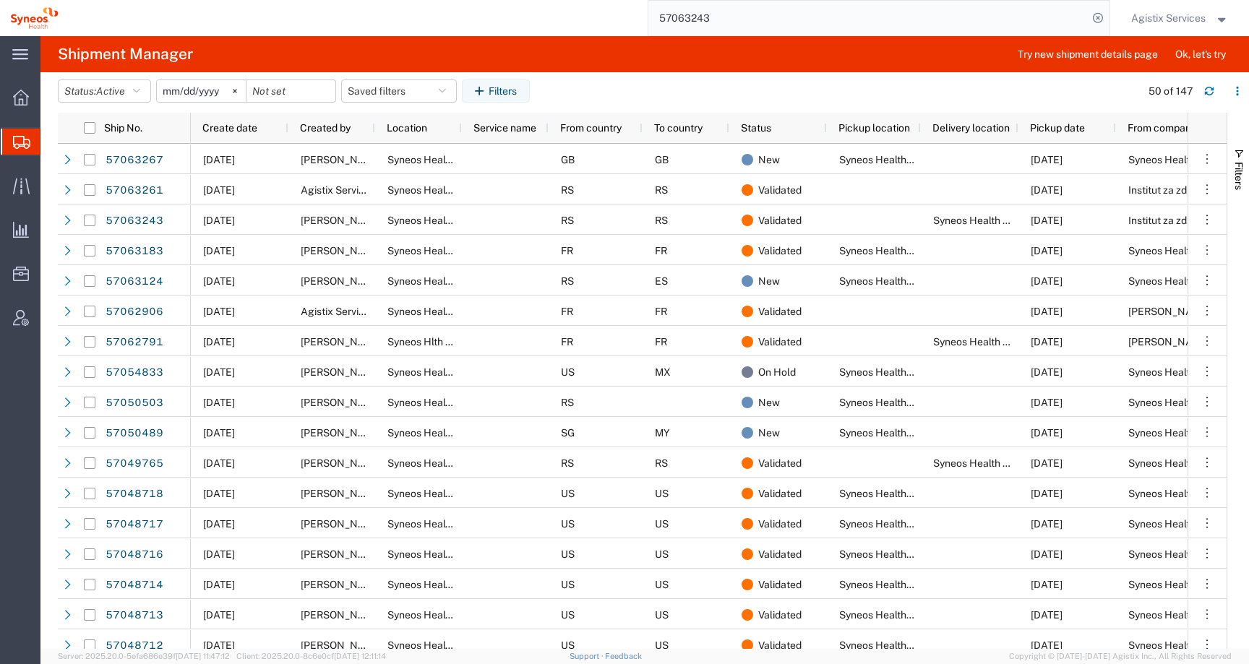
click at [764, 22] on input "57063243" at bounding box center [869, 18] width 440 height 35
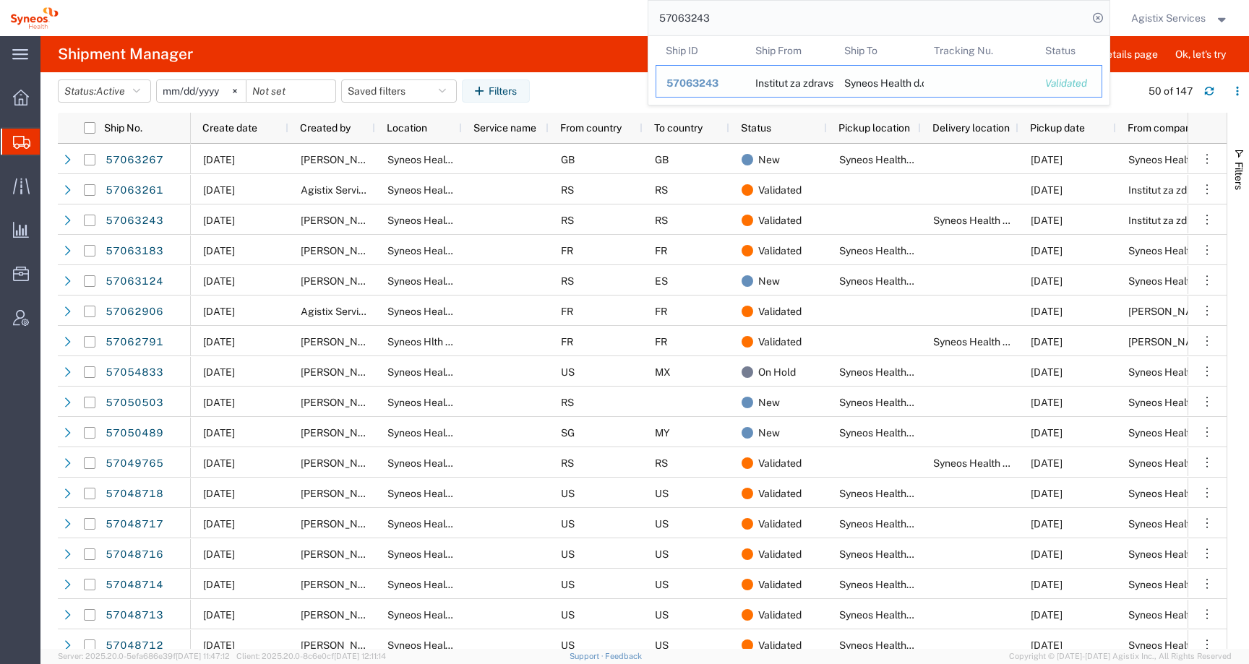
click at [700, 82] on span "57063243" at bounding box center [693, 83] width 52 height 12
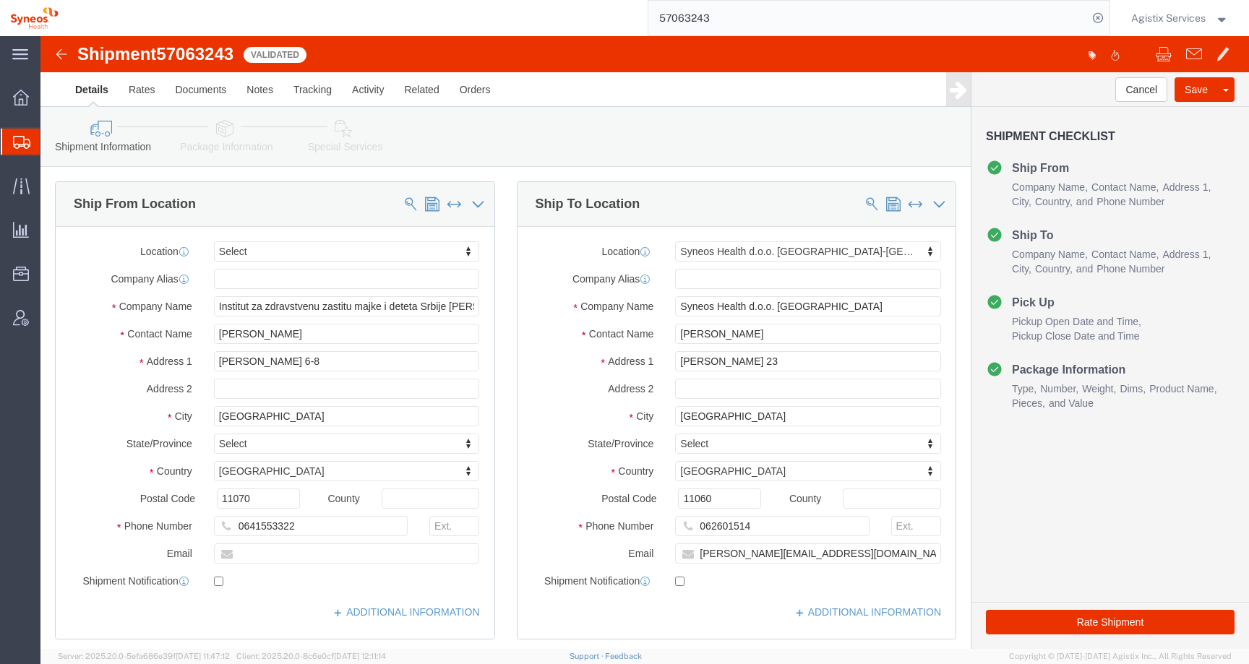
select select
select select "63774"
click link "Activity"
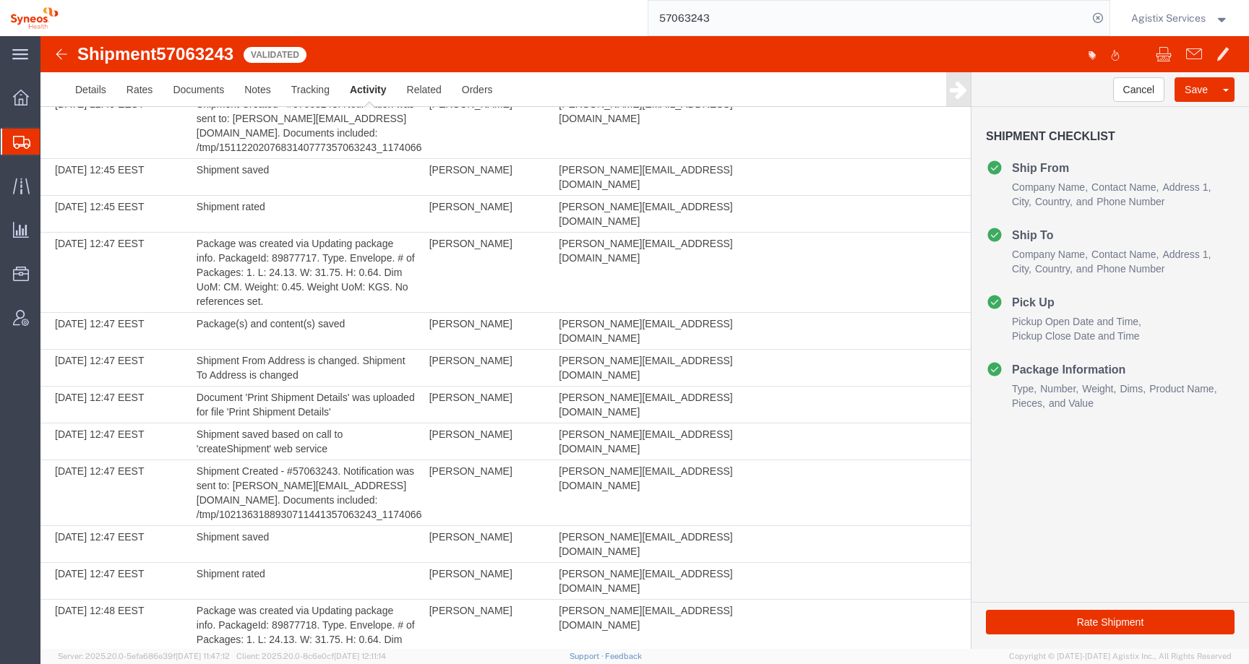
scroll to position [2515, 0]
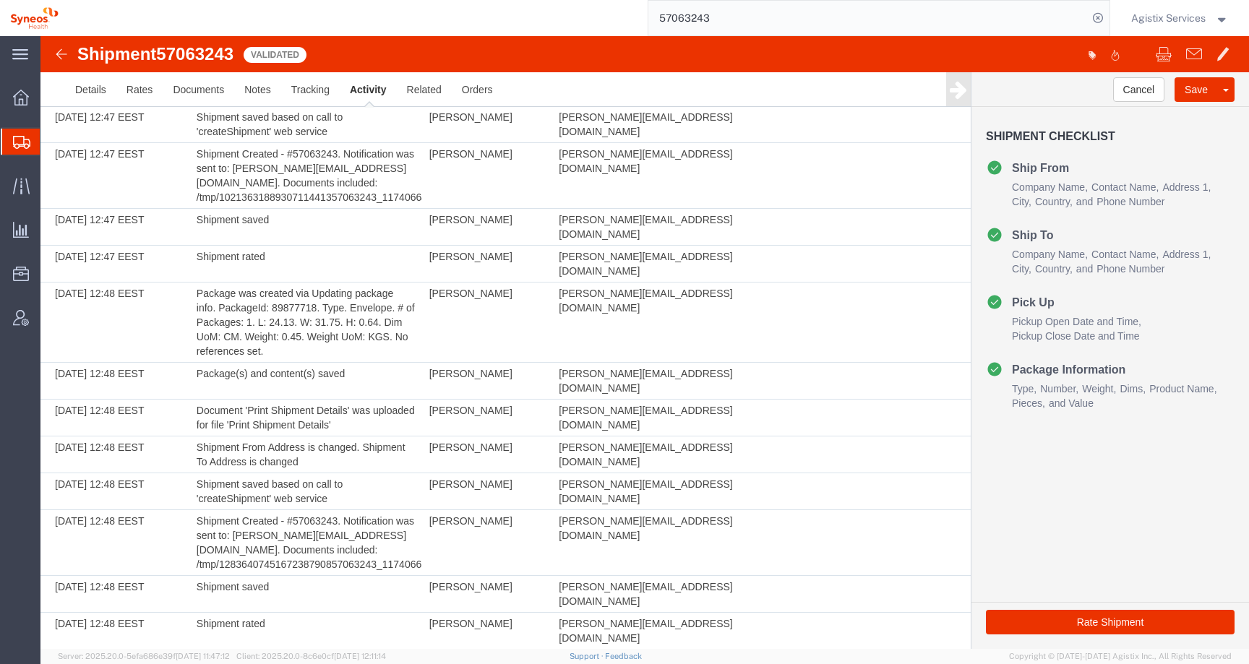
copy td "57063261"
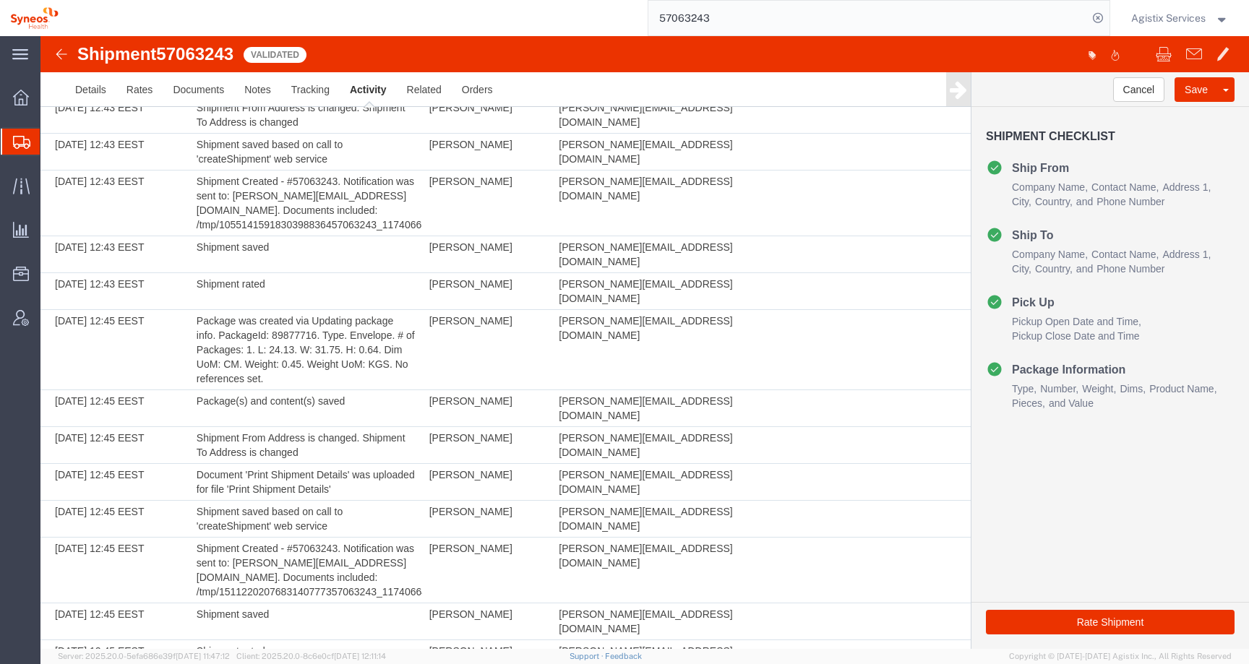
scroll to position [1334, 0]
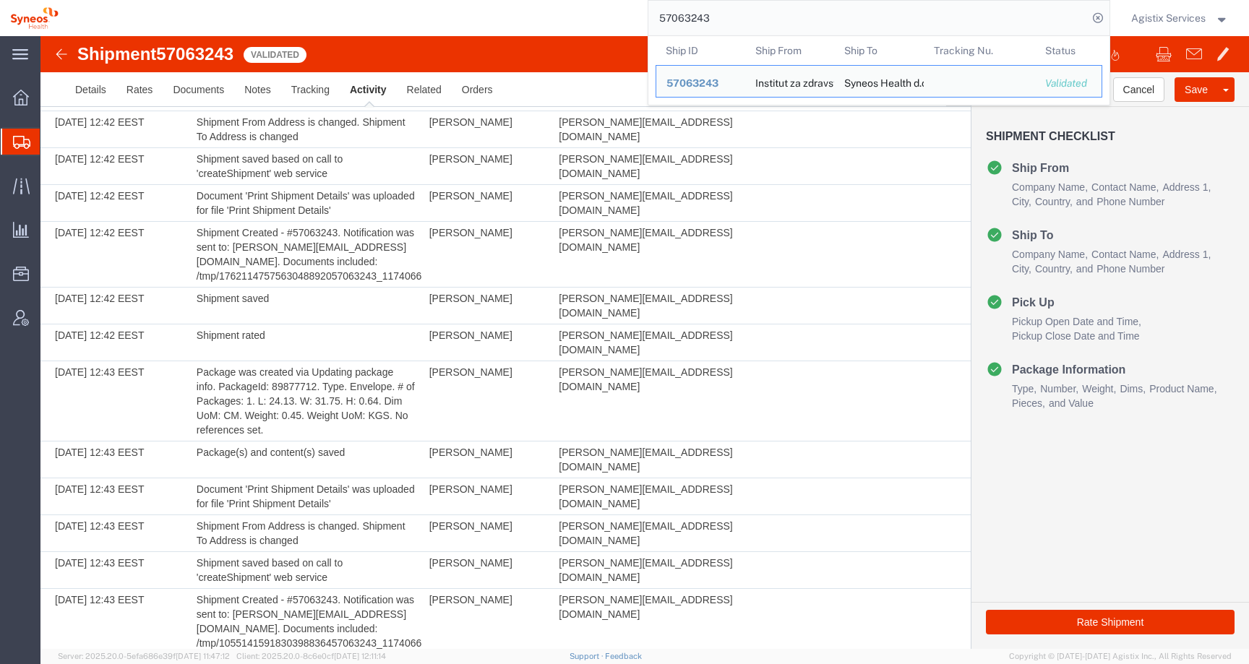
drag, startPoint x: 711, startPoint y: 22, endPoint x: 646, endPoint y: 18, distance: 64.5
click at [649, 18] on input "57063243" at bounding box center [869, 18] width 440 height 35
paste input "61"
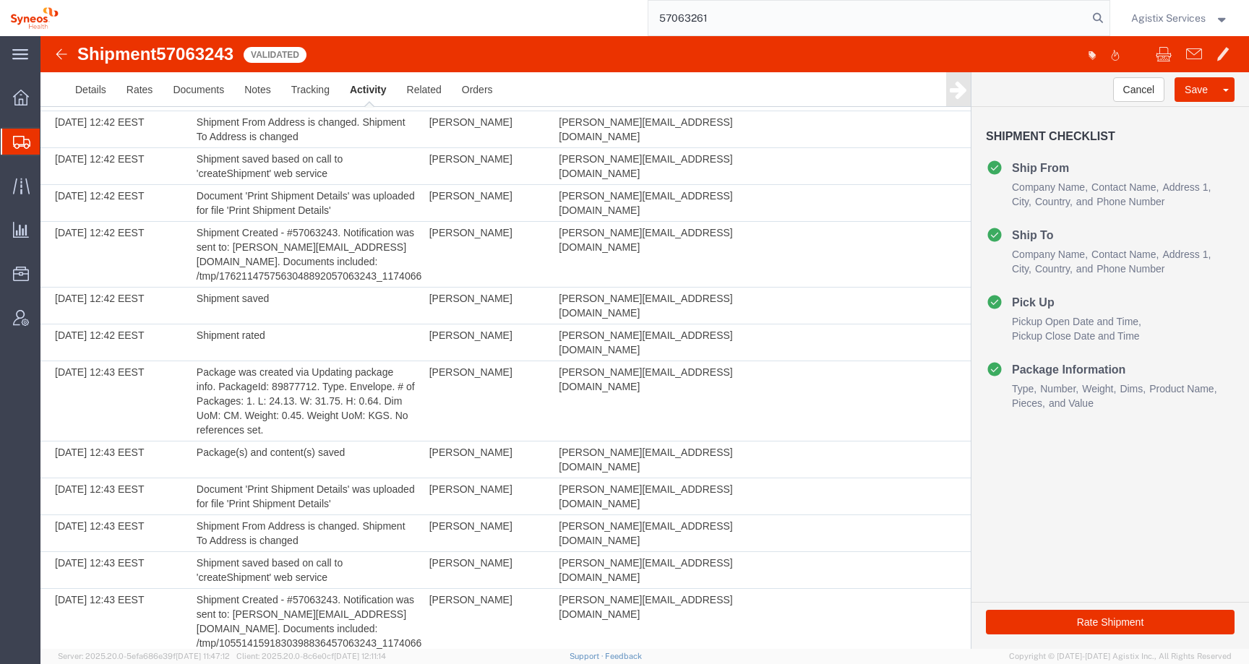
type input "57063261"
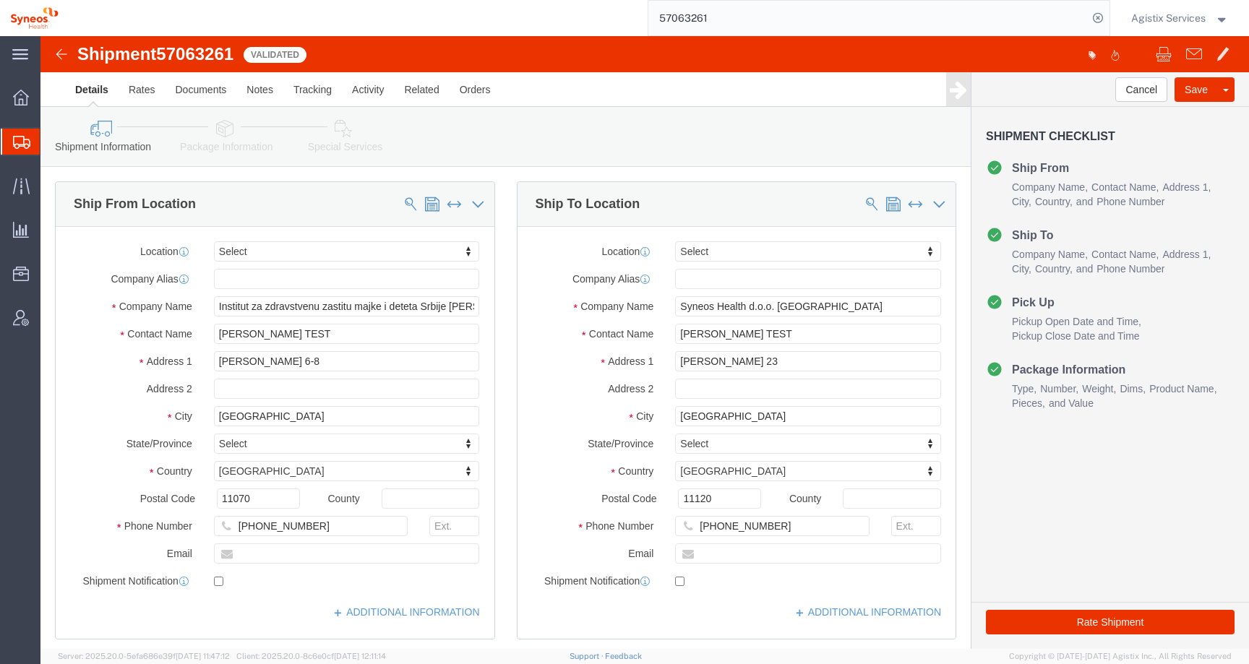
click link "Package Information"
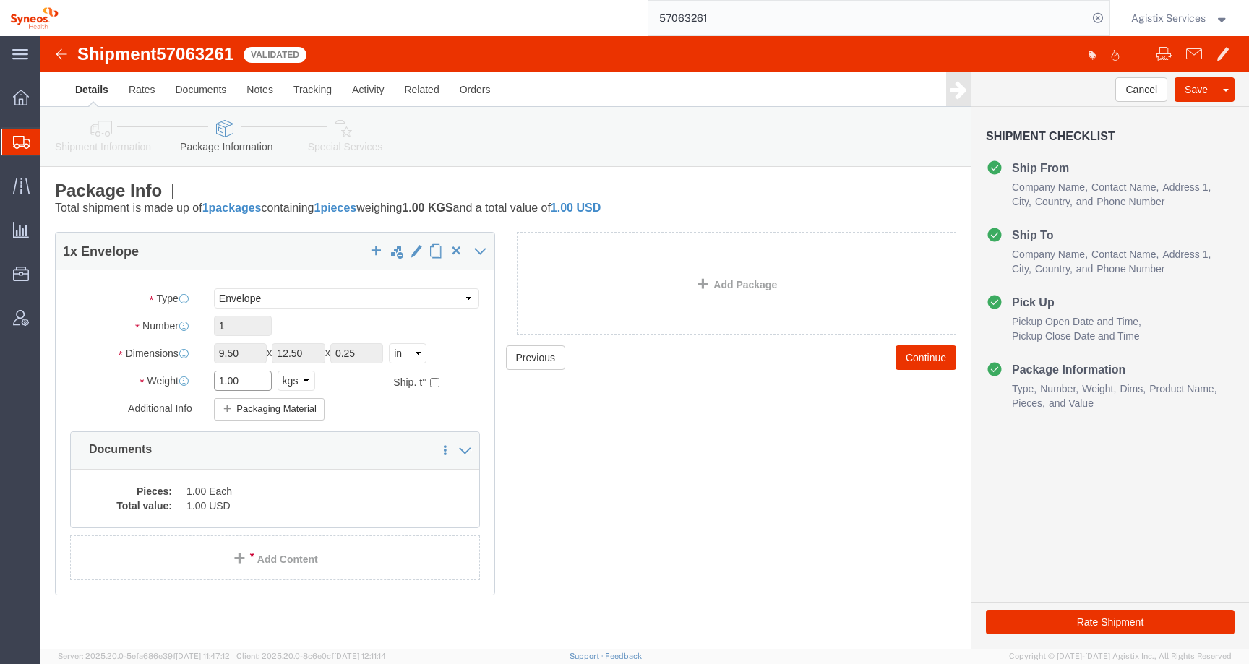
drag, startPoint x: 207, startPoint y: 343, endPoint x: 155, endPoint y: 343, distance: 52.1
click div "Weight 1.00 Select kgs lbs Ship. t°"
type input "0.45"
click input "9.50"
drag, startPoint x: 203, startPoint y: 321, endPoint x: 163, endPoint y: 319, distance: 40.5
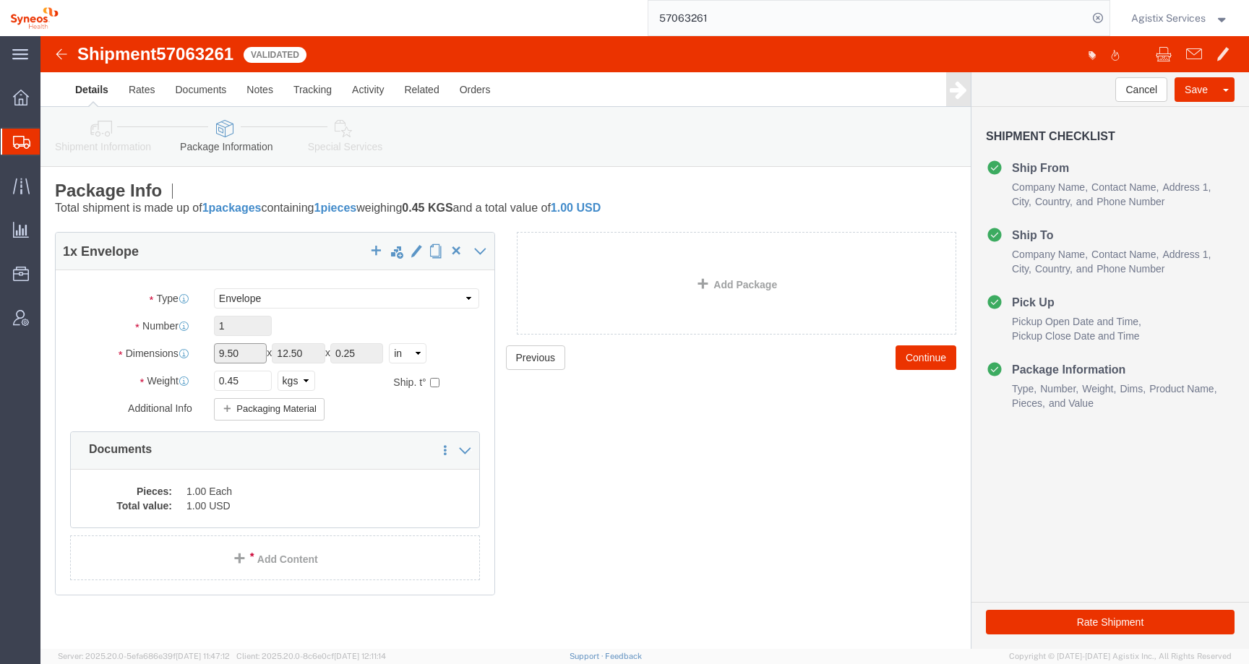
click div "Length 9.50 x Width 12.50 x Height 0.25 Select cm ft in"
click div "Shipment Information Package Information Special Services Loading Routing"
click icon
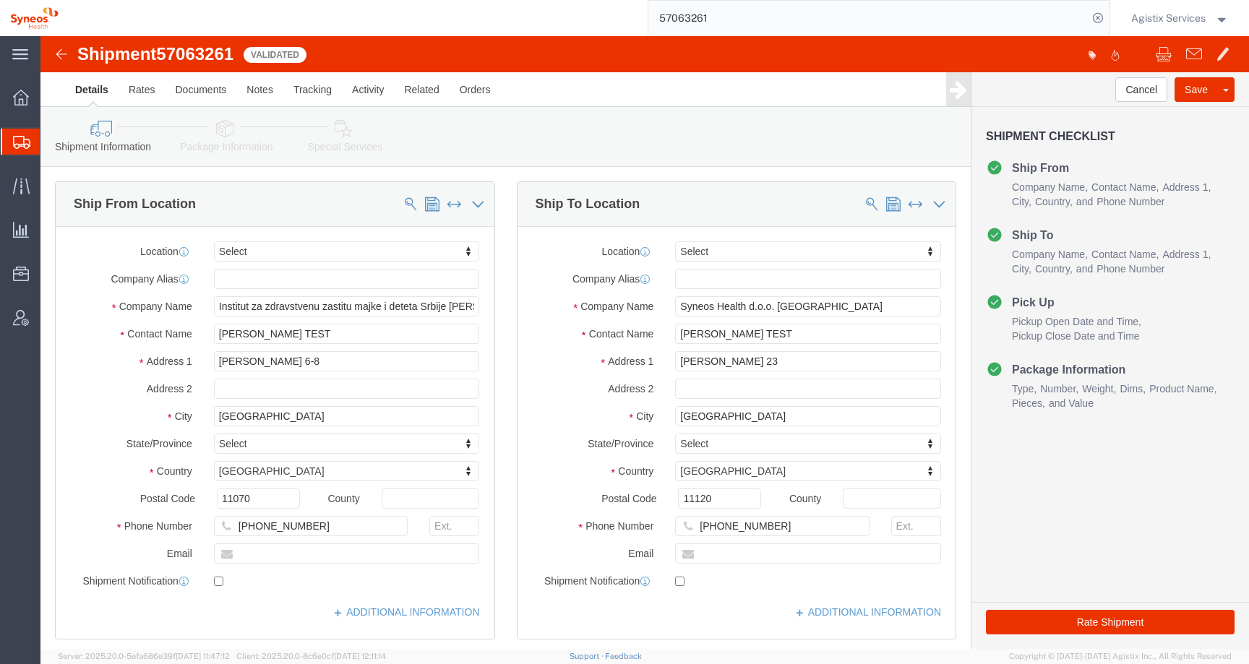
click icon
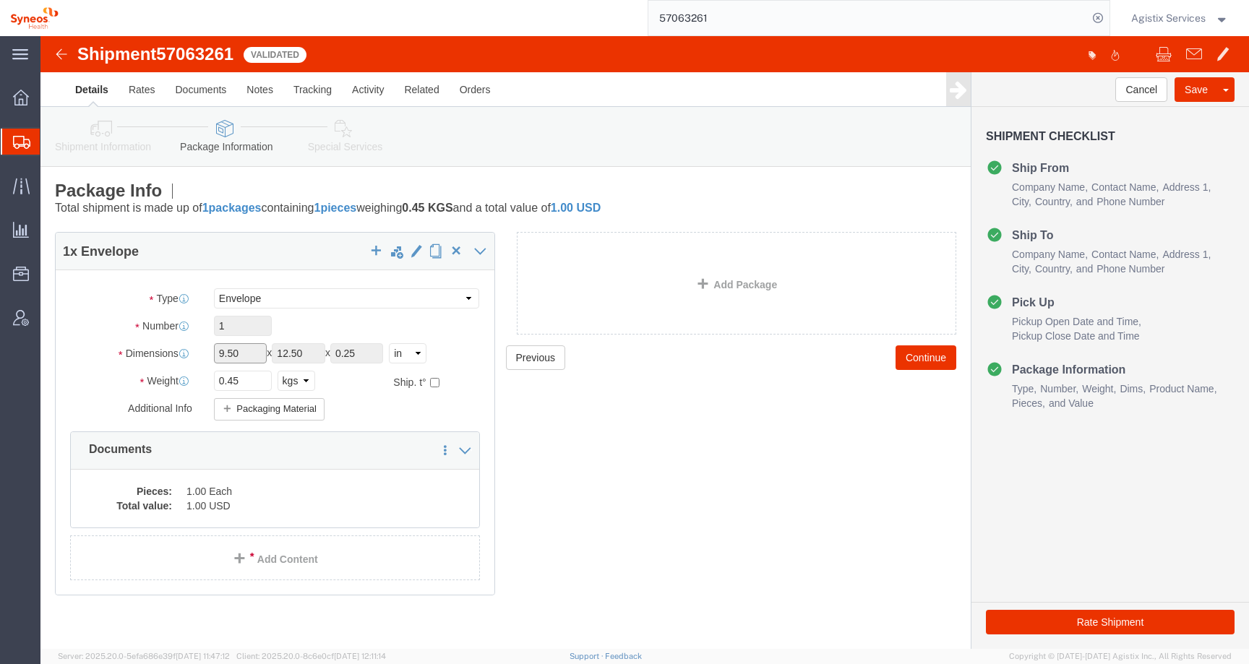
click input "9.50"
drag, startPoint x: 204, startPoint y: 315, endPoint x: 156, endPoint y: 315, distance: 47.7
click div "Dimensions Length 9.50 x Width 12.50 x Height 0.25 Select cm ft in"
click select "Select Bale(s) Basket(s) Bolt(s) Bottle(s) Buckets Bulk Bundle(s) Can(s) Cardbo…"
click link "Shipment Information"
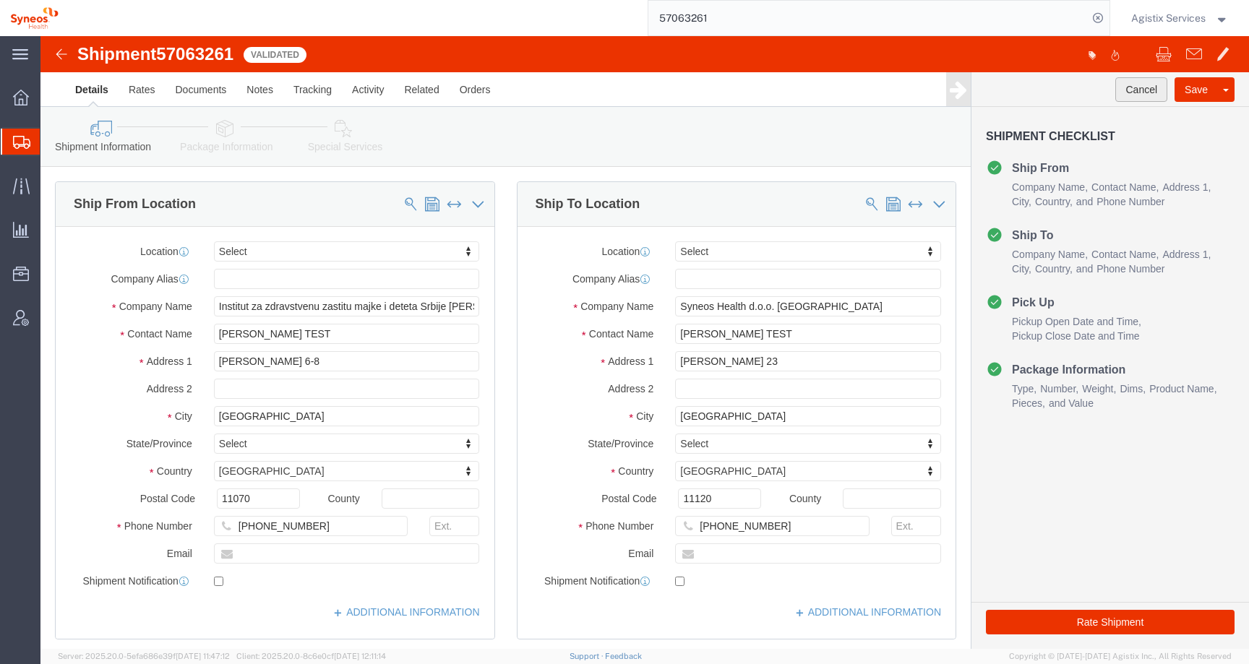
click button "Cancel"
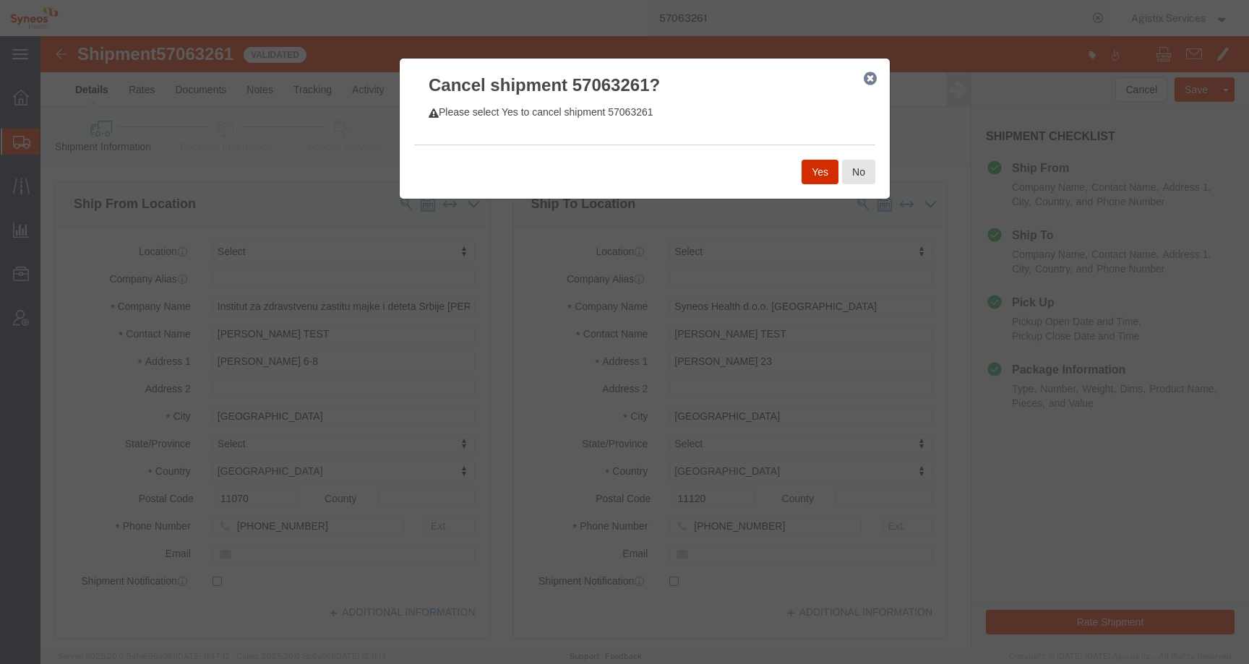
click button "Yes"
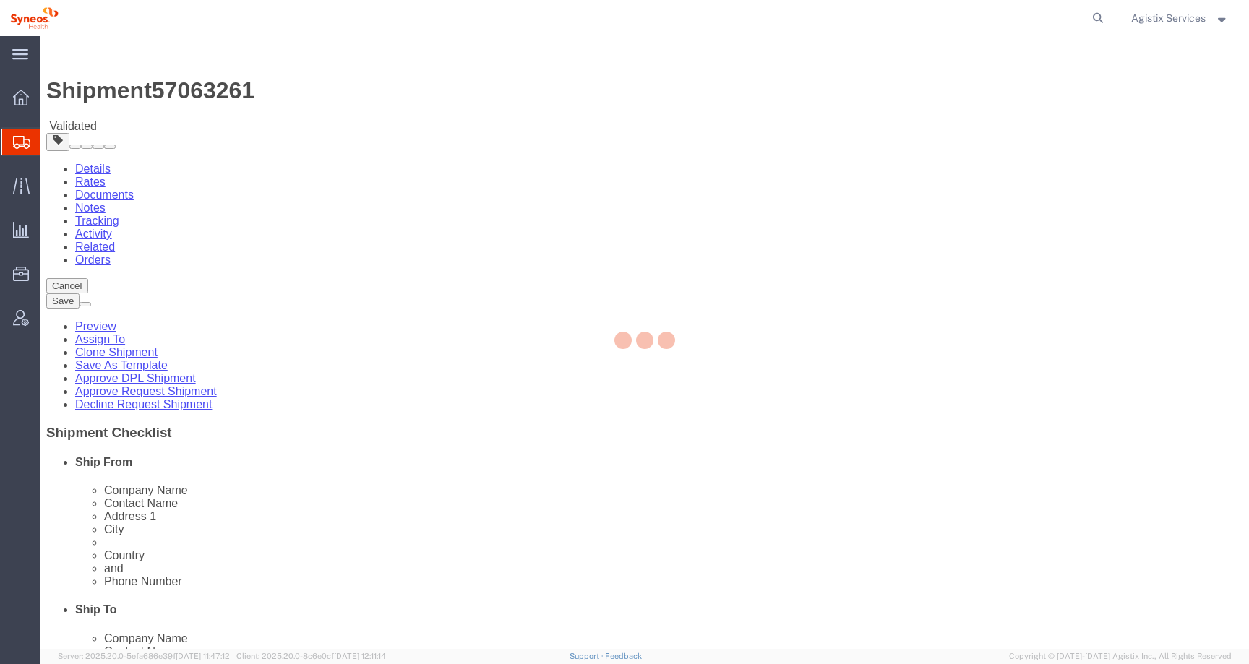
select select
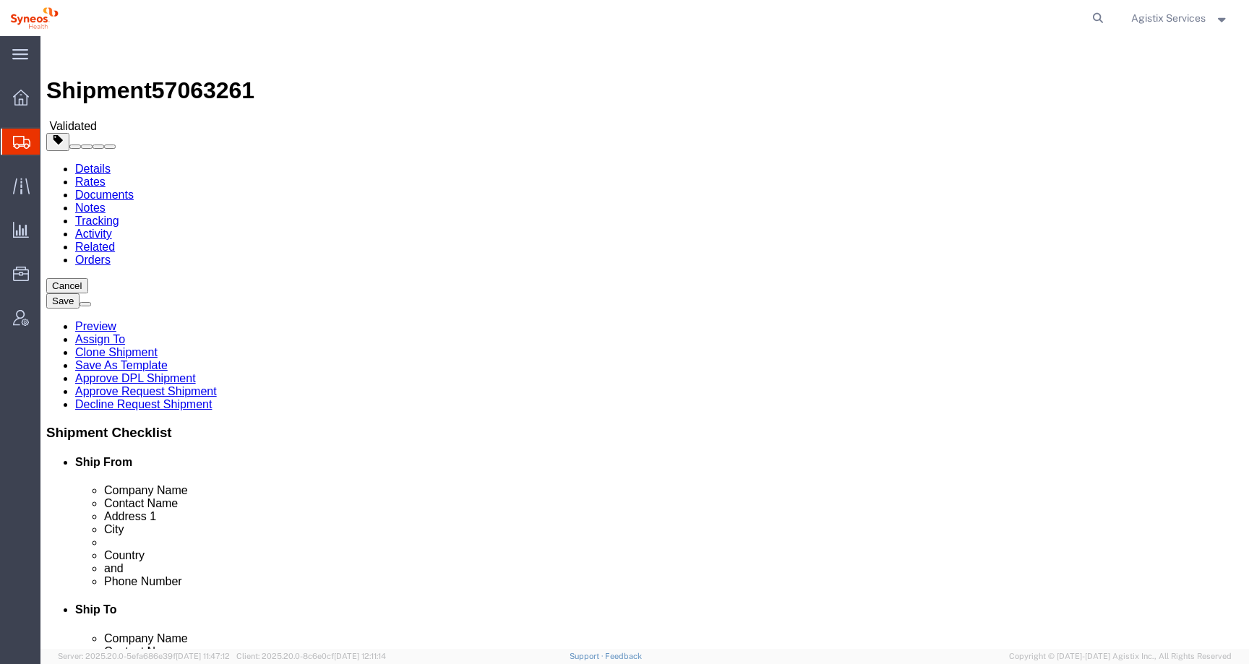
click at [17, 146] on icon at bounding box center [21, 142] width 17 height 13
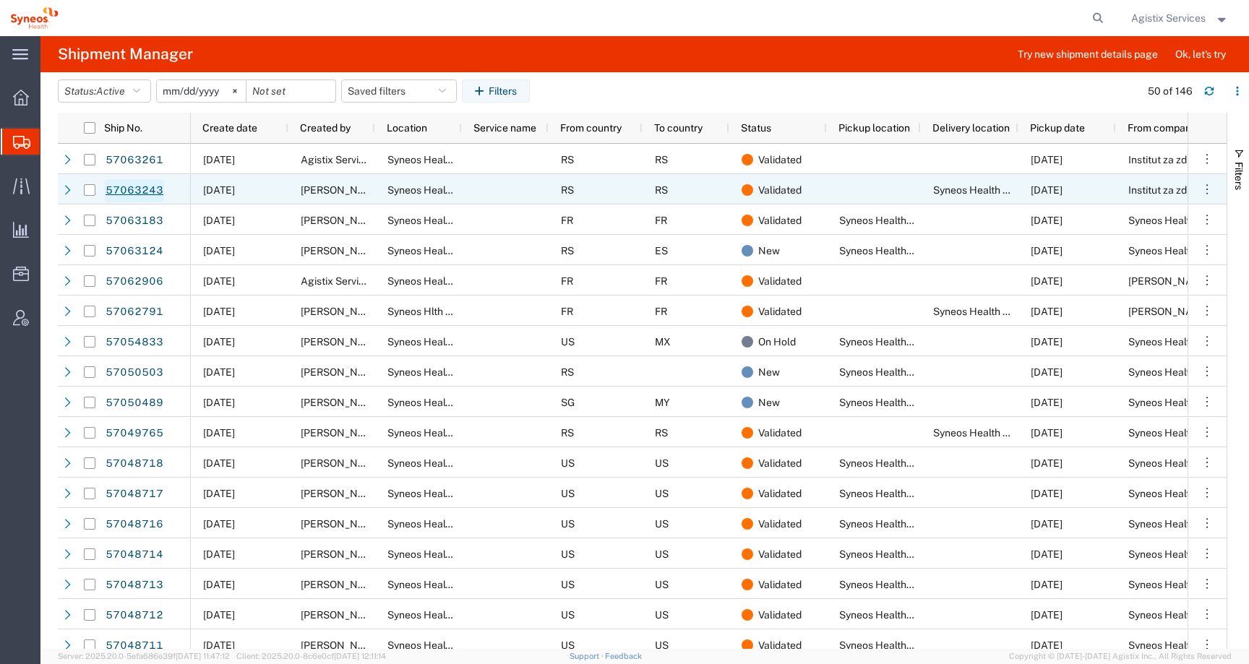
click at [150, 194] on link "57063243" at bounding box center [134, 190] width 59 height 23
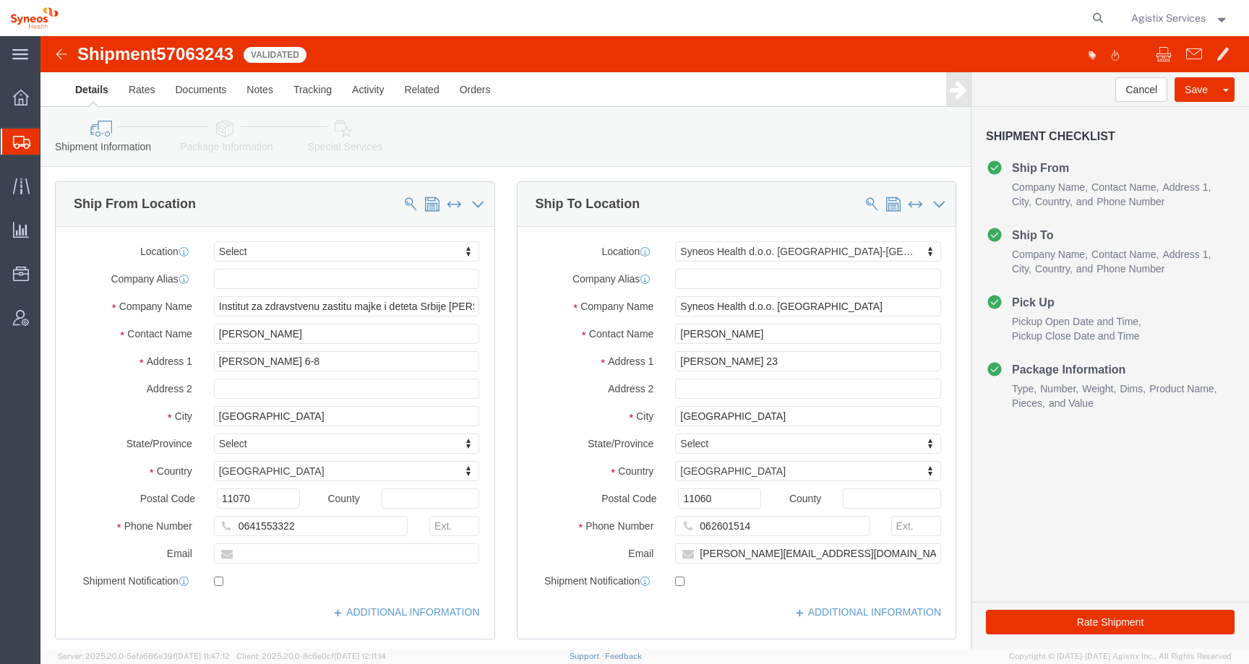
select select
select select "63774"
click link "Package Information"
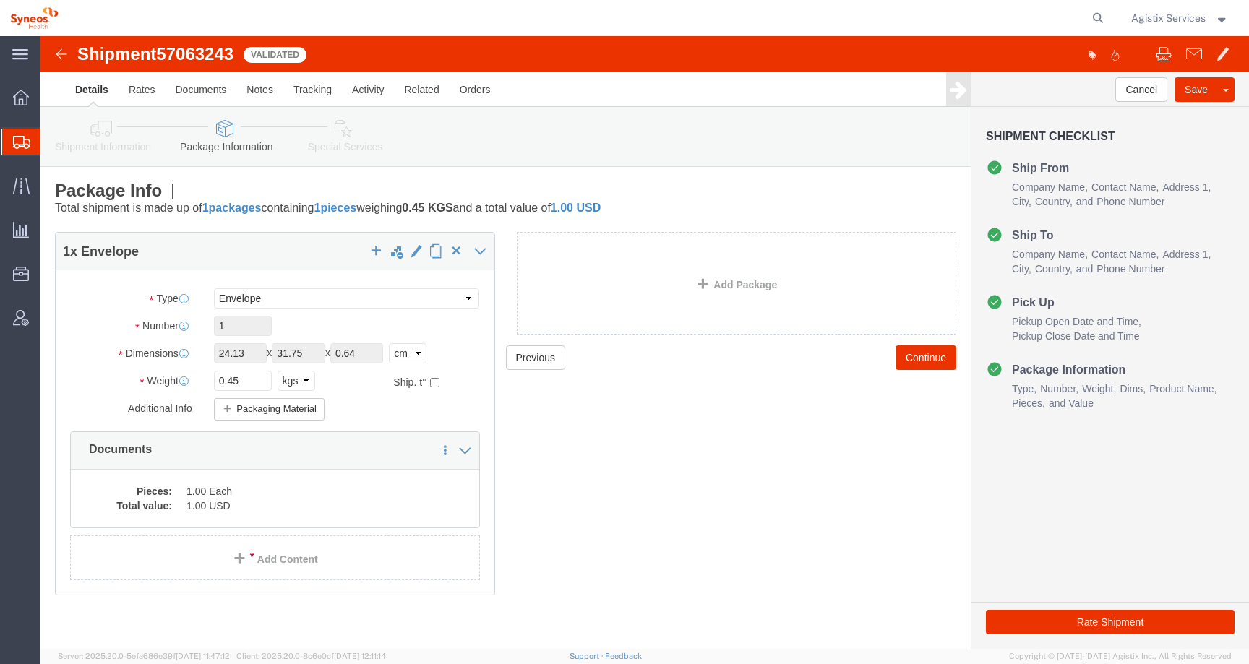
click icon
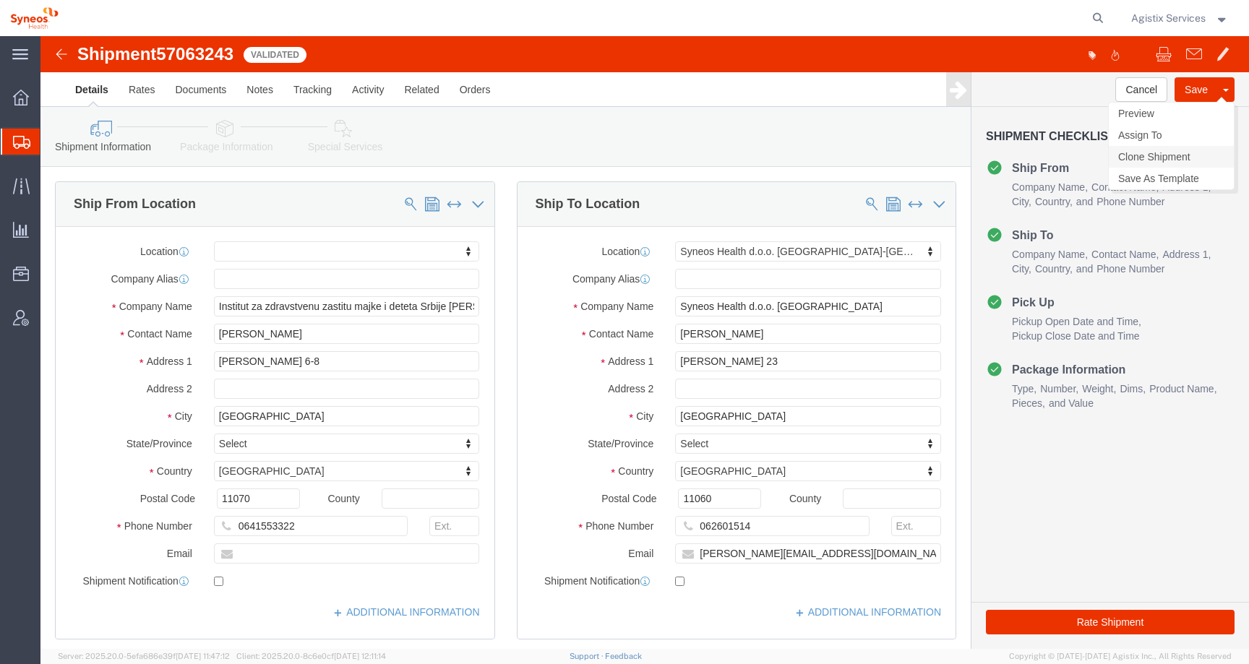
click link "Clone Shipment"
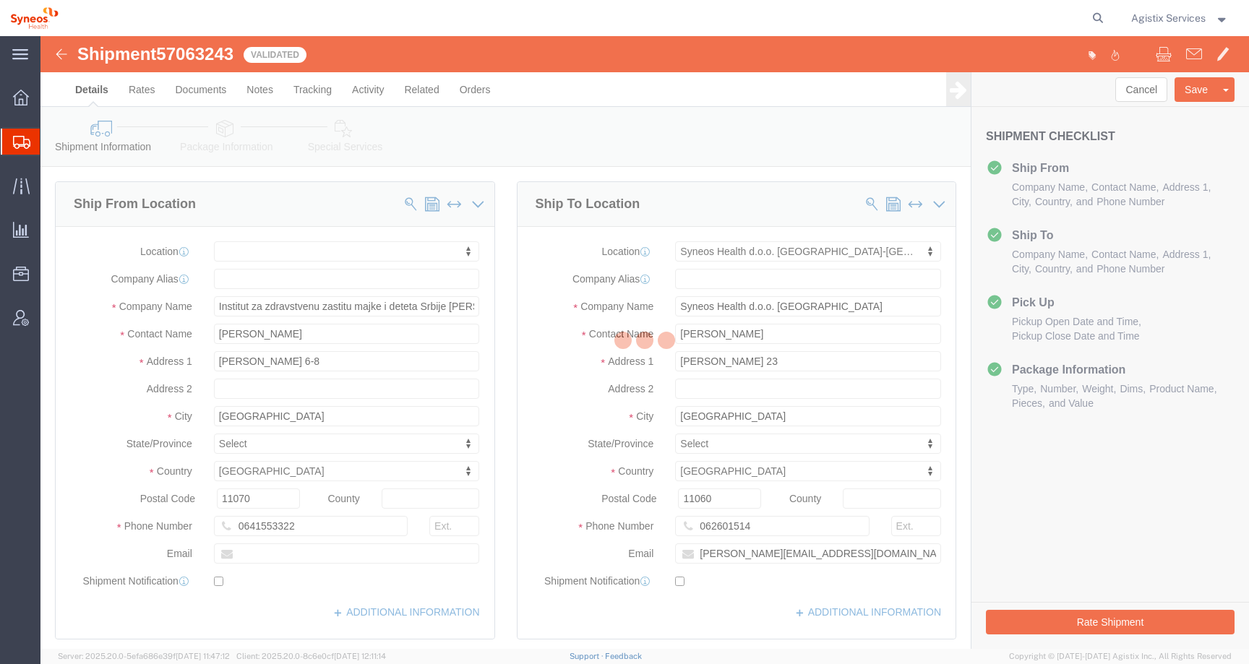
select select "63774"
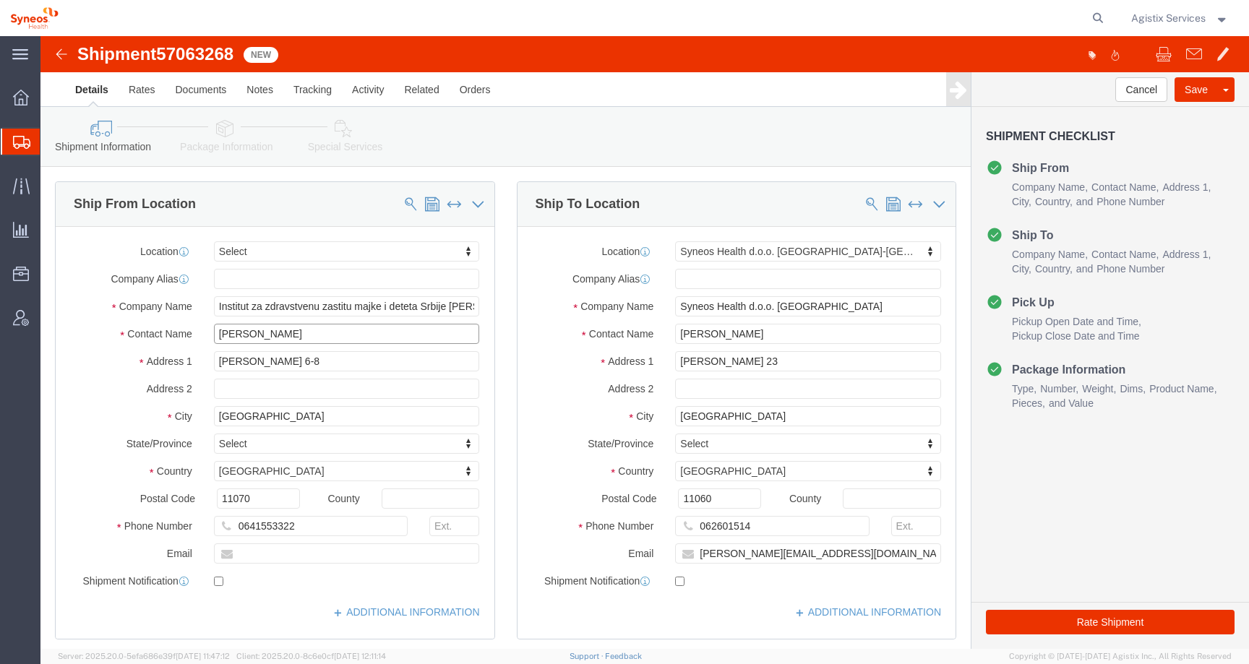
drag, startPoint x: 276, startPoint y: 301, endPoint x: 47, endPoint y: 299, distance: 229.2
click div "Contact Name [PERSON_NAME]"
drag, startPoint x: 232, startPoint y: 297, endPoint x: 127, endPoint y: 297, distance: 104.8
click div "Contact Name TEST [PERSON_NAME]"
type input "TEST [PERSON_NAME]"
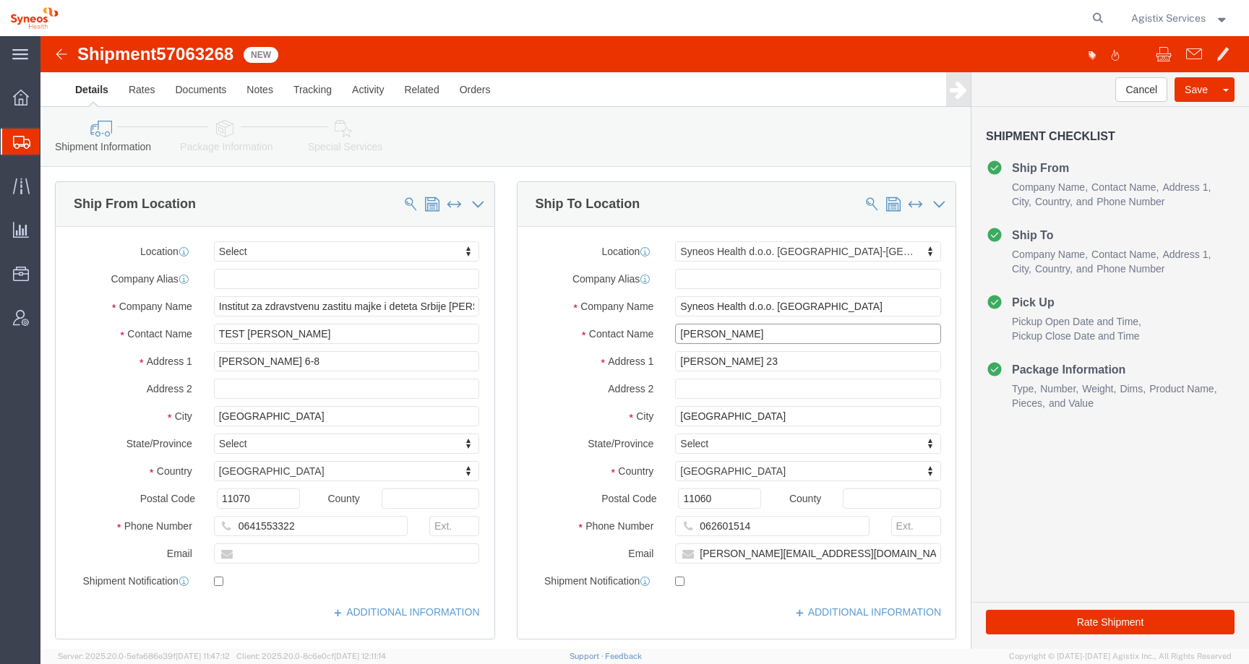
drag, startPoint x: 720, startPoint y: 303, endPoint x: 596, endPoint y: 291, distance: 124.9
click div "Contact Name [PERSON_NAME]"
paste input "TEST [PERSON_NAME]"
type input "TEST [PERSON_NAME]"
drag, startPoint x: 837, startPoint y: 521, endPoint x: 569, endPoint y: 513, distance: 267.6
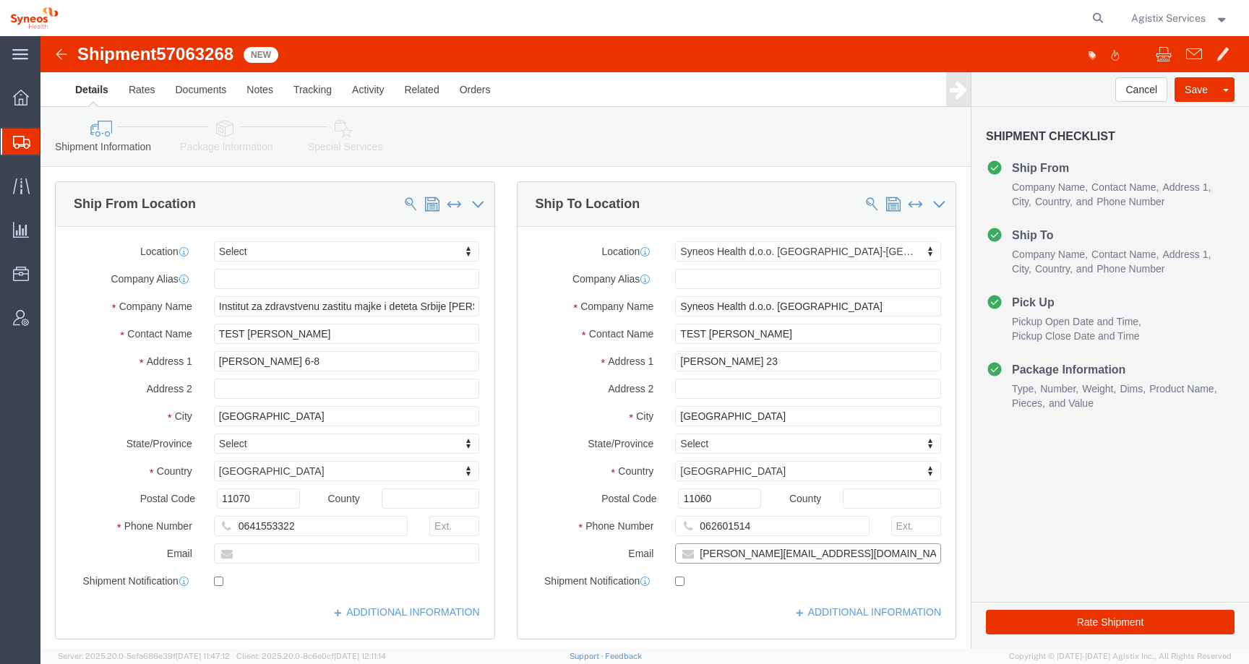
click div "Email [PERSON_NAME][EMAIL_ADDRESS][DOMAIN_NAME]"
drag, startPoint x: 728, startPoint y: 495, endPoint x: 607, endPoint y: 495, distance: 120.7
click div "Phone Number [PHONE_NUMBER]"
click input "text"
type input "[PHONE_NUMBER]"
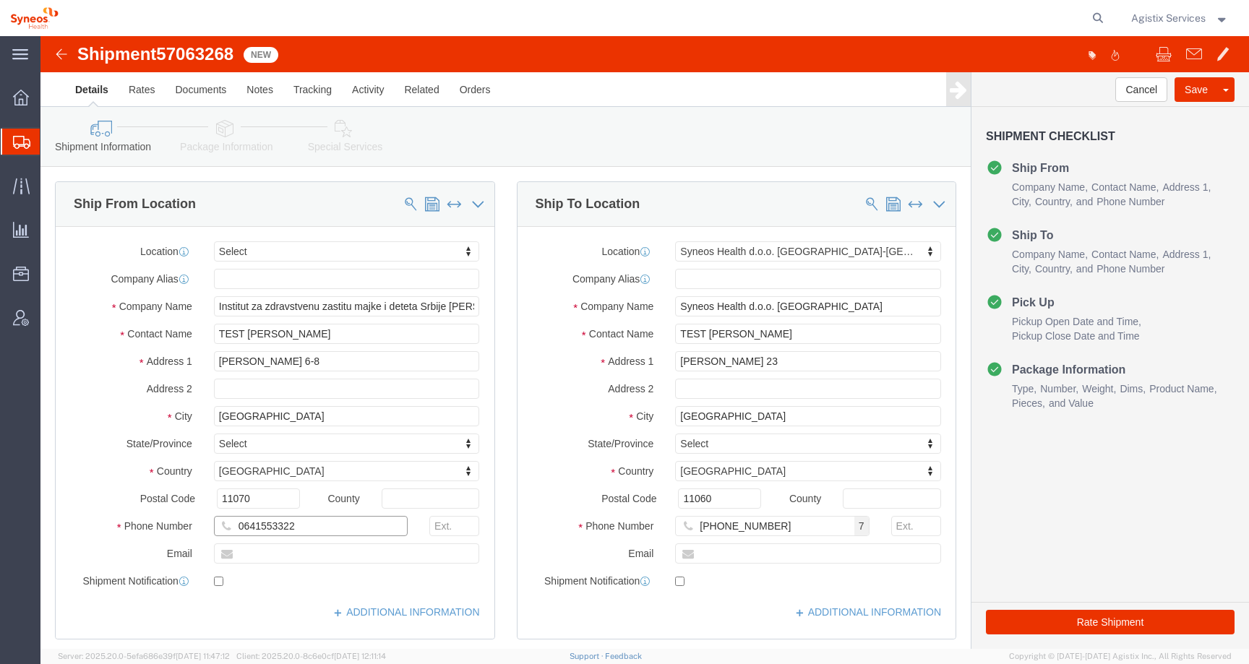
drag, startPoint x: 306, startPoint y: 496, endPoint x: 161, endPoint y: 494, distance: 145.3
click div "0641553322"
click input "text"
type input "[PHONE_NUMBER]"
click icon
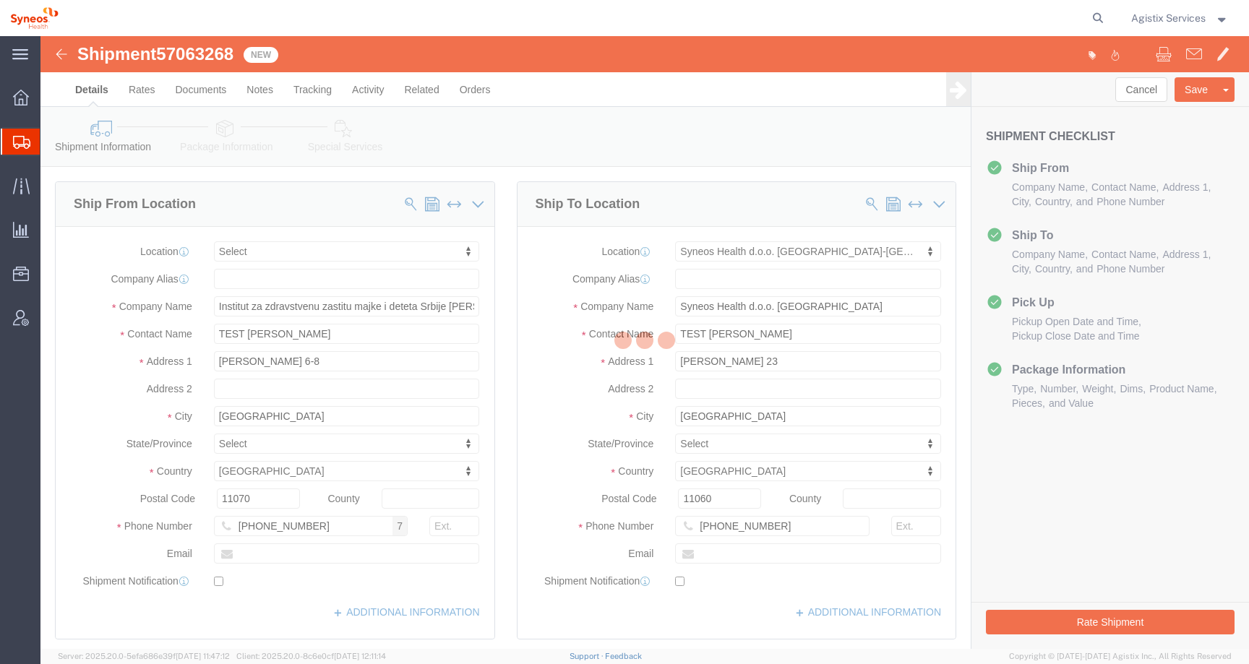
select select
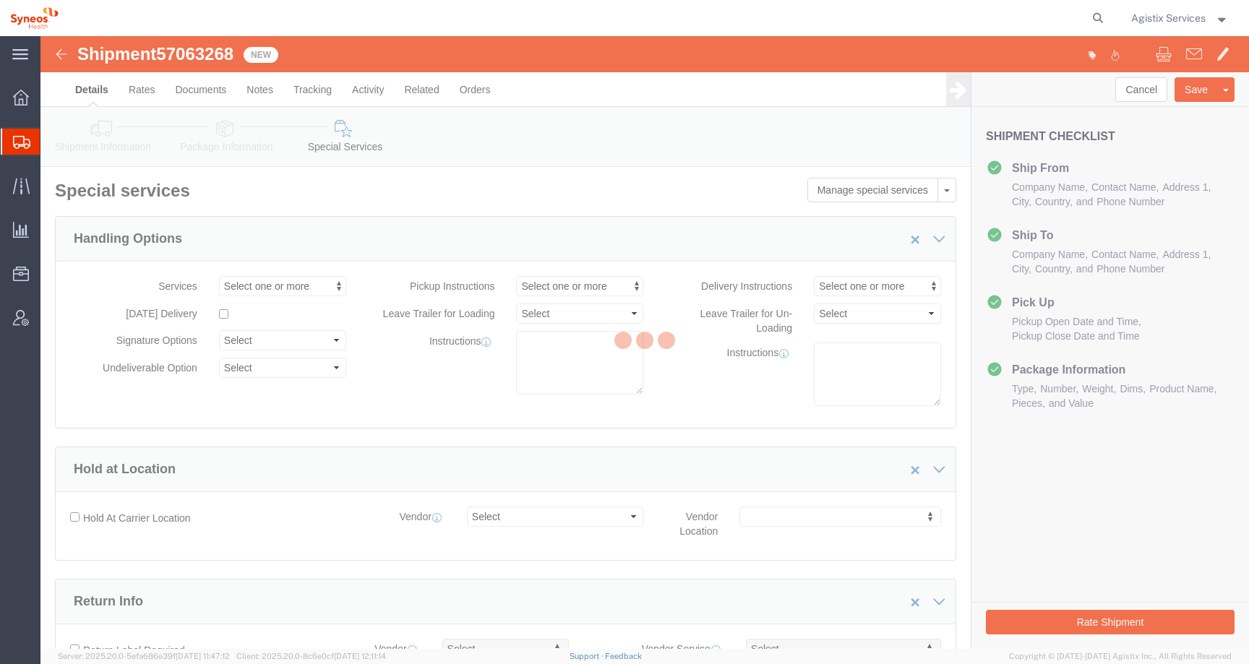
select select "DEPARTMENT"
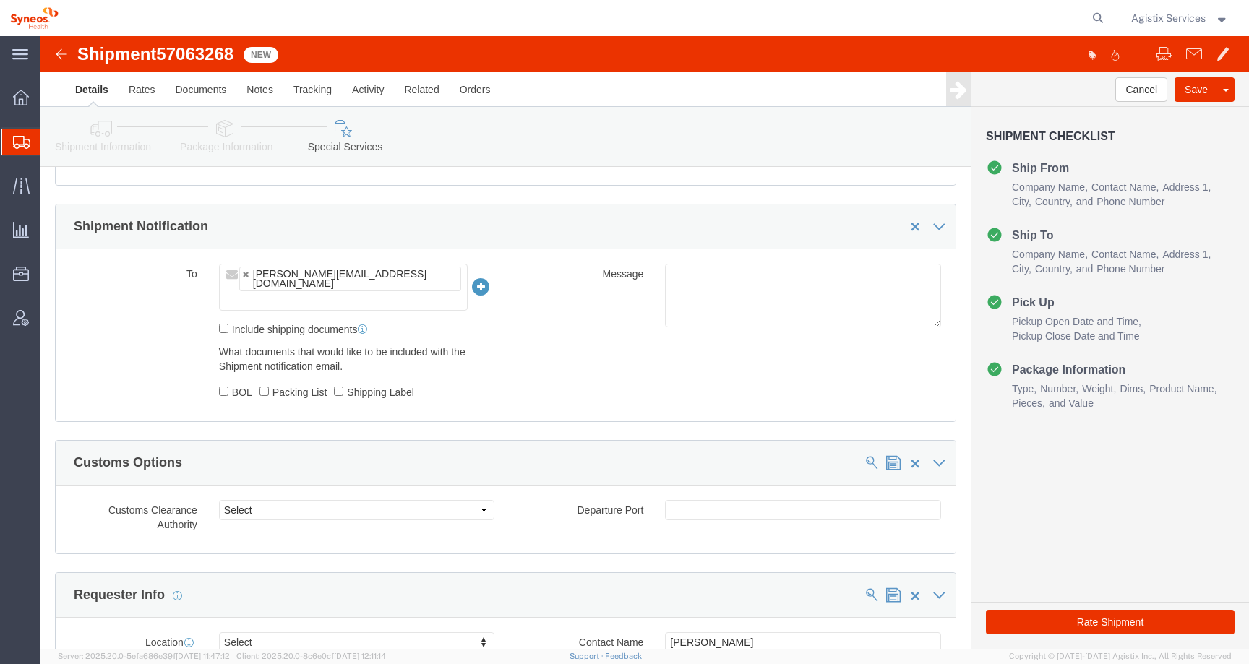
scroll to position [1291, 0]
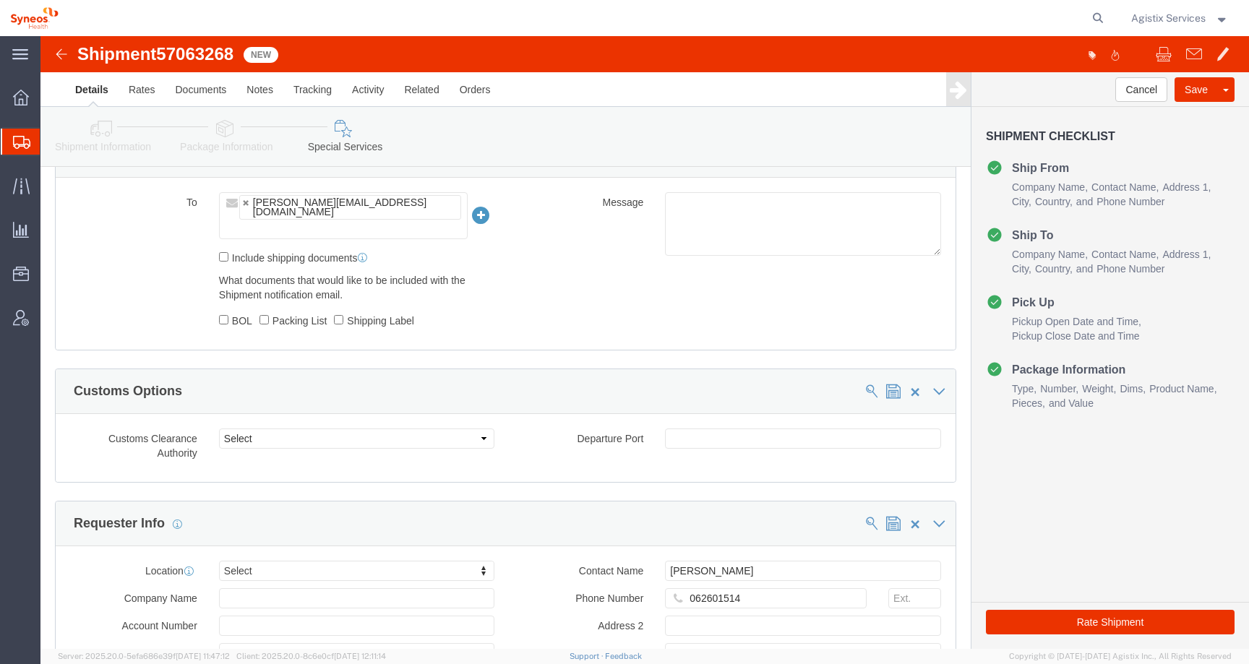
click ul "[PERSON_NAME][EMAIL_ADDRESS][DOMAIN_NAME]"
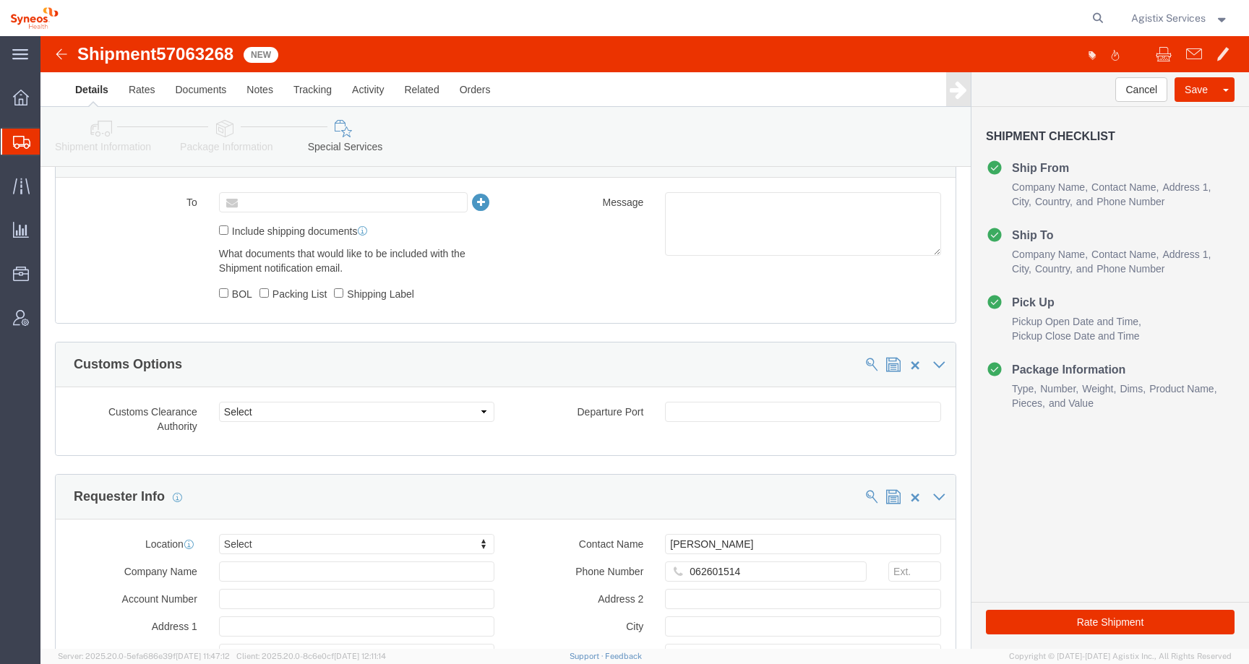
type input "Enter Email Address"
click icon
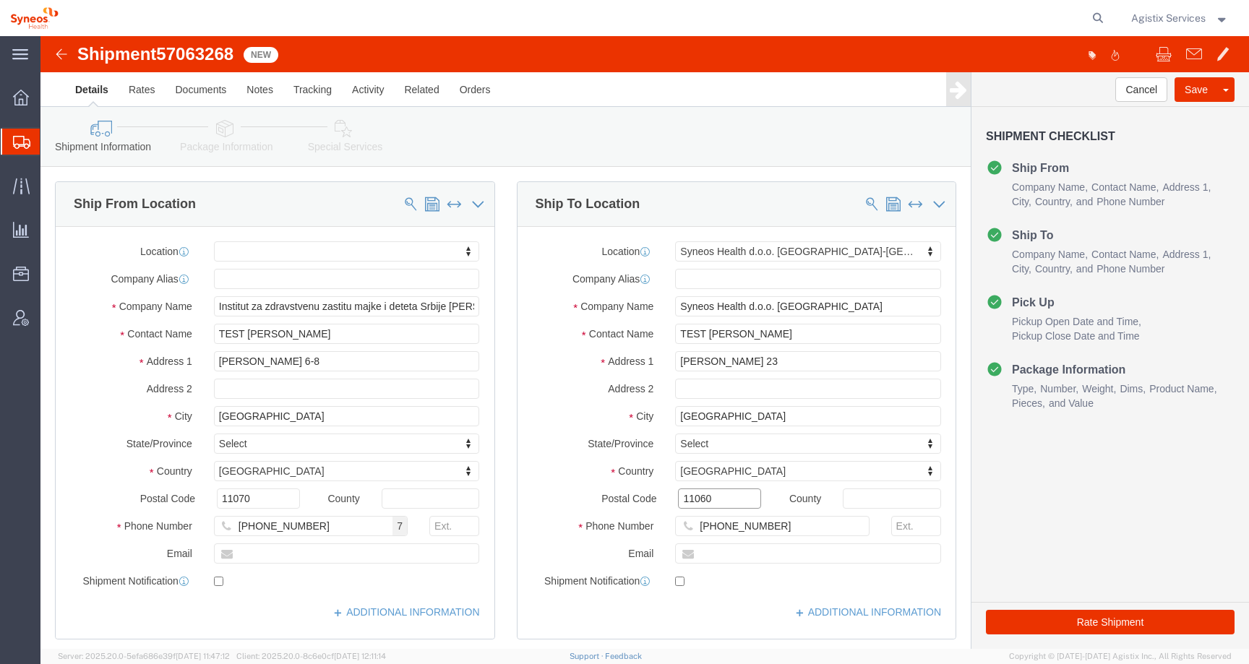
drag, startPoint x: 672, startPoint y: 461, endPoint x: 583, endPoint y: 461, distance: 88.2
click div "Postal Code 11060"
type input "11120"
select select
click button "Rate Shipment"
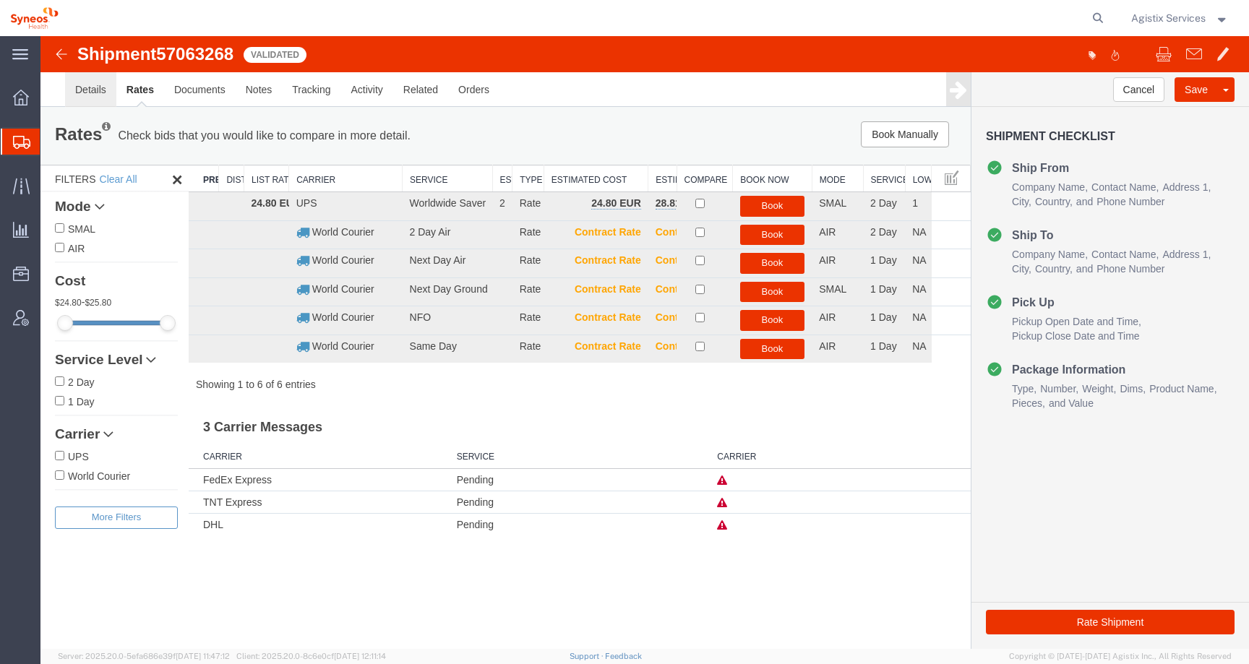
click at [96, 85] on link "Details" at bounding box center [90, 89] width 51 height 35
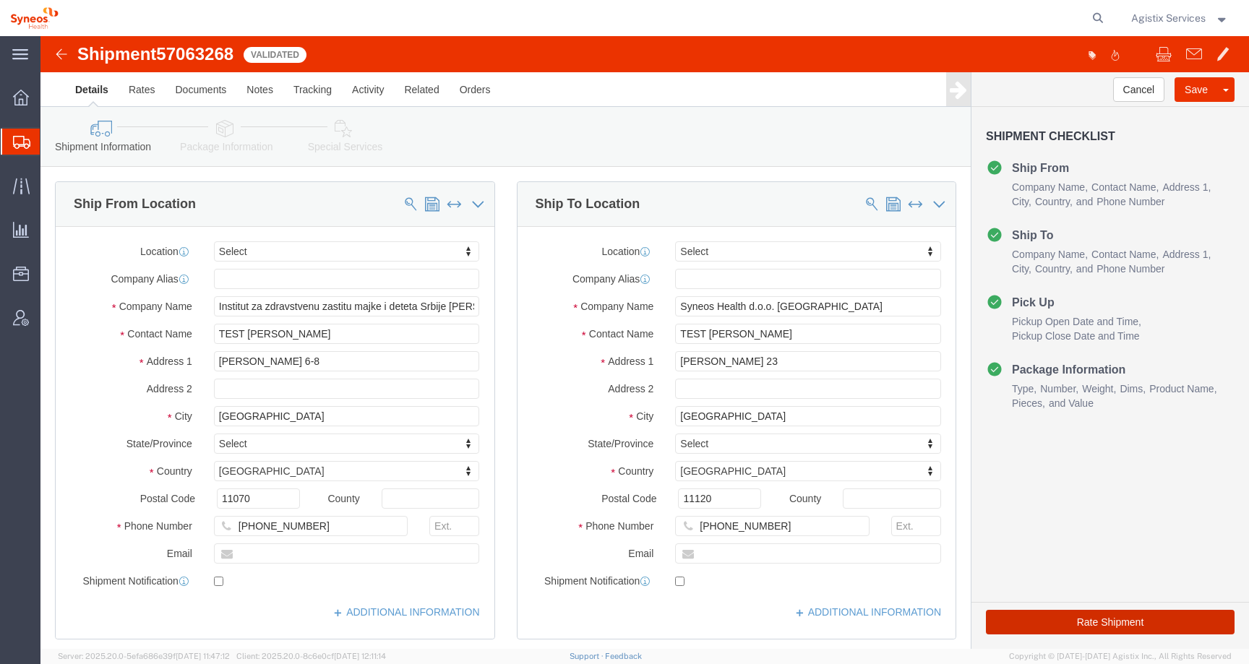
click button "Rate Shipment"
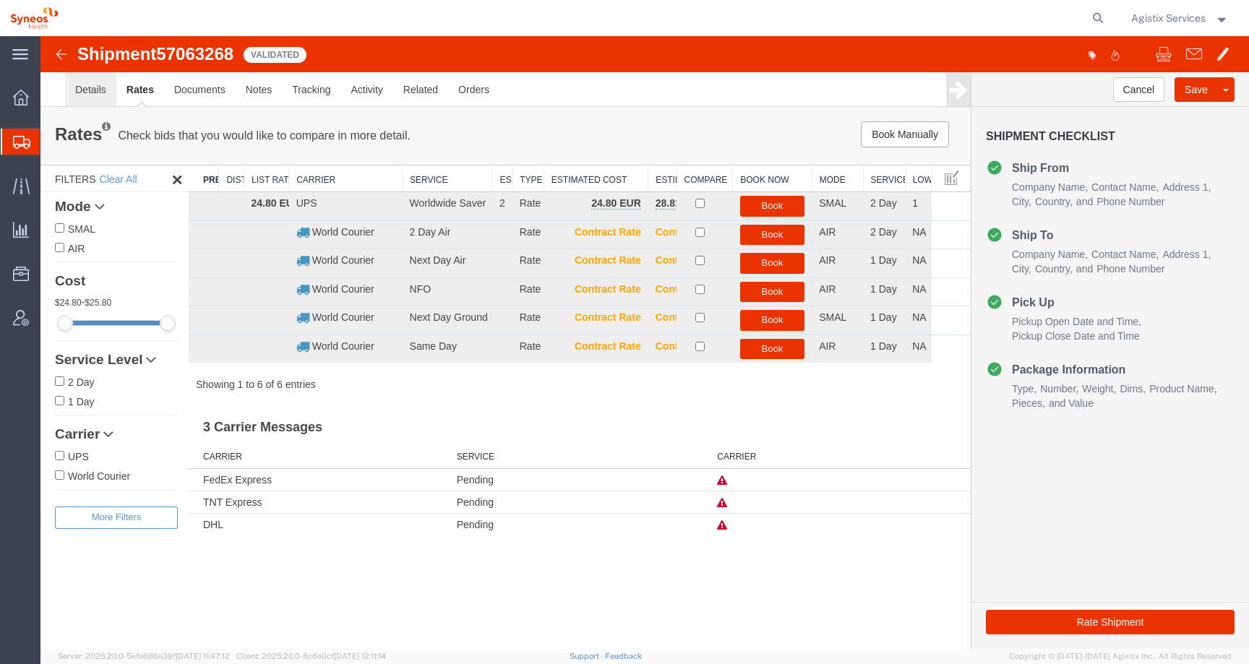
click at [80, 90] on link "Details" at bounding box center [90, 89] width 51 height 35
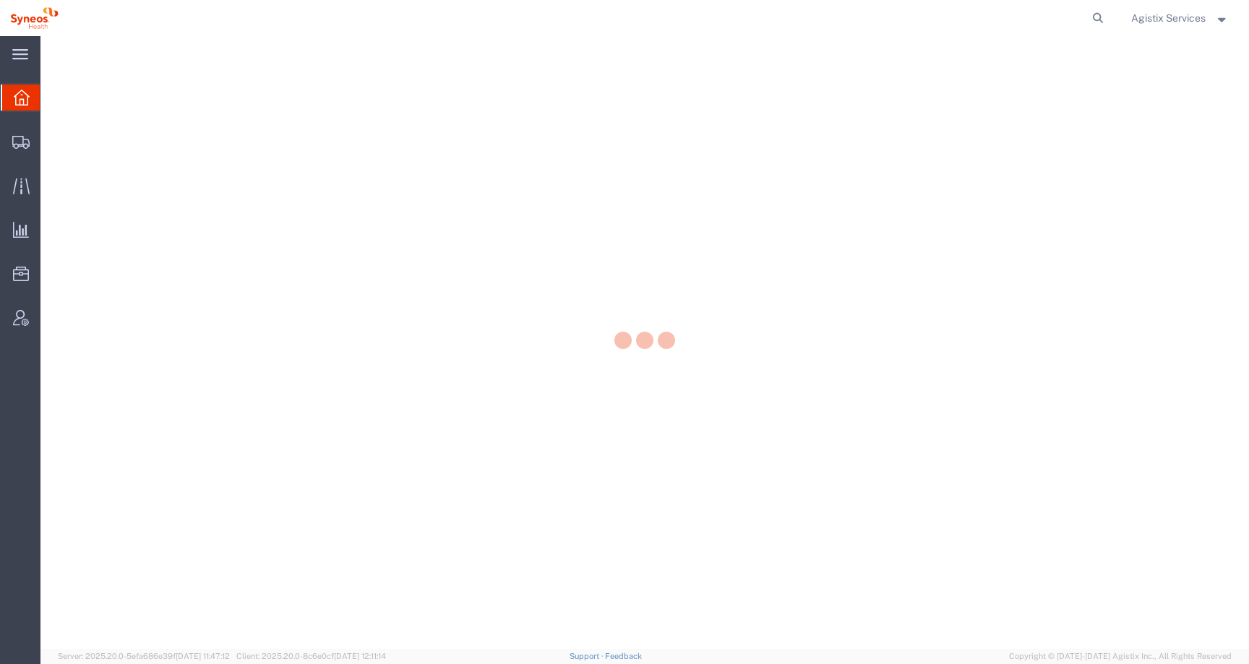
click at [1147, 17] on span "Agistix Services" at bounding box center [1168, 18] width 74 height 16
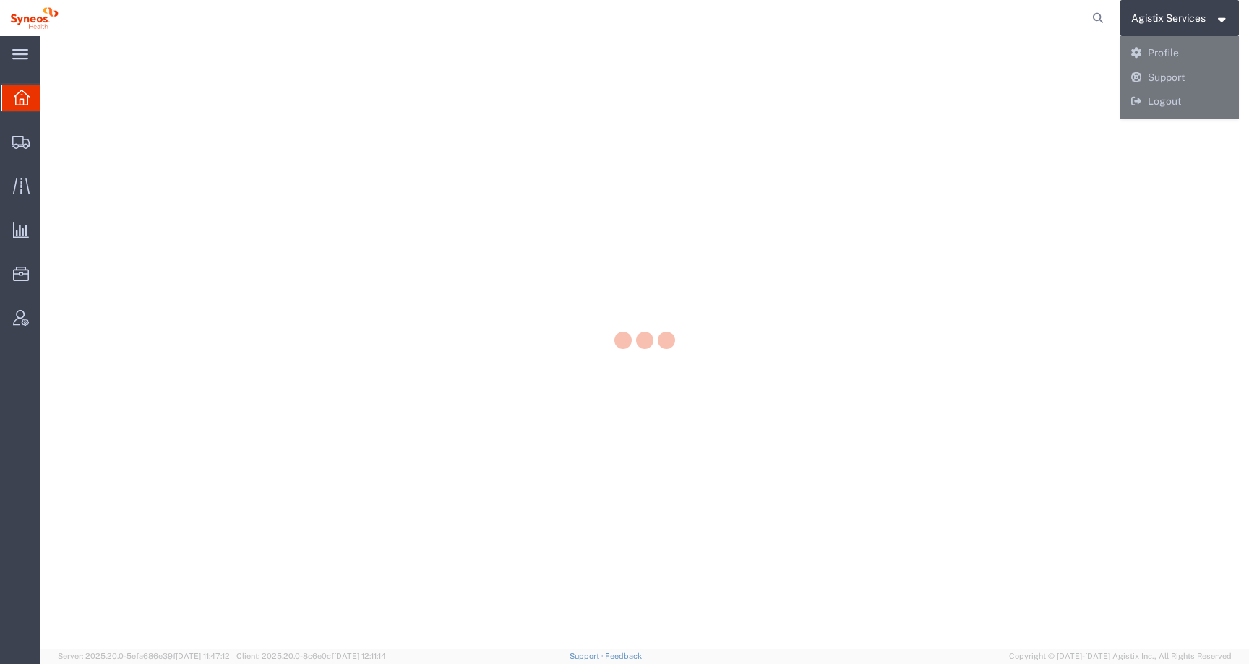
click at [1145, 103] on div at bounding box center [644, 342] width 1209 height 613
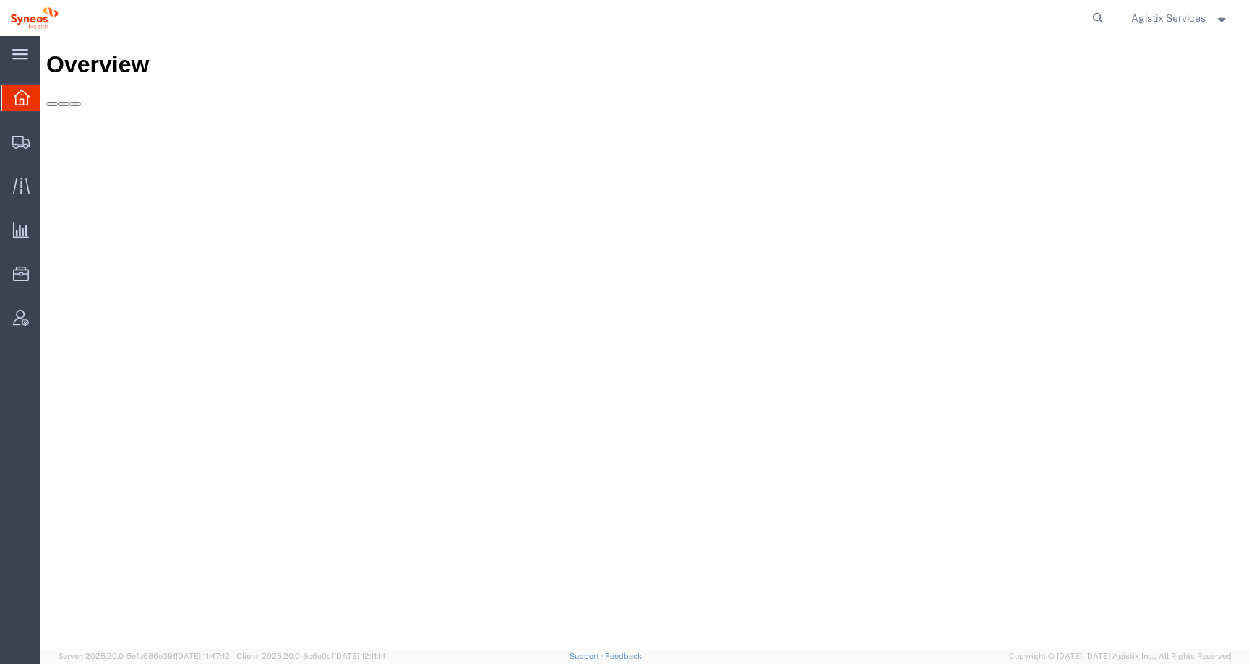
click at [1148, 15] on span "Agistix Services" at bounding box center [1168, 18] width 74 height 16
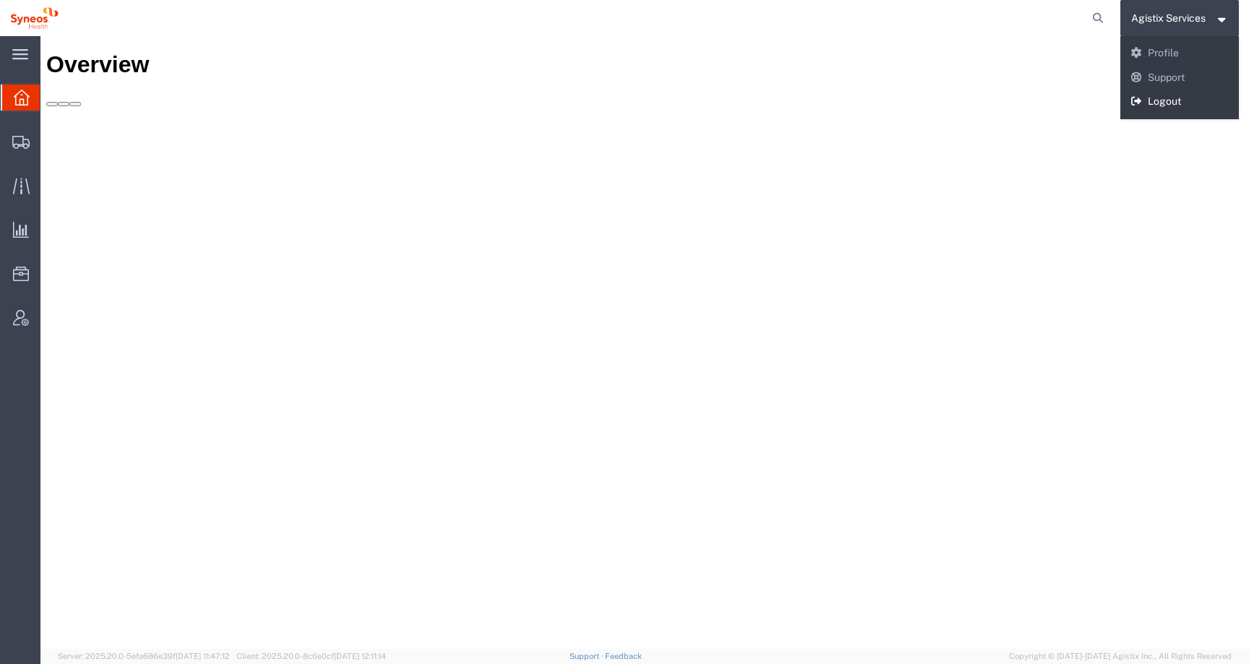
click at [1150, 102] on link "Logout" at bounding box center [1180, 102] width 119 height 25
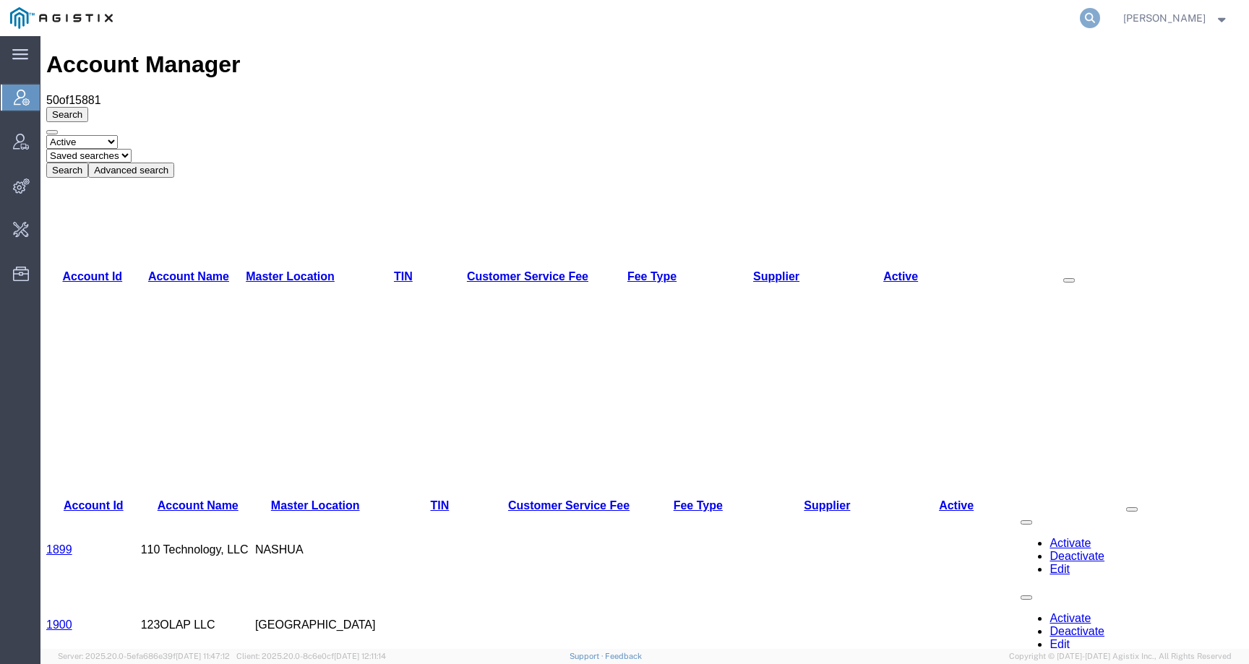
click at [1100, 17] on icon at bounding box center [1090, 18] width 20 height 20
click at [1041, 17] on input "search" at bounding box center [861, 18] width 440 height 35
paste input "393689748320"
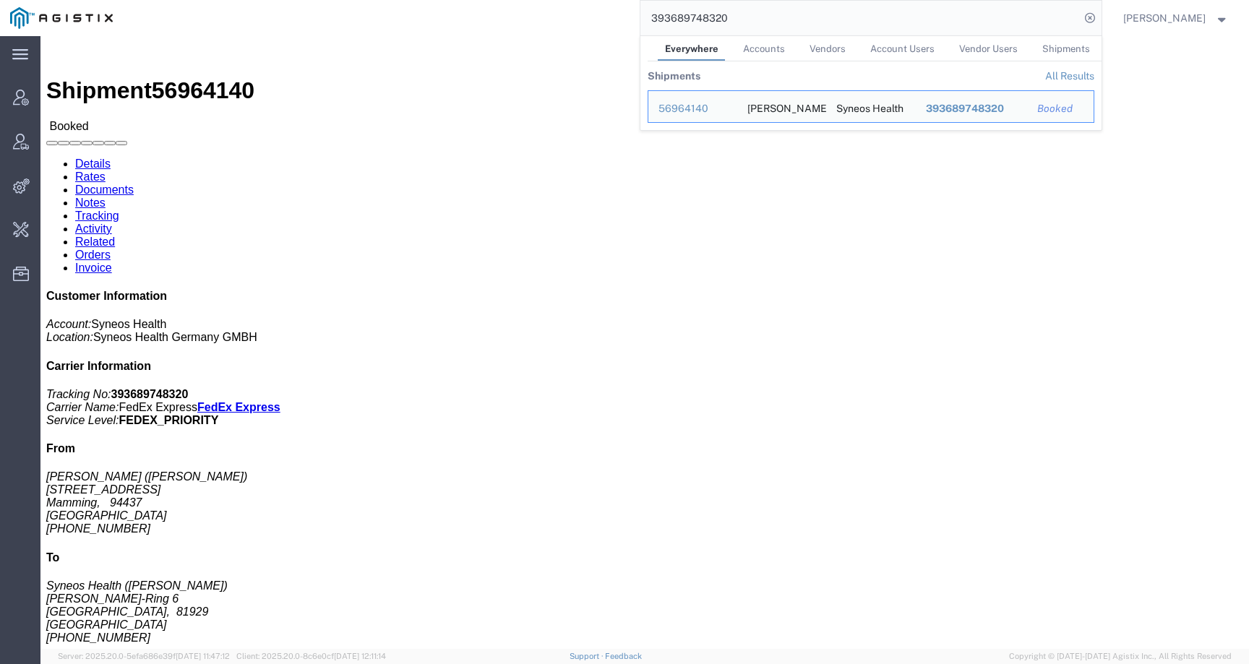
click div "Leg 1 - Small Parcel"
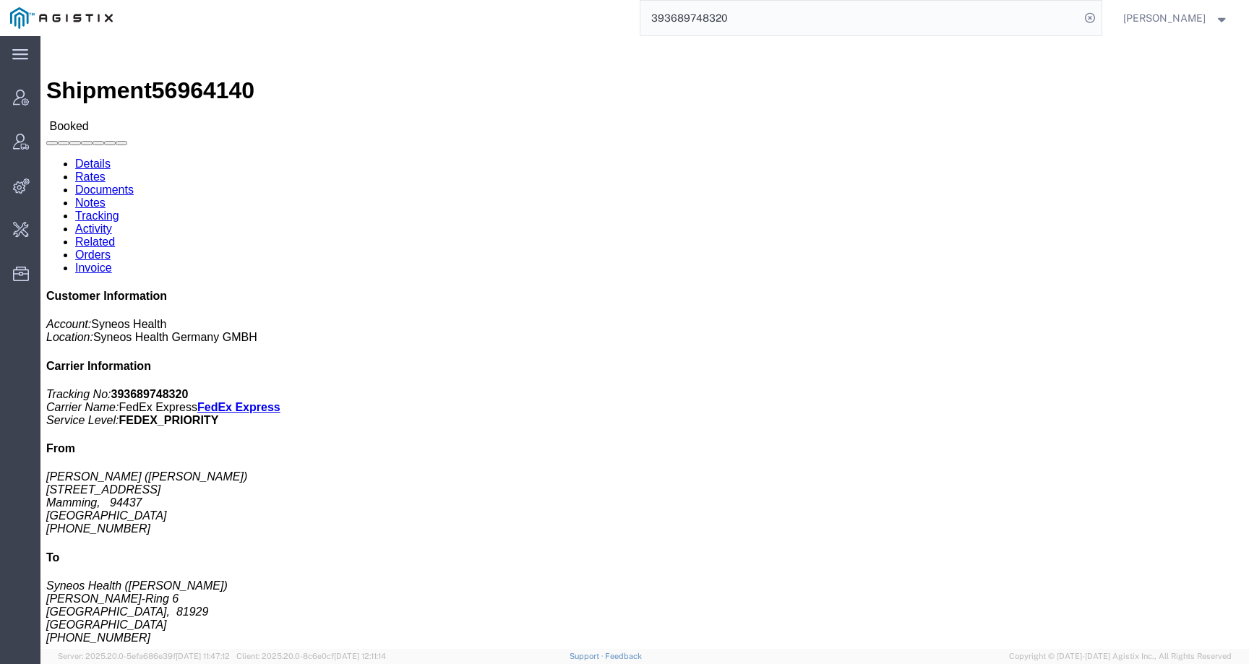
click link "Activity"
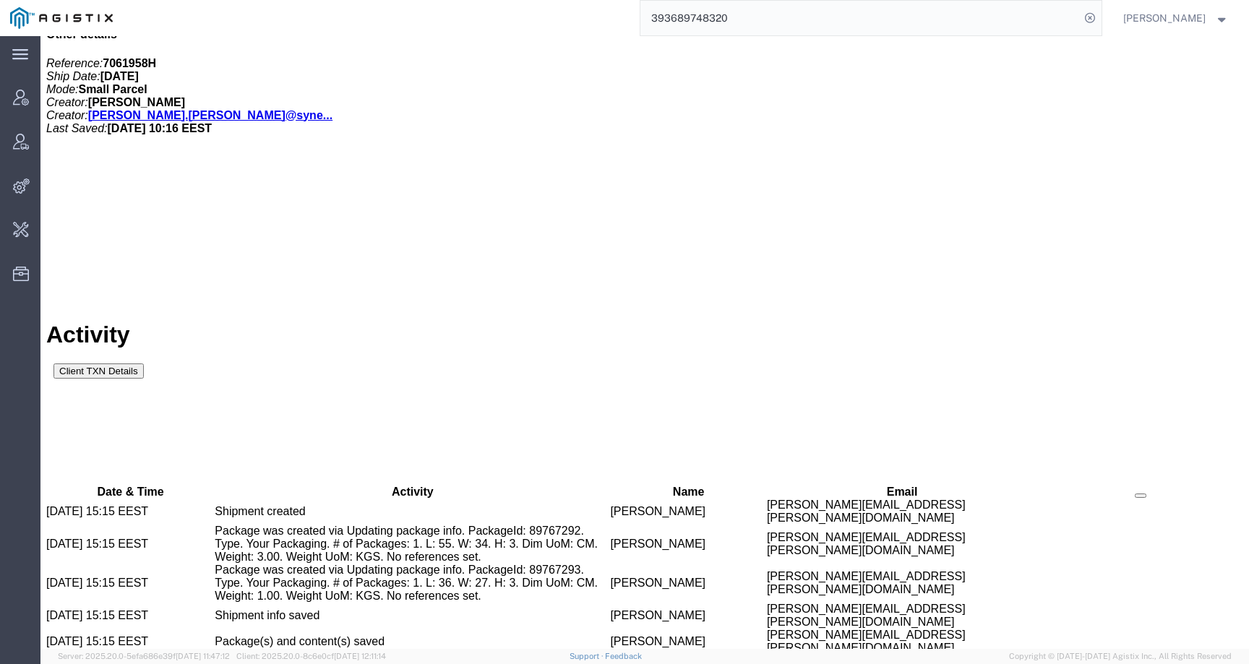
scroll to position [1001, 0]
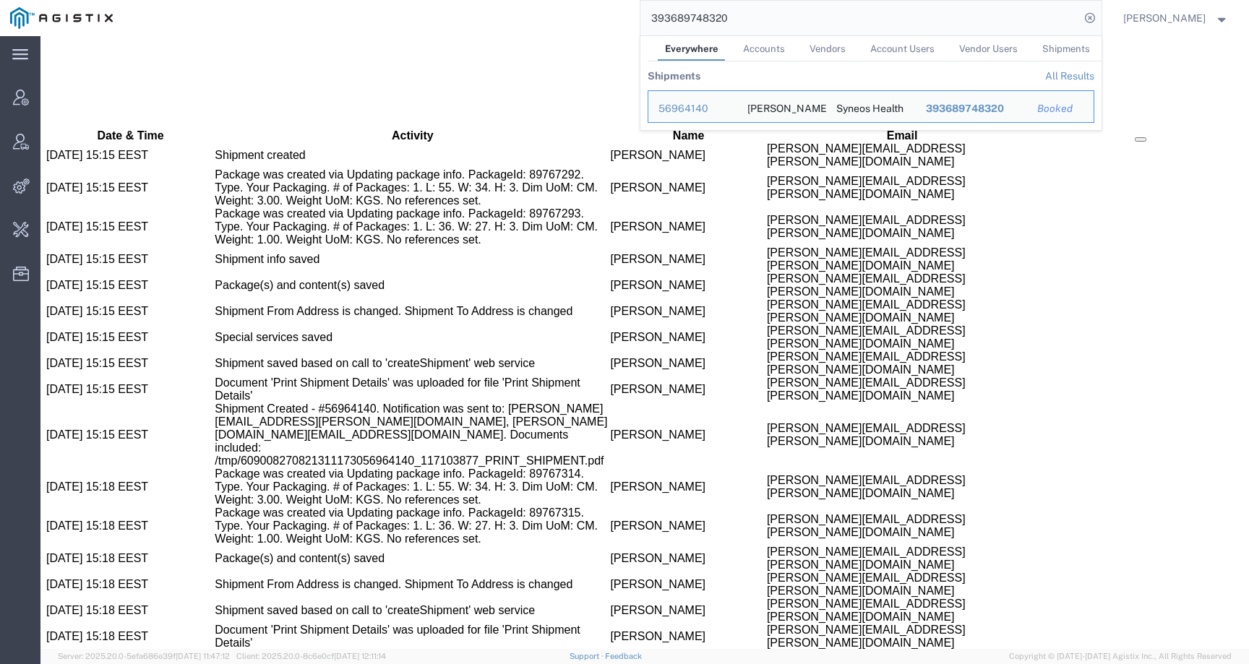
drag, startPoint x: 774, startPoint y: 17, endPoint x: 531, endPoint y: 17, distance: 242.9
click at [531, 17] on div "393689748320 Everywhere Accounts Vendors Account Users Vendor Users Shipments S…" at bounding box center [612, 18] width 979 height 36
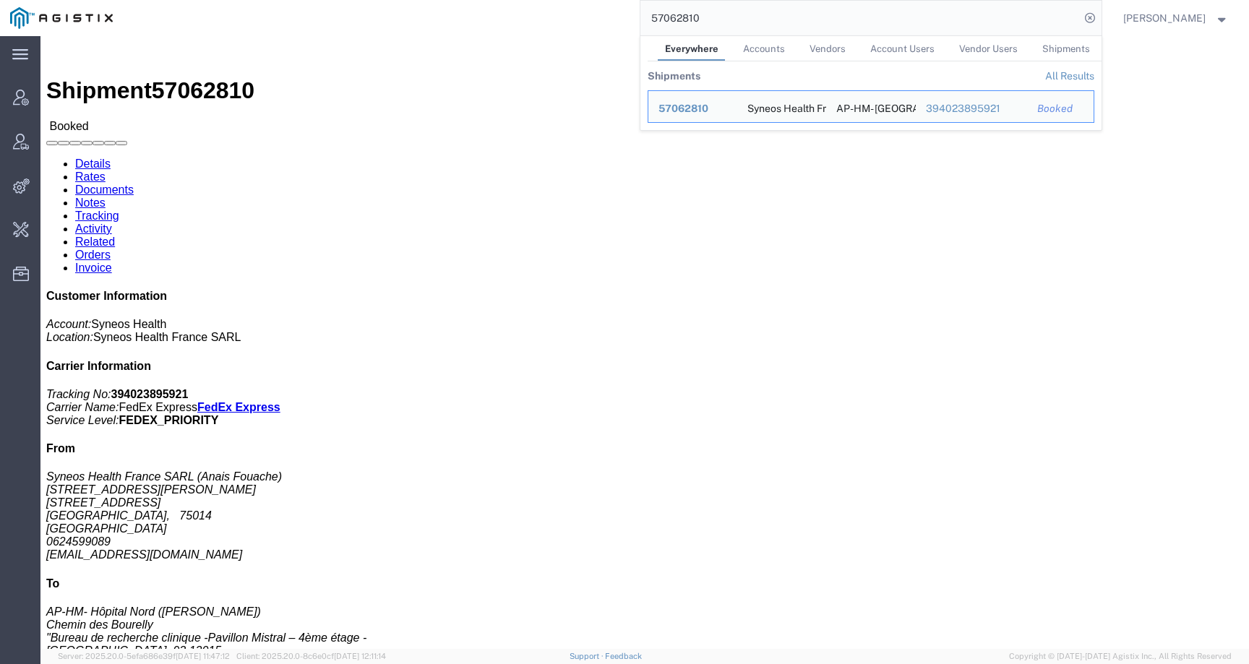
drag, startPoint x: 741, startPoint y: 16, endPoint x: 586, endPoint y: 11, distance: 154.8
click at [586, 11] on div "57062810 Everywhere Accounts Vendors Account Users Vendor Users Shipments Shipm…" at bounding box center [612, 18] width 979 height 36
paste input "96"
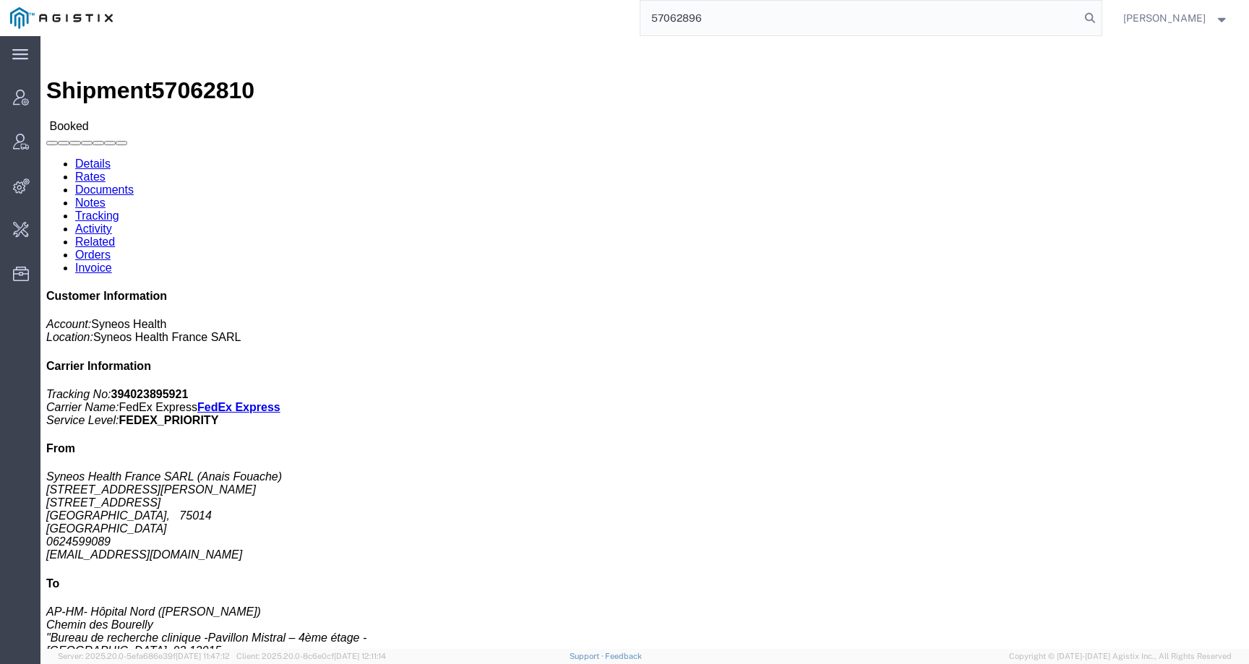
type input "57062896"
